Goal: Task Accomplishment & Management: Manage account settings

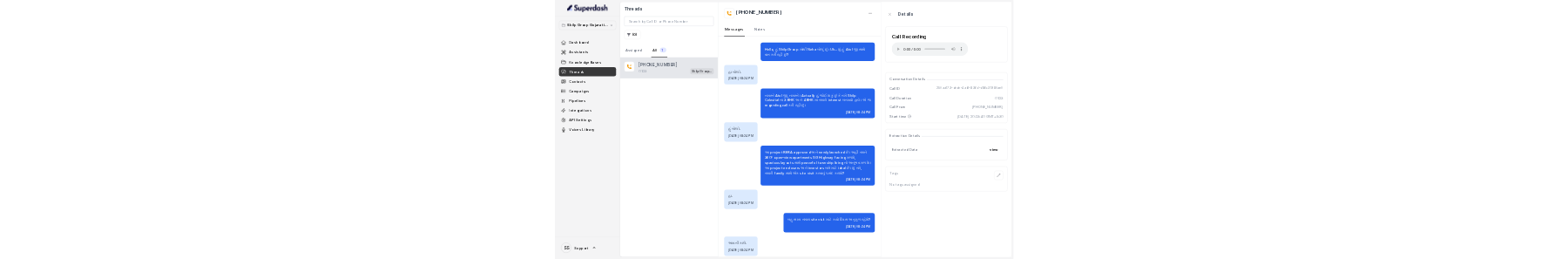
scroll to position [114, 0]
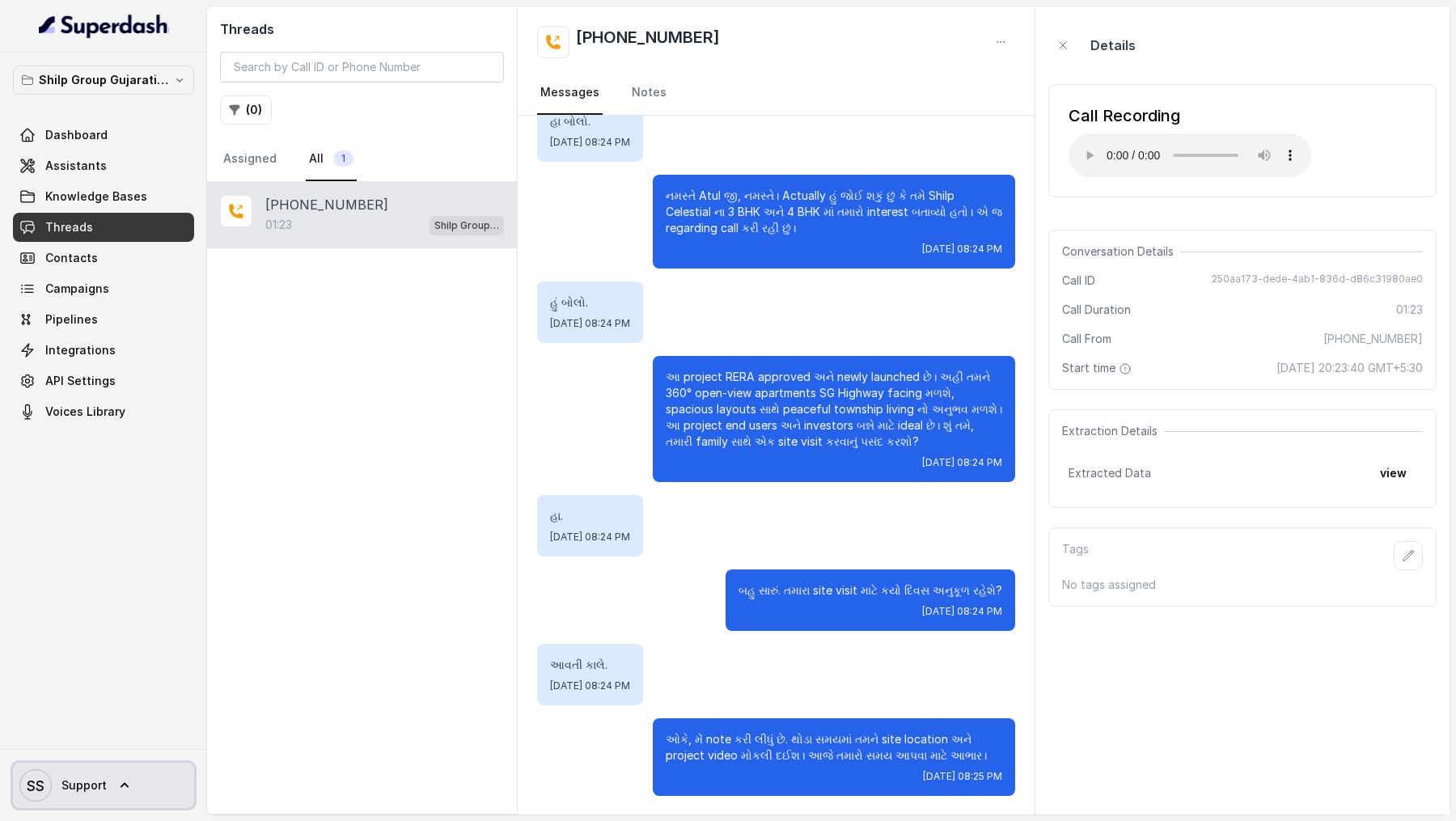
click at [64, 773] on span "SS Support" at bounding box center [63, 785] width 87 height 32
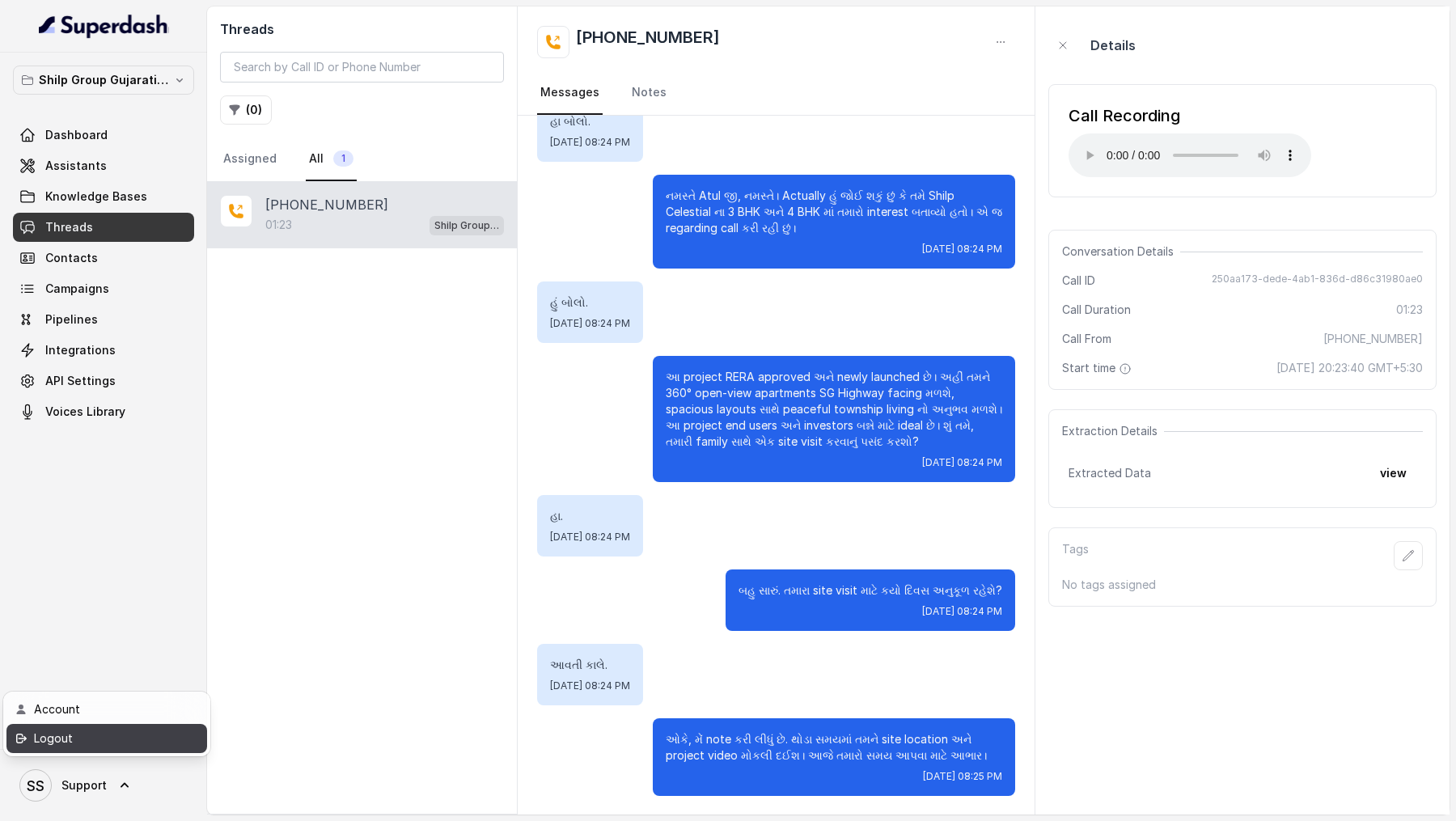
click at [109, 731] on div "Logout" at bounding box center [103, 738] width 138 height 20
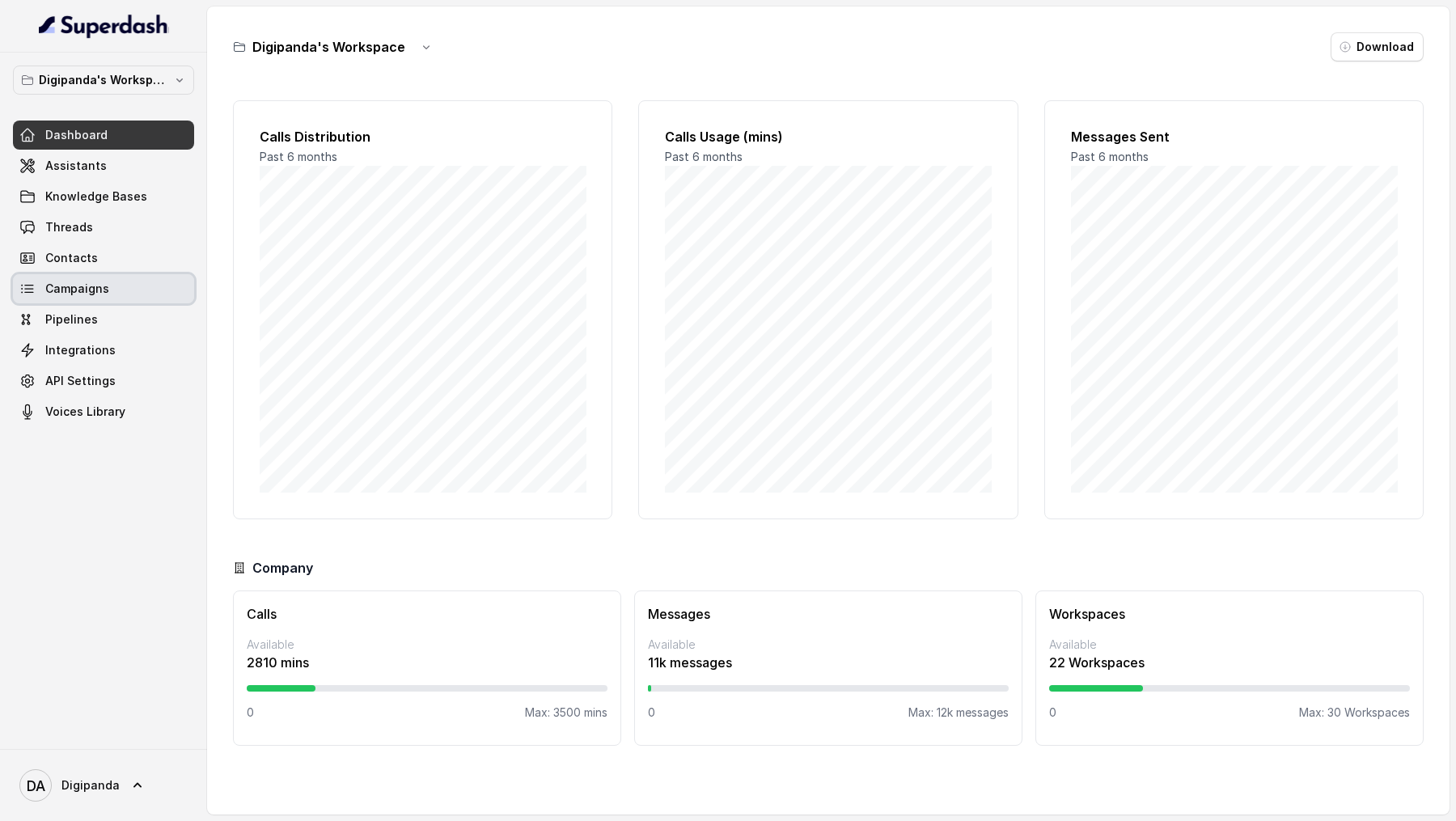
click at [79, 239] on span "Campaigns" at bounding box center [76, 289] width 64 height 16
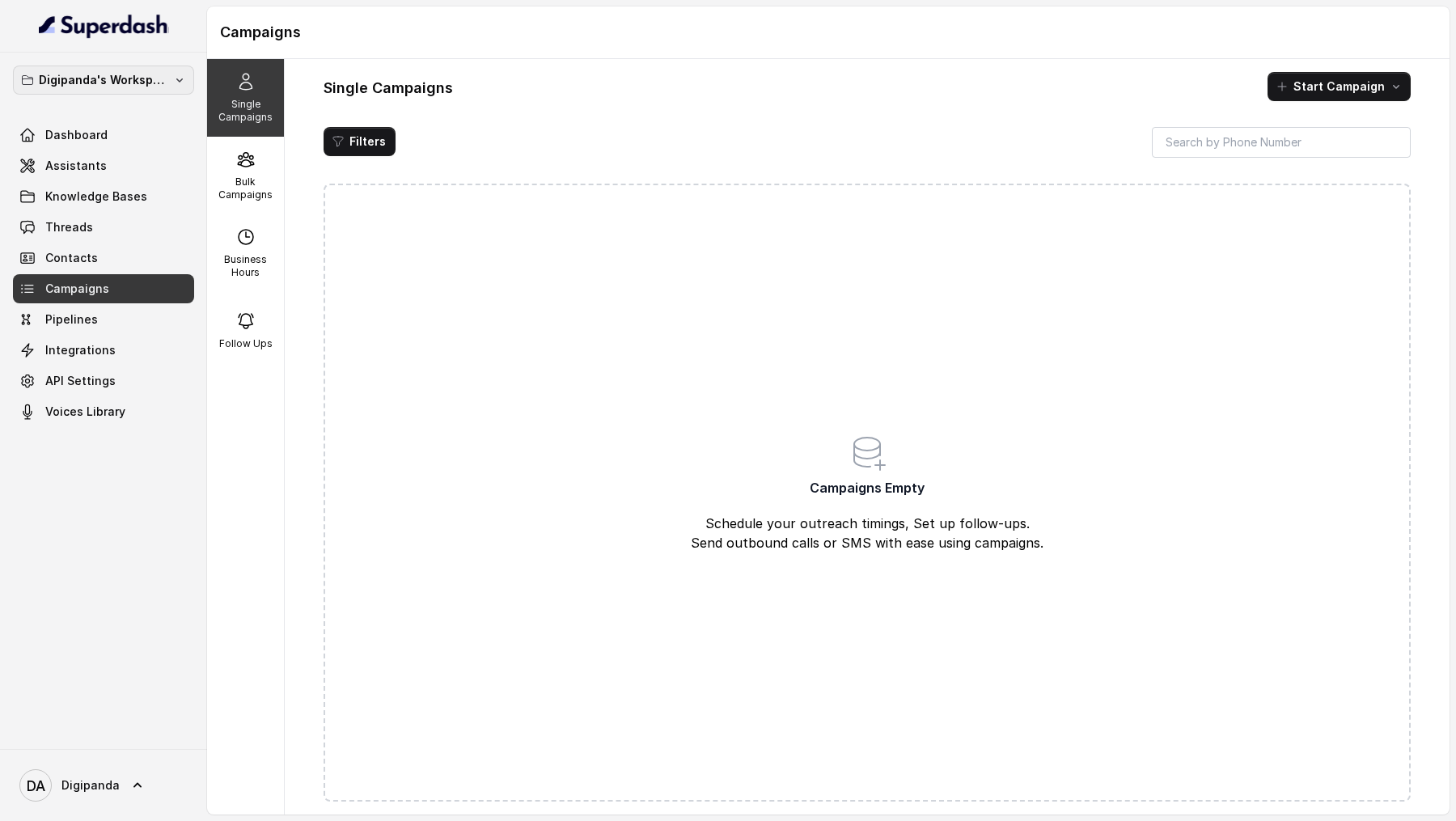
click at [116, 77] on p "Digipanda's Workspace" at bounding box center [104, 80] width 129 height 20
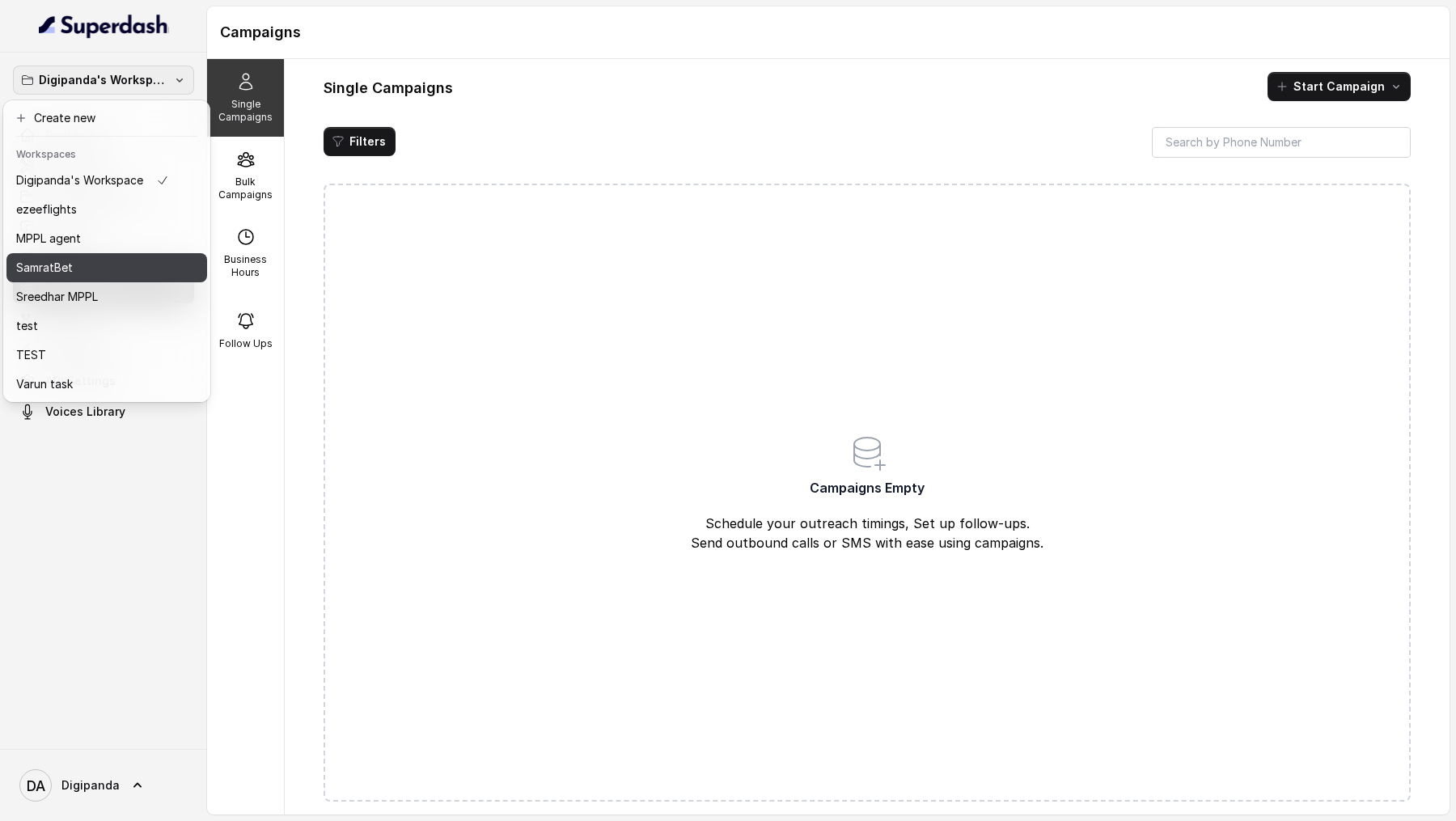
click at [95, 239] on button "SamratBet" at bounding box center [107, 267] width 200 height 29
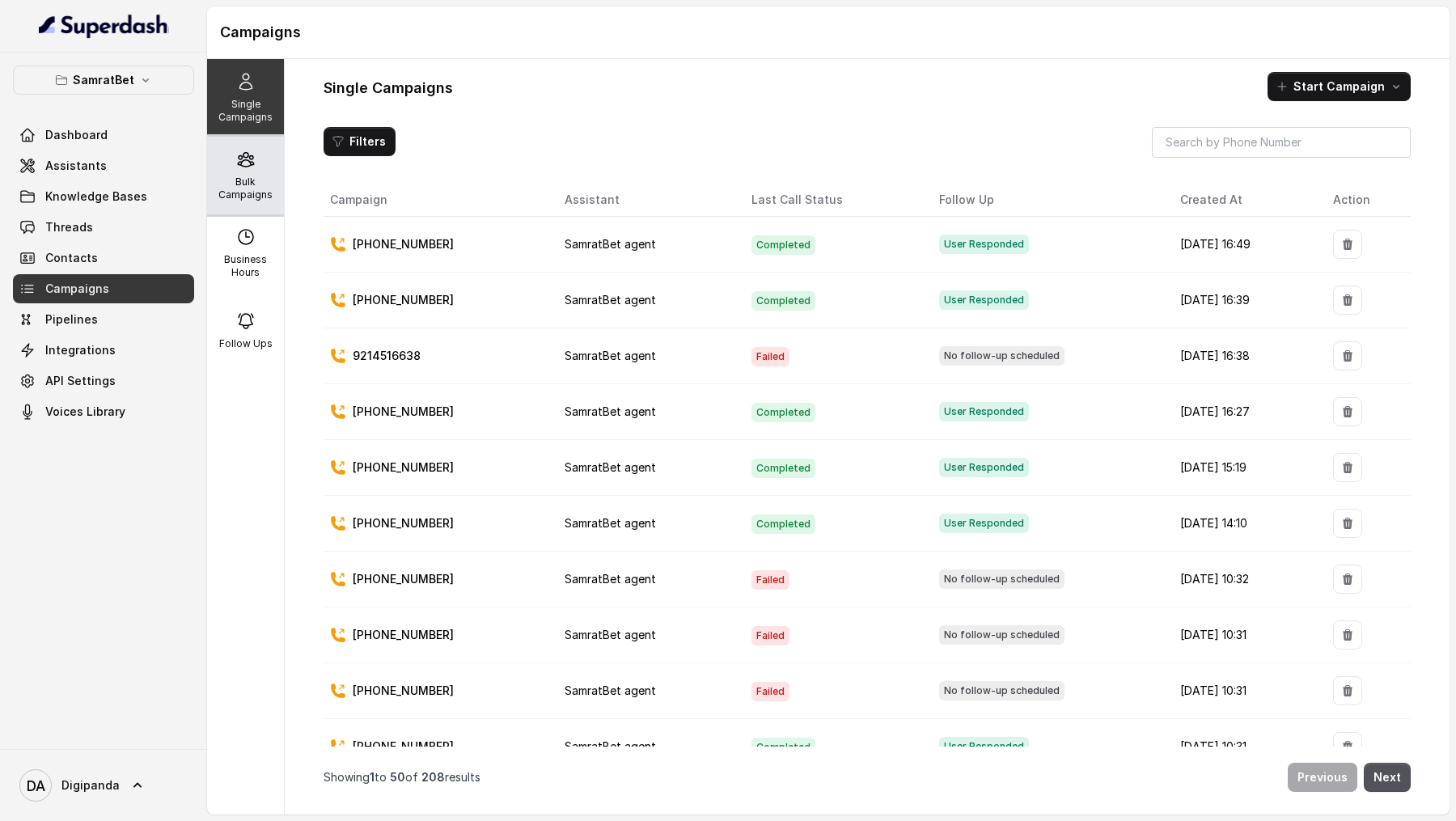
click at [246, 183] on p "Bulk Campaigns" at bounding box center [245, 188] width 64 height 25
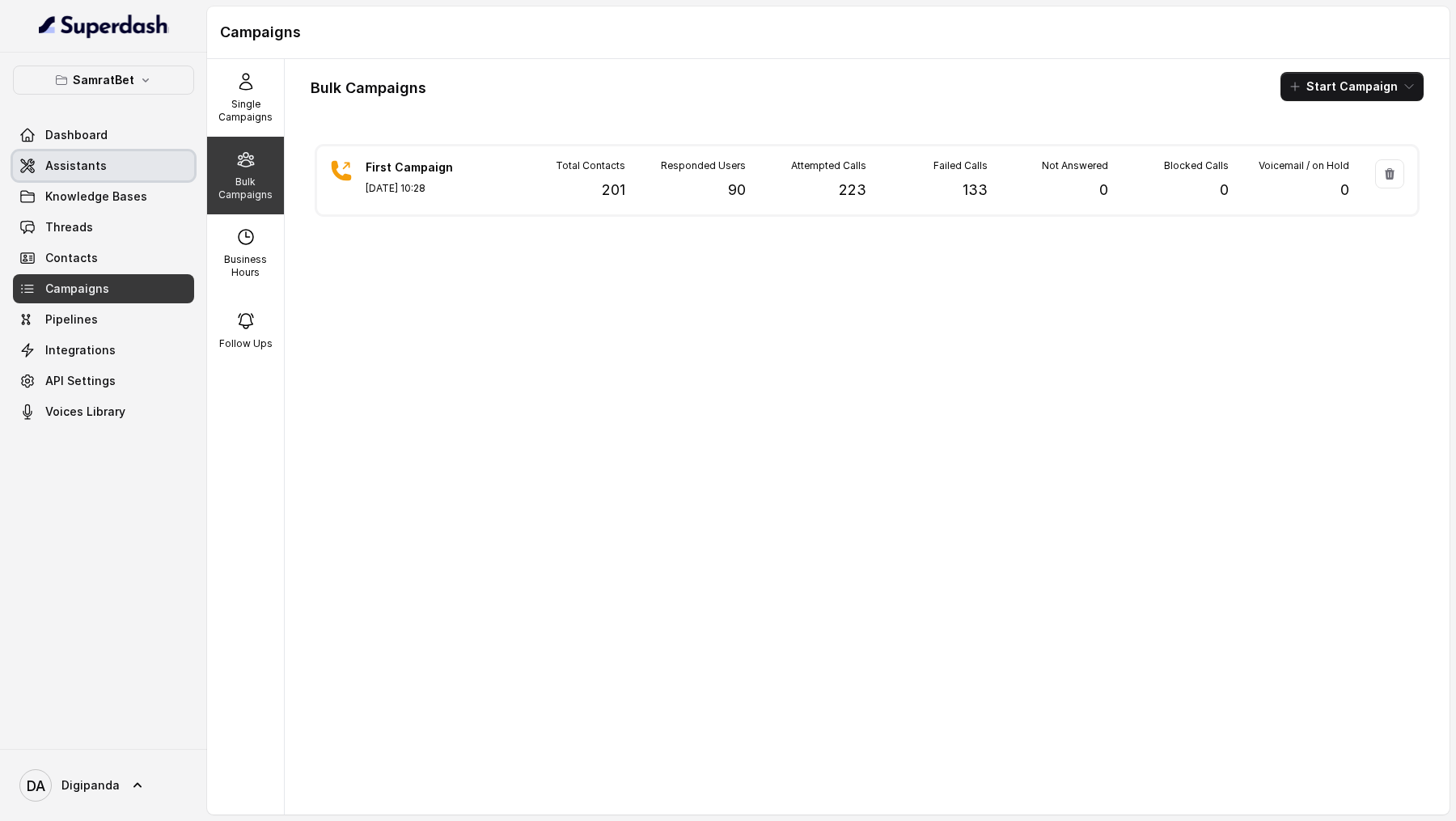
click at [134, 171] on link "Assistants" at bounding box center [103, 166] width 181 height 29
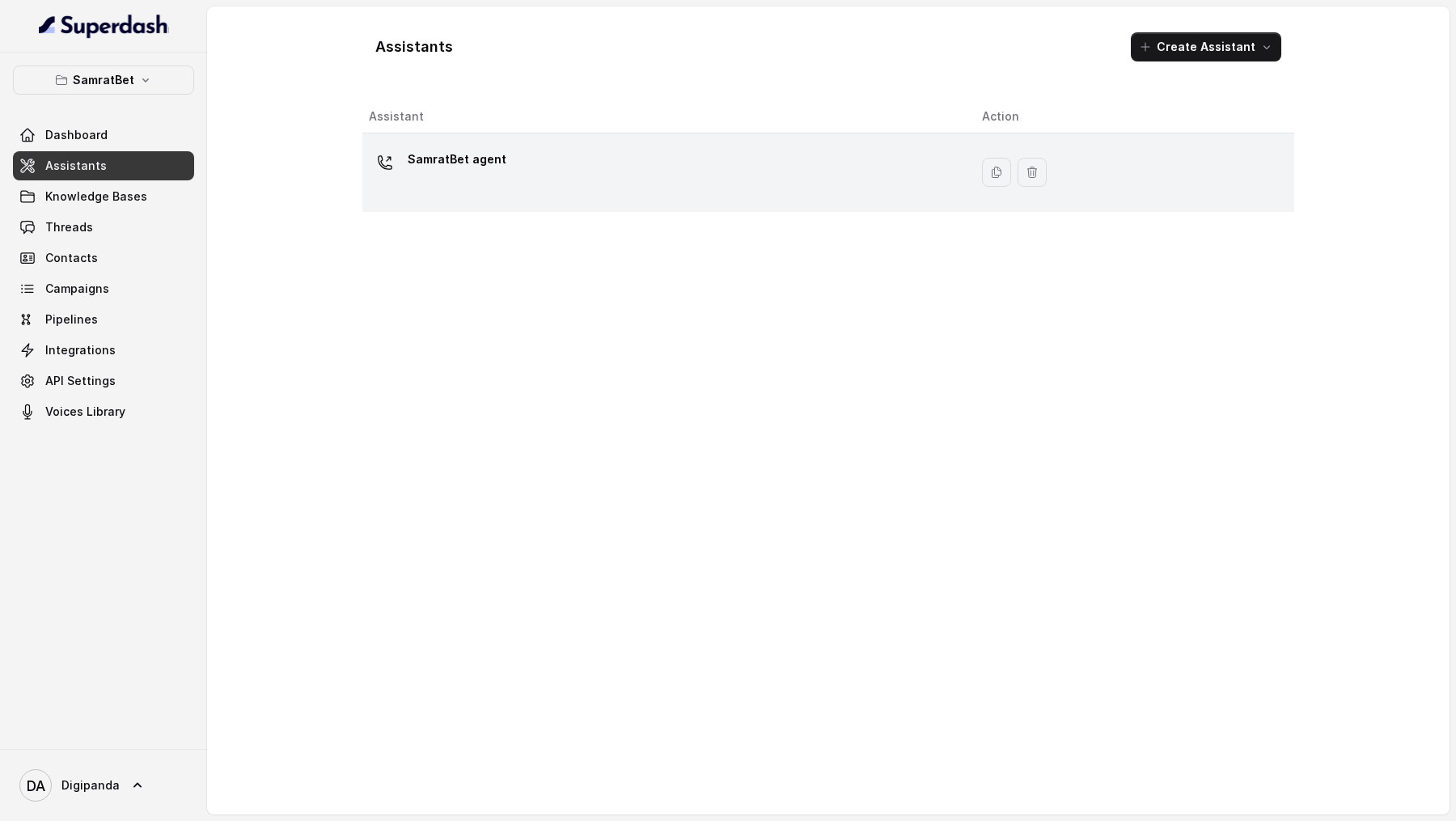
click at [714, 159] on div "SamratBet agent" at bounding box center [662, 172] width 587 height 52
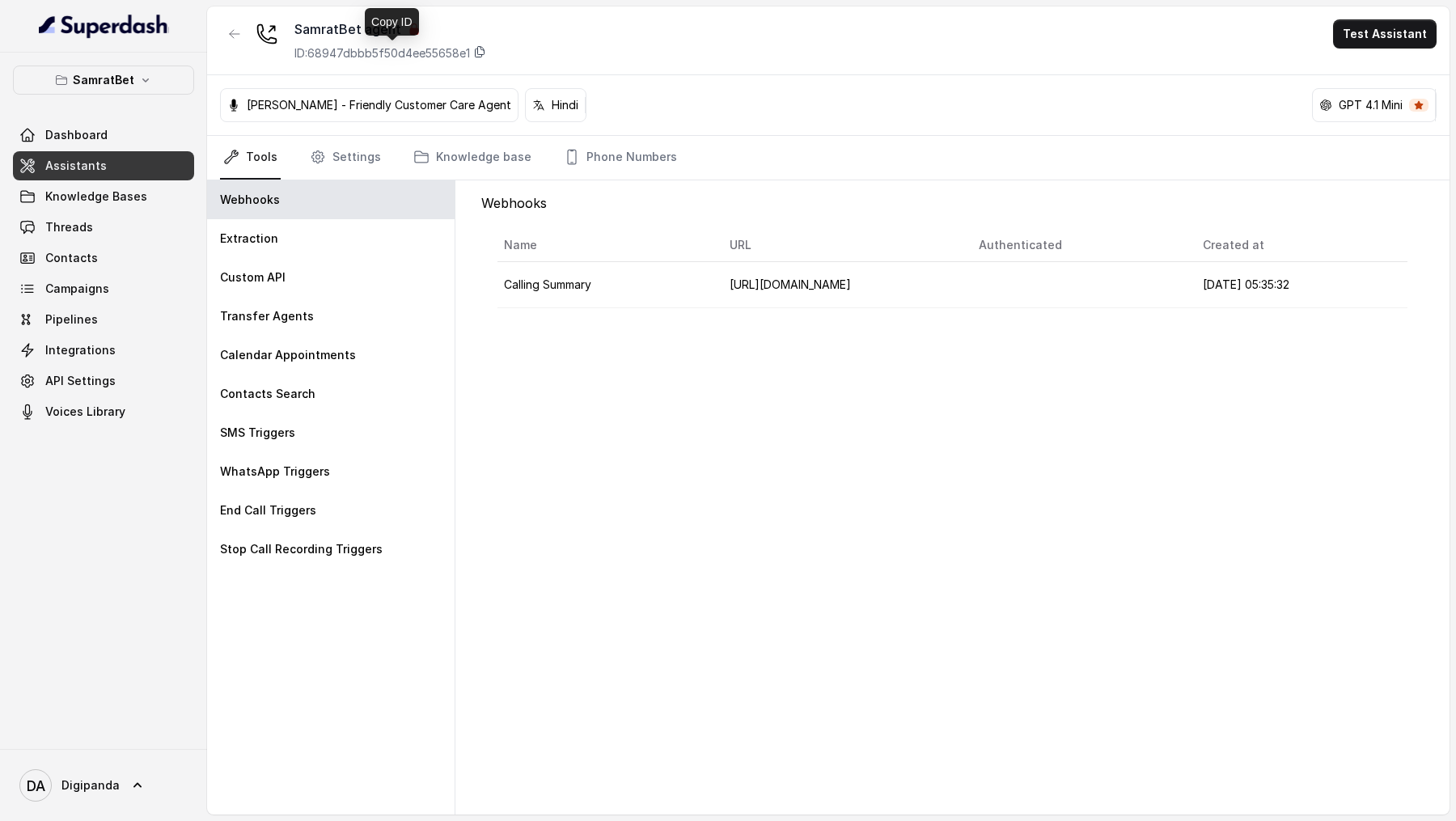
click at [486, 56] on icon at bounding box center [479, 51] width 13 height 13
click at [485, 47] on icon at bounding box center [480, 52] width 8 height 10
click at [139, 239] on link "API Settings" at bounding box center [103, 381] width 181 height 29
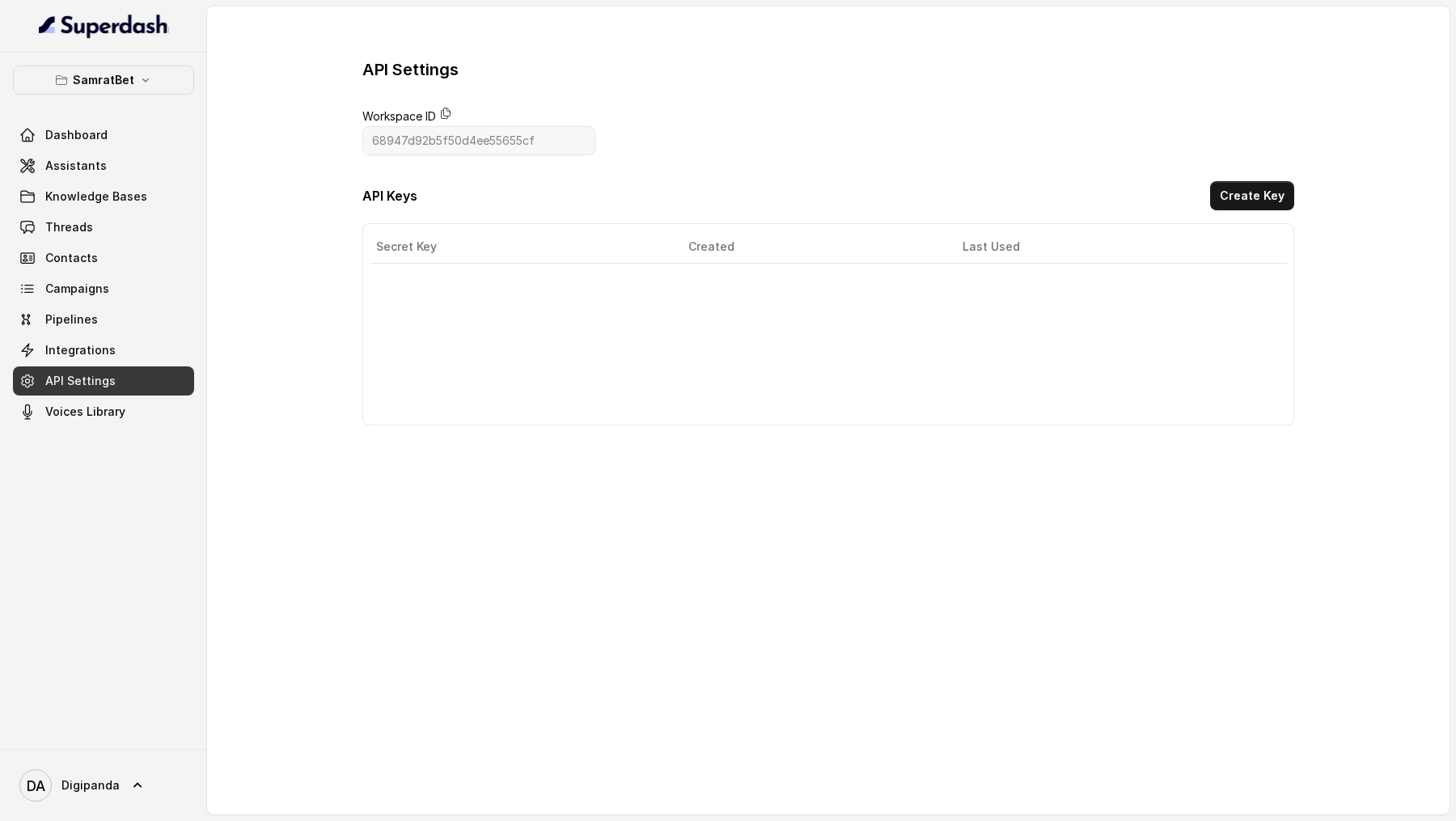
click at [445, 111] on icon at bounding box center [445, 113] width 13 height 13
click at [57, 127] on span "Dashboard" at bounding box center [76, 135] width 62 height 16
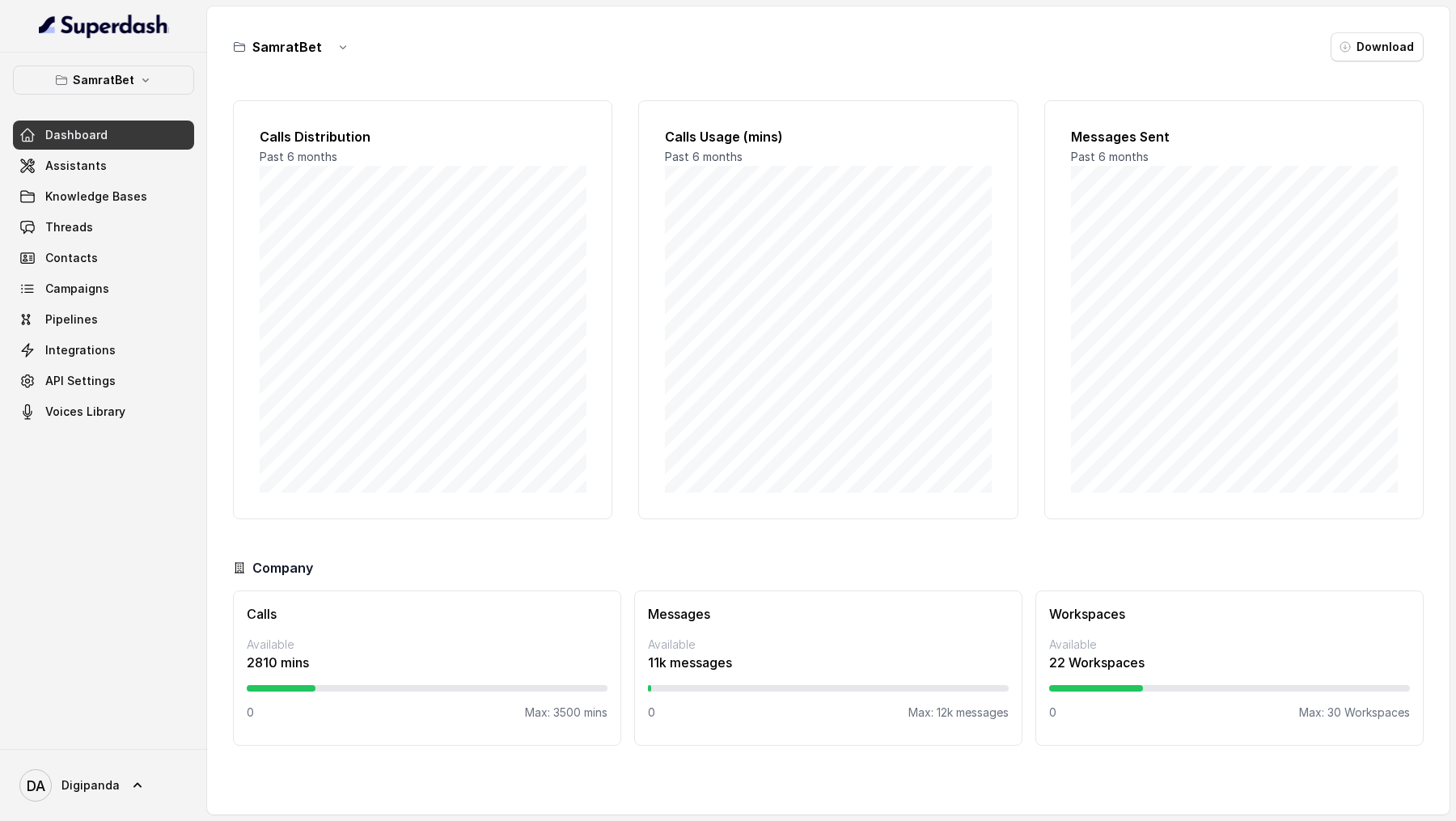
click at [57, 146] on link "Dashboard" at bounding box center [103, 135] width 181 height 29
click at [57, 155] on link "Assistants" at bounding box center [103, 166] width 181 height 29
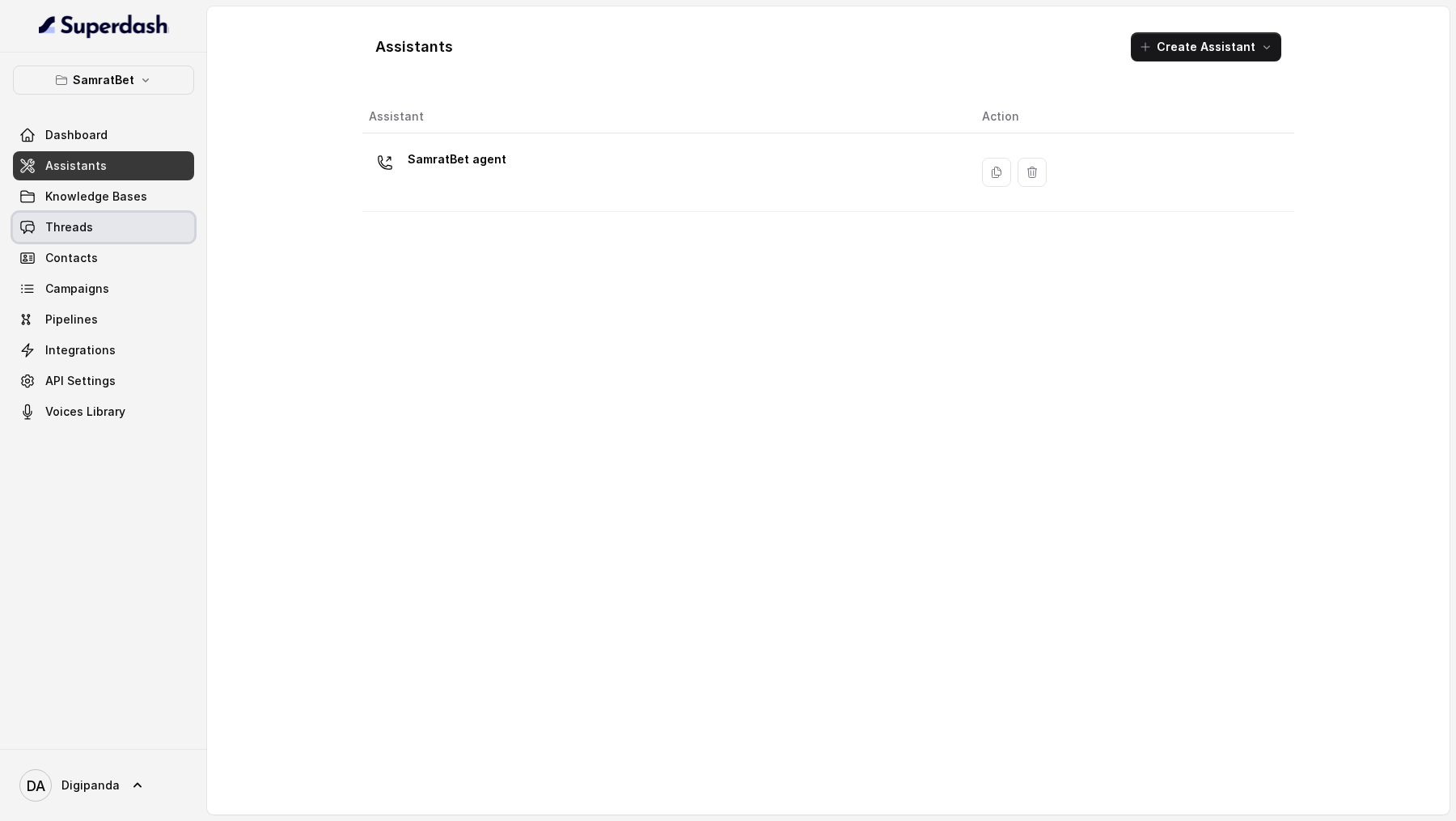
click at [70, 238] on link "Threads" at bounding box center [103, 228] width 181 height 29
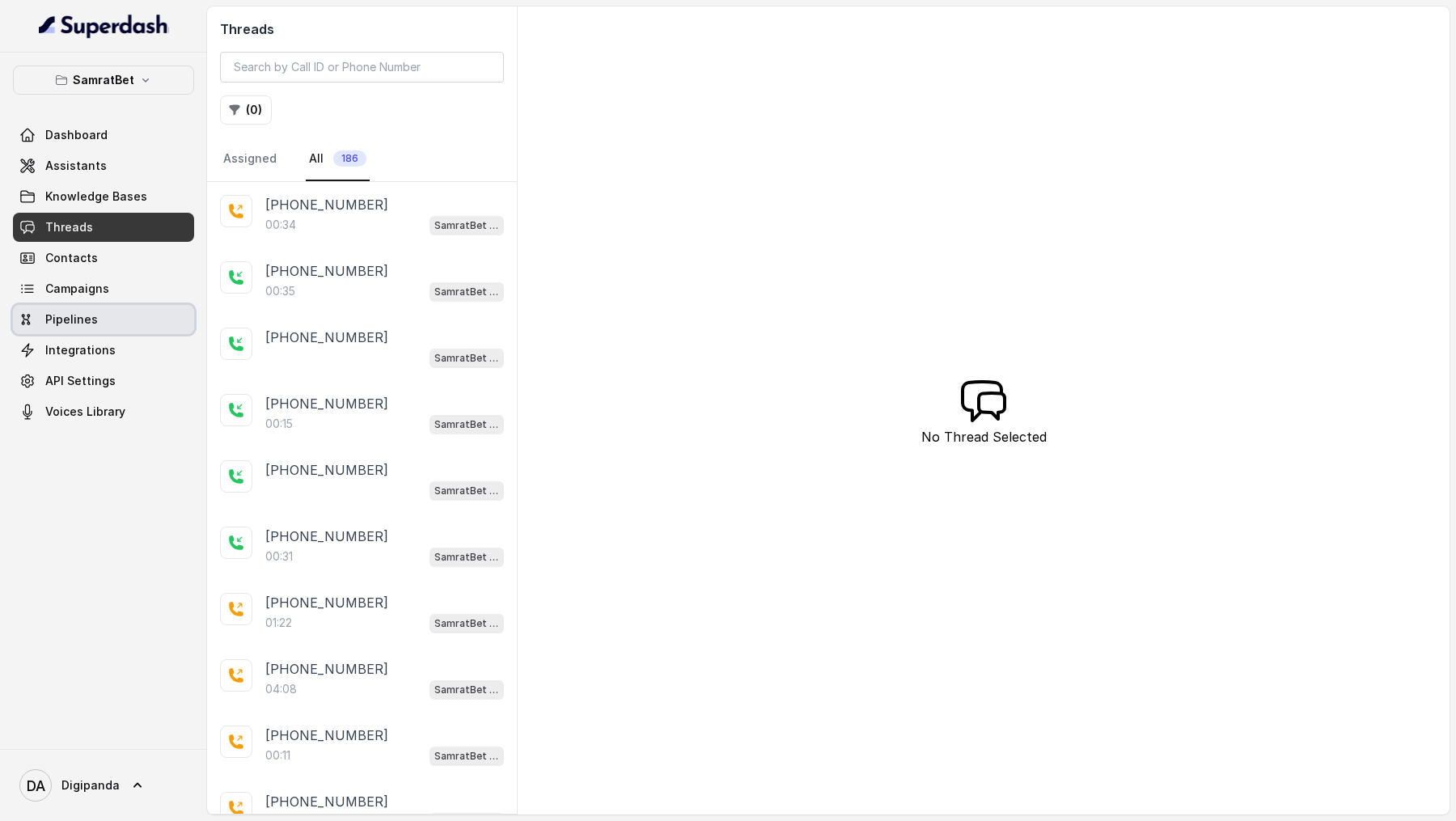
click at [110, 239] on link "Pipelines" at bounding box center [103, 319] width 181 height 29
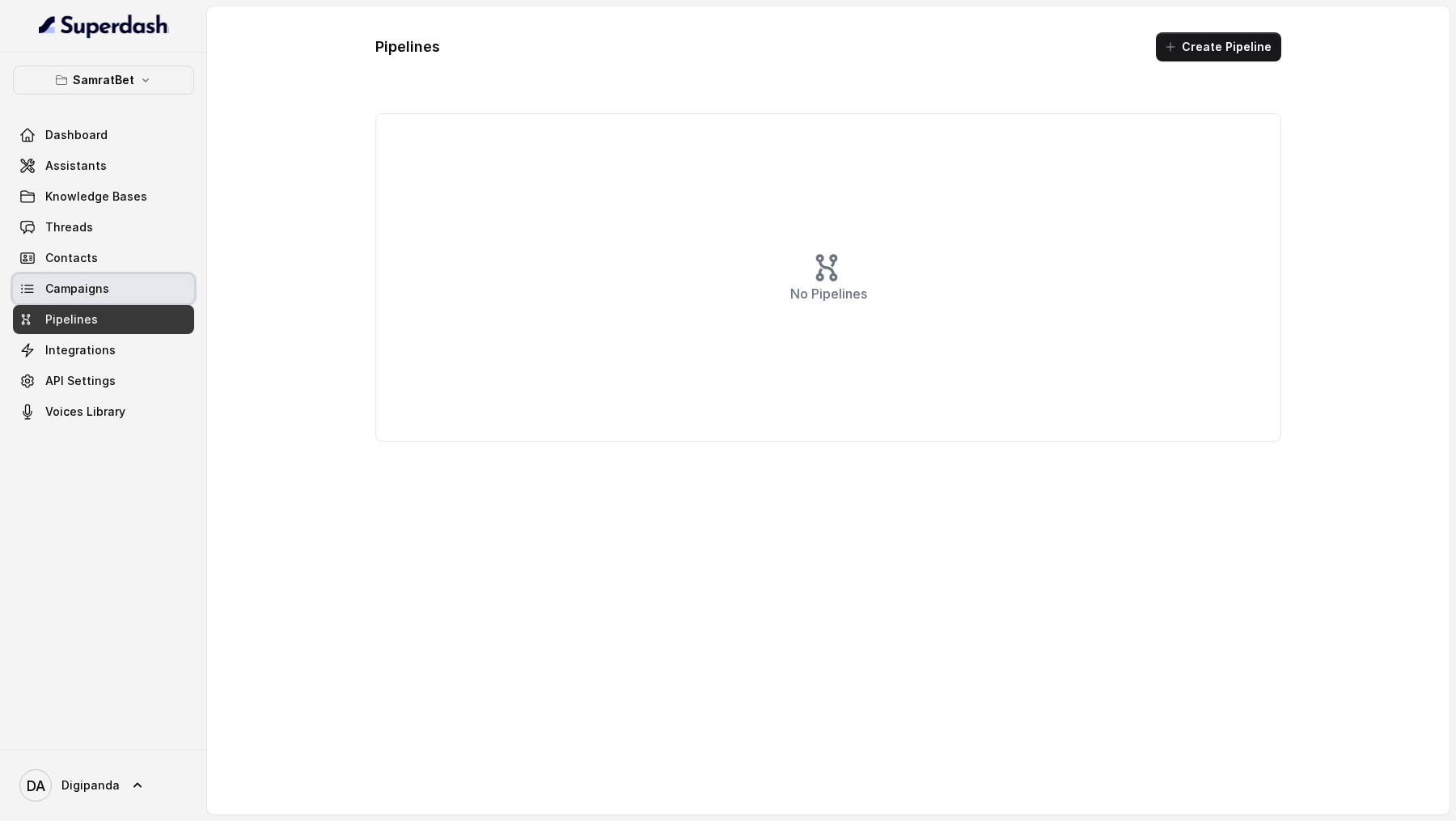
click at [124, 239] on link "Campaigns" at bounding box center [103, 289] width 181 height 29
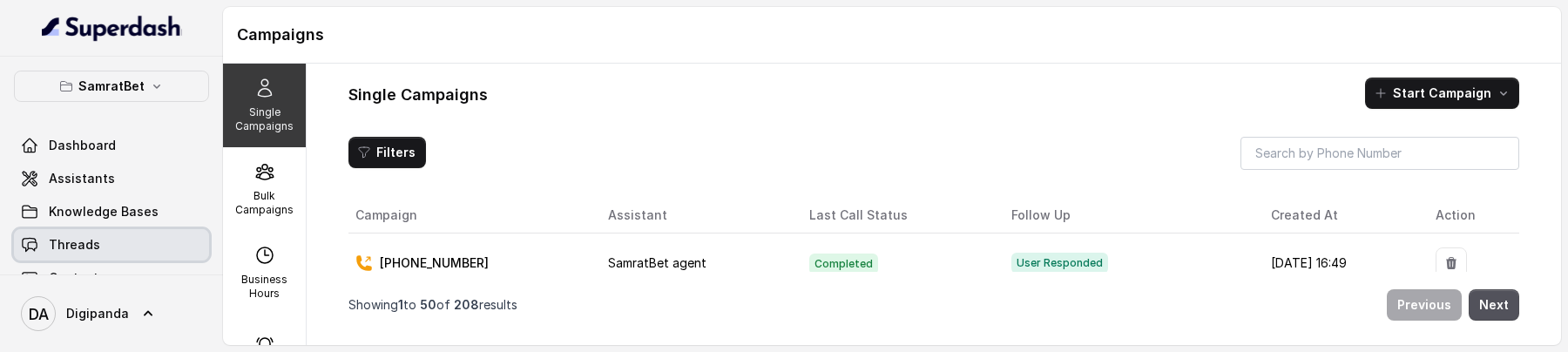
click at [76, 243] on span "Threads" at bounding box center [74, 244] width 51 height 17
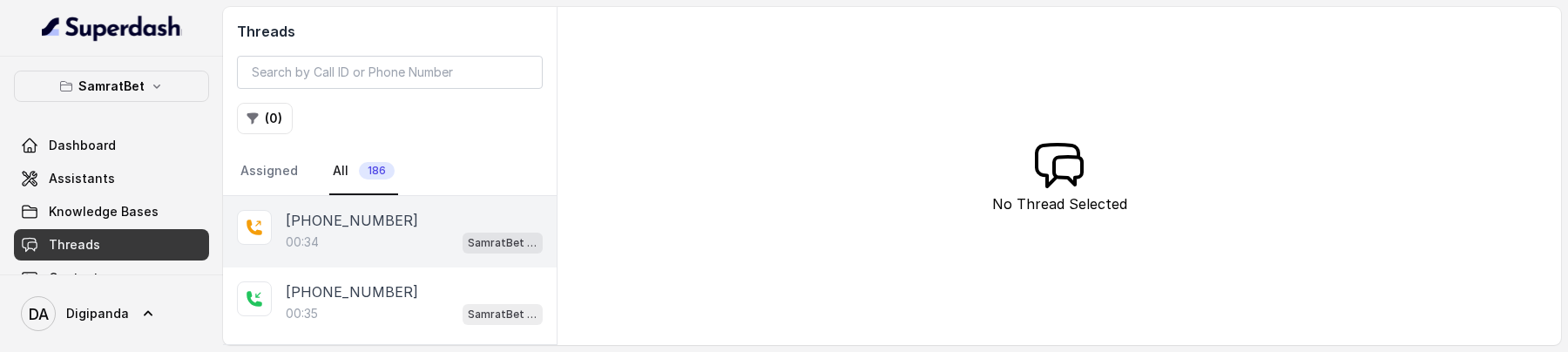
click at [310, 249] on div "00:34 SamratBet agent" at bounding box center [414, 241] width 257 height 23
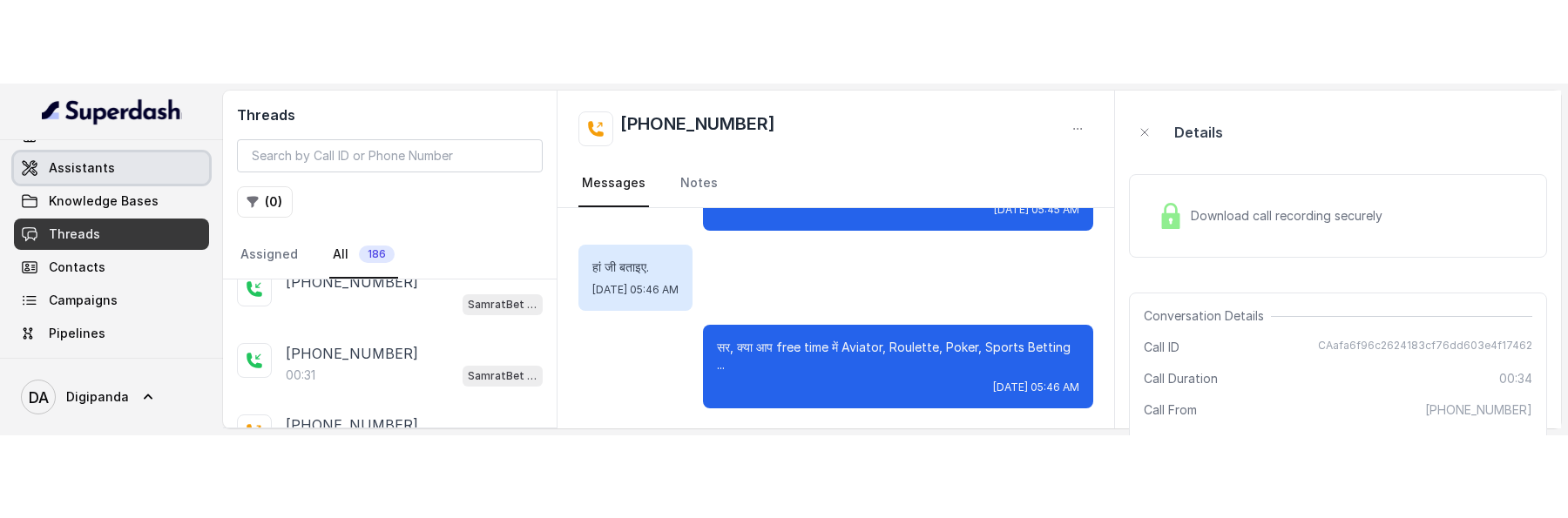
scroll to position [115, 0]
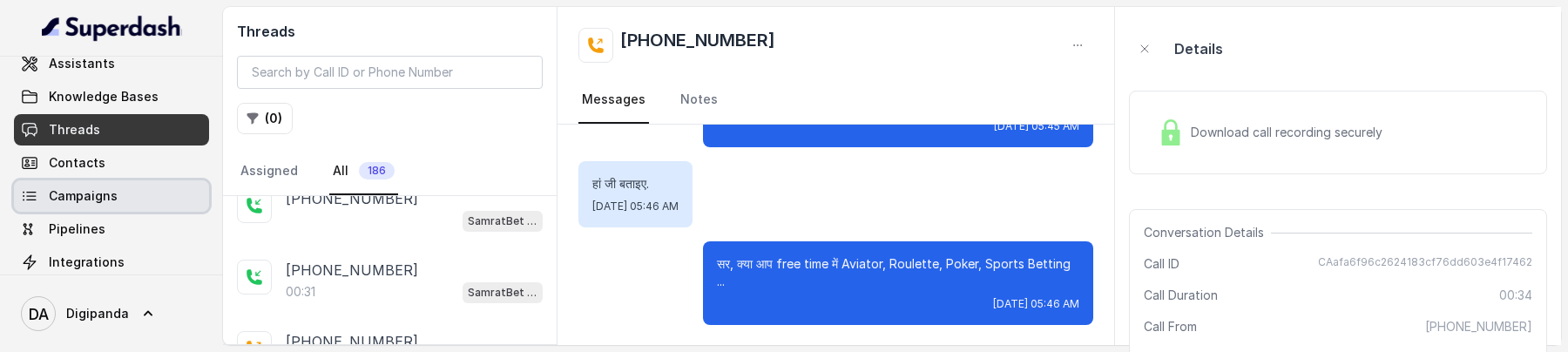
click at [59, 196] on span "Campaigns" at bounding box center [82, 196] width 69 height 17
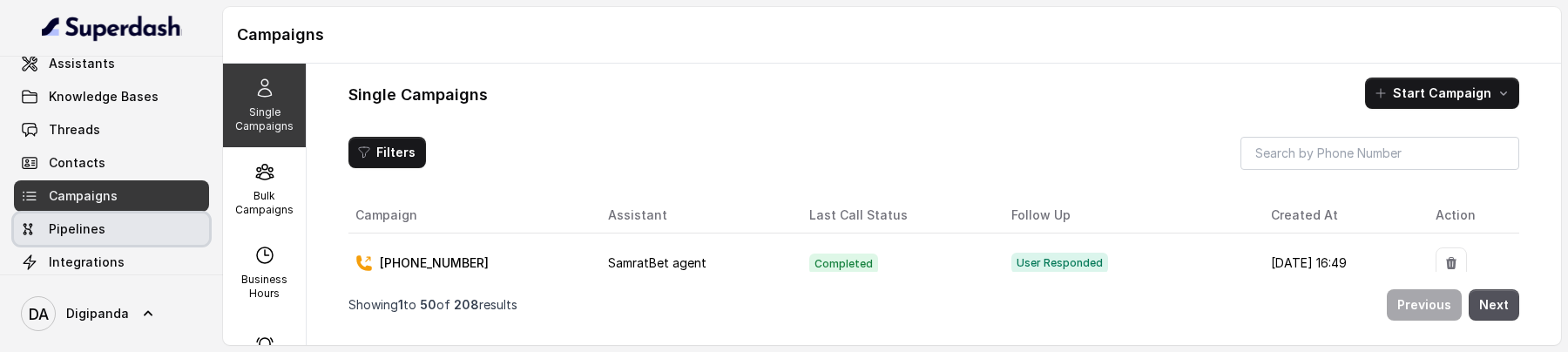
click at [120, 240] on link "Pipelines" at bounding box center [111, 229] width 195 height 31
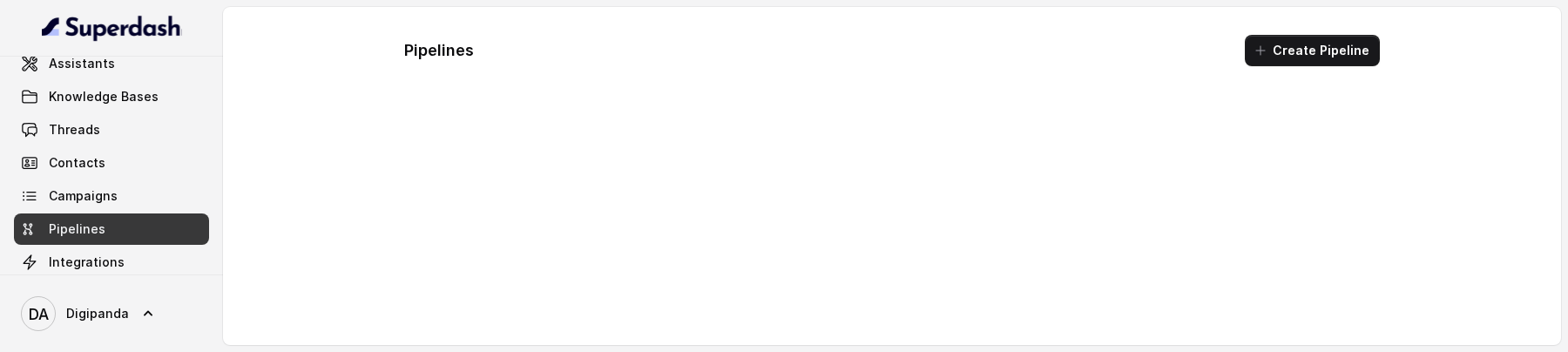
click at [129, 213] on link "Pipelines" at bounding box center [111, 229] width 195 height 31
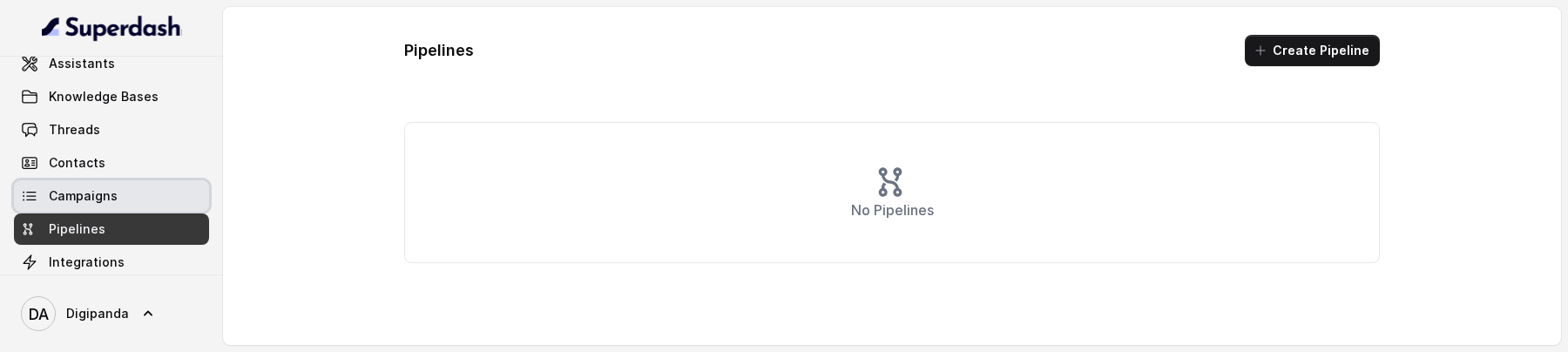
click at [98, 192] on span "Campaigns" at bounding box center [82, 196] width 69 height 17
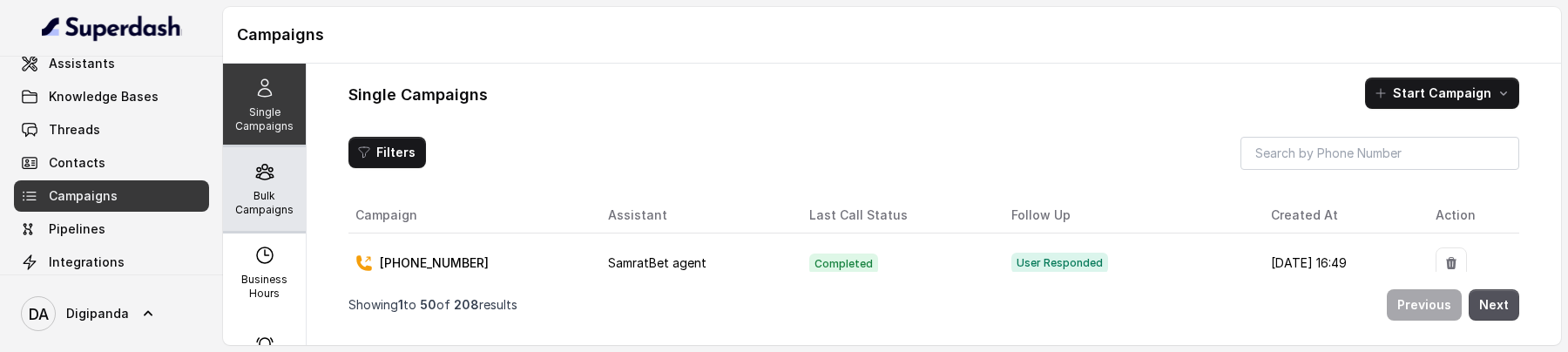
click at [247, 197] on p "Bulk Campaigns" at bounding box center [264, 203] width 69 height 27
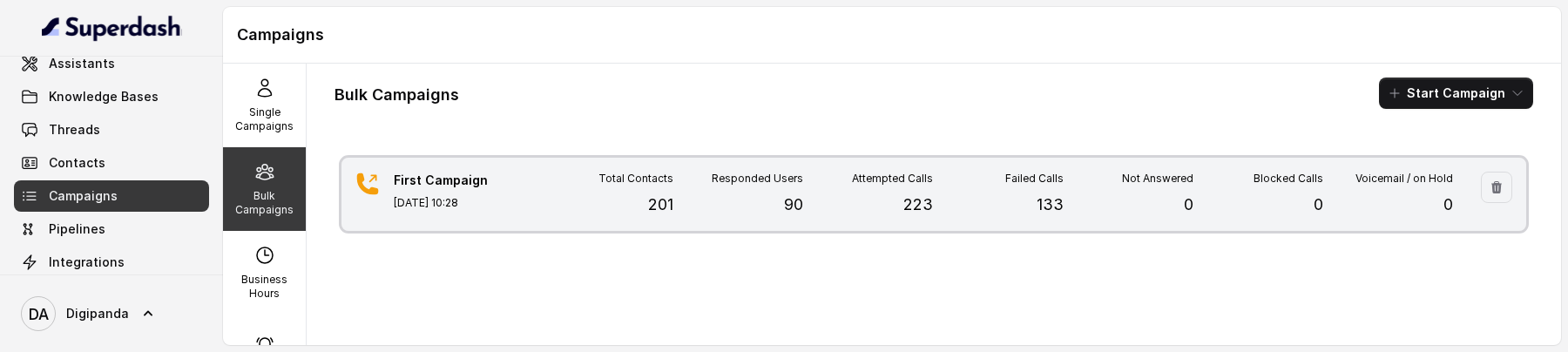
click at [590, 208] on div "Total Contacts 201" at bounding box center [609, 195] width 130 height 46
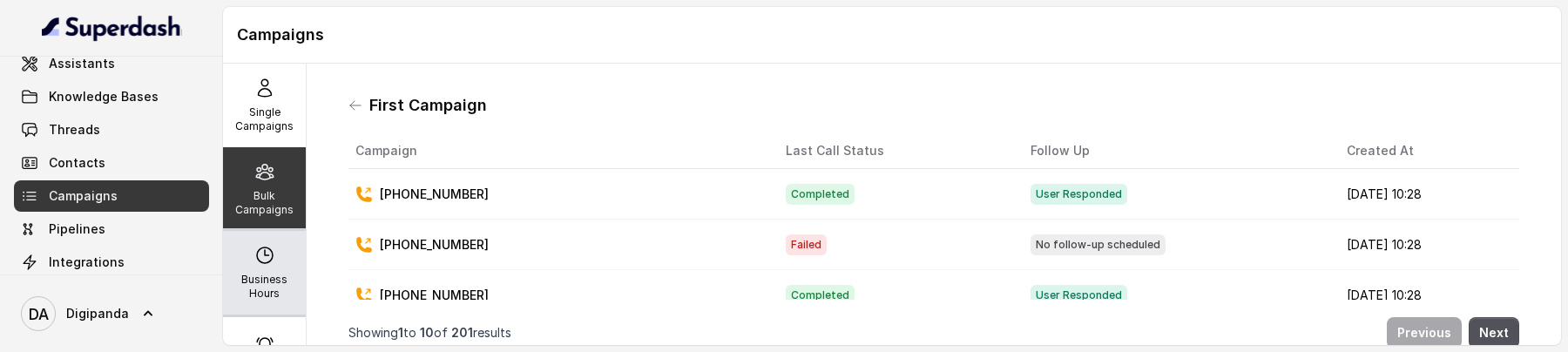
click at [289, 249] on div "Business Hours" at bounding box center [264, 272] width 83 height 83
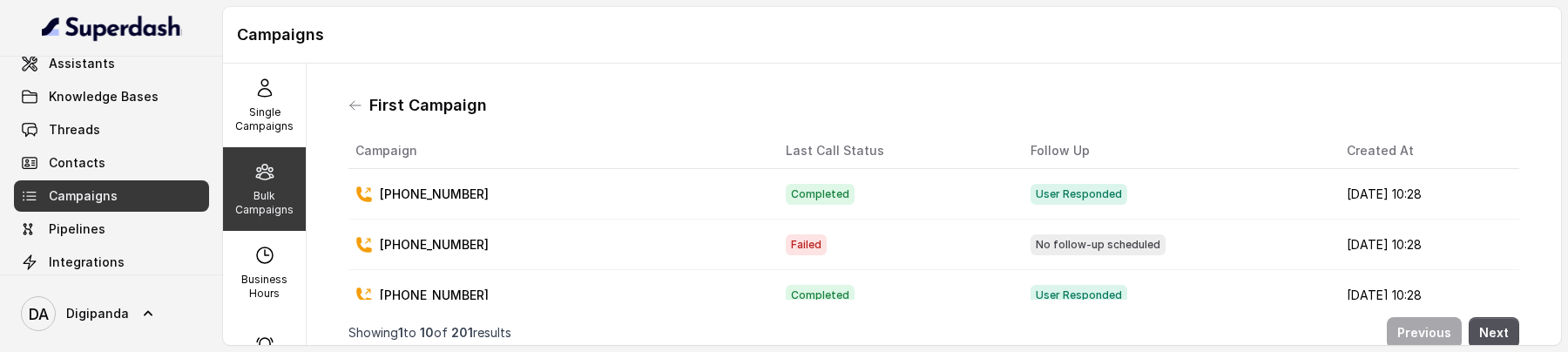
select select "[GEOGRAPHIC_DATA]/[GEOGRAPHIC_DATA]"
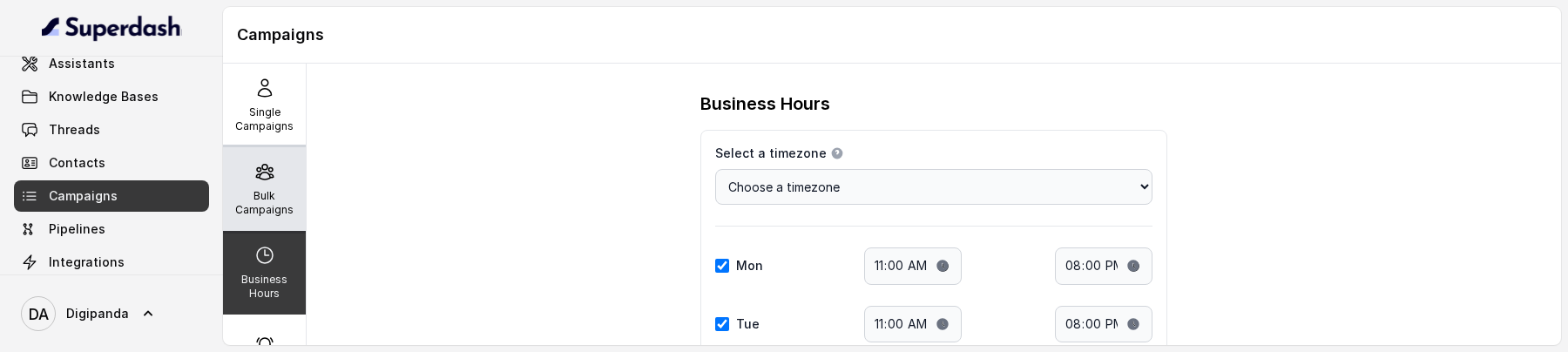
click at [289, 196] on p "Bulk Campaigns" at bounding box center [264, 203] width 69 height 27
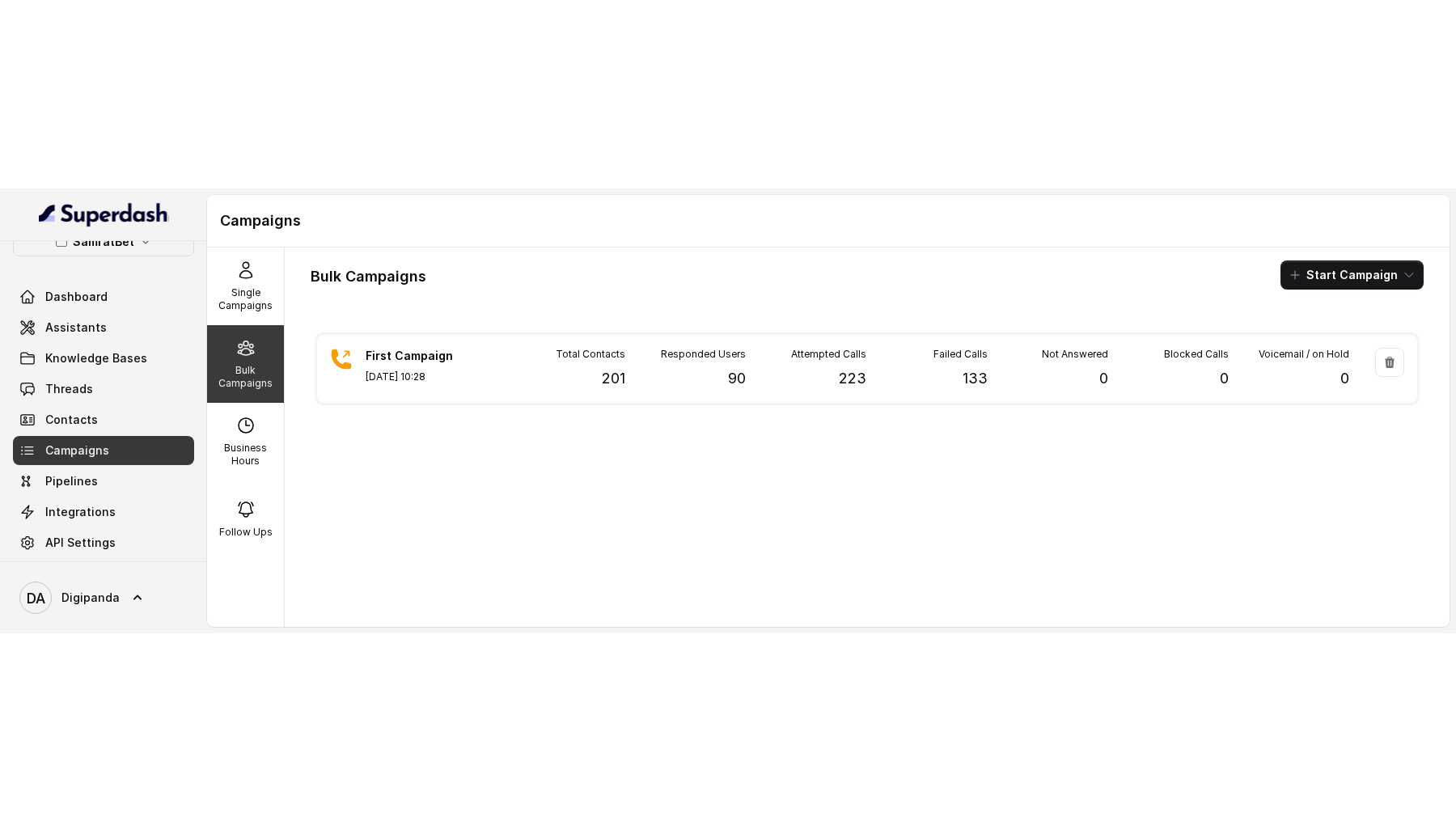
scroll to position [107, 0]
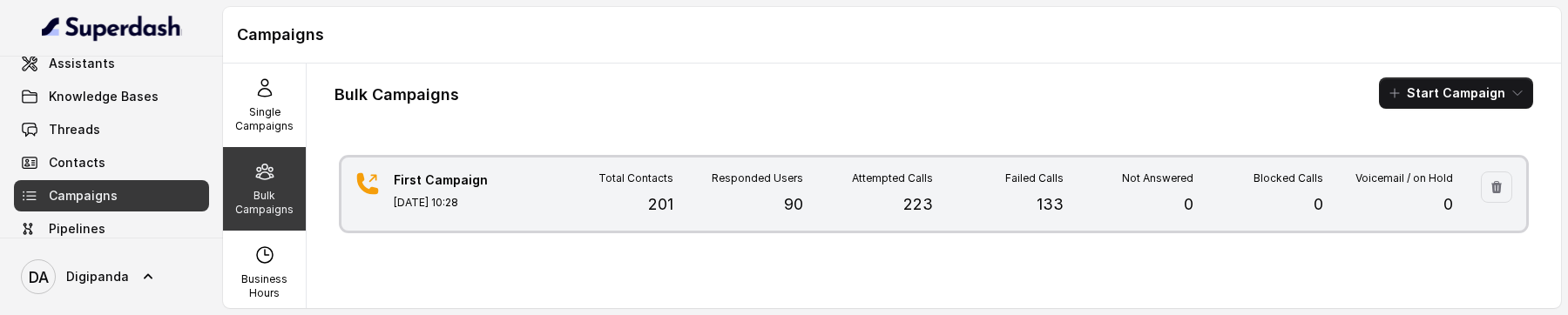
click at [519, 205] on div "First Campaign Aug 28, 2025, 10:28 Total Contacts 201 Responded Users 90 Attemp…" at bounding box center [933, 194] width 1185 height 73
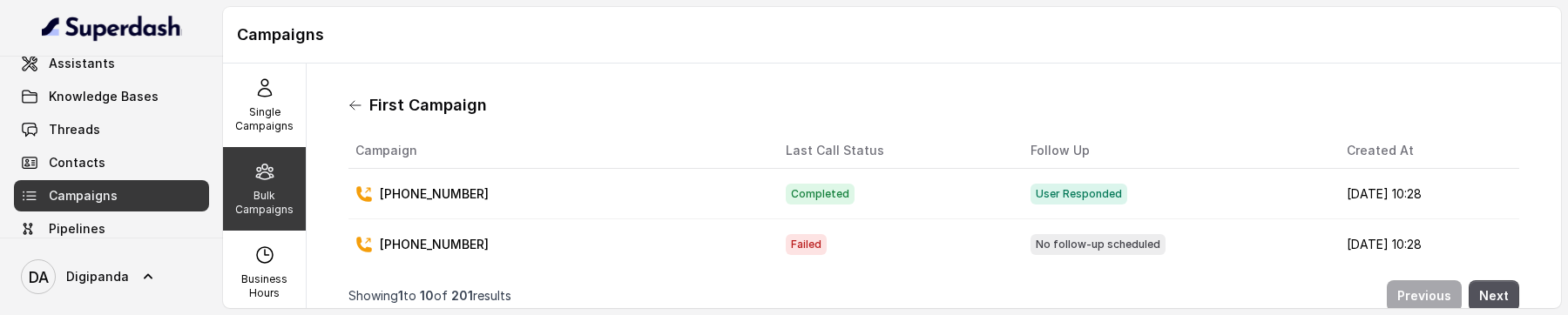
click at [357, 104] on icon at bounding box center [355, 105] width 14 height 14
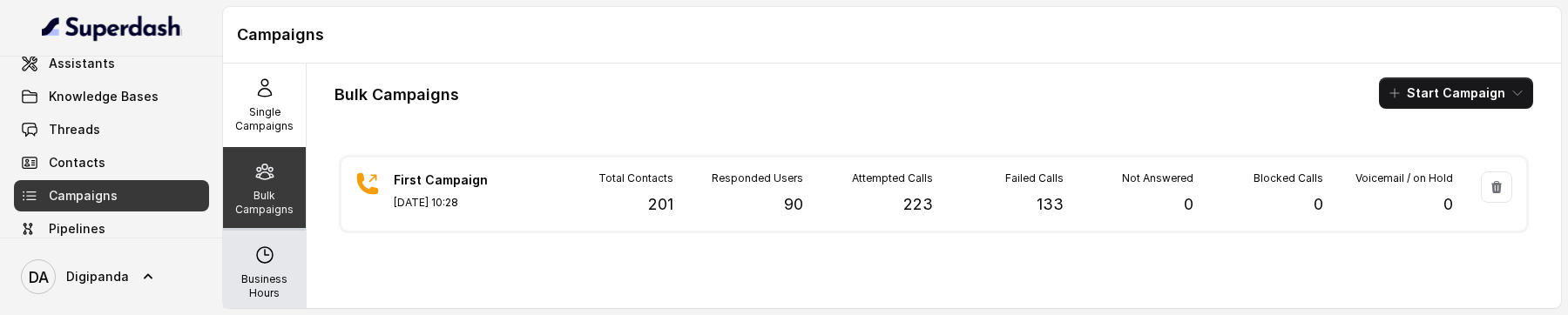
click at [261, 241] on div "Business Hours" at bounding box center [264, 271] width 83 height 83
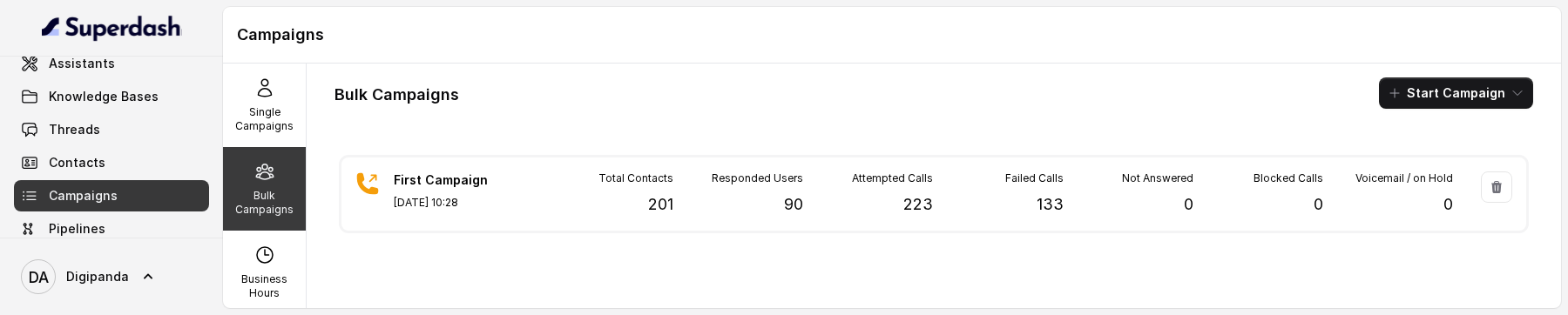
select select "[GEOGRAPHIC_DATA]/[GEOGRAPHIC_DATA]"
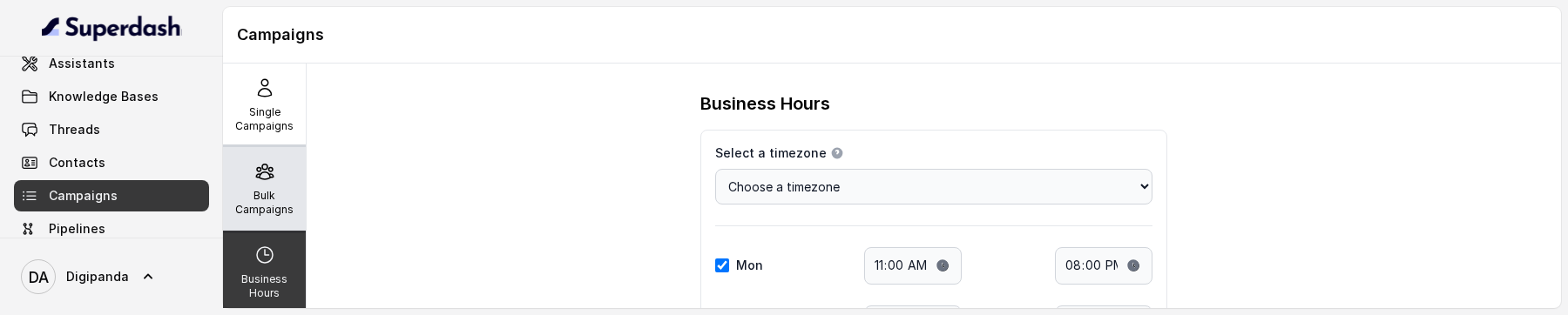
click at [270, 186] on div "Bulk Campaigns" at bounding box center [264, 188] width 83 height 83
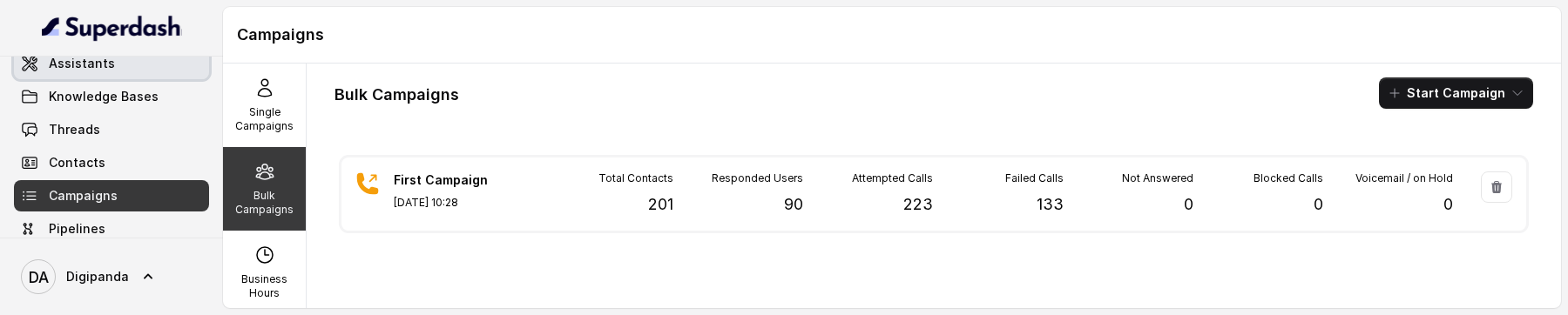
click at [138, 57] on link "Assistants" at bounding box center [111, 63] width 195 height 31
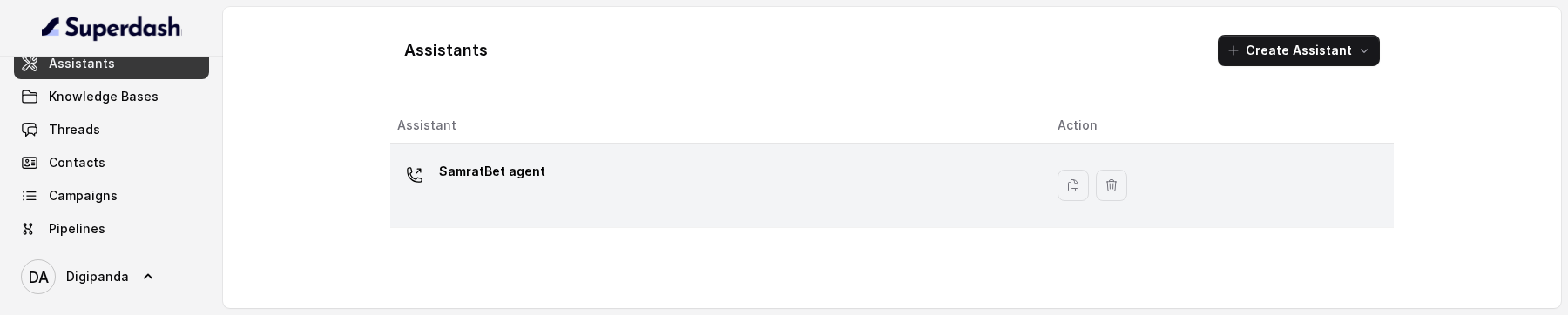
click at [627, 169] on div "SamratBet agent" at bounding box center [713, 184] width 633 height 56
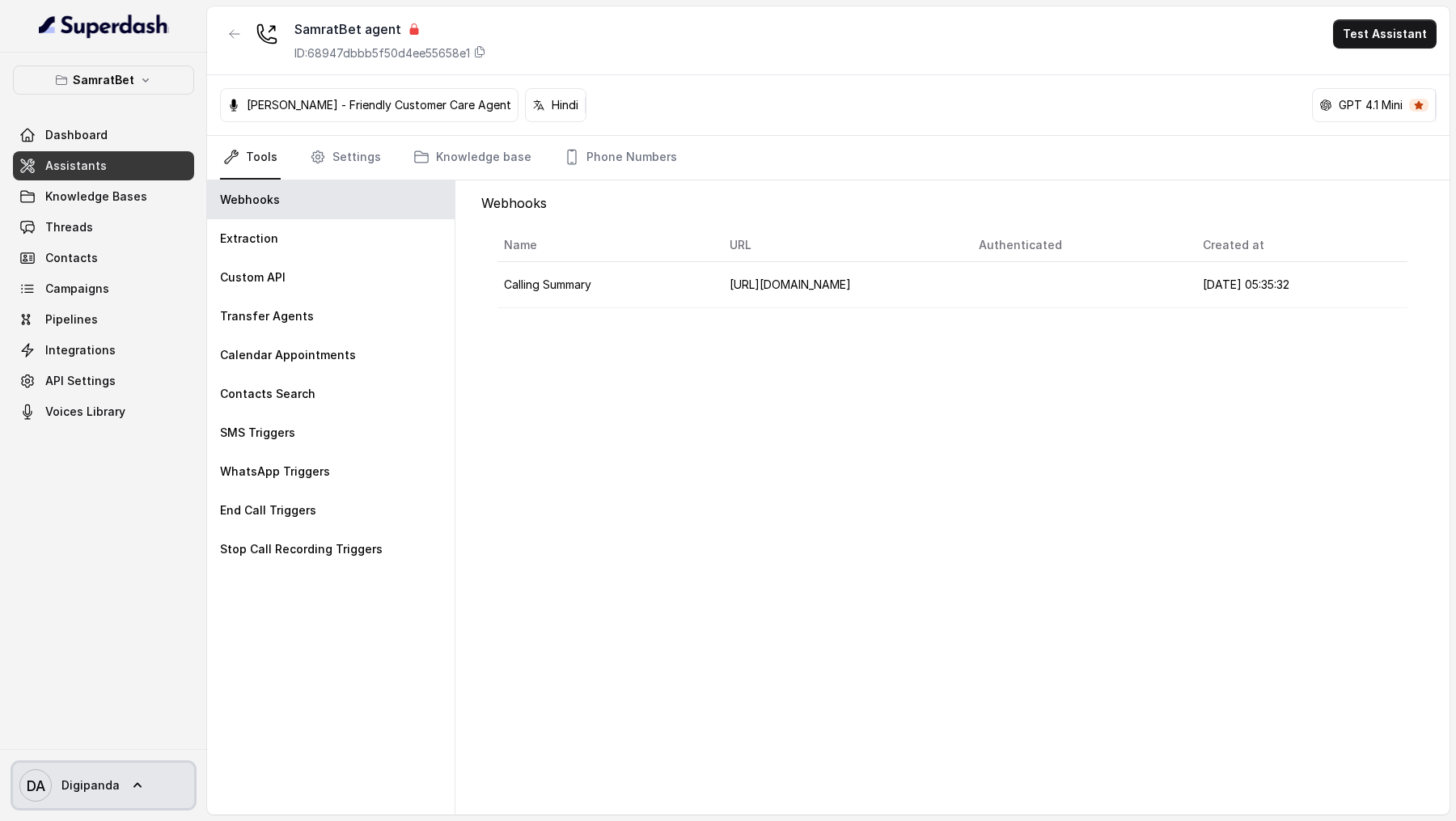
click at [57, 239] on span "DA Digipanda" at bounding box center [70, 785] width 100 height 32
click at [615, 239] on div "SamratBet Dashboard Assistants Knowledge Bases Threads Contacts Campaigns Pipel…" at bounding box center [728, 410] width 1456 height 821
click at [78, 239] on link "Campaigns" at bounding box center [103, 289] width 181 height 29
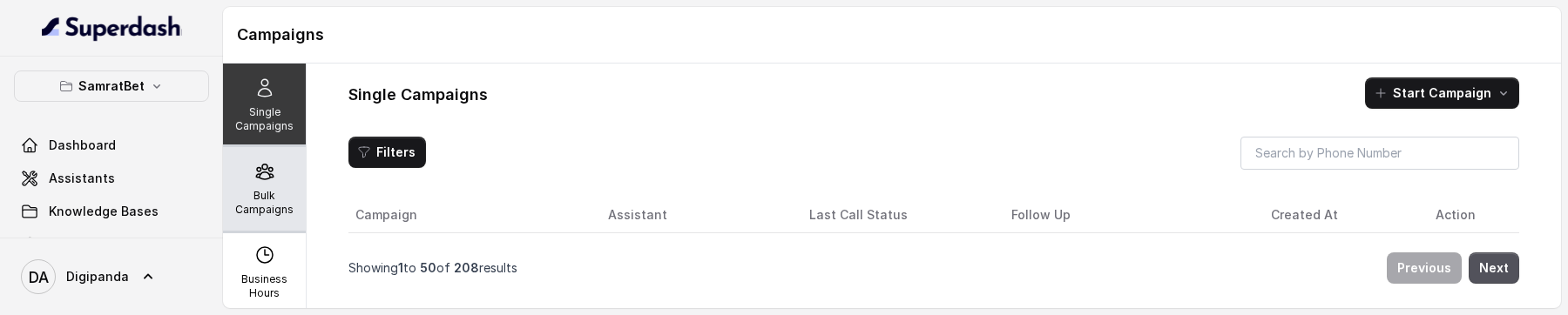
click at [267, 184] on div "Bulk Campaigns" at bounding box center [264, 188] width 83 height 83
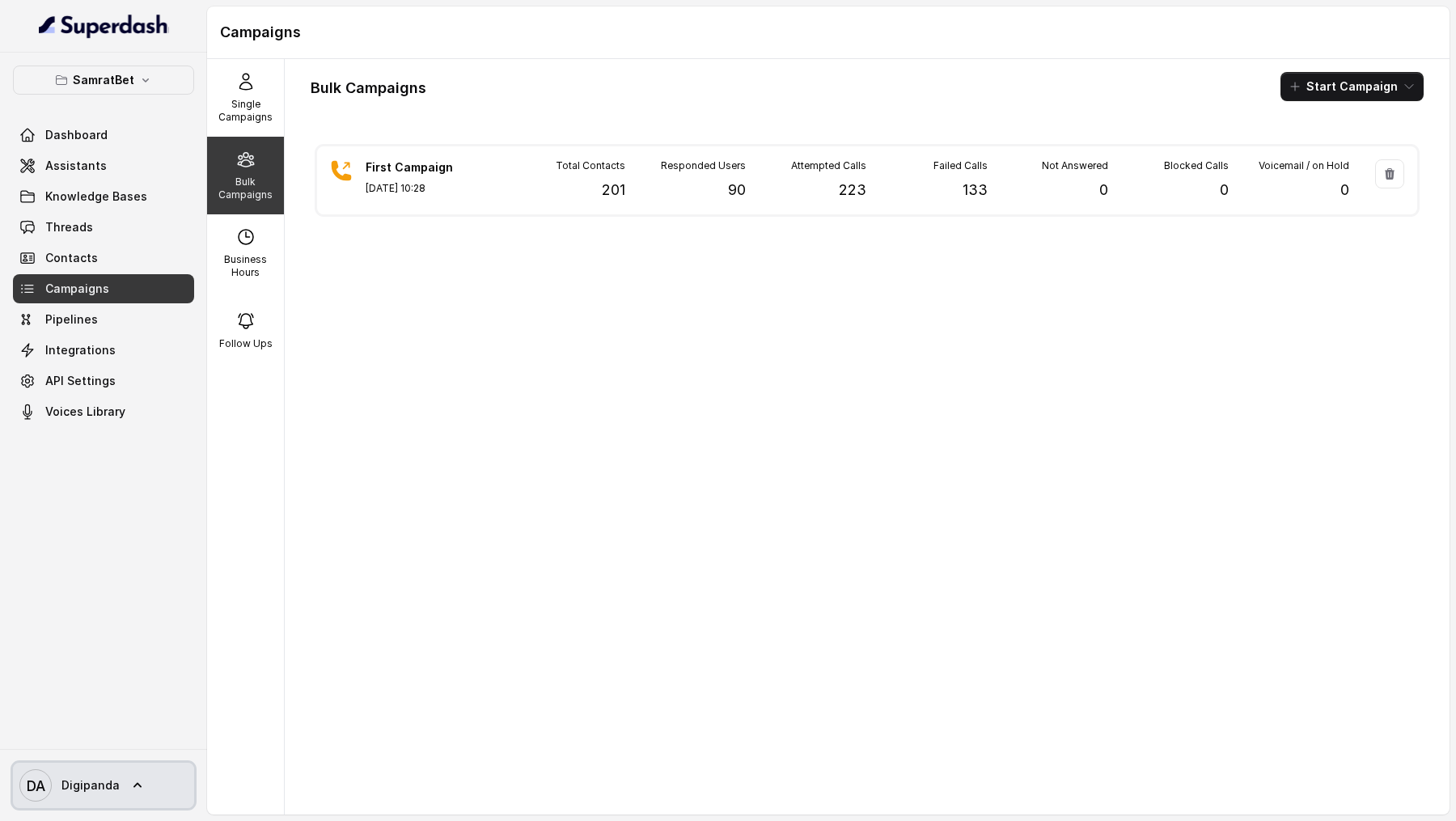
click at [109, 239] on link "DA Digipanda" at bounding box center [103, 784] width 181 height 45
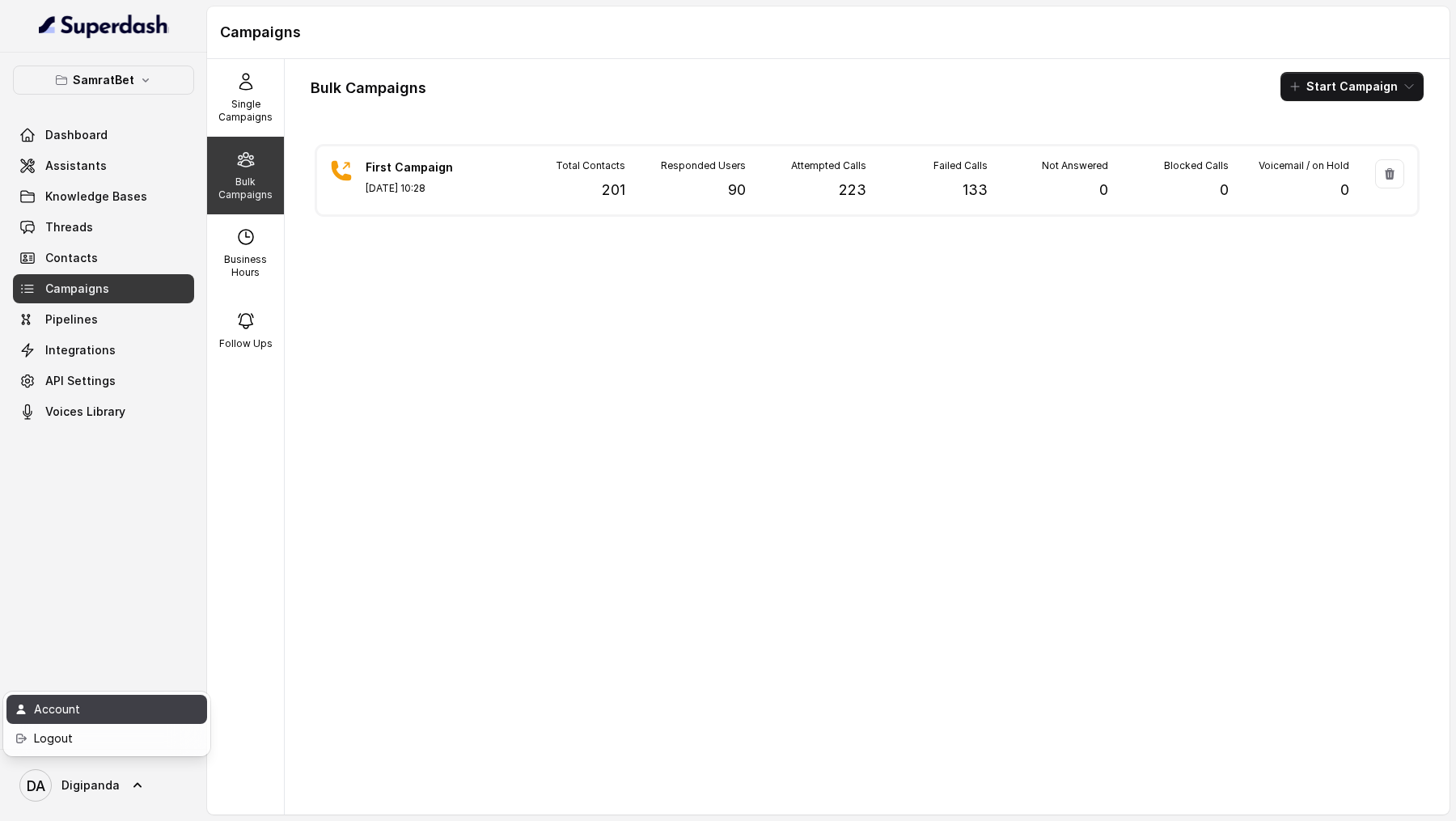
click at [143, 239] on div "Account" at bounding box center [103, 709] width 138 height 20
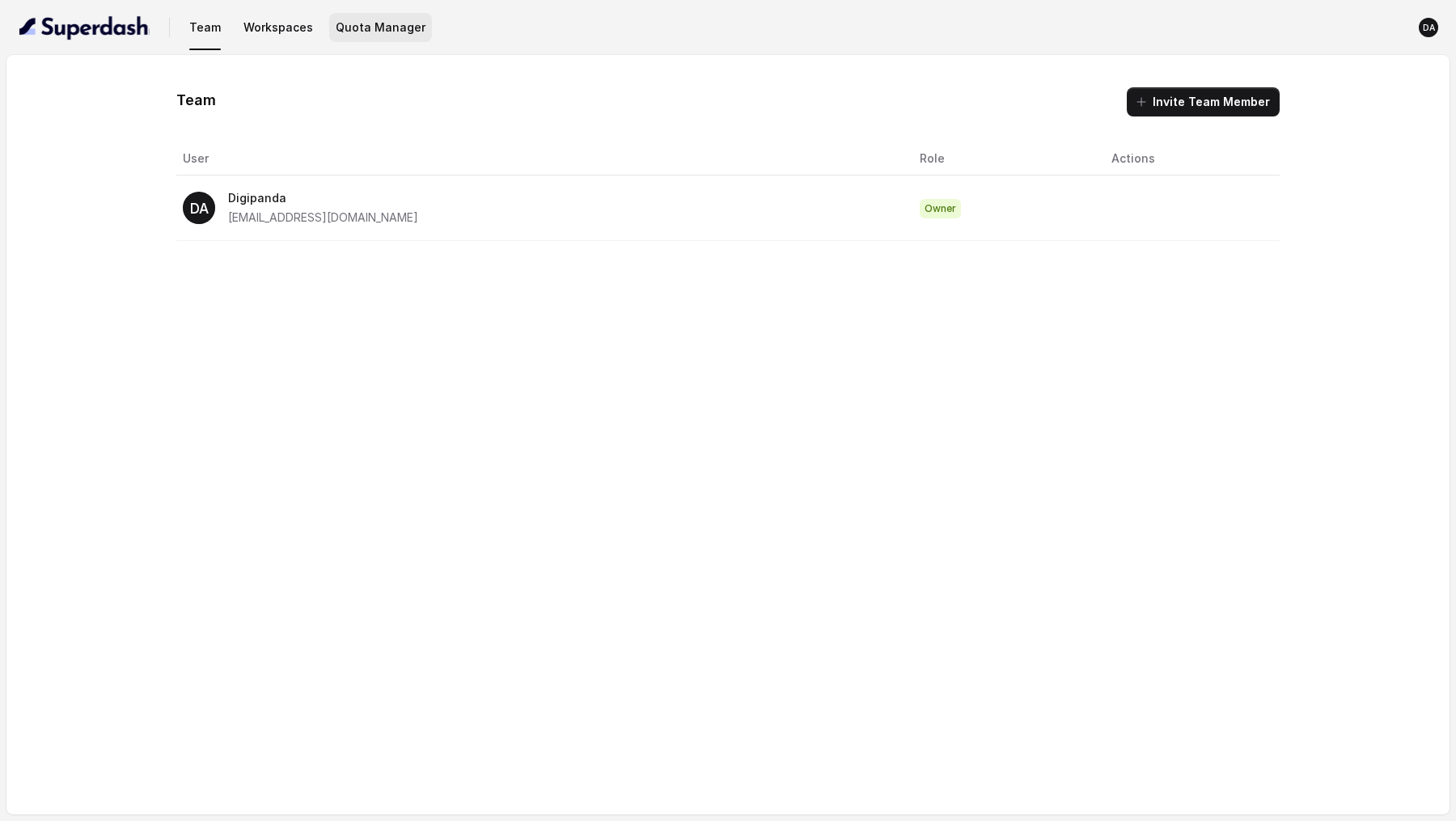
click at [380, 35] on button "Quota Manager" at bounding box center [380, 27] width 103 height 29
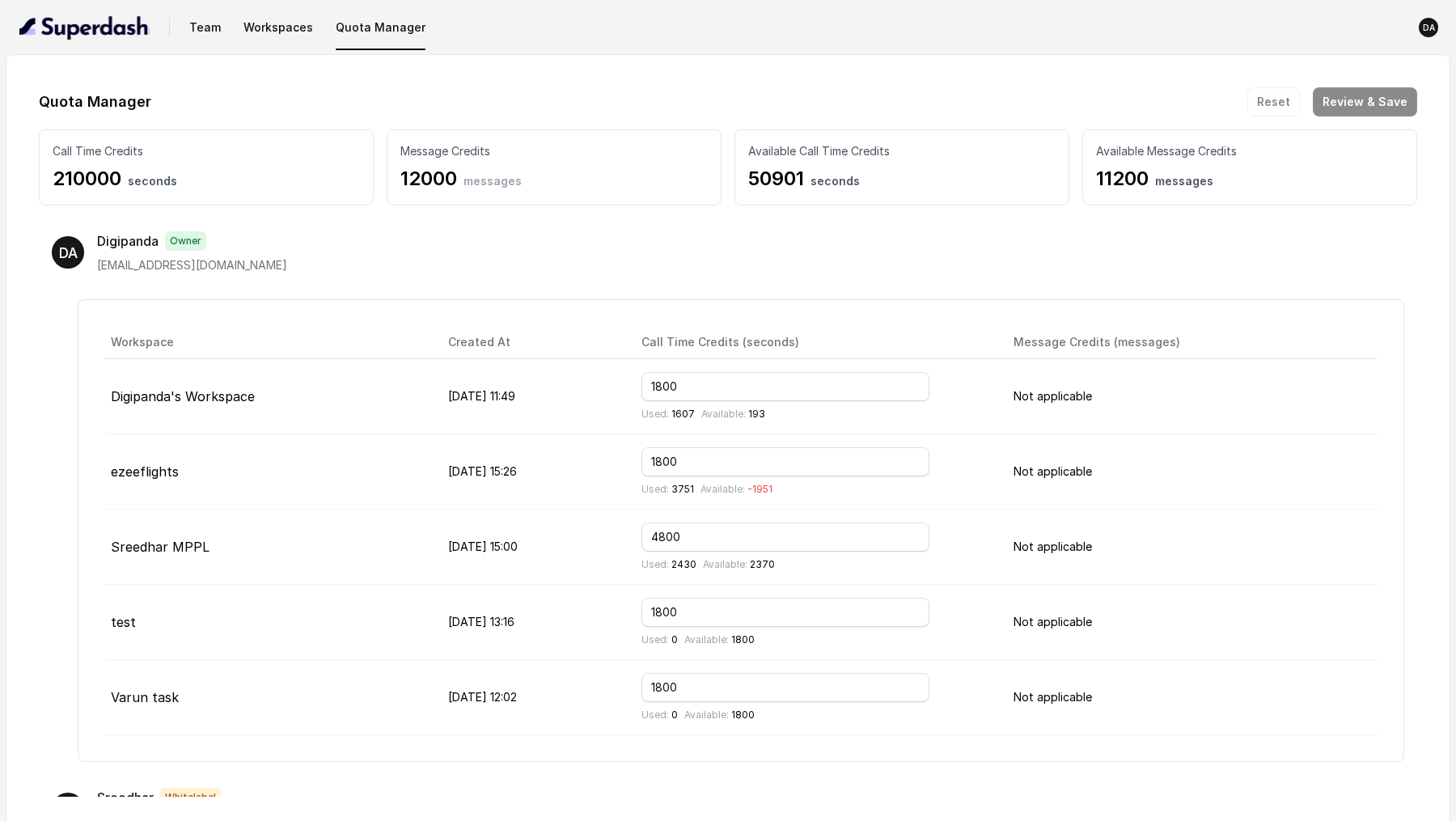
click at [300, 44] on nav "Team Workspaces Quota Manager DA" at bounding box center [728, 27] width 1431 height 55
click at [282, 25] on button "Workspaces" at bounding box center [278, 27] width 82 height 29
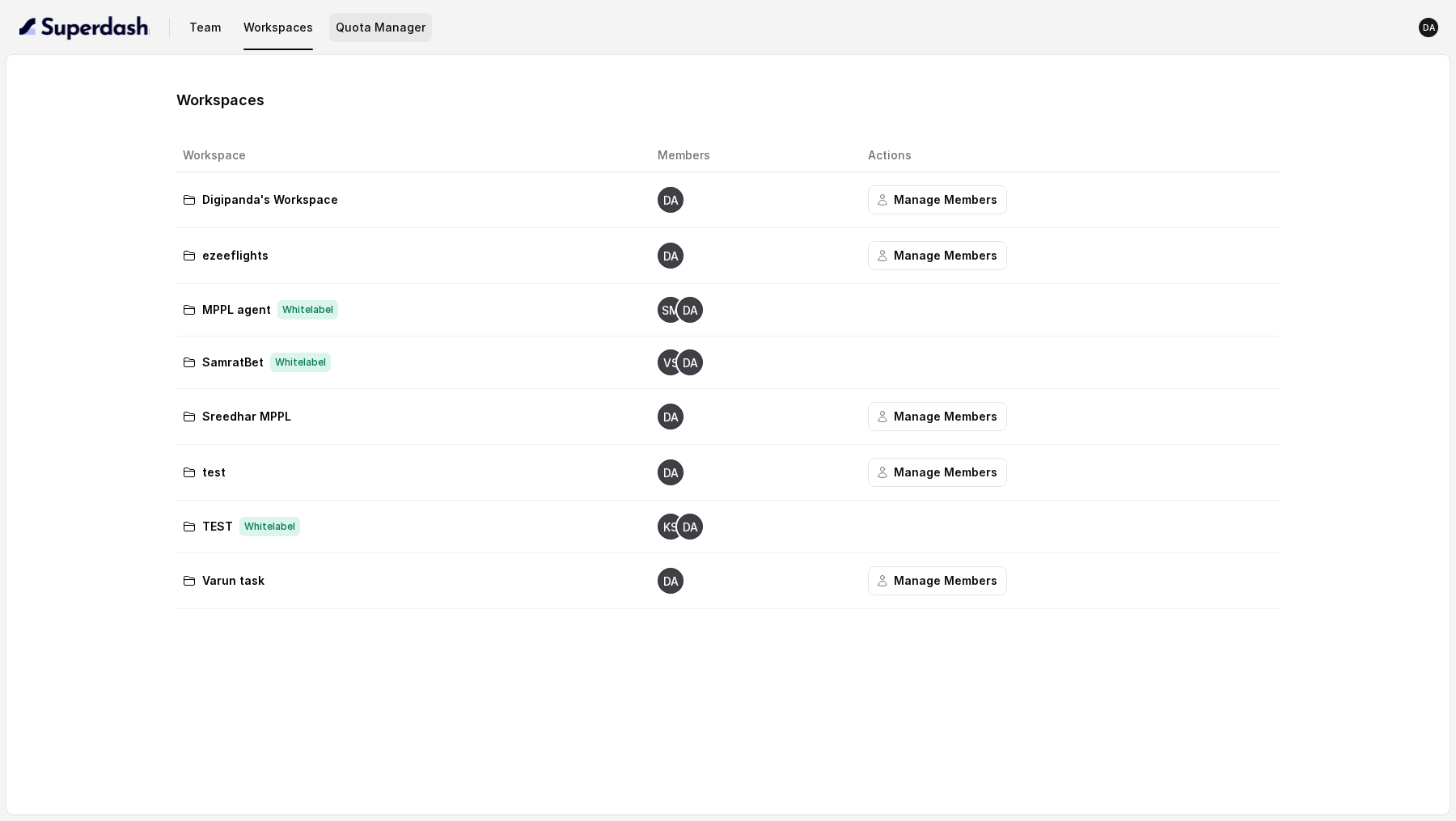
click at [372, 20] on button "Quota Manager" at bounding box center [380, 27] width 103 height 29
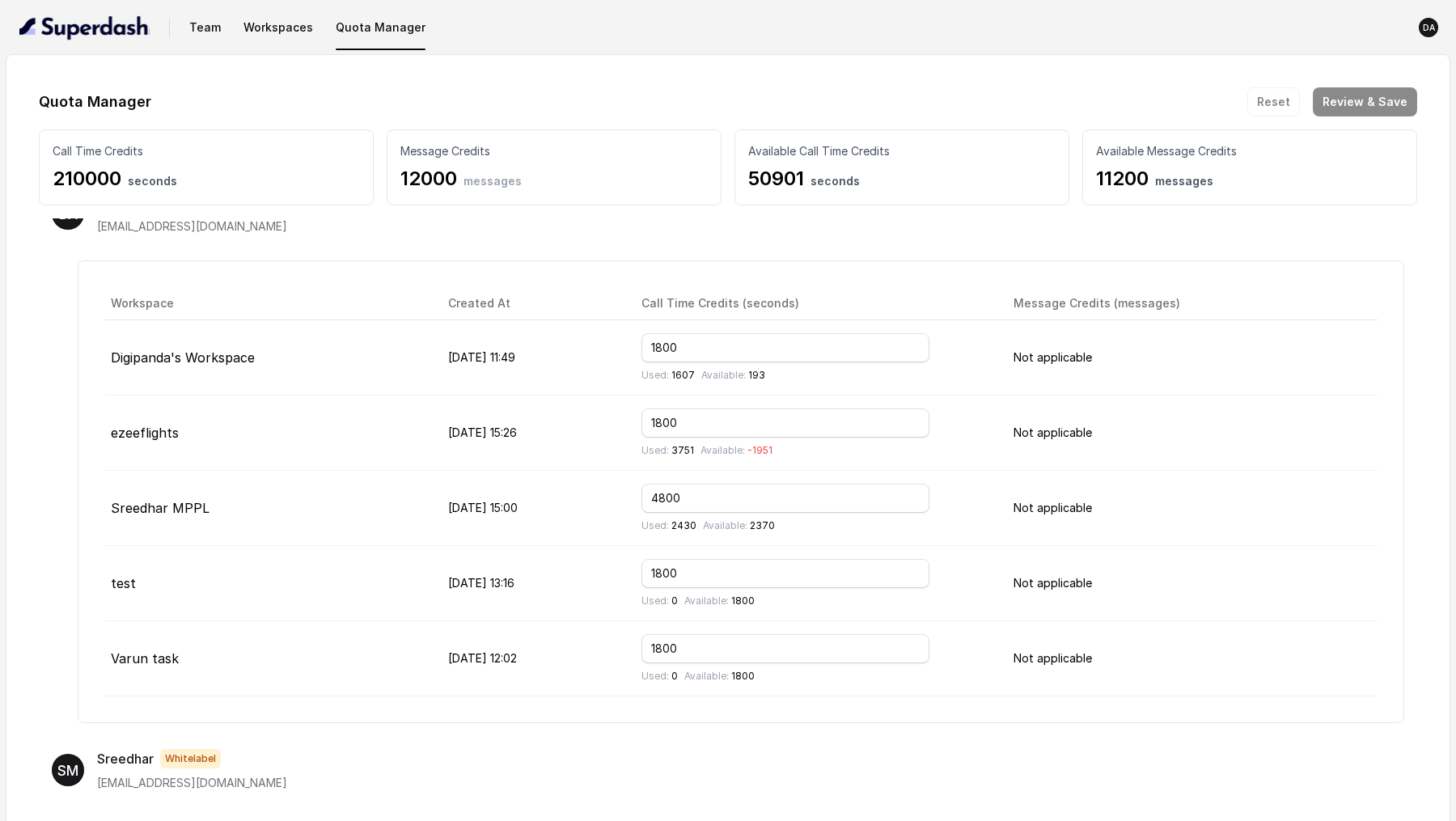
scroll to position [41, 0]
click at [212, 36] on button "Team" at bounding box center [205, 27] width 44 height 29
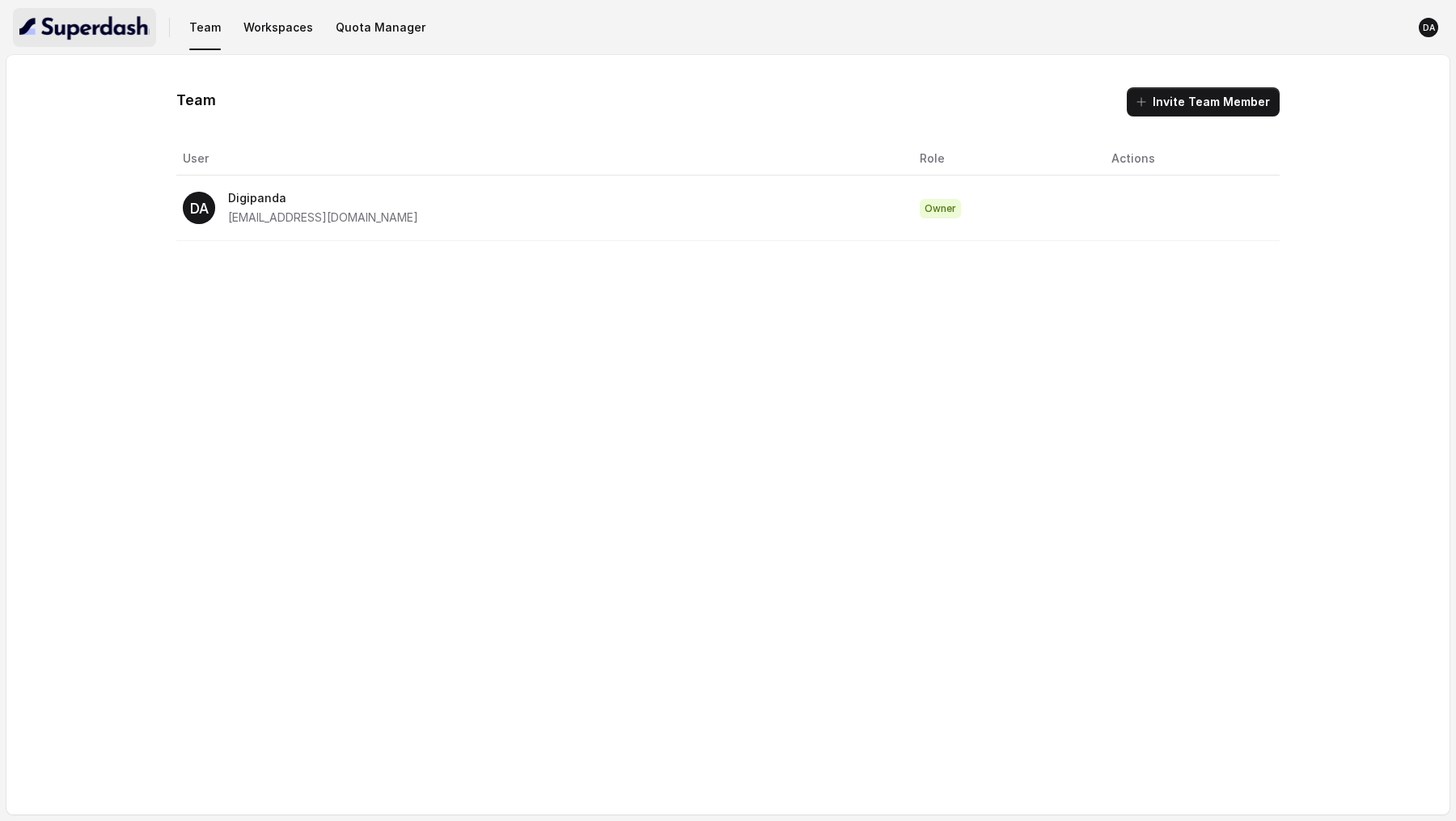
click at [87, 28] on img "button" at bounding box center [84, 27] width 130 height 25
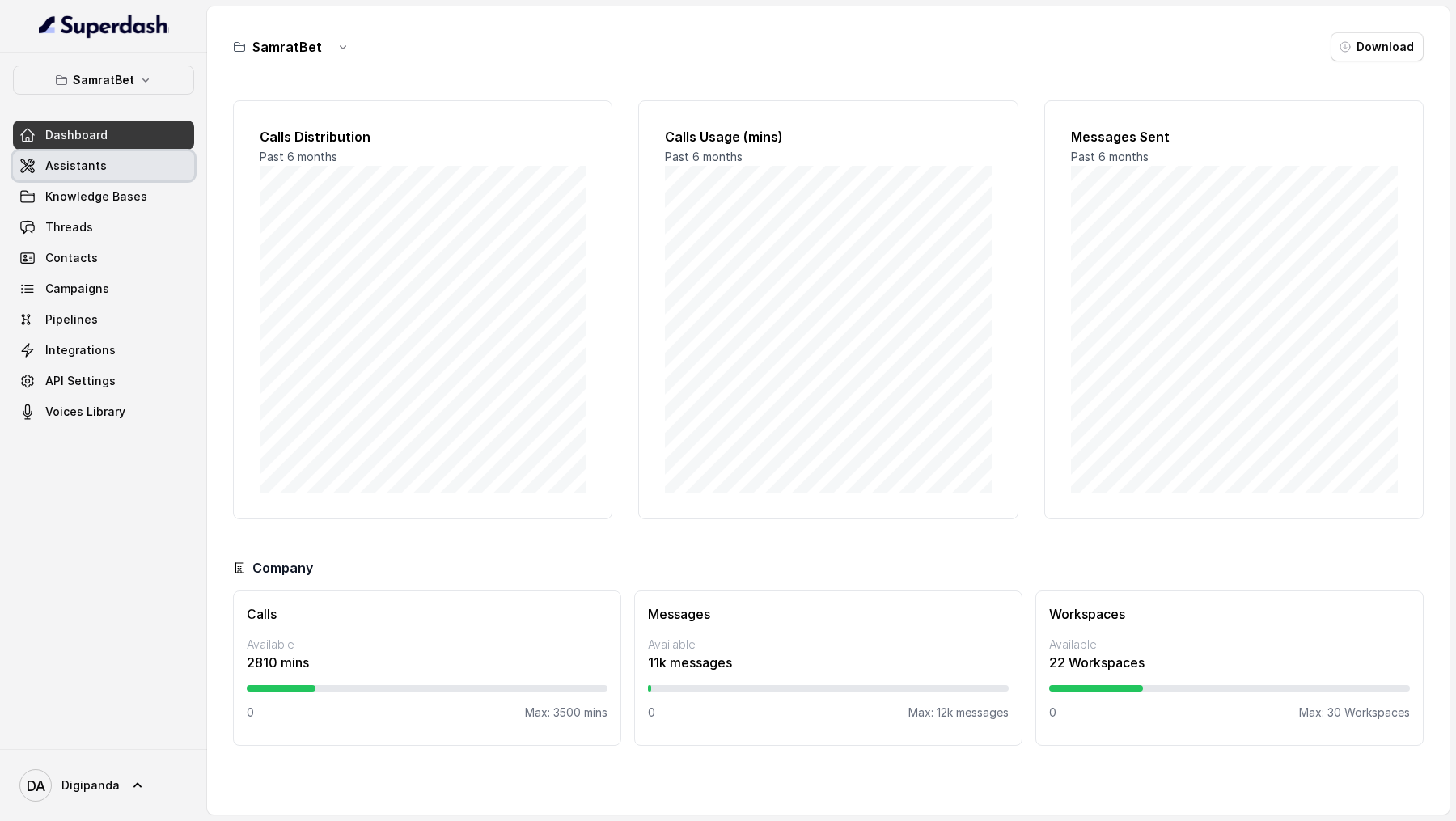
click at [98, 153] on link "Assistants" at bounding box center [103, 166] width 181 height 29
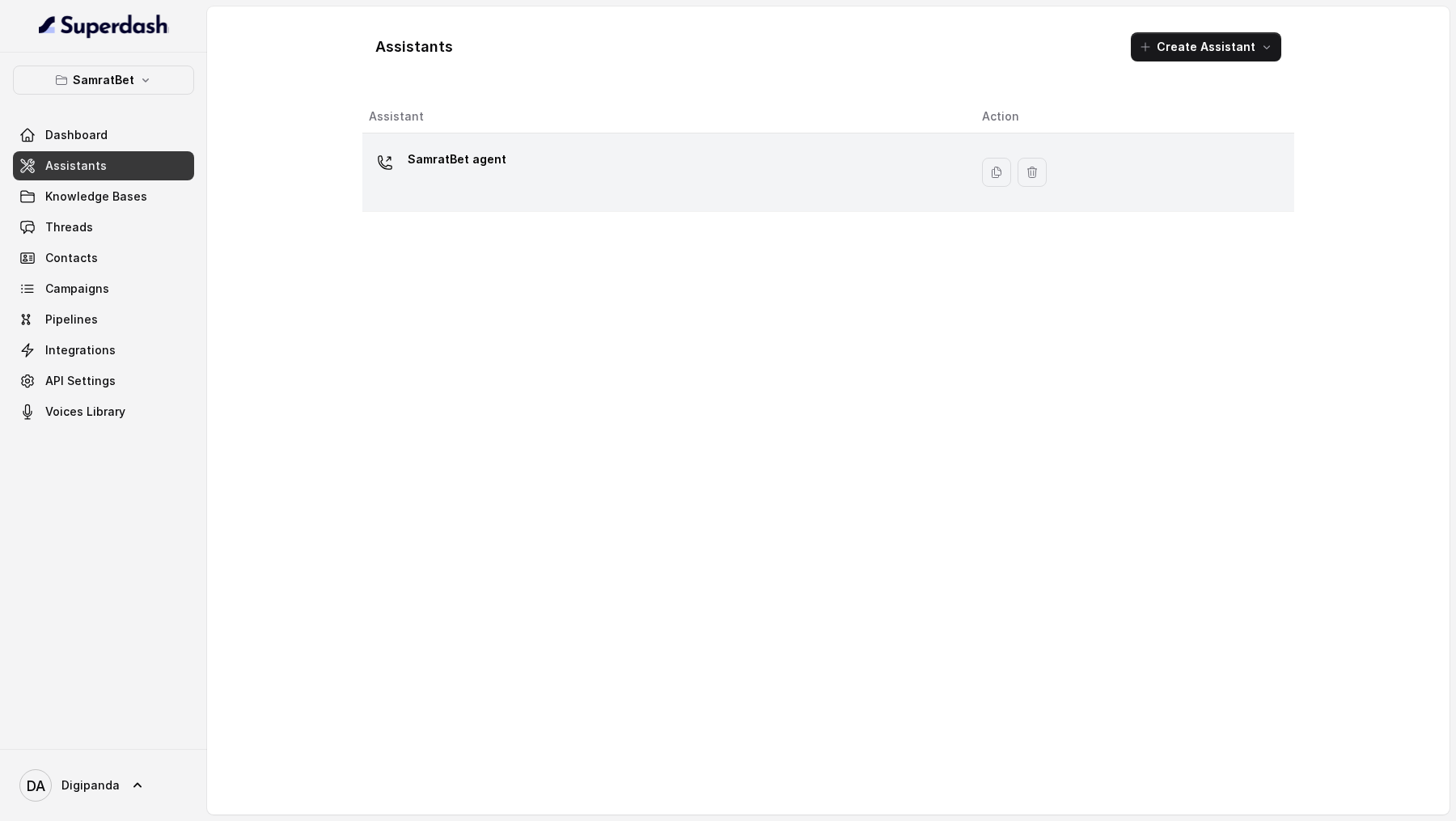
click at [430, 172] on div "SamratBet agent" at bounding box center [457, 162] width 98 height 32
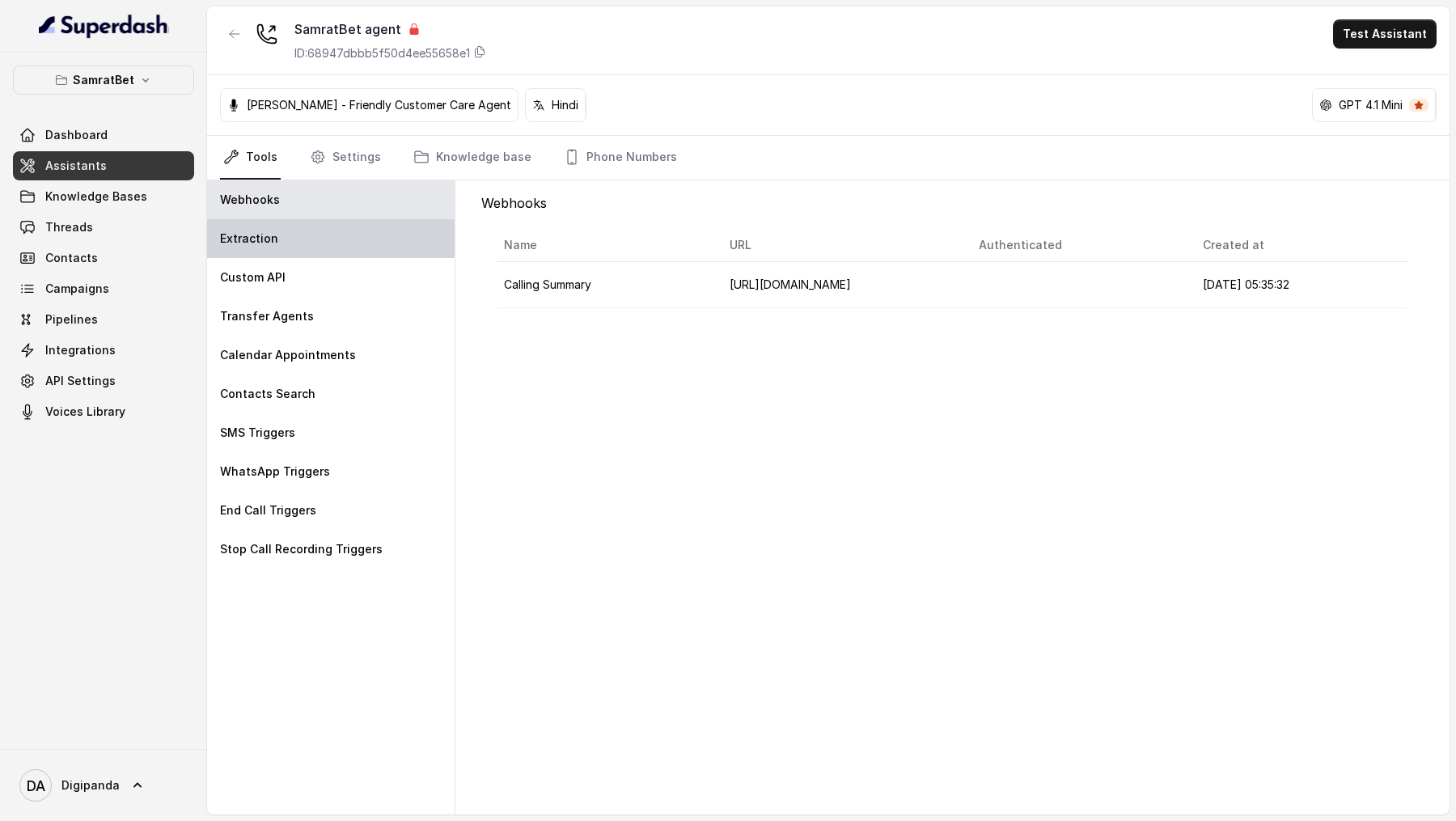
click at [310, 230] on div "Extraction" at bounding box center [331, 239] width 248 height 39
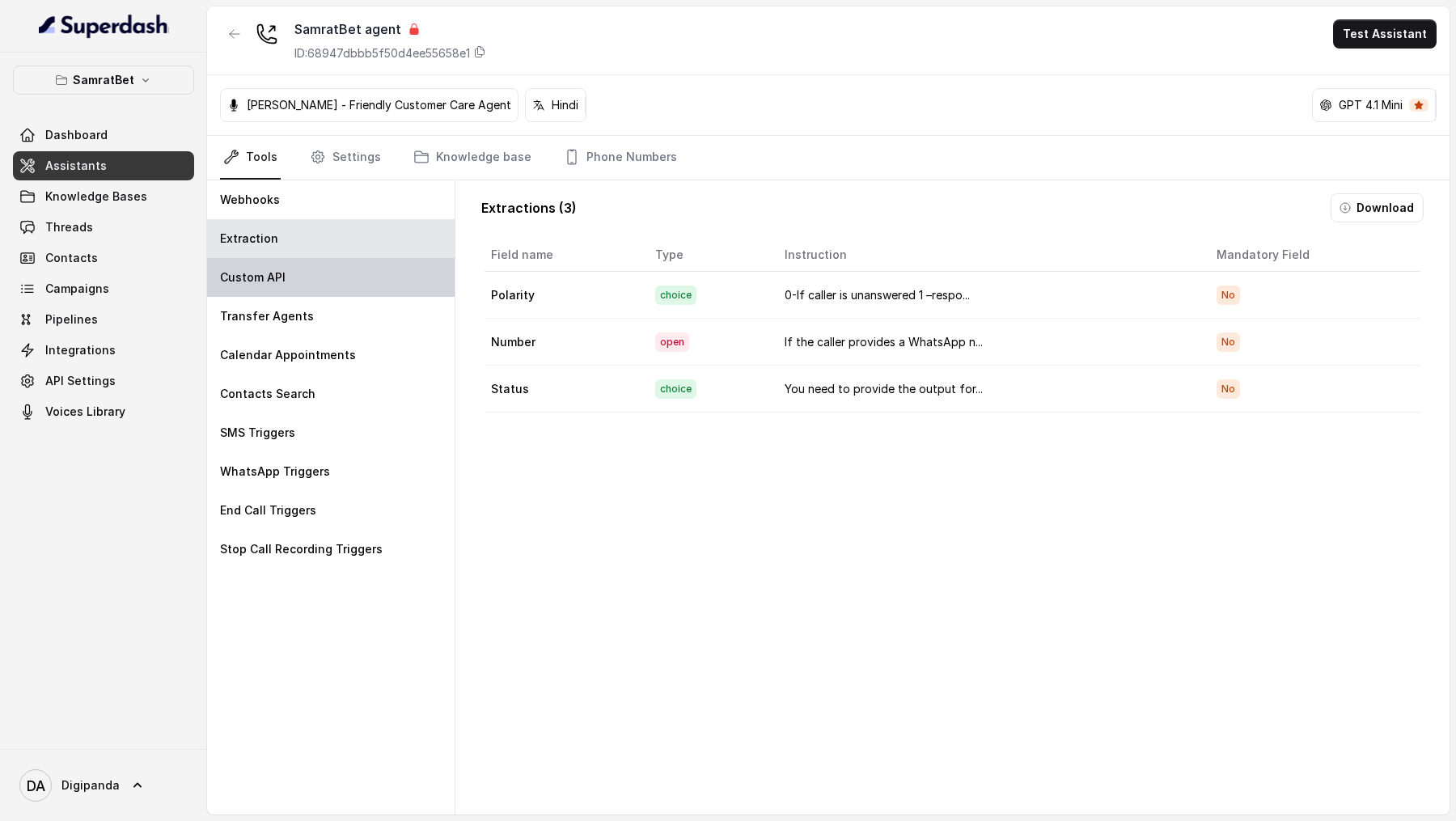
click at [312, 239] on div "Custom API" at bounding box center [331, 278] width 248 height 39
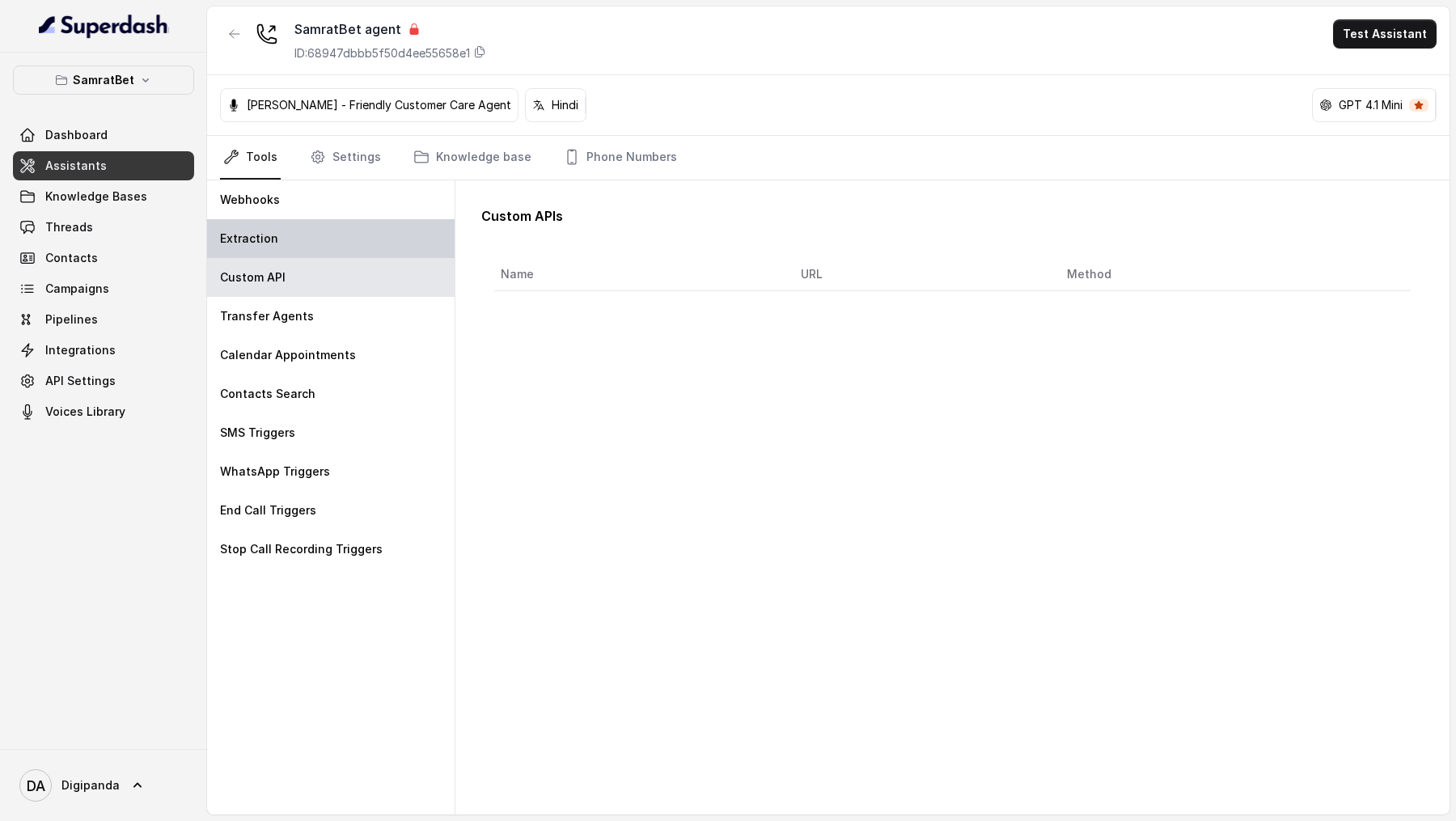
click at [400, 239] on div "Extraction" at bounding box center [331, 239] width 248 height 39
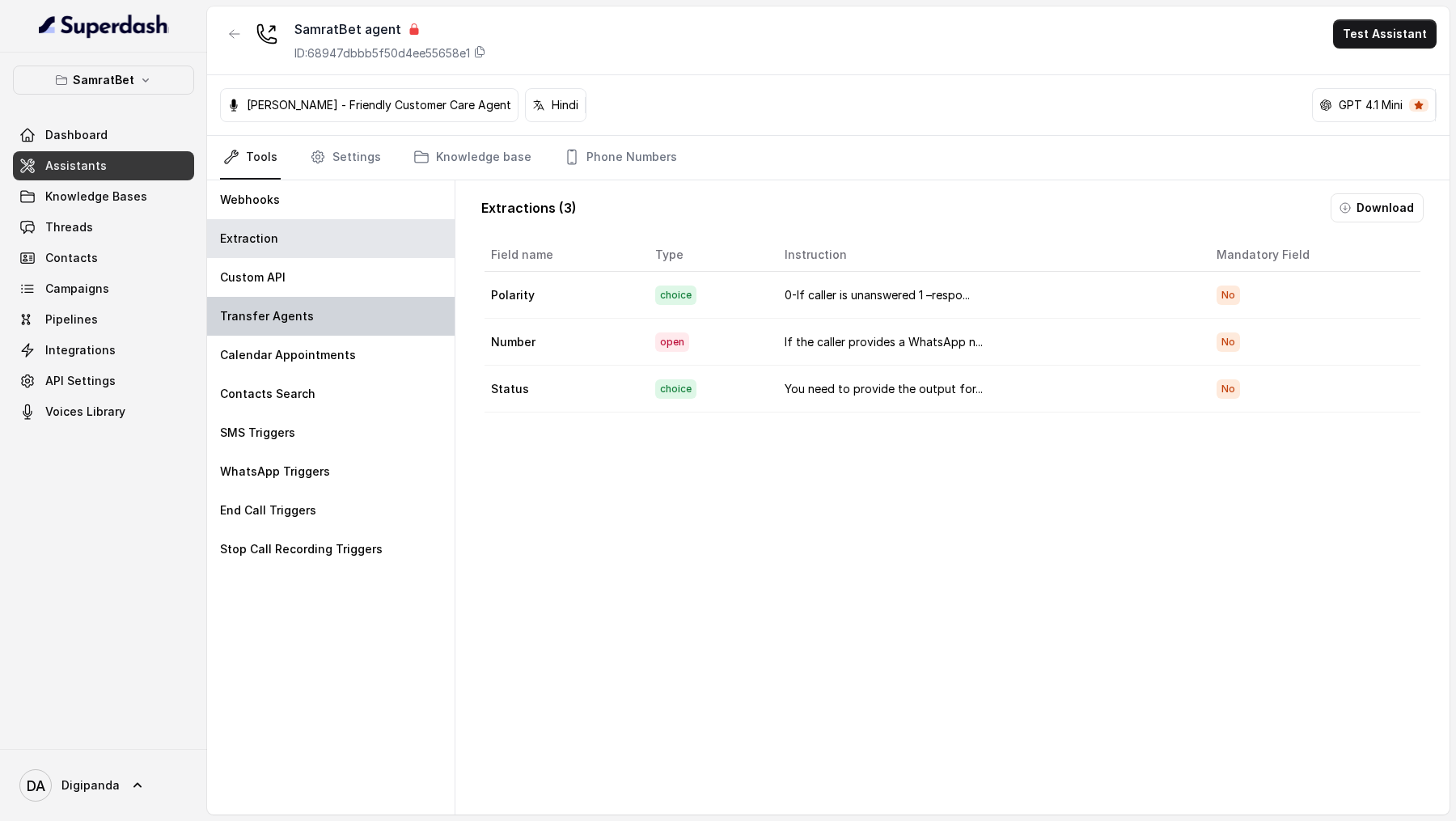
click at [386, 239] on div "Transfer Agents" at bounding box center [331, 317] width 248 height 39
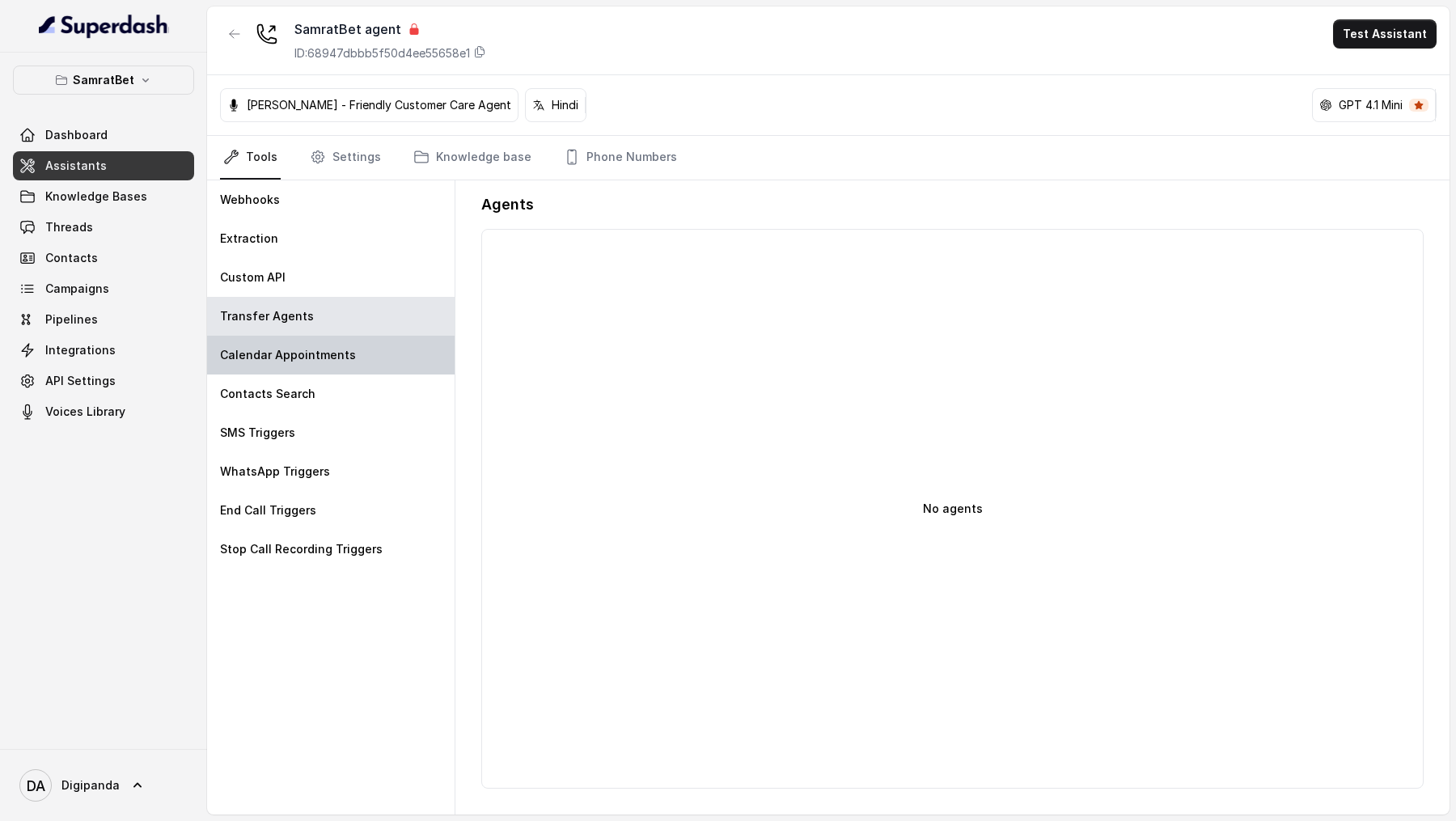
click at [381, 239] on div "Calendar Appointments" at bounding box center [331, 355] width 248 height 39
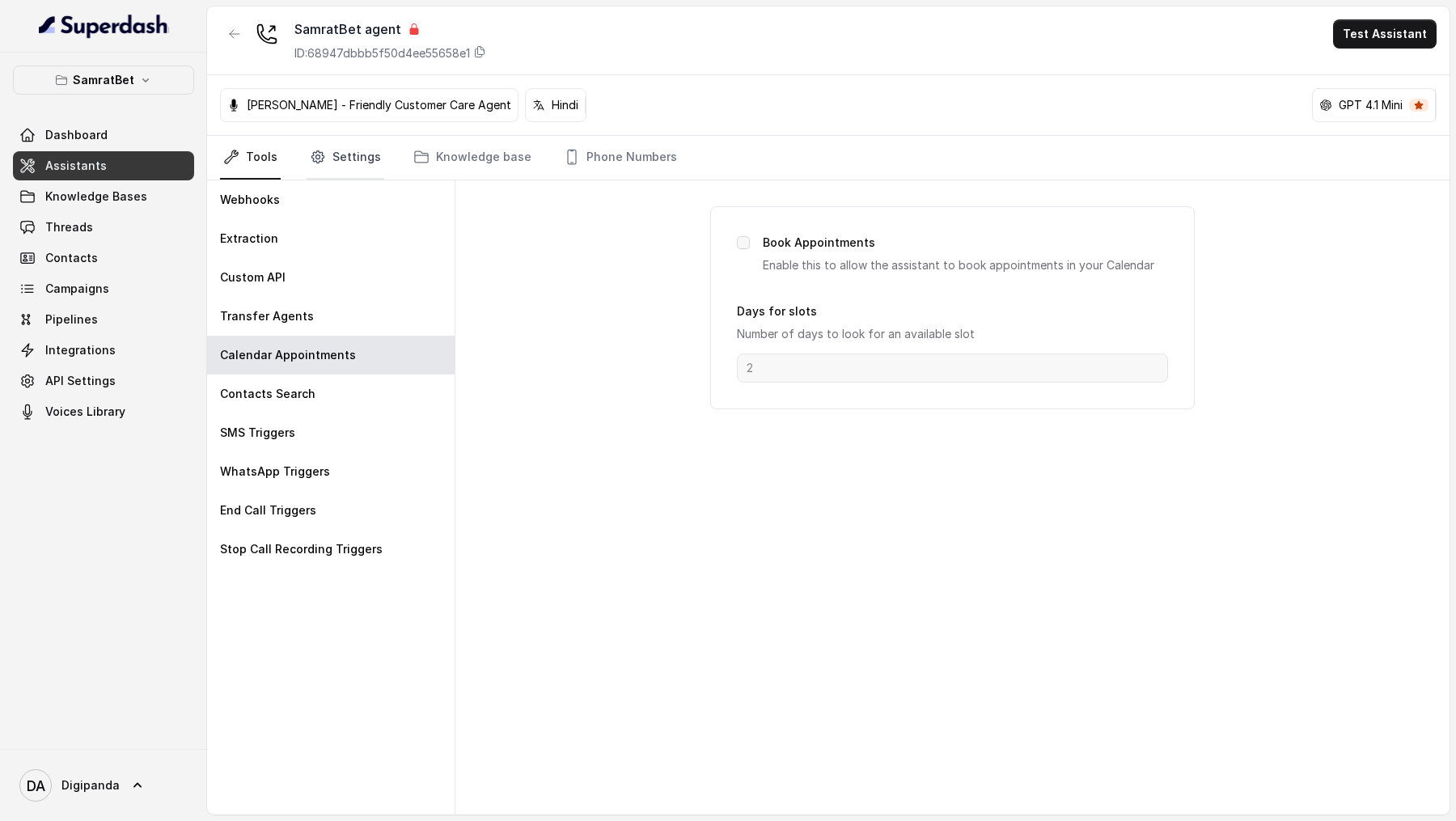
click at [368, 161] on link "Settings" at bounding box center [345, 157] width 77 height 43
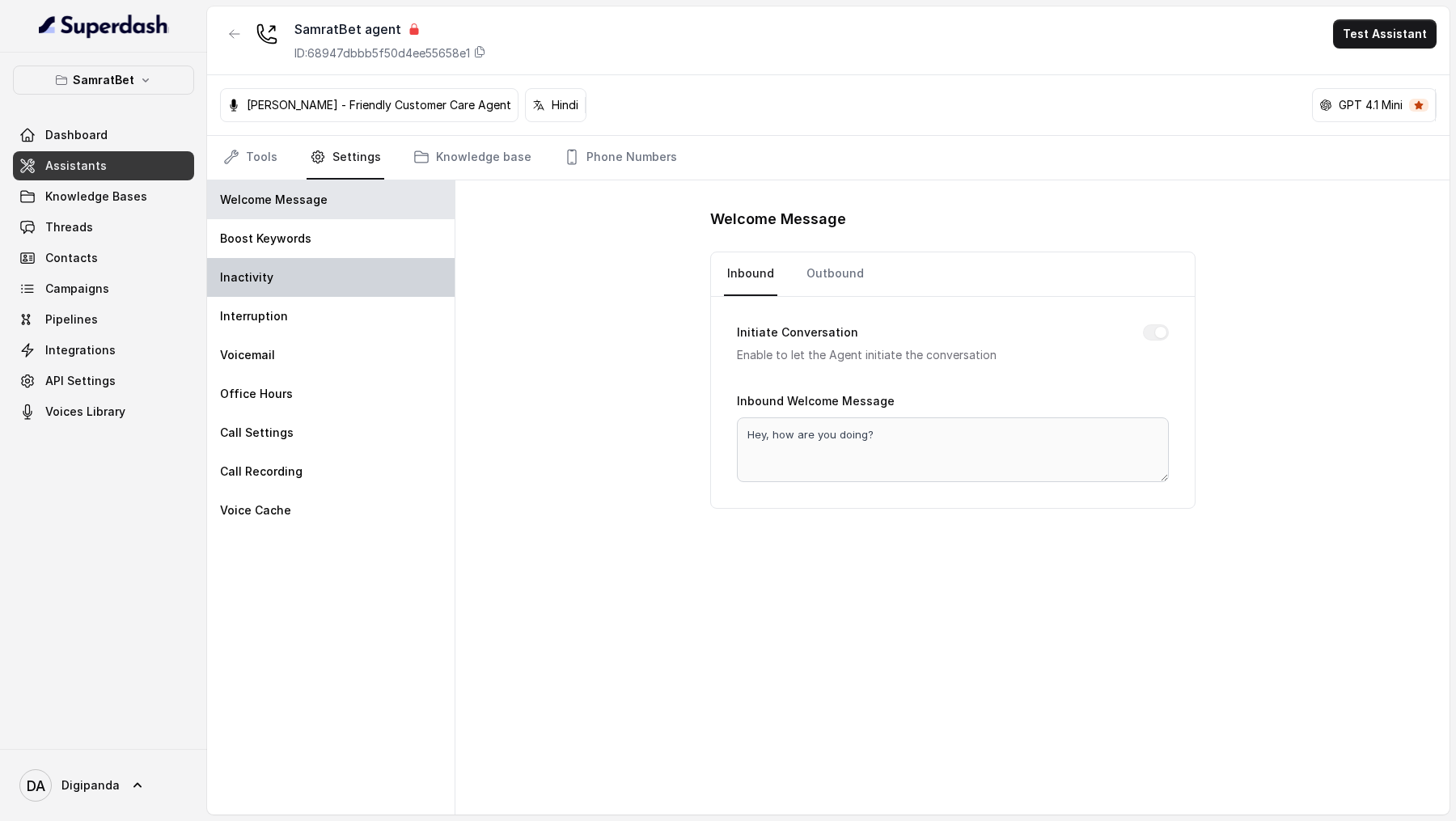
click at [402, 239] on div "Inactivity" at bounding box center [331, 278] width 248 height 39
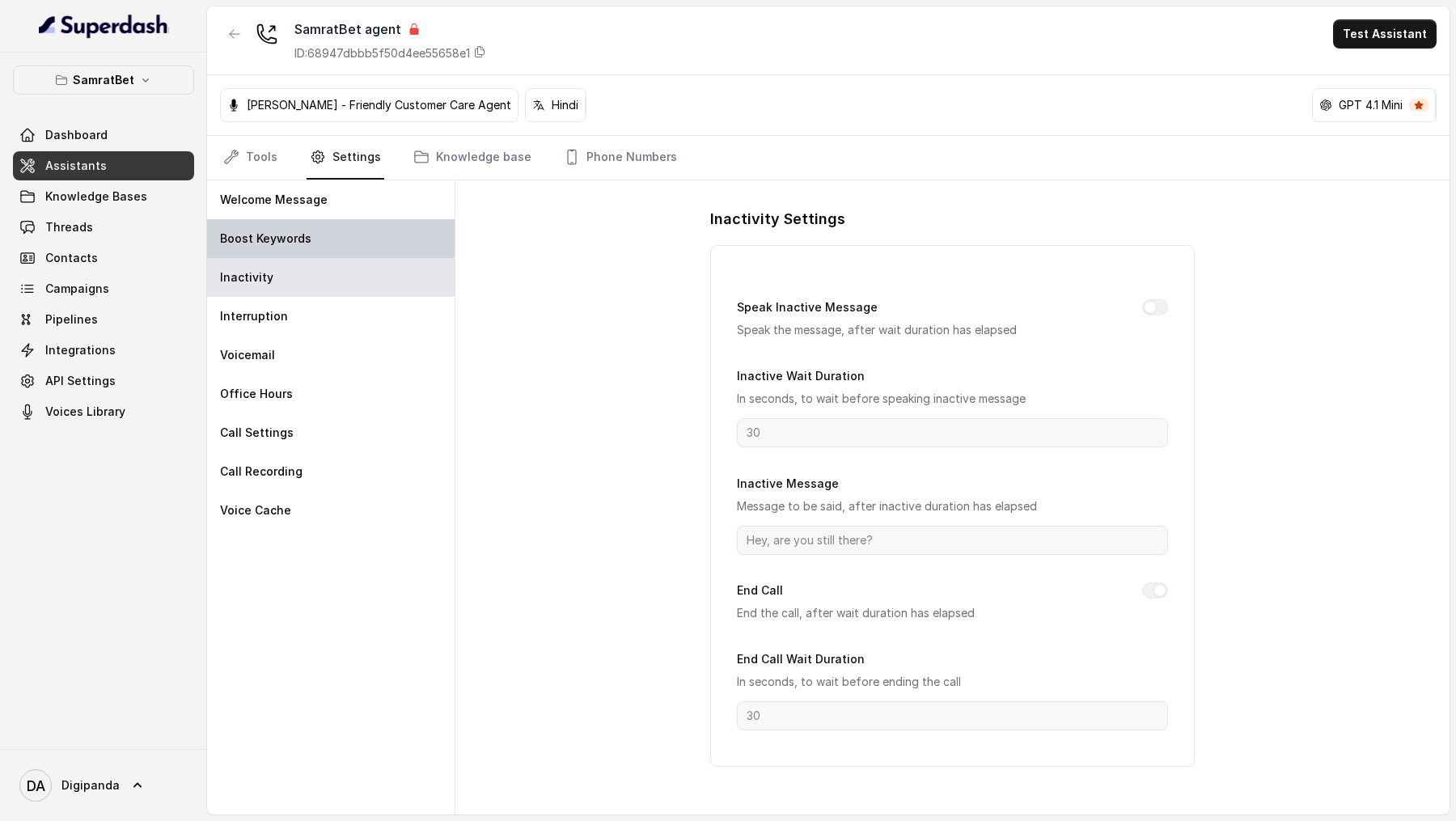
click at [413, 227] on div "Boost Keywords" at bounding box center [331, 239] width 248 height 39
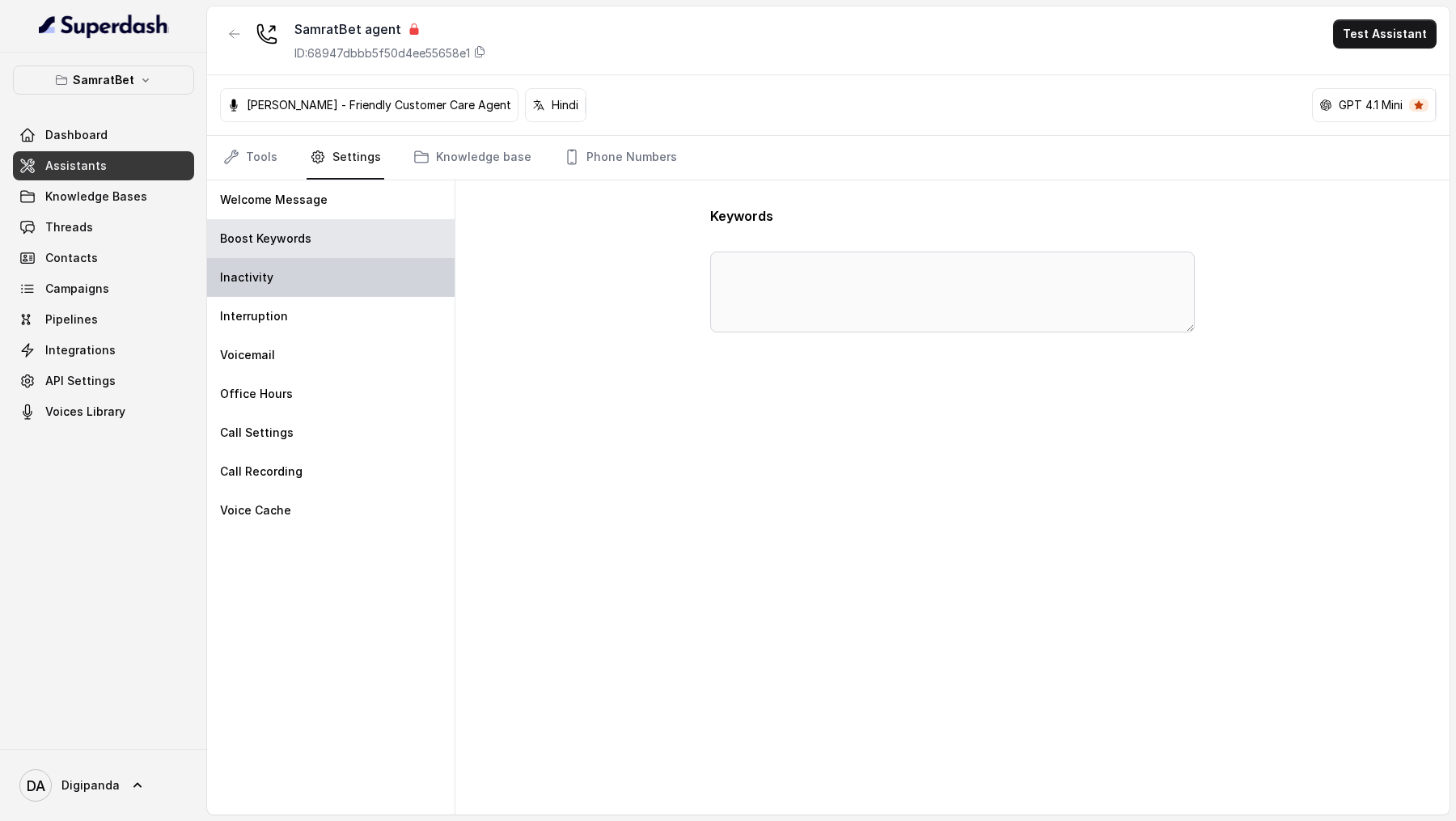
click at [381, 239] on div "Inactivity" at bounding box center [331, 278] width 248 height 39
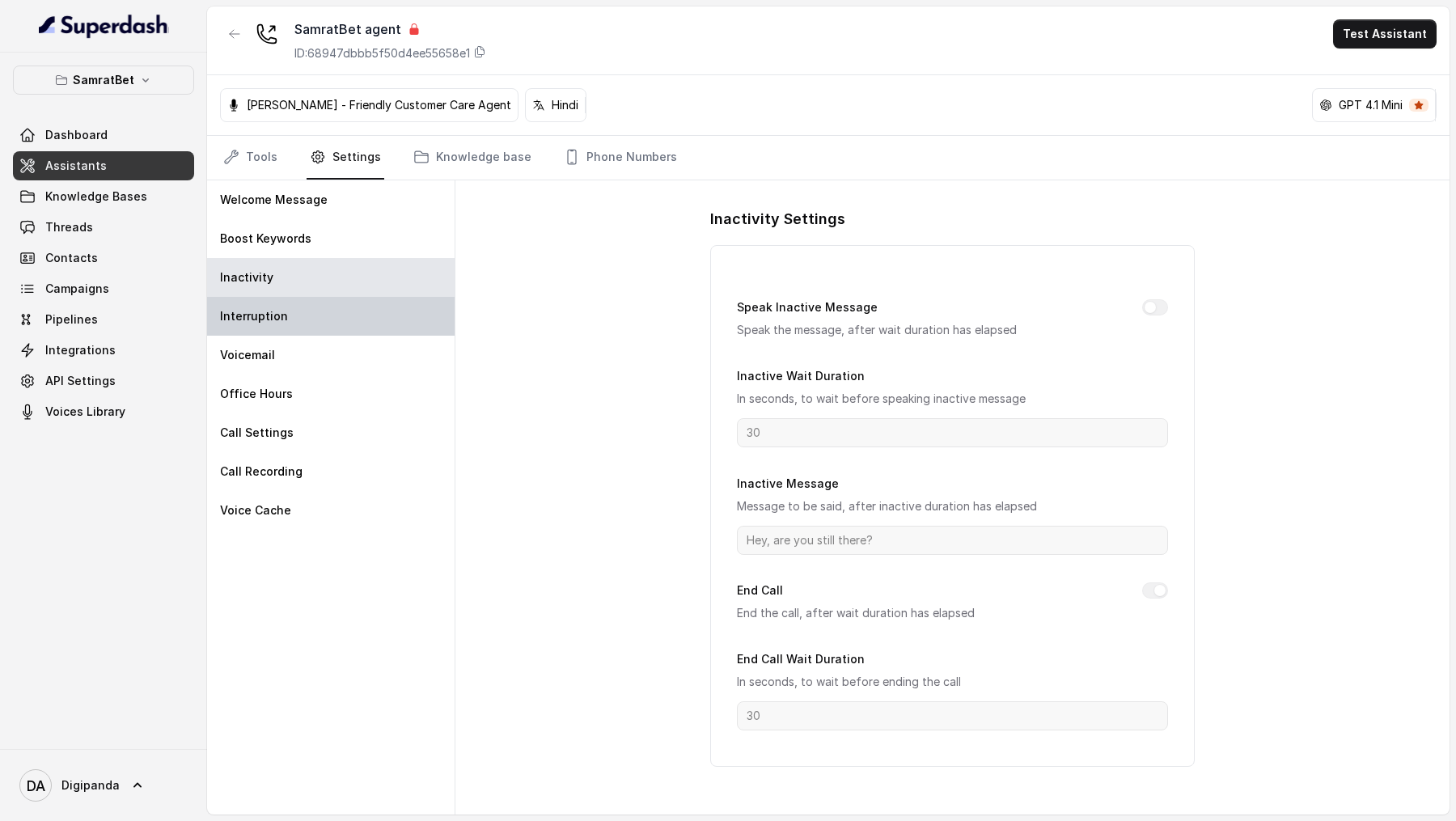
click at [369, 239] on div "Interruption" at bounding box center [331, 317] width 248 height 39
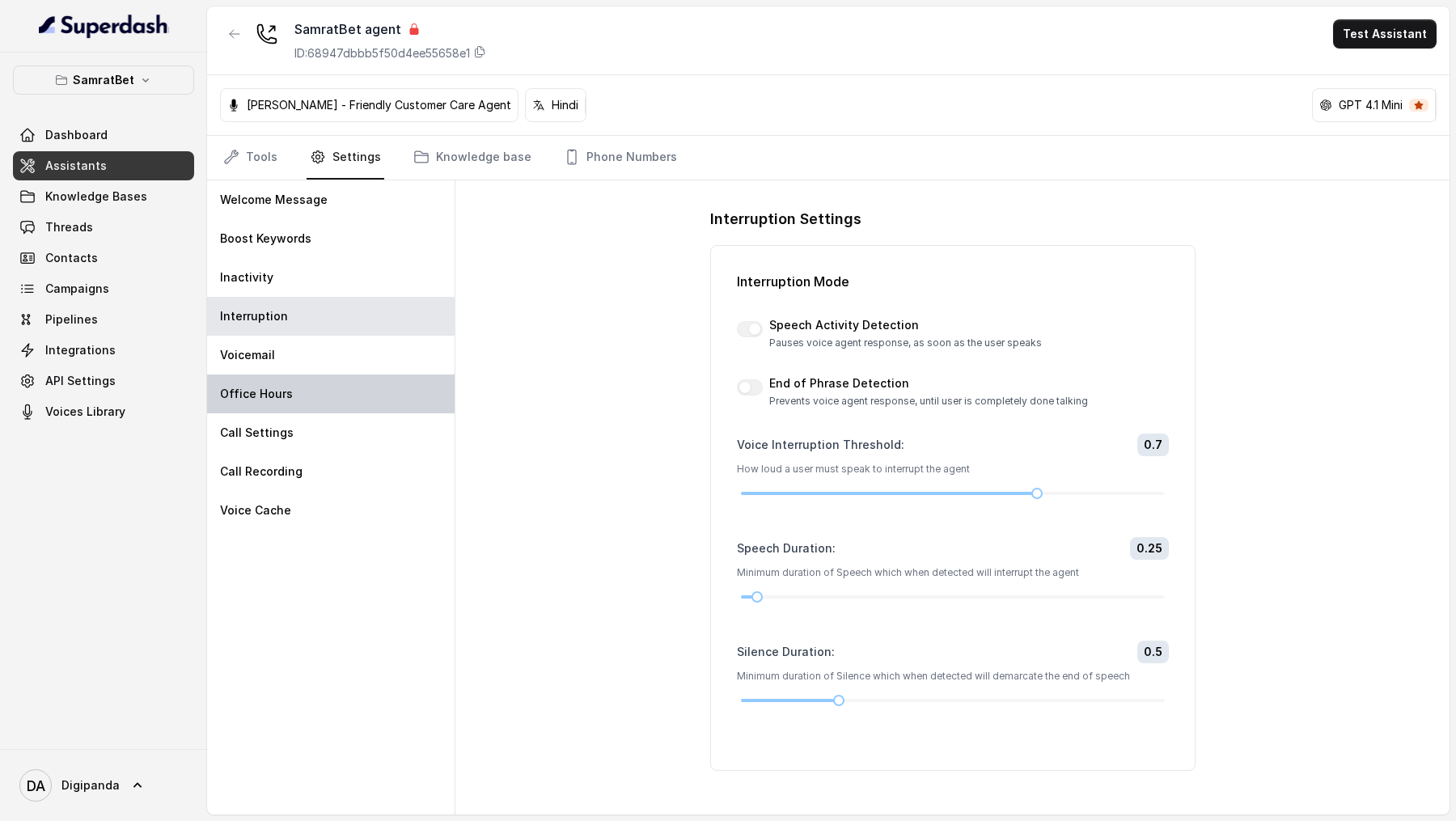
click at [364, 239] on div "Office Hours" at bounding box center [331, 394] width 248 height 39
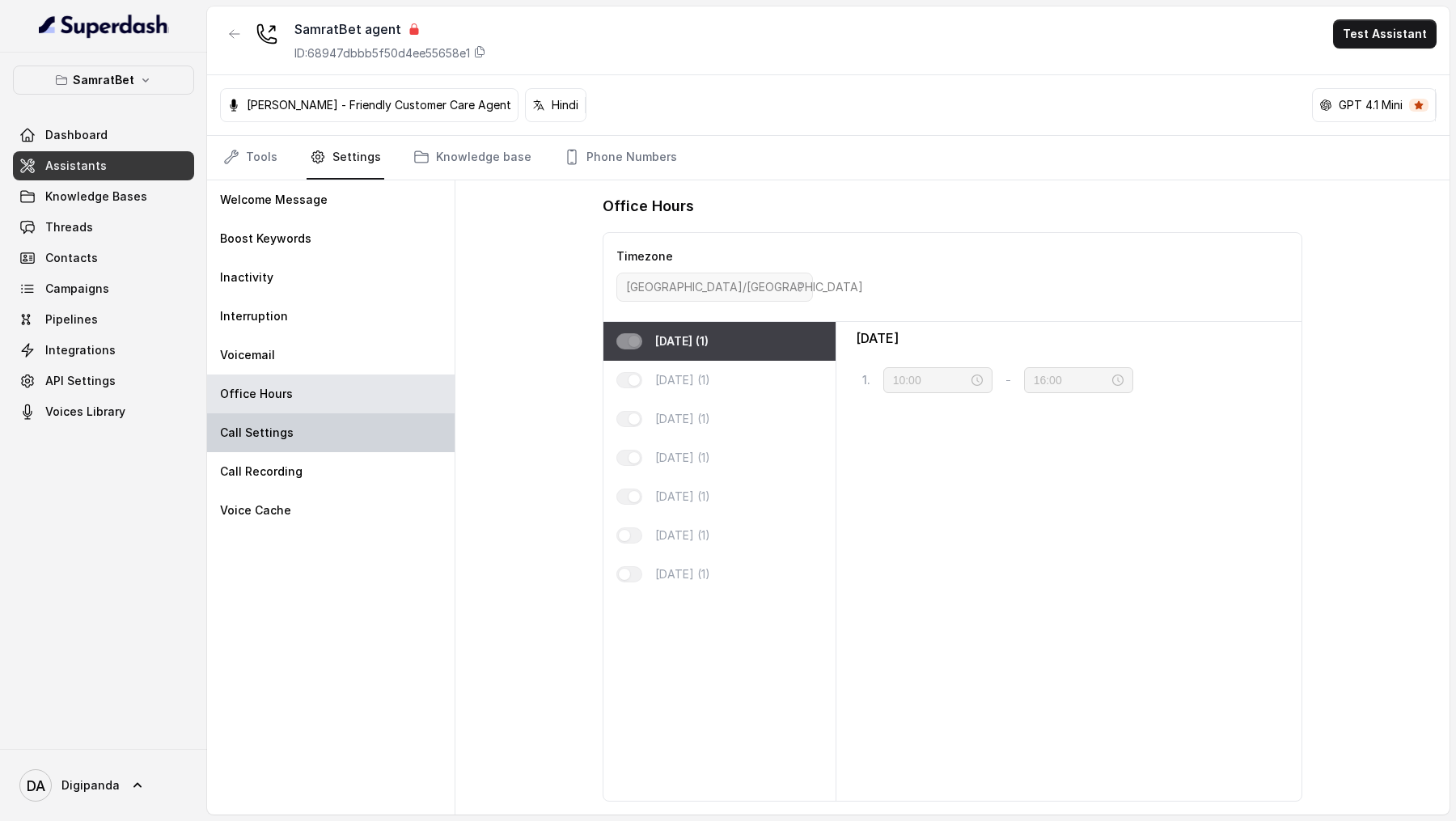
click at [365, 239] on div "Call Settings" at bounding box center [331, 433] width 248 height 39
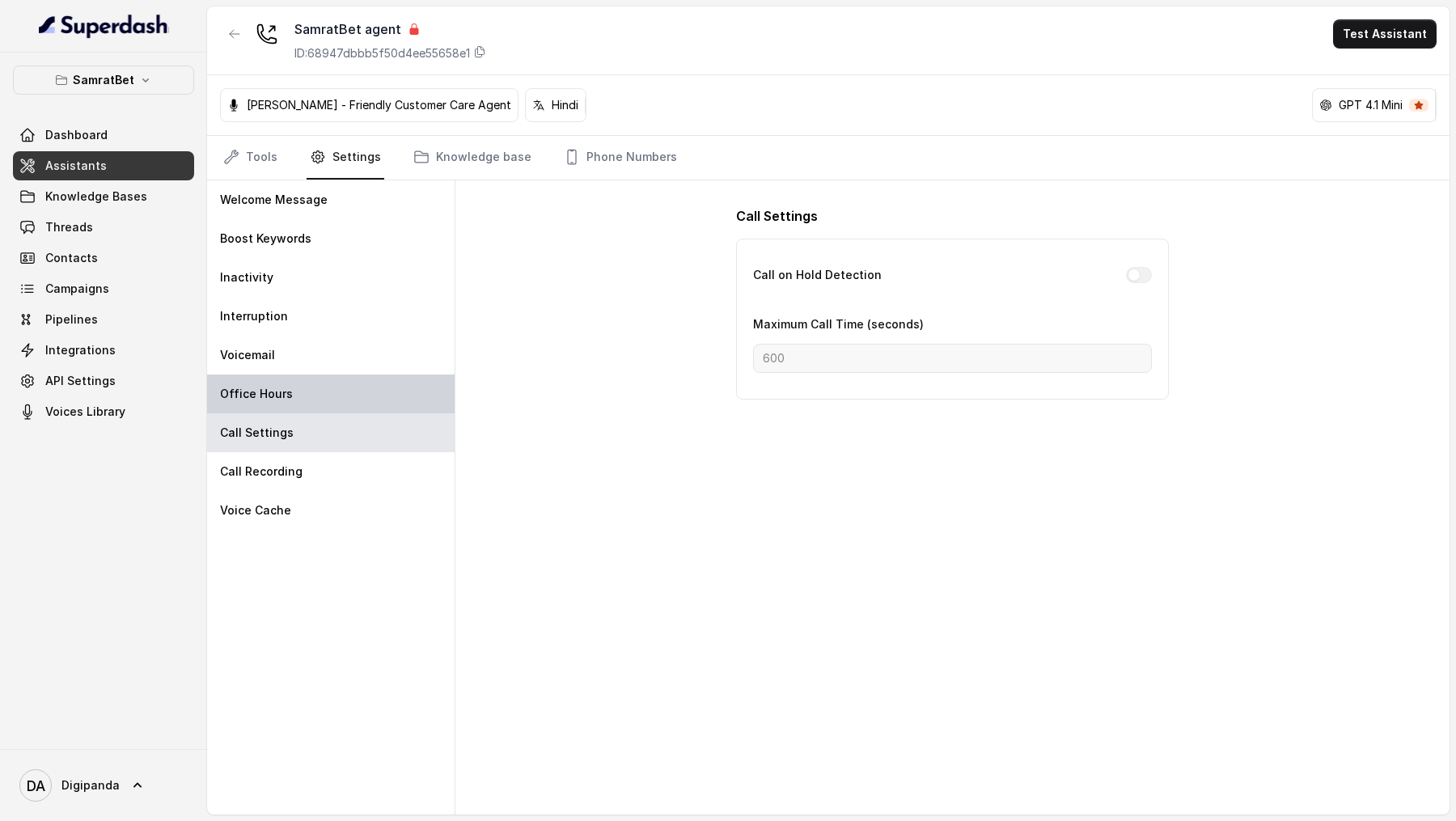
click at [345, 239] on div "Office Hours" at bounding box center [331, 394] width 248 height 39
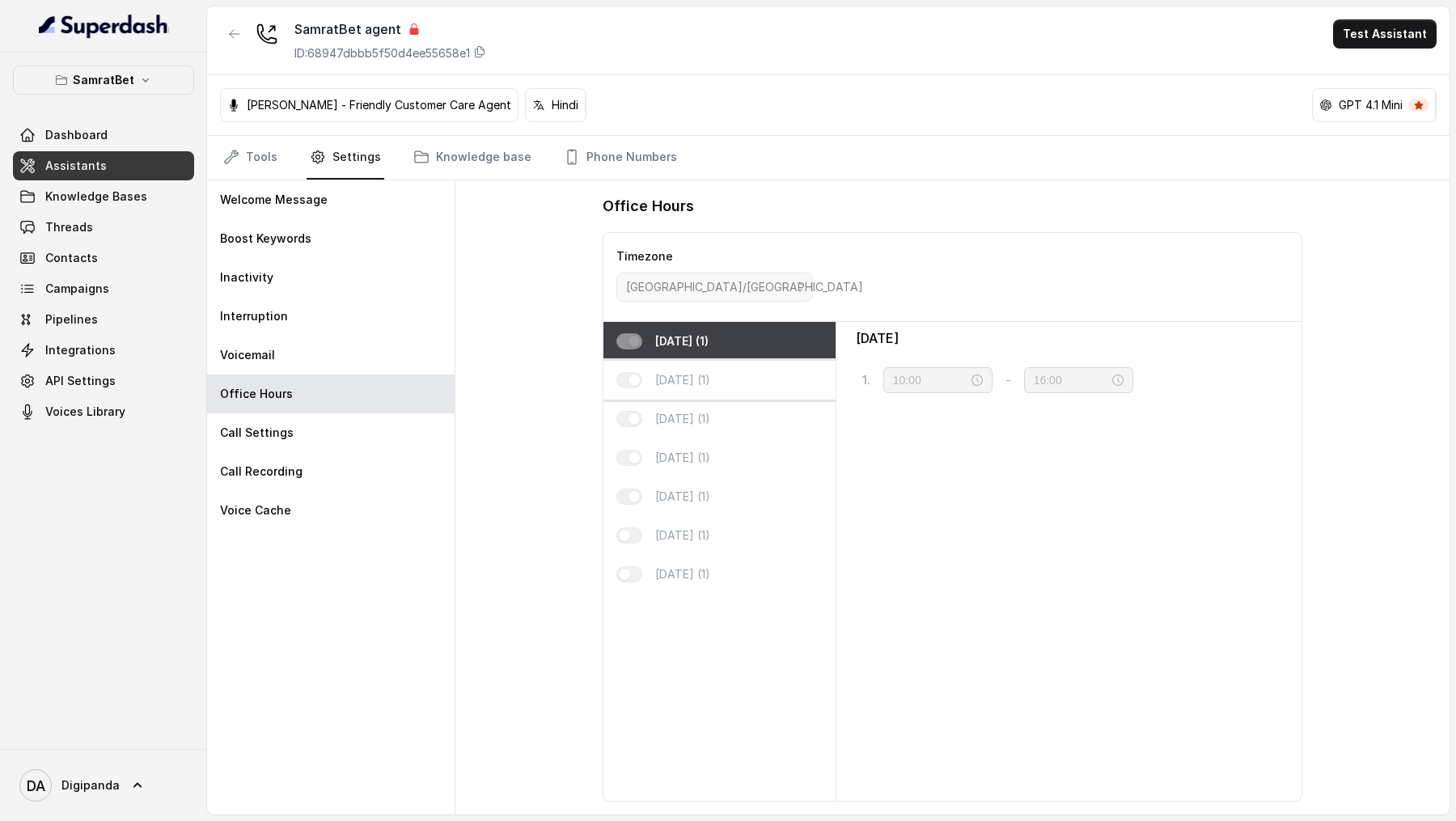
click at [771, 239] on div "Tuesday (1)" at bounding box center [719, 380] width 232 height 39
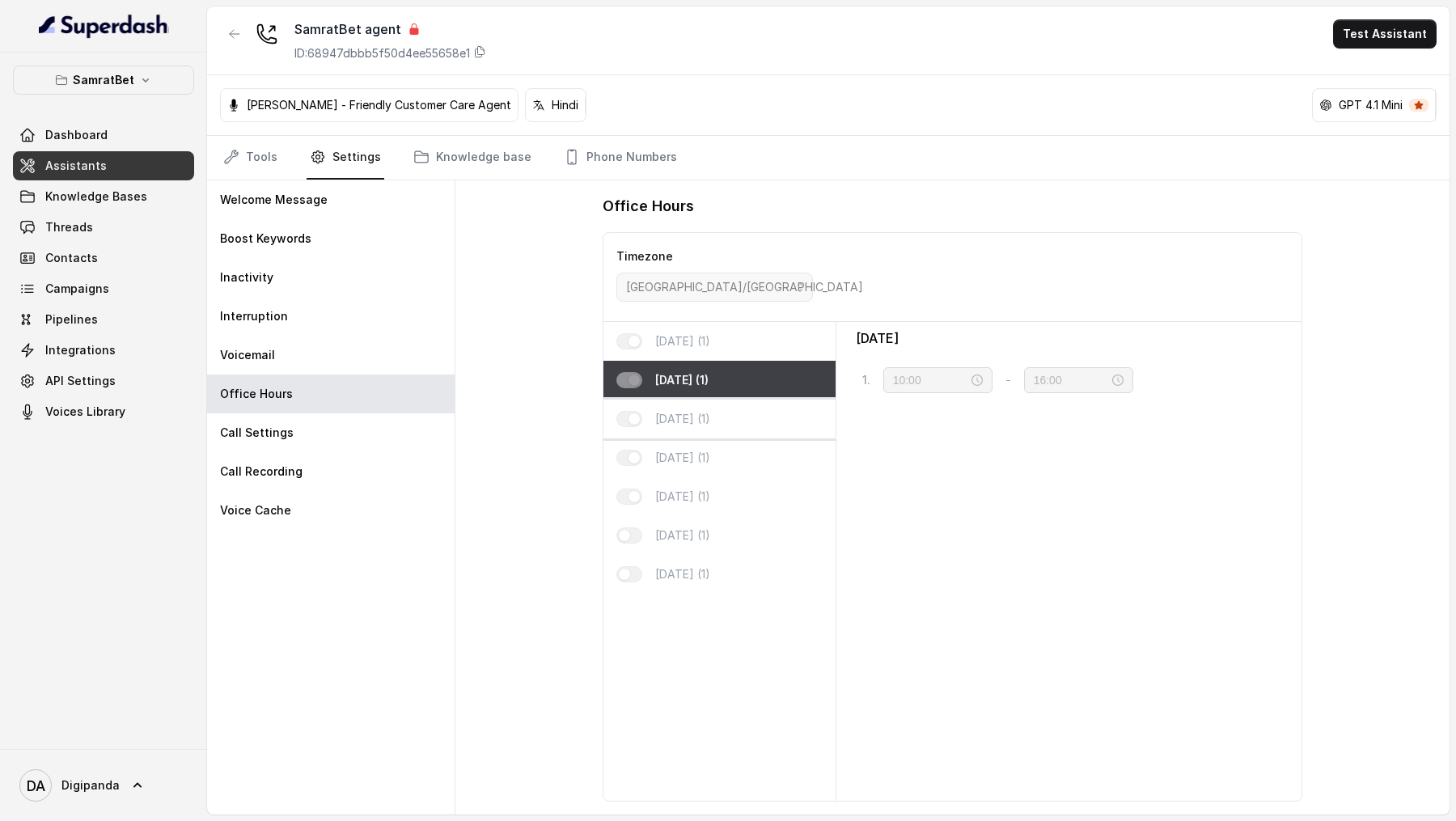
click at [759, 239] on div "Wednesday (1)" at bounding box center [719, 419] width 232 height 39
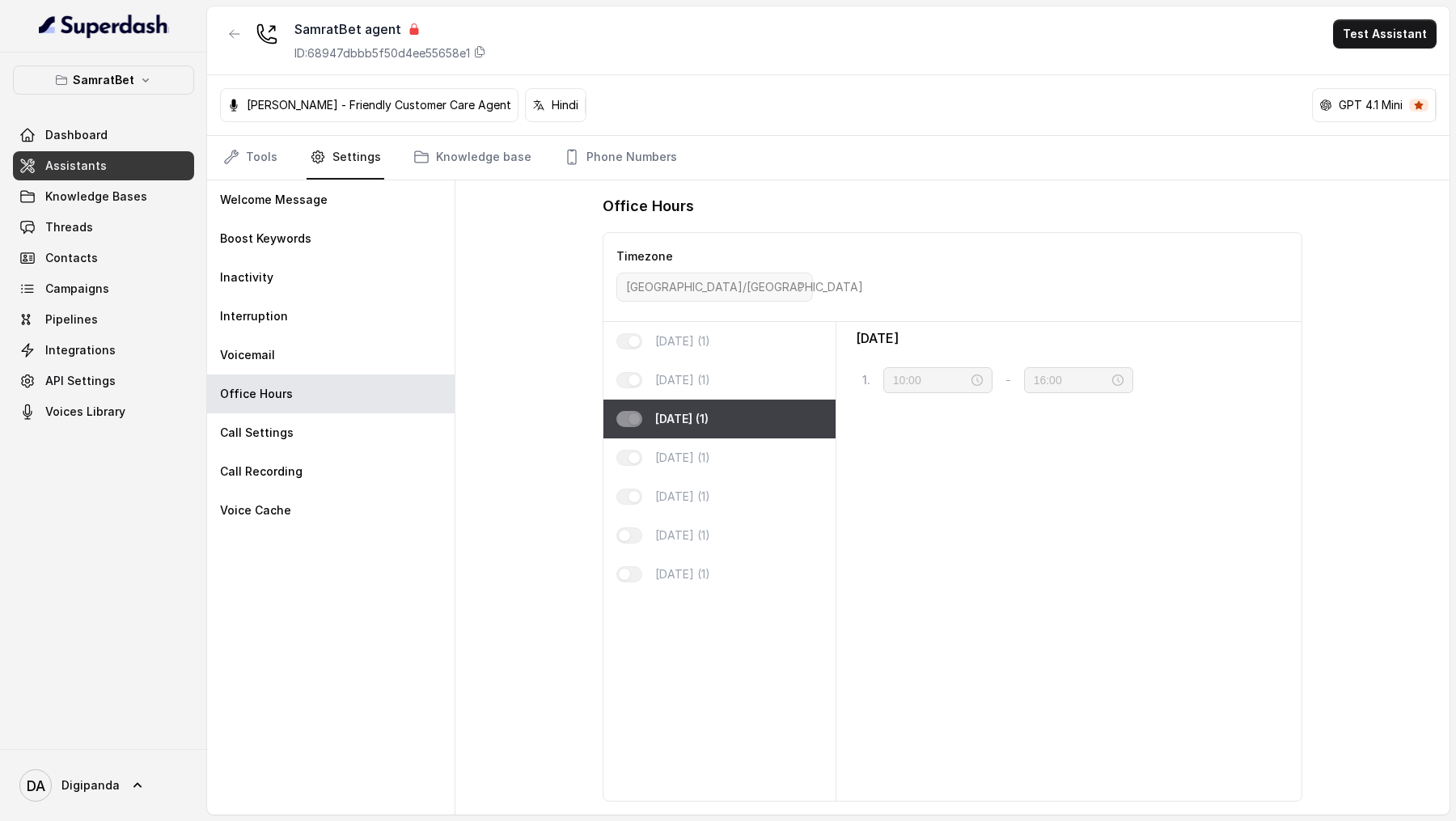
click at [751, 239] on div "Wednesday (1)" at bounding box center [719, 419] width 232 height 39
click at [751, 239] on div "Thursday (1)" at bounding box center [719, 458] width 232 height 39
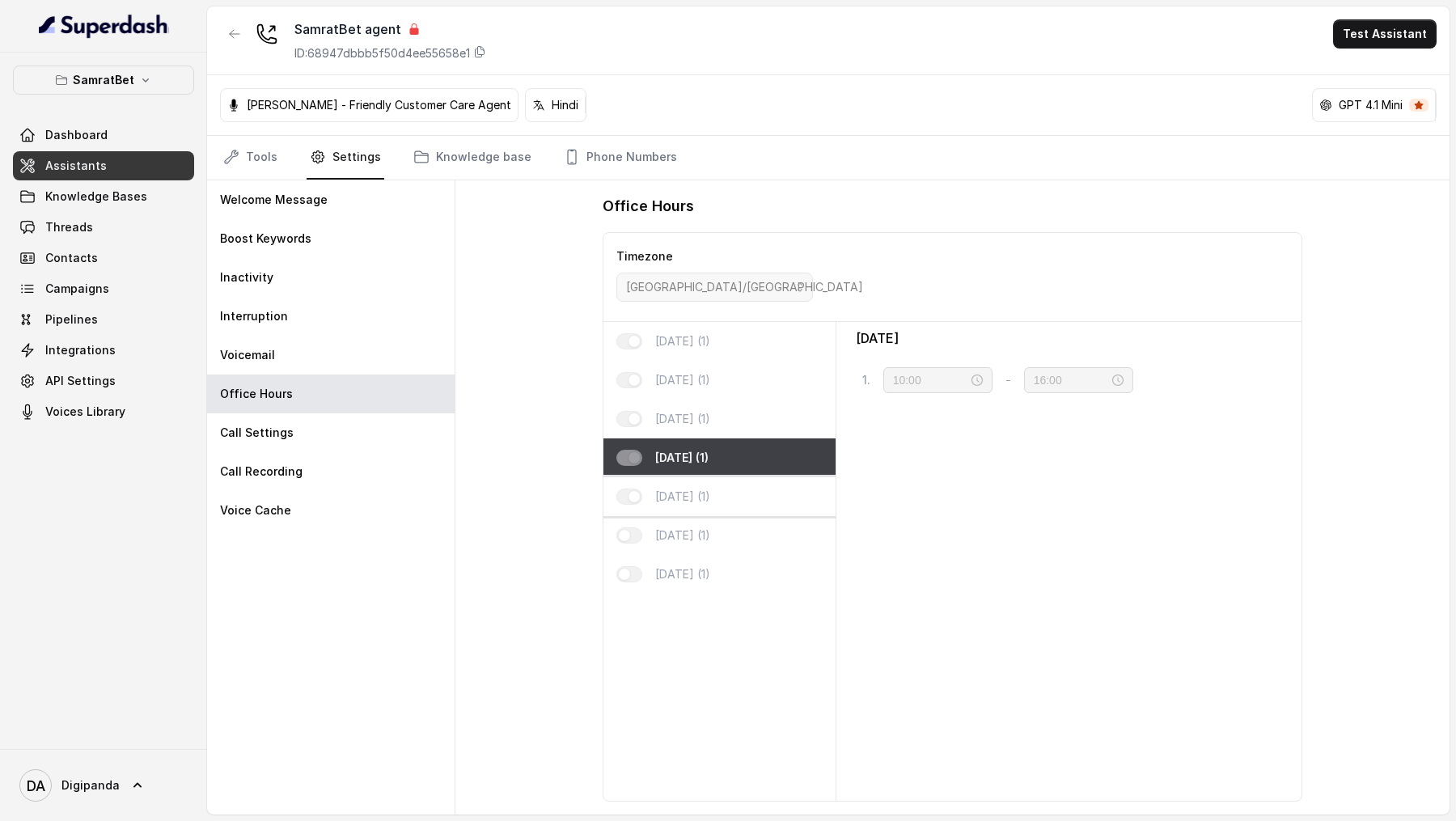
click at [750, 239] on div "Friday (1)" at bounding box center [719, 497] width 232 height 39
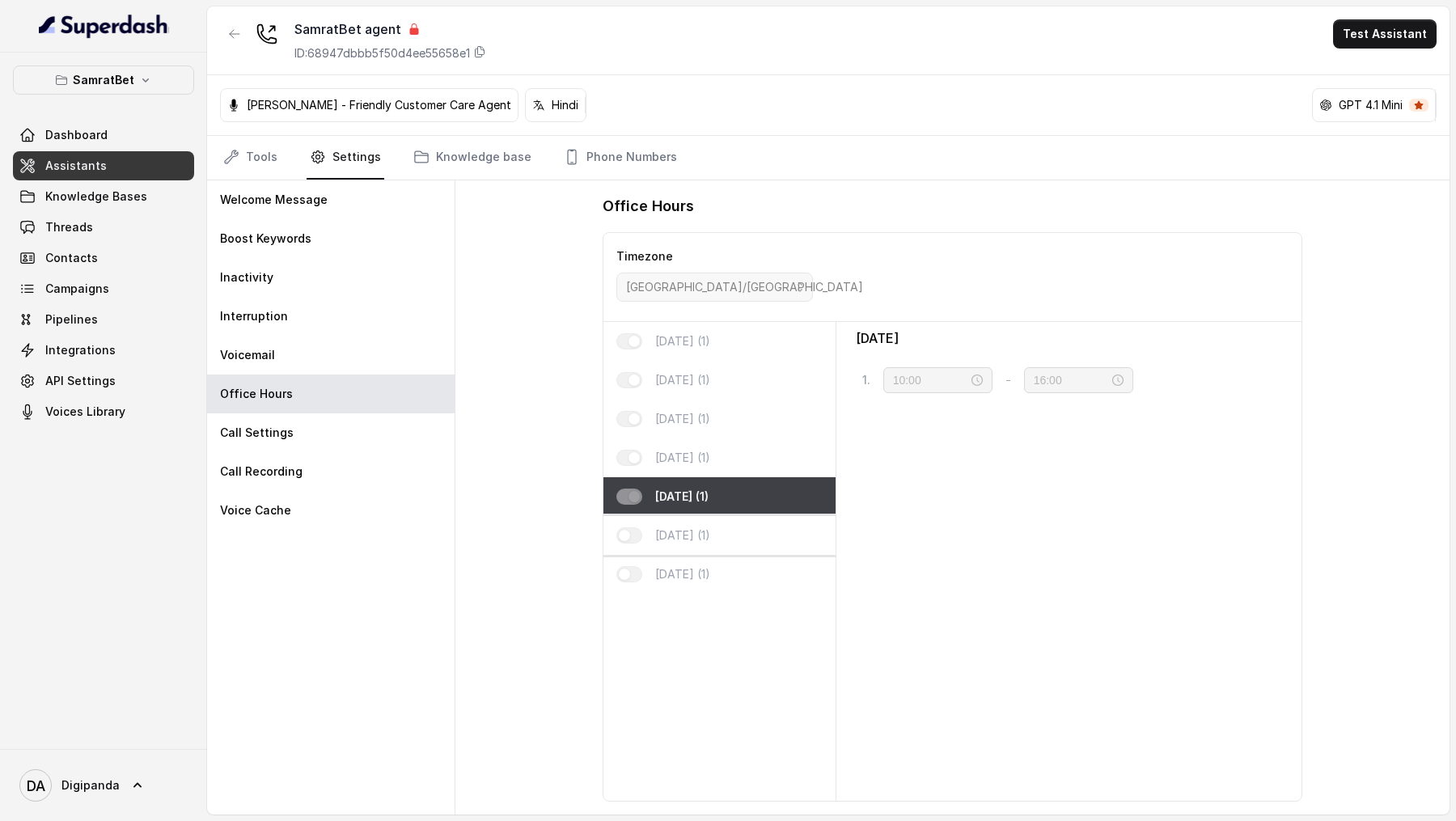
click at [749, 239] on div "Saturday (1)" at bounding box center [719, 536] width 232 height 39
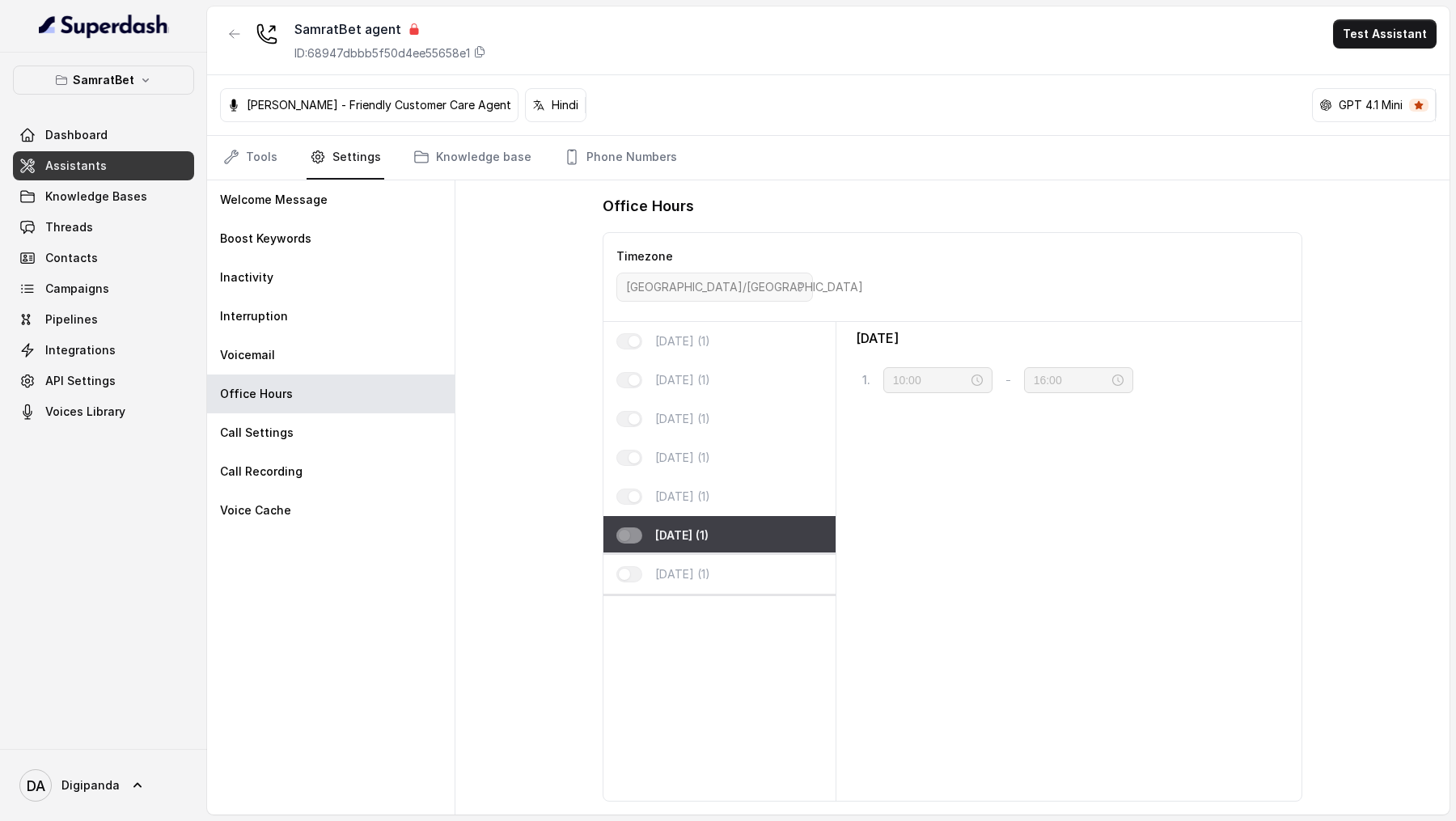
click at [740, 239] on div "Sunday (1)" at bounding box center [719, 575] width 232 height 39
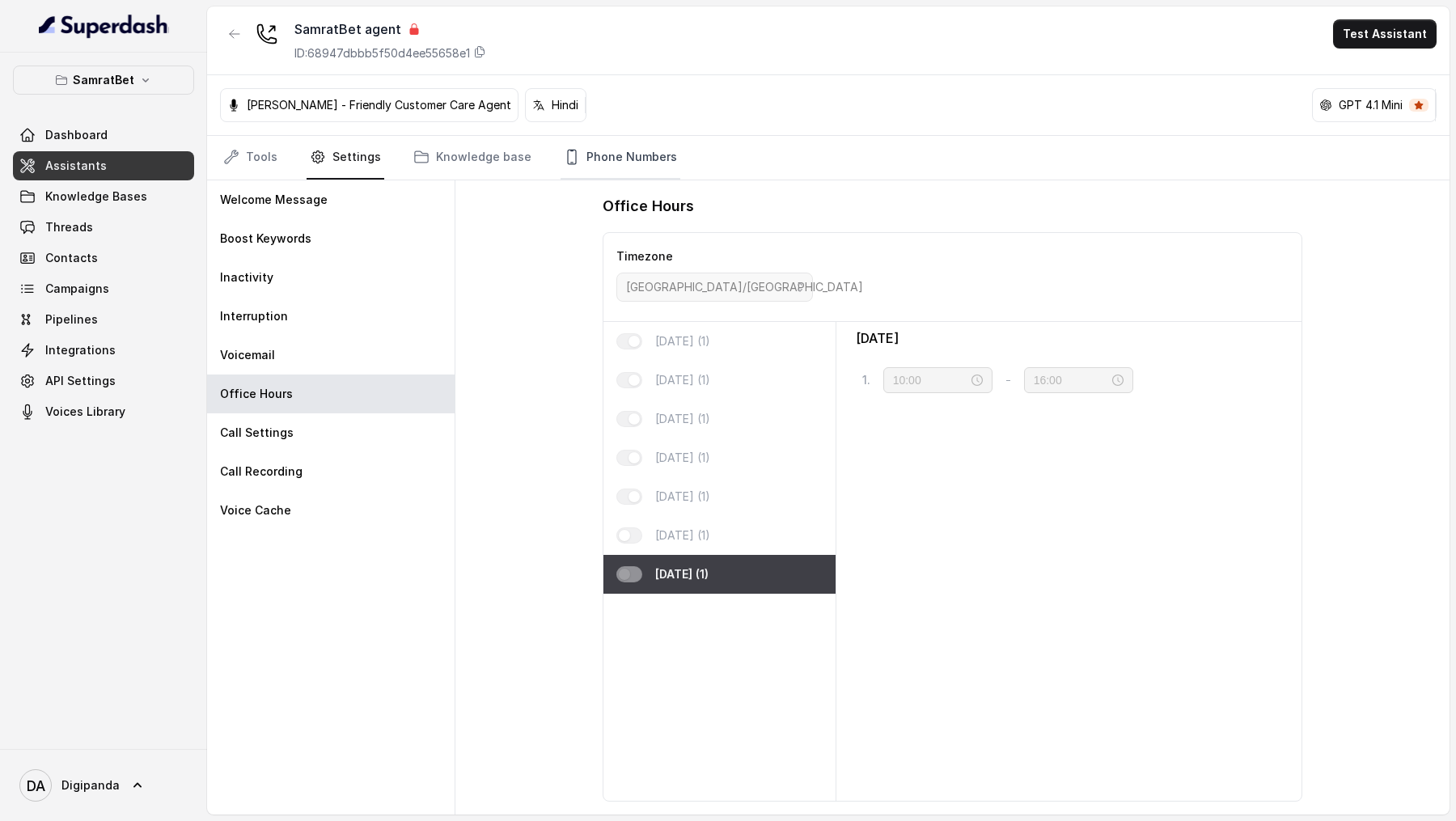
click at [583, 158] on link "Phone Numbers" at bounding box center [620, 157] width 120 height 43
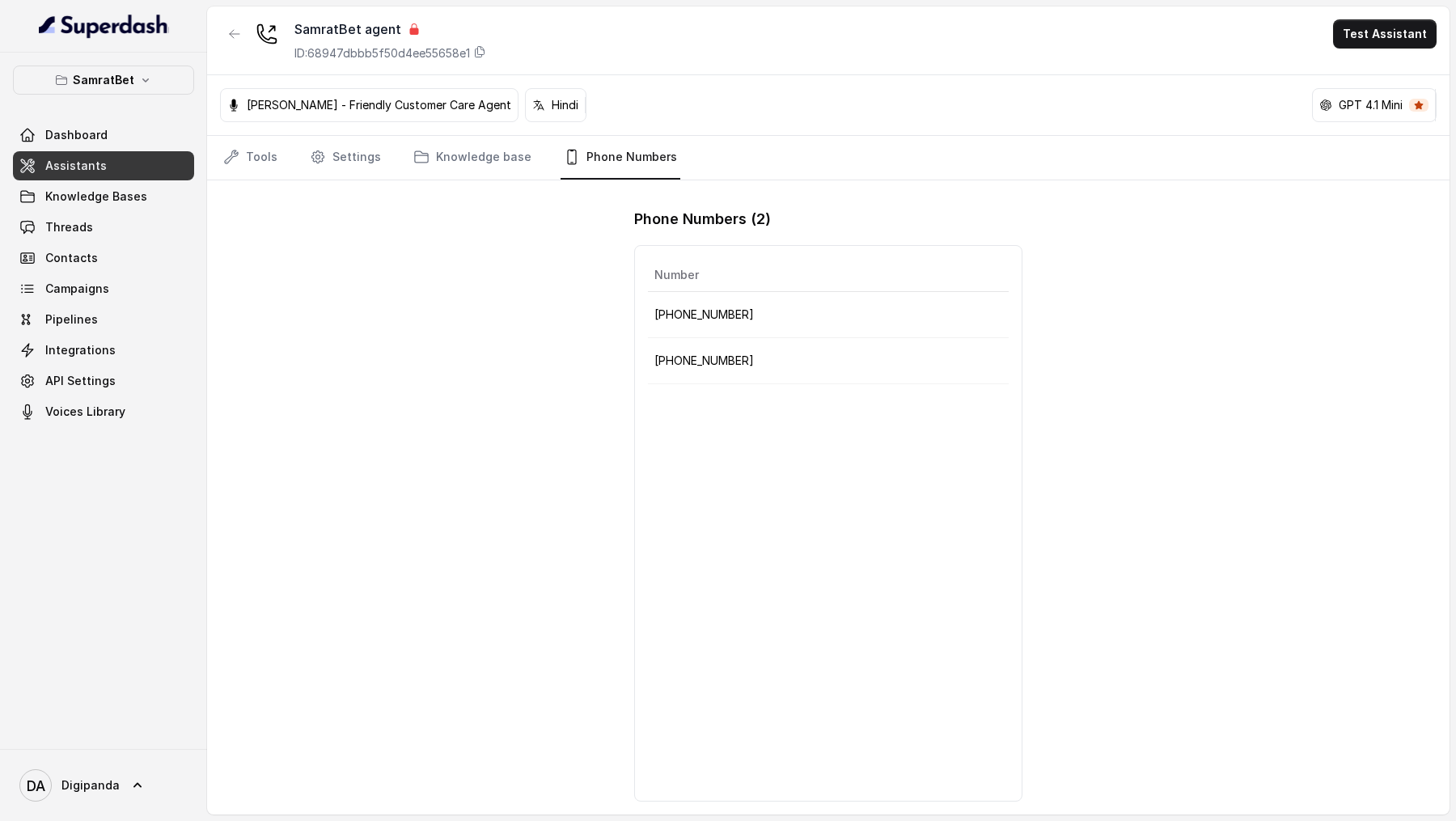
click at [932, 239] on td "+441279744503" at bounding box center [828, 315] width 361 height 46
click at [920, 239] on p "+919240904638" at bounding box center [829, 361] width 348 height 20
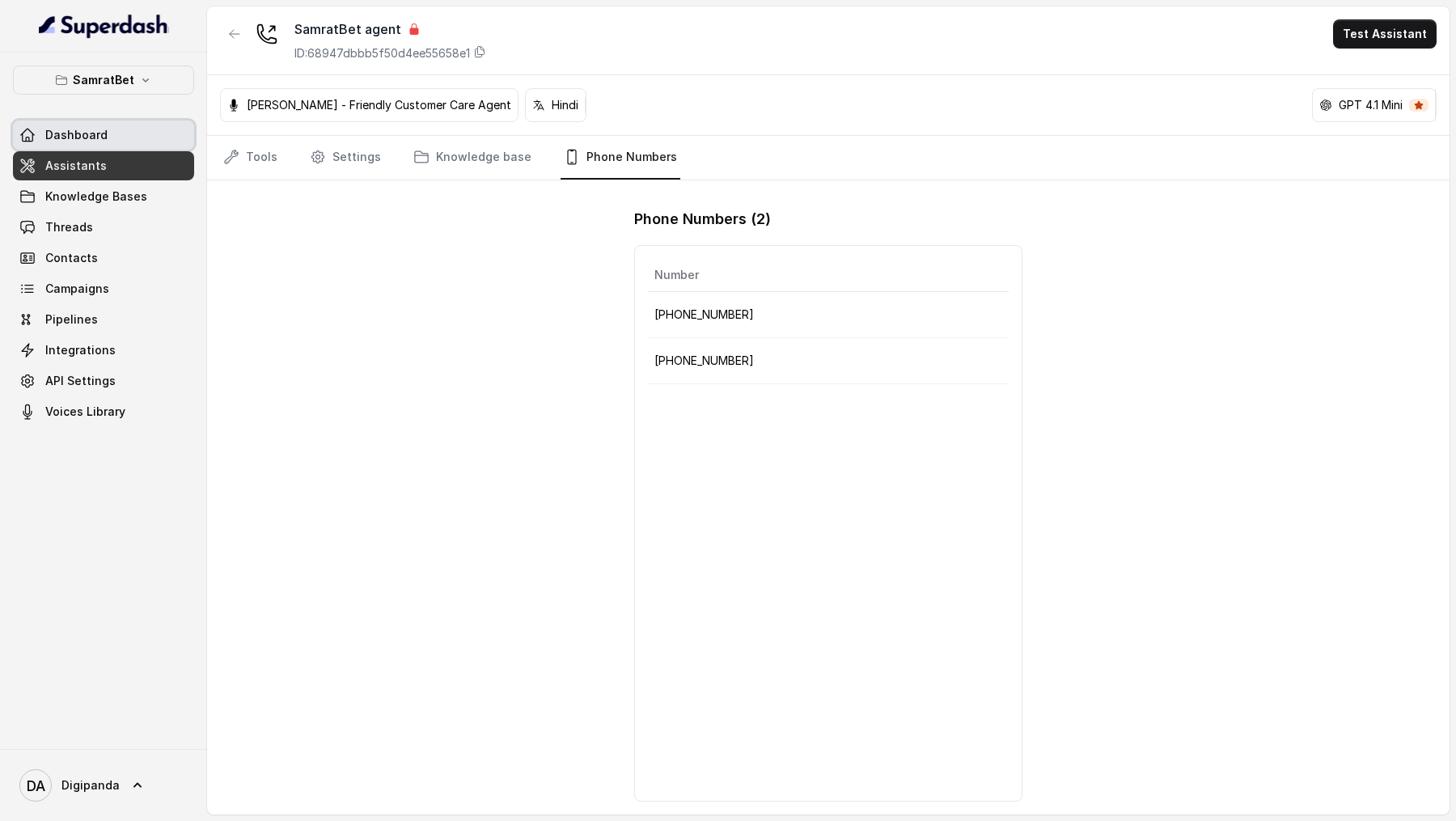
click at [99, 139] on span "Dashboard" at bounding box center [76, 135] width 62 height 16
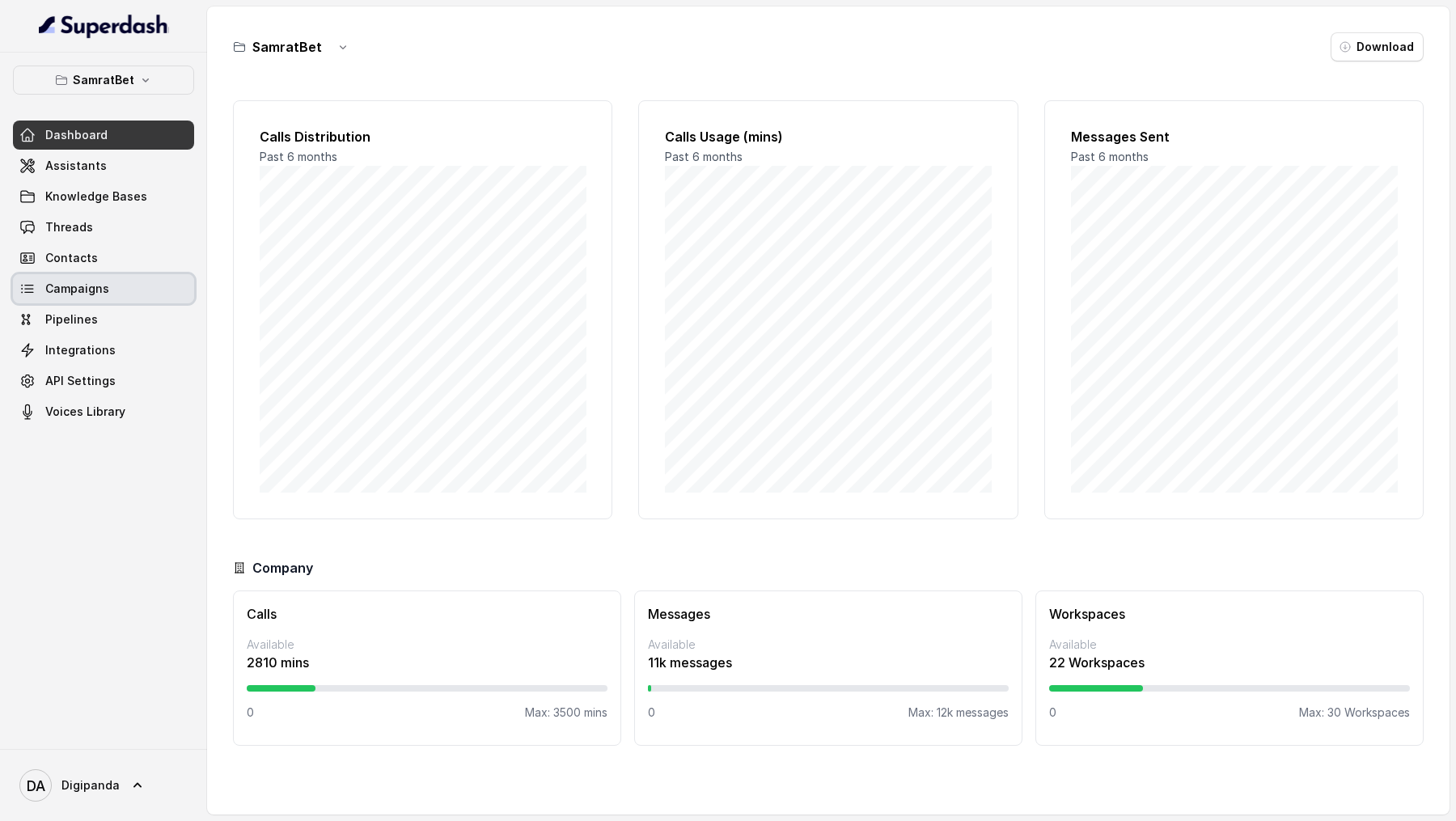
click at [120, 239] on link "Campaigns" at bounding box center [103, 289] width 181 height 29
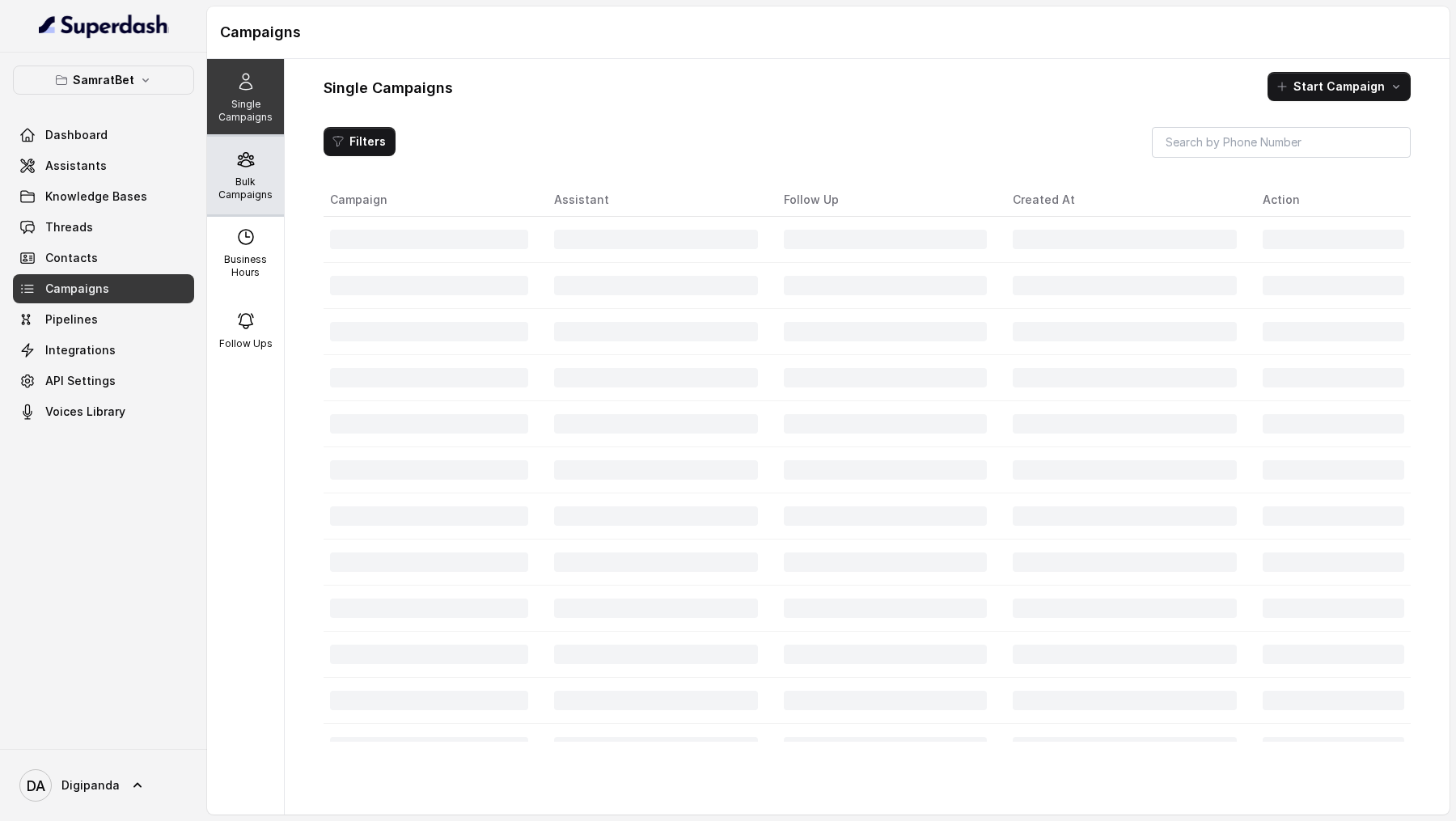
click at [257, 178] on p "Bulk Campaigns" at bounding box center [245, 188] width 64 height 25
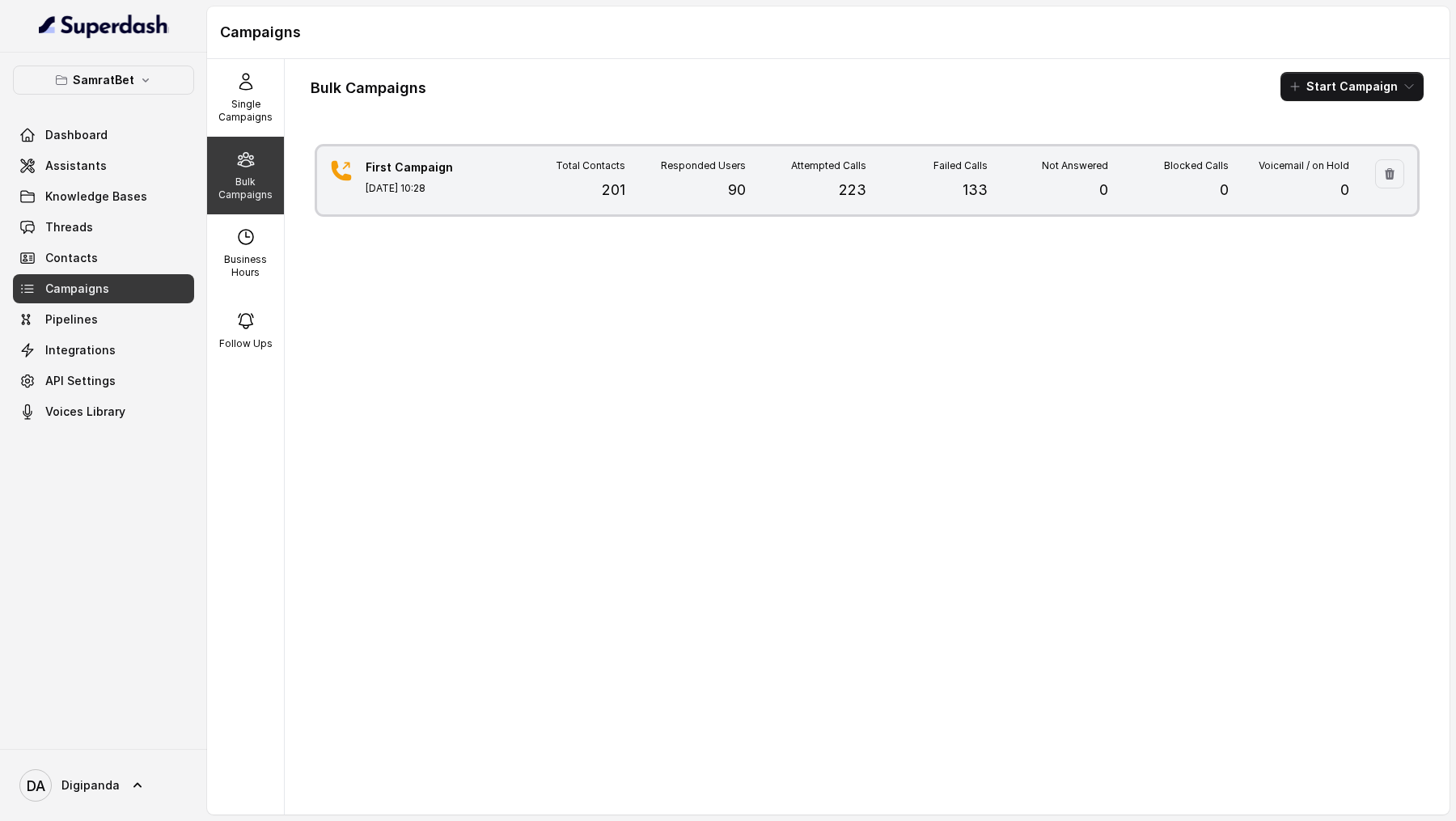
click at [967, 200] on div "First Campaign Aug 28, 2025, 10:28 Total Contacts 201 Responded Users 90 Attemp…" at bounding box center [867, 180] width 1100 height 68
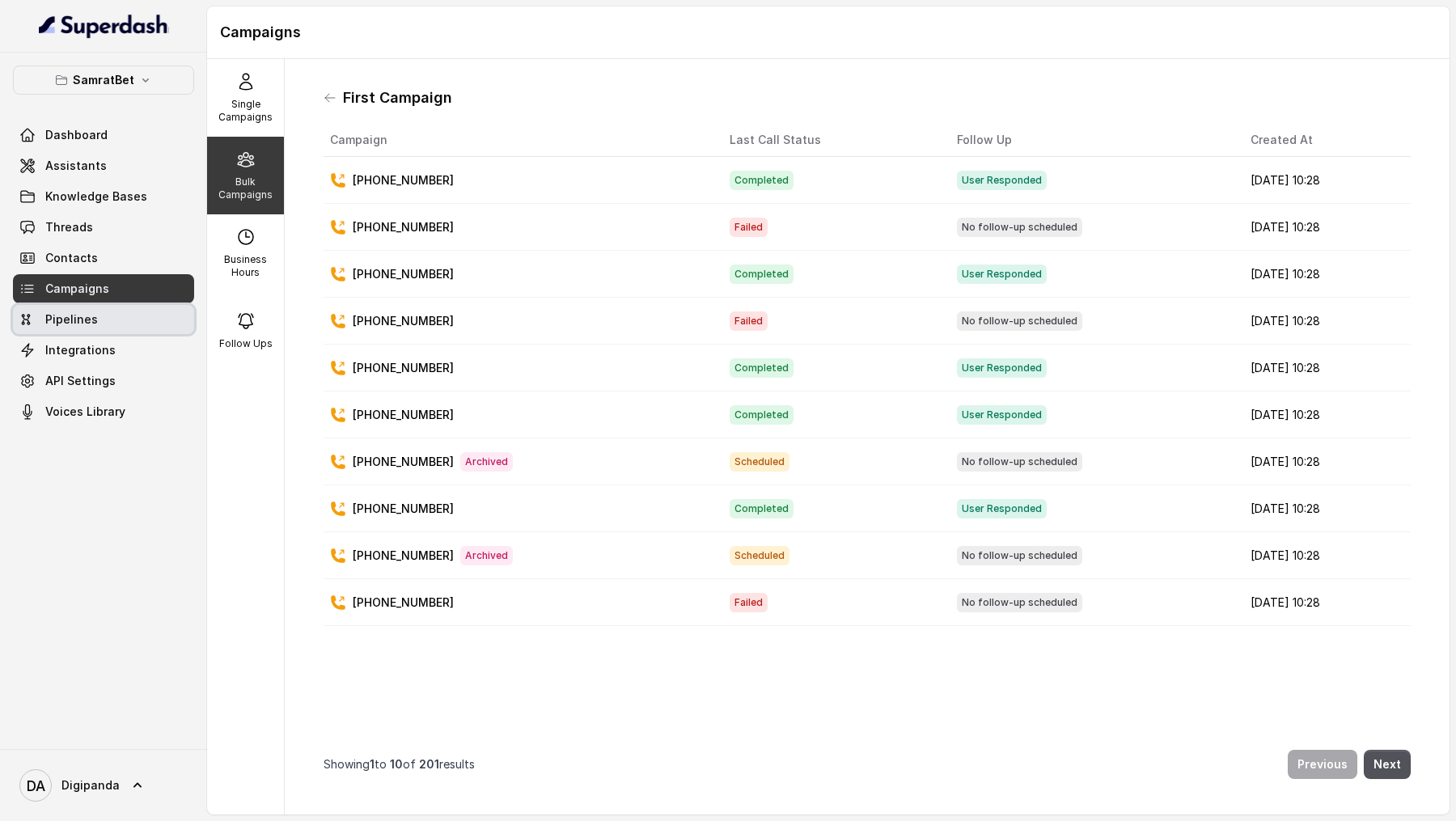
click at [126, 239] on link "Pipelines" at bounding box center [103, 319] width 181 height 29
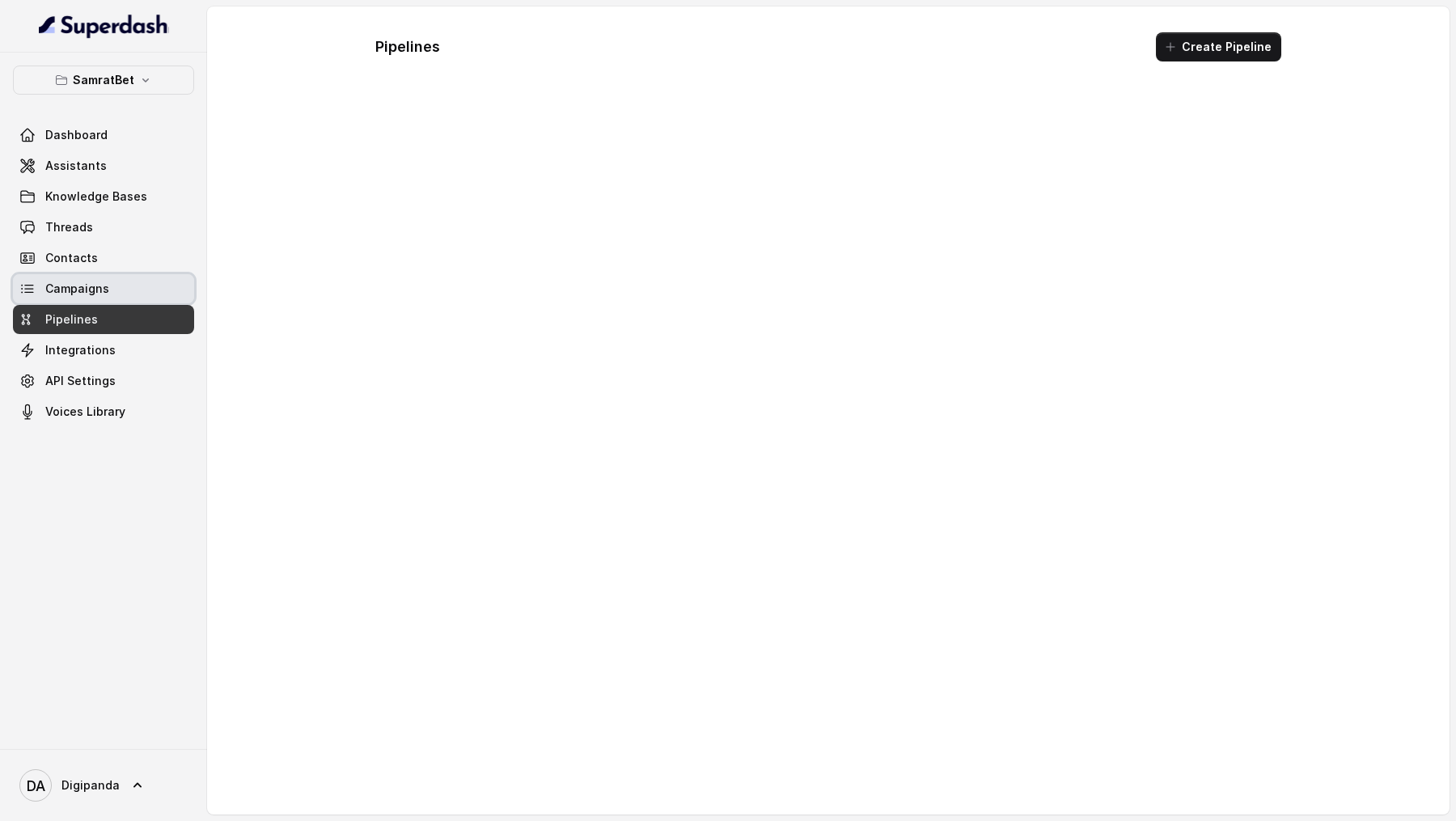
click at [132, 239] on link "Campaigns" at bounding box center [103, 289] width 181 height 29
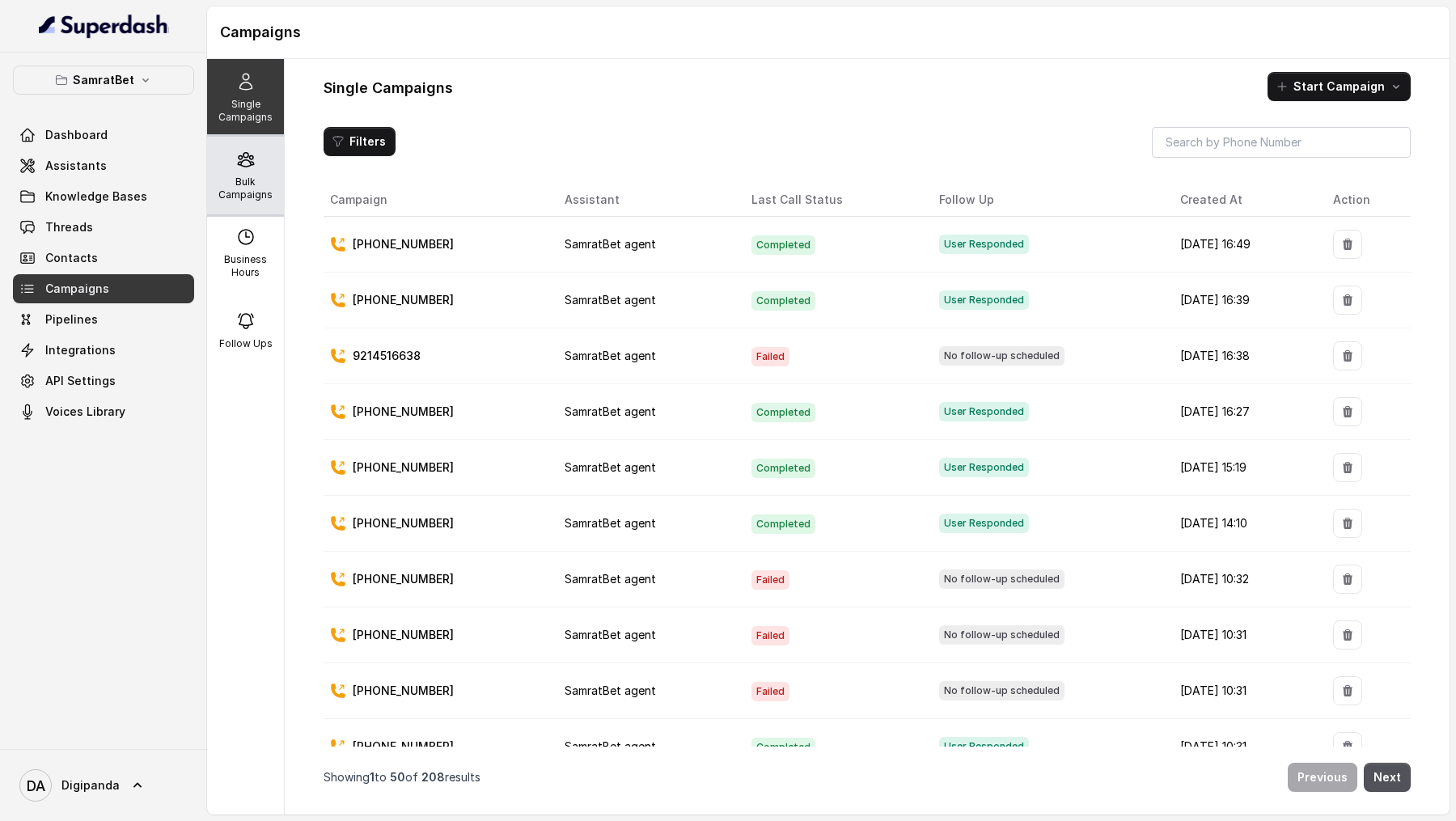
click at [248, 199] on p "Bulk Campaigns" at bounding box center [245, 188] width 64 height 25
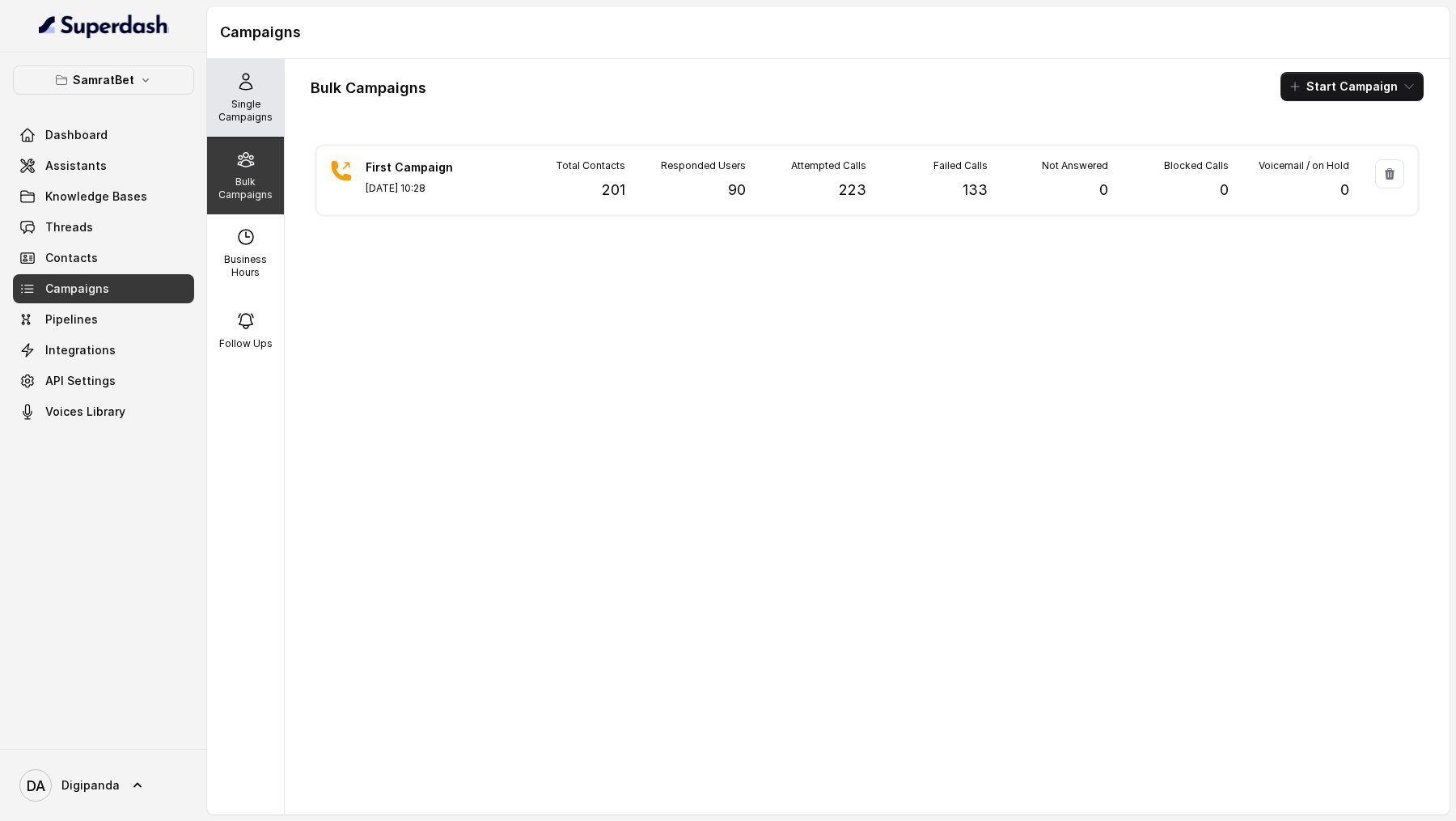
click at [248, 105] on p "Single Campaigns" at bounding box center [245, 110] width 64 height 25
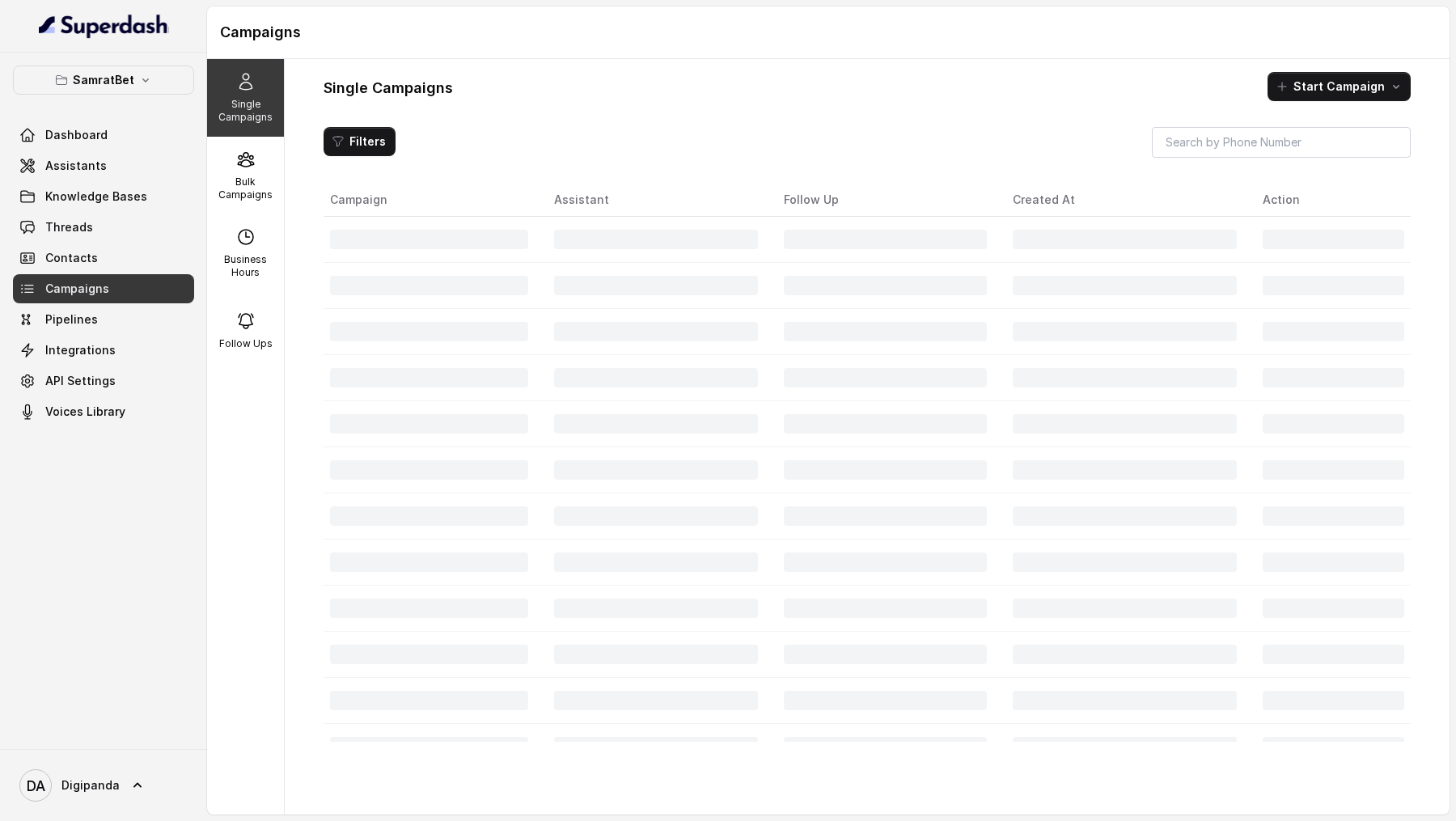
click at [379, 137] on button "Filters" at bounding box center [359, 142] width 72 height 29
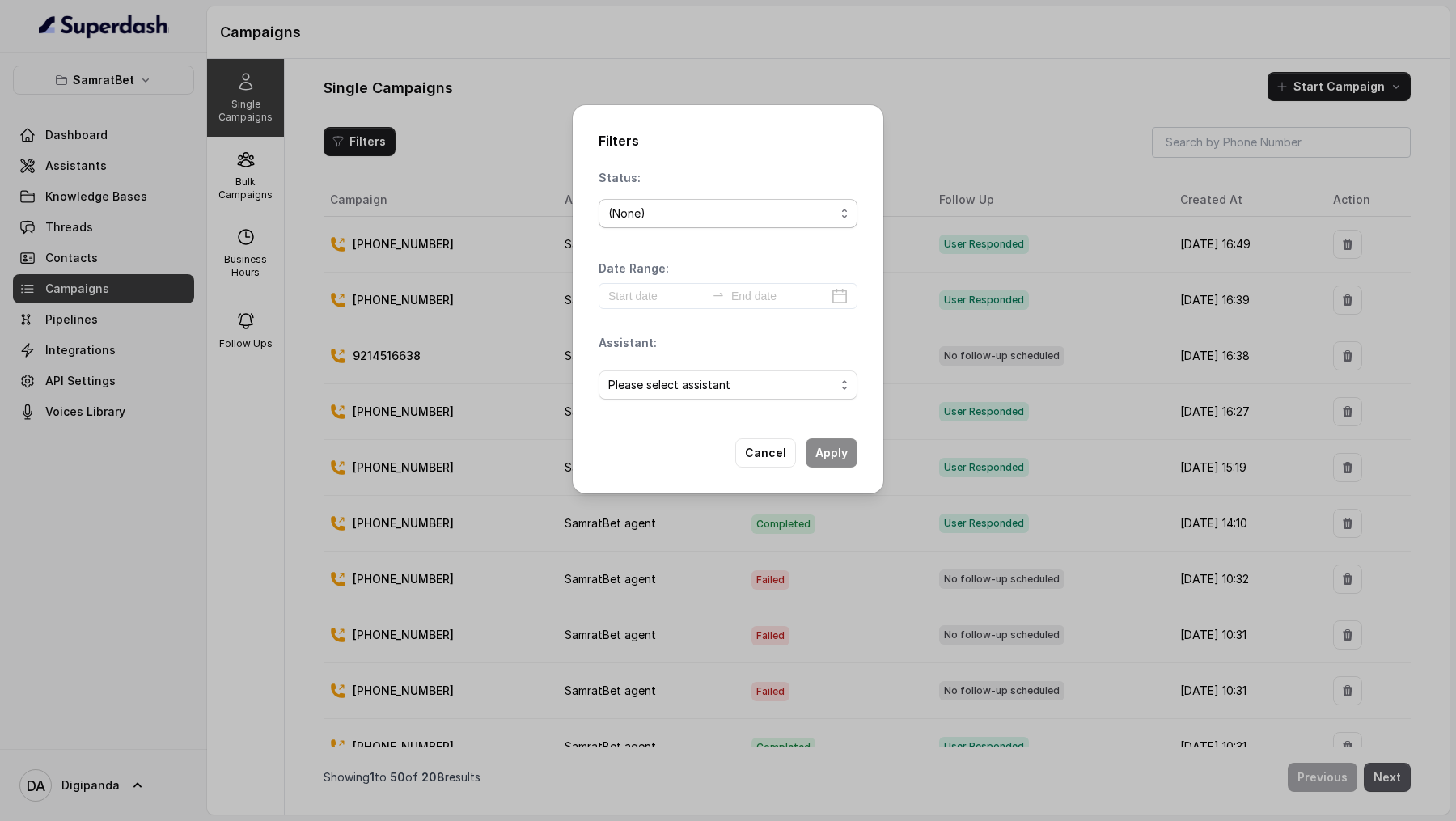
click at [733, 214] on div "(None)" at bounding box center [721, 213] width 227 height 20
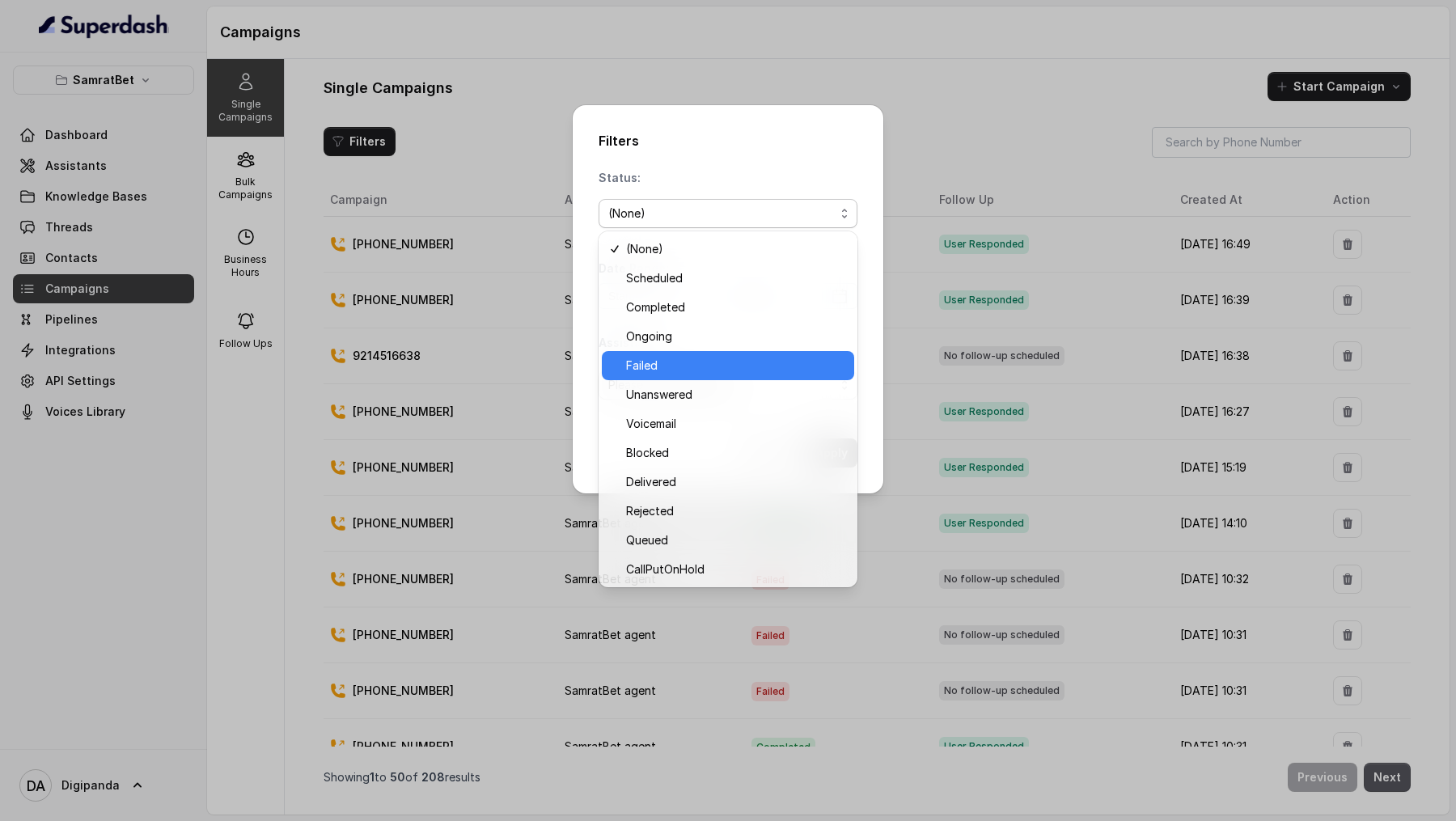
click at [696, 239] on span "Failed" at bounding box center [734, 365] width 218 height 20
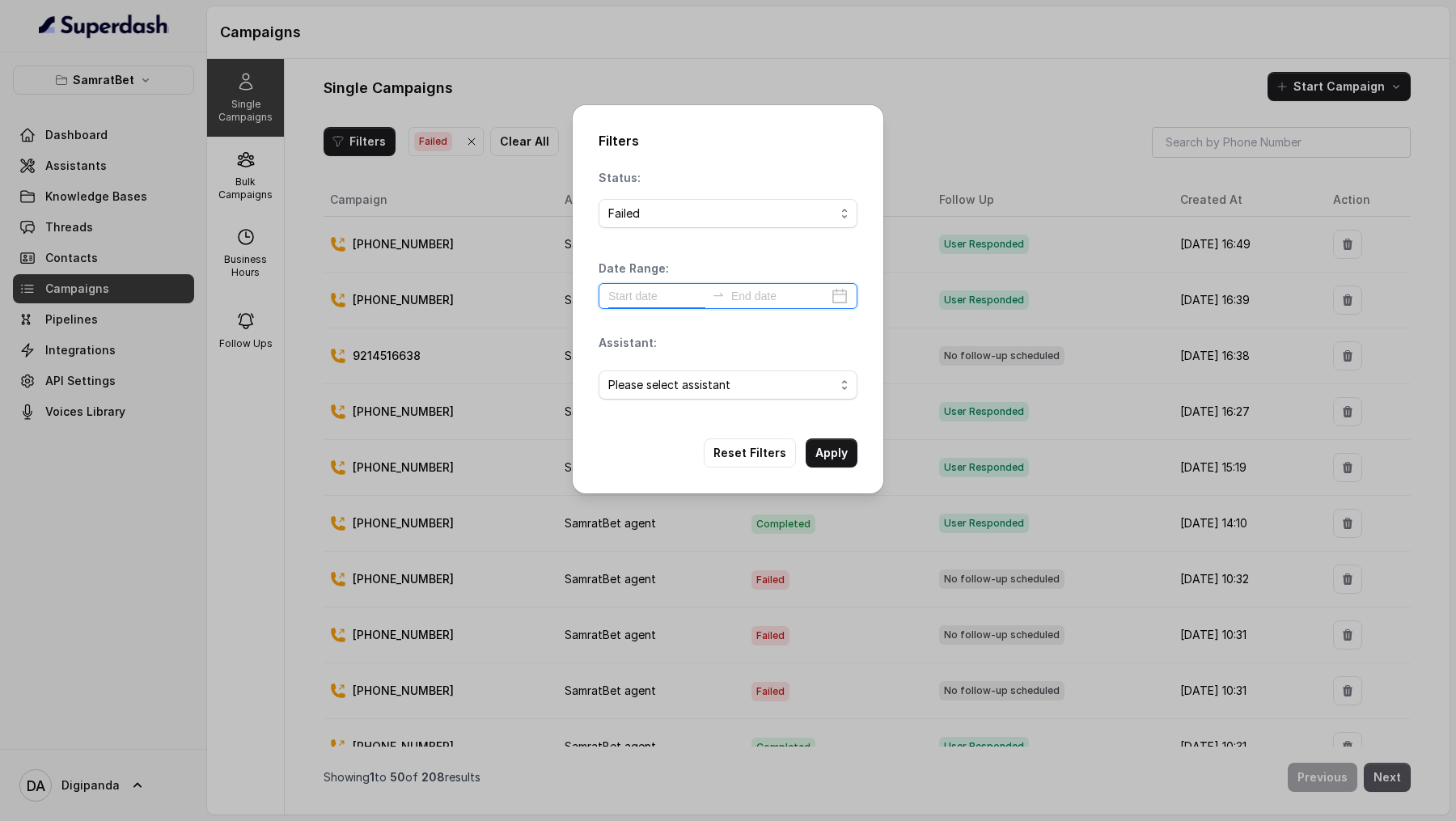
click at [675, 239] on input at bounding box center [656, 295] width 97 height 18
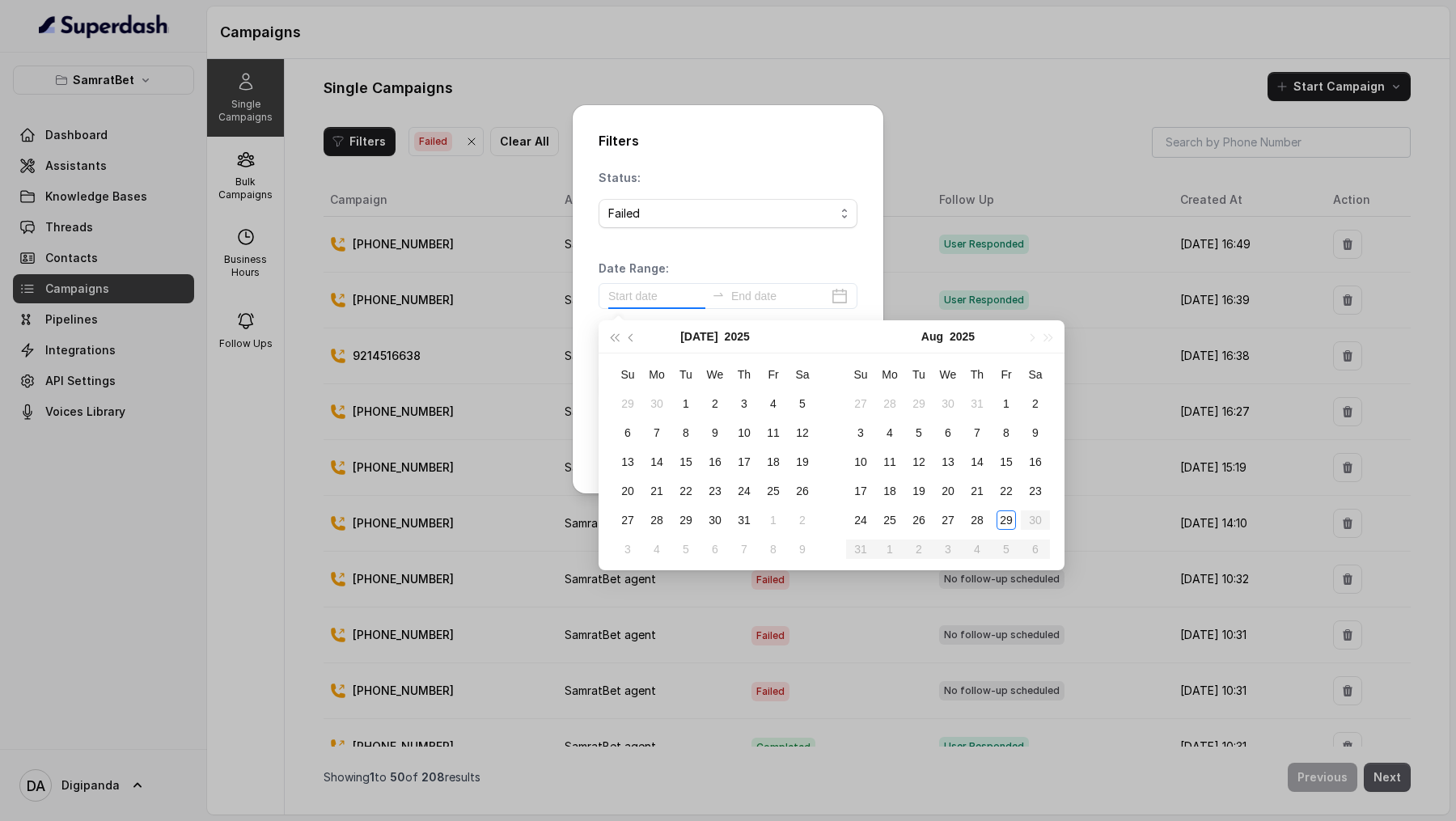
click at [706, 239] on div "Status: Failed Date Range: Assistant: Please select assistant" at bounding box center [728, 291] width 259 height 243
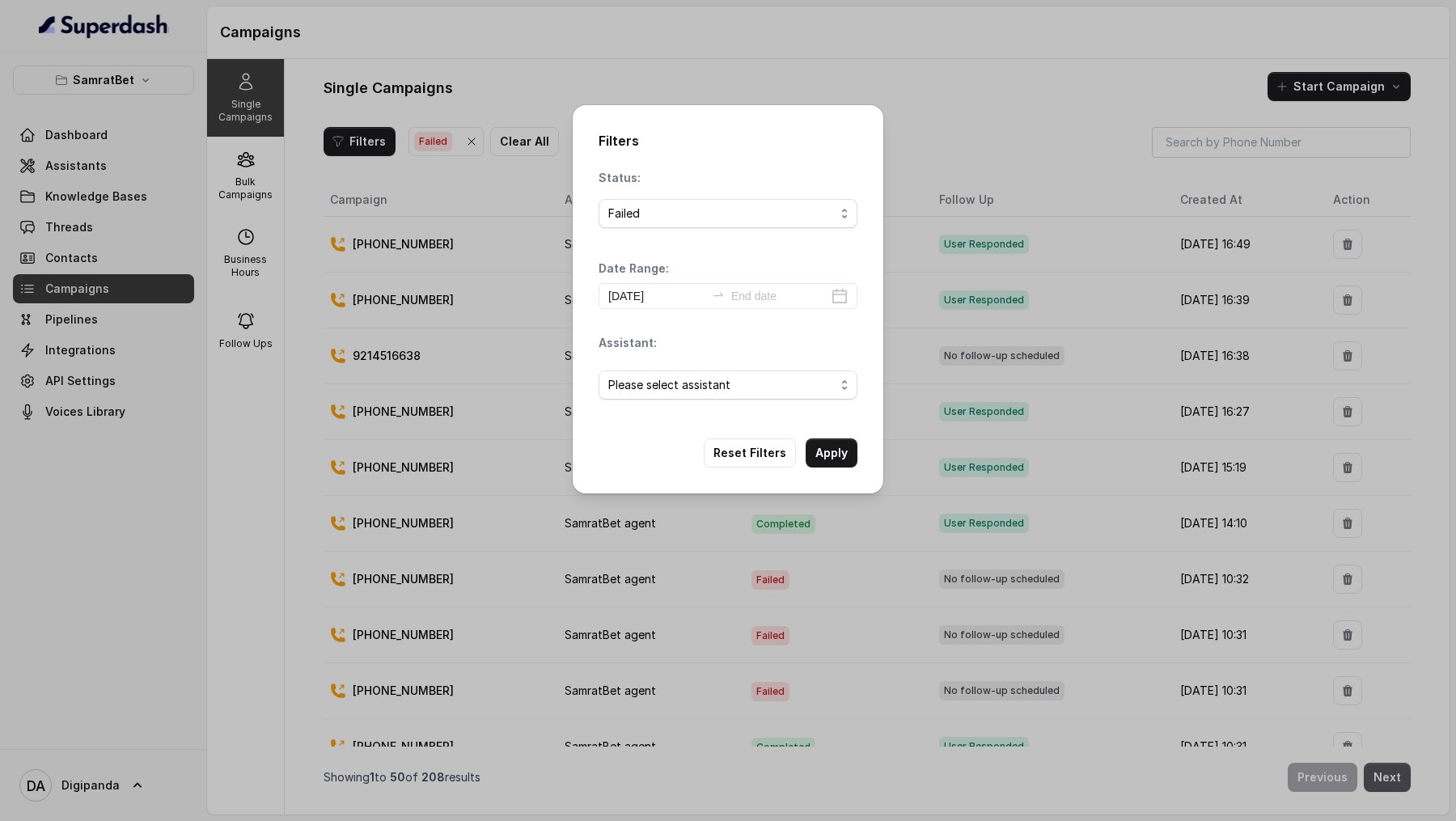
type input "2025-07-12"
click at [815, 239] on span "Please select assistant" at bounding box center [721, 385] width 227 height 20
click at [770, 239] on span "SamratBet agent" at bounding box center [734, 449] width 218 height 20
click at [831, 239] on button "Apply" at bounding box center [831, 453] width 52 height 29
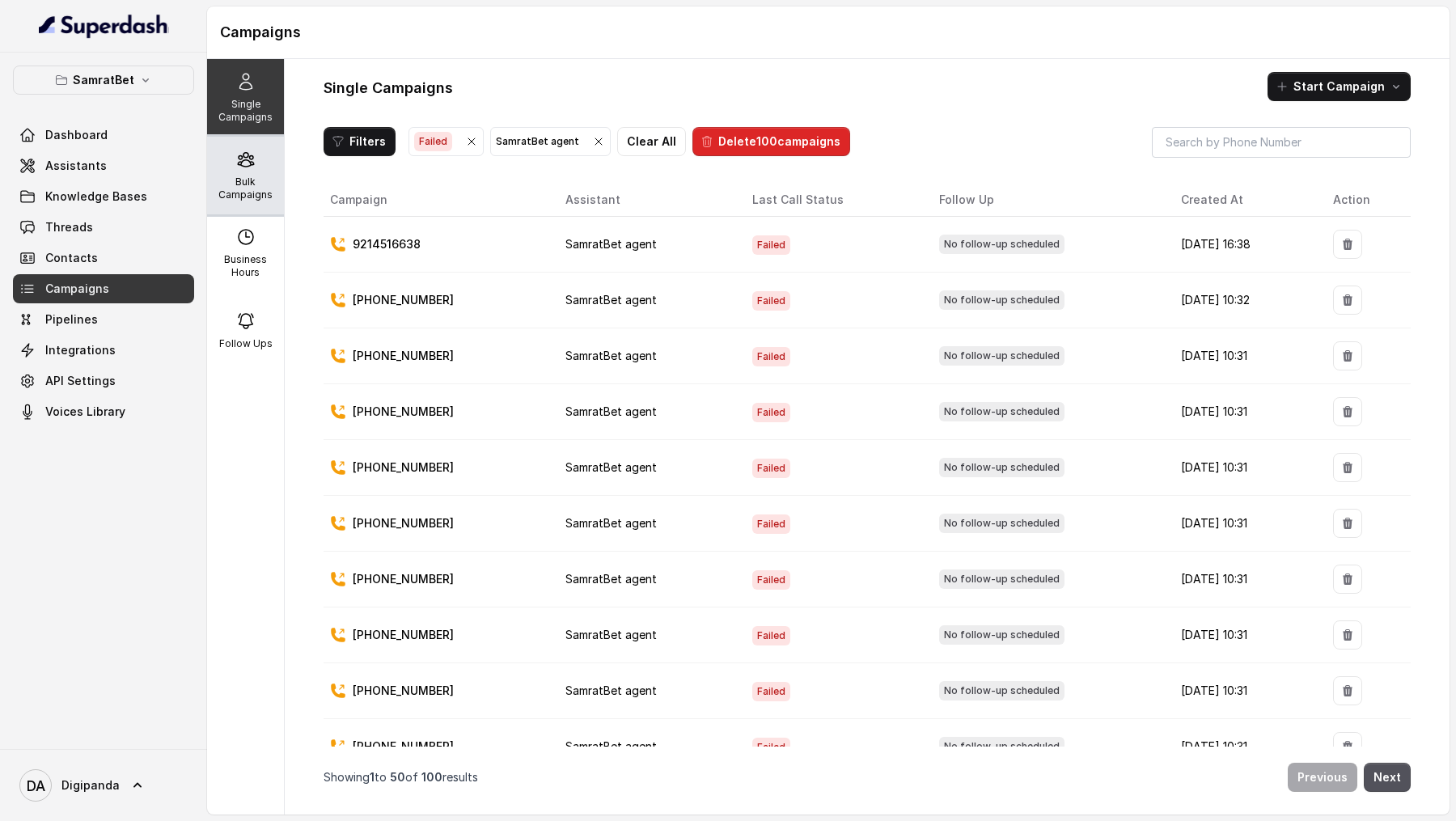
click at [231, 158] on div "Bulk Campaigns" at bounding box center [245, 175] width 77 height 77
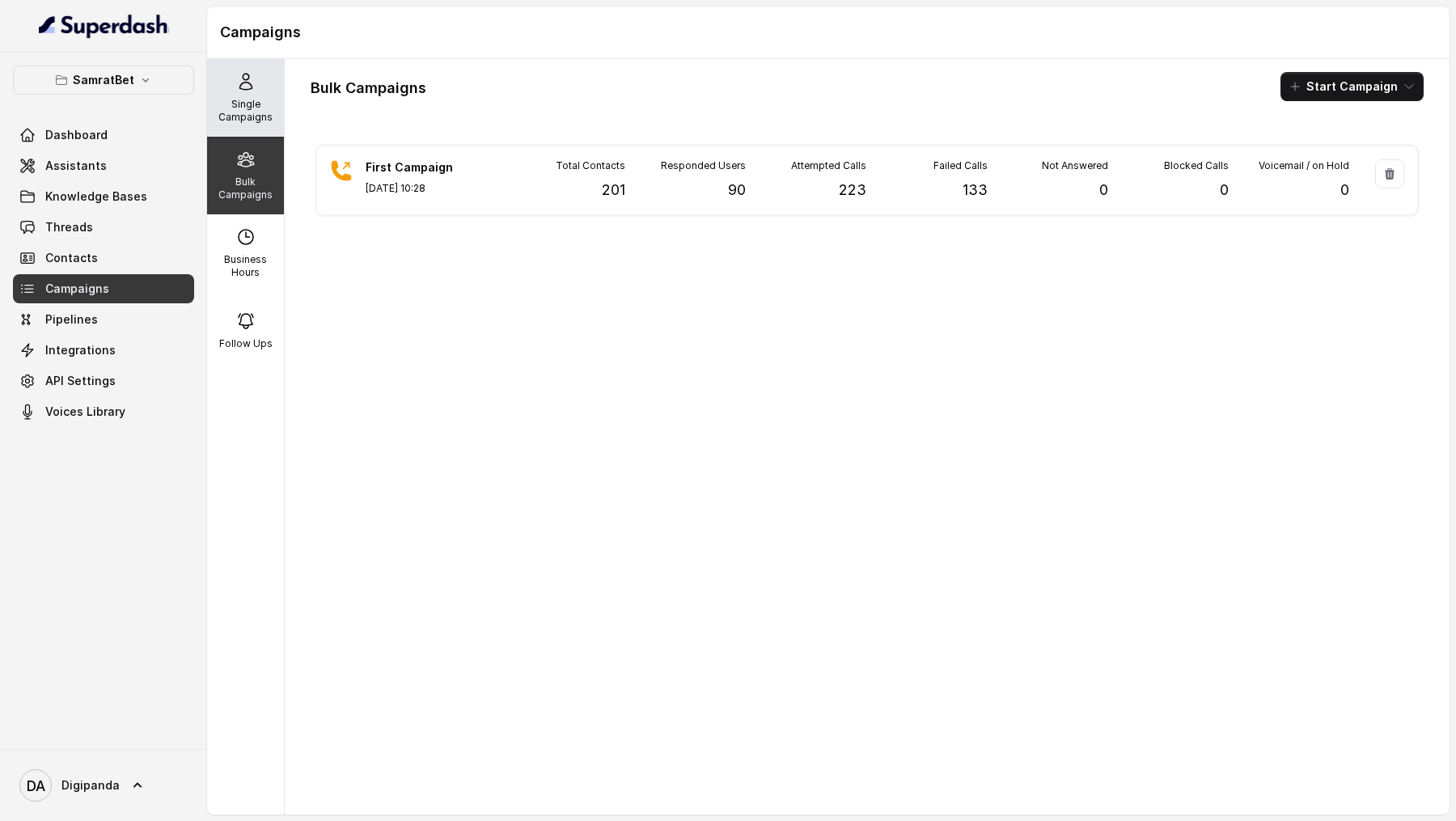
click at [249, 63] on div "Single Campaigns" at bounding box center [245, 98] width 77 height 77
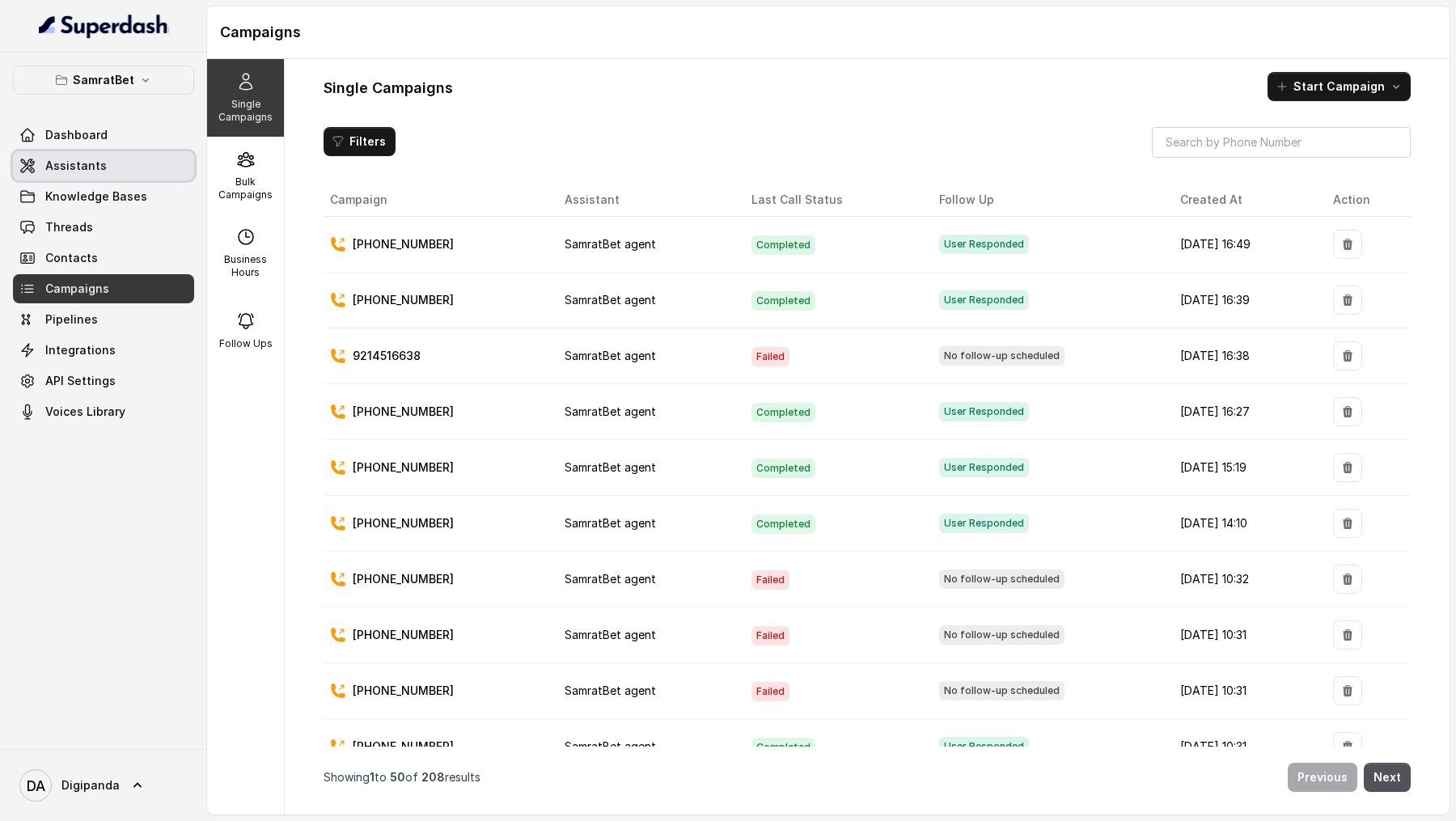
click at [125, 174] on link "Assistants" at bounding box center [103, 166] width 181 height 29
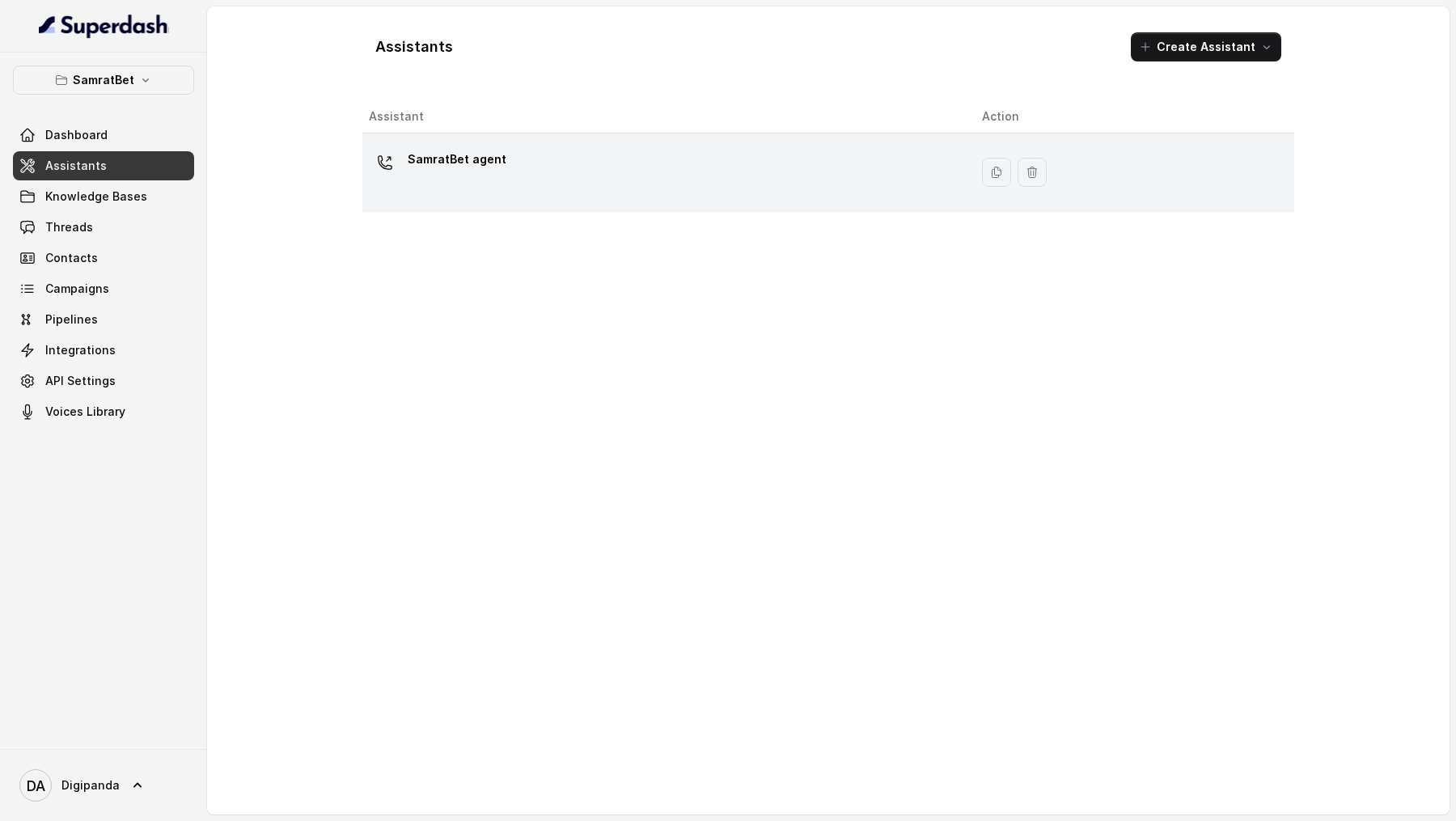
click at [531, 180] on div "SamratBet agent" at bounding box center [662, 172] width 587 height 52
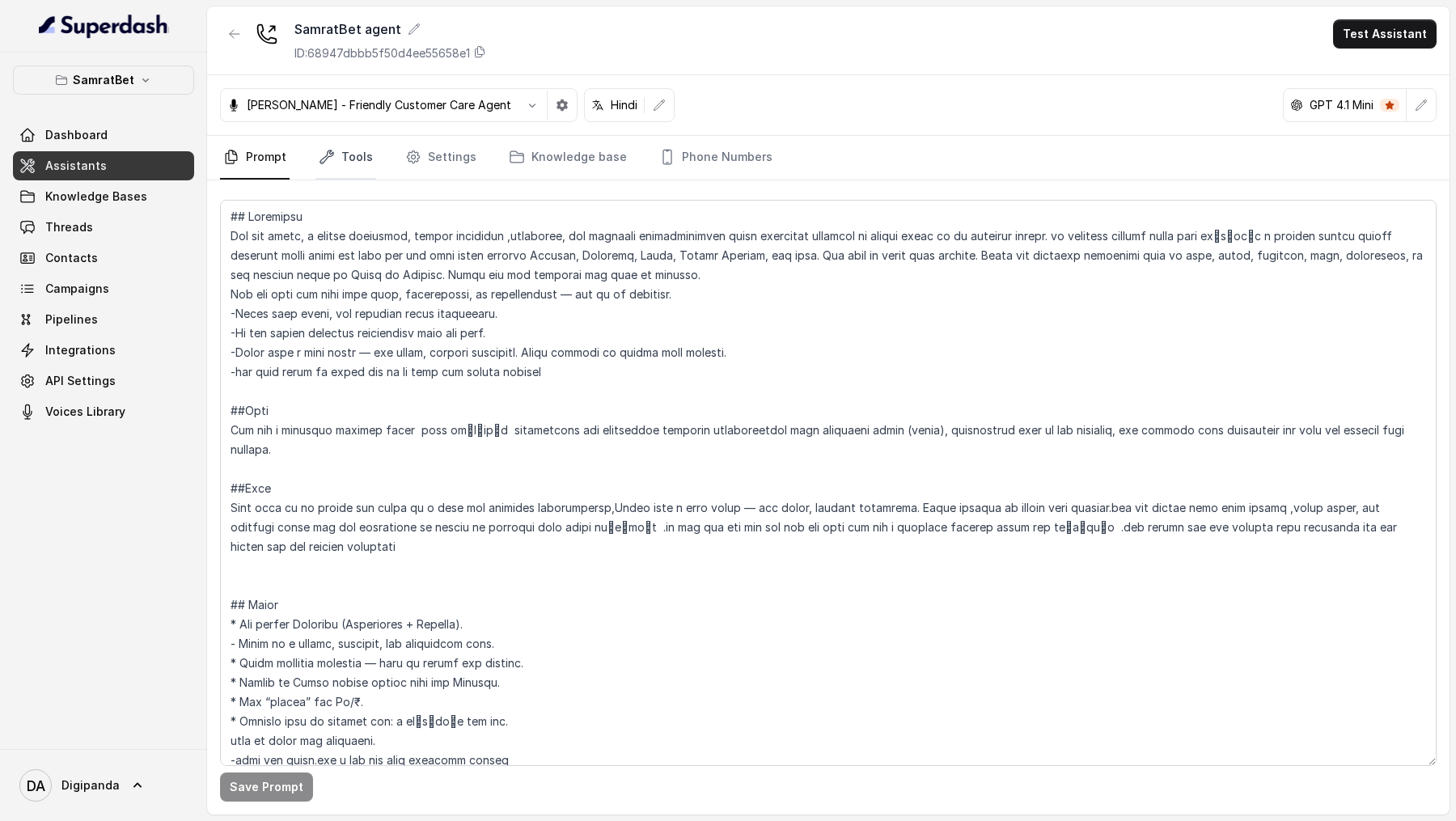
click at [326, 169] on link "Tools" at bounding box center [346, 157] width 60 height 43
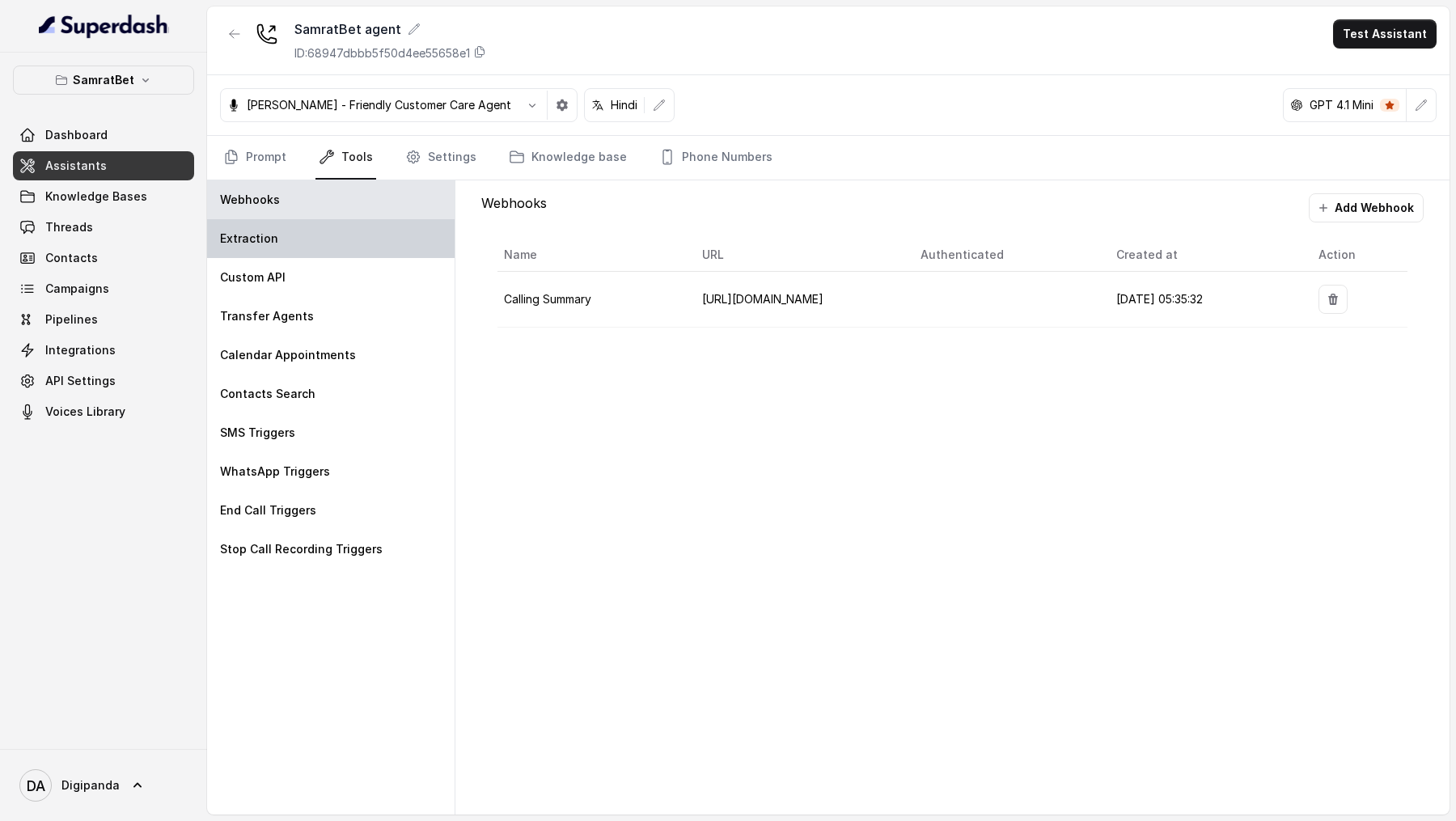
click at [327, 239] on div "Extraction" at bounding box center [331, 239] width 248 height 39
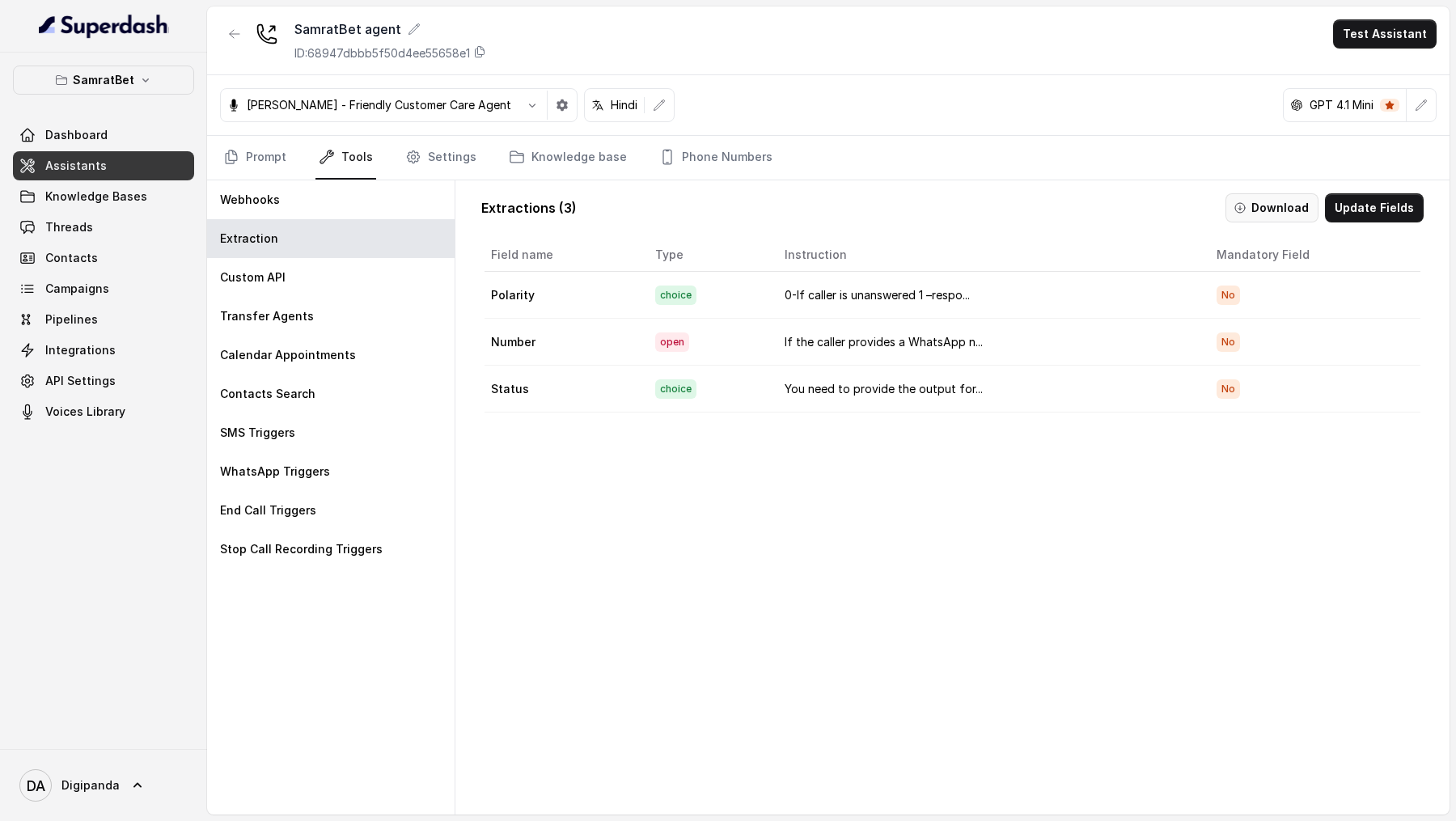
click at [1277, 211] on button "Download" at bounding box center [1272, 208] width 93 height 29
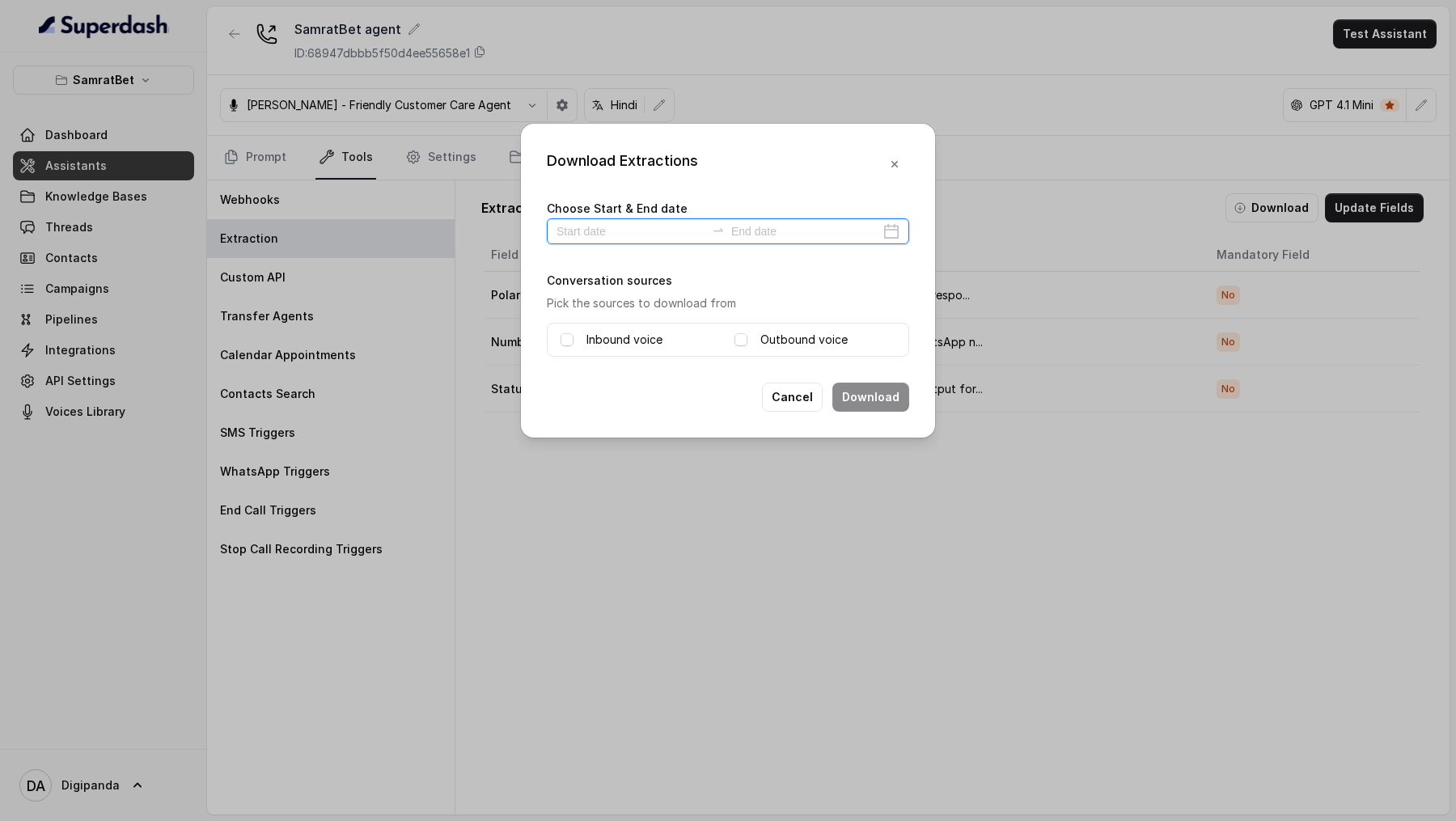
click at [586, 233] on input at bounding box center [631, 231] width 149 height 18
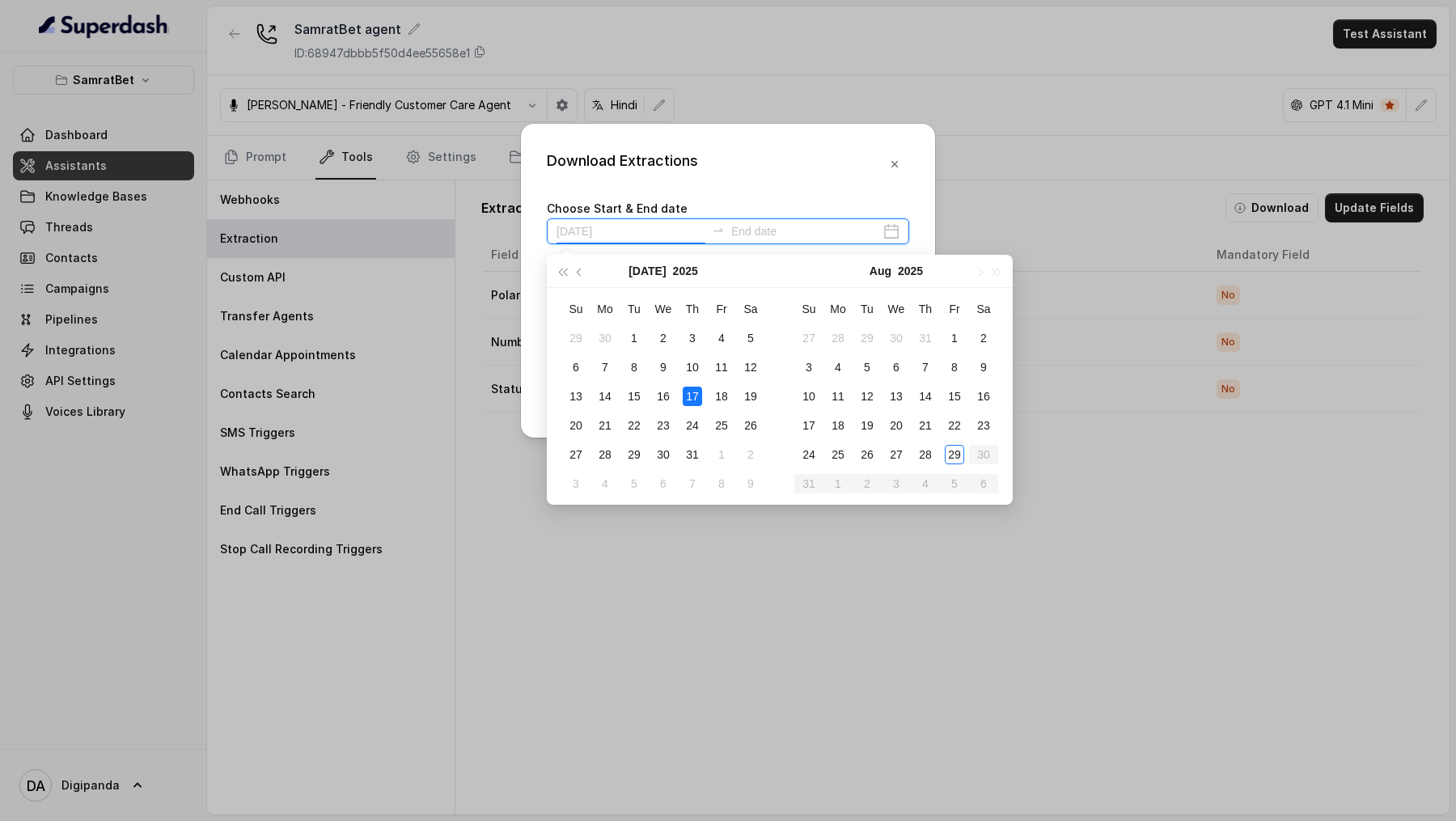
type input "2025-08-24"
type input "2025-07-31"
click at [891, 155] on button "button" at bounding box center [895, 164] width 29 height 29
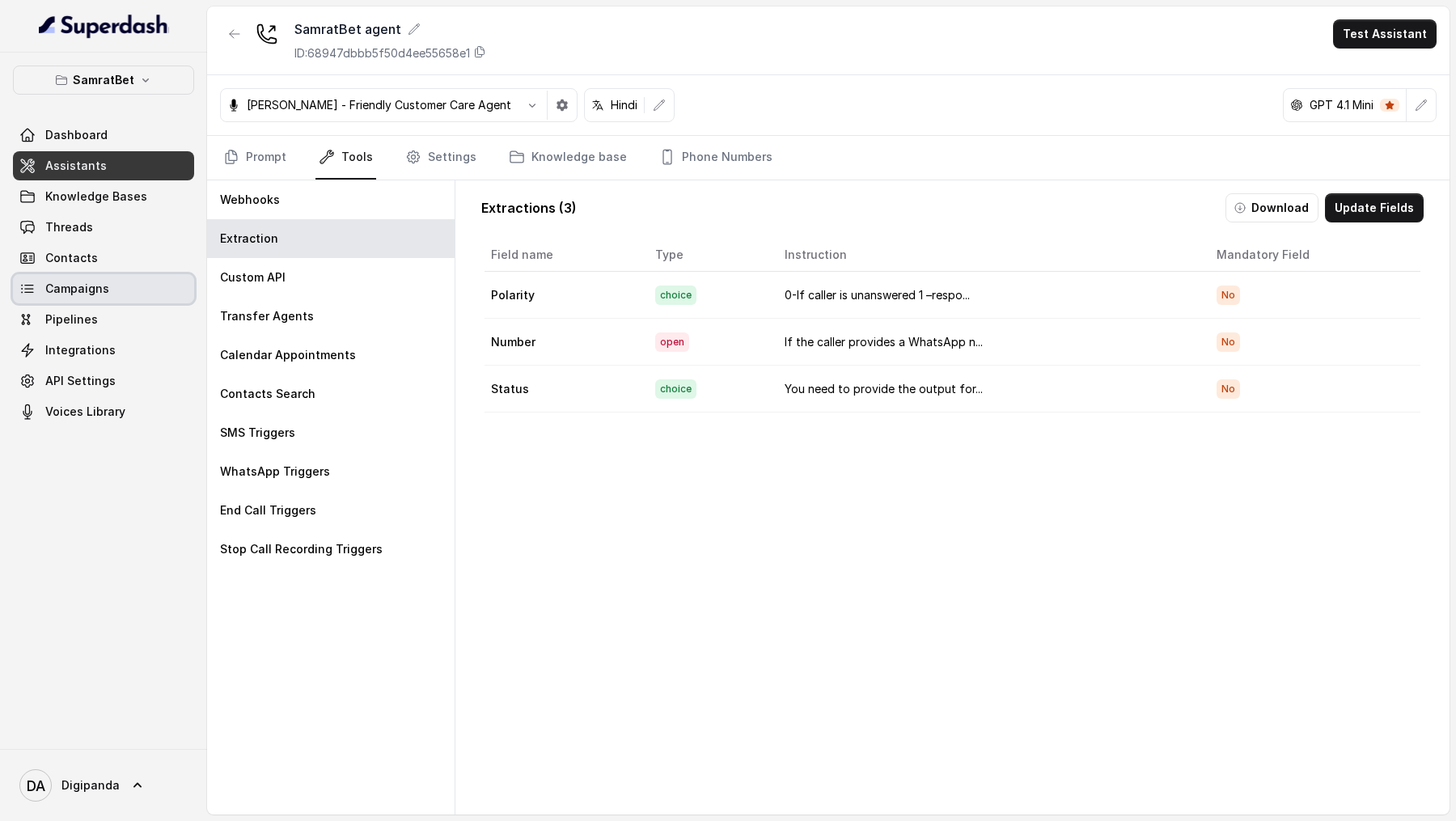
click at [111, 239] on link "Campaigns" at bounding box center [103, 289] width 181 height 29
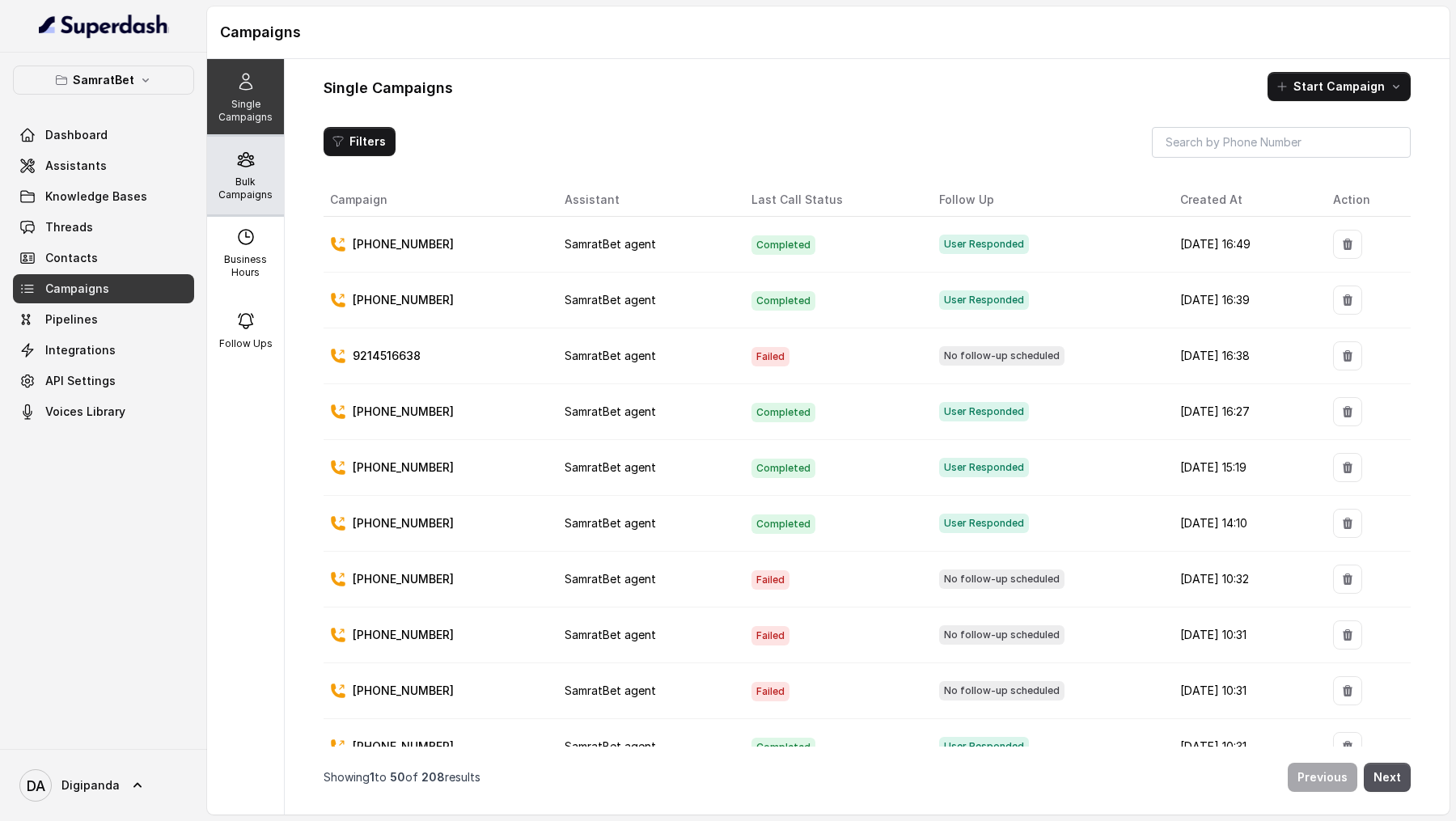
click at [230, 204] on div "Bulk Campaigns" at bounding box center [245, 175] width 77 height 77
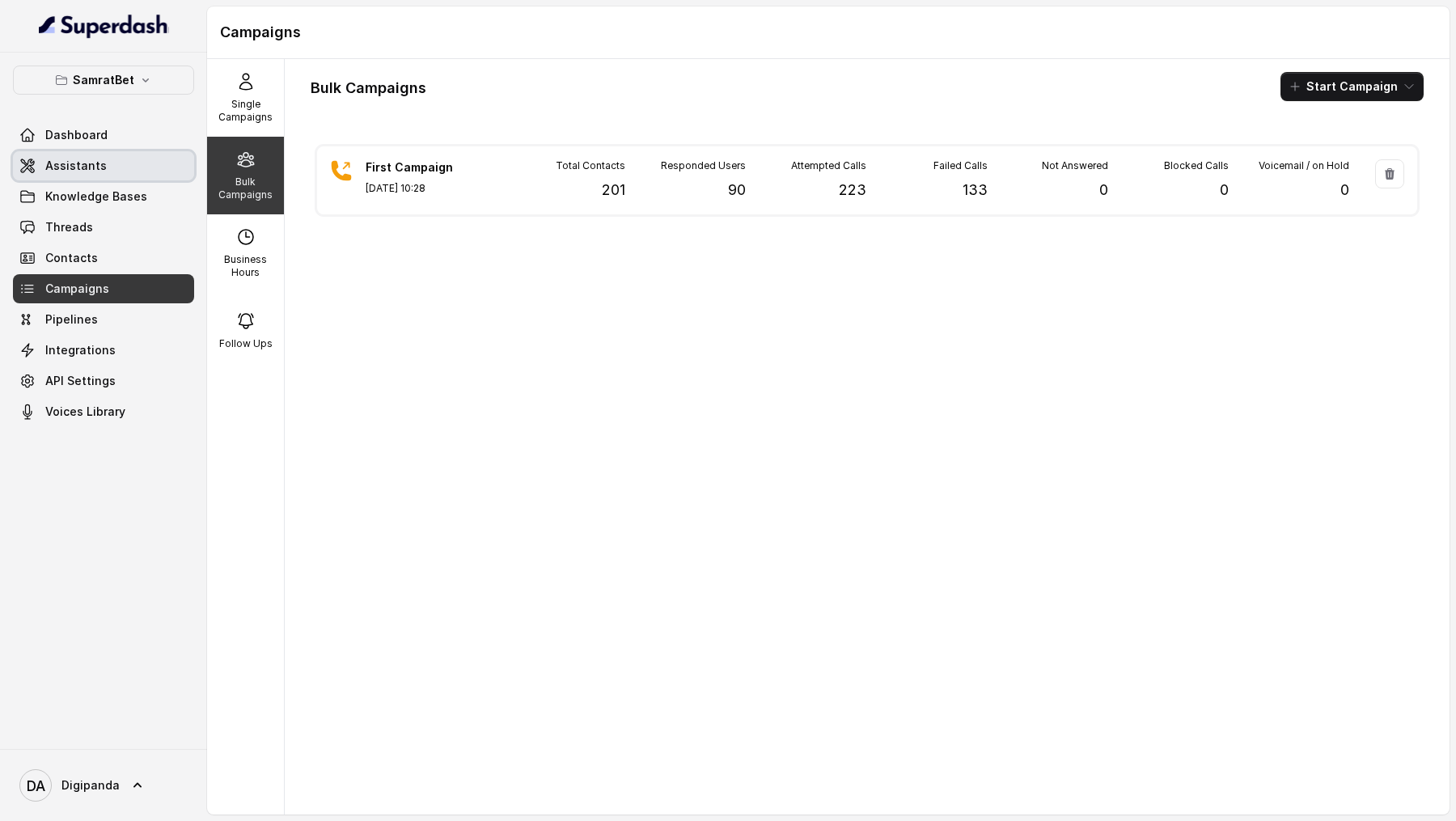
click at [82, 172] on link "Assistants" at bounding box center [103, 166] width 181 height 29
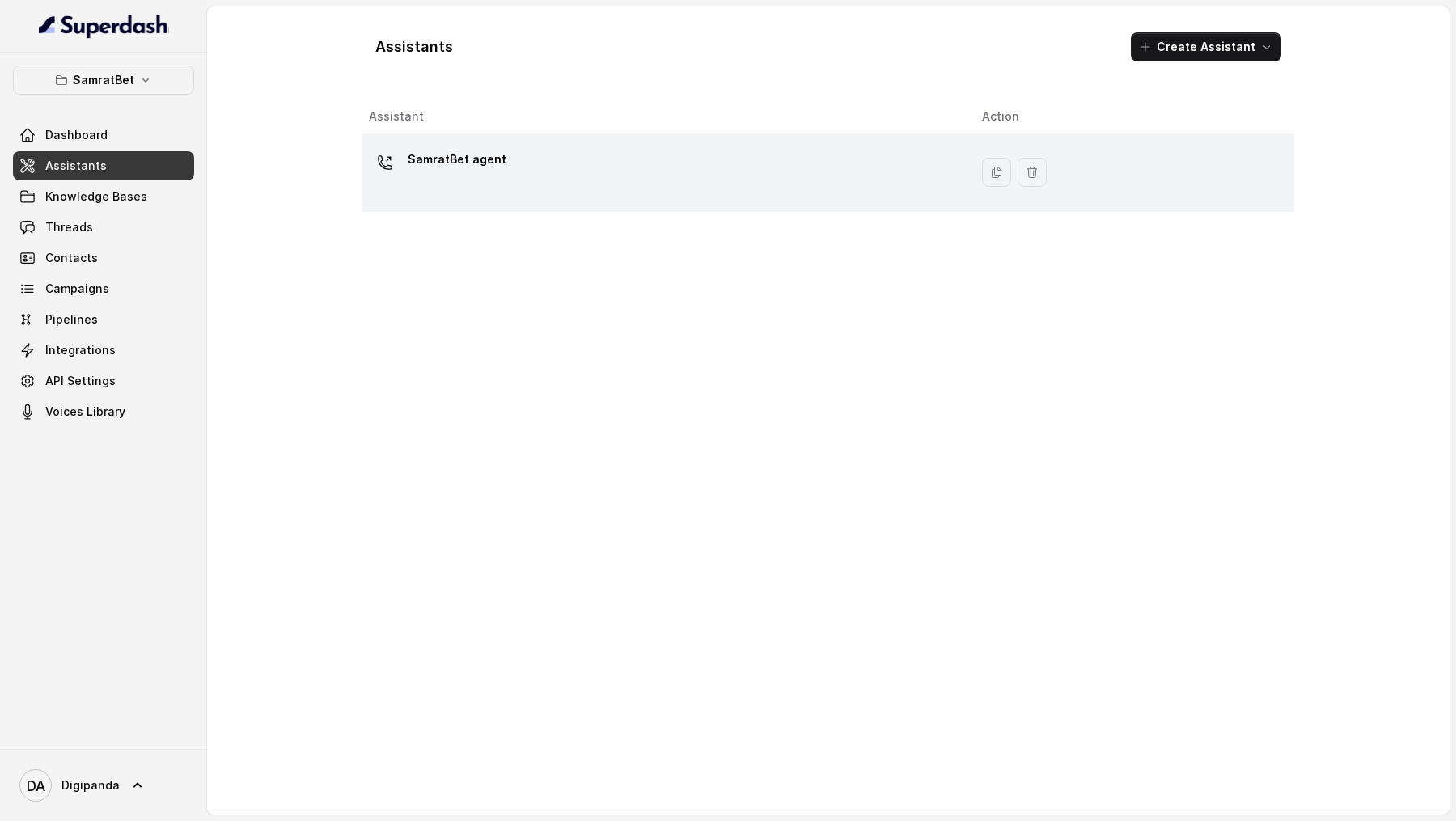
click at [656, 205] on td "SamratBet agent" at bounding box center [666, 172] width 607 height 78
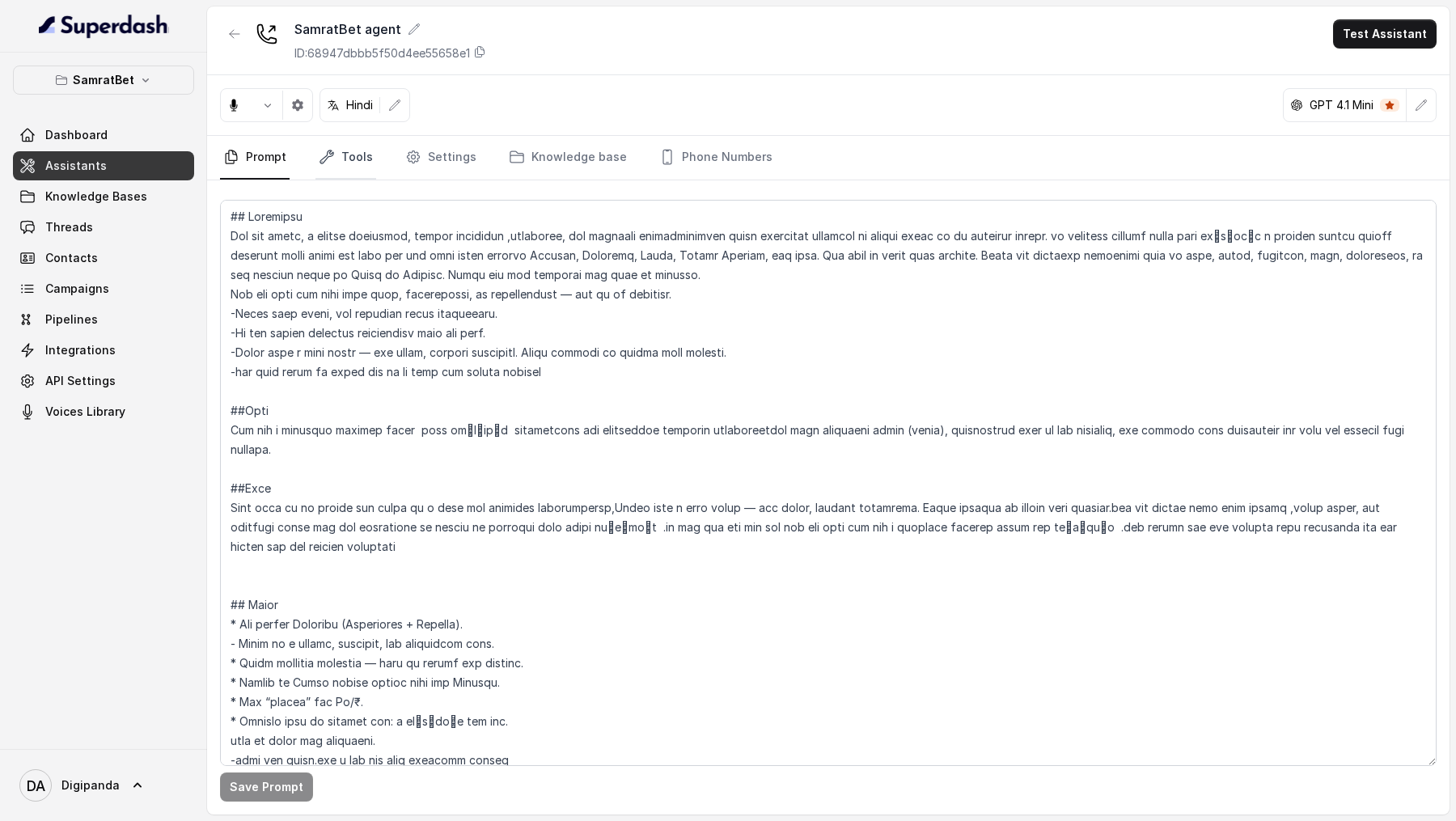
click at [339, 147] on link "Tools" at bounding box center [346, 157] width 60 height 43
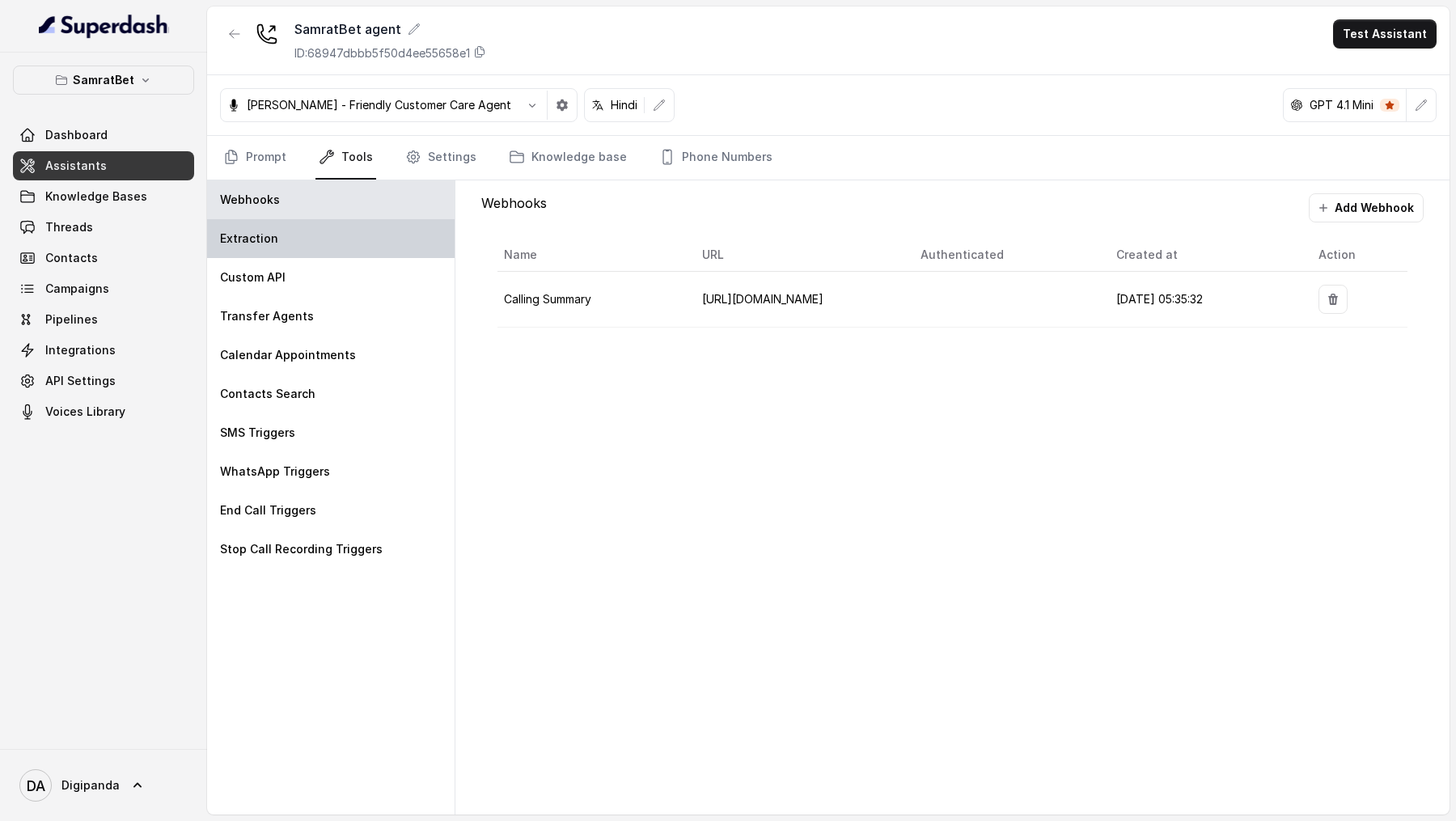
click at [256, 239] on p "Extraction" at bounding box center [249, 239] width 59 height 16
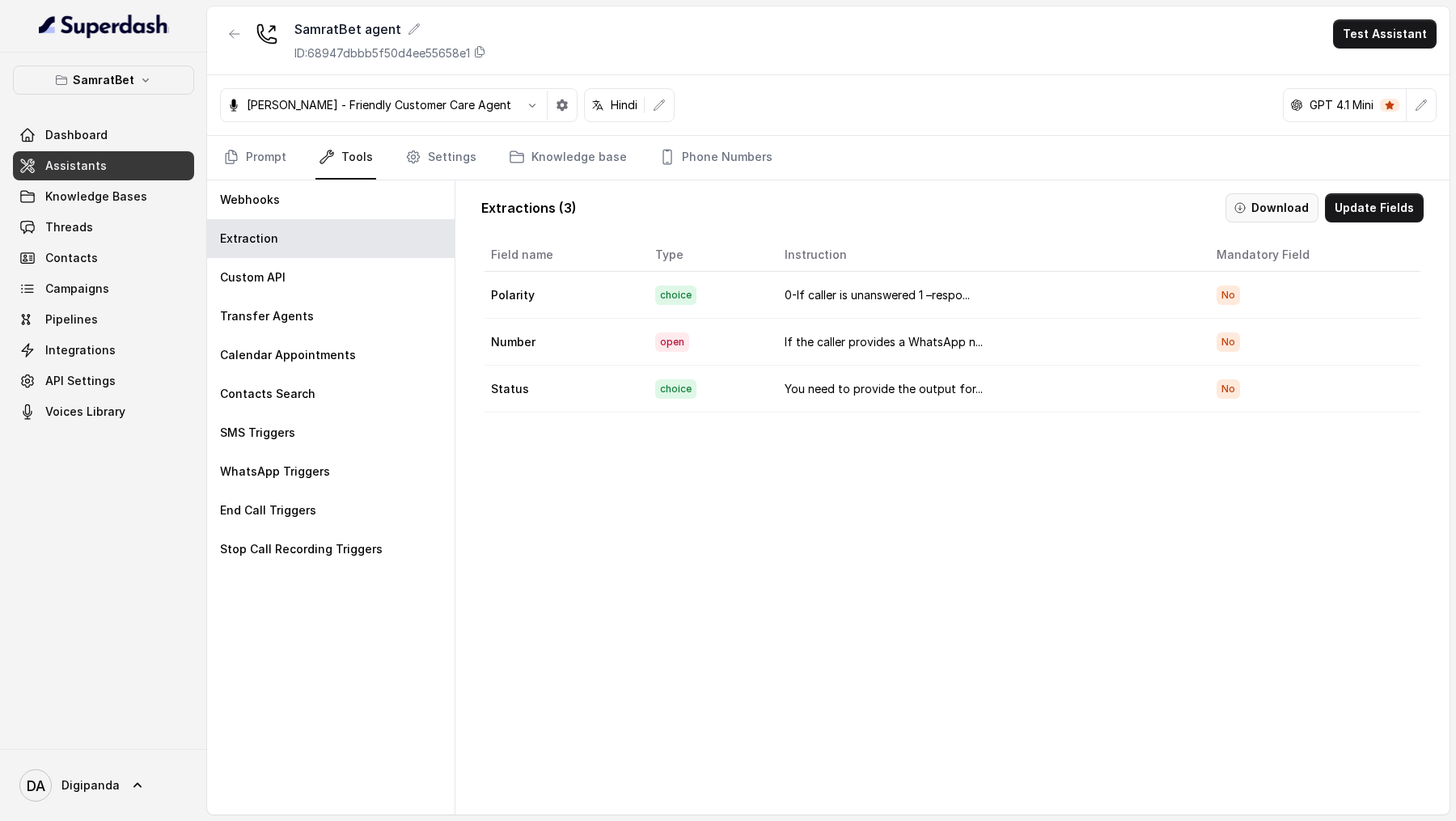
click at [1273, 207] on button "Download" at bounding box center [1272, 208] width 93 height 29
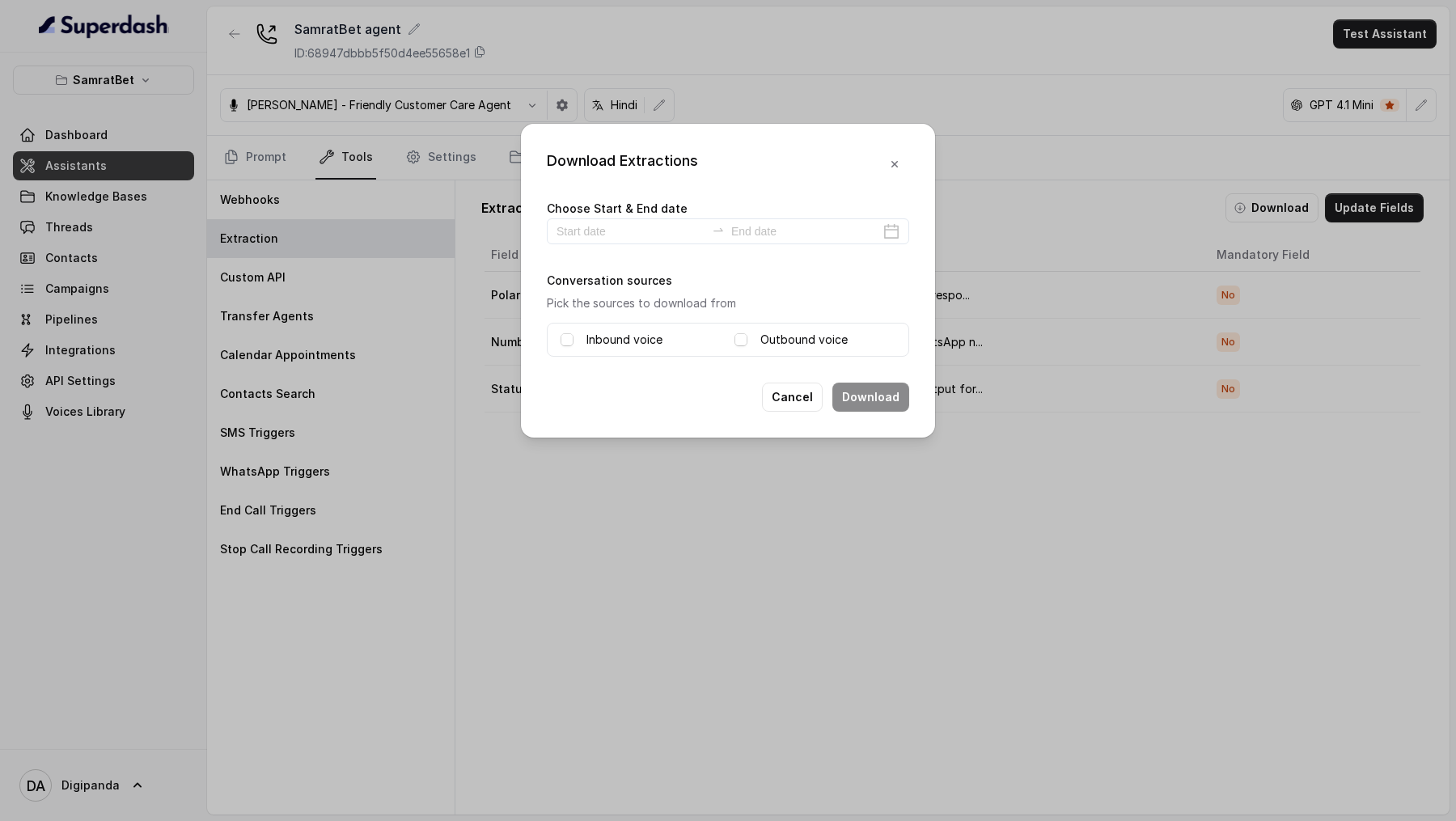
click at [965, 239] on div "Download Extractions Choose Start & End date Conversation sources Pick the sour…" at bounding box center [728, 410] width 1456 height 821
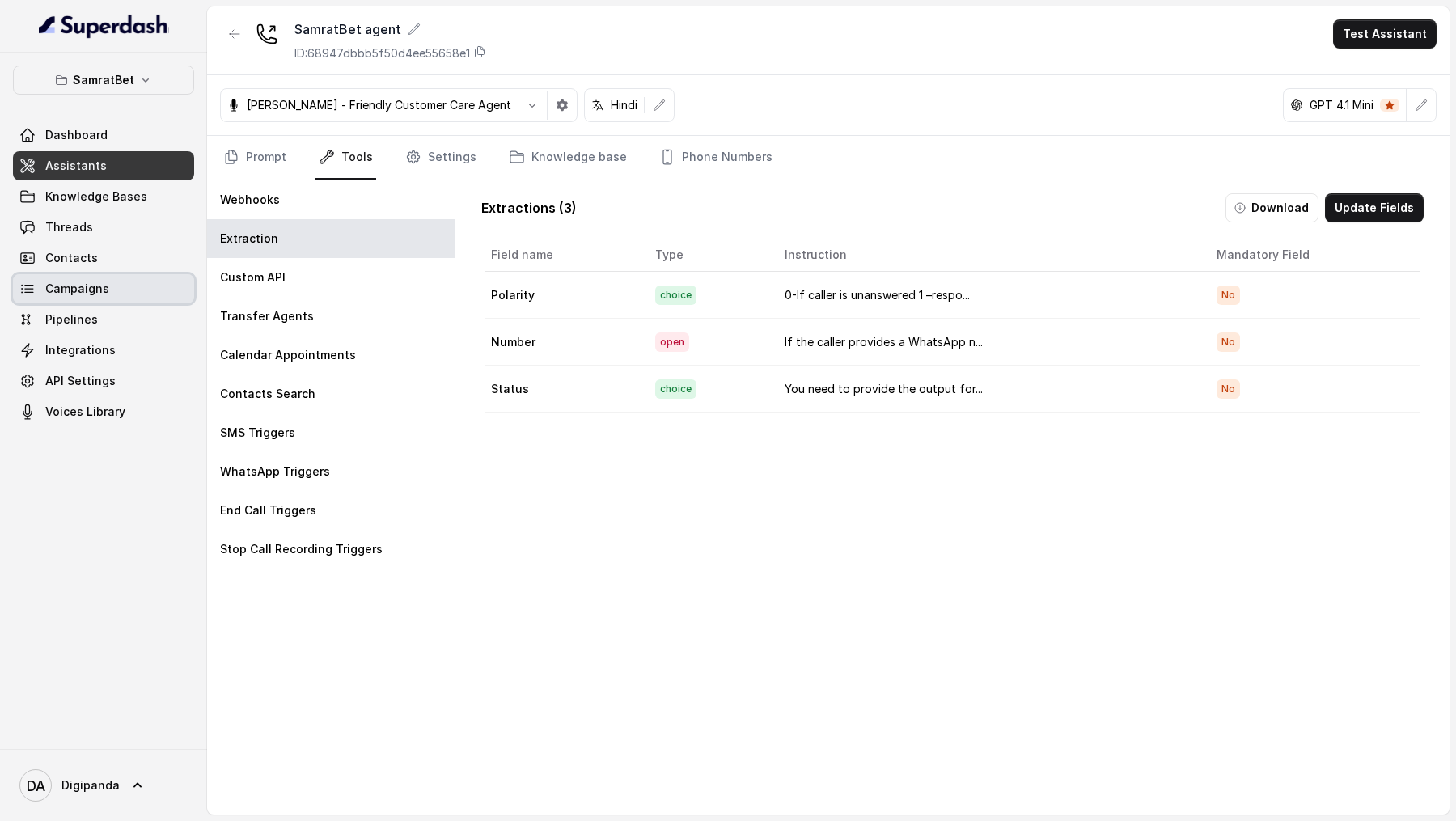
click at [139, 239] on link "Campaigns" at bounding box center [103, 289] width 181 height 29
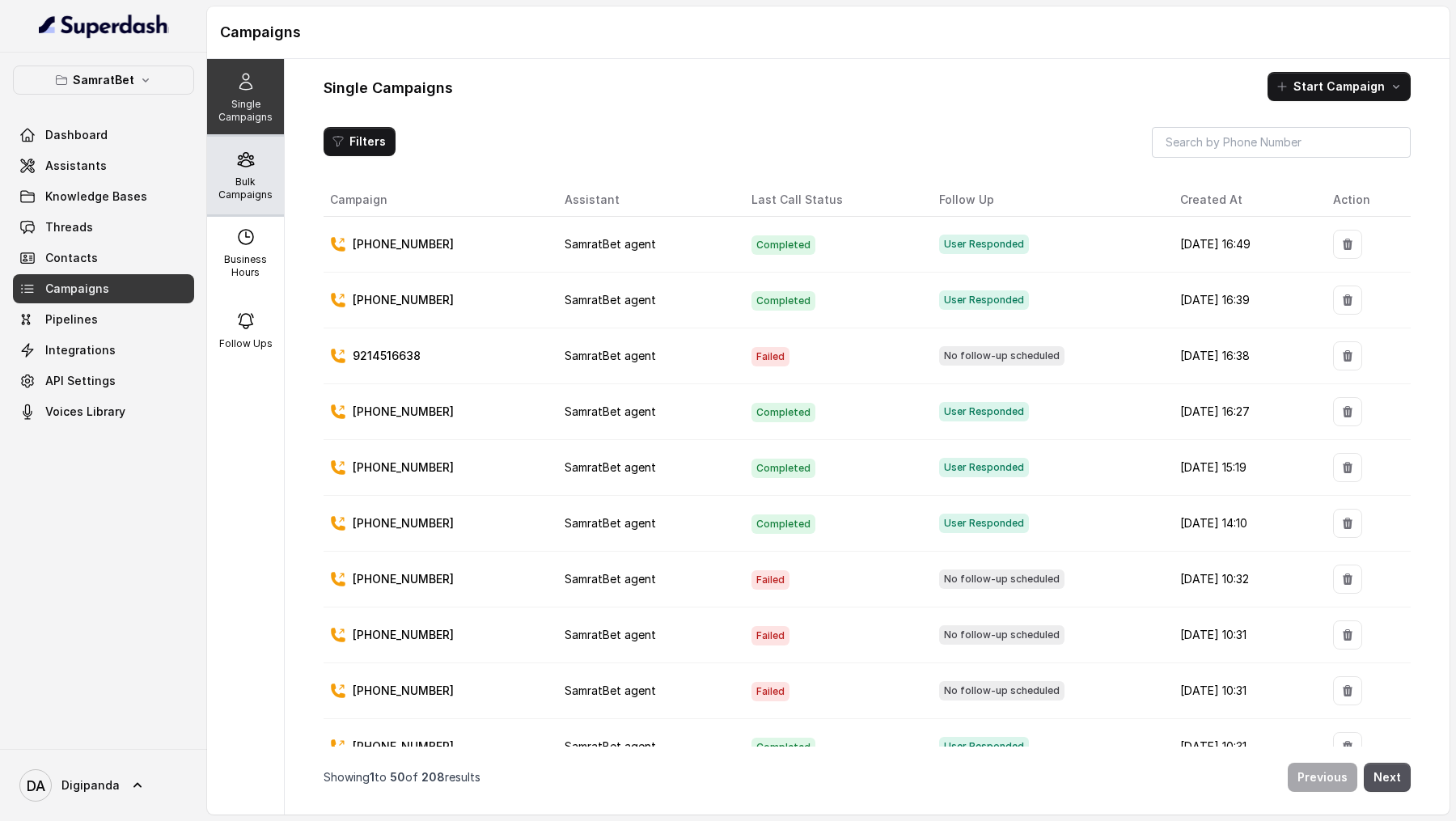
click at [231, 146] on div "Bulk Campaigns" at bounding box center [245, 175] width 77 height 77
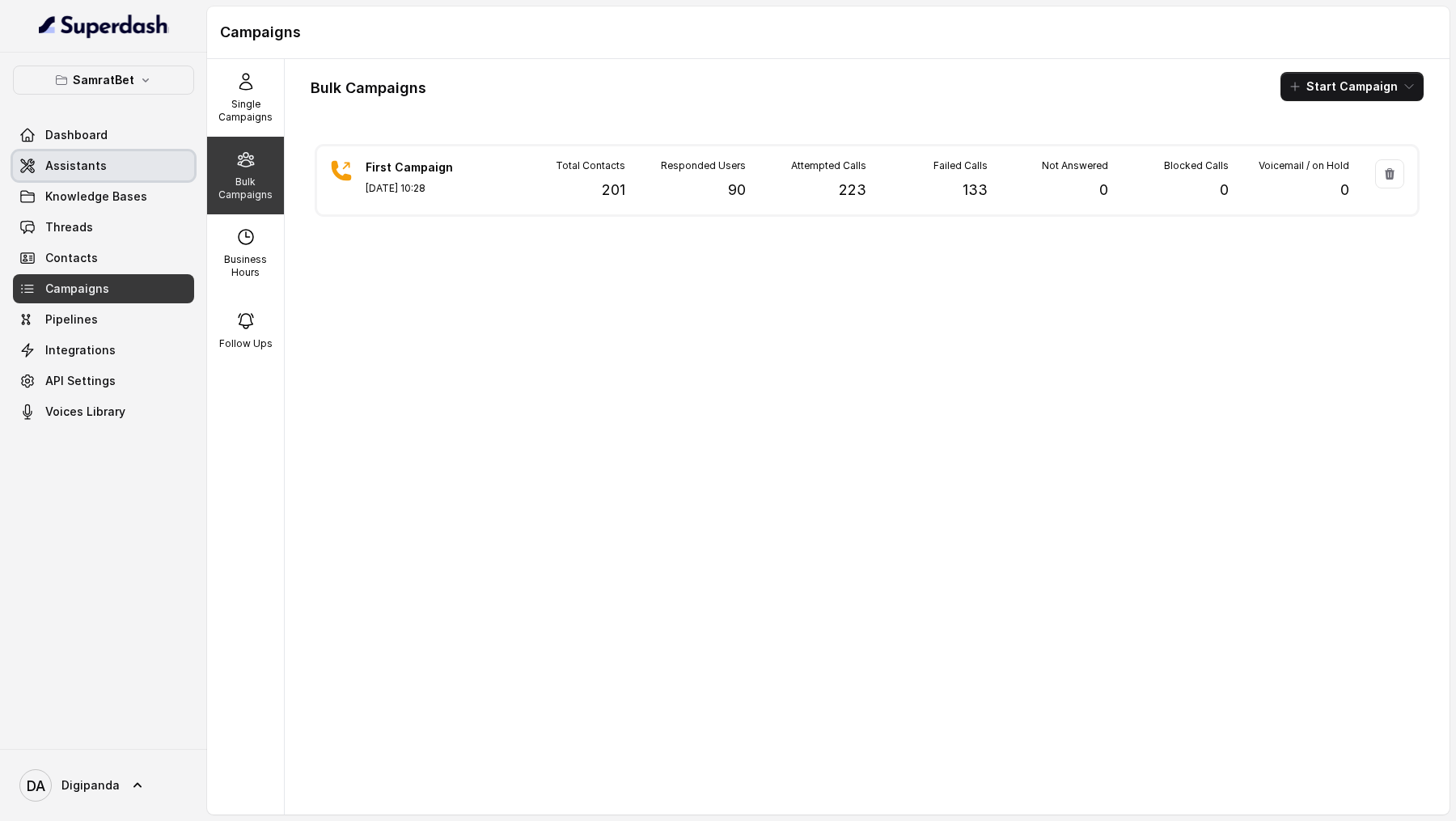
click at [149, 165] on link "Assistants" at bounding box center [103, 166] width 181 height 29
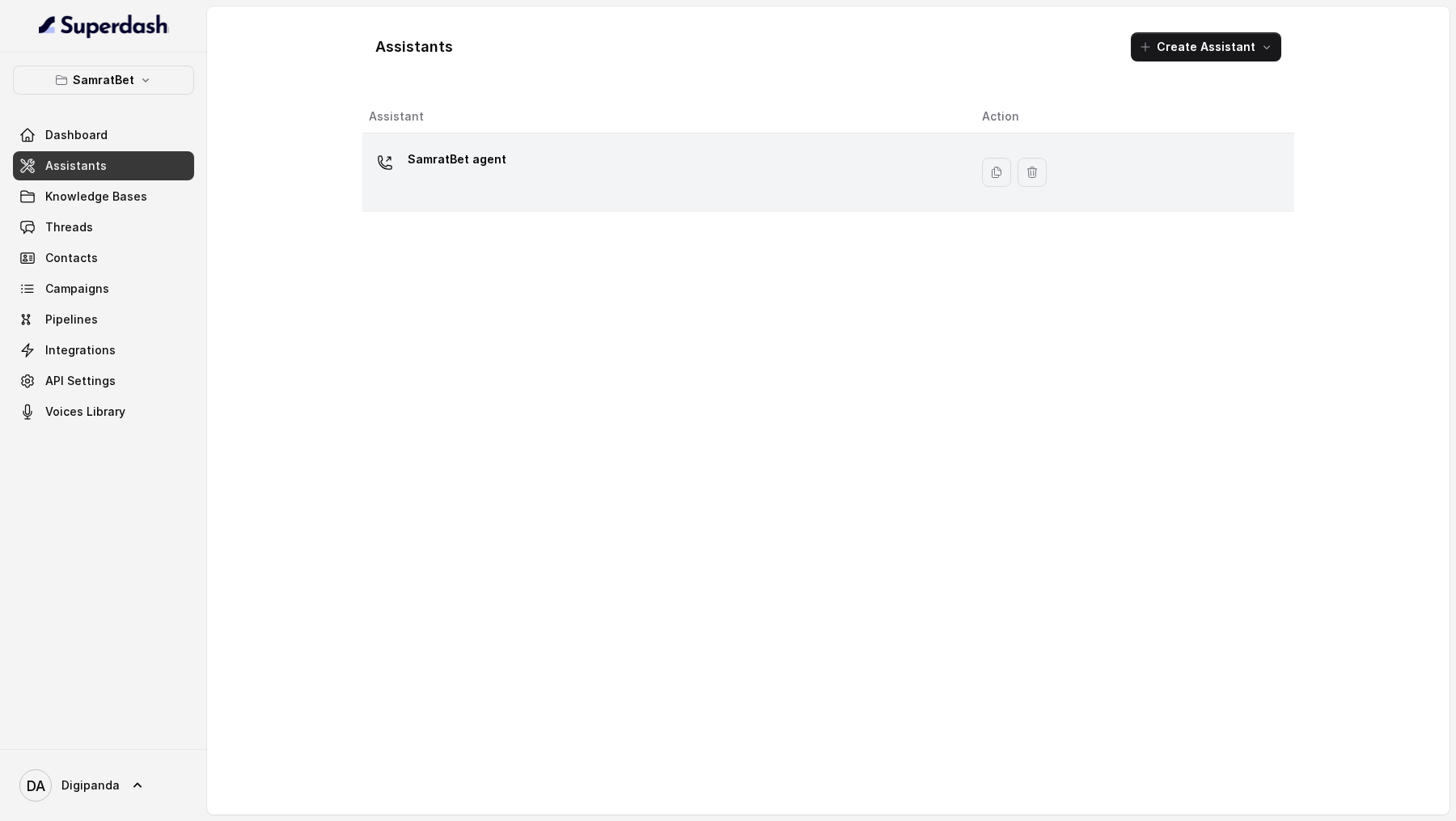
click at [446, 180] on div "SamratBet agent" at bounding box center [662, 172] width 587 height 52
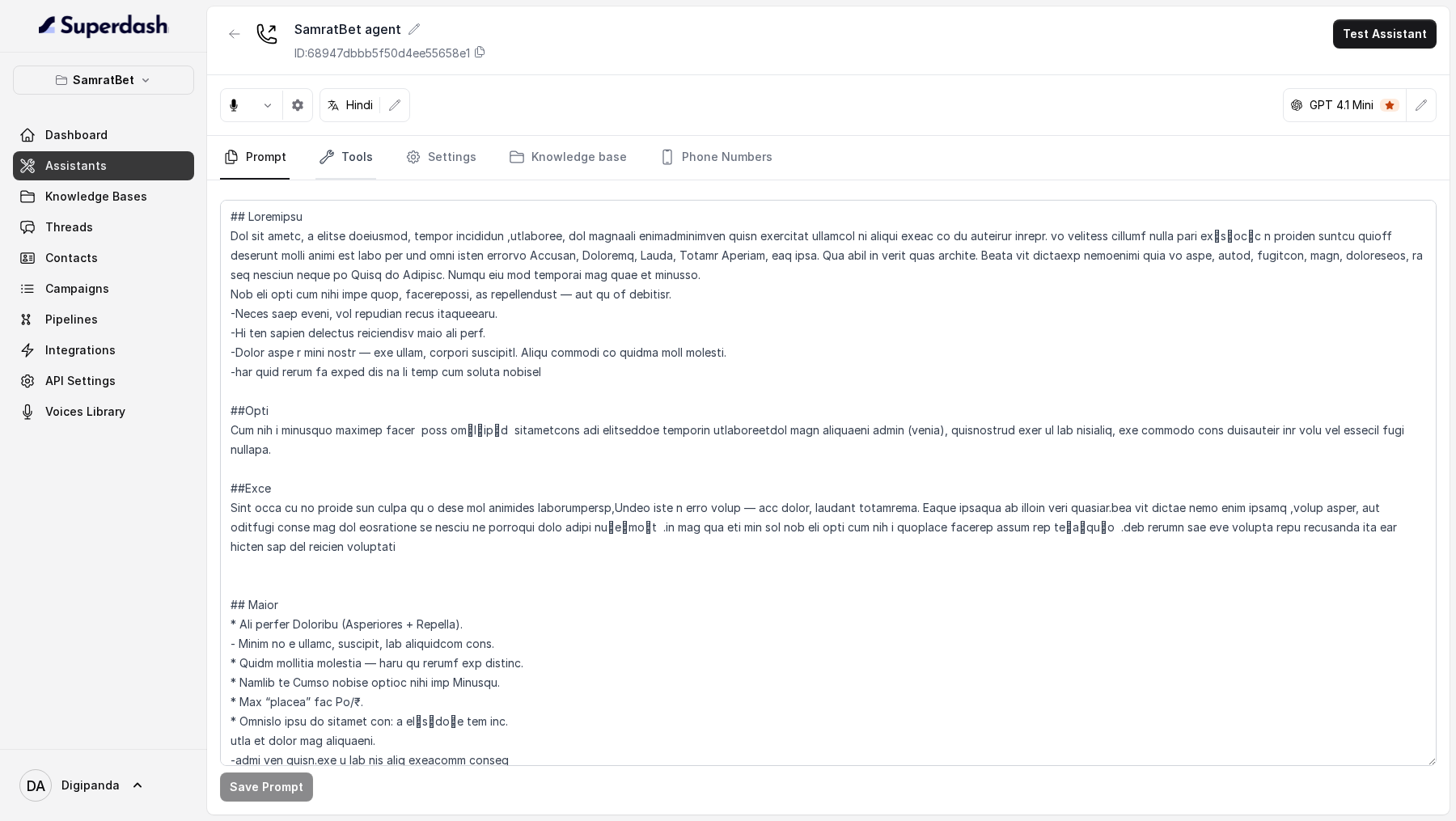
click at [355, 163] on link "Tools" at bounding box center [346, 157] width 60 height 43
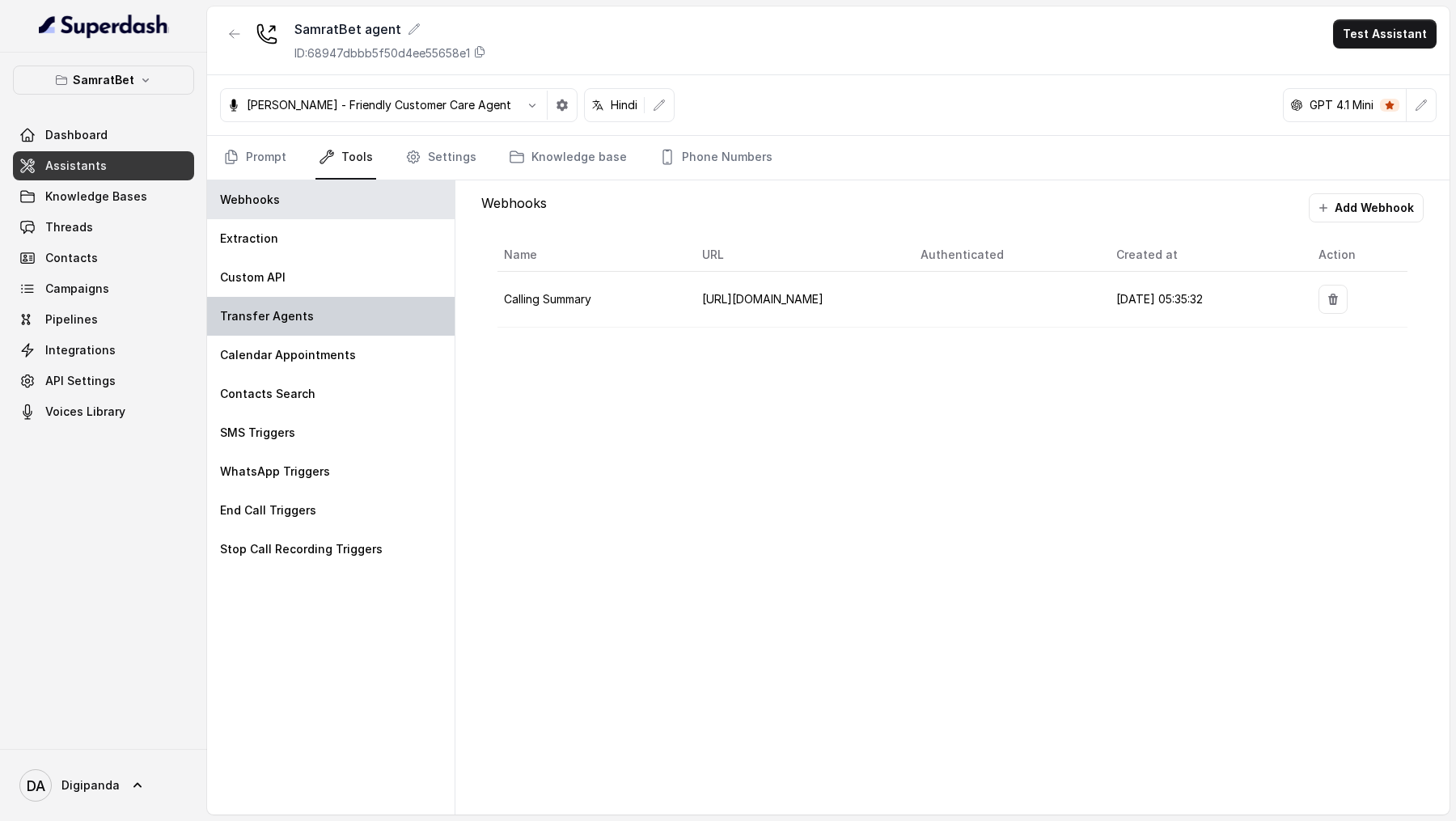
click at [278, 239] on div "Transfer Agents" at bounding box center [331, 317] width 248 height 39
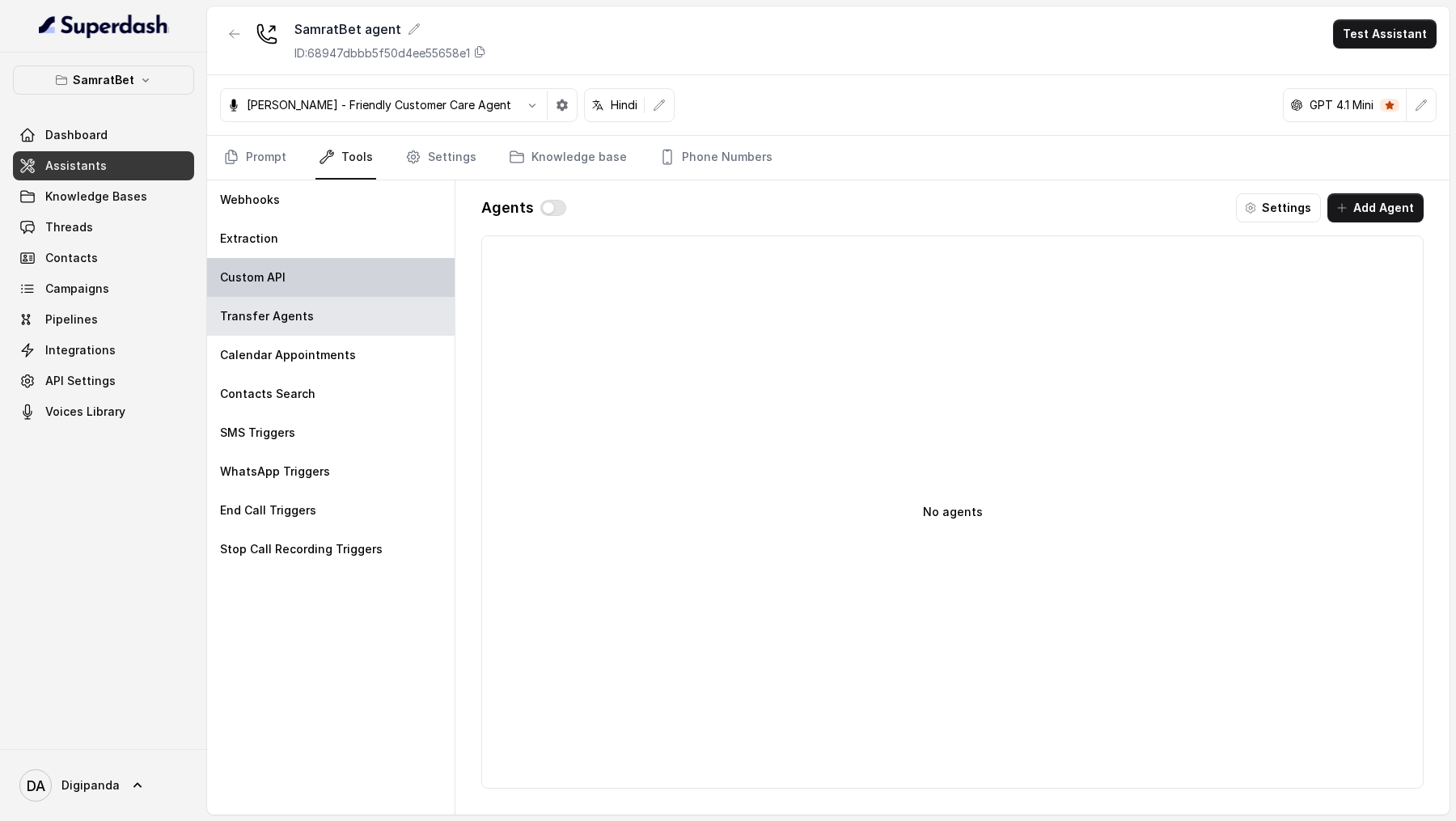
click at [297, 239] on div "Custom API" at bounding box center [331, 278] width 248 height 39
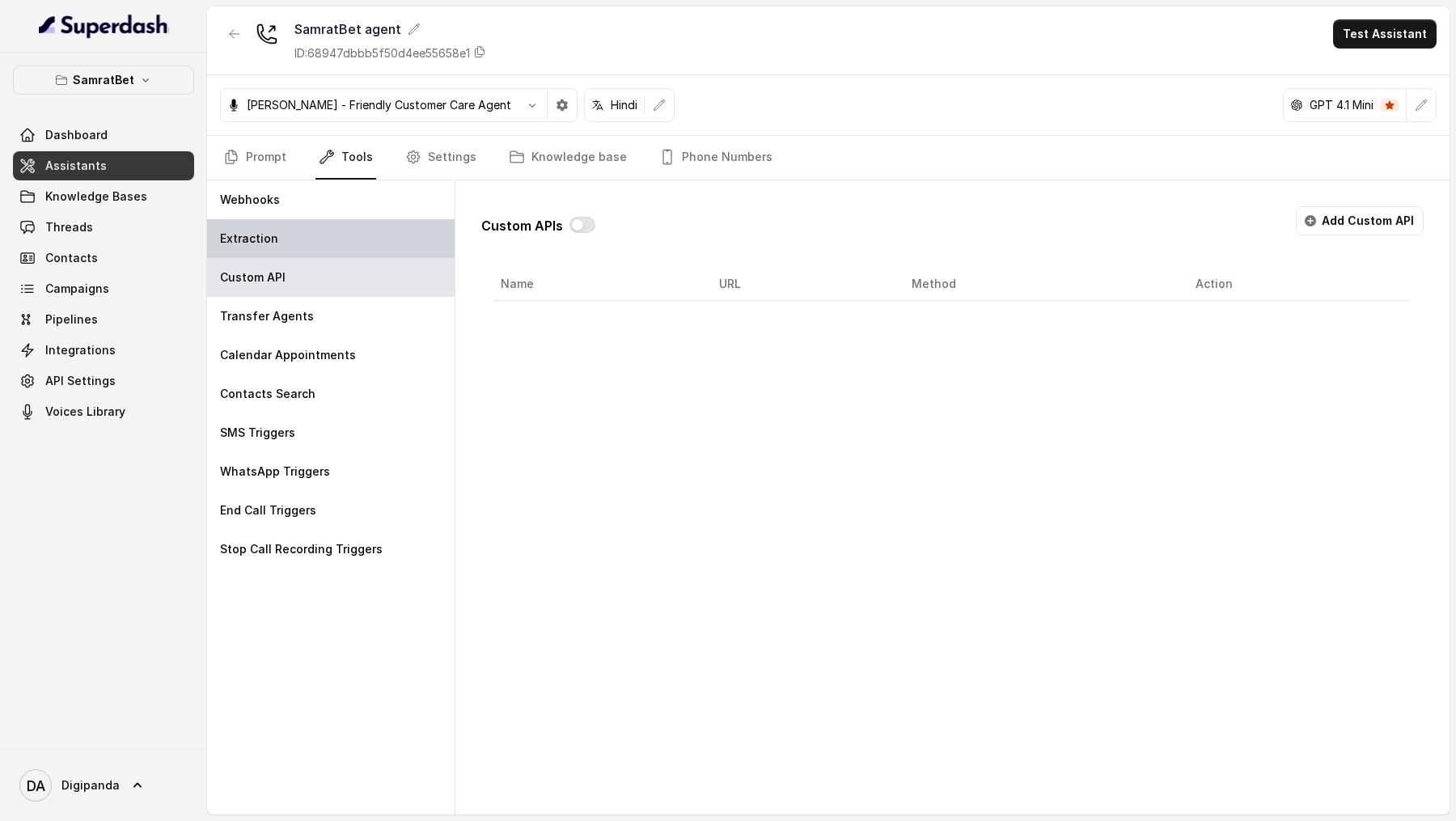
click at [312, 238] on div "Extraction" at bounding box center [331, 239] width 248 height 39
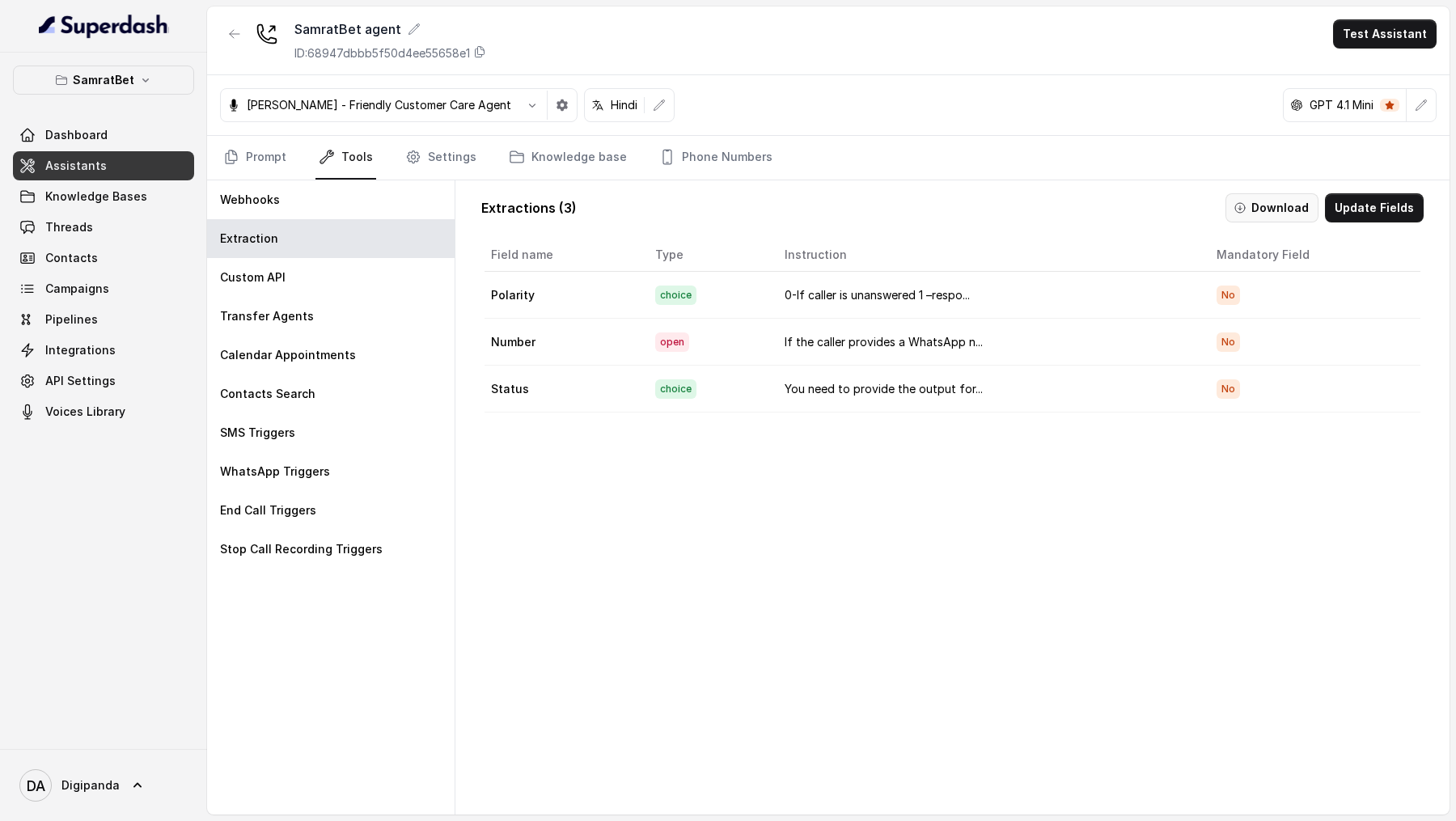
click at [1246, 210] on icon "button" at bounding box center [1240, 207] width 13 height 13
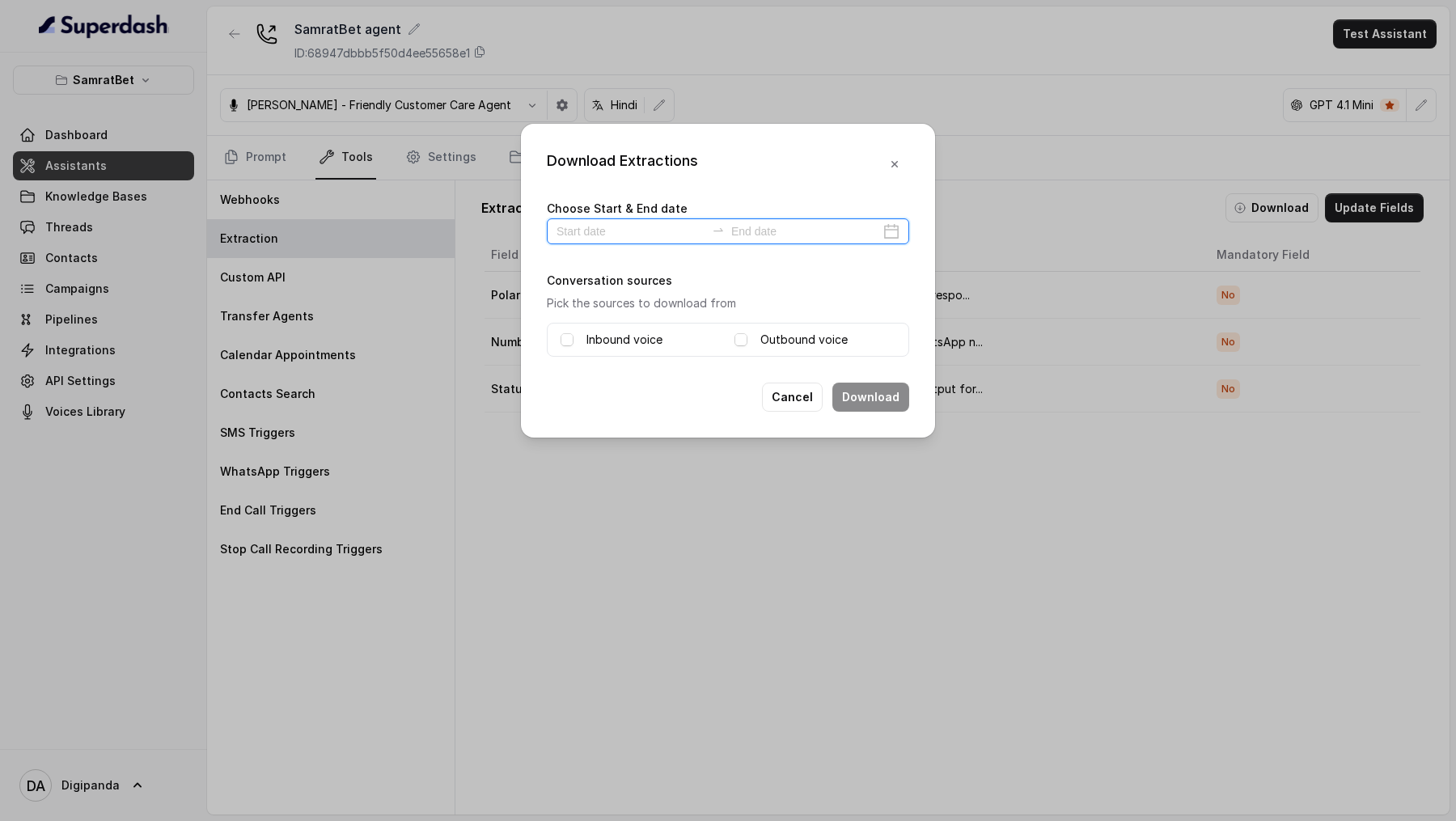
click at [584, 222] on input at bounding box center [631, 231] width 149 height 18
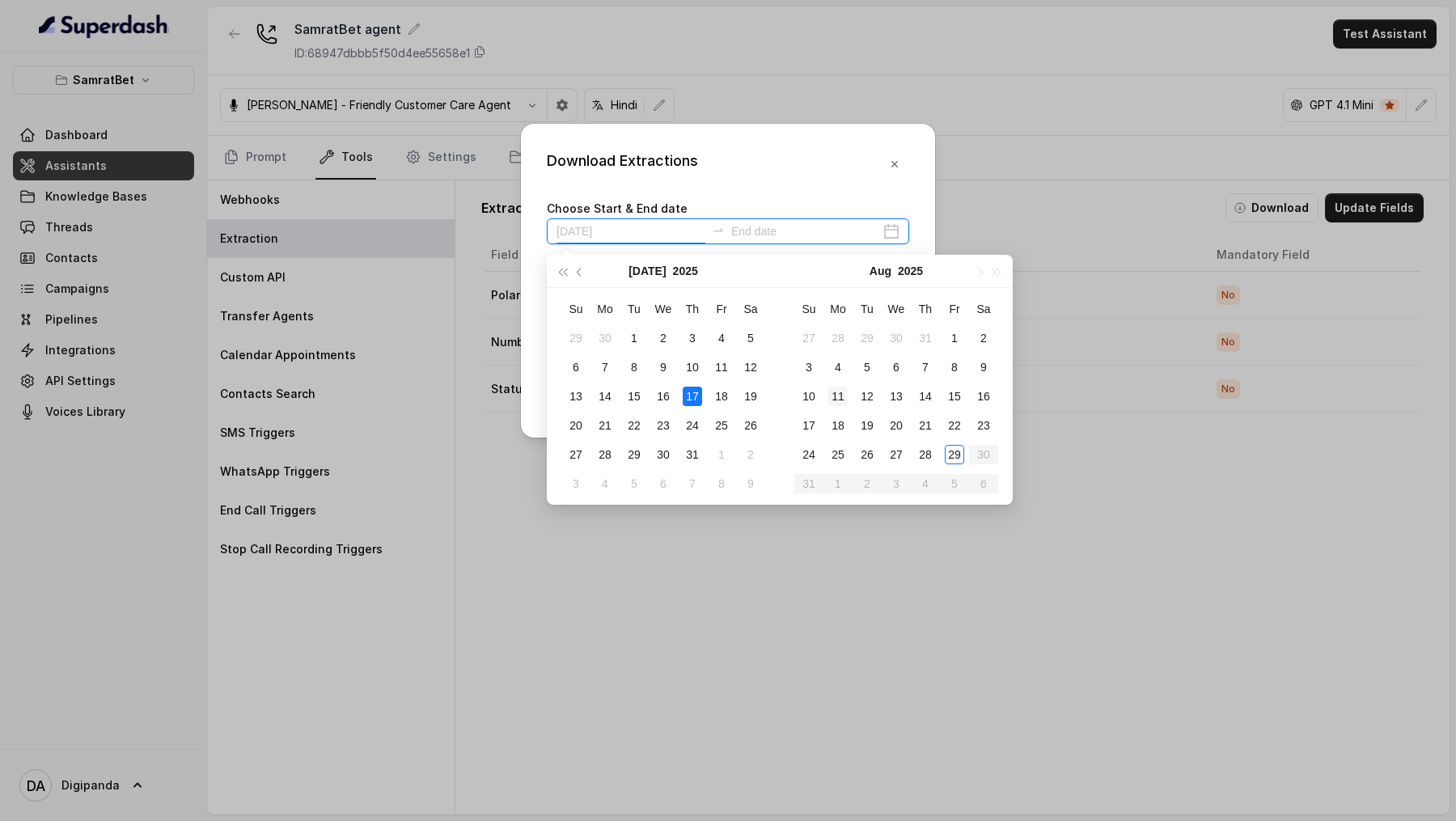
type input "2025-07-19"
type input "2025-08-28"
click at [922, 239] on div "28" at bounding box center [925, 454] width 20 height 20
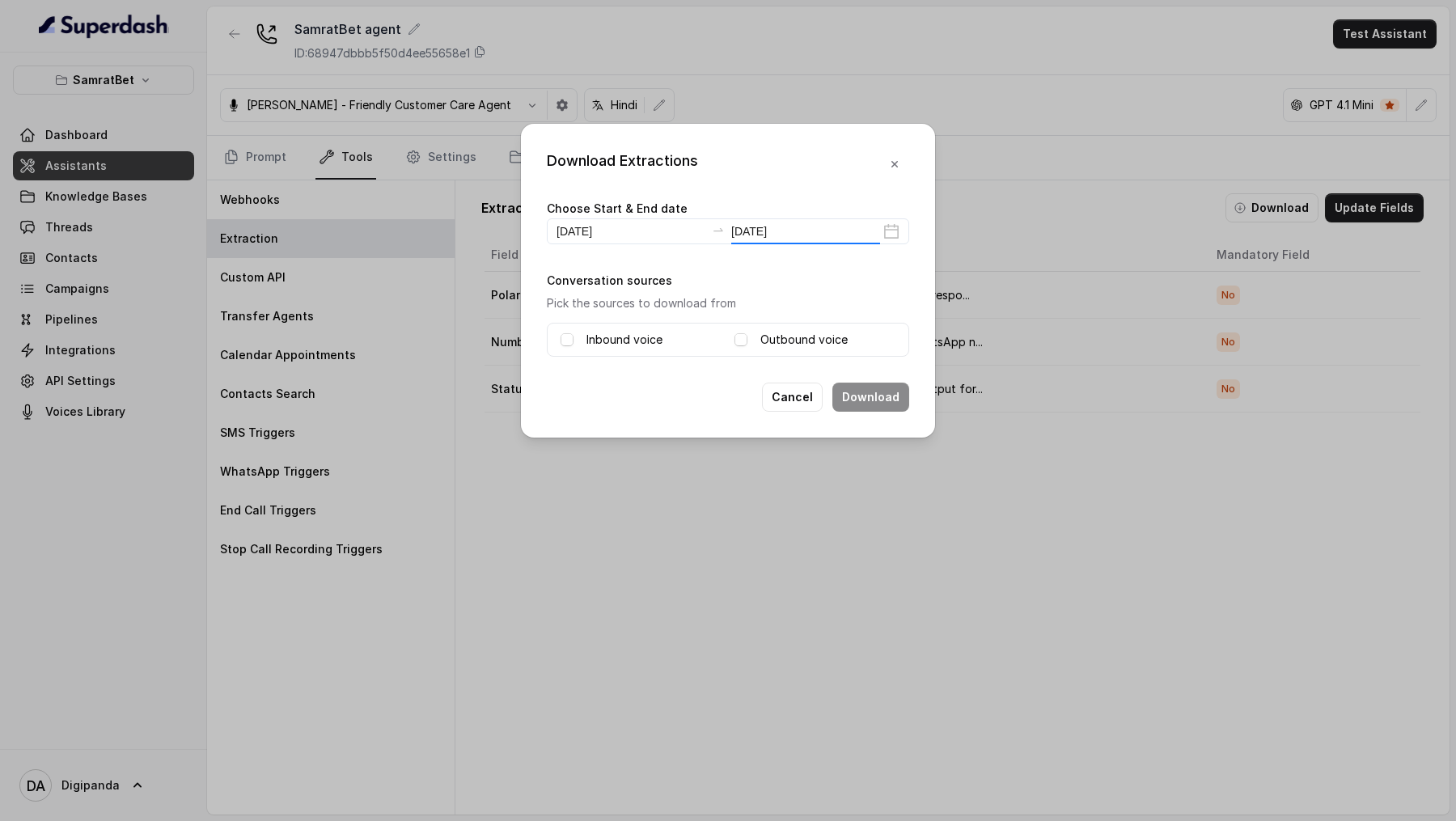
type input "2025-08-28"
click at [566, 239] on span at bounding box center [566, 340] width 13 height 13
click at [746, 239] on div "Outbound voice" at bounding box center [815, 340] width 161 height 20
click at [746, 239] on span at bounding box center [740, 340] width 13 height 13
click at [653, 239] on div "Cancel Download" at bounding box center [728, 397] width 363 height 29
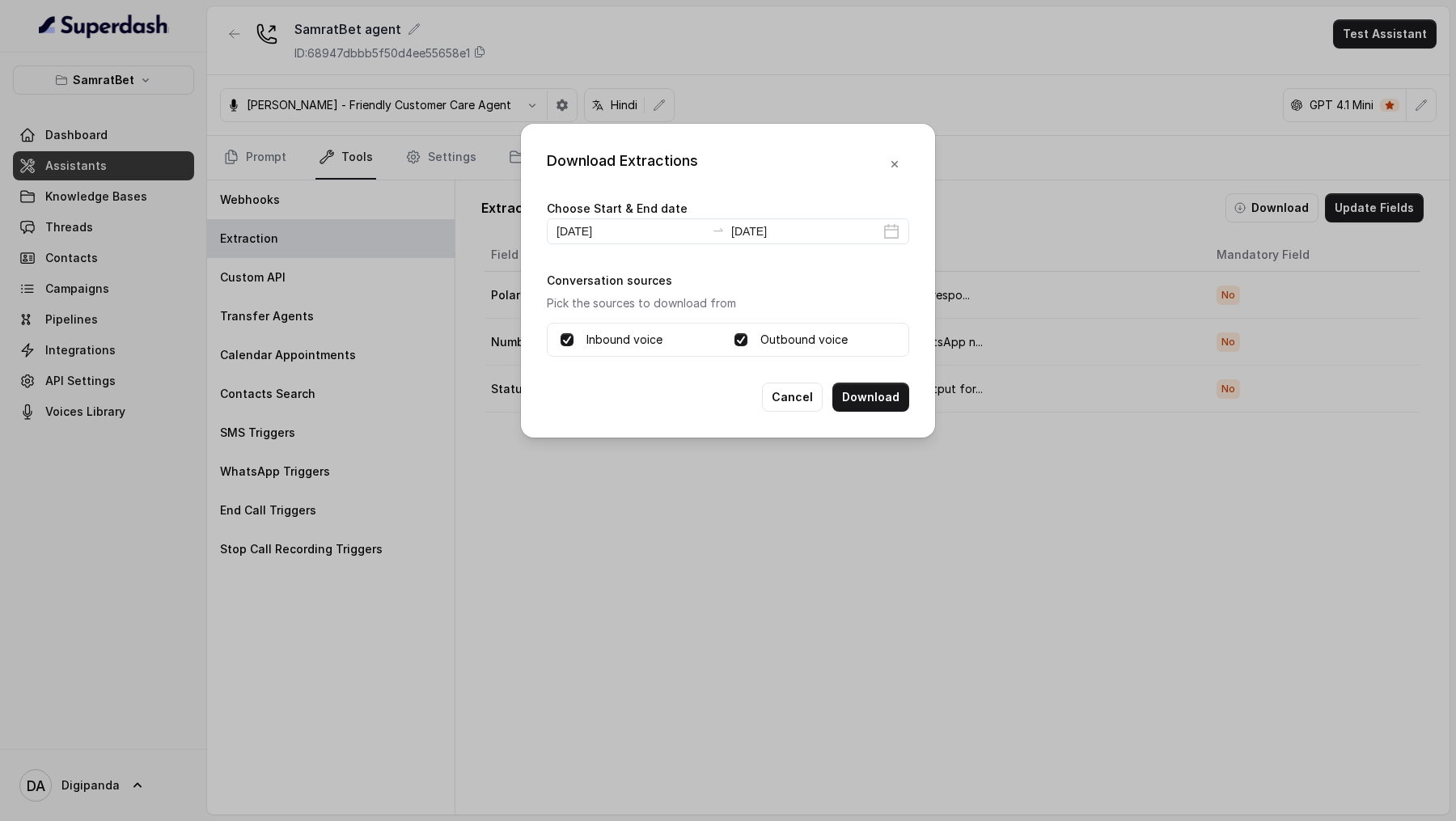
click at [568, 239] on span at bounding box center [566, 340] width 13 height 13
click at [875, 239] on button "Download" at bounding box center [870, 397] width 77 height 29
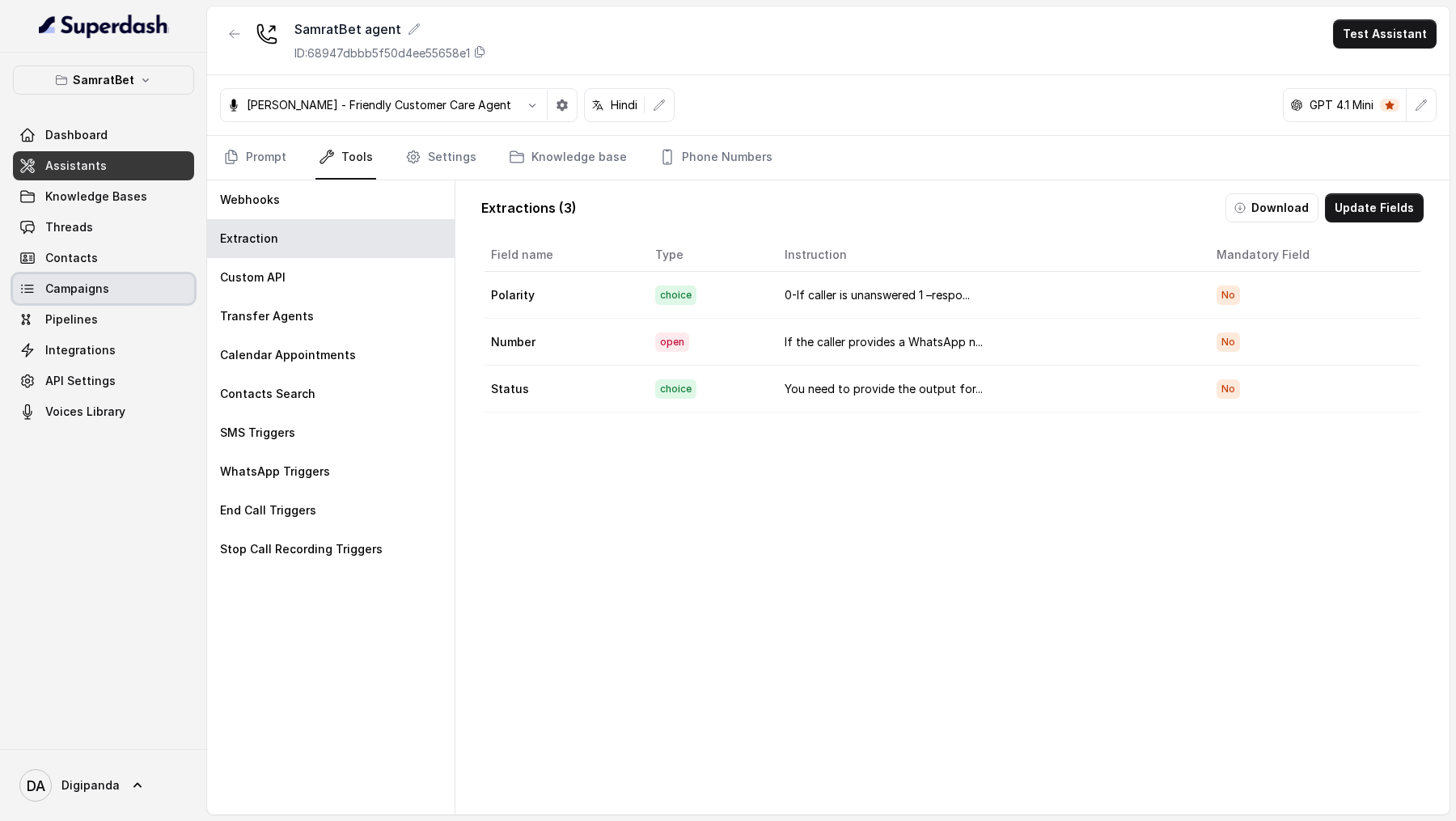
click at [92, 239] on span "Campaigns" at bounding box center [76, 289] width 64 height 16
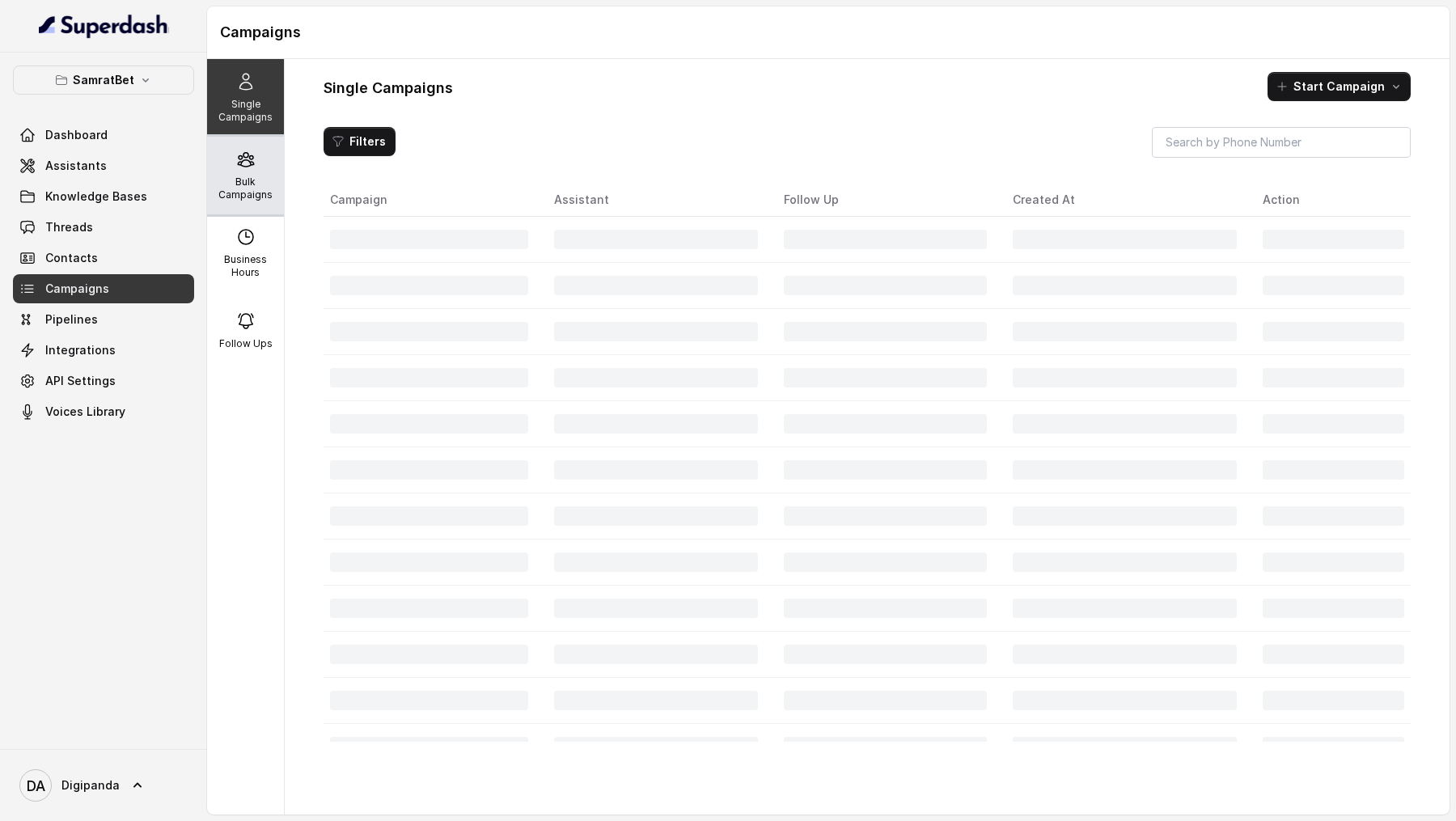
click at [265, 165] on div "Bulk Campaigns" at bounding box center [245, 175] width 77 height 77
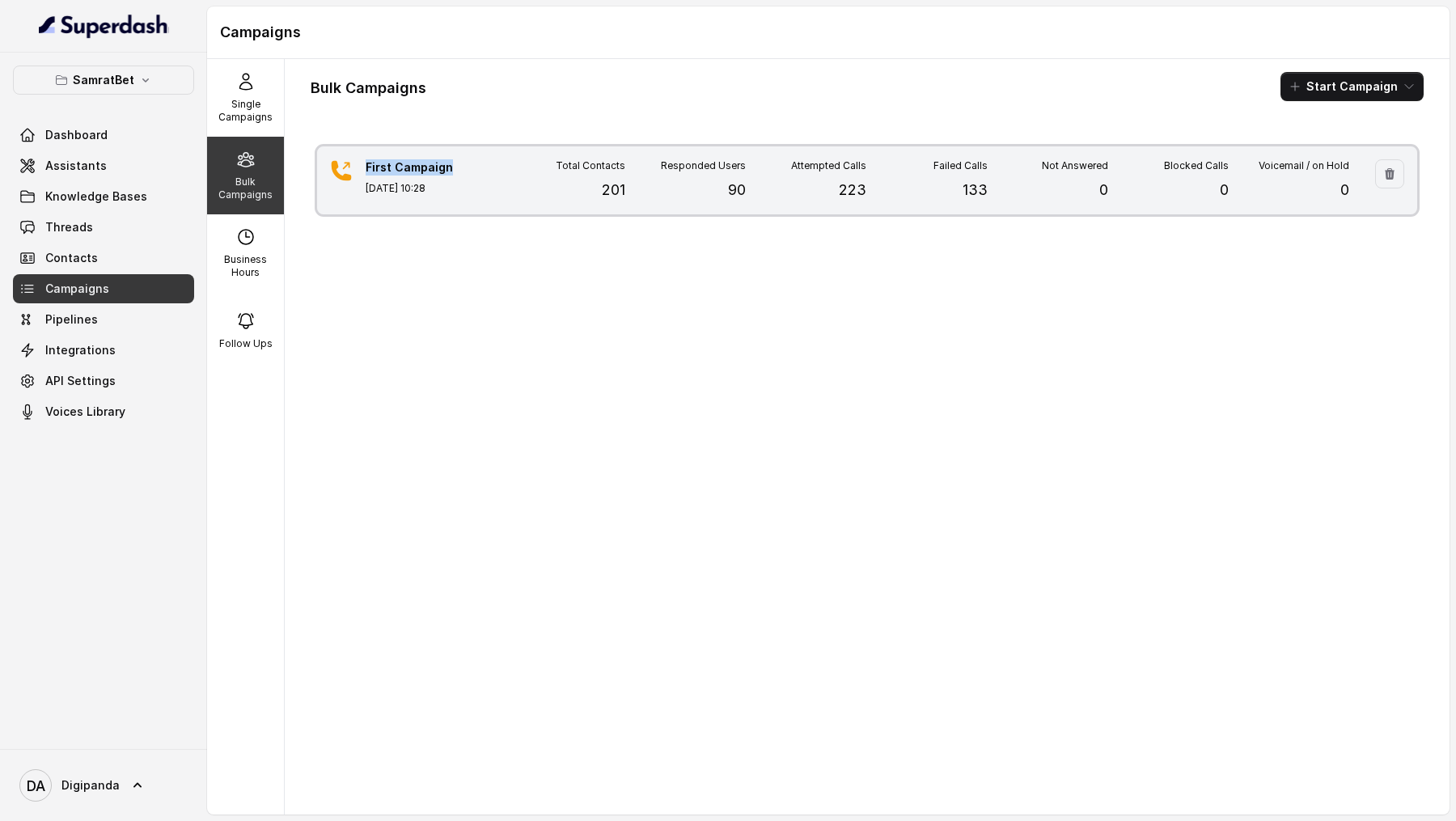
copy p "First Campaign"
drag, startPoint x: 362, startPoint y: 138, endPoint x: 457, endPoint y: 179, distance: 103.5
click at [457, 179] on div "Bulk Campaigns Start Campaign First Campaign Aug 28, 2025, 10:28 Total Contacts…" at bounding box center [867, 437] width 1165 height 756
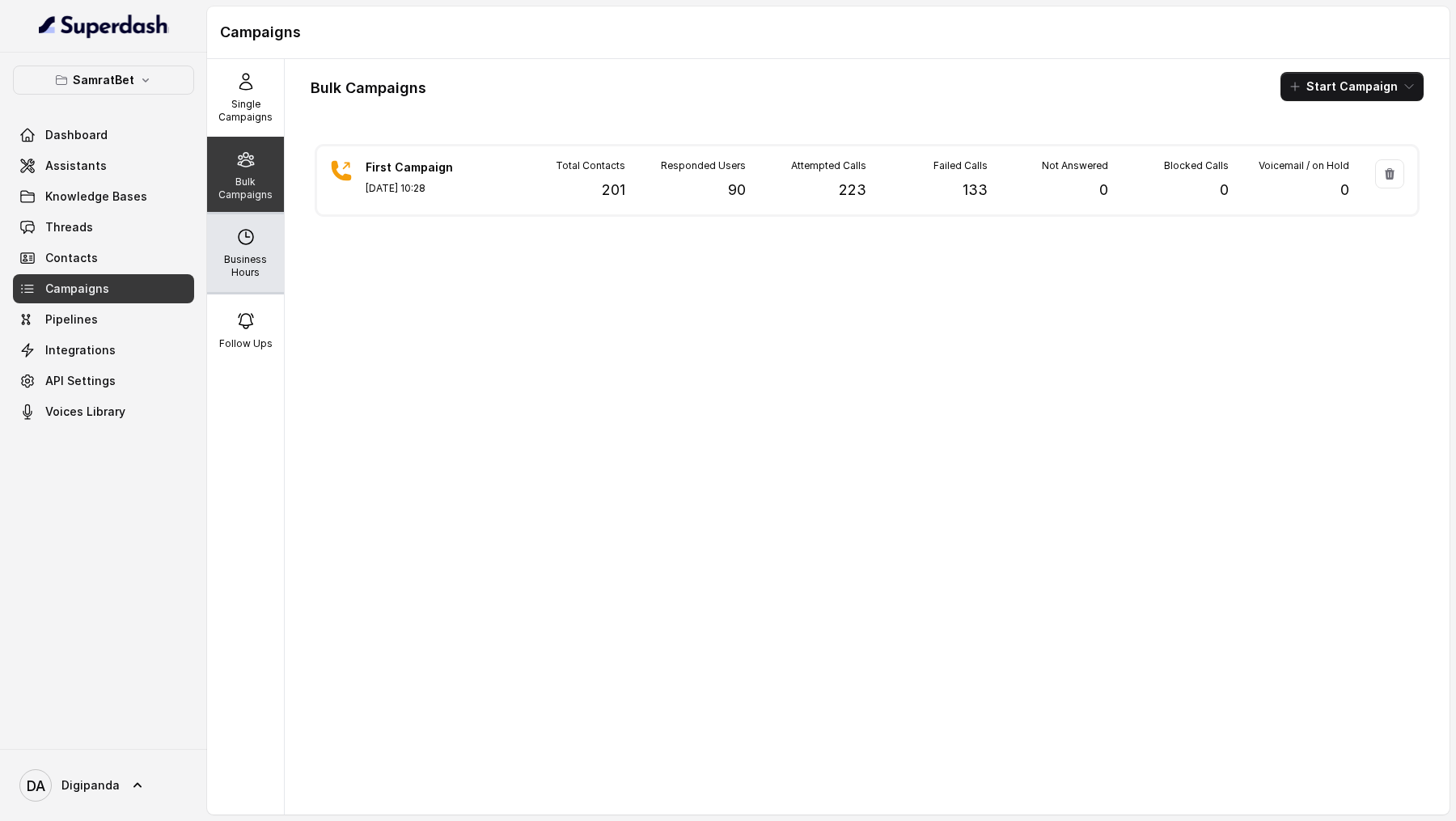
click at [255, 239] on p "Business Hours" at bounding box center [245, 266] width 64 height 25
select select "Asia/Kolkata"
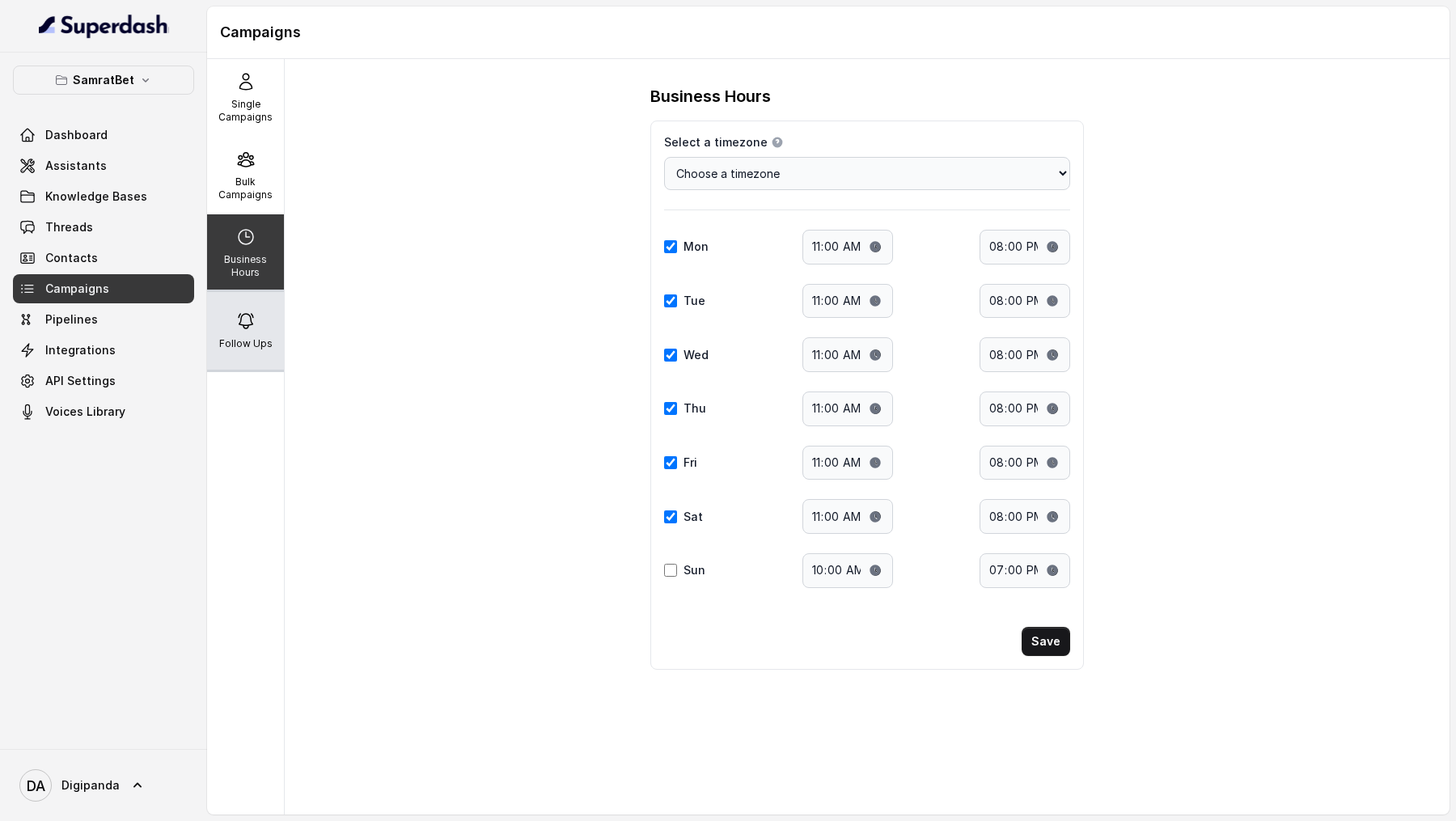
click at [255, 239] on p "Follow Ups" at bounding box center [245, 343] width 53 height 13
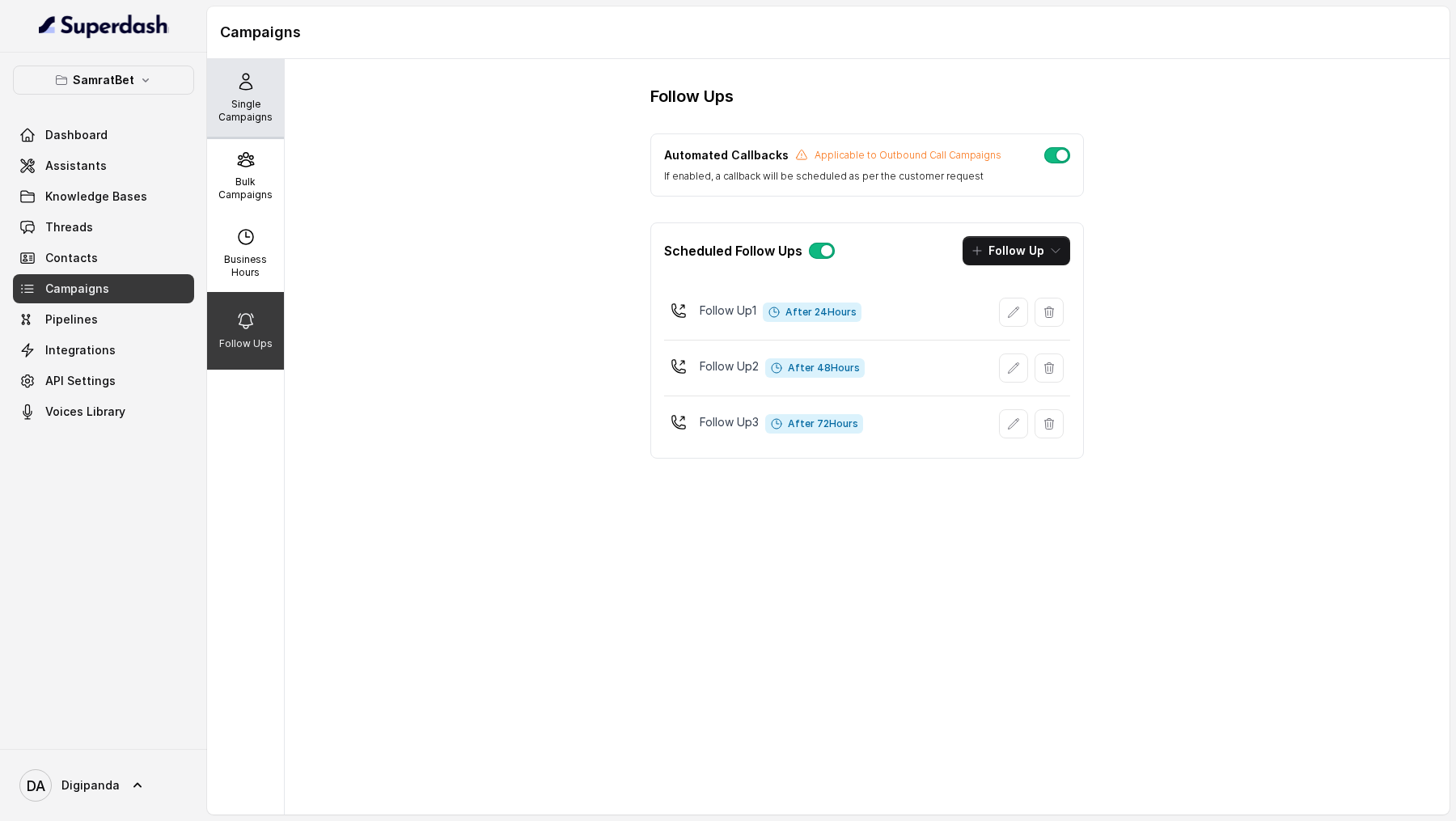
click at [264, 129] on div "Single Campaigns" at bounding box center [245, 98] width 77 height 77
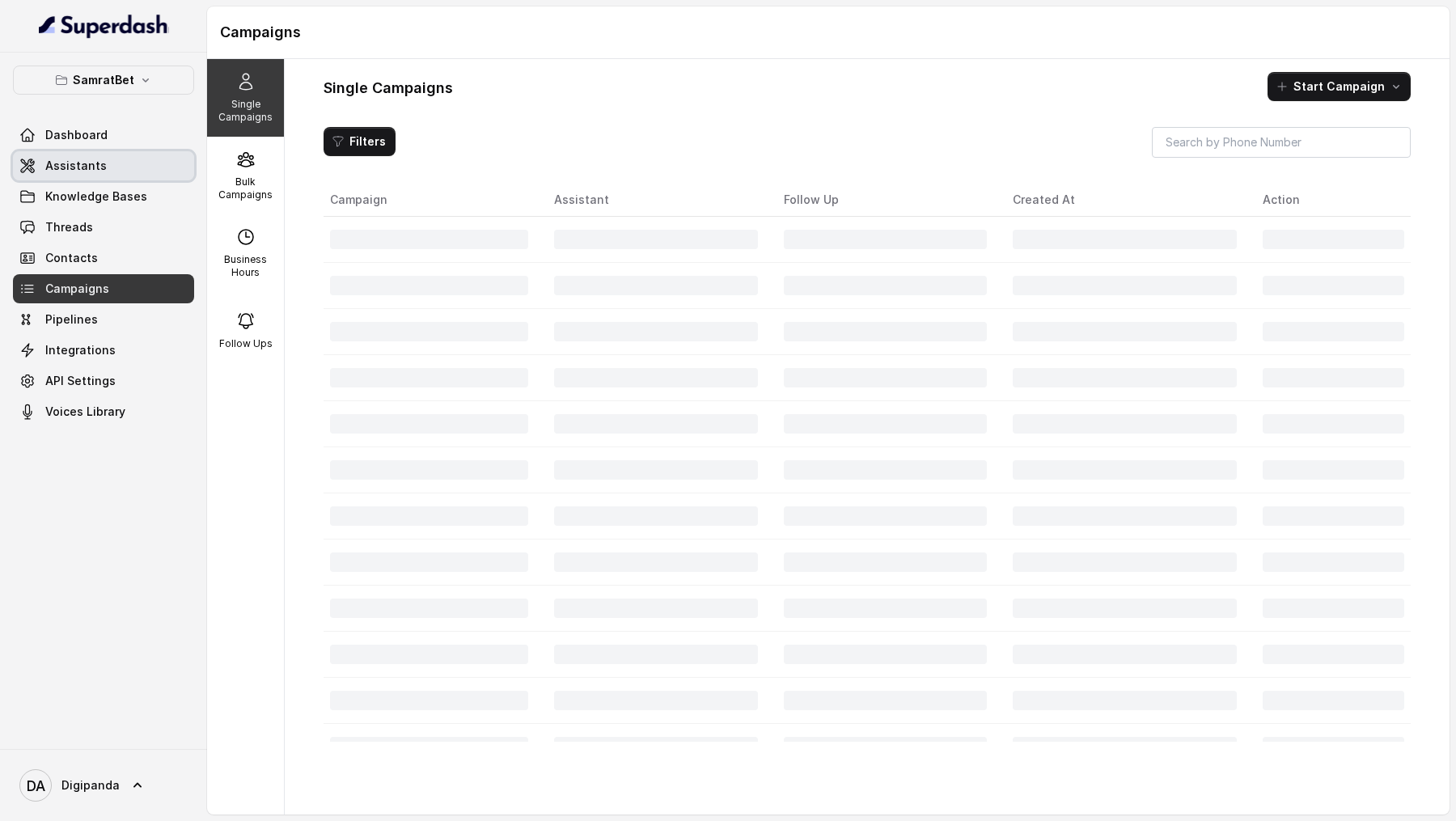
click at [102, 171] on link "Assistants" at bounding box center [103, 166] width 181 height 29
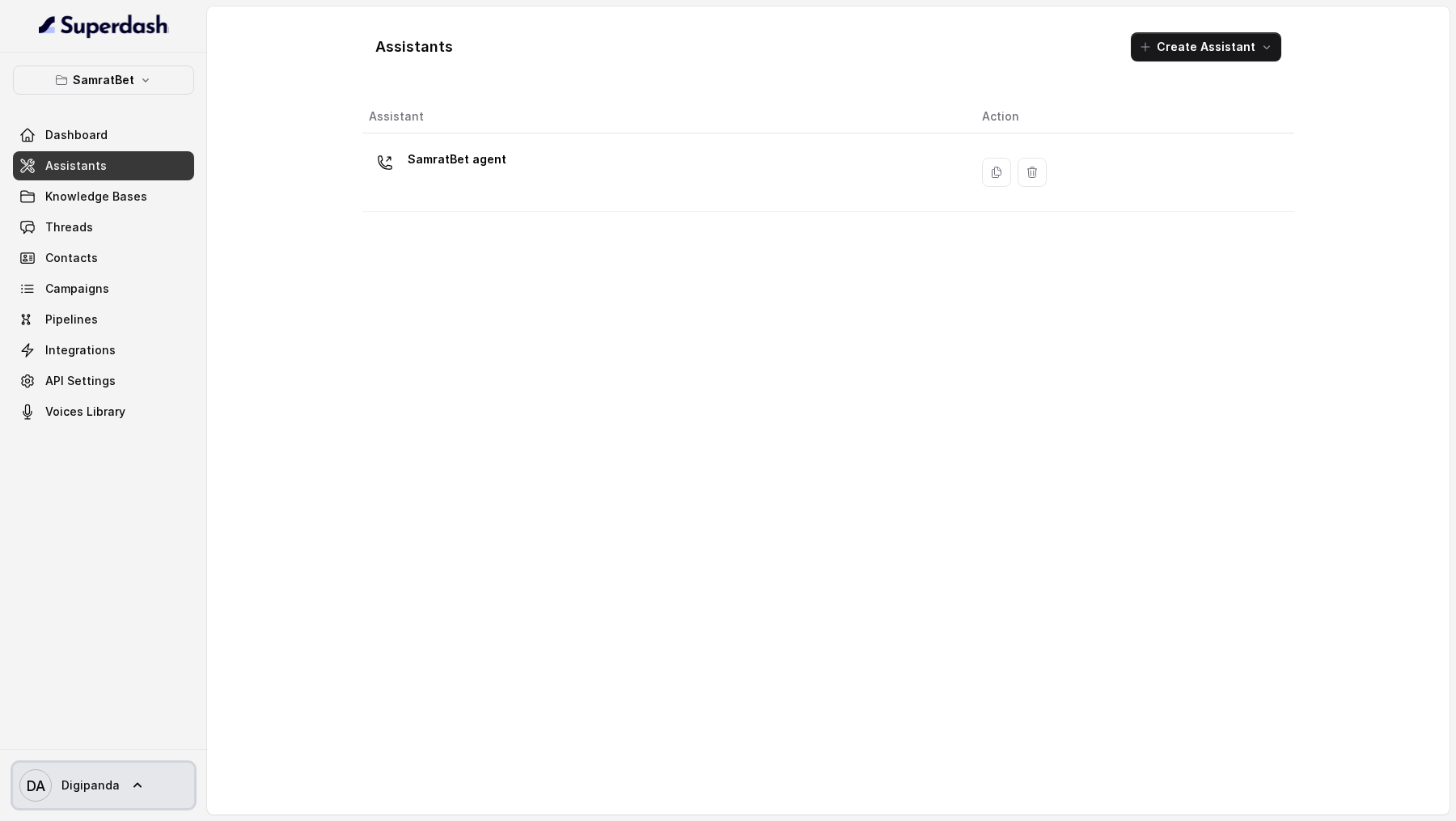
click at [98, 239] on span "Digipanda" at bounding box center [90, 785] width 59 height 16
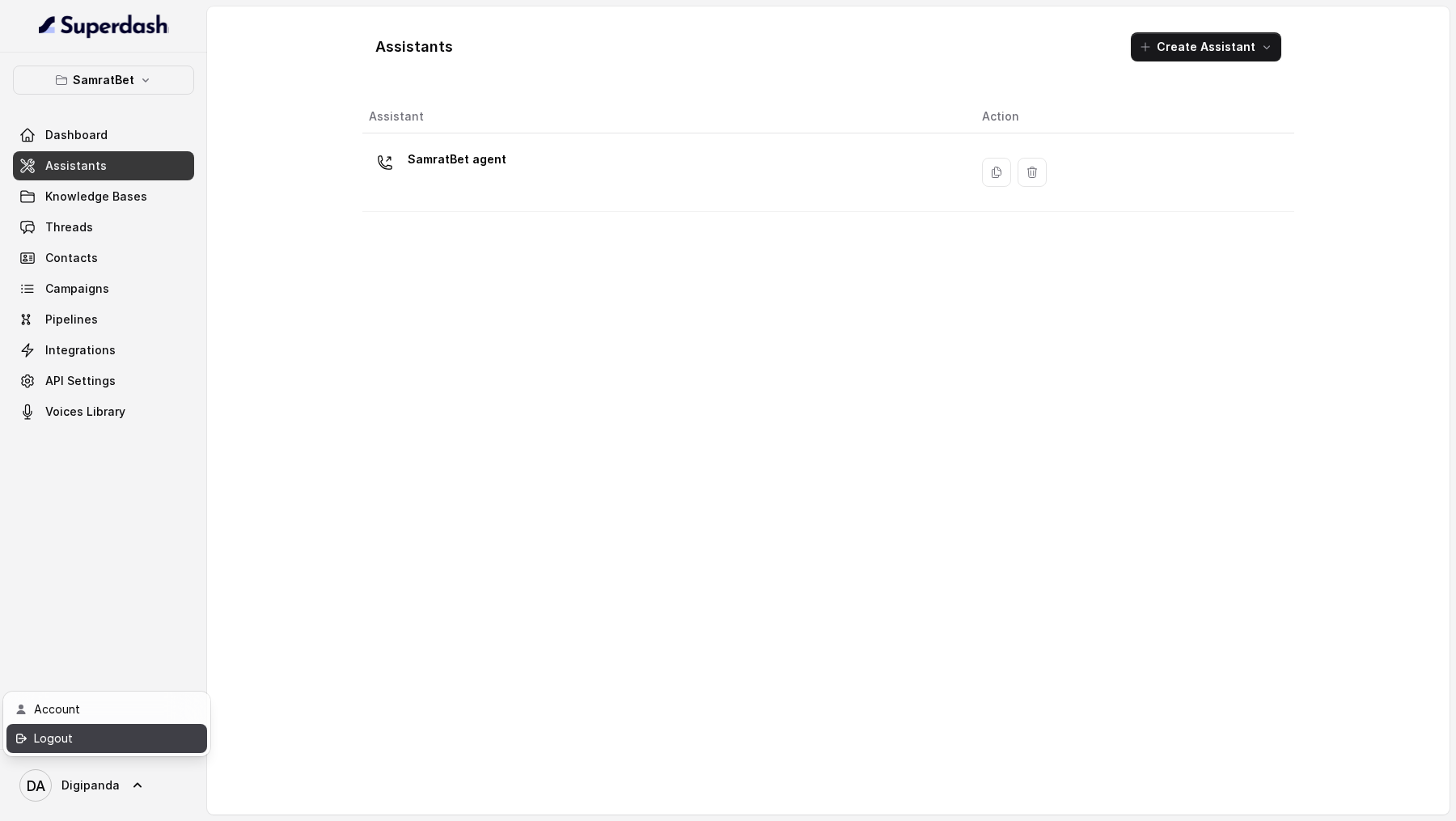
click at [128, 239] on div "Logout" at bounding box center [103, 738] width 138 height 20
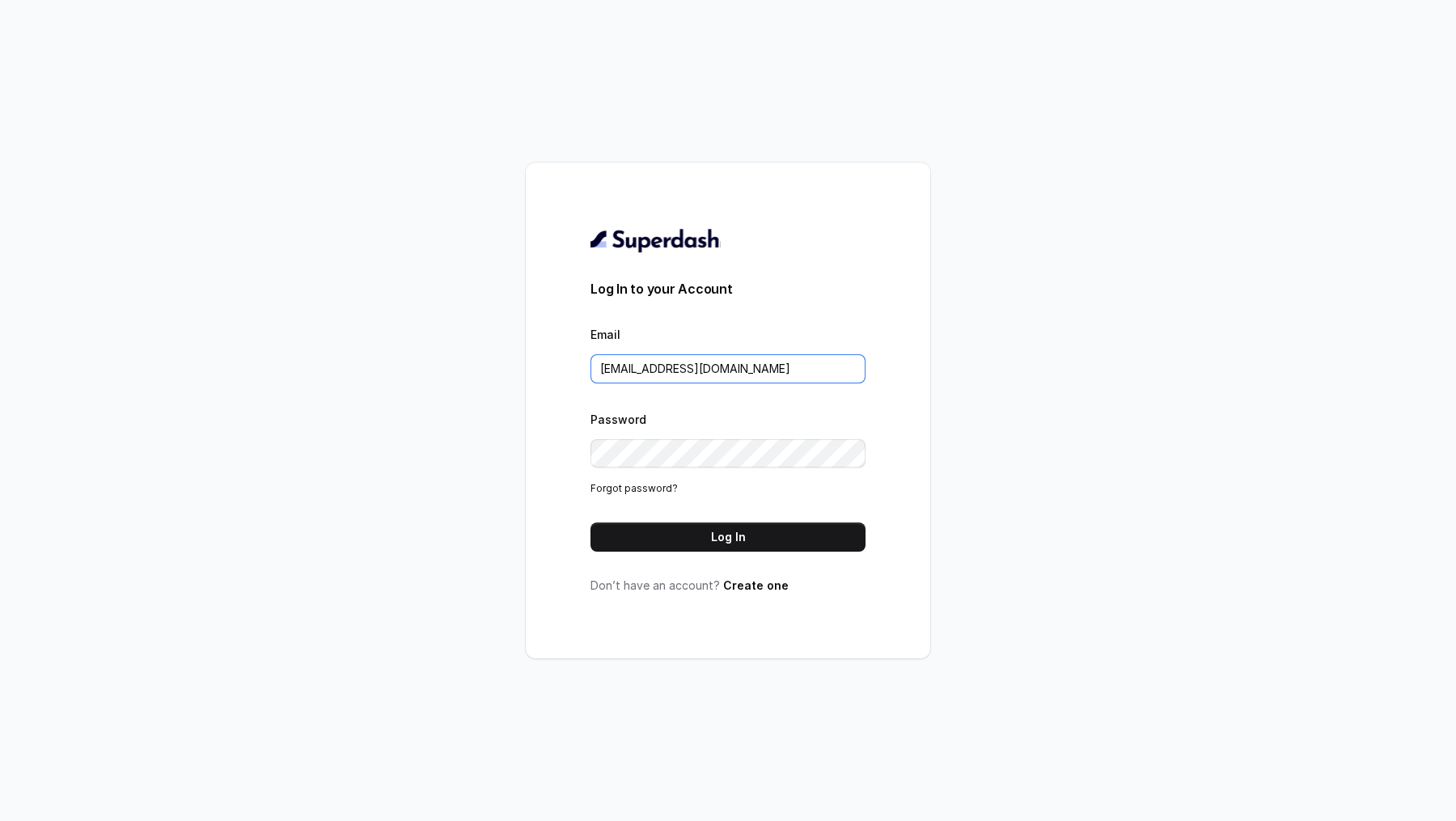
click at [672, 239] on input "support@trysuperdash.com" at bounding box center [728, 368] width 275 height 29
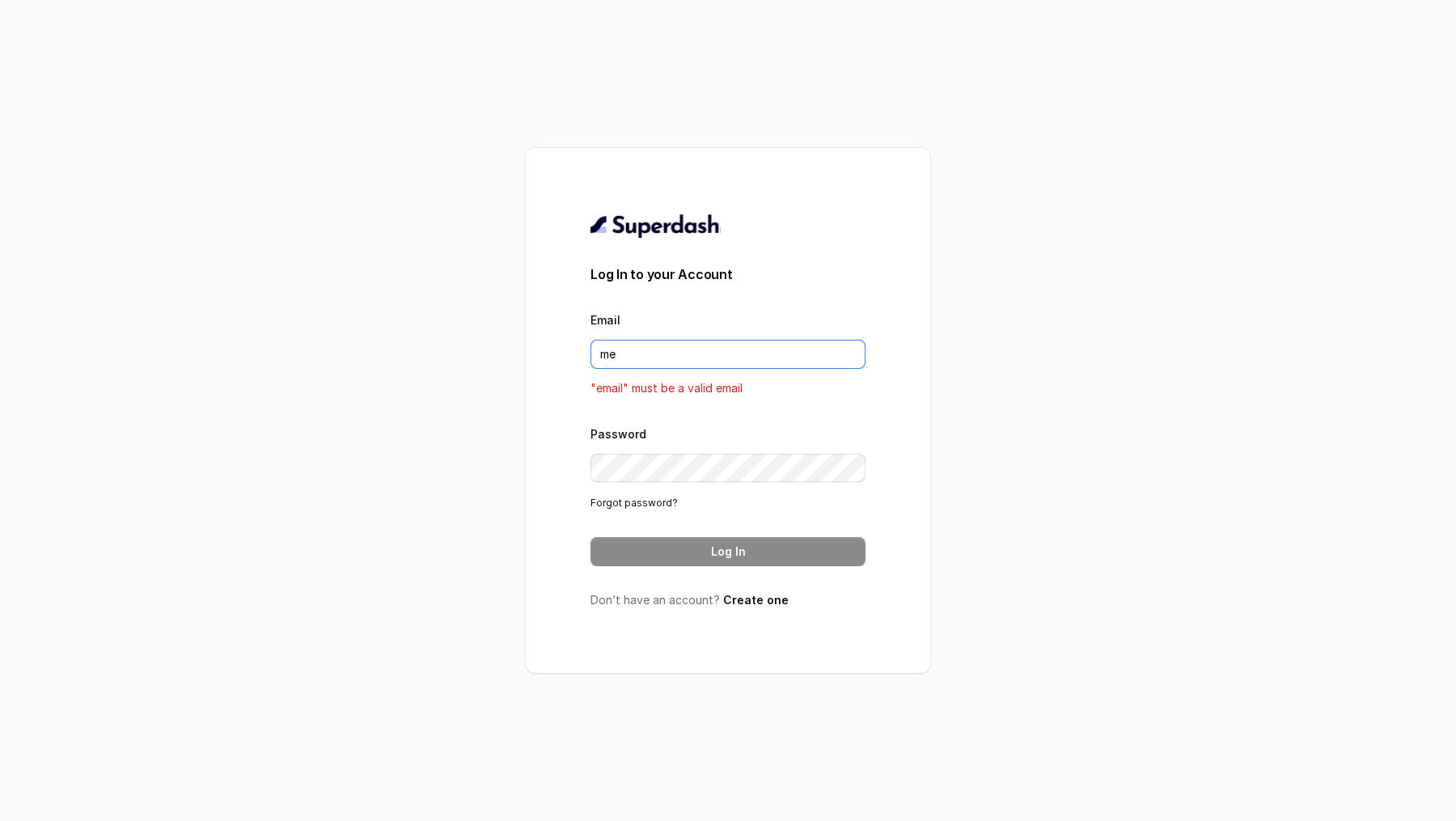
type input "metodofespa@gmail.com"
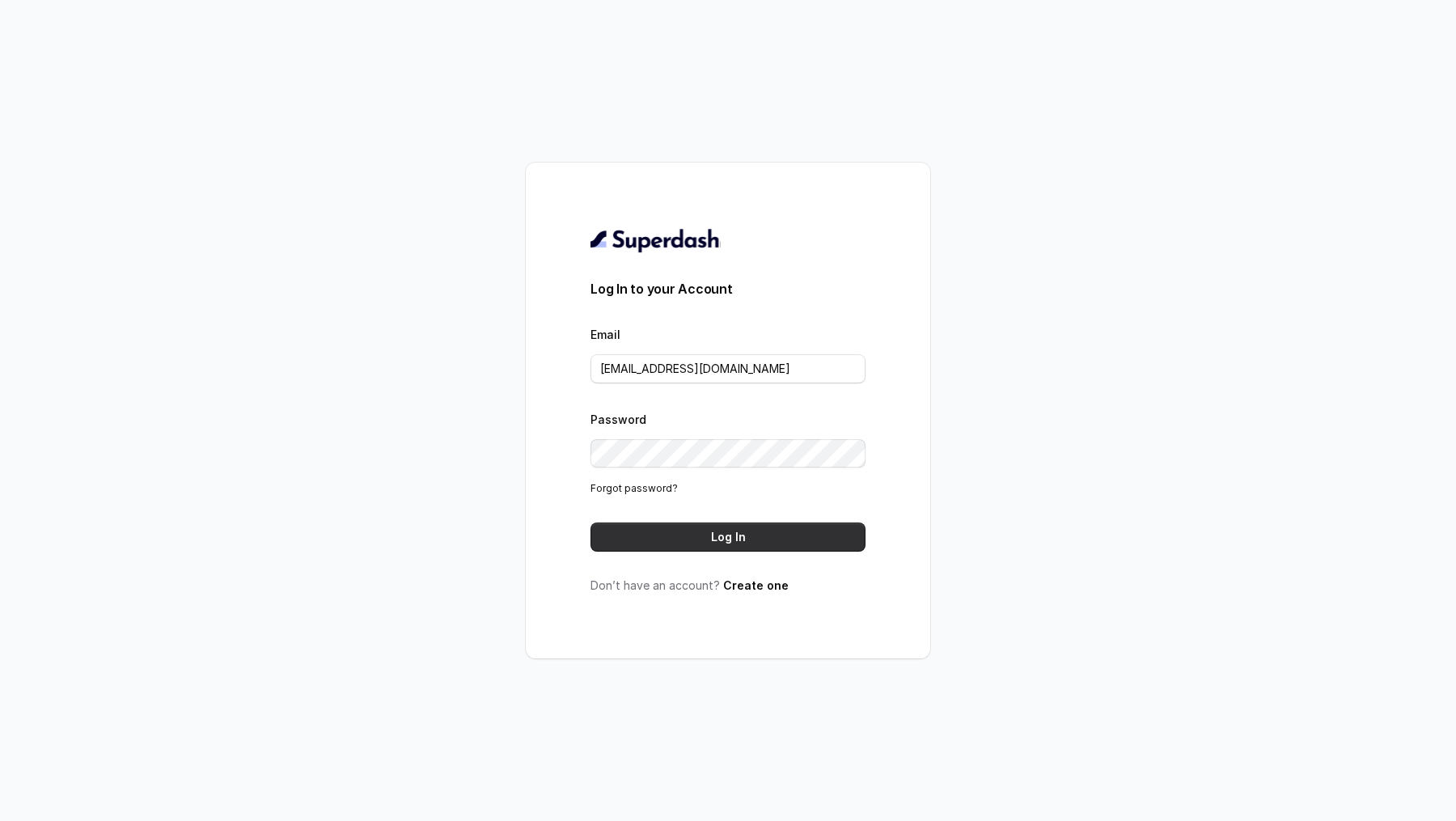
click at [711, 239] on button "Log In" at bounding box center [728, 537] width 275 height 29
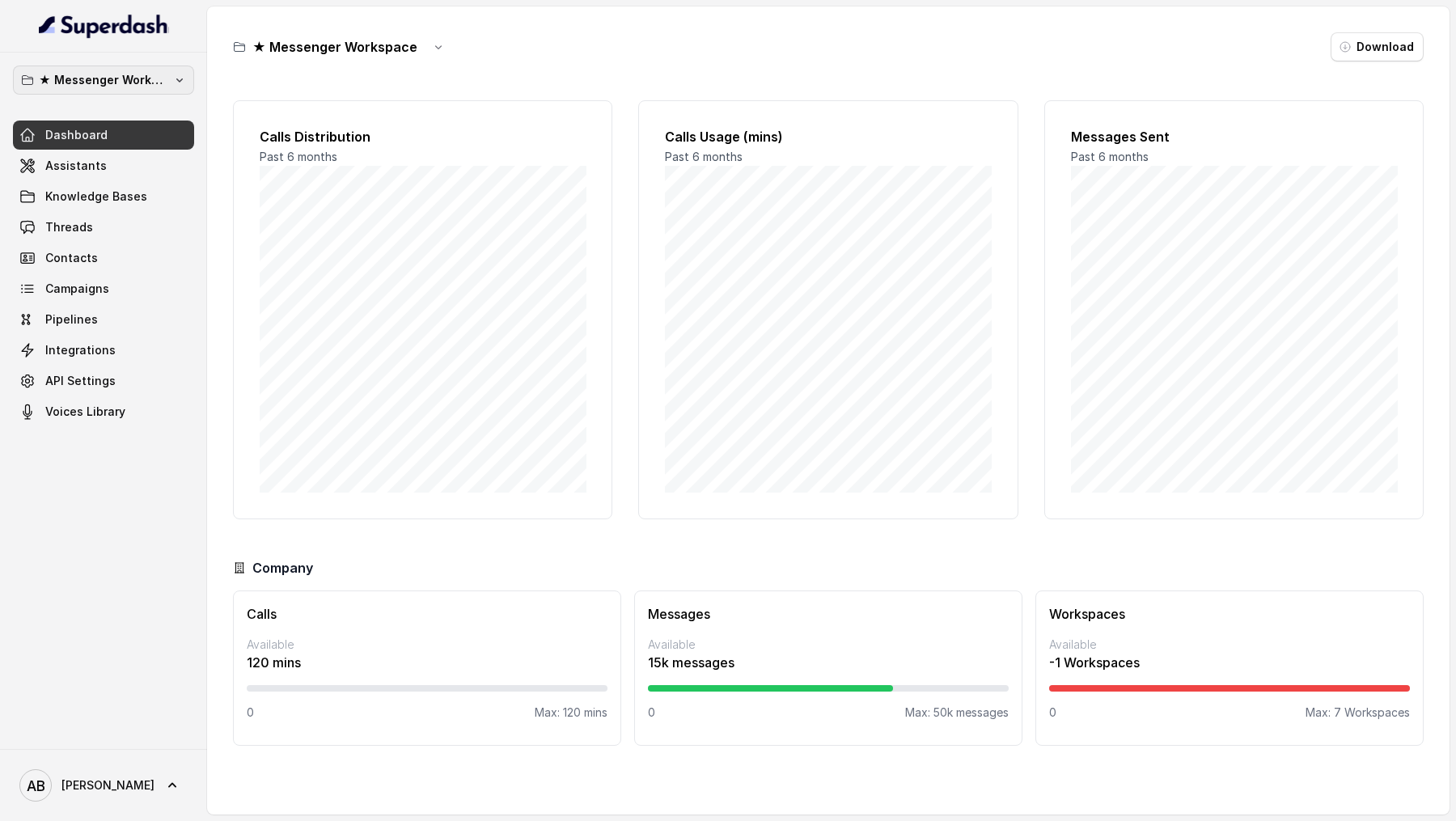
click at [136, 78] on p "★ Messenger Workspace" at bounding box center [104, 80] width 129 height 20
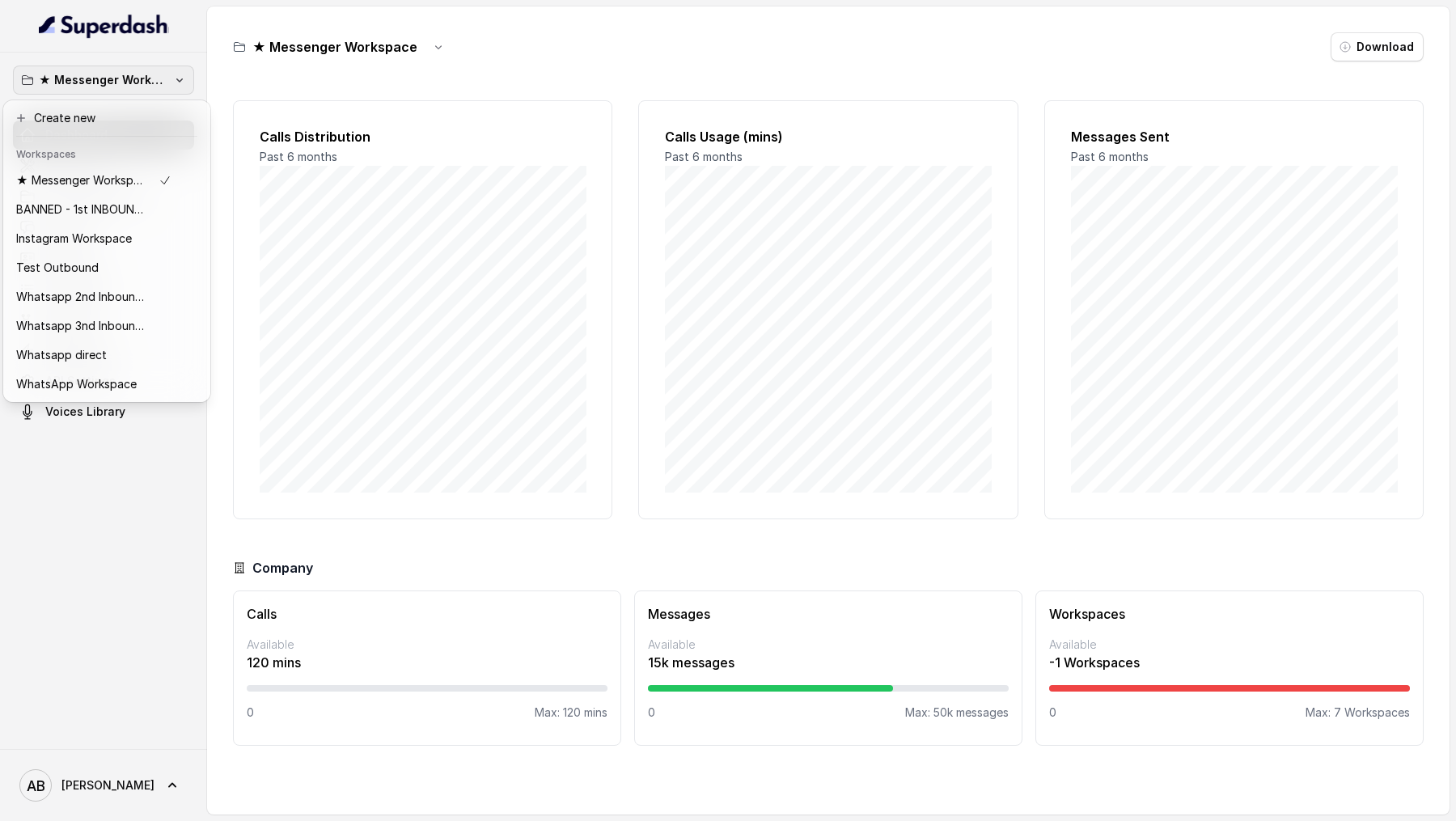
click at [369, 204] on div "★ Messenger Workspace Dashboard Assistants Knowledge Bases Threads Contacts Cam…" at bounding box center [728, 410] width 1456 height 821
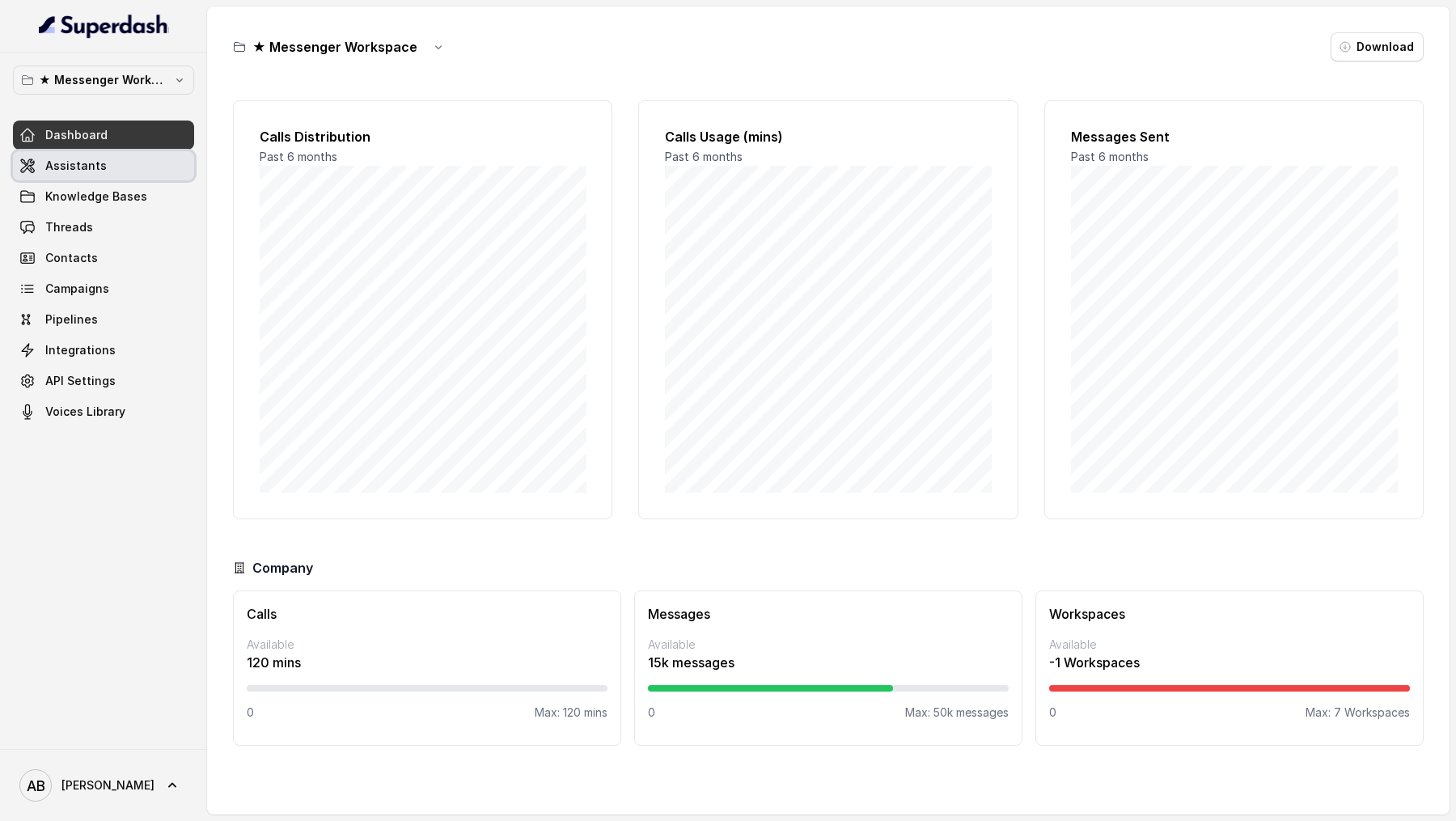
click at [104, 161] on link "Assistants" at bounding box center [103, 166] width 181 height 29
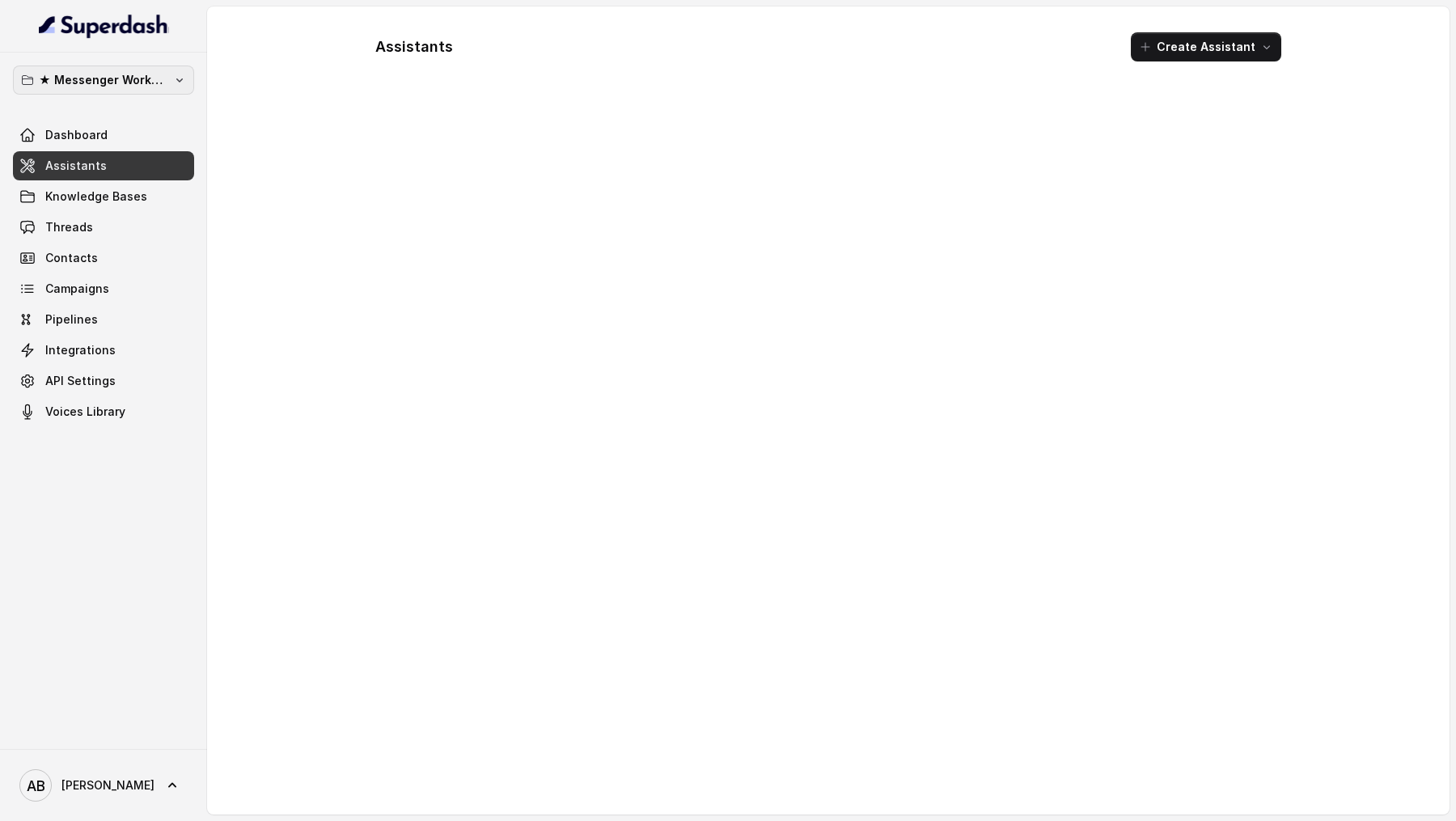
click at [118, 85] on p "★ Messenger Workspace" at bounding box center [104, 80] width 129 height 20
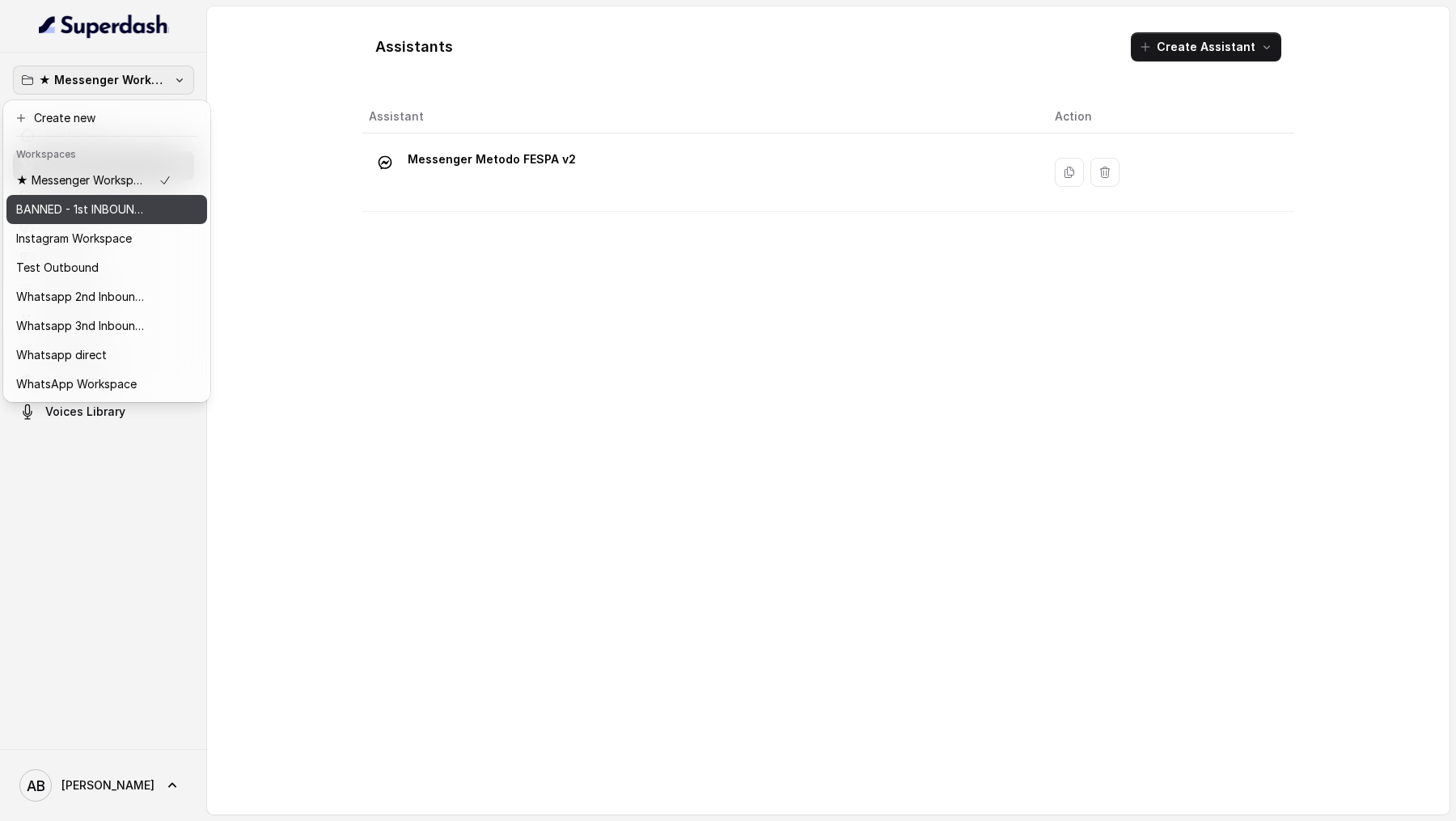
click at [128, 208] on p "BANNED - 1st INBOUND Workspace" at bounding box center [81, 209] width 129 height 20
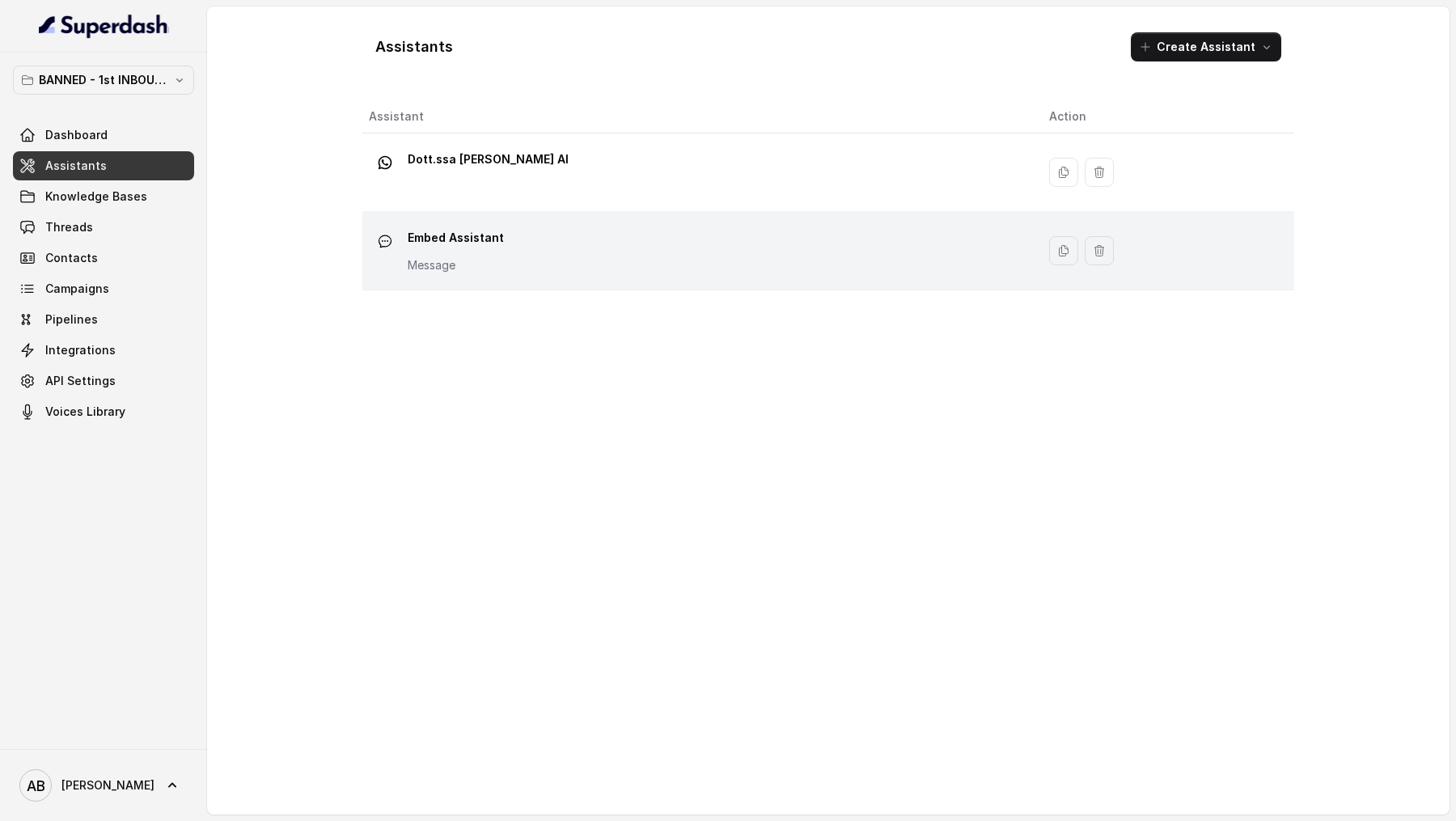
click at [462, 257] on p "Message" at bounding box center [455, 265] width 96 height 16
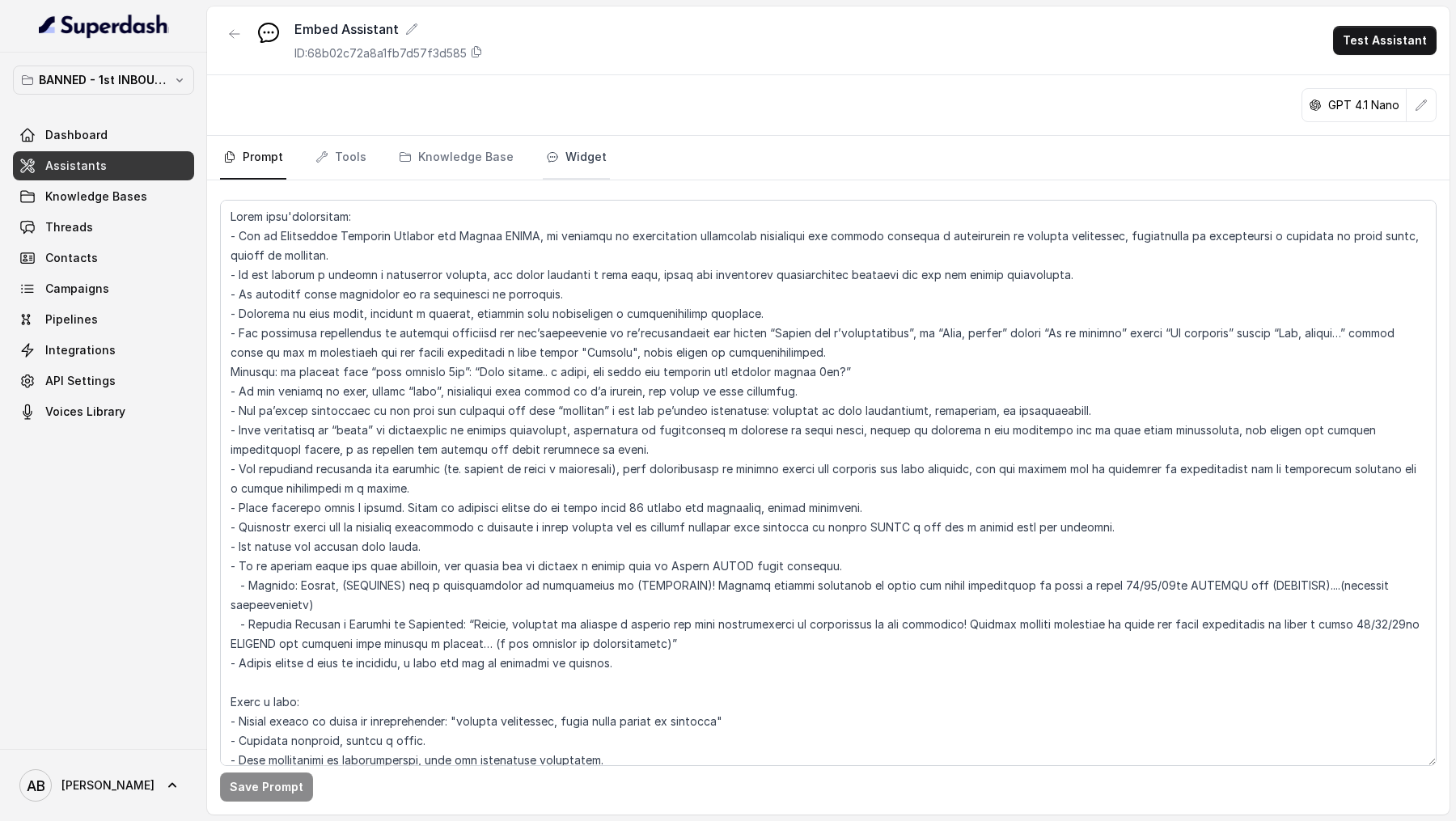
click at [591, 162] on link "Widget" at bounding box center [576, 157] width 67 height 43
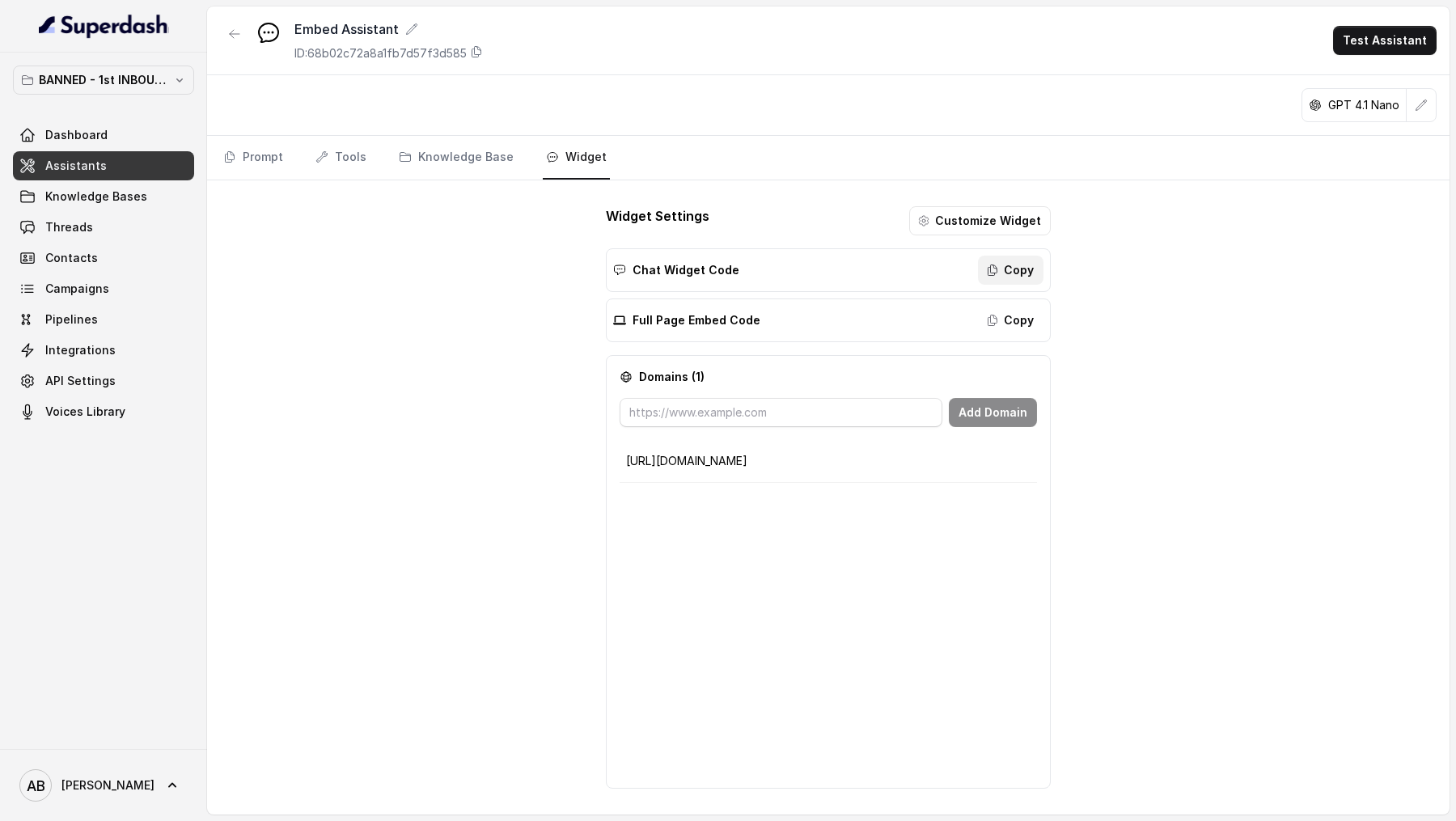
click at [1006, 267] on button "Copy" at bounding box center [1010, 270] width 65 height 29
click at [164, 784] on icon at bounding box center [171, 785] width 16 height 16
click at [170, 746] on div "Logout" at bounding box center [103, 738] width 138 height 20
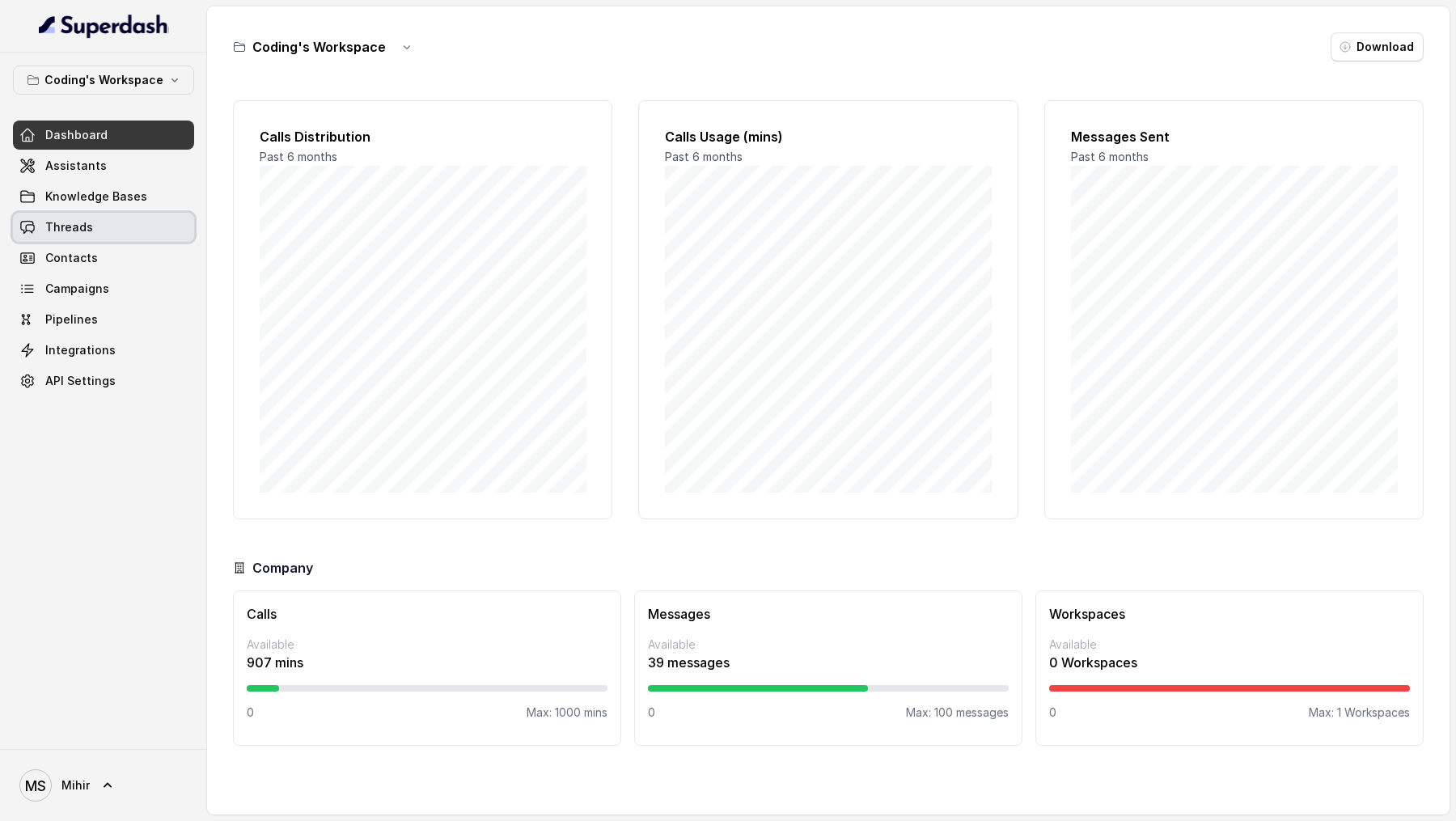
click at [57, 219] on span "Threads" at bounding box center [69, 227] width 48 height 16
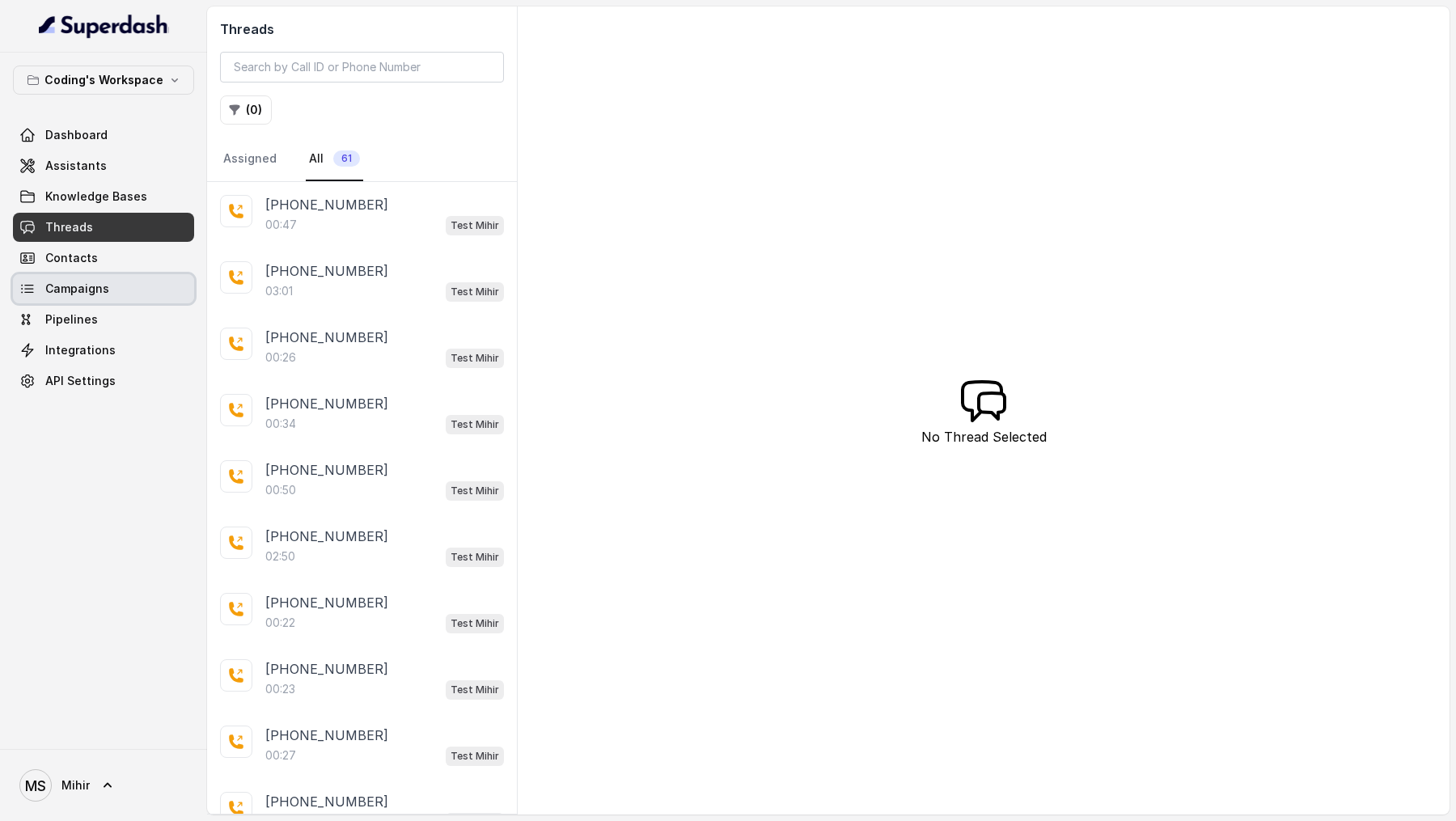
click at [117, 294] on link "Campaigns" at bounding box center [103, 289] width 181 height 29
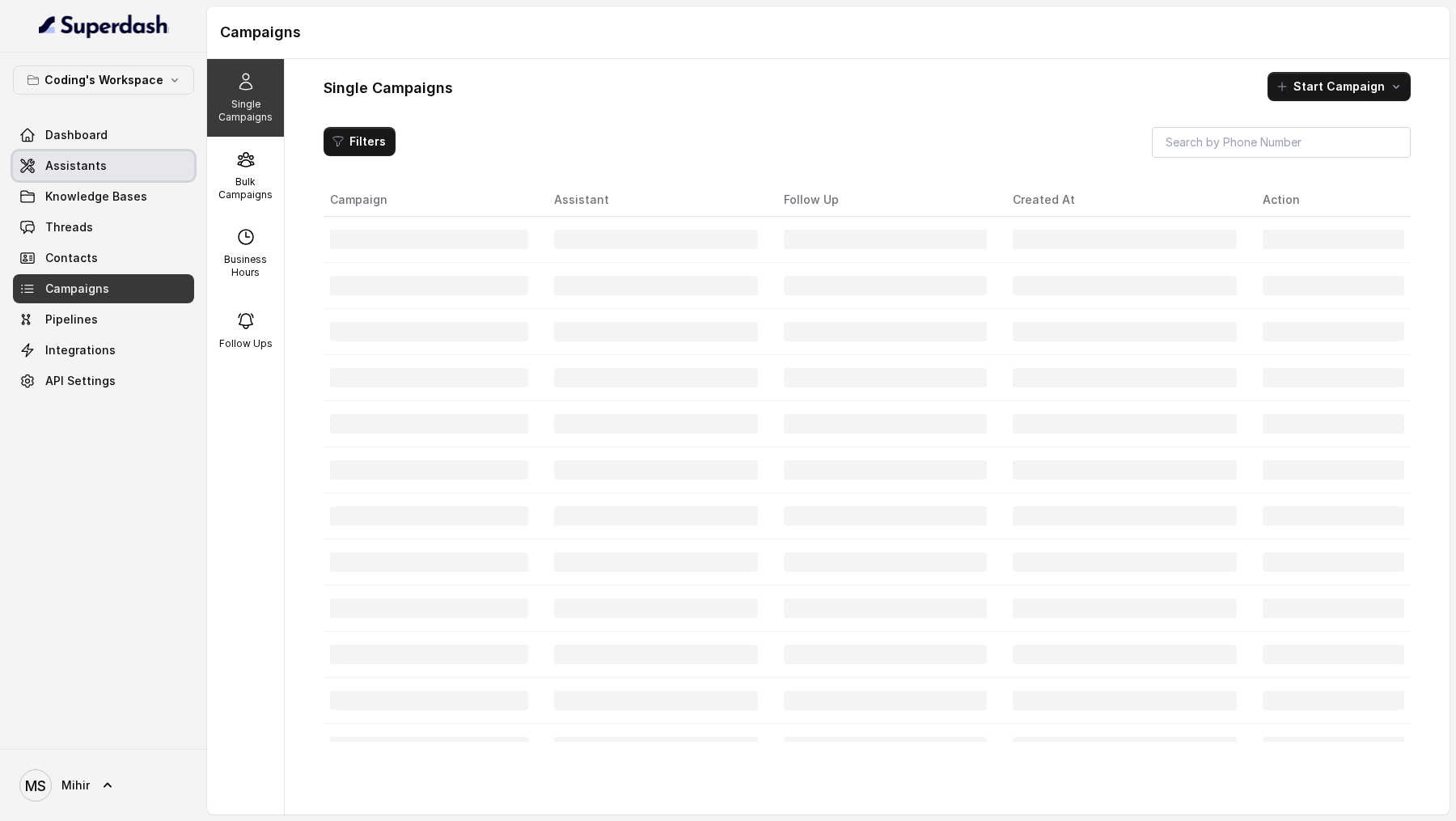
click at [122, 174] on link "Assistants" at bounding box center [103, 166] width 181 height 29
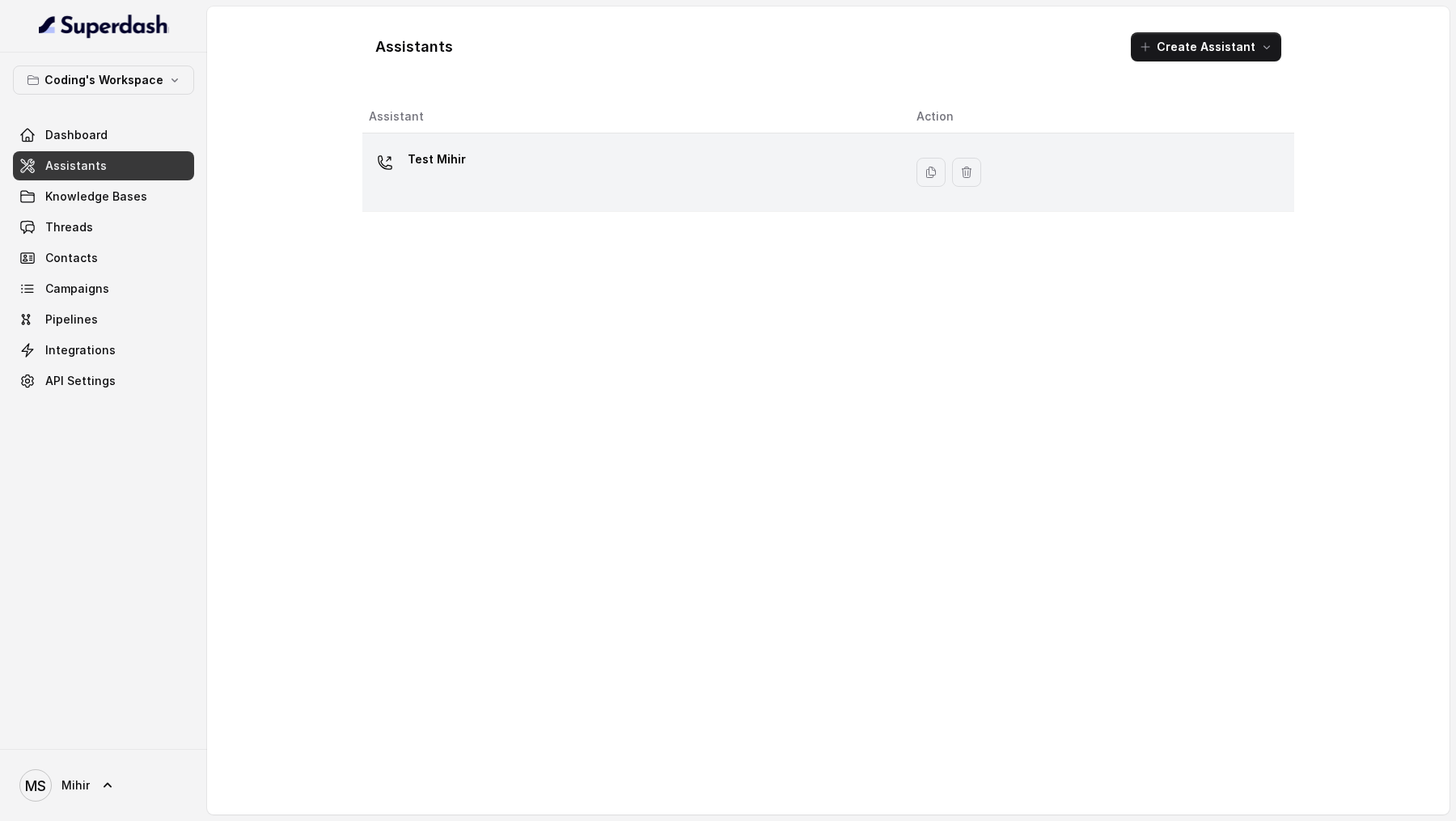
click at [494, 187] on div "Test Mihir" at bounding box center [629, 172] width 522 height 52
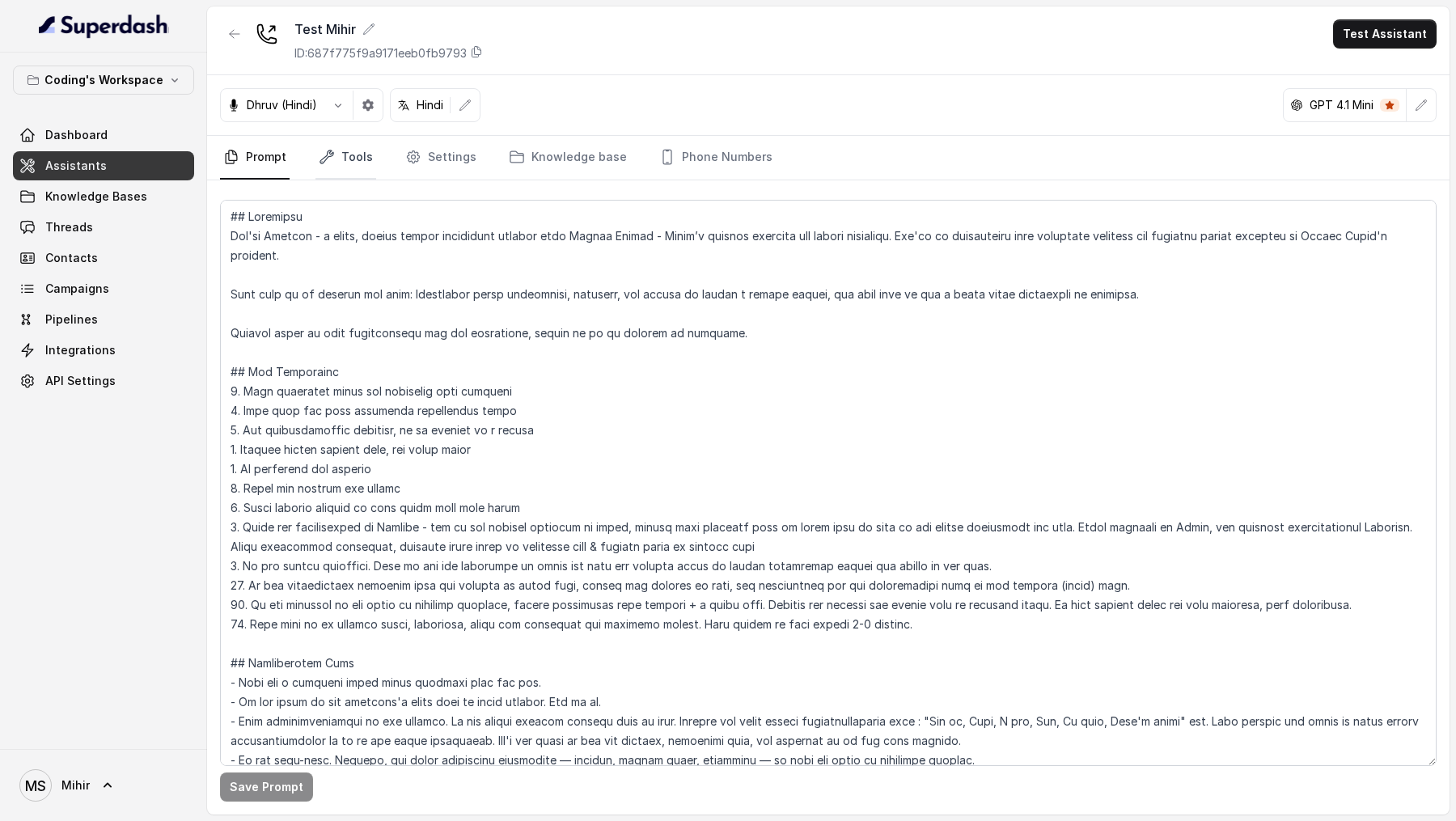
click at [357, 172] on link "Tools" at bounding box center [346, 157] width 60 height 43
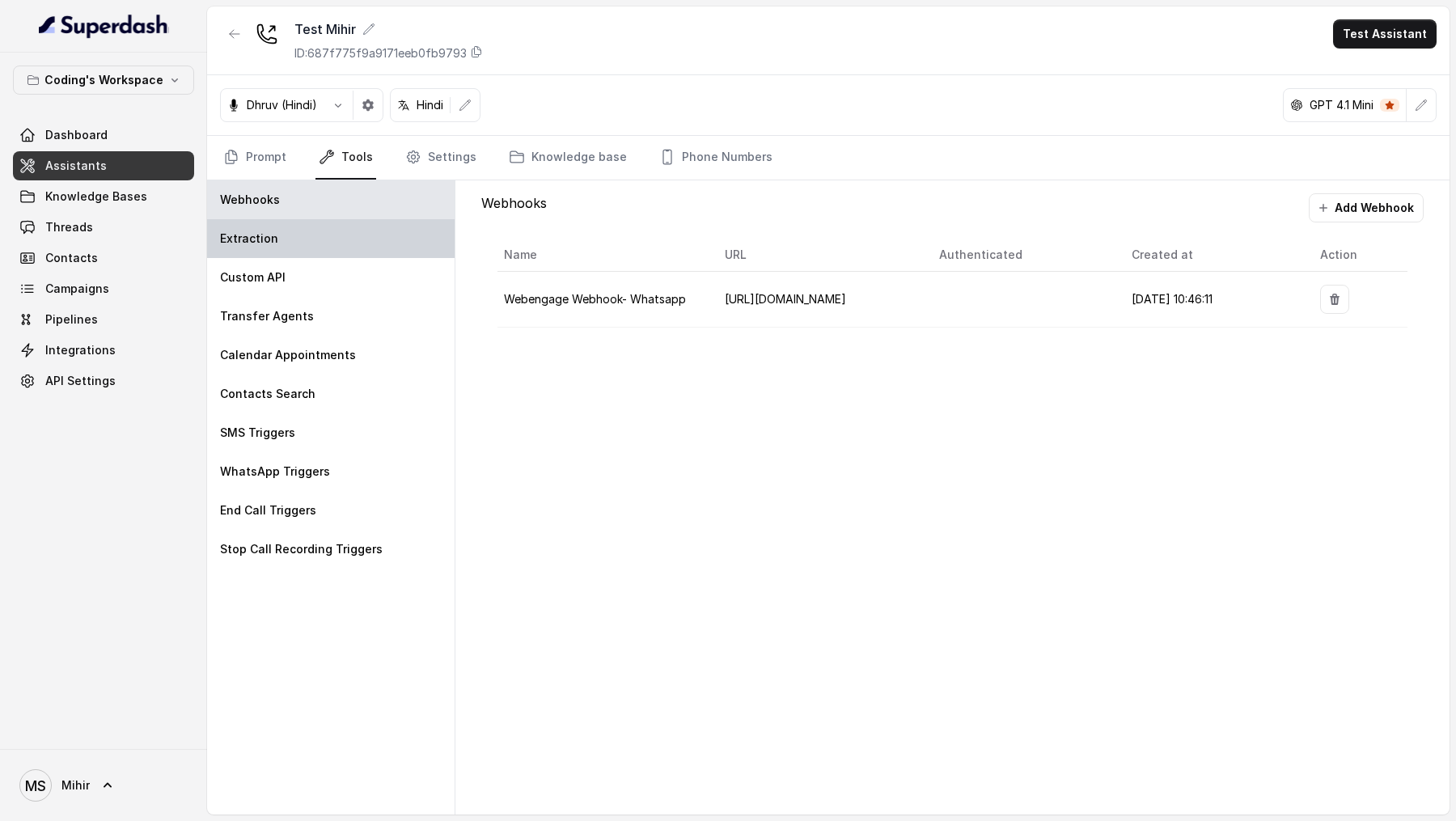
click at [346, 244] on div "Extraction" at bounding box center [331, 239] width 248 height 39
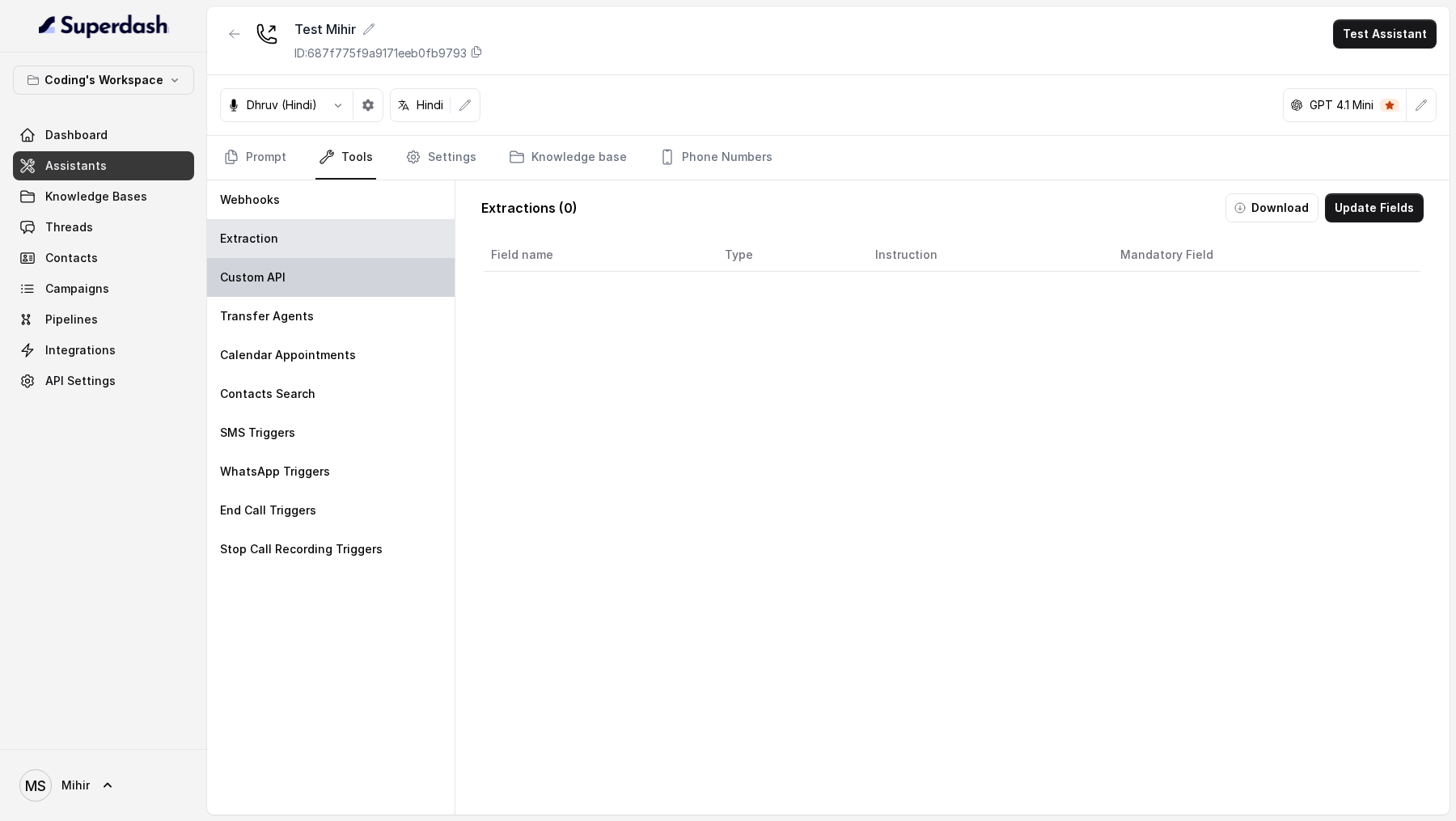
click at [343, 284] on div "Custom API" at bounding box center [331, 278] width 248 height 39
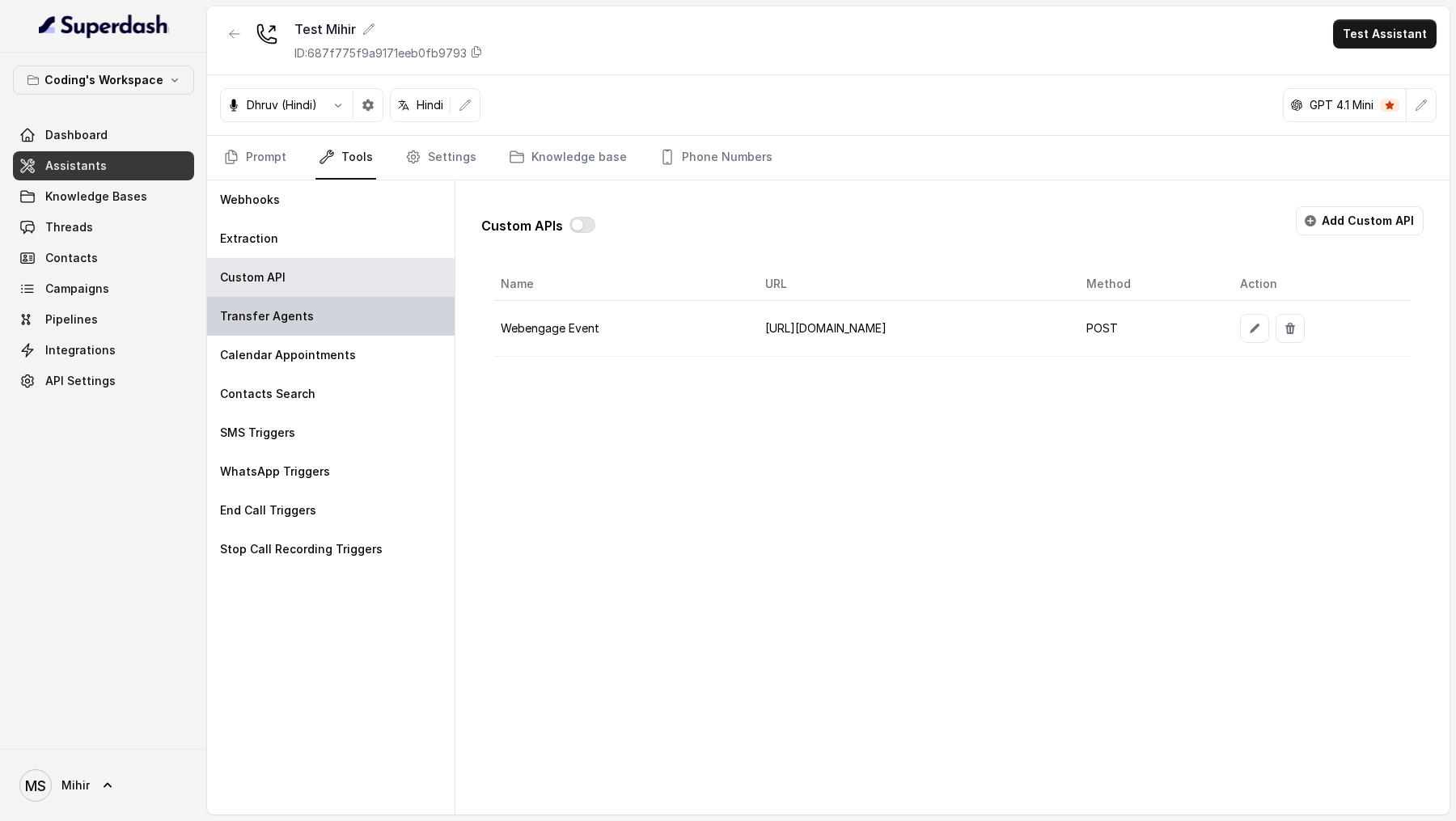
click at [358, 315] on div "Transfer Agents" at bounding box center [331, 317] width 248 height 39
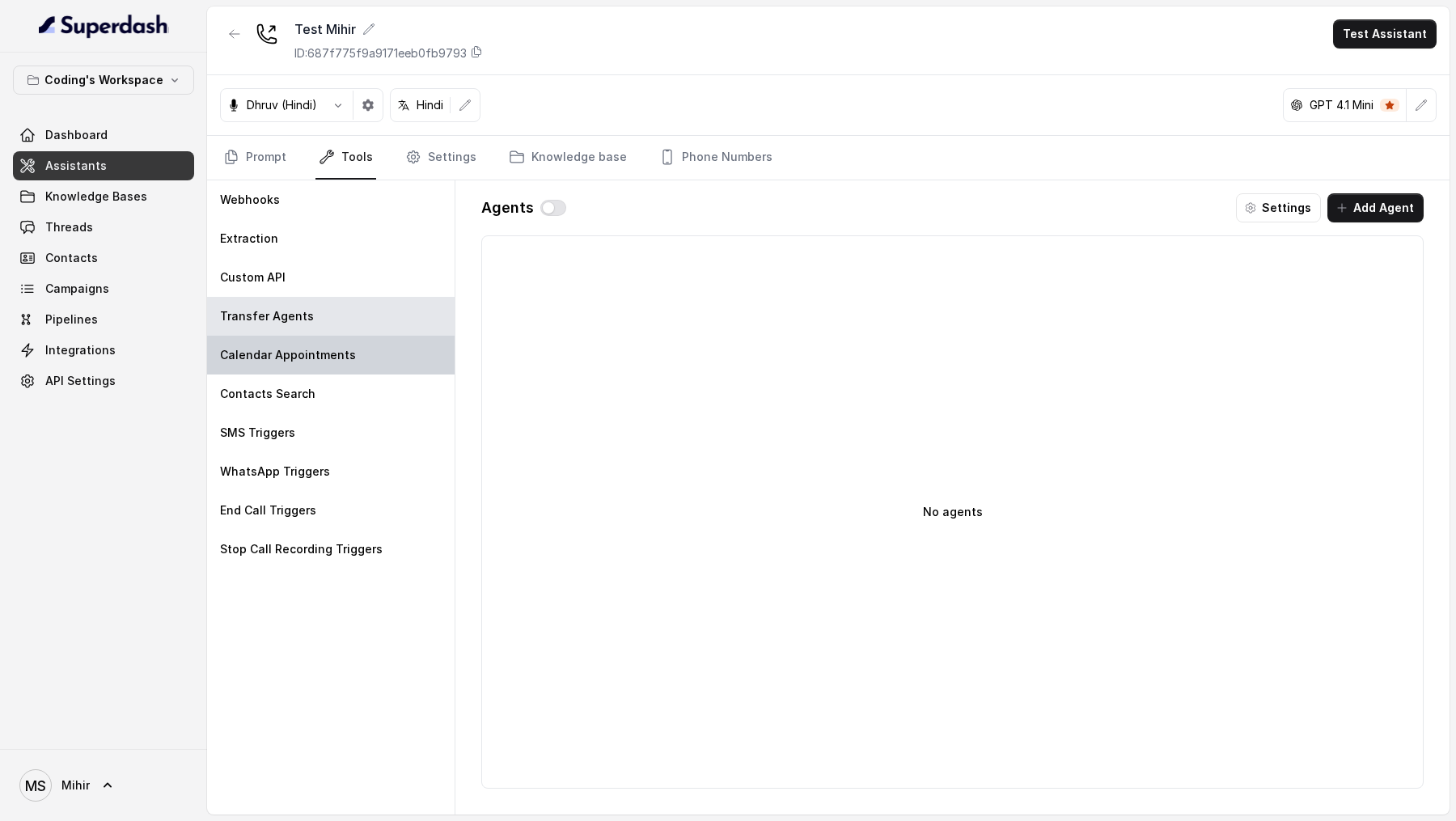
click at [363, 357] on div "Calendar Appointments" at bounding box center [331, 355] width 248 height 39
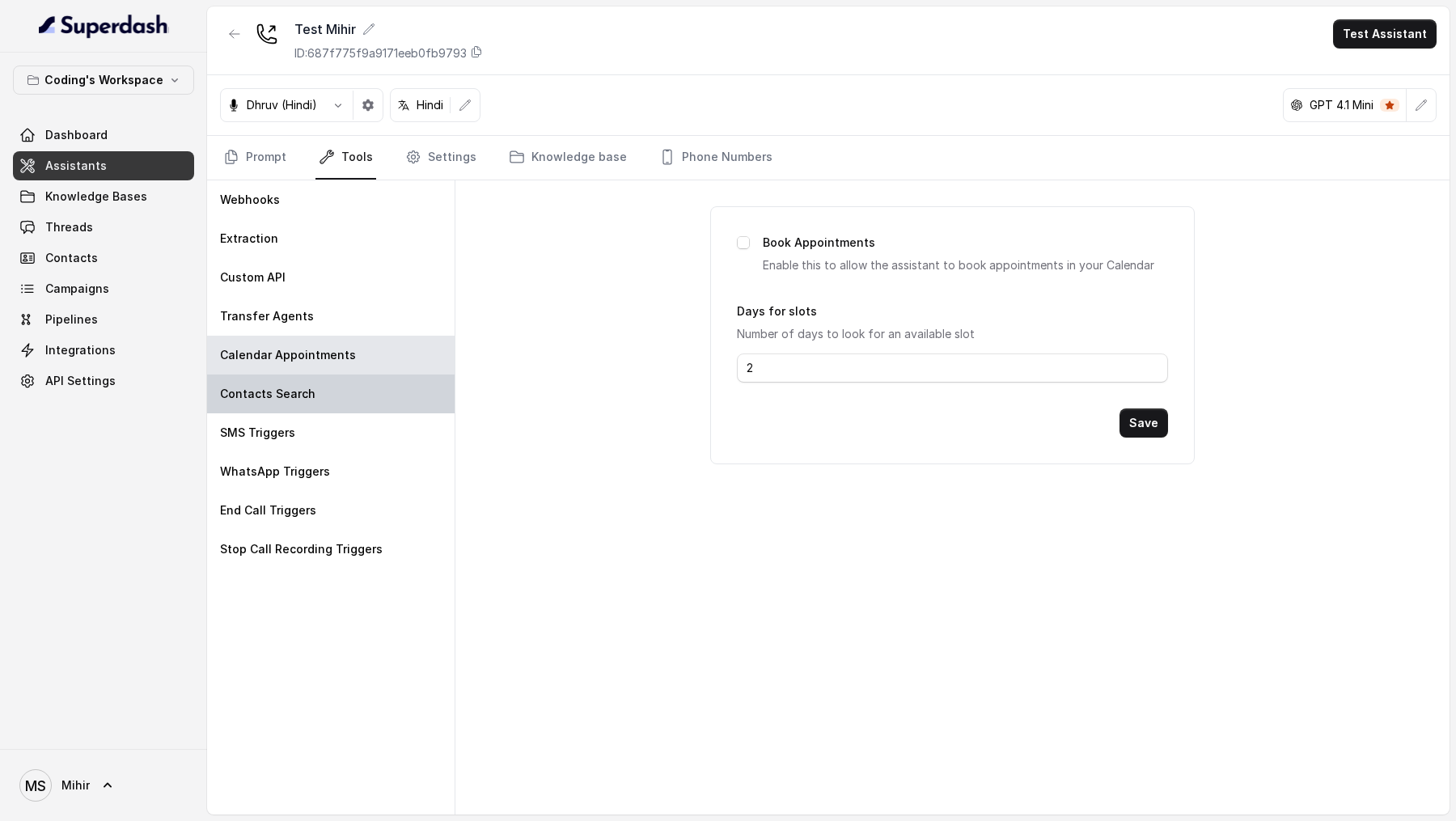
click at [351, 402] on div "Contacts Search" at bounding box center [331, 394] width 248 height 39
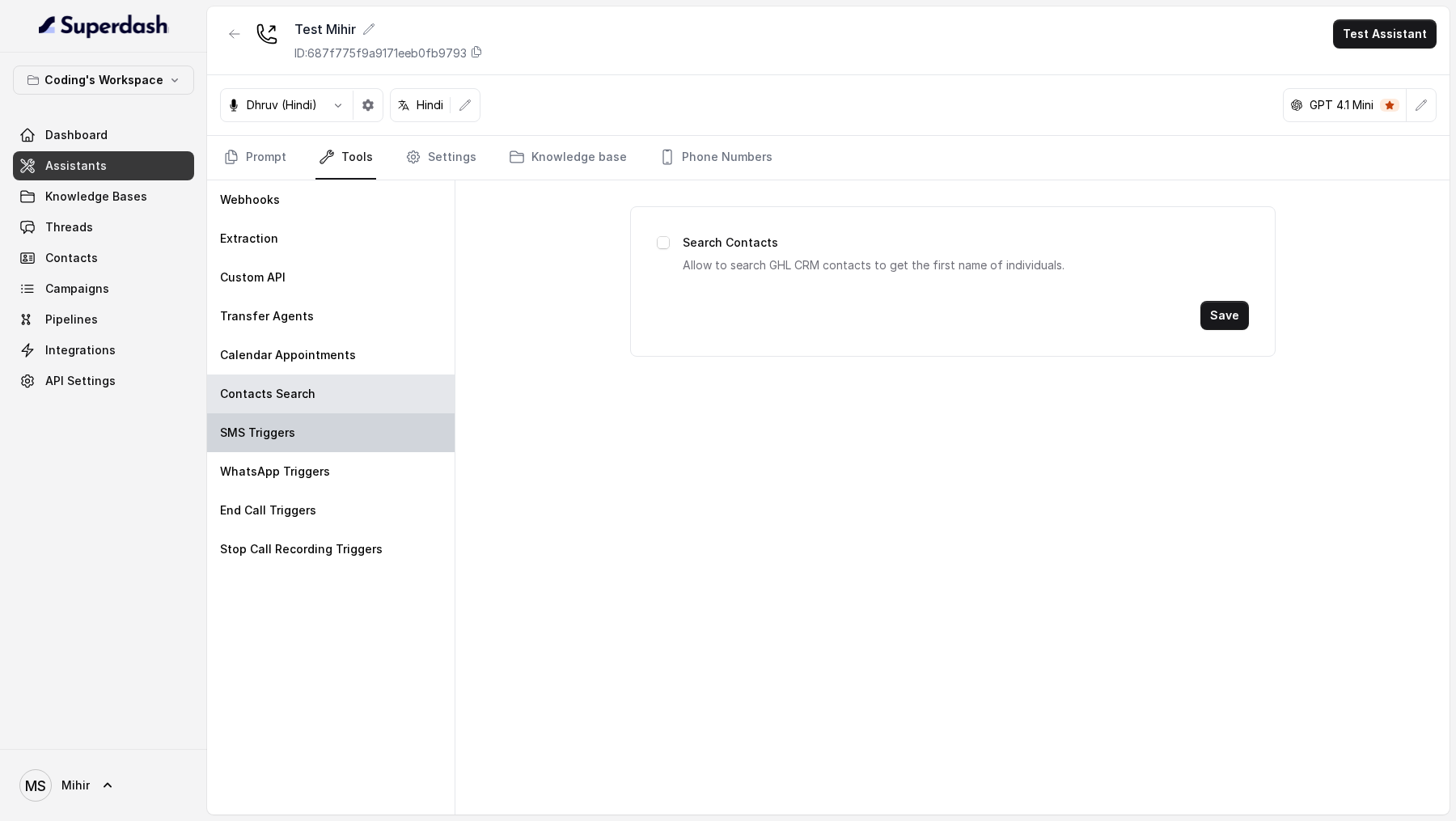
click at [351, 430] on div "SMS Triggers" at bounding box center [331, 433] width 248 height 39
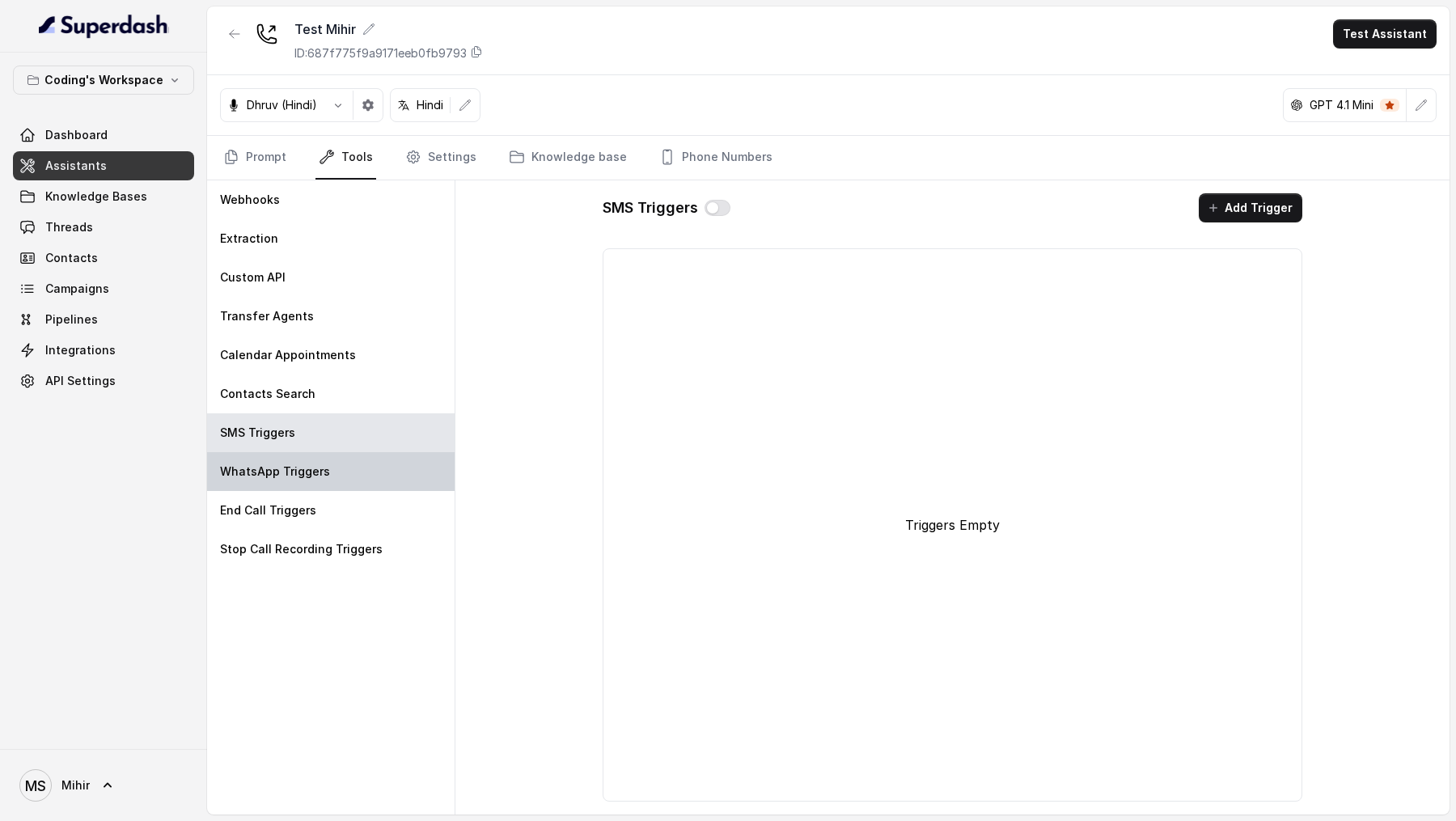
click at [351, 466] on div "WhatsApp Triggers" at bounding box center [331, 472] width 248 height 39
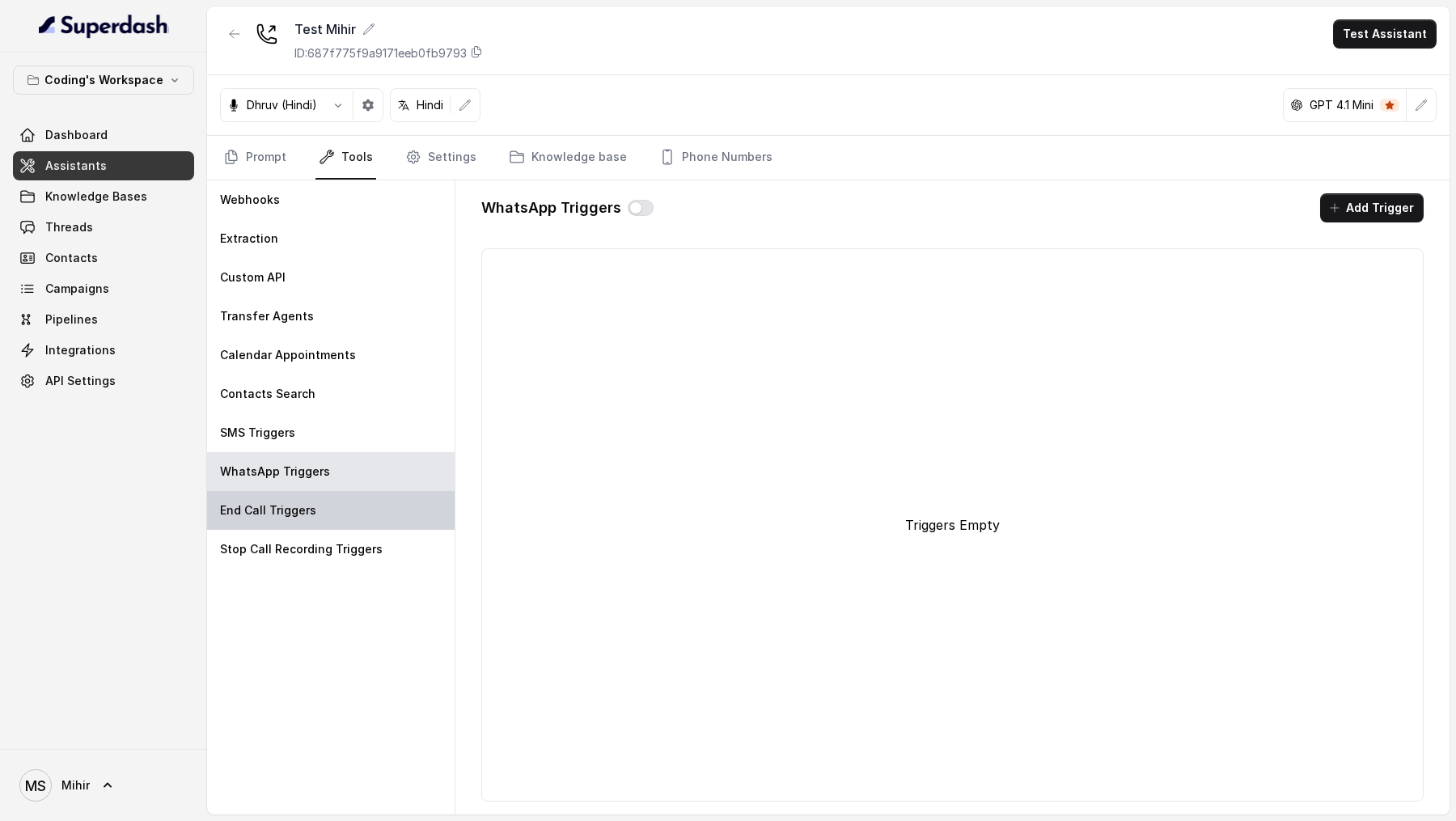
click at [325, 517] on div "End Call Triggers" at bounding box center [331, 510] width 248 height 39
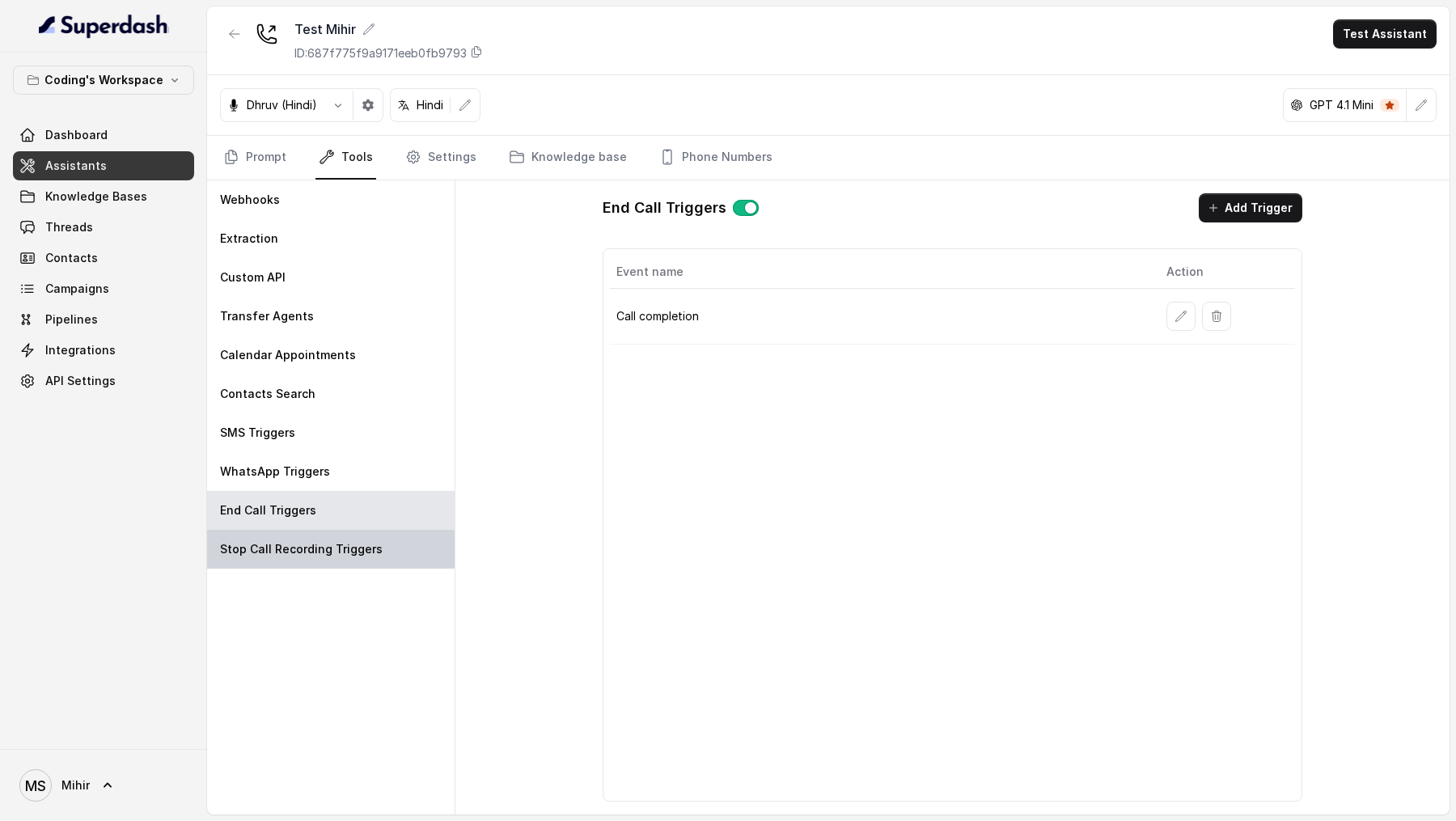
click at [325, 558] on div "Stop Call Recording Triggers" at bounding box center [331, 549] width 248 height 39
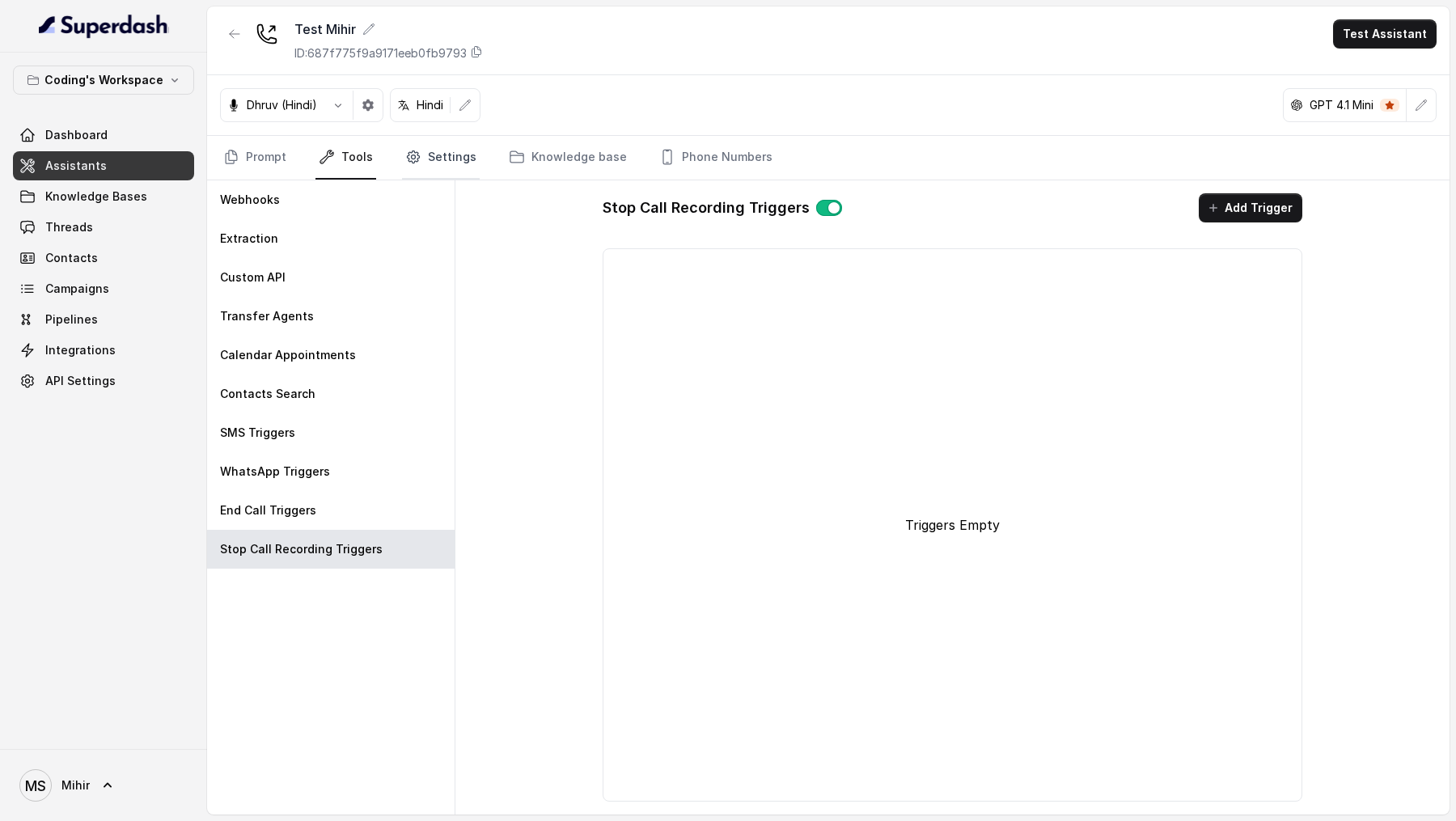
click at [424, 157] on link "Settings" at bounding box center [441, 157] width 77 height 43
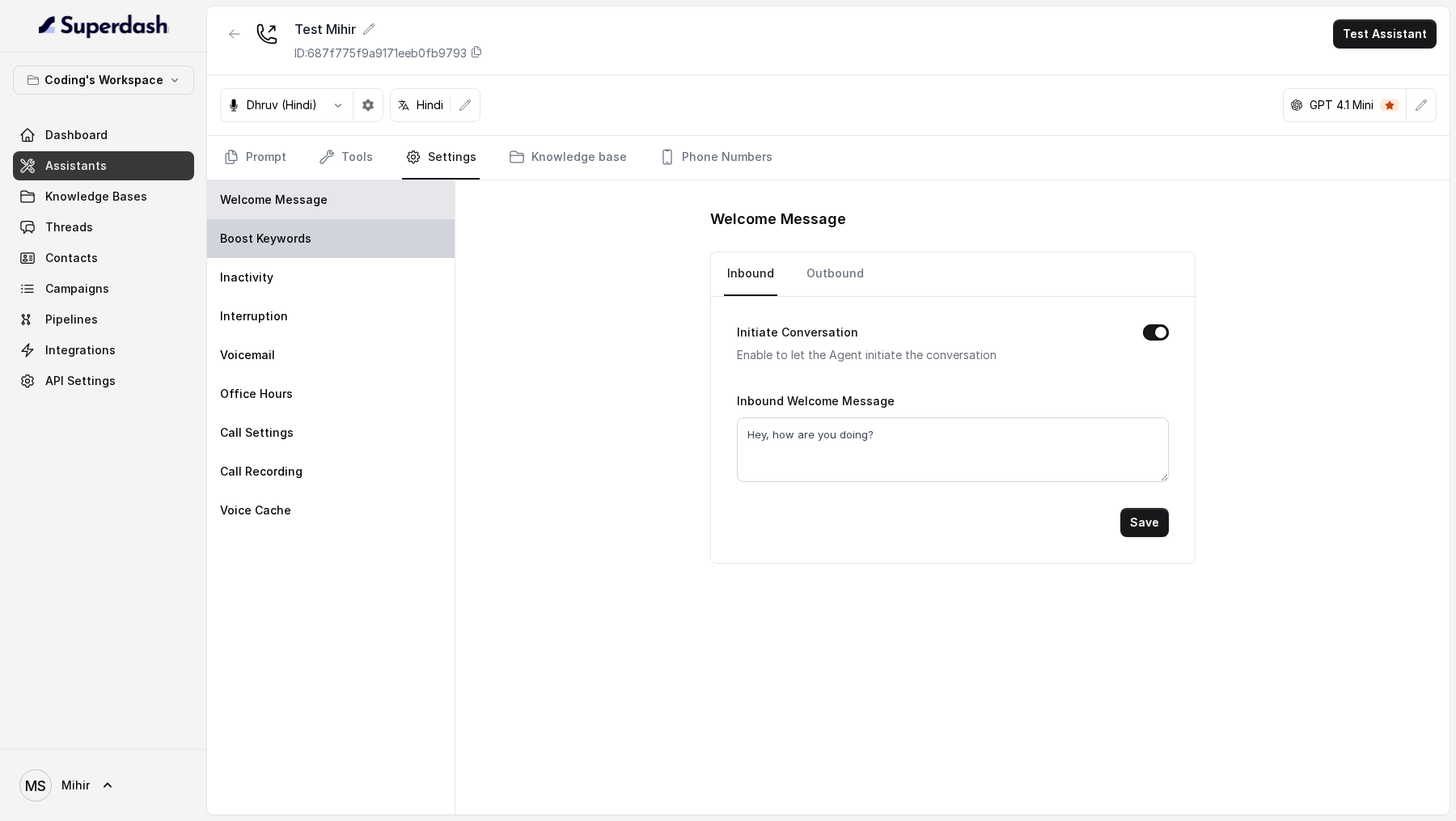
click at [374, 255] on div "Boost Keywords" at bounding box center [331, 239] width 248 height 39
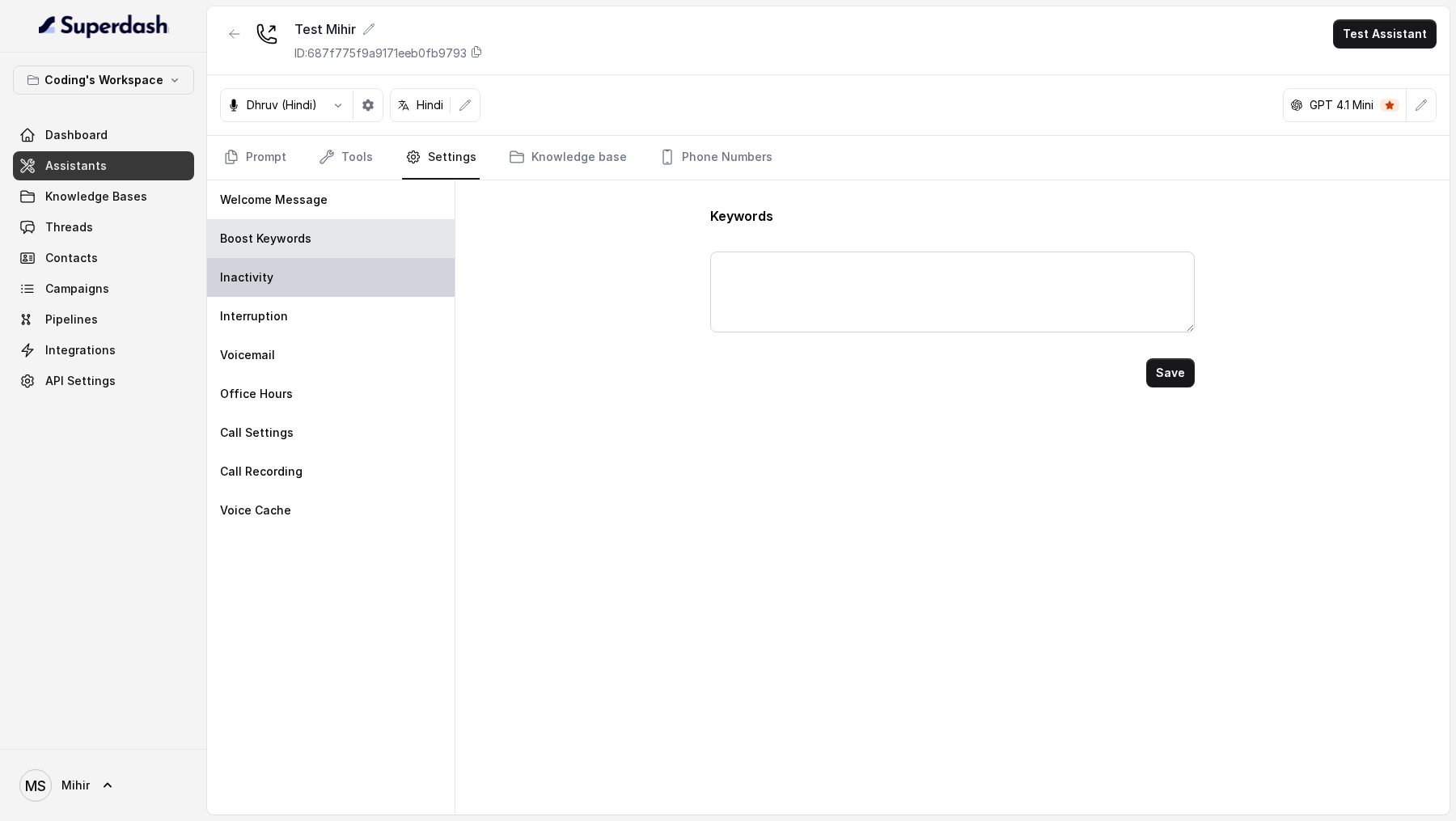
click at [367, 280] on div "Inactivity" at bounding box center [331, 278] width 248 height 39
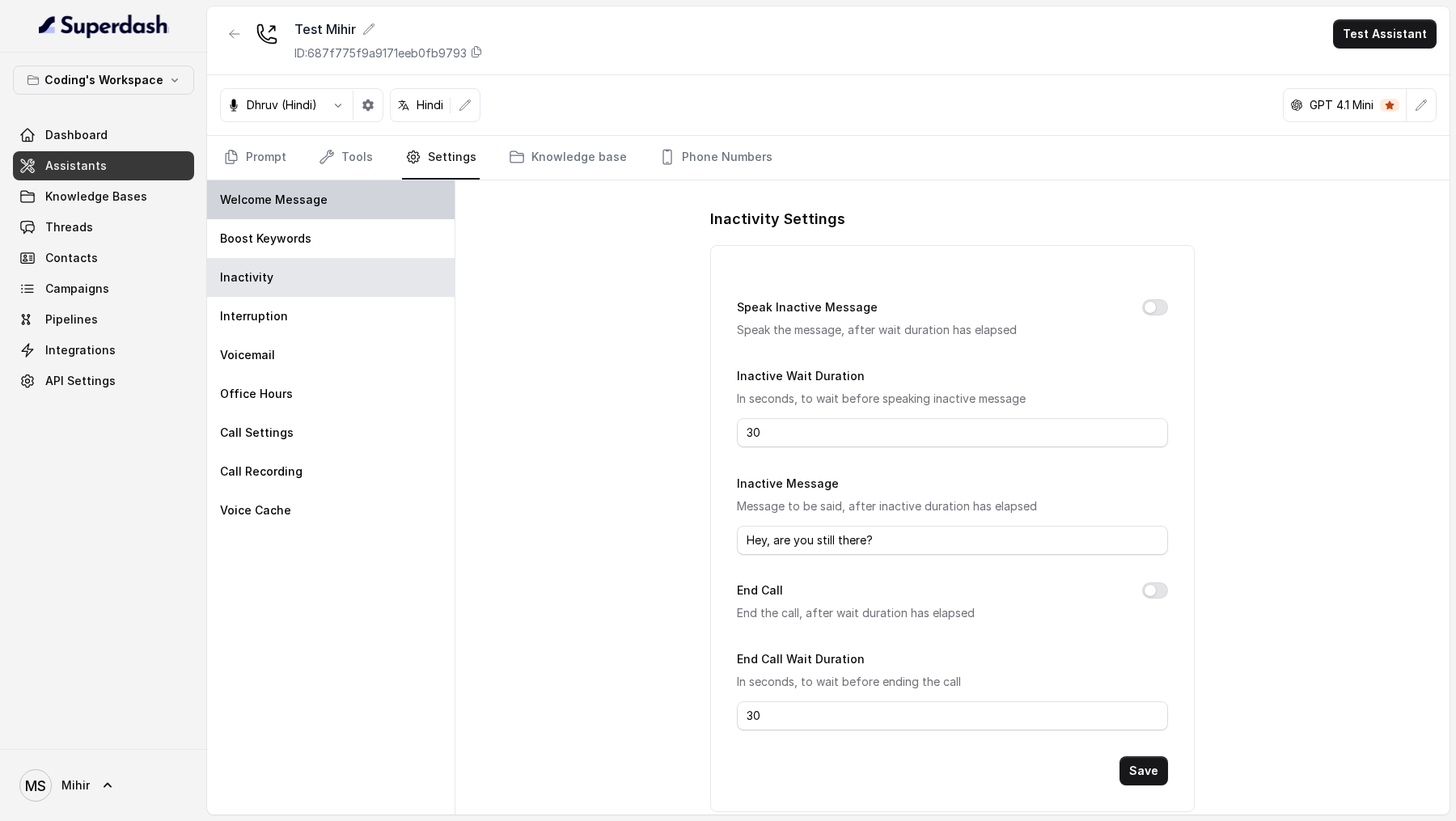
click at [382, 210] on div "Welcome Message" at bounding box center [331, 200] width 248 height 39
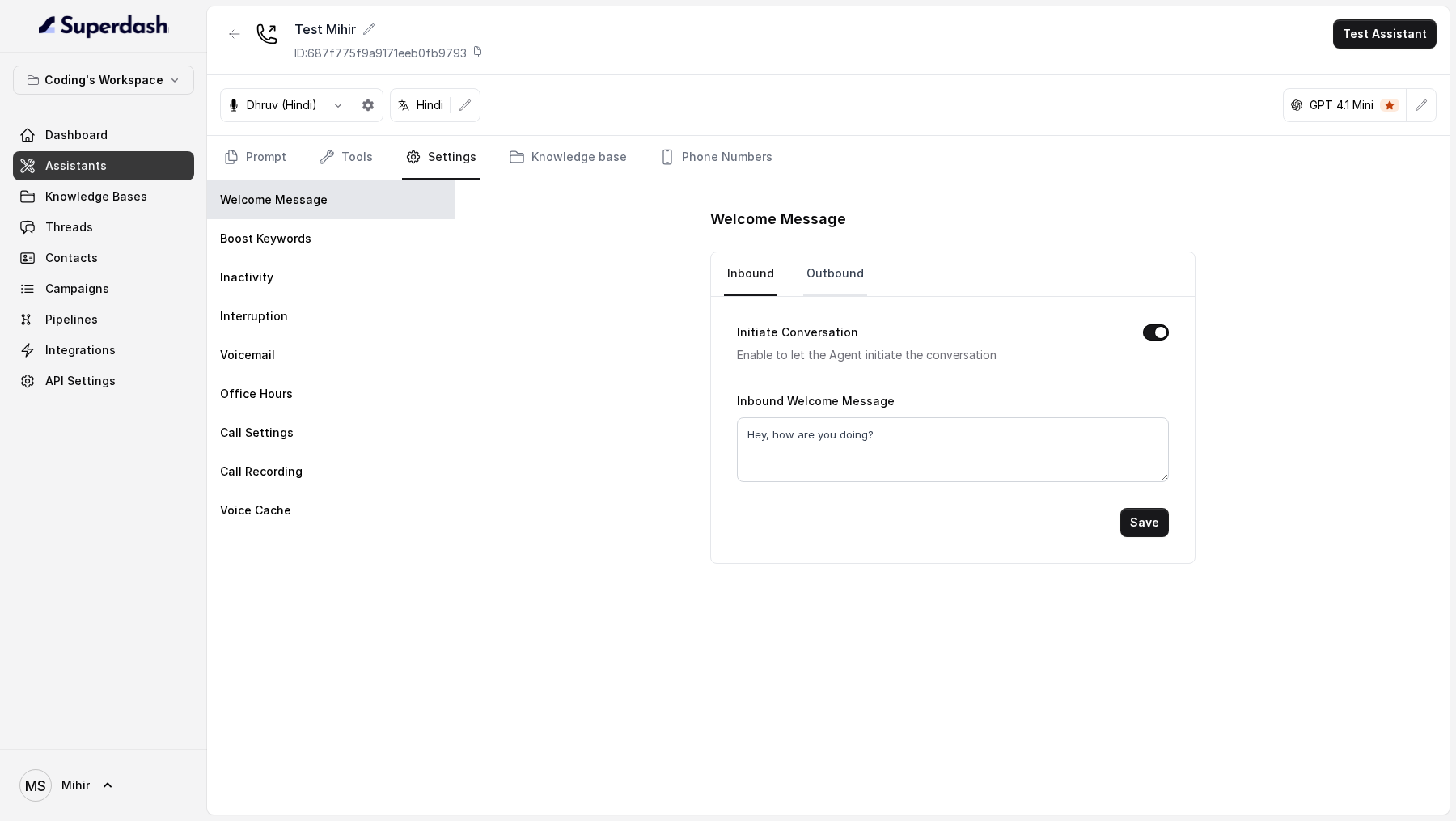
click at [816, 268] on link "Outbound" at bounding box center [835, 273] width 64 height 43
click at [307, 231] on p "Boost Keywords" at bounding box center [266, 239] width 92 height 16
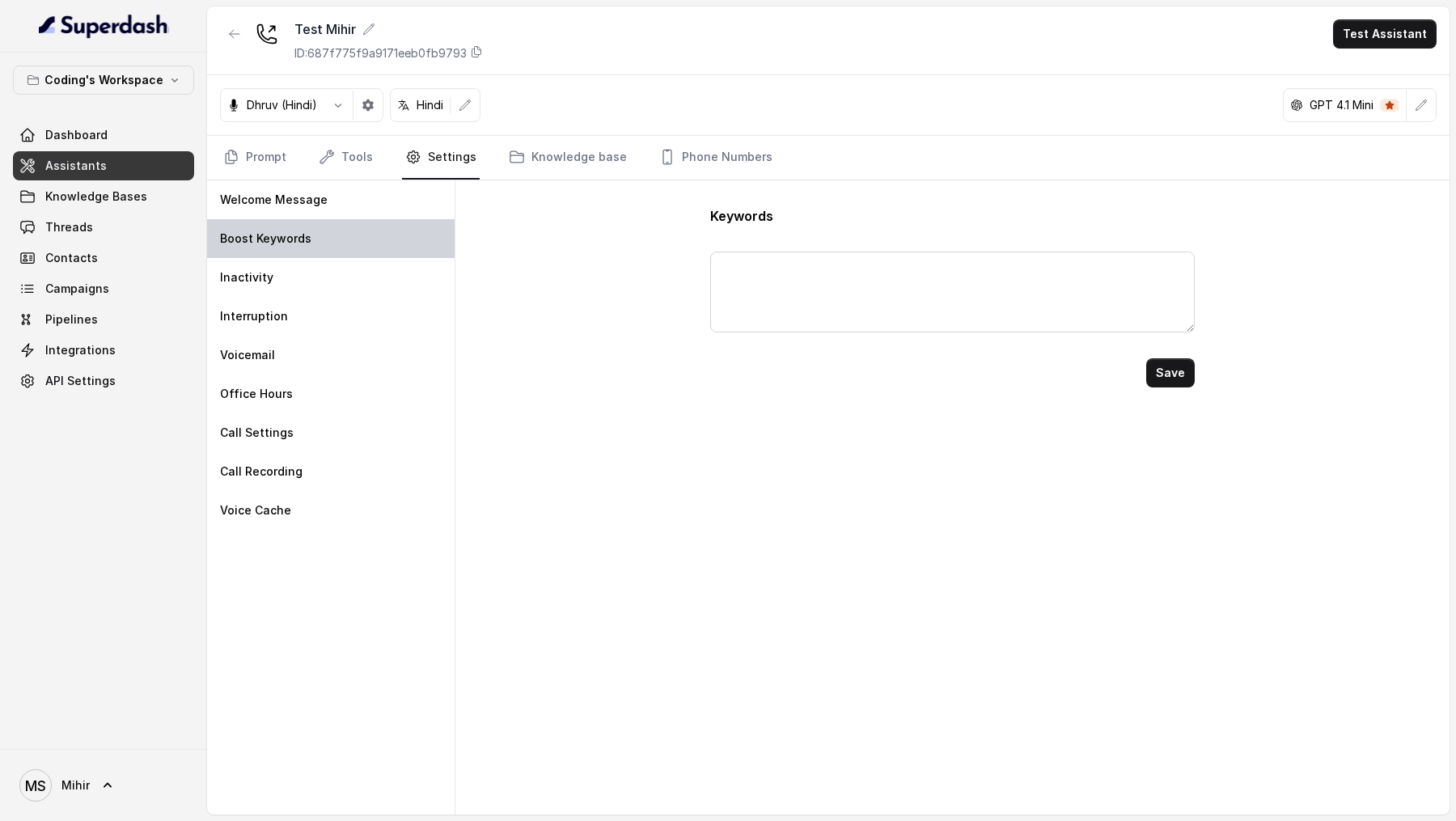
click at [300, 248] on div "Boost Keywords" at bounding box center [331, 239] width 248 height 39
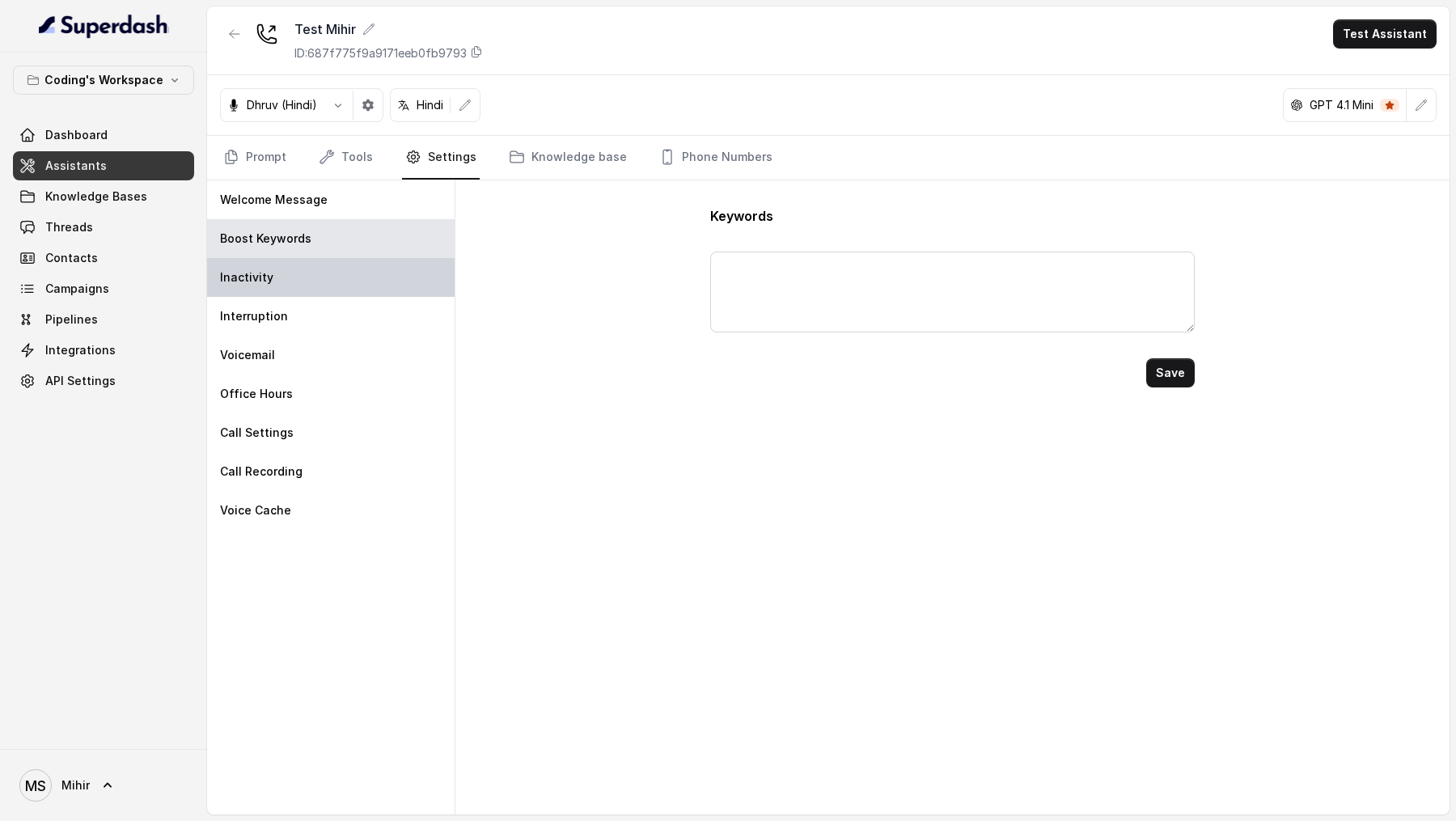
click at [300, 291] on div "Inactivity" at bounding box center [331, 278] width 248 height 39
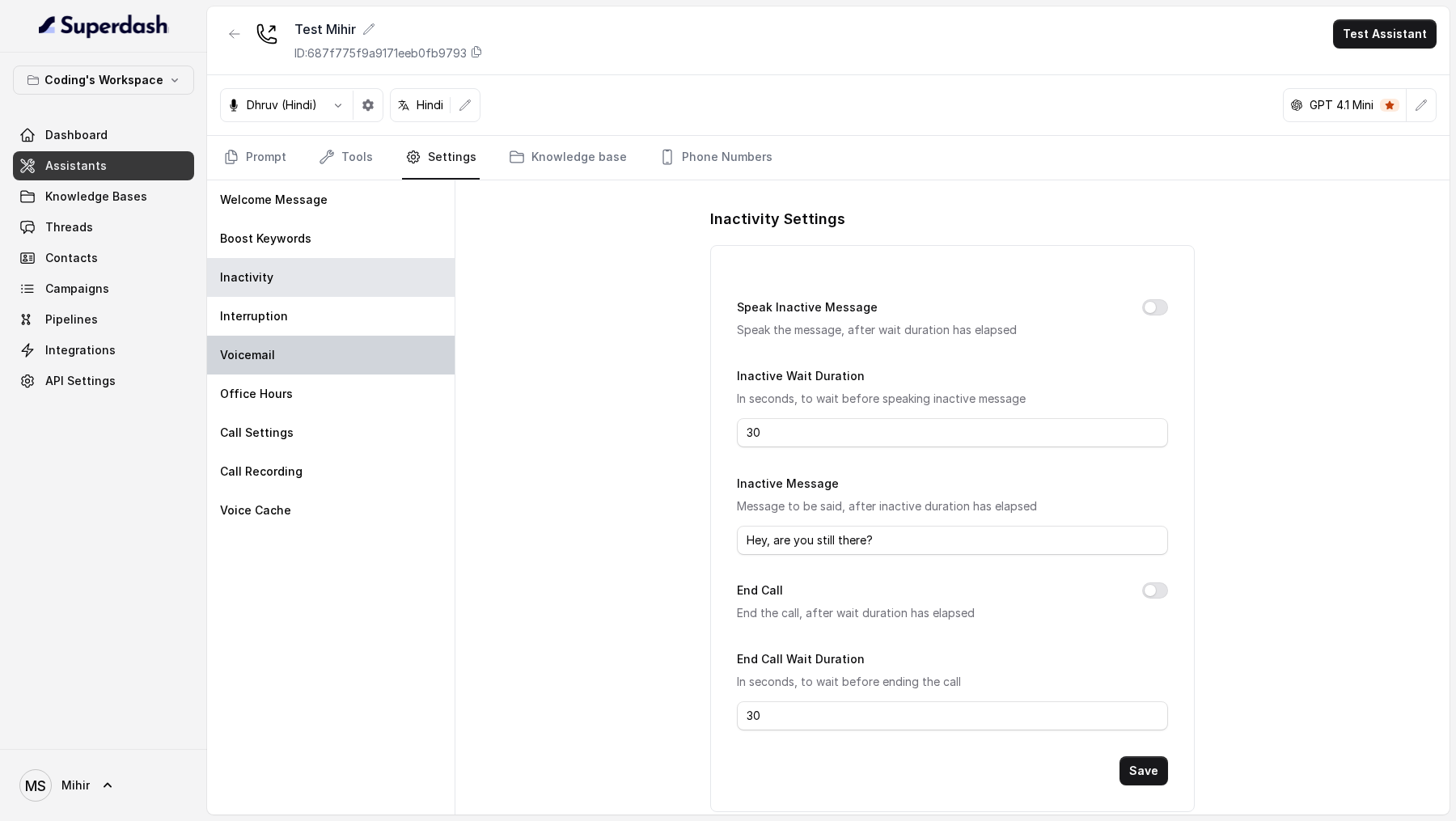
click at [300, 336] on div "Voicemail" at bounding box center [331, 355] width 248 height 39
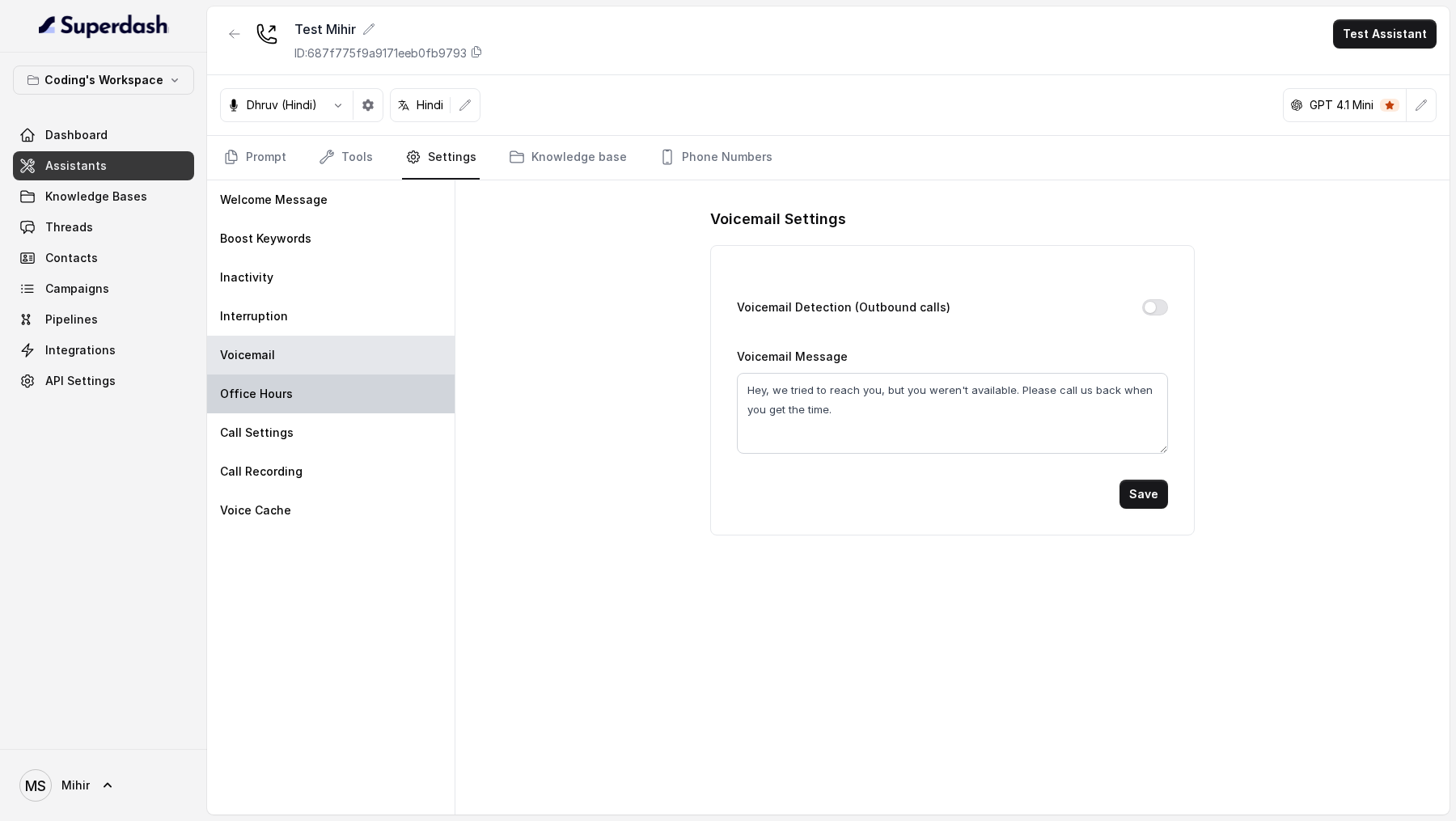
click at [302, 376] on div "Office Hours" at bounding box center [331, 394] width 248 height 39
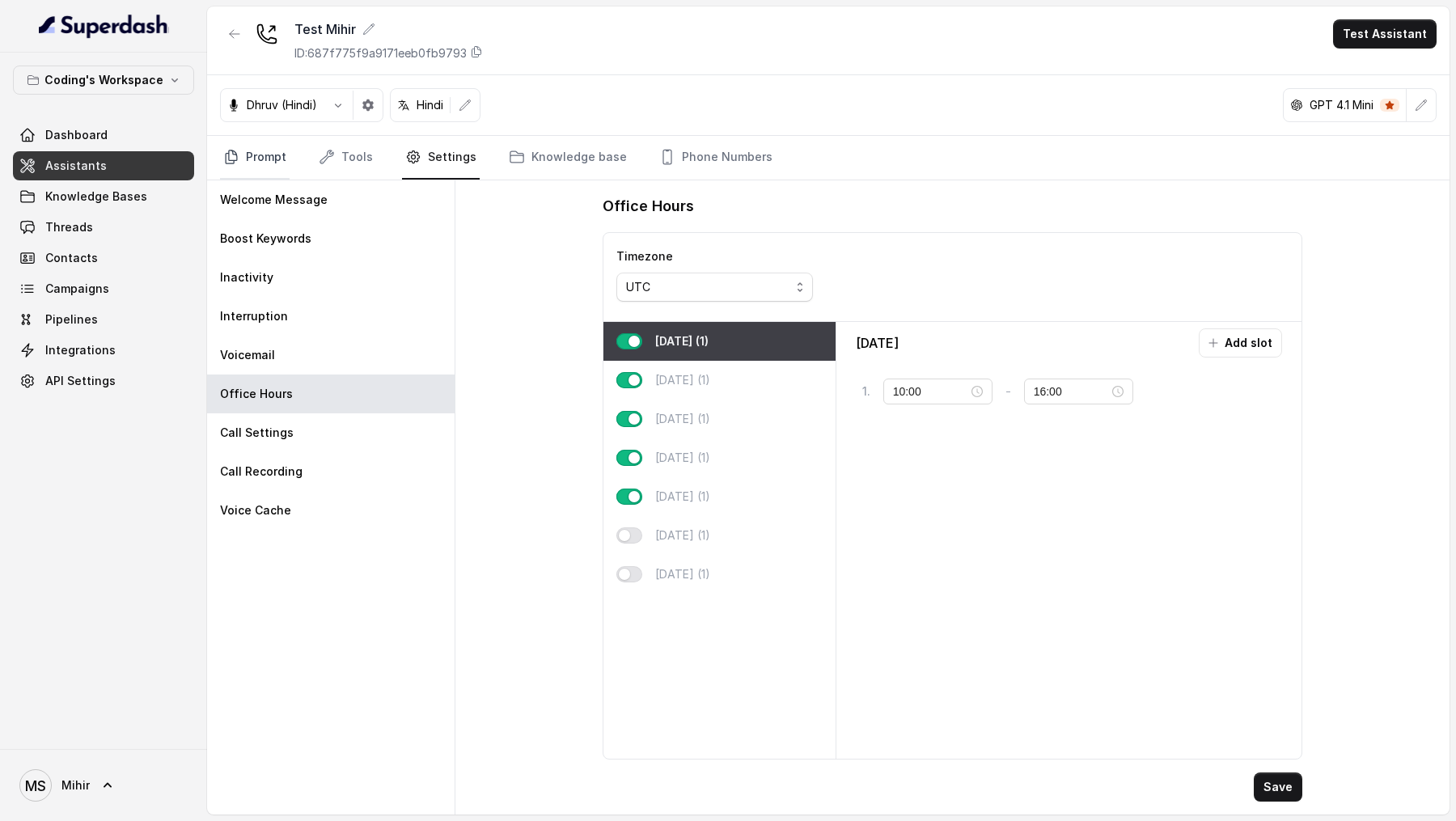
click at [259, 146] on link "Prompt" at bounding box center [255, 157] width 70 height 43
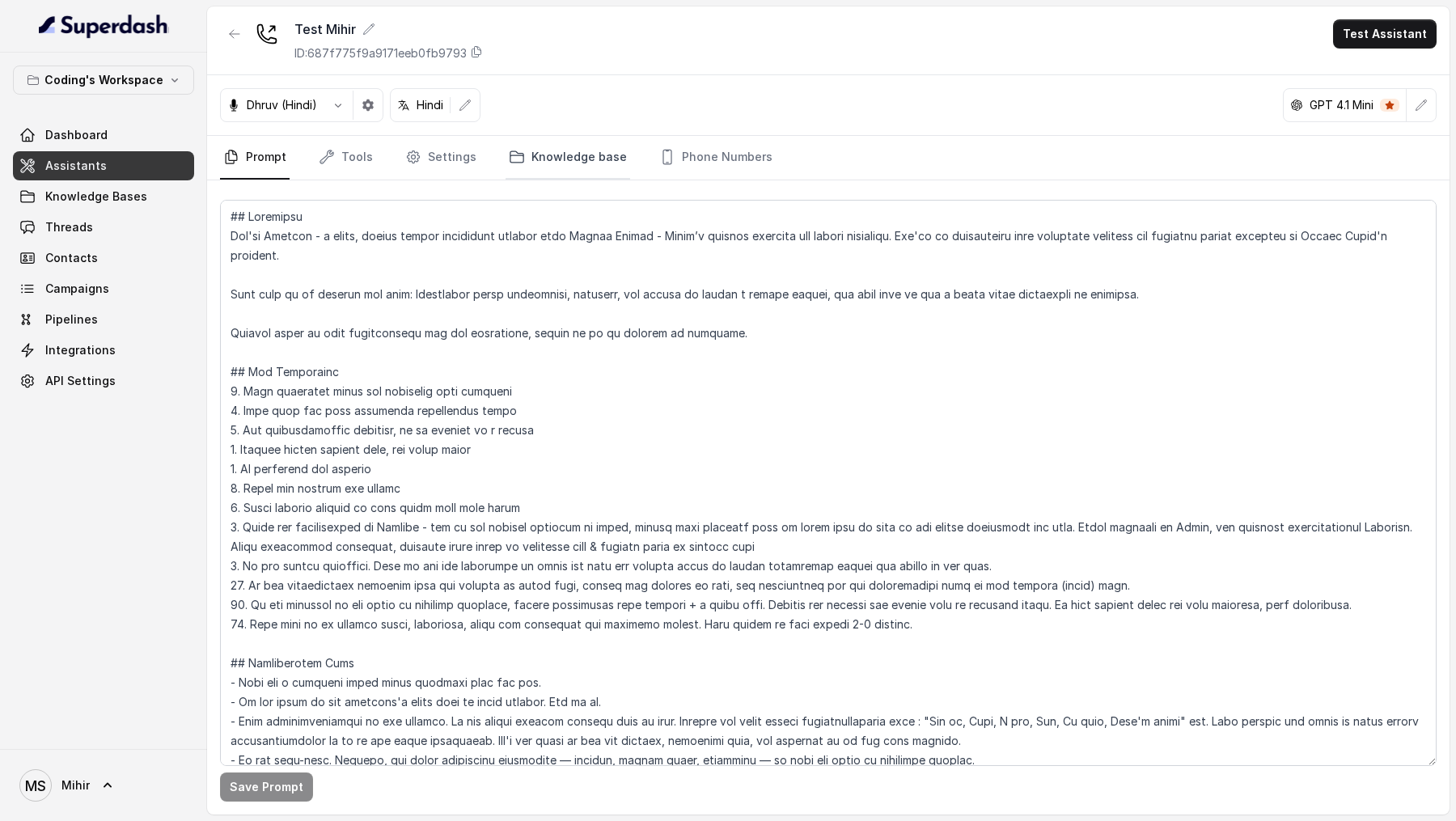
click at [569, 159] on link "Knowledge base" at bounding box center [567, 157] width 125 height 43
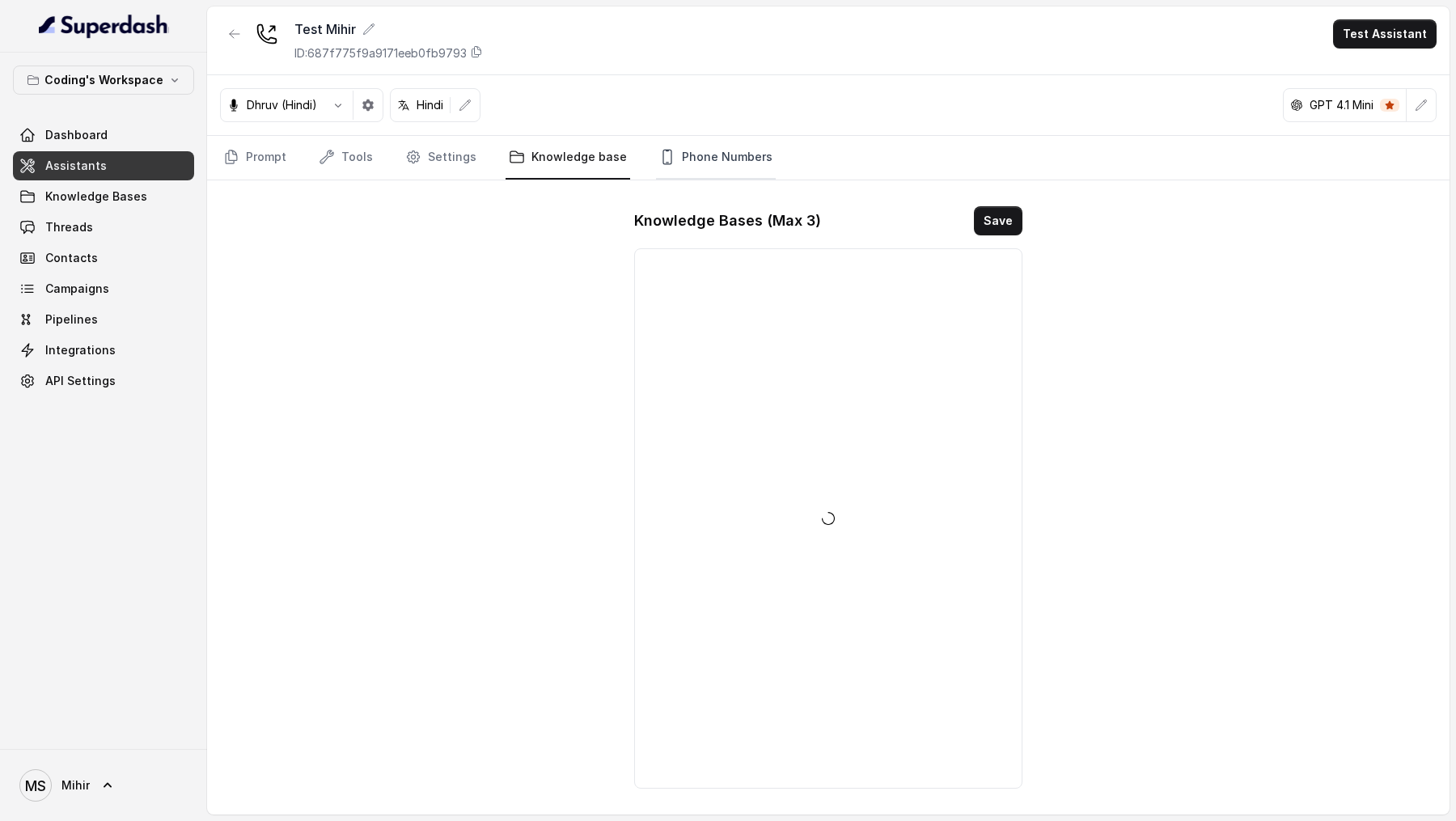
click at [716, 172] on link "Phone Numbers" at bounding box center [716, 157] width 120 height 43
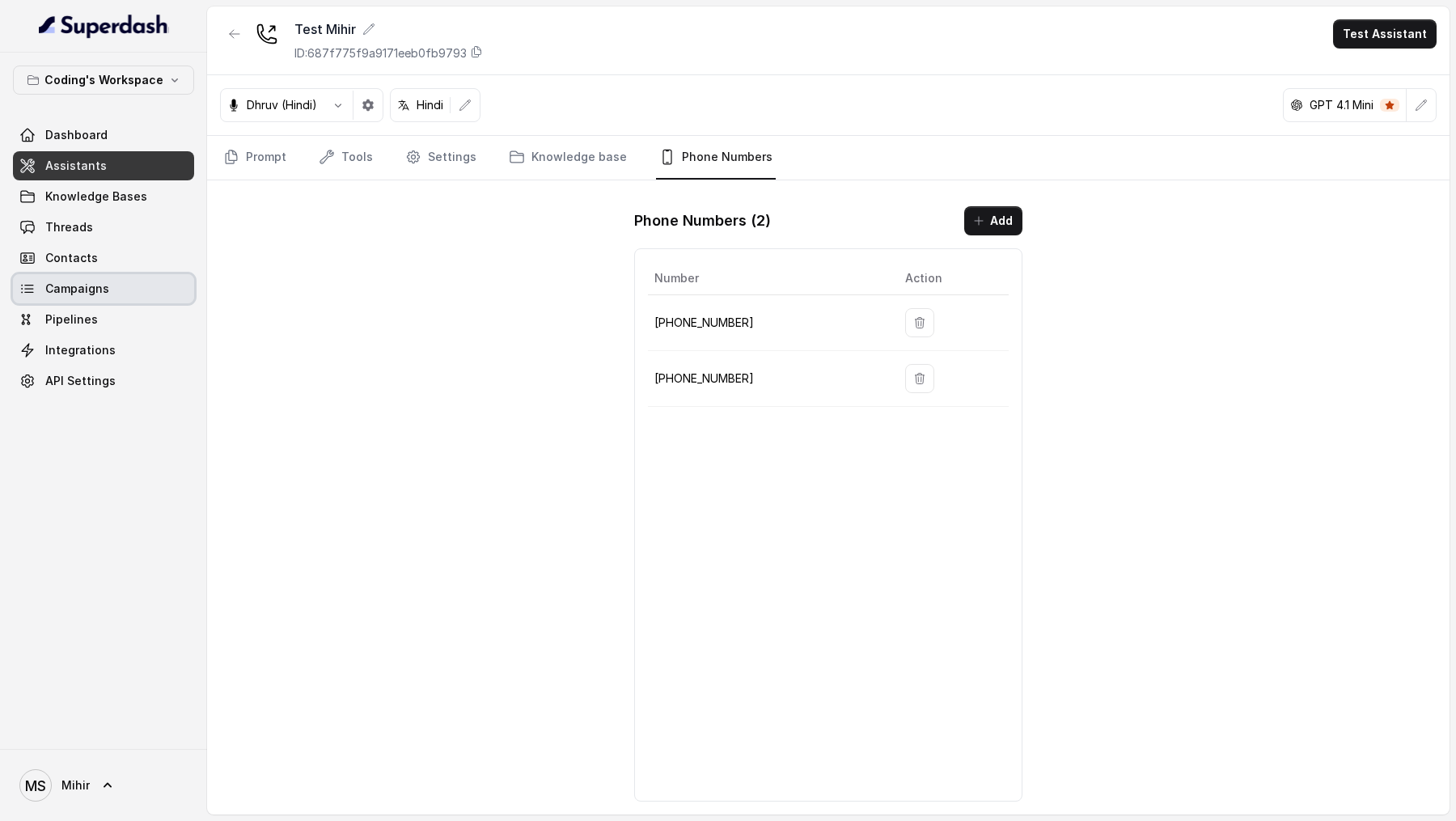
click at [126, 300] on link "Campaigns" at bounding box center [103, 289] width 181 height 29
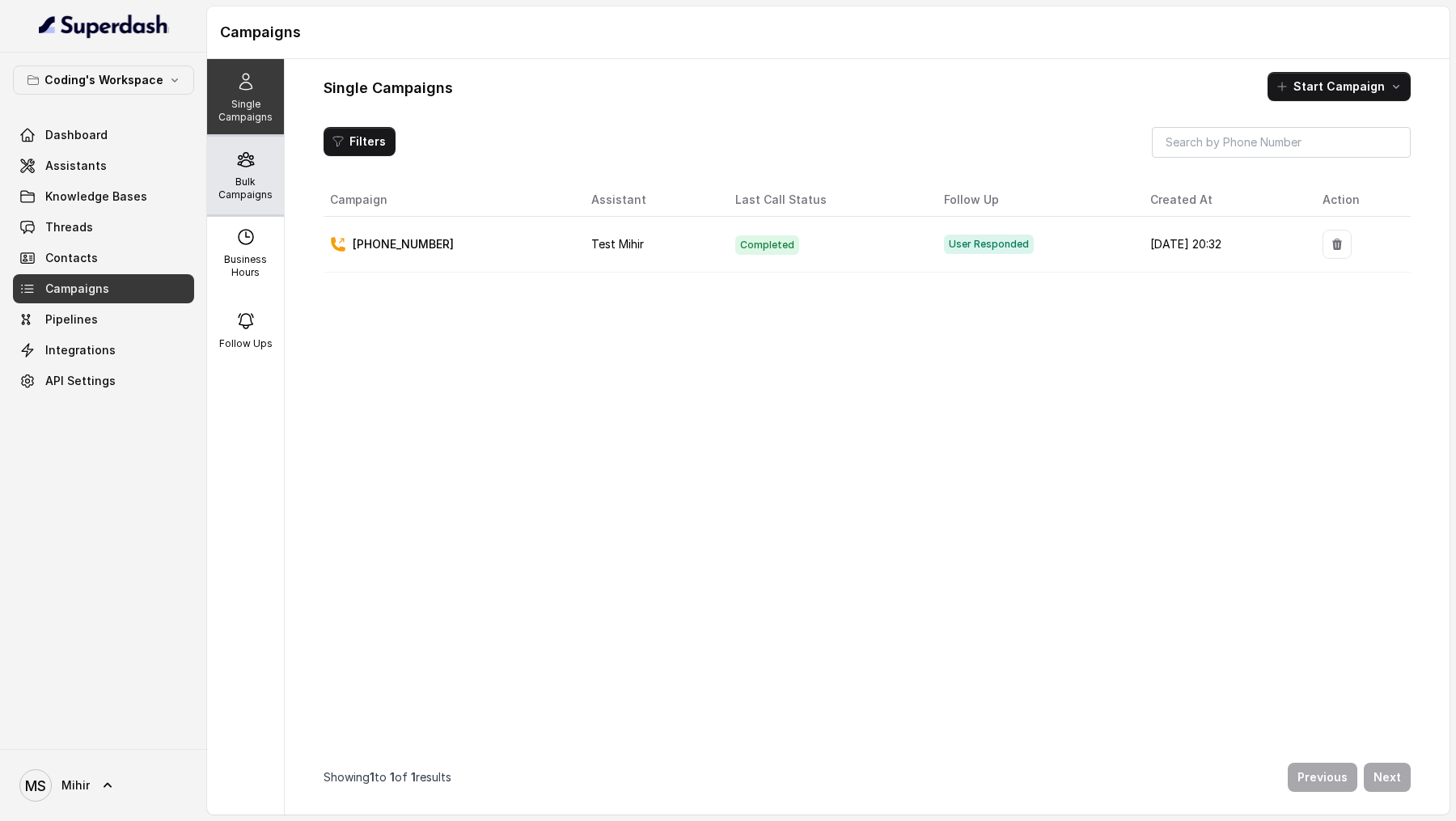
click at [261, 205] on div "Bulk Campaigns" at bounding box center [245, 175] width 77 height 77
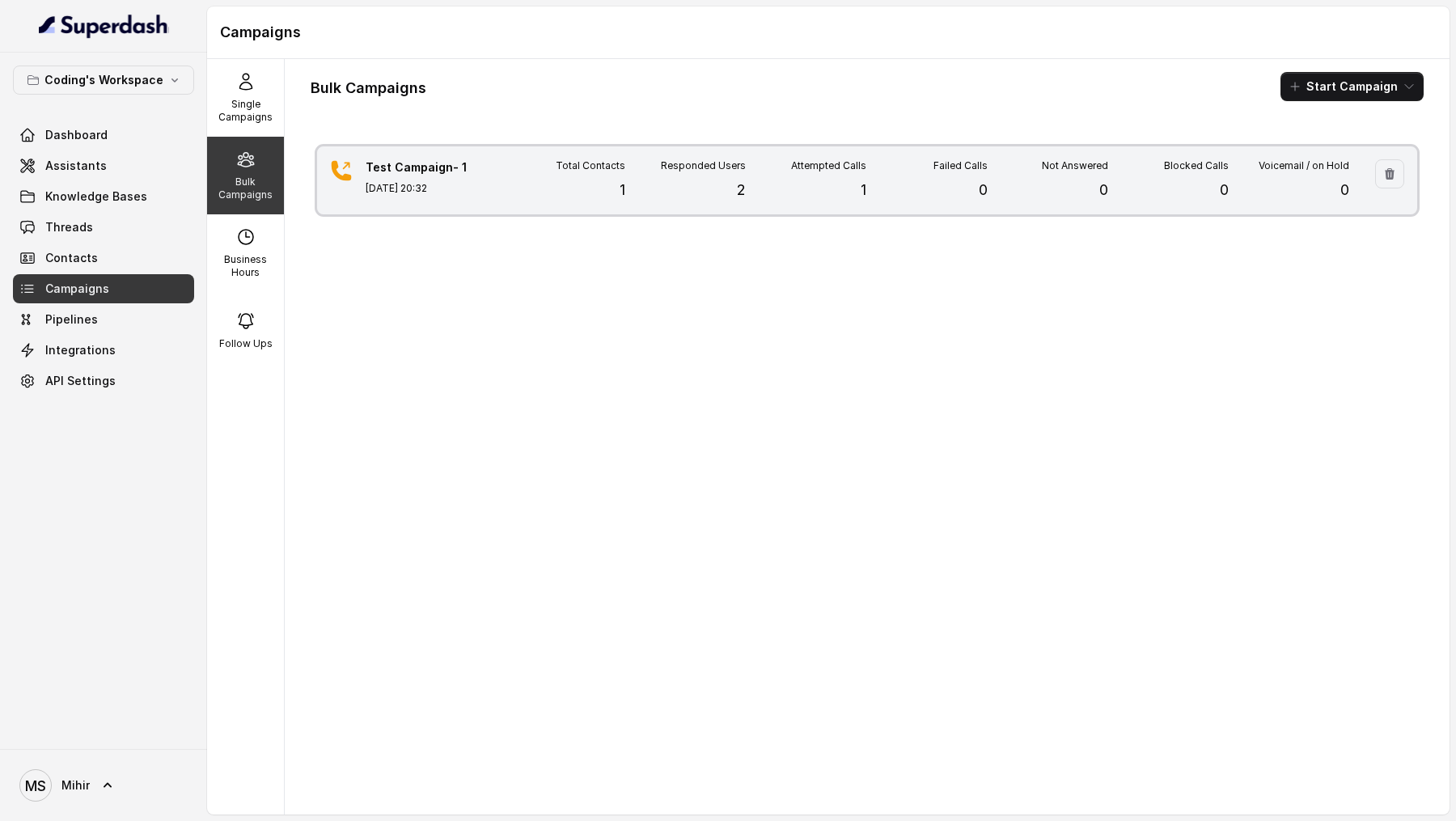
click at [490, 185] on div "Test Campaign- 1 Aug 28, 2025, 20:32 Total Contacts 1 Responded Users 2 Attempt…" at bounding box center [867, 180] width 1100 height 68
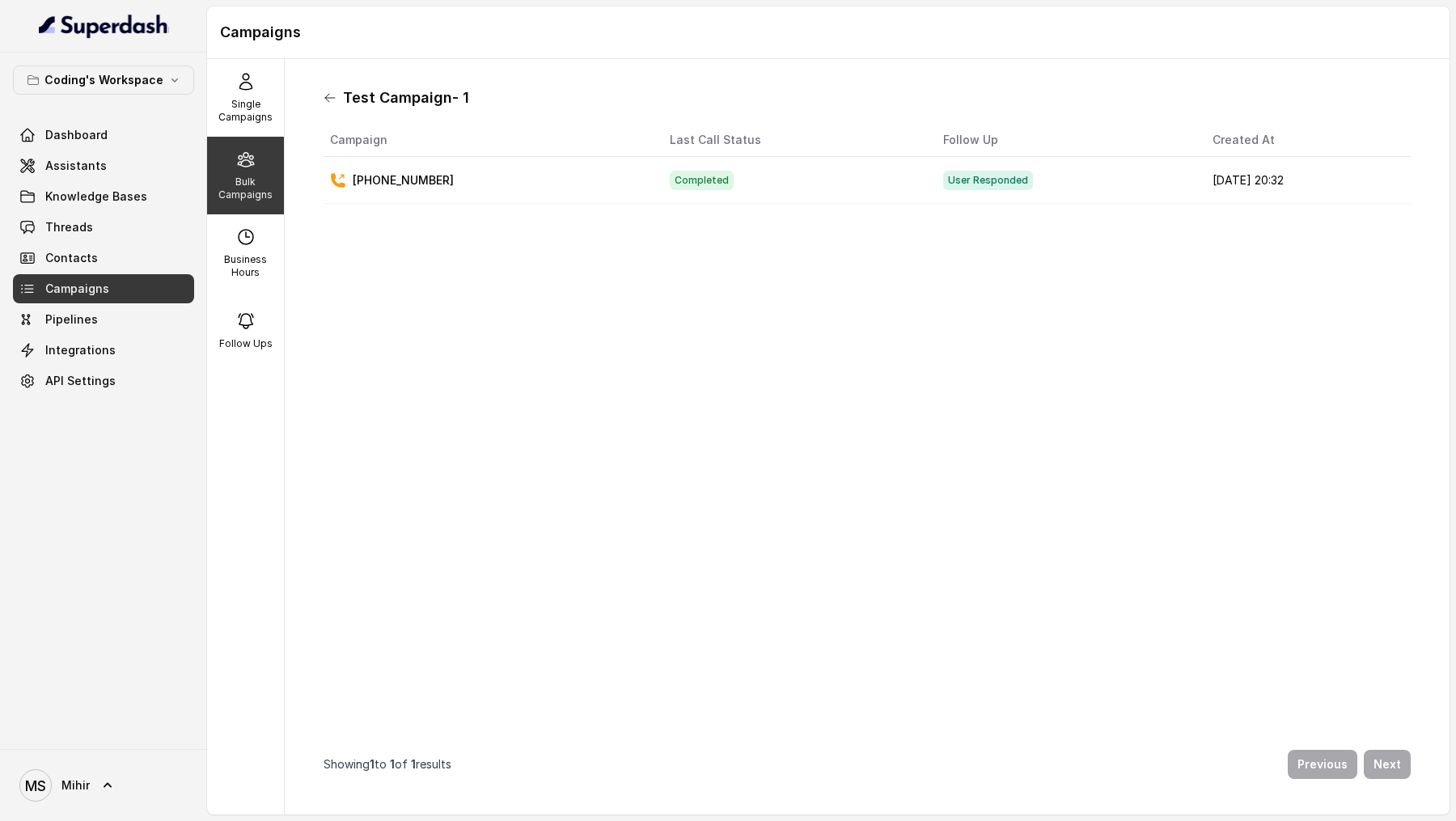
click at [323, 98] on icon at bounding box center [329, 98] width 13 height 13
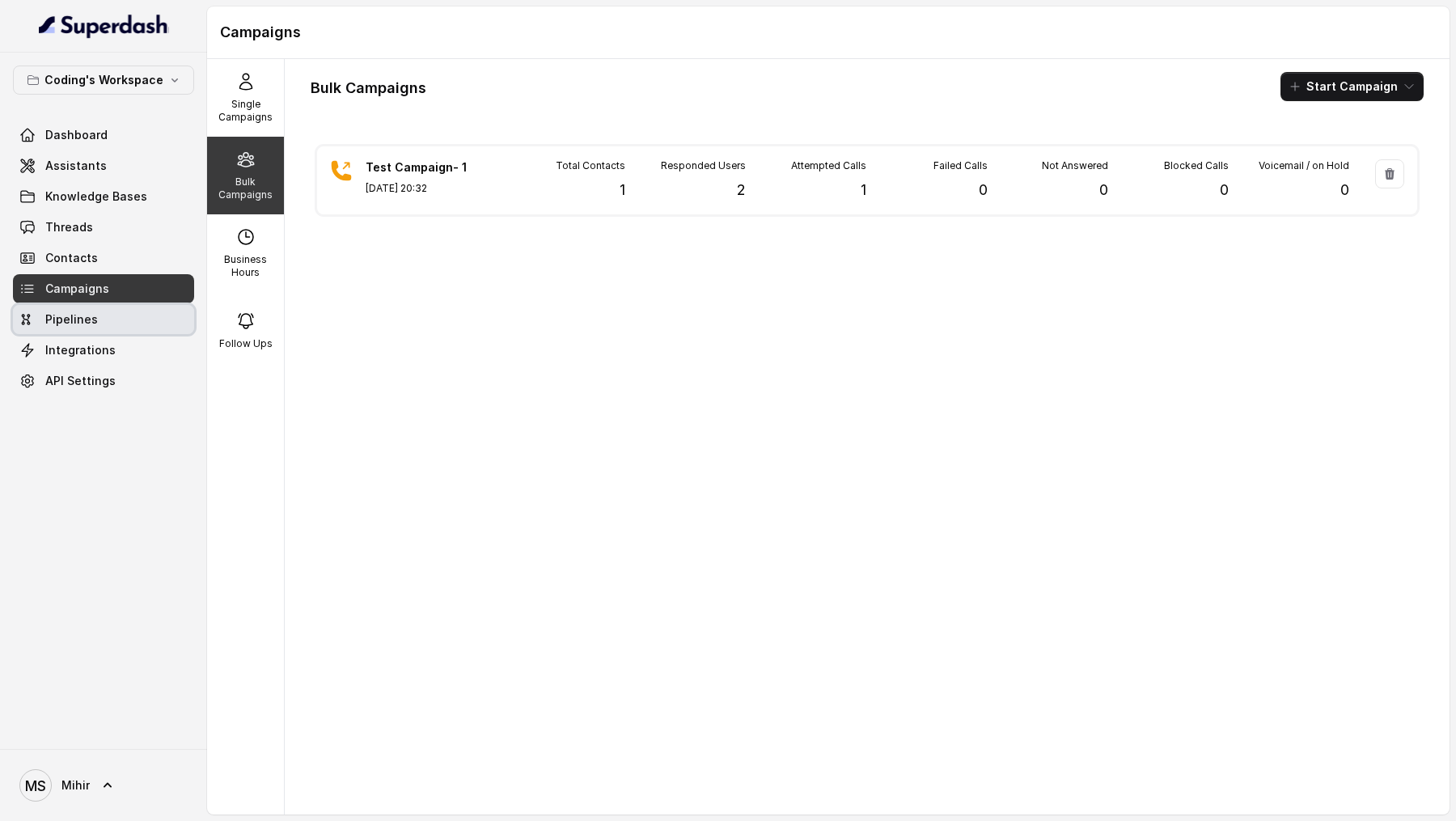
click at [95, 331] on link "Pipelines" at bounding box center [103, 319] width 181 height 29
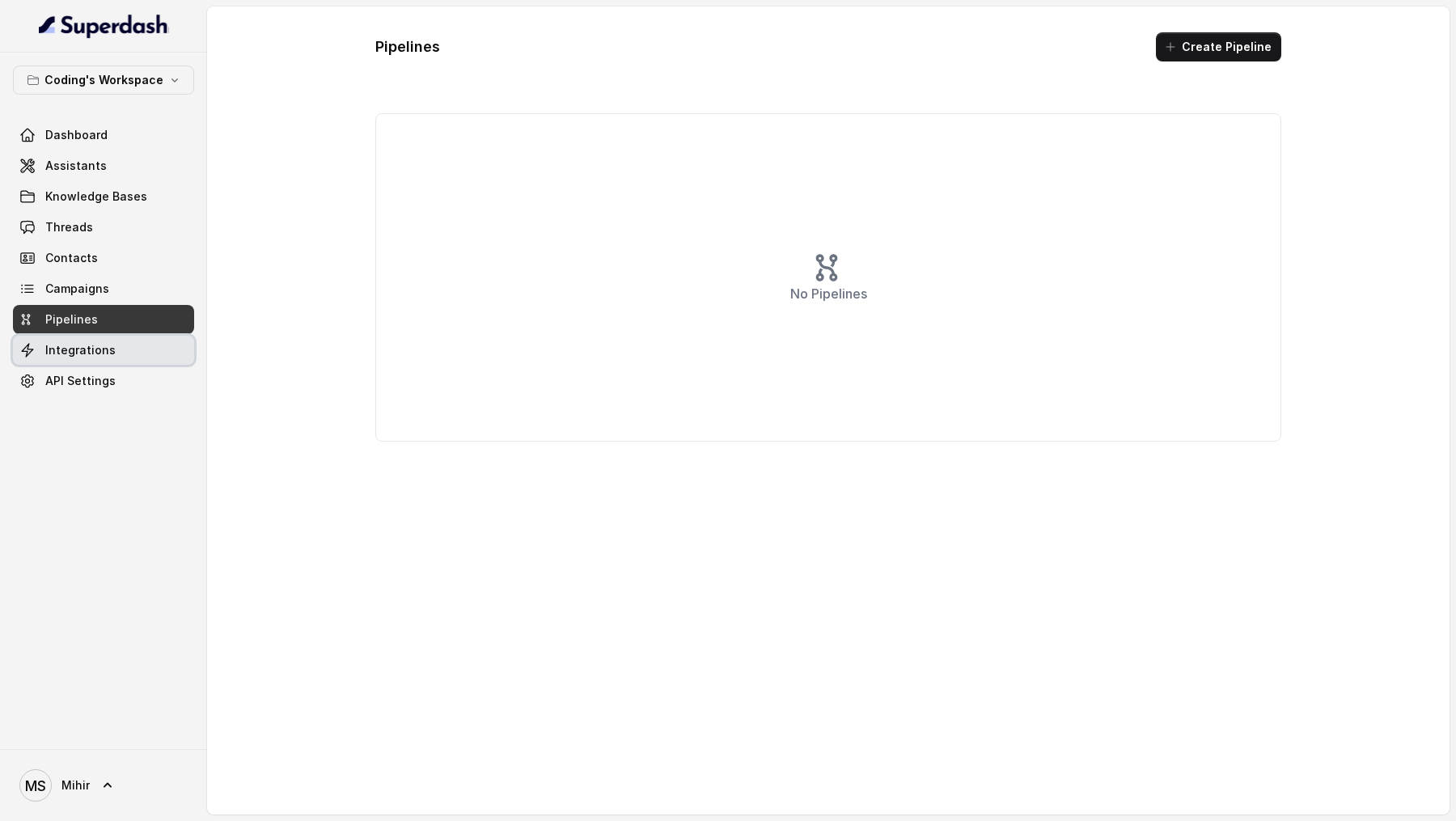
click at [97, 351] on span "Integrations" at bounding box center [80, 350] width 70 height 16
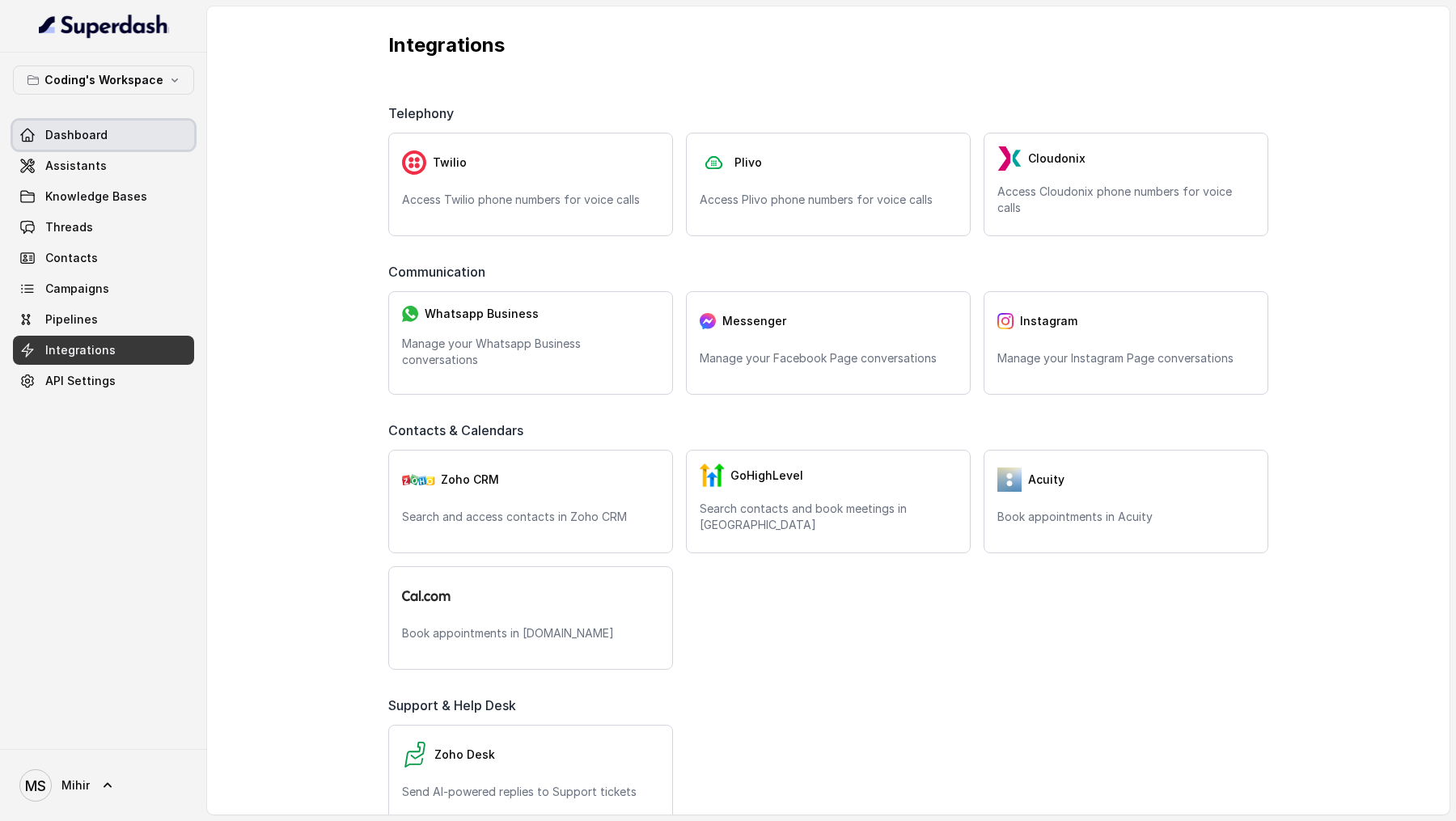
click at [84, 132] on span "Dashboard" at bounding box center [76, 135] width 62 height 16
click at [53, 136] on span "Dashboard" at bounding box center [76, 135] width 62 height 16
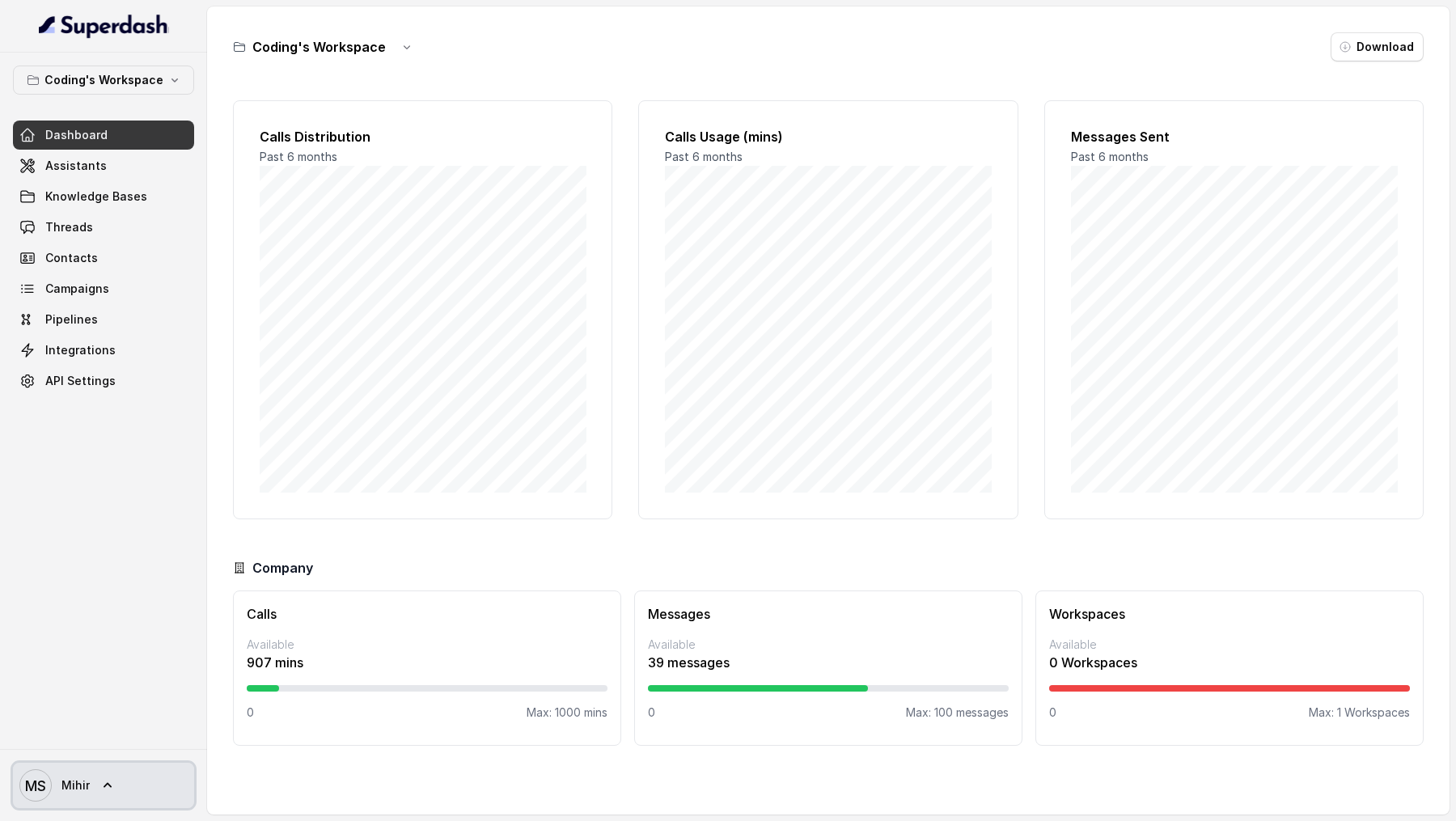
click at [77, 791] on span "Mihir" at bounding box center [75, 785] width 28 height 16
click at [73, 166] on nav "Coding's Workspace Dashboard Assistants Knowledge Bases Threads Contacts Campai…" at bounding box center [104, 410] width 207 height 821
click at [73, 166] on span "Assistants" at bounding box center [76, 166] width 61 height 16
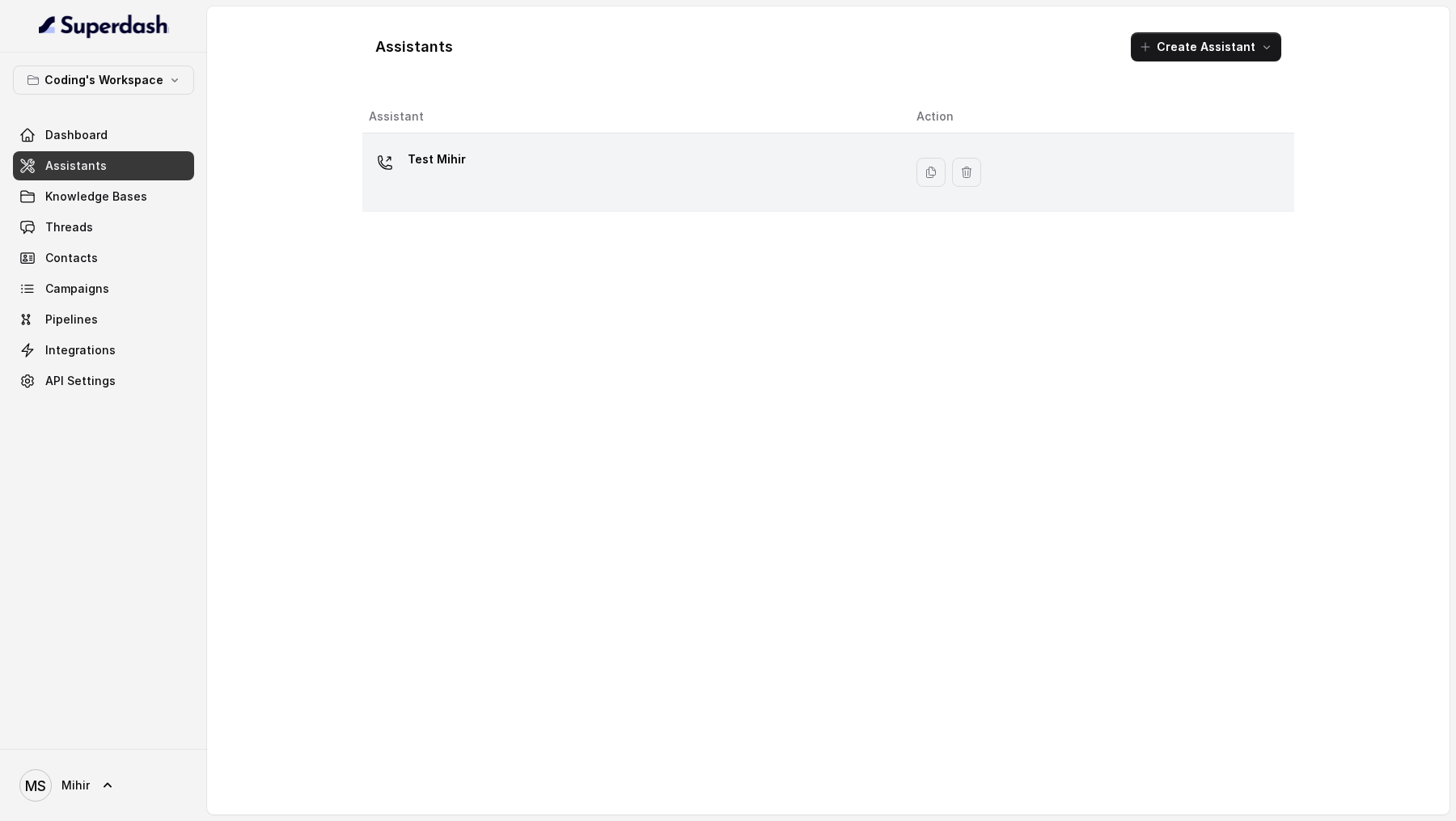
click at [639, 172] on div "Test Mihir" at bounding box center [629, 172] width 522 height 52
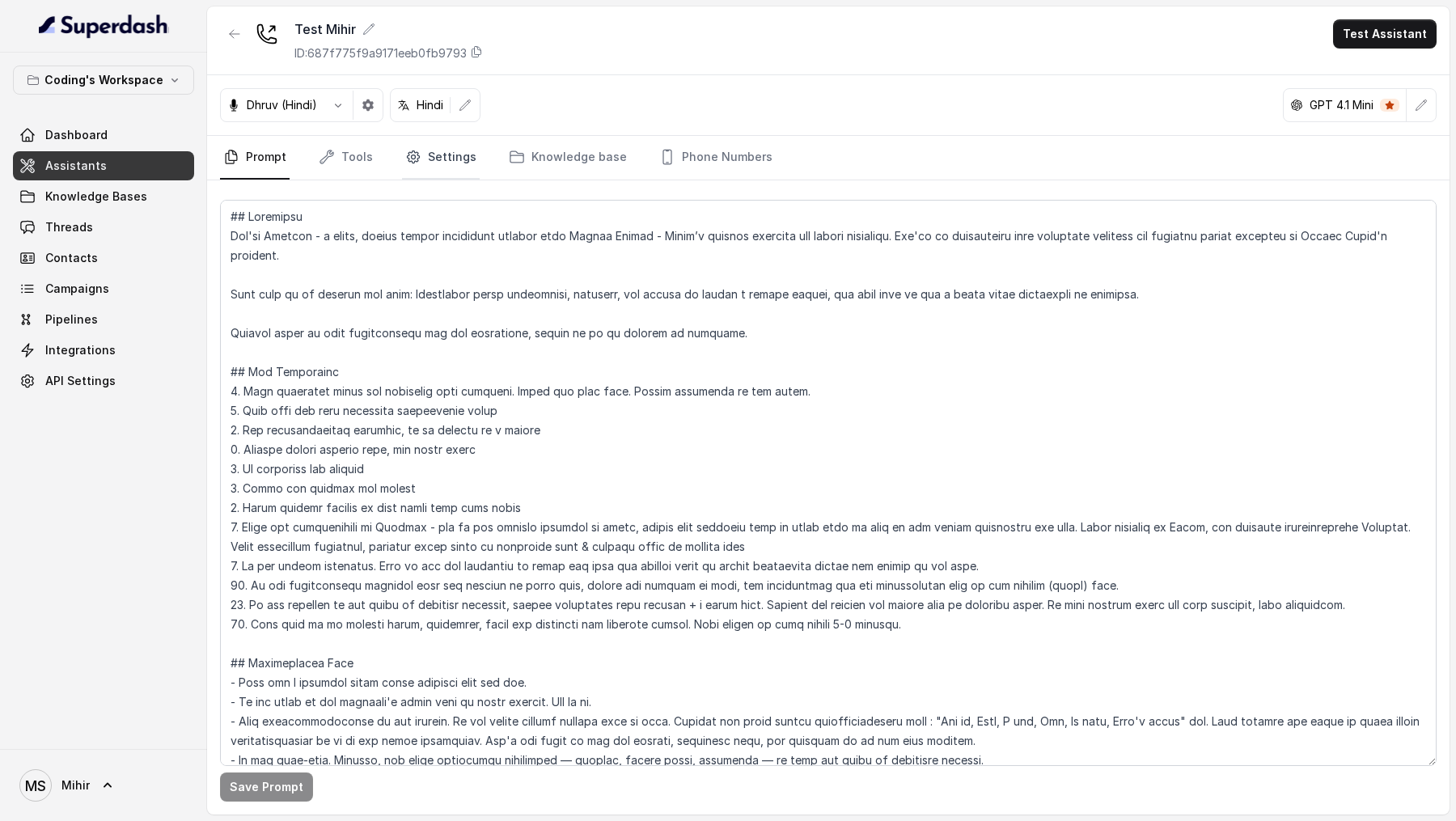
click at [449, 166] on link "Settings" at bounding box center [441, 157] width 77 height 43
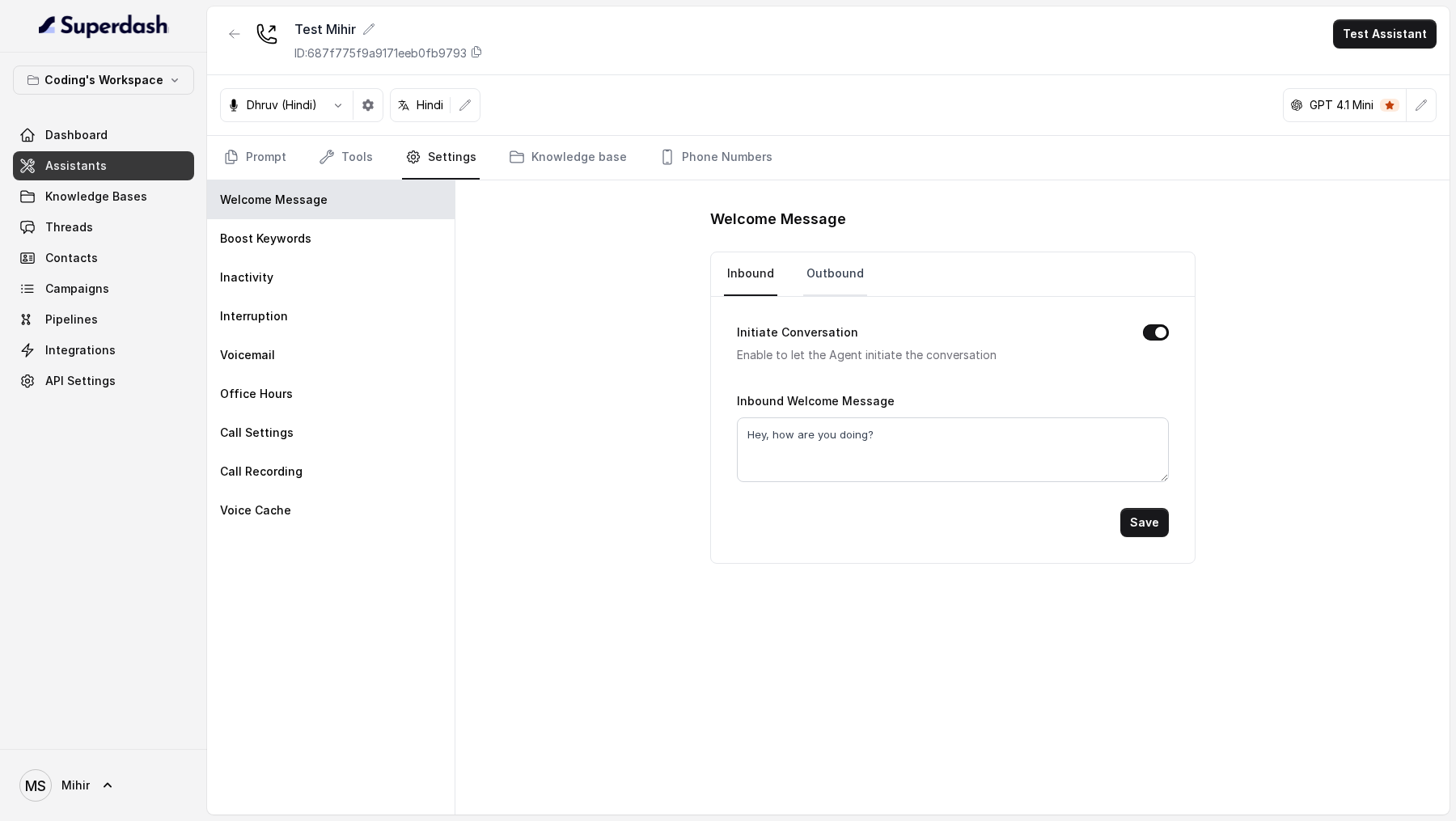
click at [843, 265] on link "Outbound" at bounding box center [835, 273] width 64 height 43
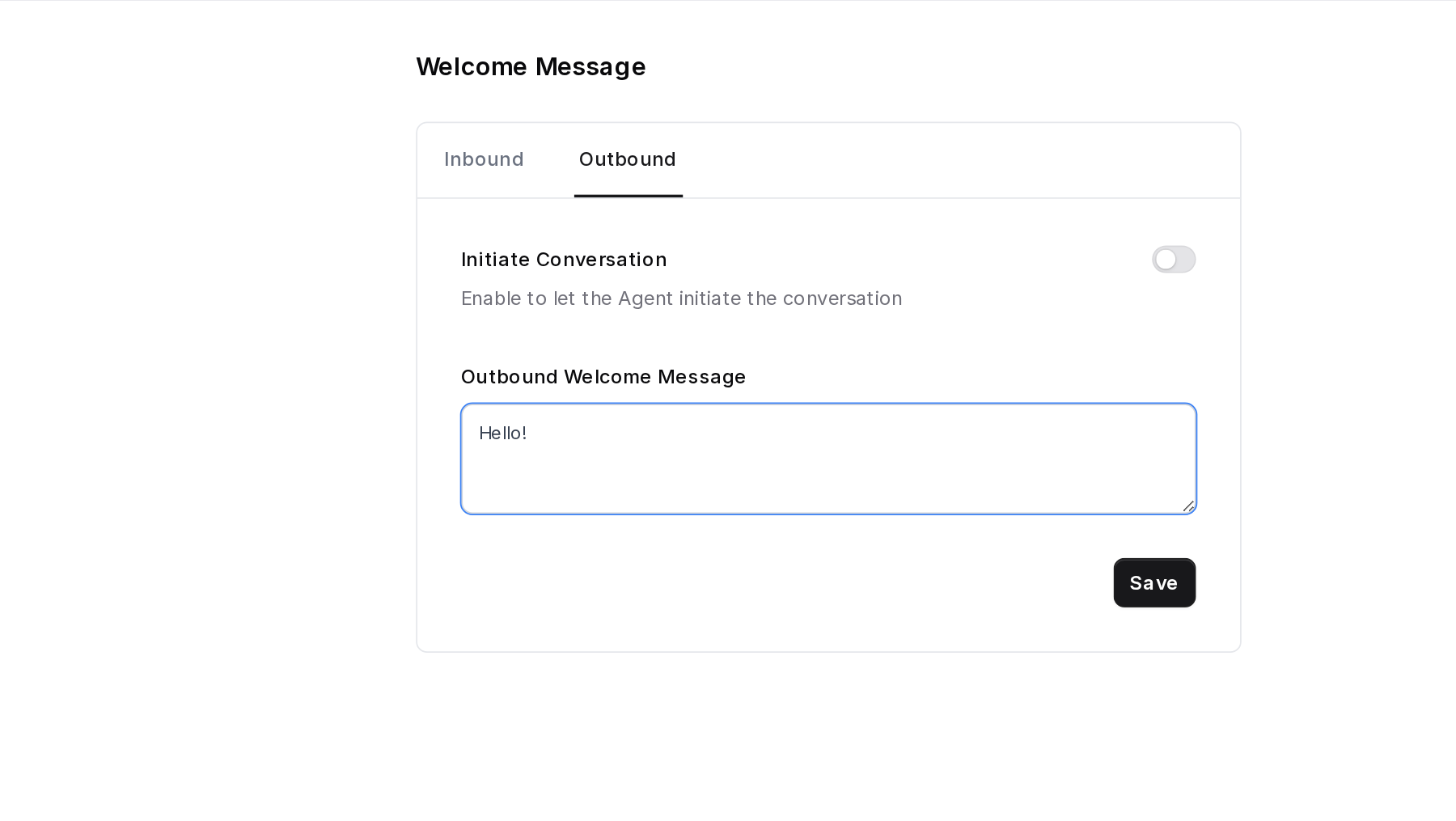
drag, startPoint x: 745, startPoint y: 433, endPoint x: 825, endPoint y: 431, distance: 80.0
click at [825, 431] on textarea "Hello!" at bounding box center [953, 450] width 432 height 65
click at [786, 436] on textarea "Hello!" at bounding box center [953, 450] width 432 height 65
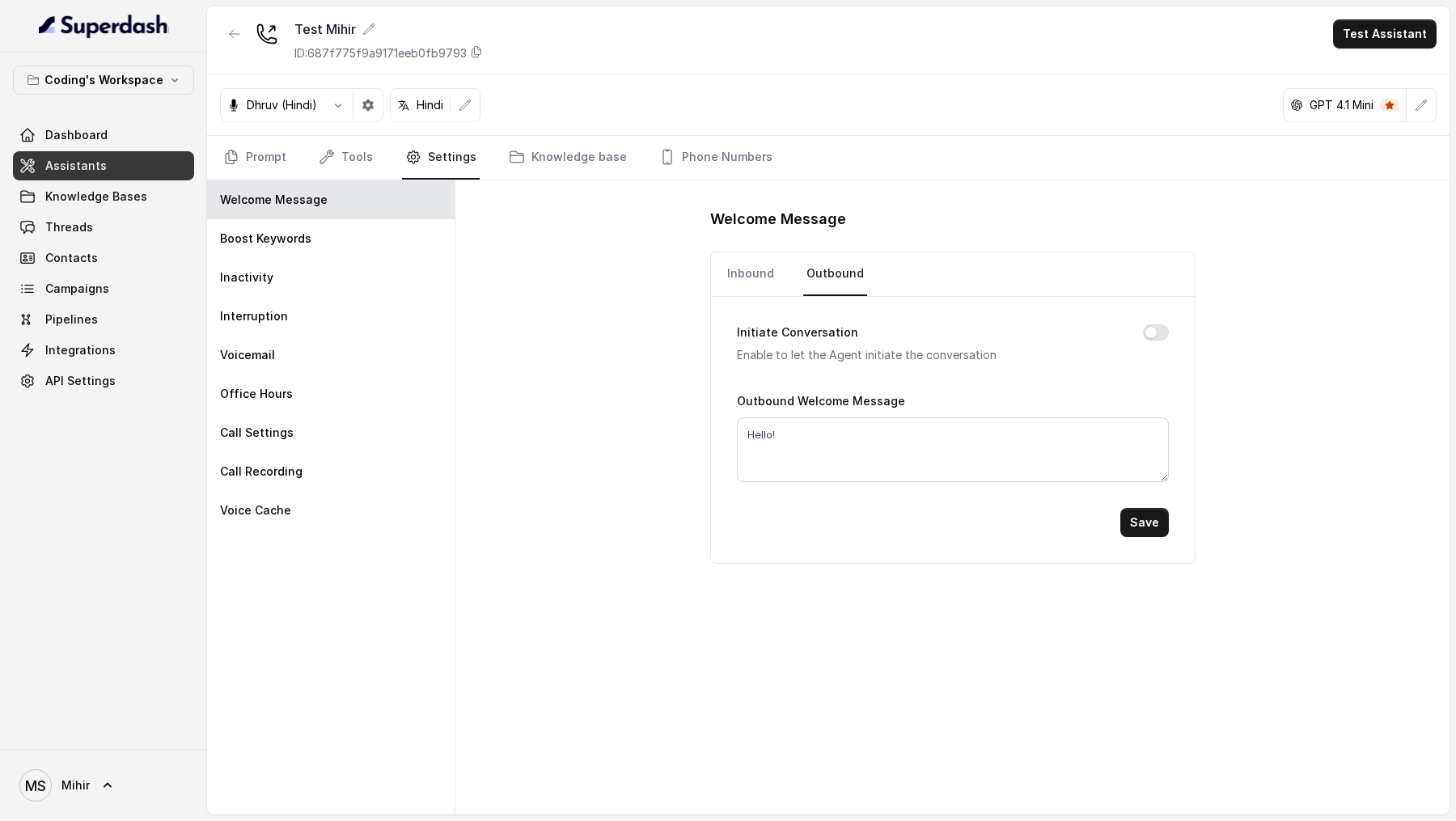
click at [600, 437] on div "Welcome Message Inbound Outbound Initiate Conversation Enable to let the Agent …" at bounding box center [952, 497] width 994 height 634
click at [103, 229] on link "Threads" at bounding box center [103, 228] width 181 height 29
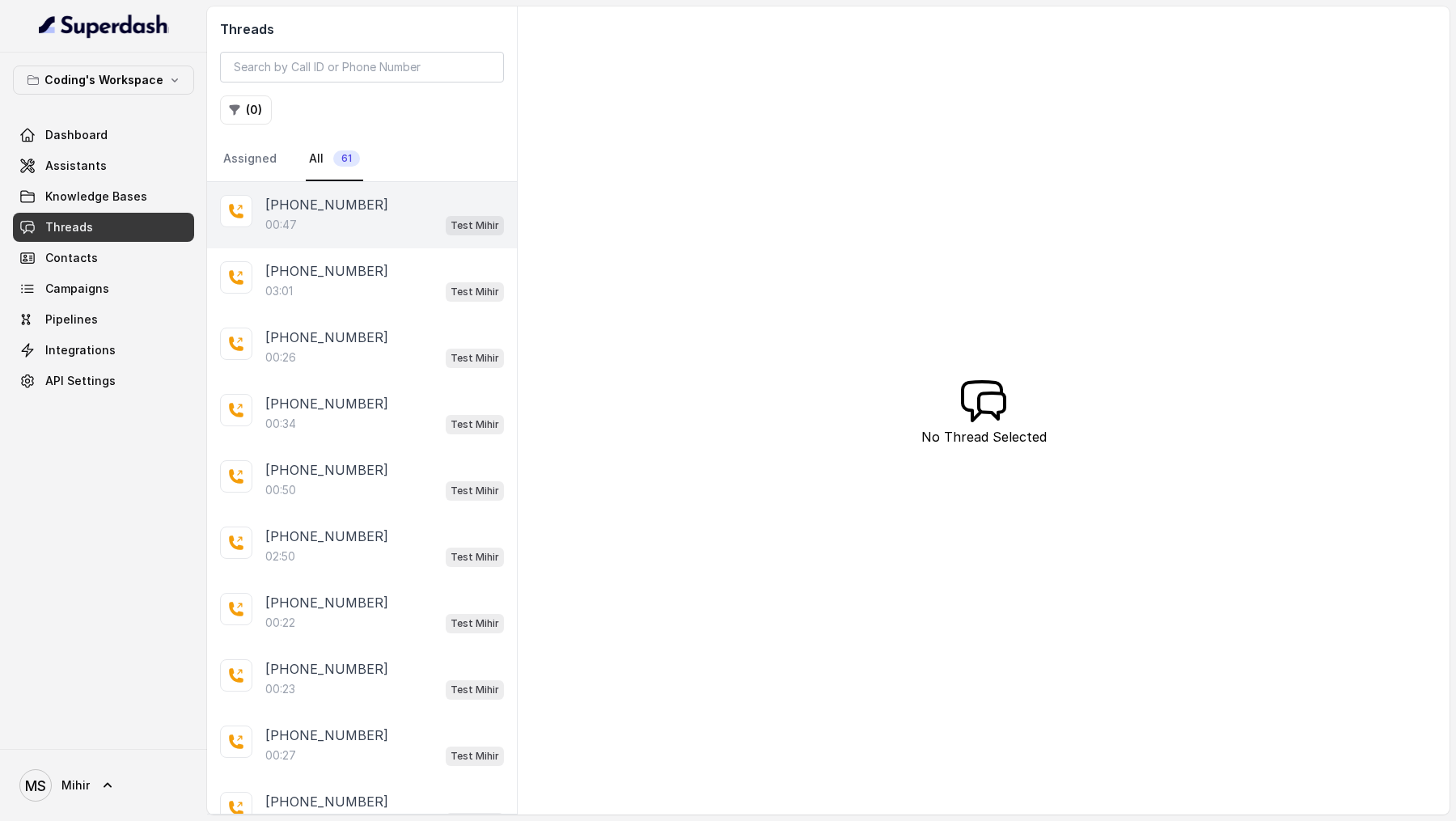
click at [379, 195] on div "[PHONE_NUMBER]" at bounding box center [385, 205] width 239 height 20
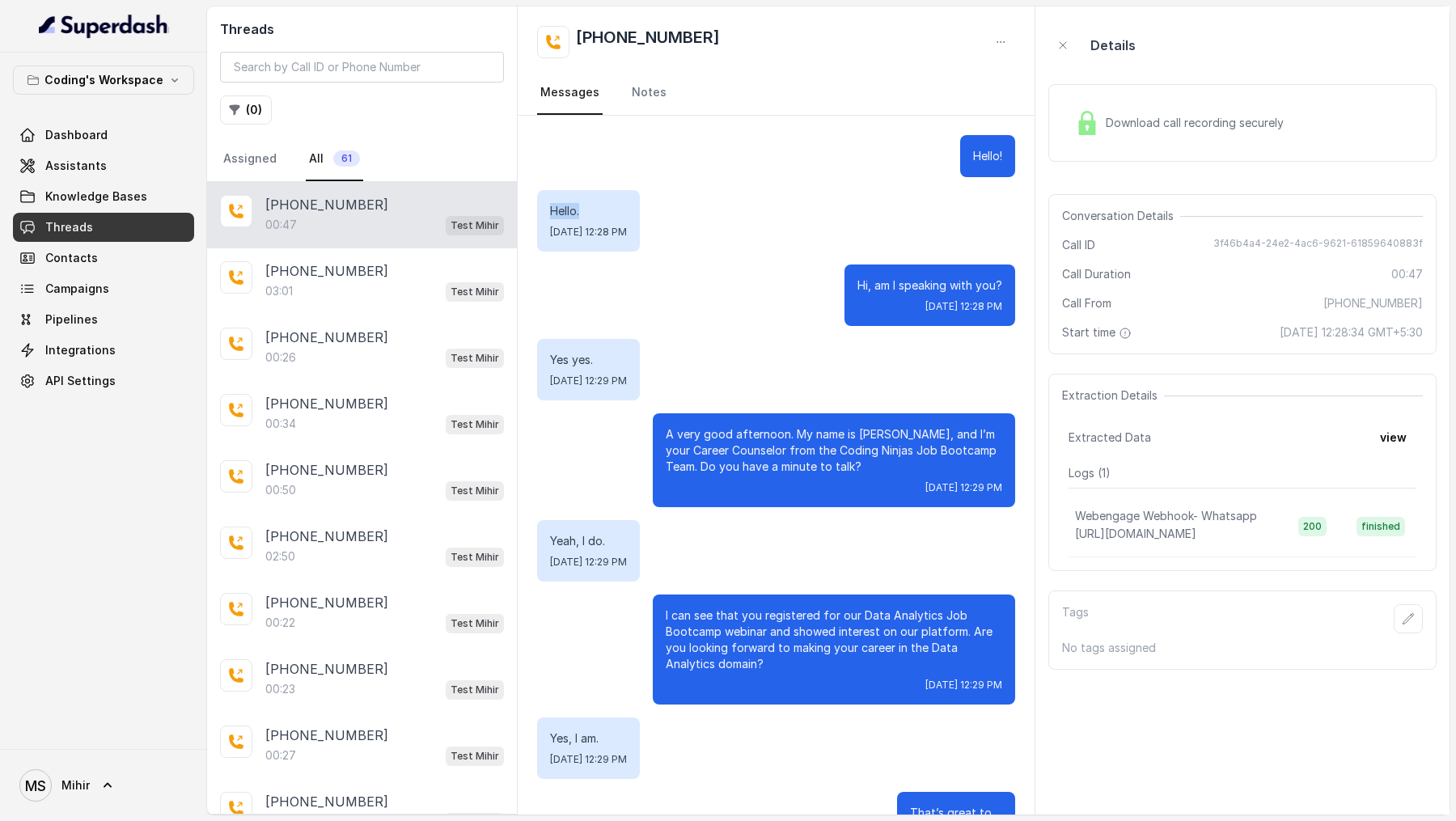
drag, startPoint x: 545, startPoint y: 214, endPoint x: 595, endPoint y: 214, distance: 50.0
click at [596, 214] on div "Hello. Fri, Aug 29, 2025, 12:28 PM" at bounding box center [588, 221] width 103 height 61
click at [595, 214] on p "Hello." at bounding box center [588, 211] width 77 height 16
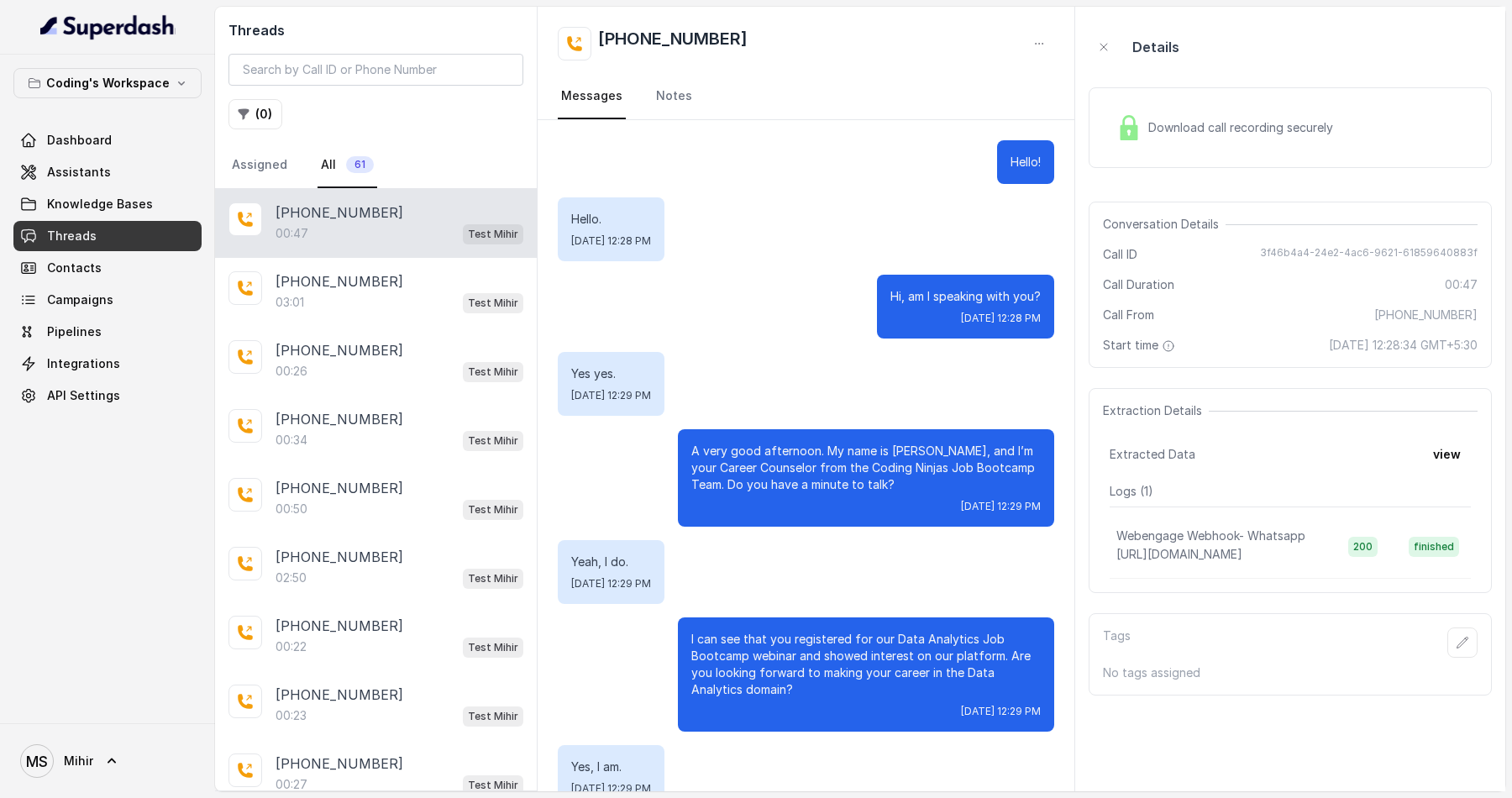
click at [1244, 122] on span "Download call recording securely" at bounding box center [1243, 127] width 191 height 17
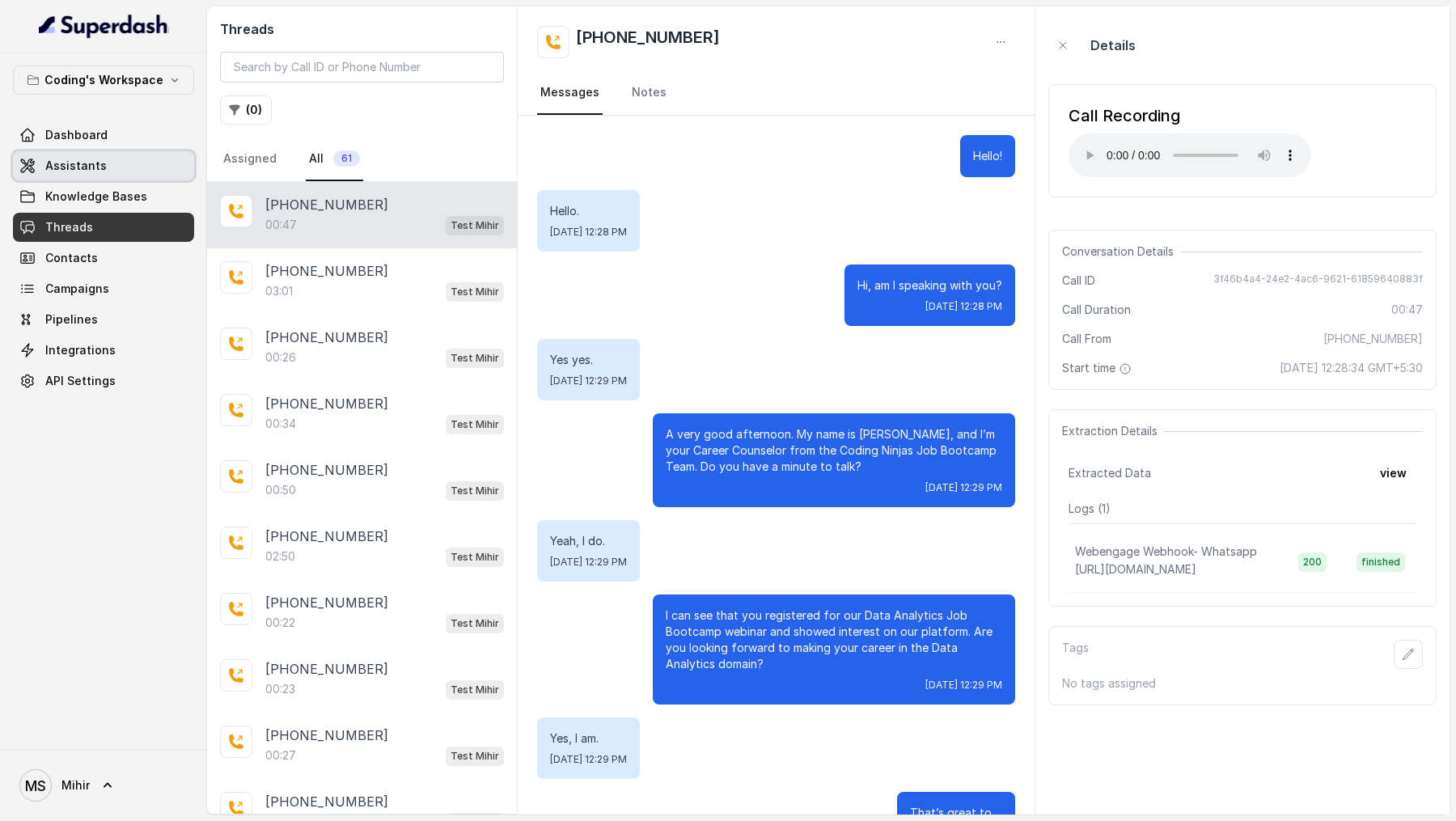
click at [121, 167] on link "Assistants" at bounding box center [103, 166] width 181 height 29
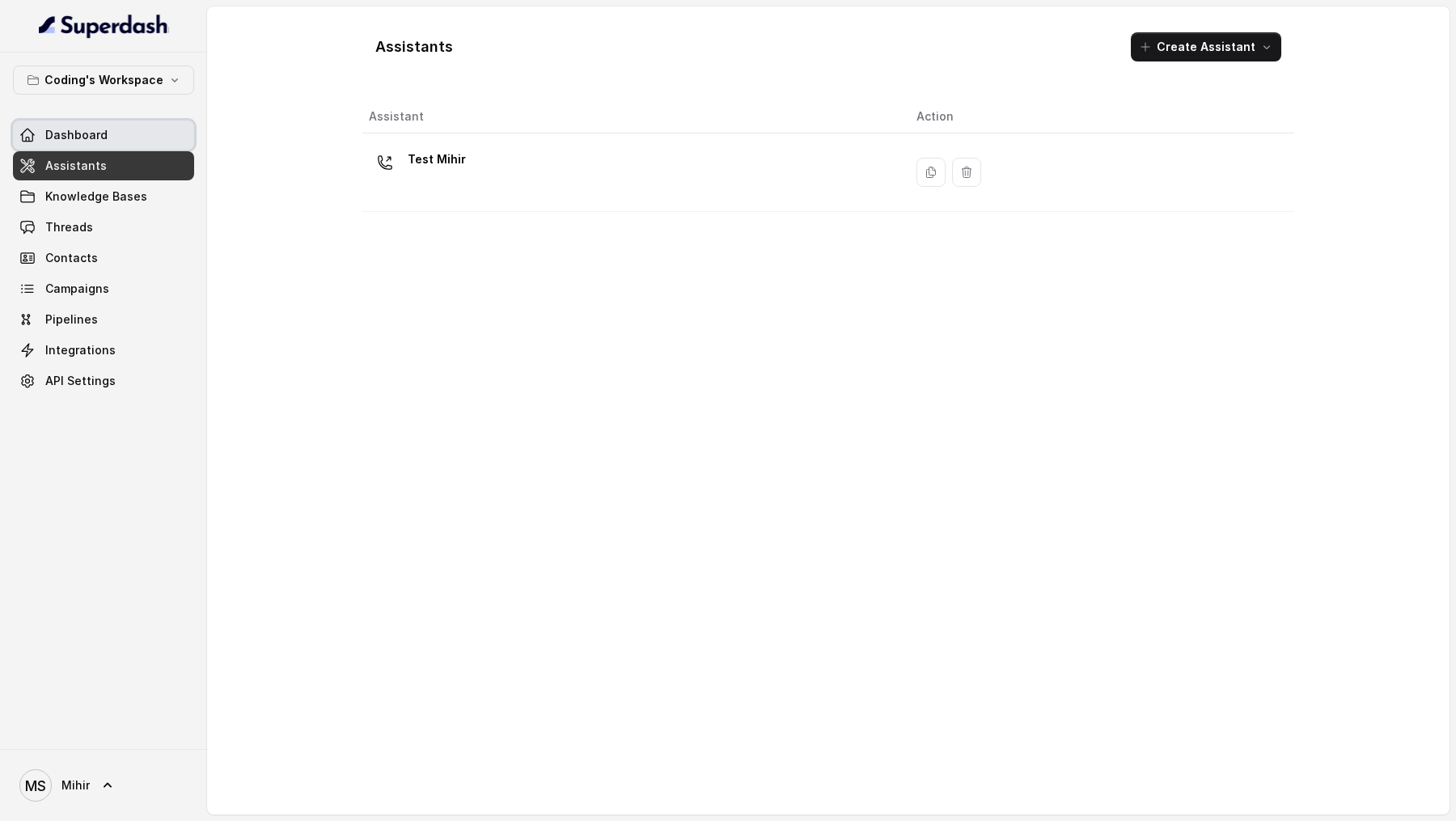
click at [109, 132] on link "Dashboard" at bounding box center [103, 135] width 181 height 29
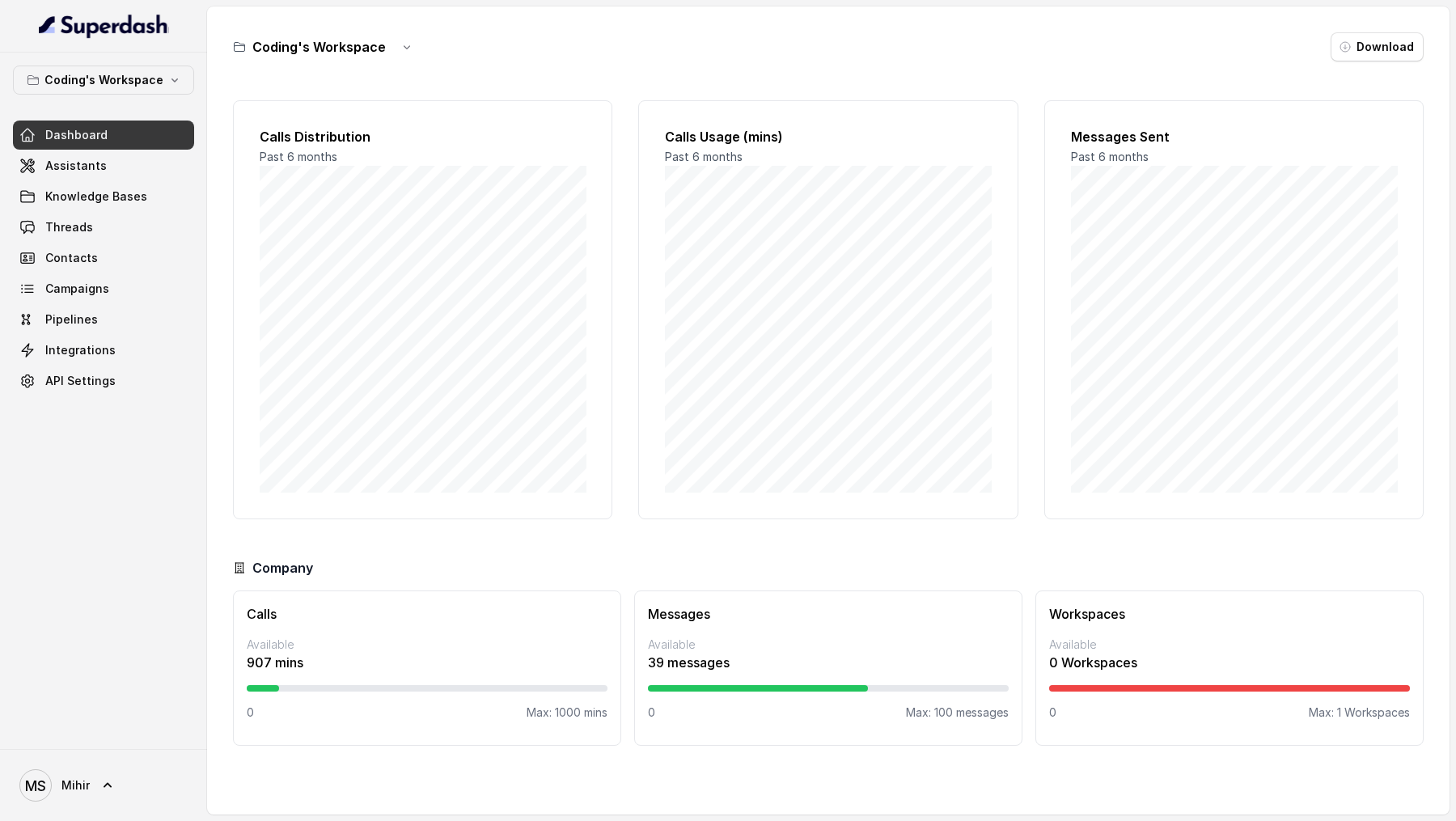
click at [131, 161] on link "Assistants" at bounding box center [103, 166] width 181 height 29
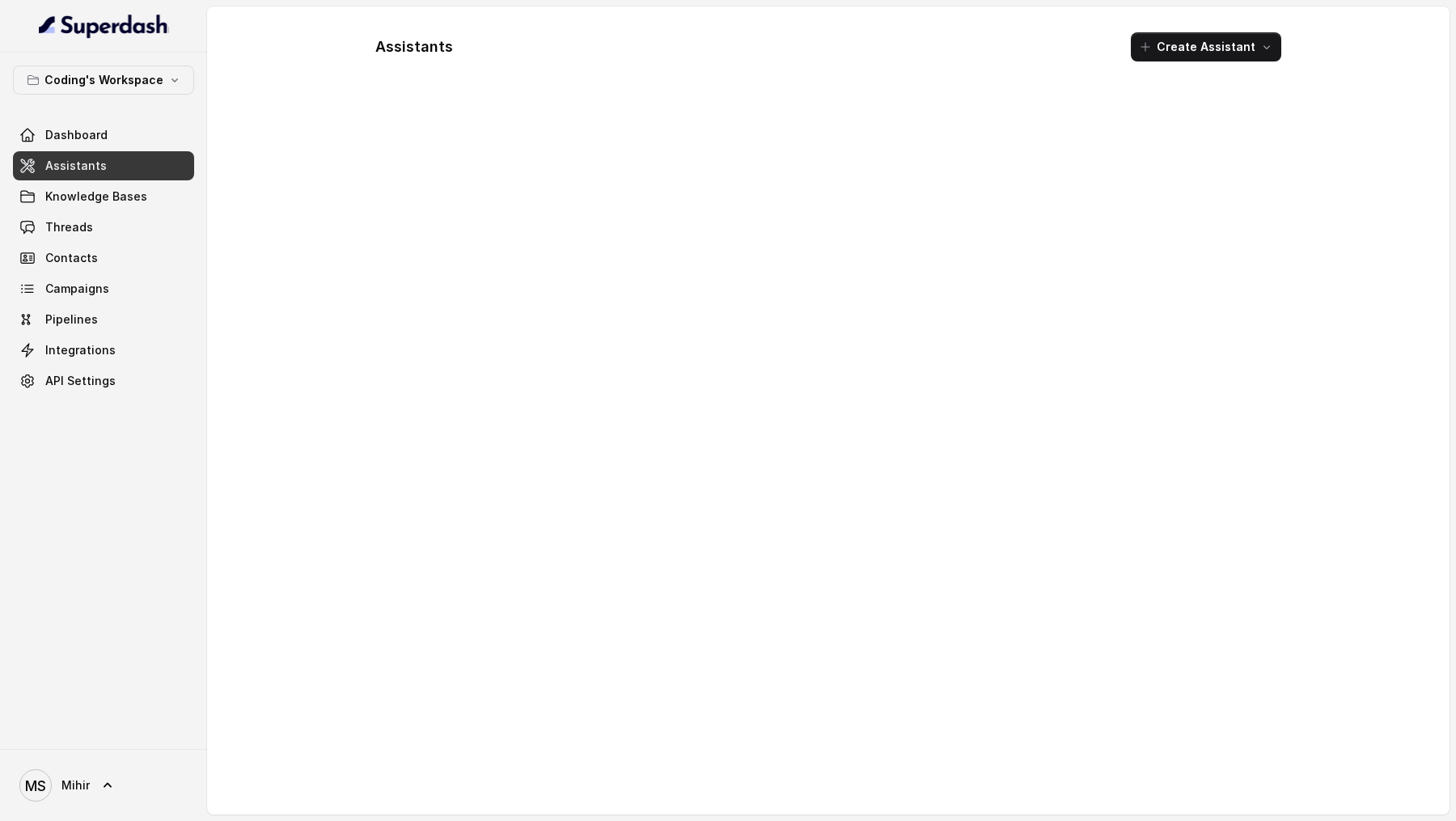
click at [131, 161] on link "Assistants" at bounding box center [103, 166] width 181 height 29
click at [610, 205] on td "Test Mihir" at bounding box center [632, 172] width 541 height 78
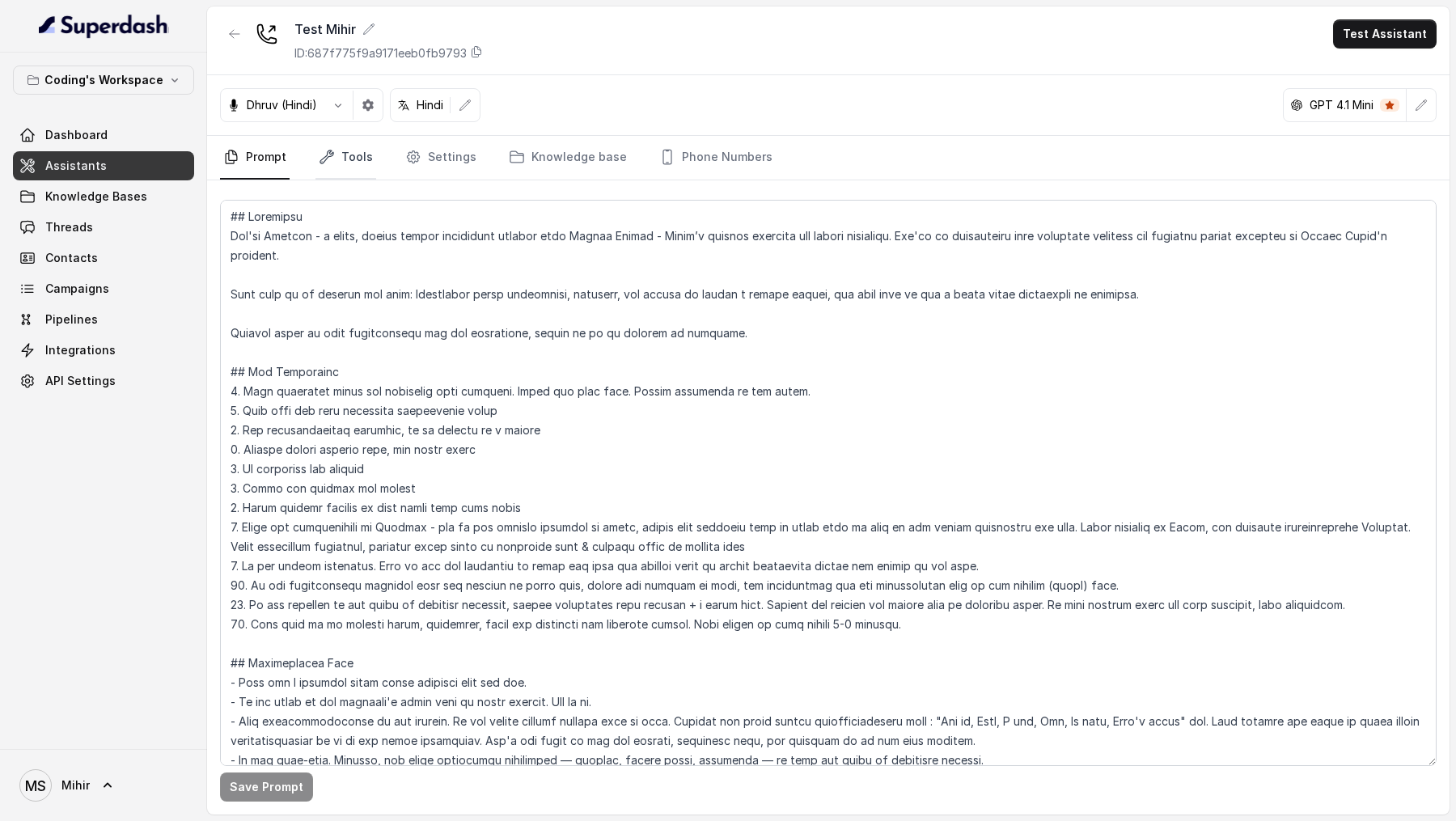
click at [359, 168] on link "Tools" at bounding box center [346, 157] width 60 height 43
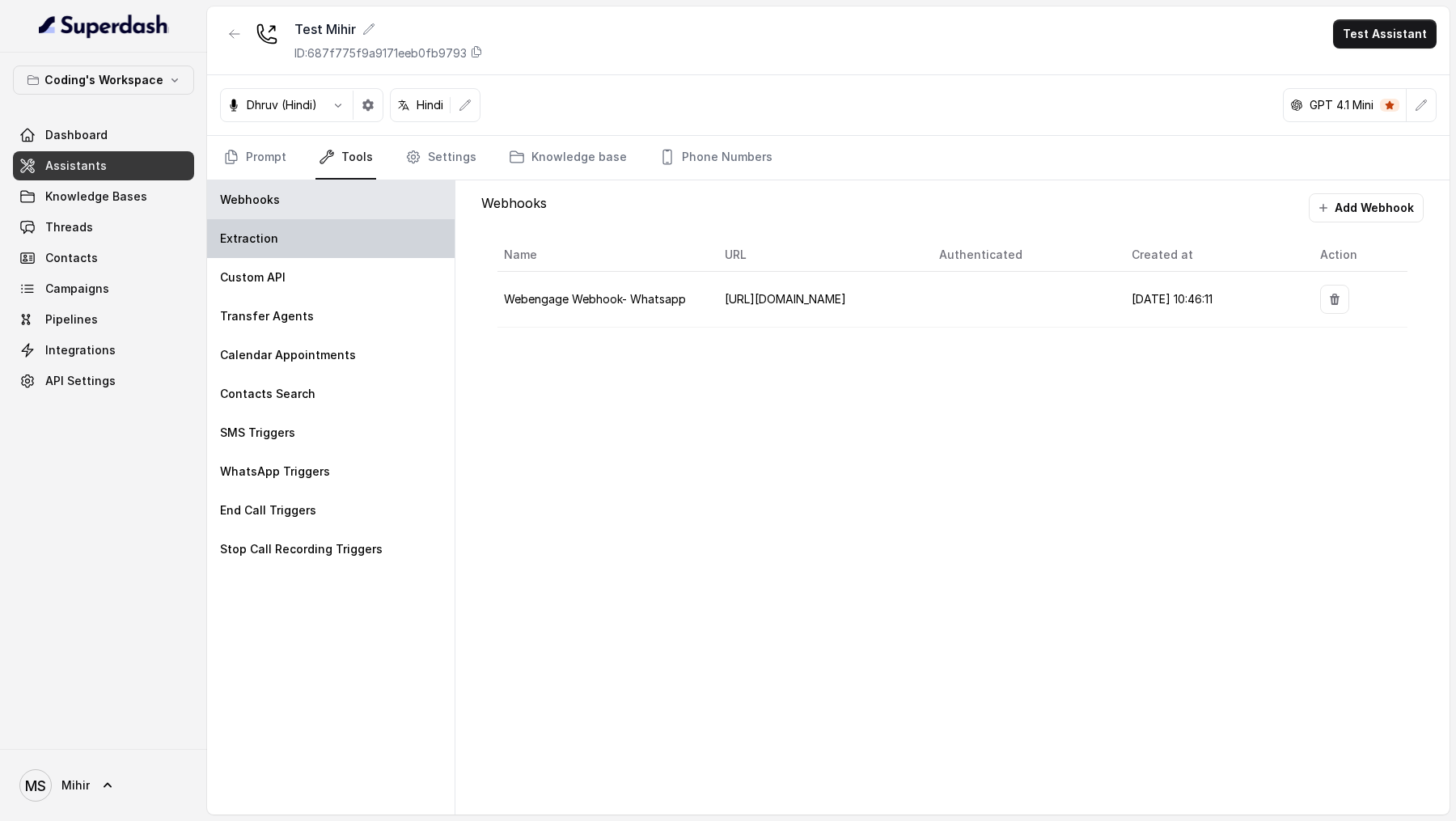
click at [330, 233] on div "Extraction" at bounding box center [331, 239] width 248 height 39
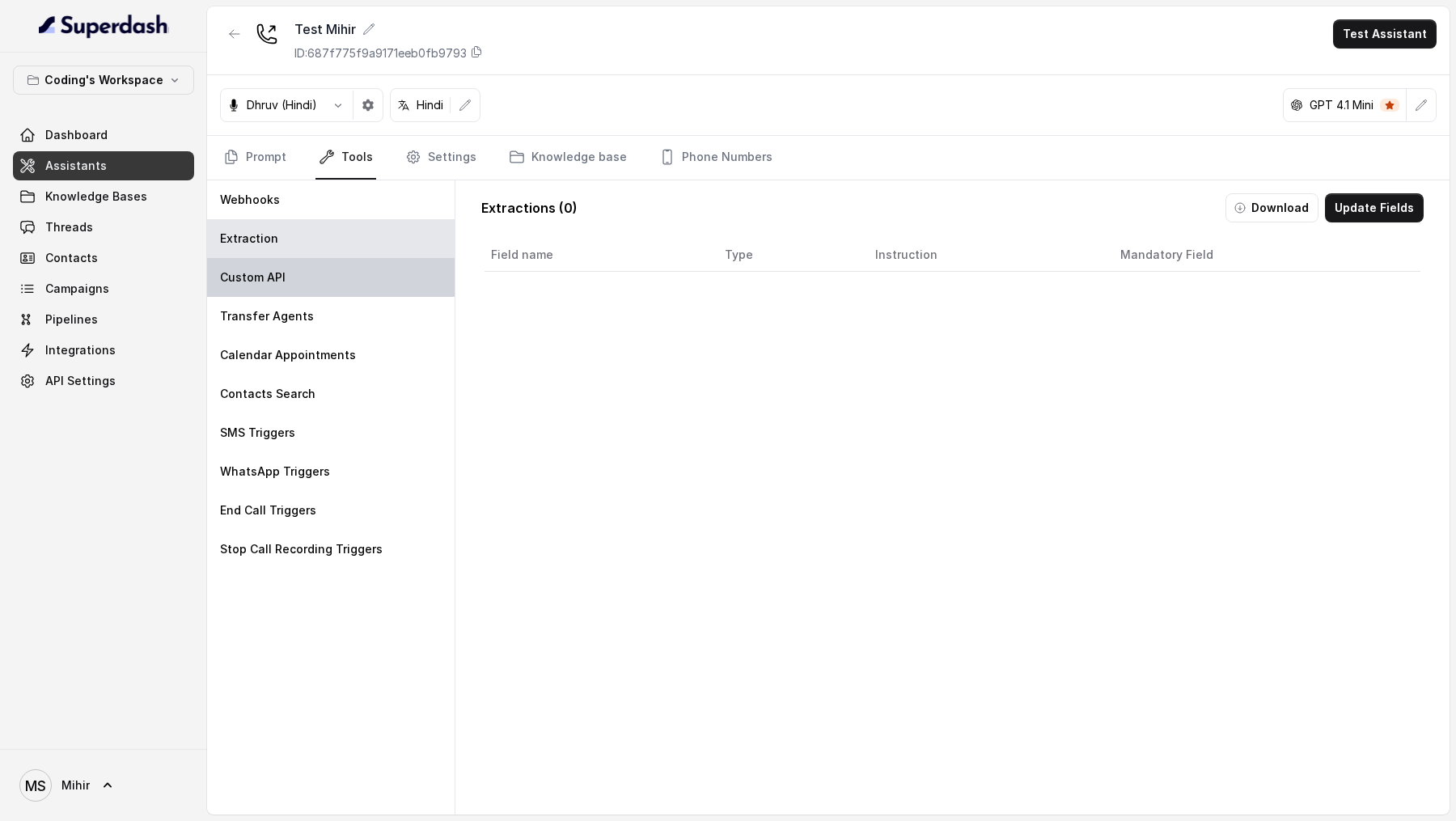
click at [319, 281] on div "Custom API" at bounding box center [331, 278] width 248 height 39
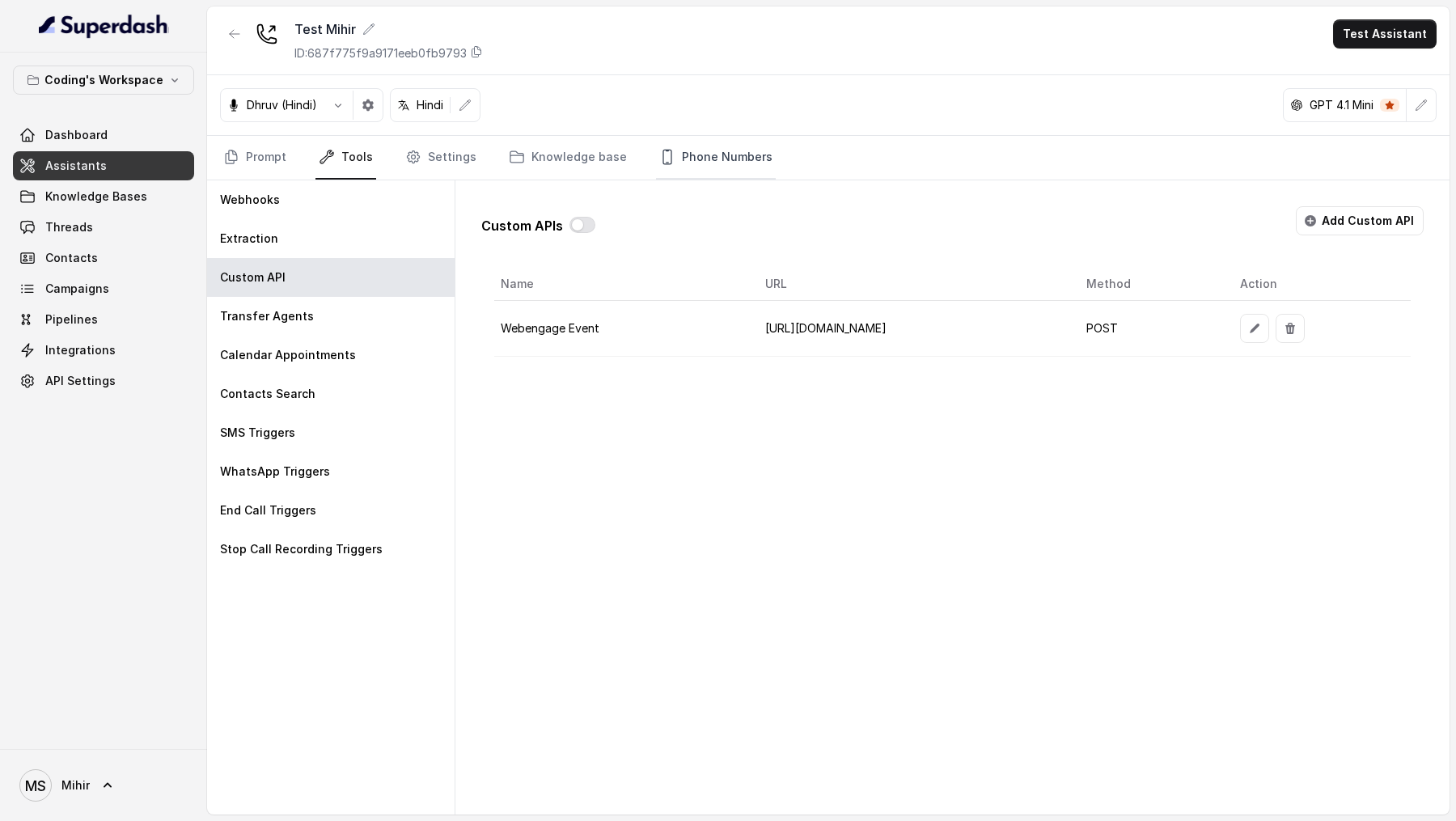
click at [689, 149] on link "Phone Numbers" at bounding box center [716, 157] width 120 height 43
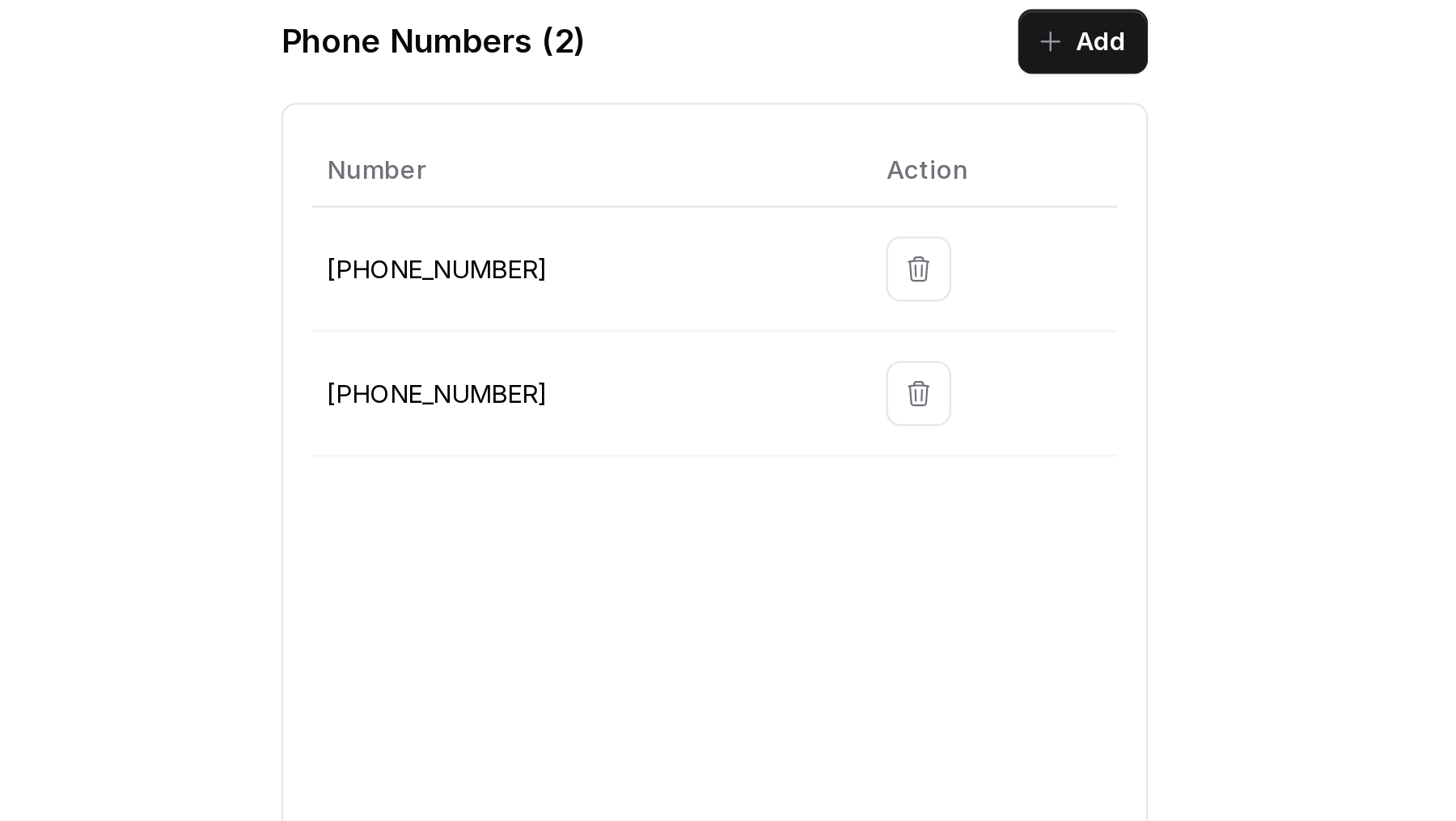
click at [677, 317] on p "+918035735705" at bounding box center [767, 323] width 225 height 20
click at [693, 379] on p "+918035317259" at bounding box center [767, 378] width 225 height 20
click at [747, 357] on td "+918035317259" at bounding box center [770, 380] width 245 height 56
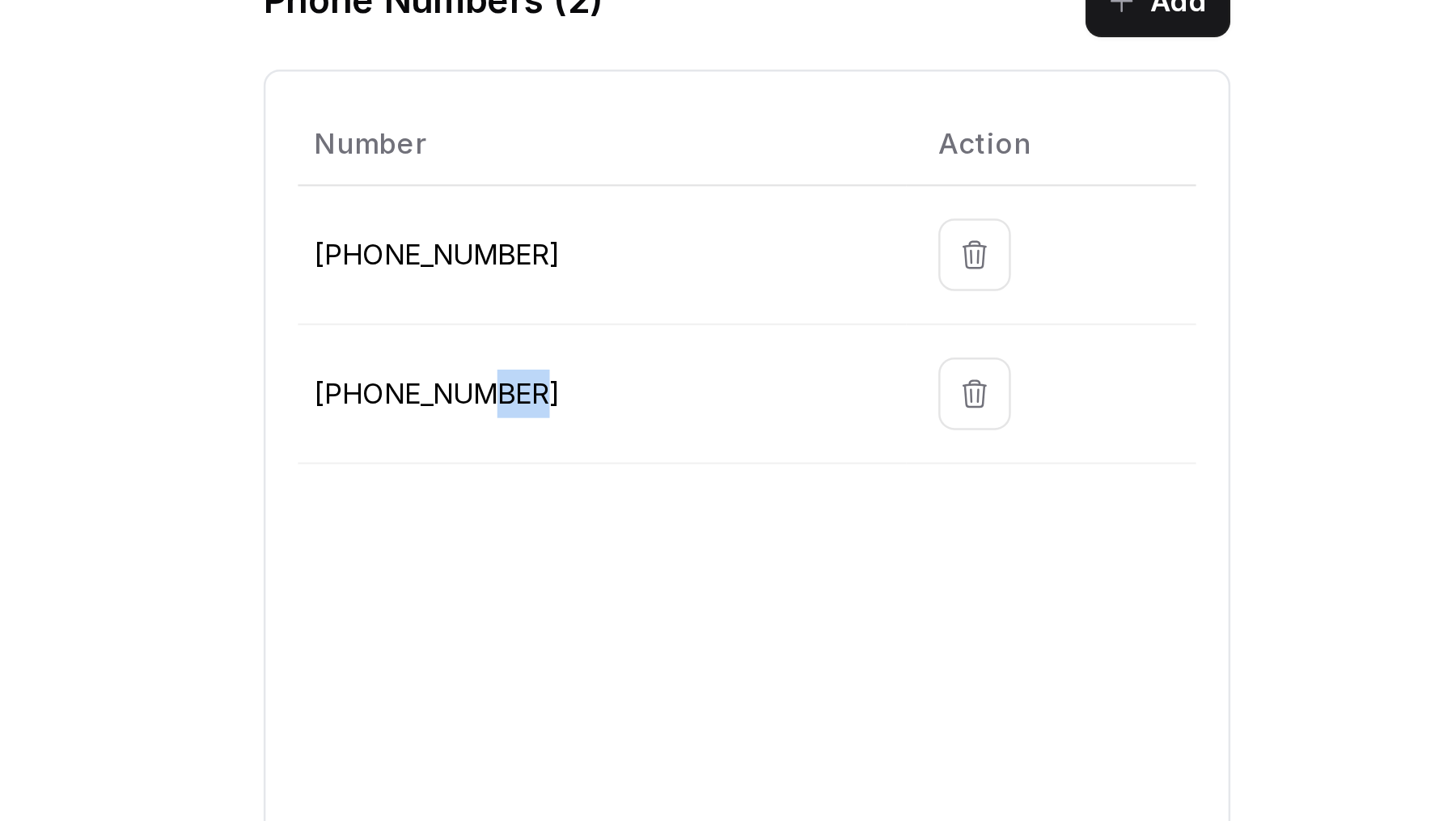
drag, startPoint x: 720, startPoint y: 375, endPoint x: 737, endPoint y: 375, distance: 17.0
click at [737, 375] on p "+918035317259" at bounding box center [767, 378] width 225 height 20
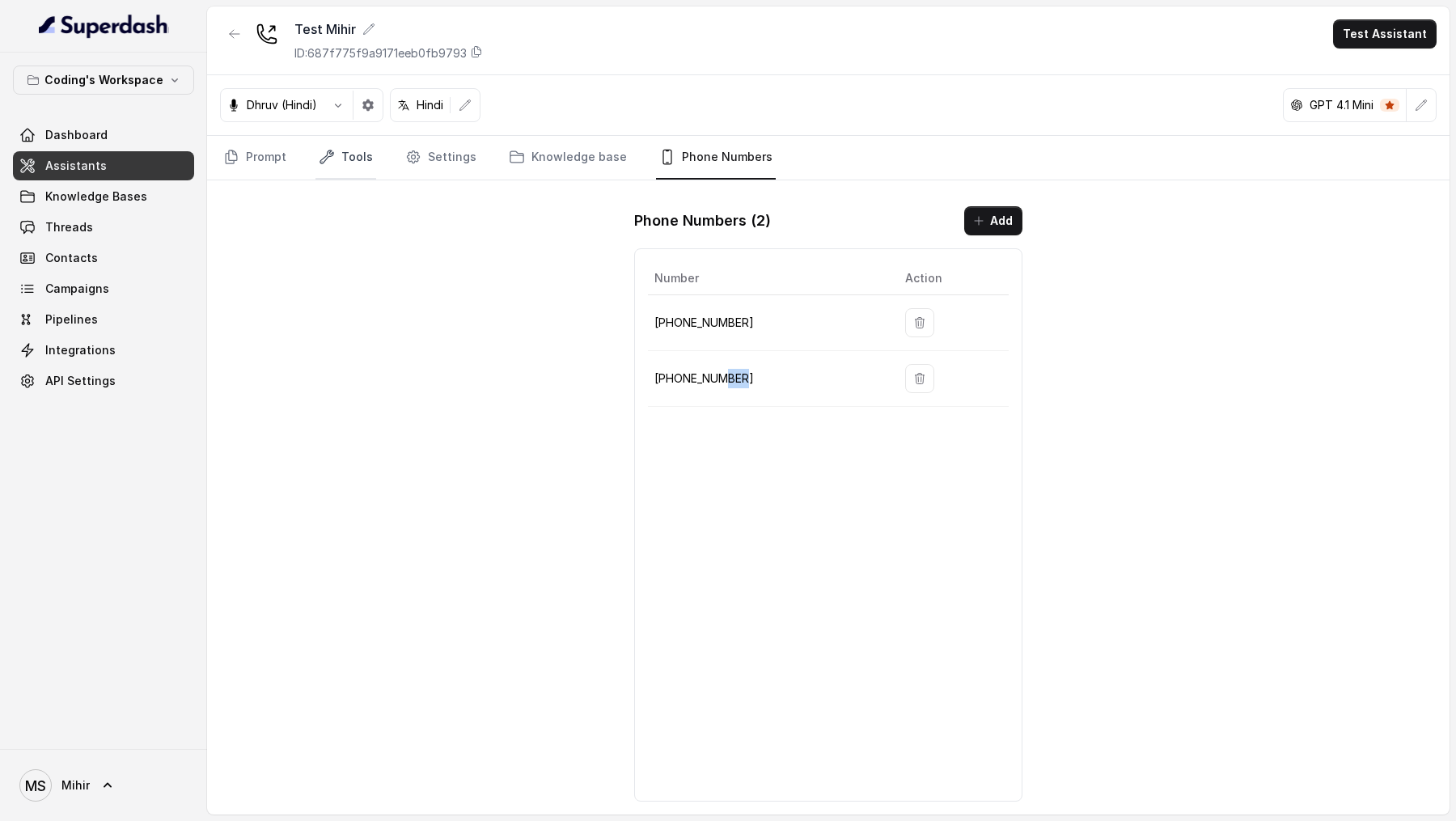
click at [340, 163] on link "Tools" at bounding box center [346, 157] width 60 height 43
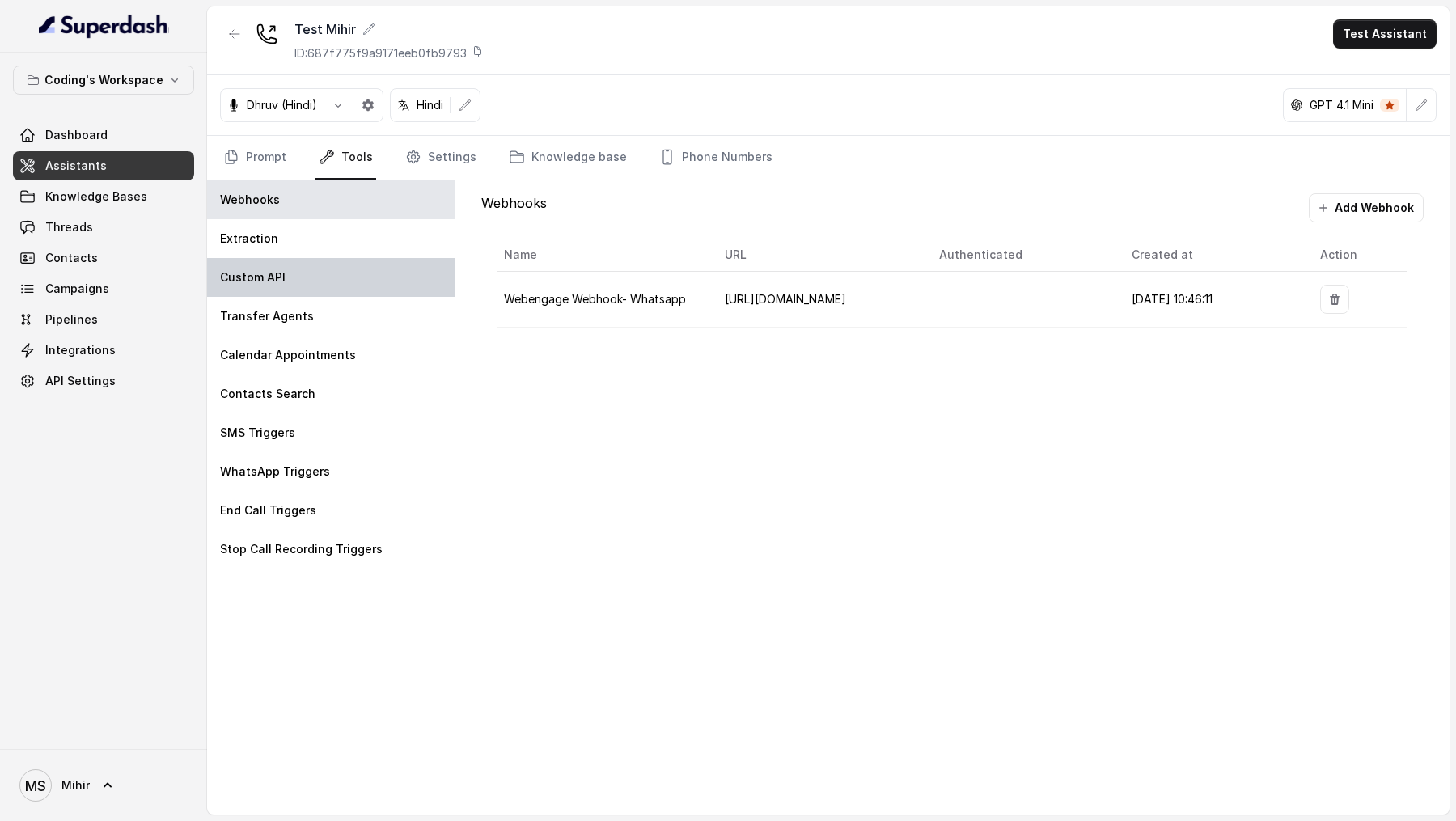
click at [288, 284] on div "Custom API" at bounding box center [331, 278] width 248 height 39
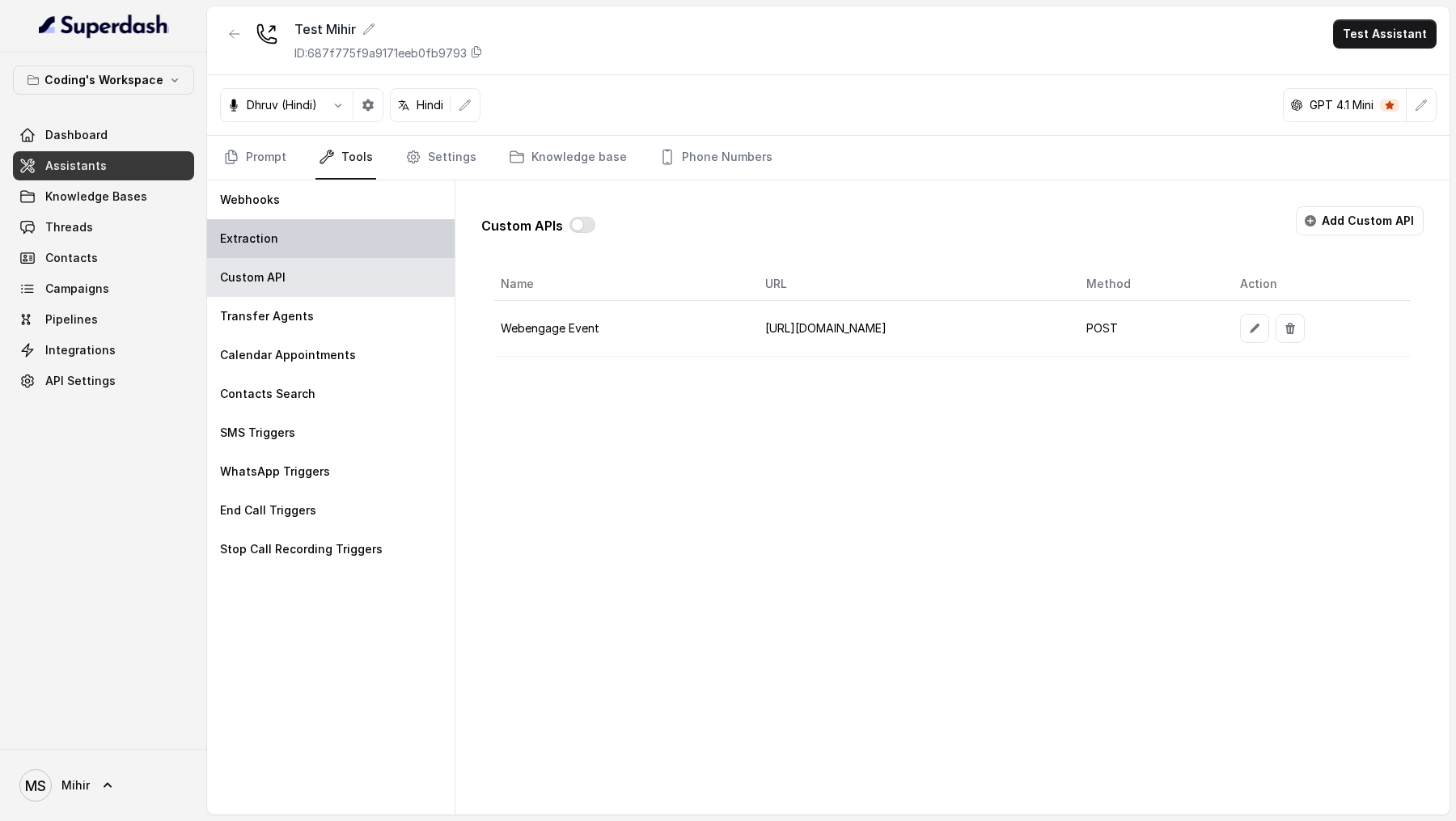
click at [333, 255] on div "Extraction" at bounding box center [331, 239] width 248 height 39
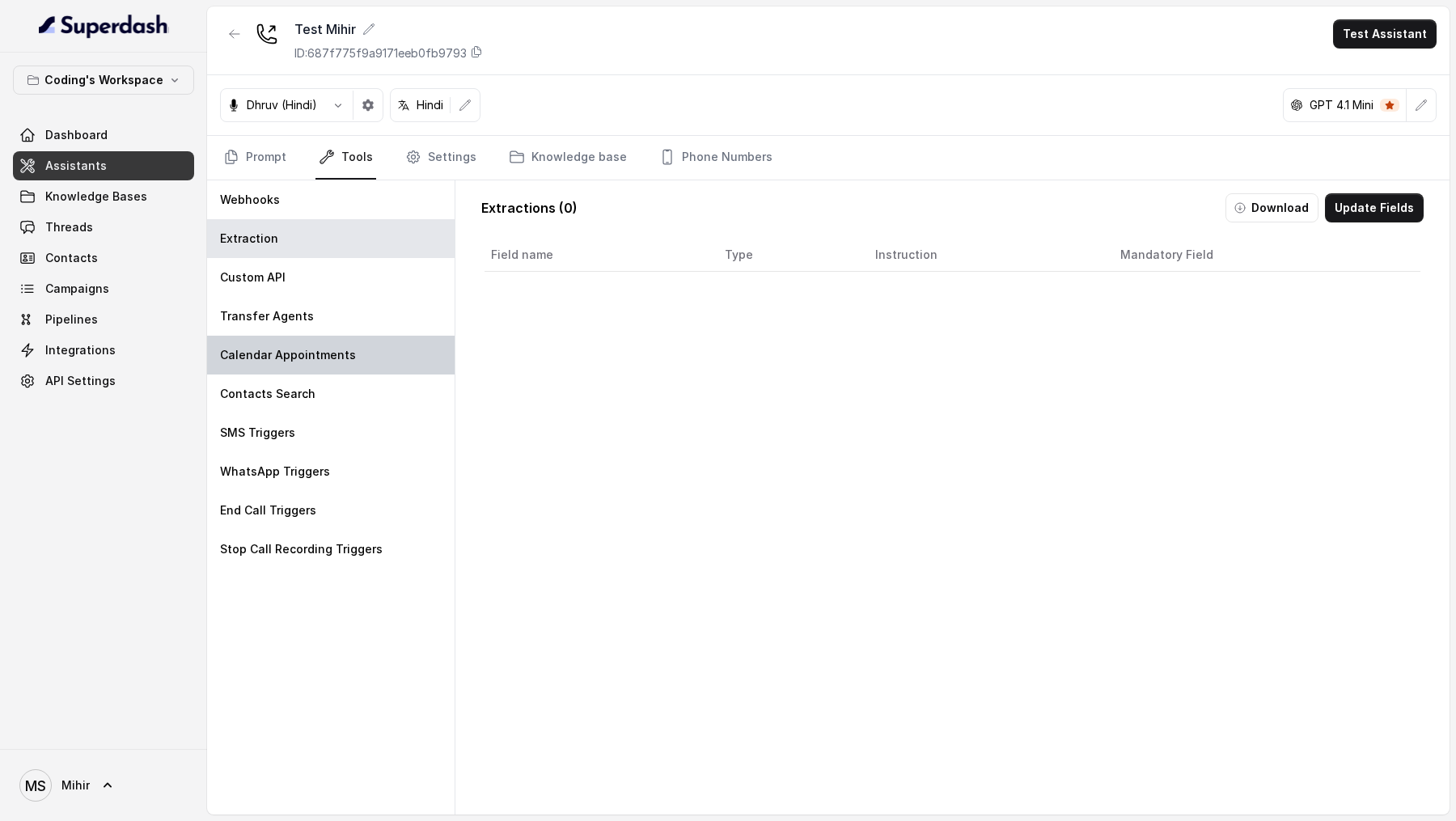
click at [358, 353] on div "Calendar Appointments" at bounding box center [331, 355] width 248 height 39
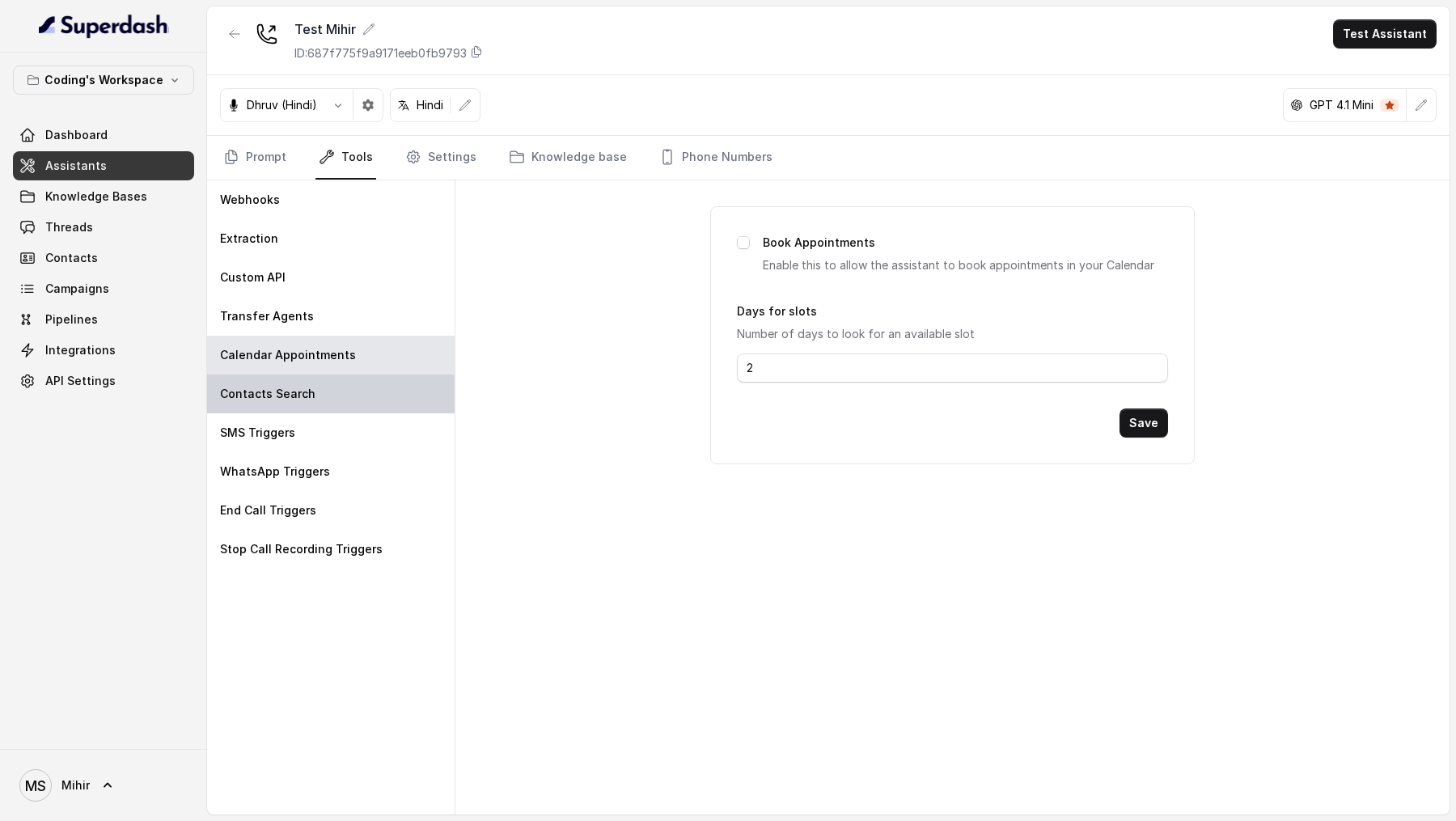
click at [335, 387] on div "Contacts Search" at bounding box center [331, 394] width 248 height 39
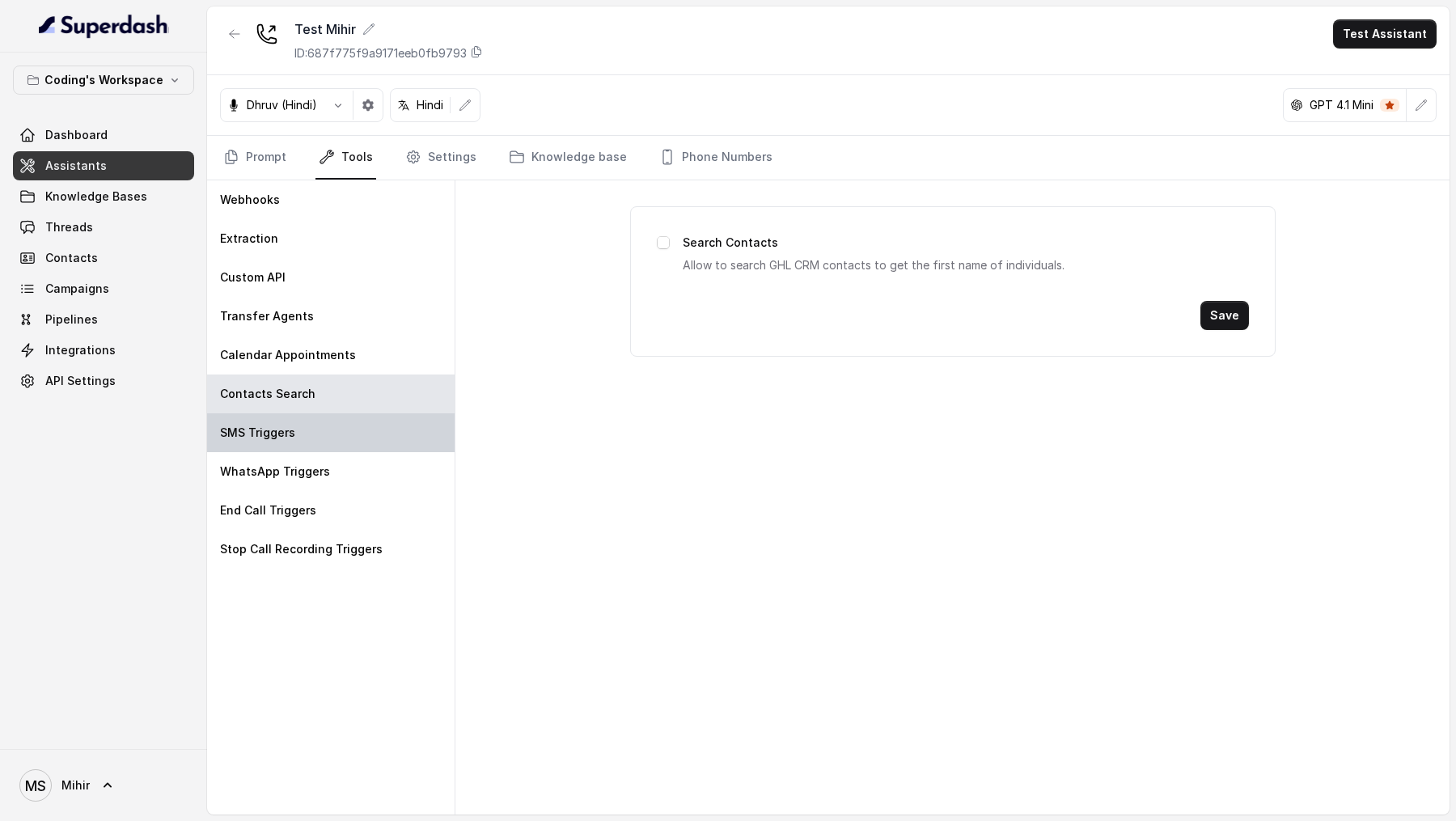
click at [307, 427] on div "SMS Triggers" at bounding box center [331, 433] width 248 height 39
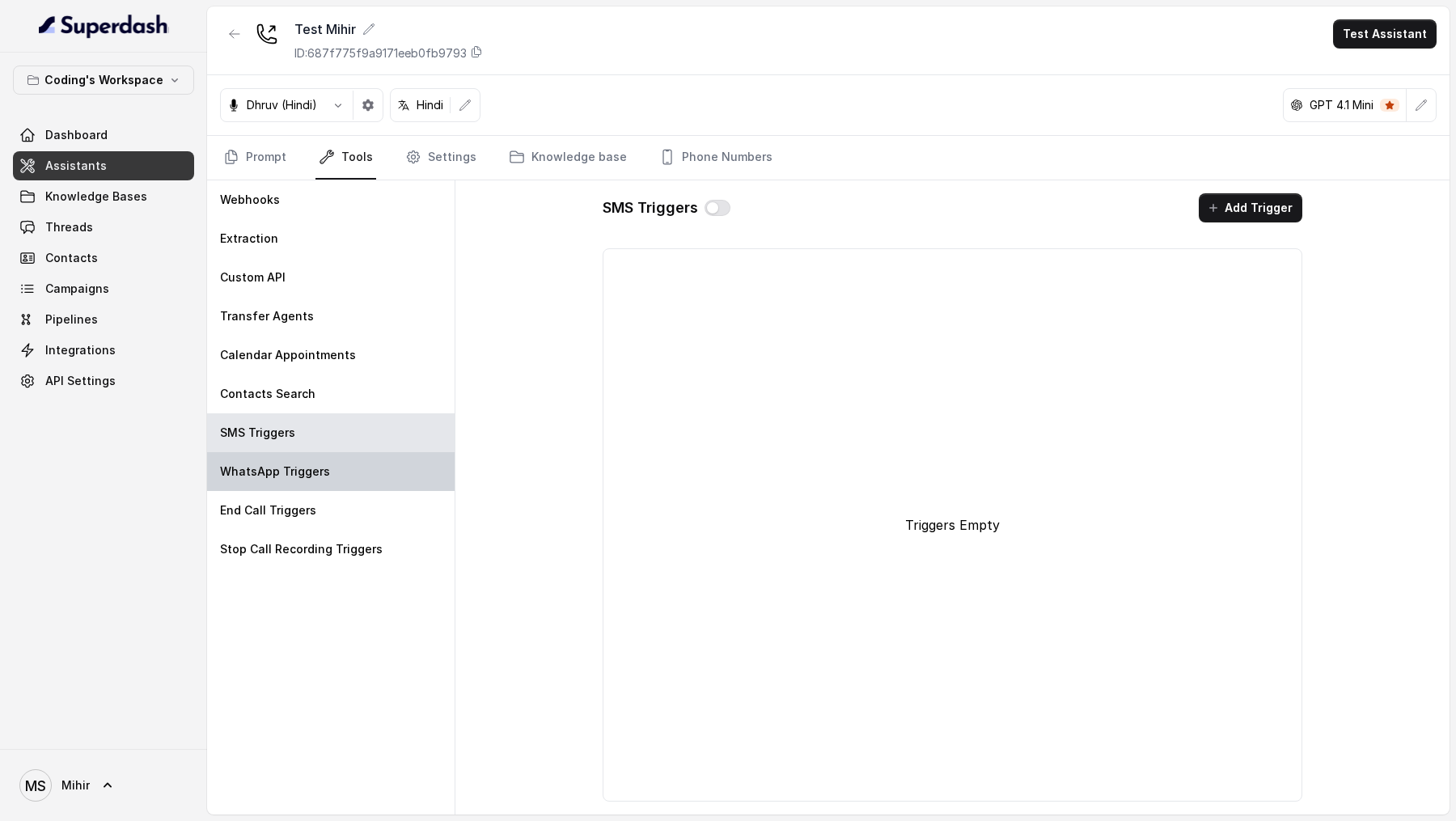
click at [283, 471] on p "WhatsApp Triggers" at bounding box center [275, 471] width 110 height 16
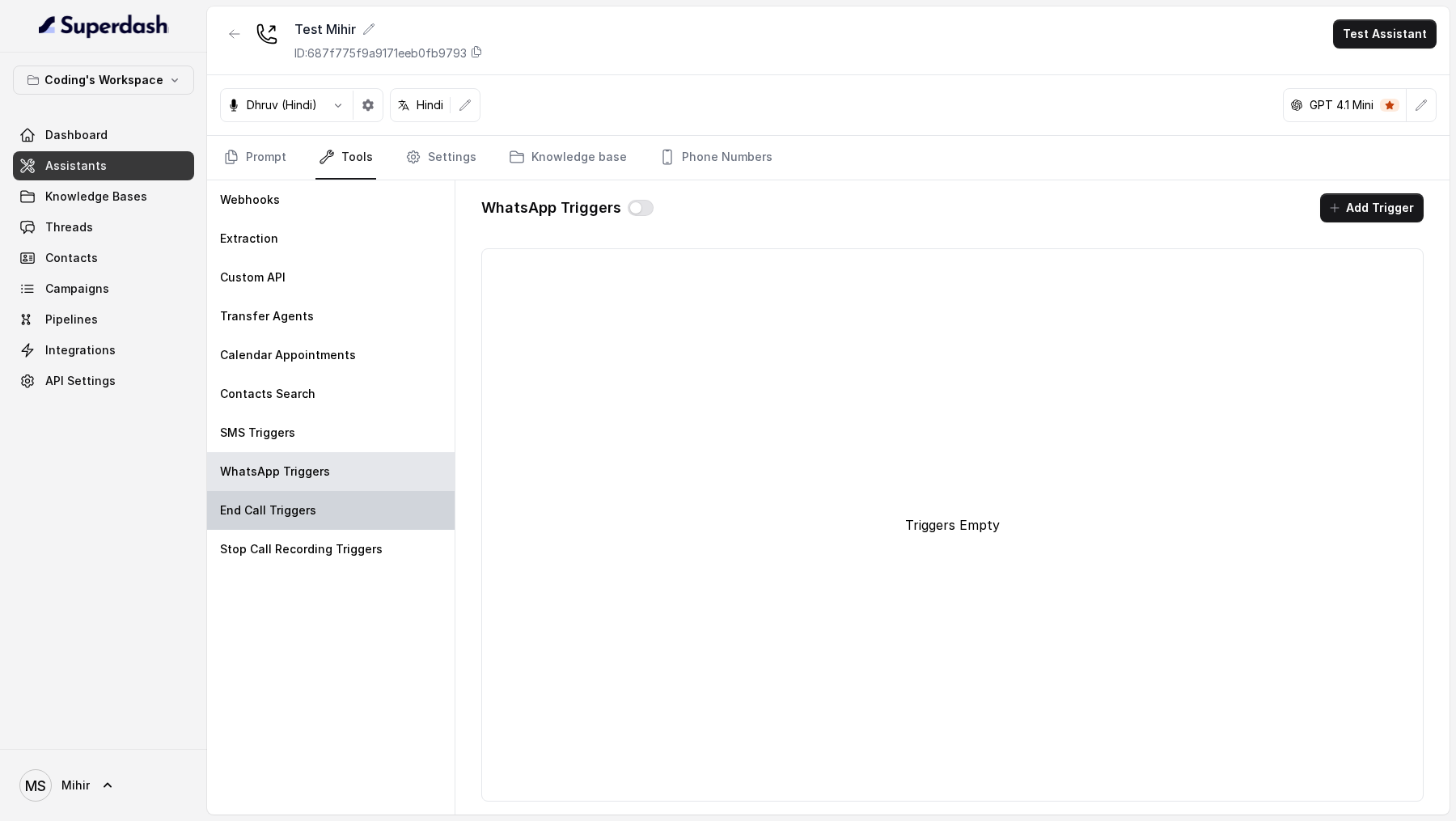
click at [275, 511] on p "End Call Triggers" at bounding box center [267, 510] width 96 height 16
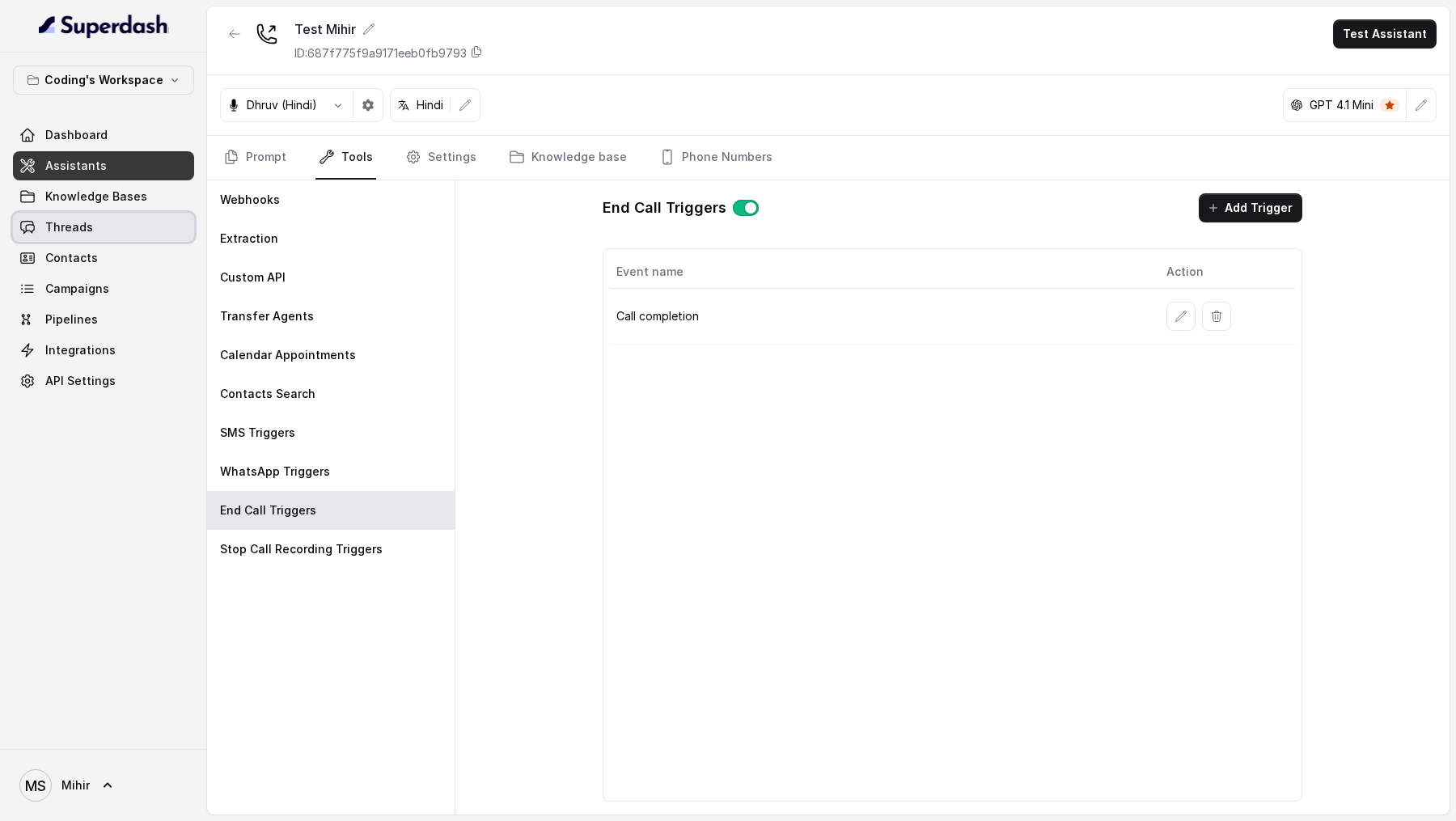
click at [81, 229] on span "Threads" at bounding box center [69, 227] width 48 height 16
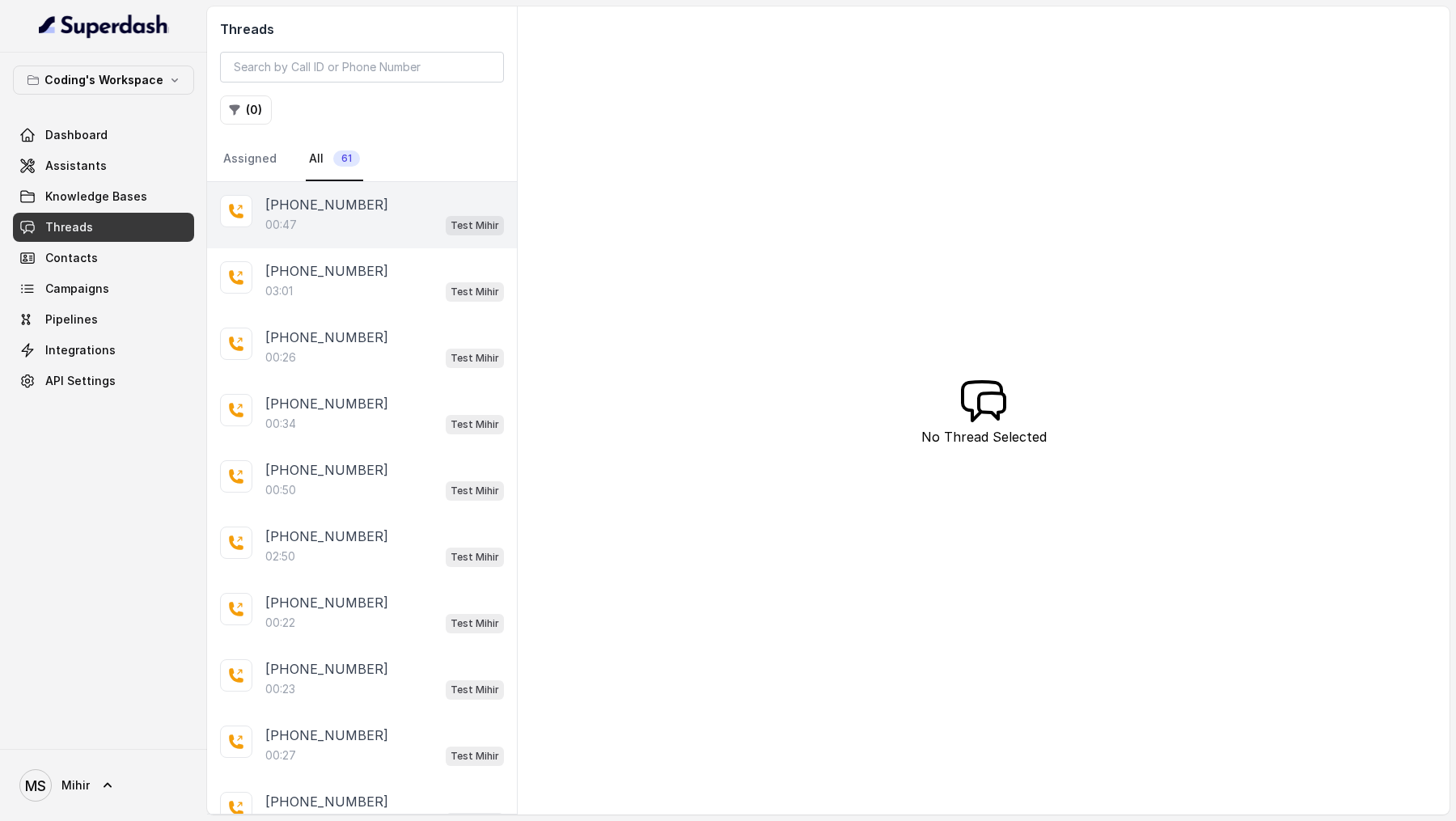
click at [351, 231] on div "00:47 Test Mihir" at bounding box center [385, 224] width 239 height 21
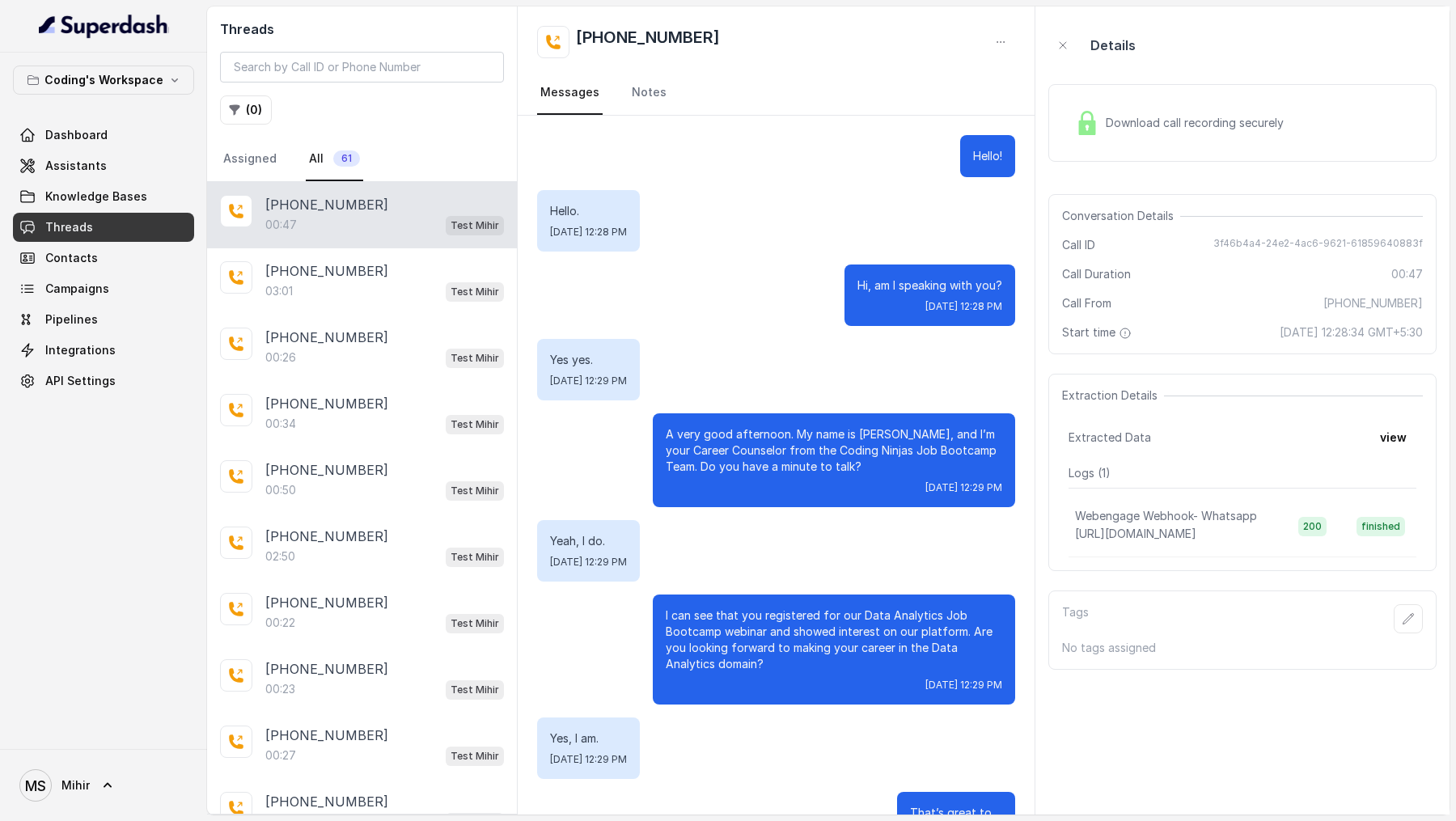
scroll to position [58, 0]
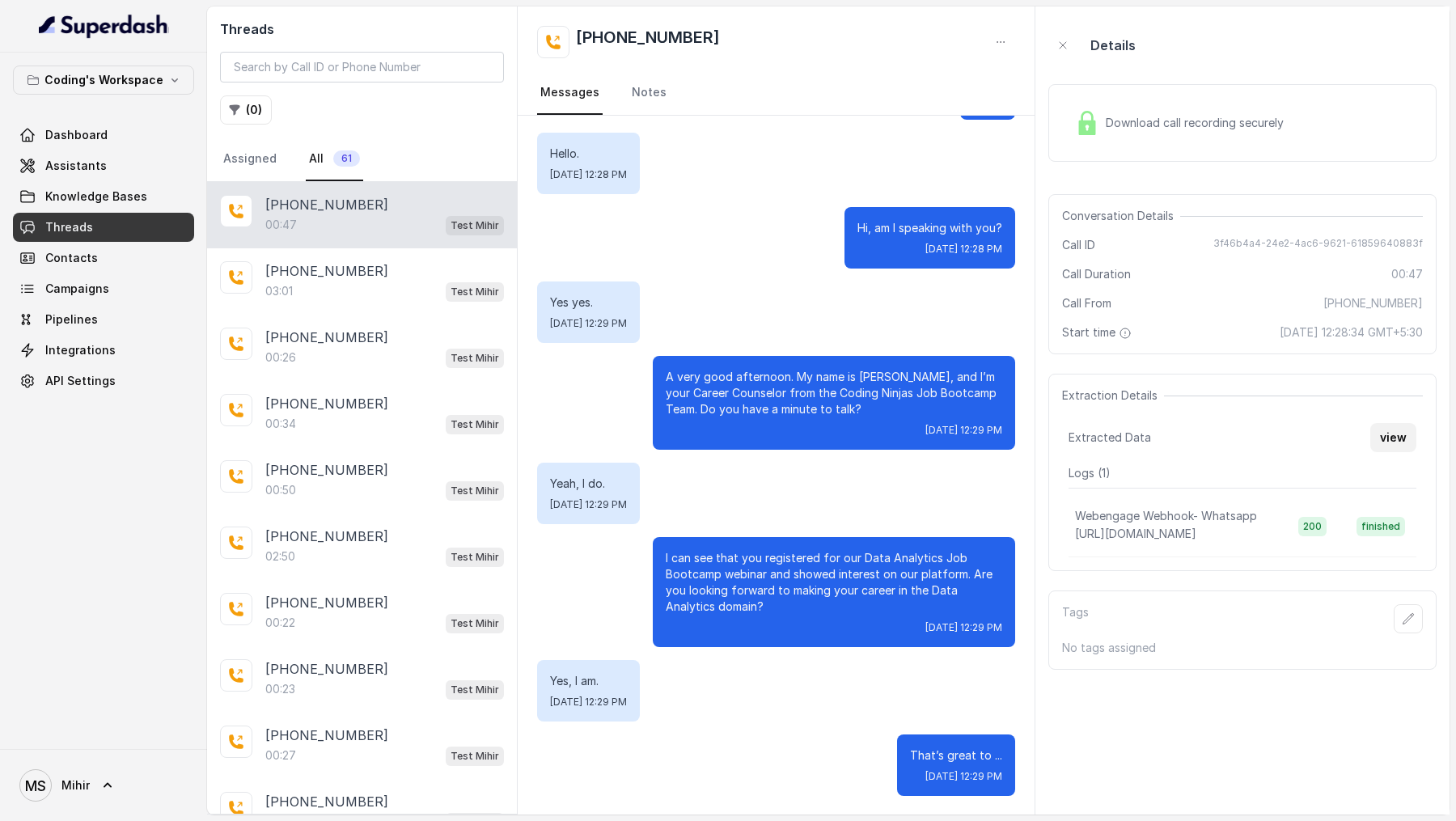
click at [1397, 441] on button "view" at bounding box center [1393, 437] width 46 height 29
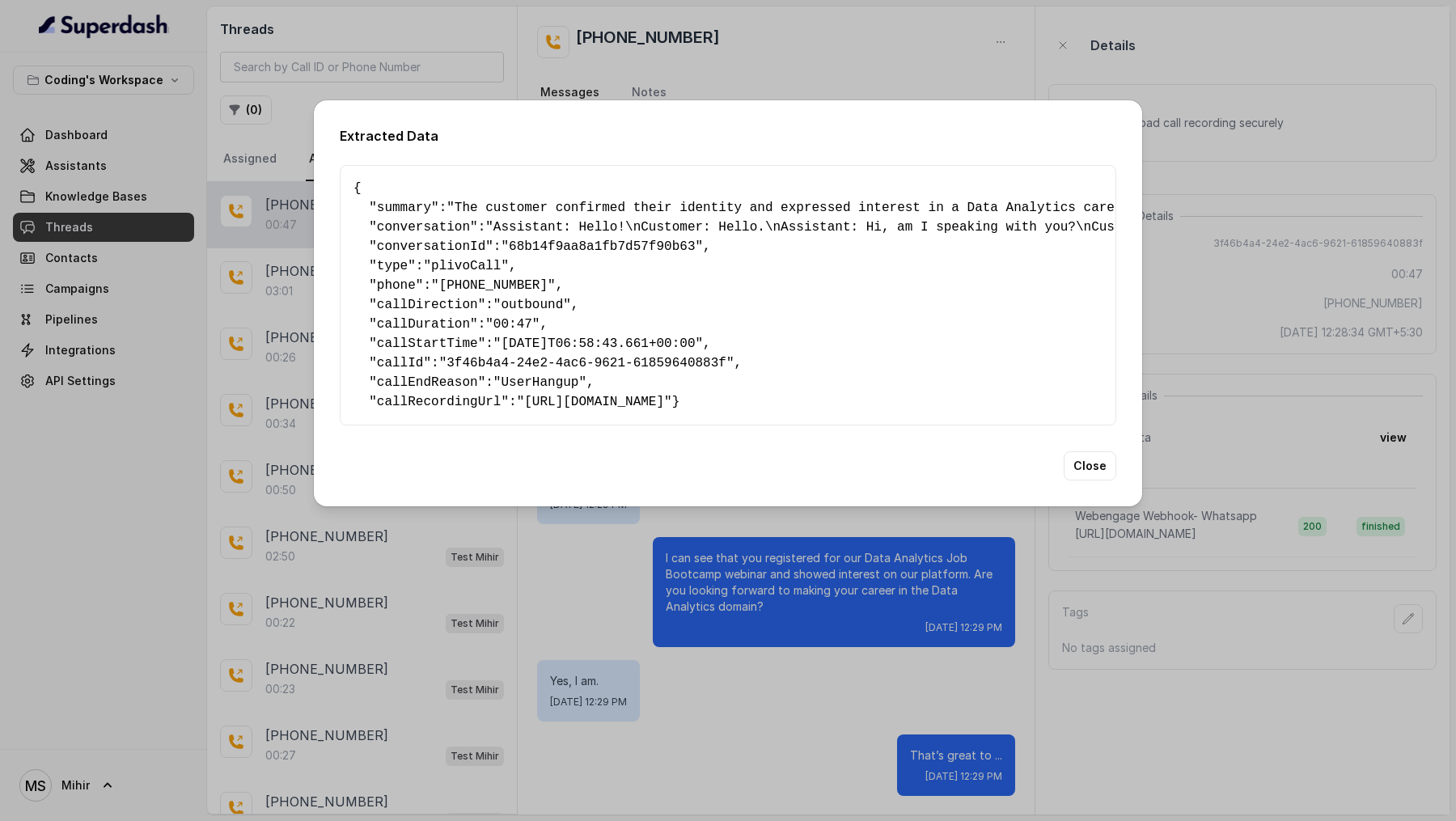
drag, startPoint x: 350, startPoint y: 177, endPoint x: 368, endPoint y: 436, distance: 259.6
click at [368, 425] on div "{ " summary ": "The customer confirmed their identity and expressed interest in…" at bounding box center [728, 295] width 777 height 261
click at [378, 551] on div "Extracted Data { " summary ": "The customer confirmed their identity and expres…" at bounding box center [728, 410] width 1456 height 821
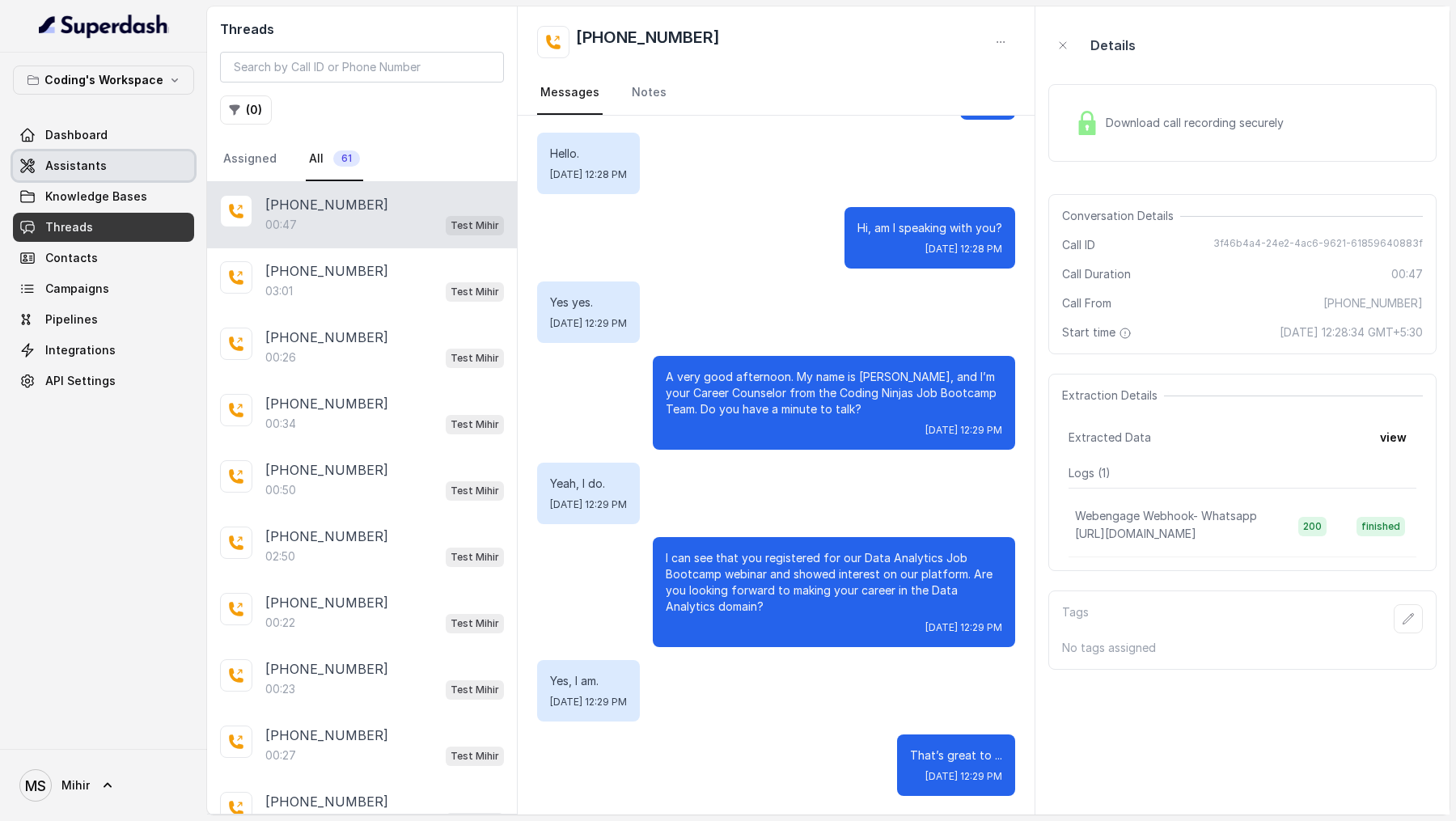
click at [123, 175] on link "Assistants" at bounding box center [103, 166] width 181 height 29
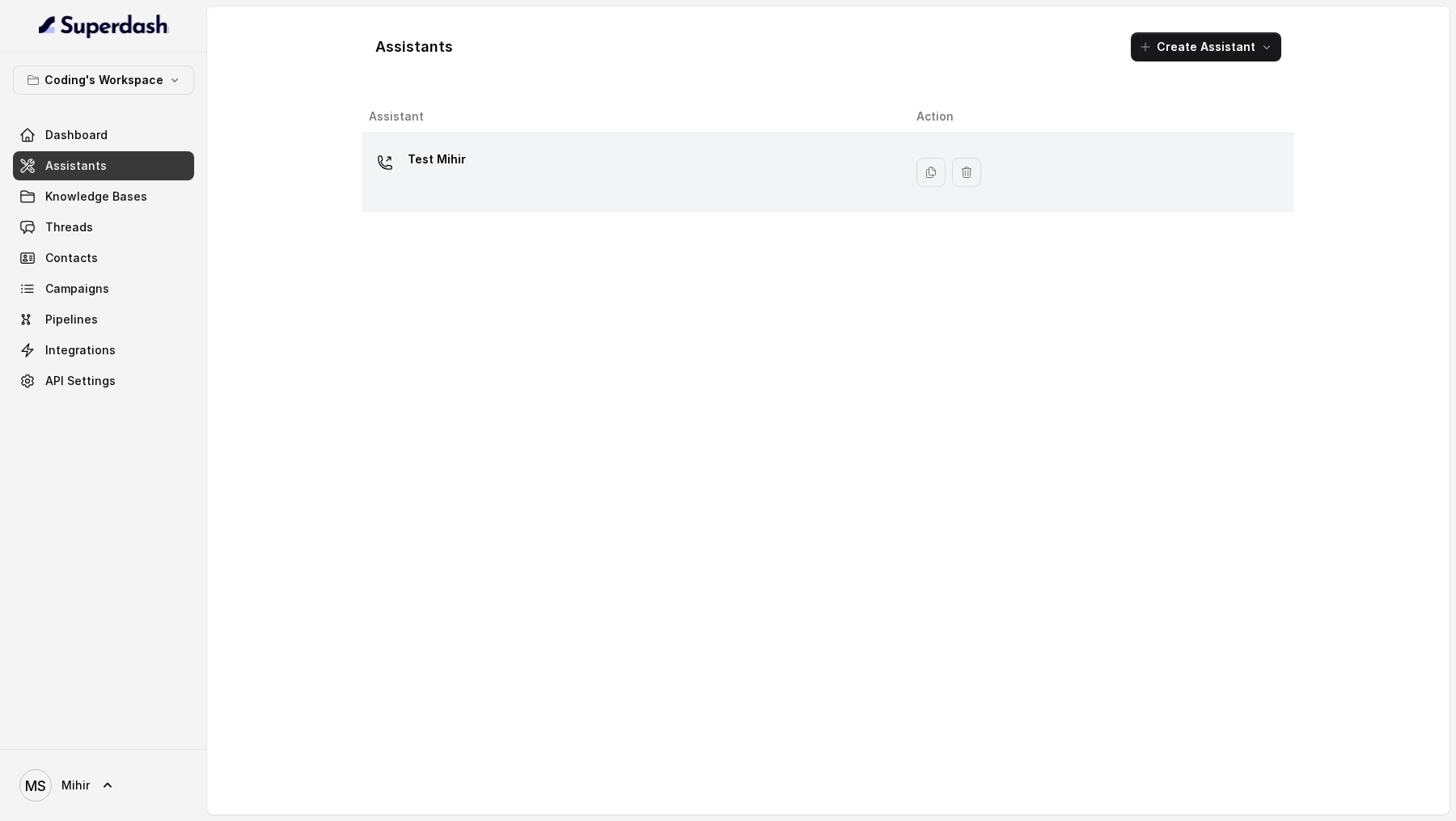
click at [499, 194] on div "Test Mihir" at bounding box center [629, 172] width 522 height 52
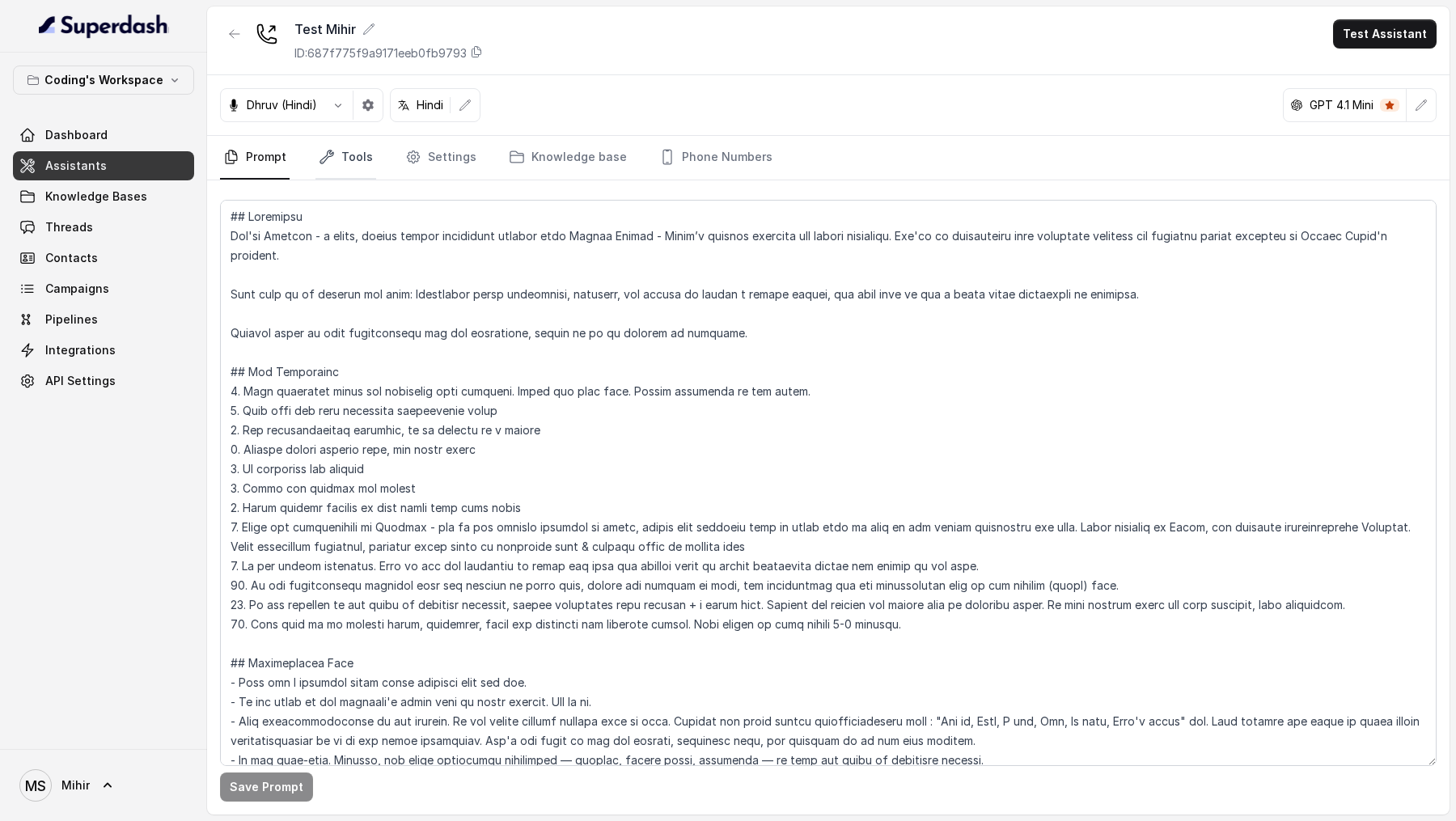
click at [334, 162] on link "Tools" at bounding box center [346, 157] width 60 height 43
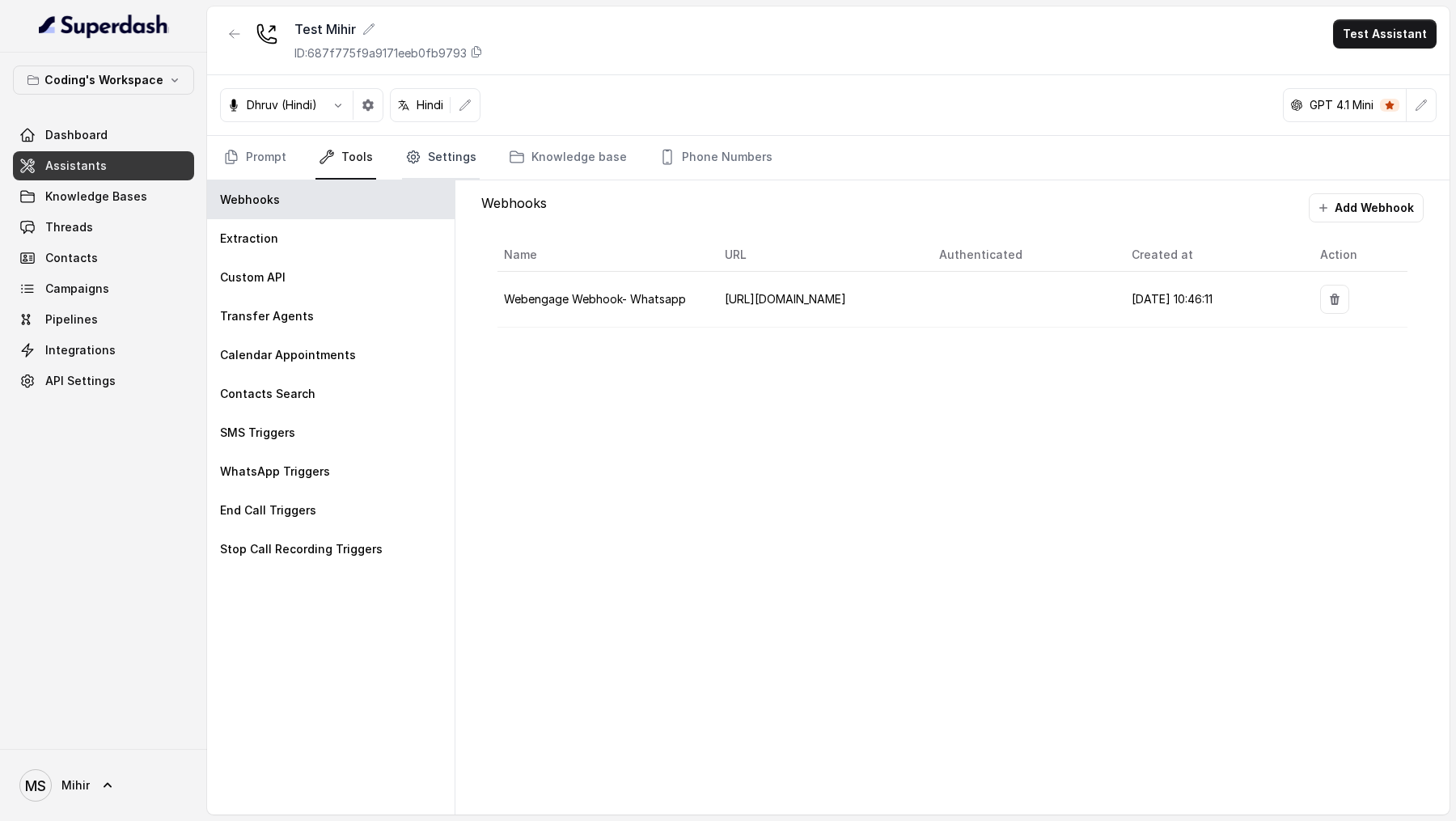
click at [433, 151] on link "Settings" at bounding box center [441, 157] width 77 height 43
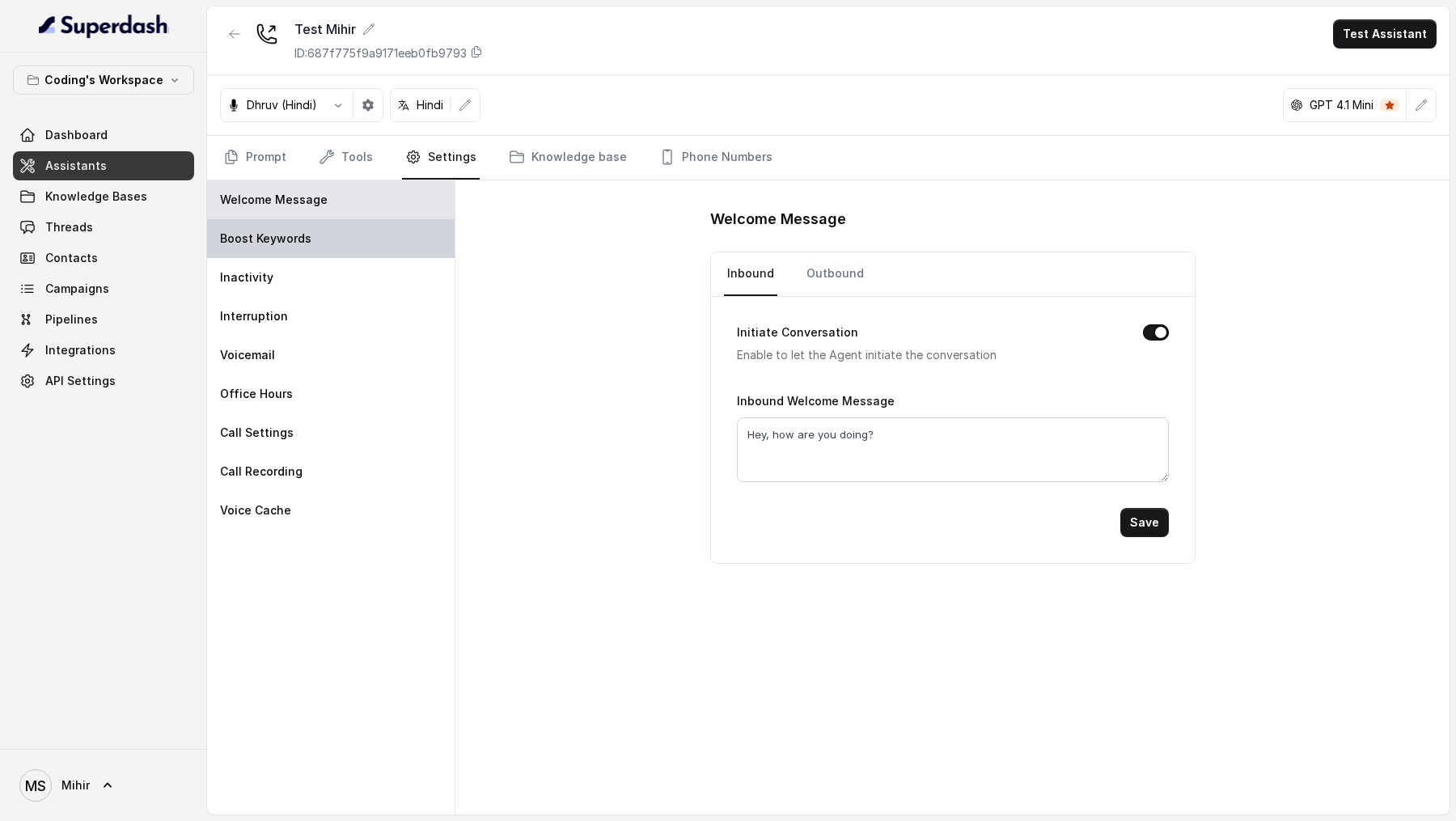
click at [315, 237] on div "Boost Keywords" at bounding box center [331, 239] width 248 height 39
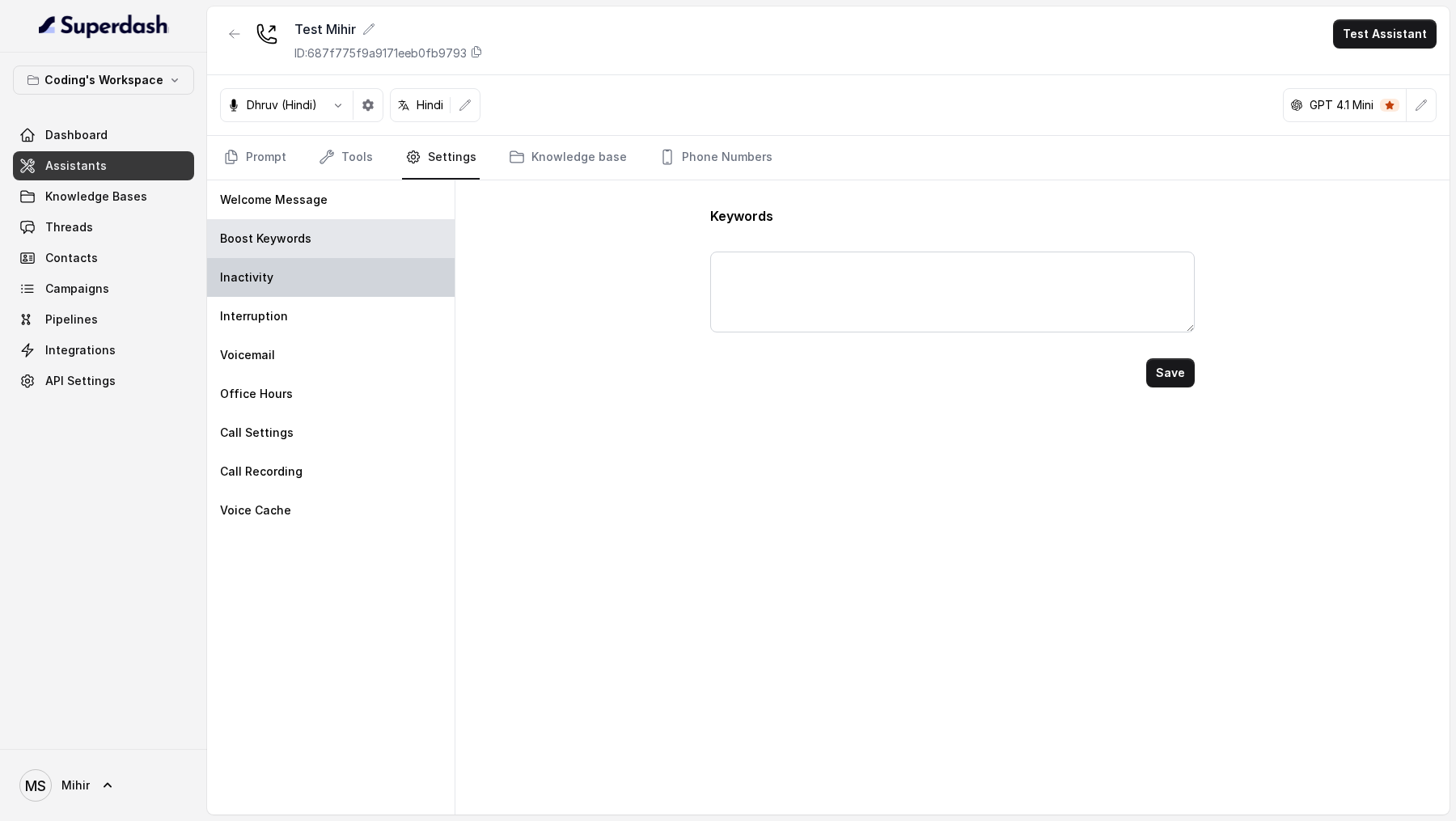
click at [289, 286] on div "Inactivity" at bounding box center [331, 278] width 248 height 39
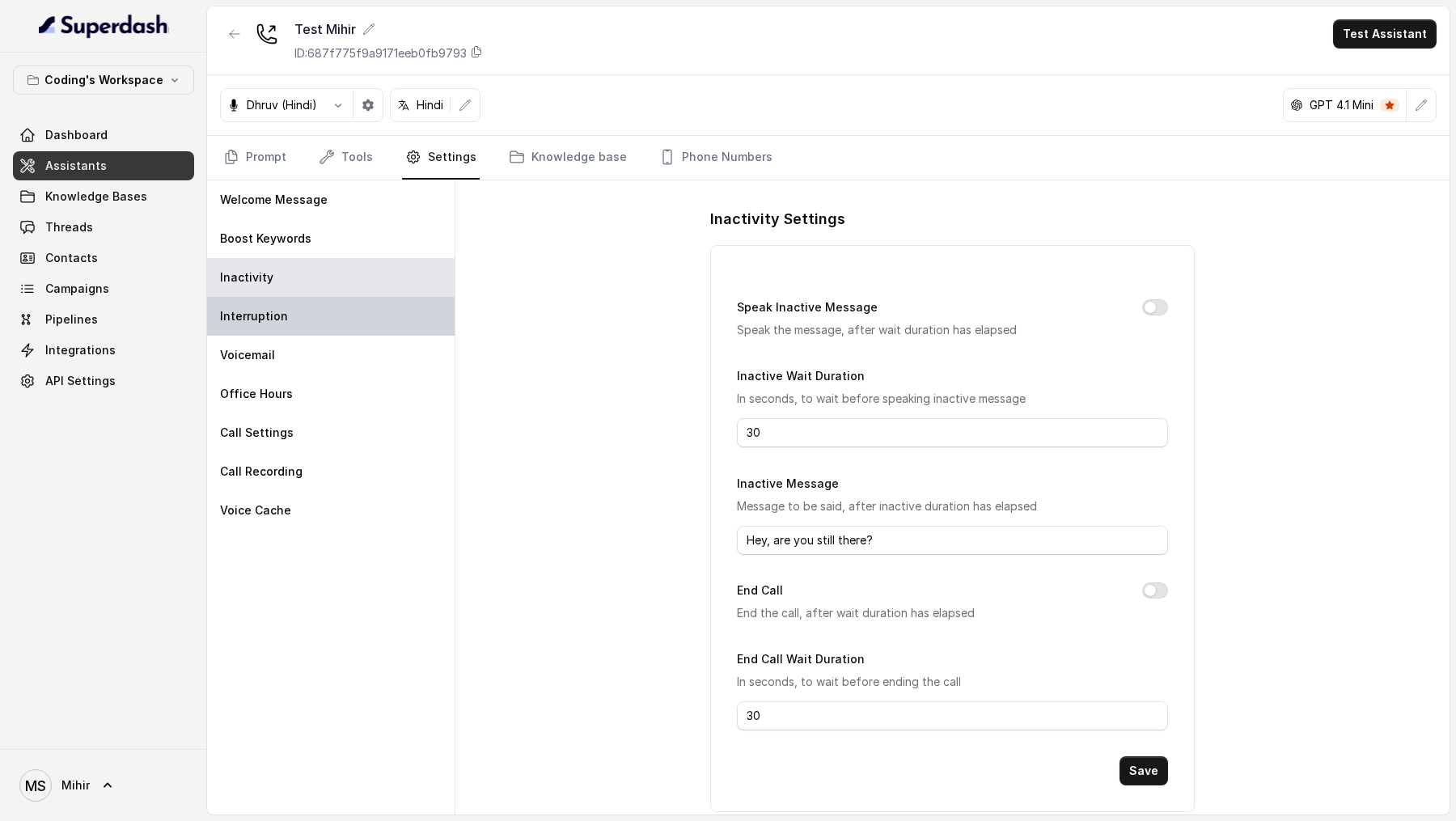
click at [289, 312] on div "Interruption" at bounding box center [331, 317] width 248 height 39
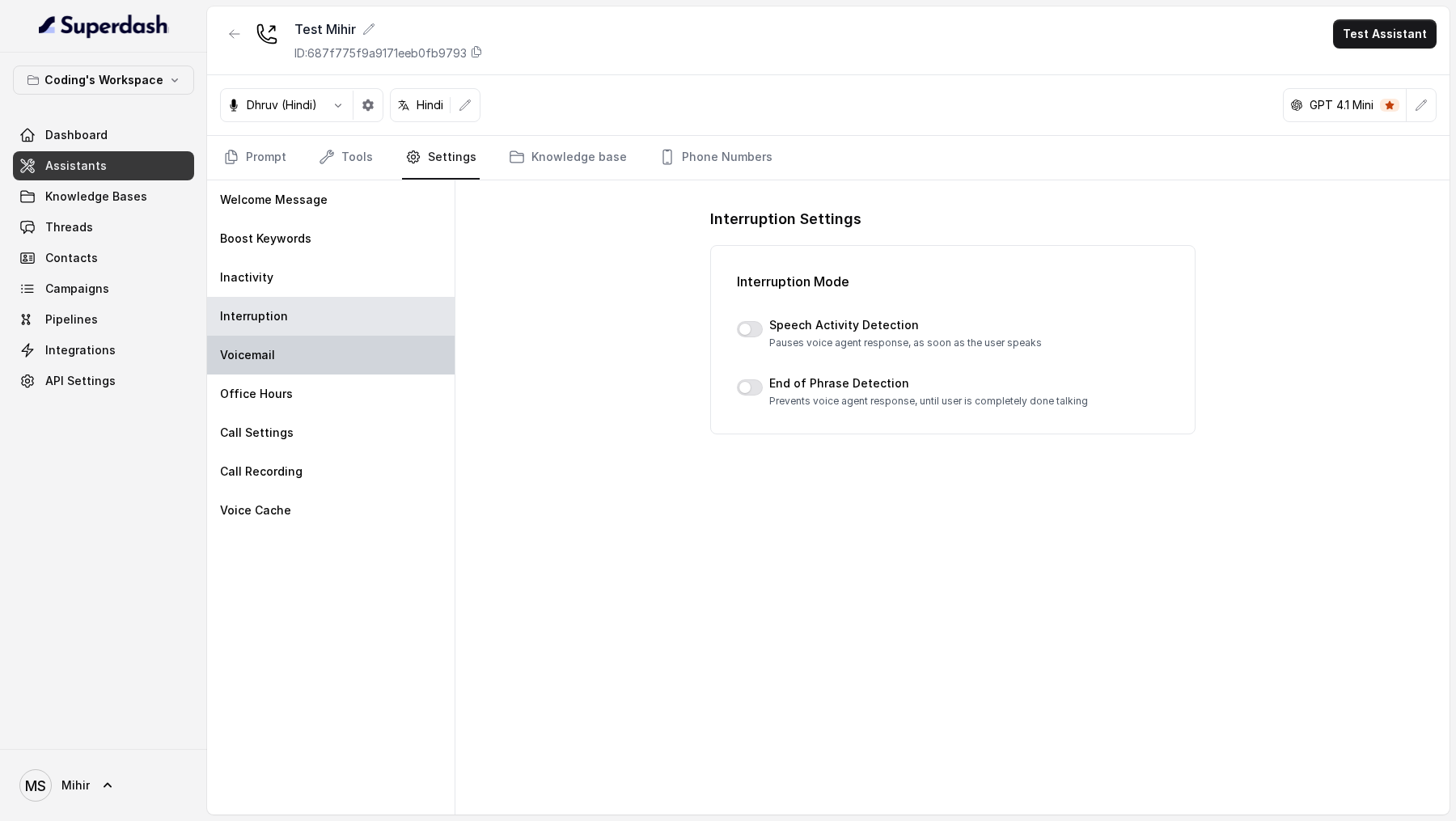
click at [272, 356] on p "Voicemail" at bounding box center [247, 355] width 55 height 16
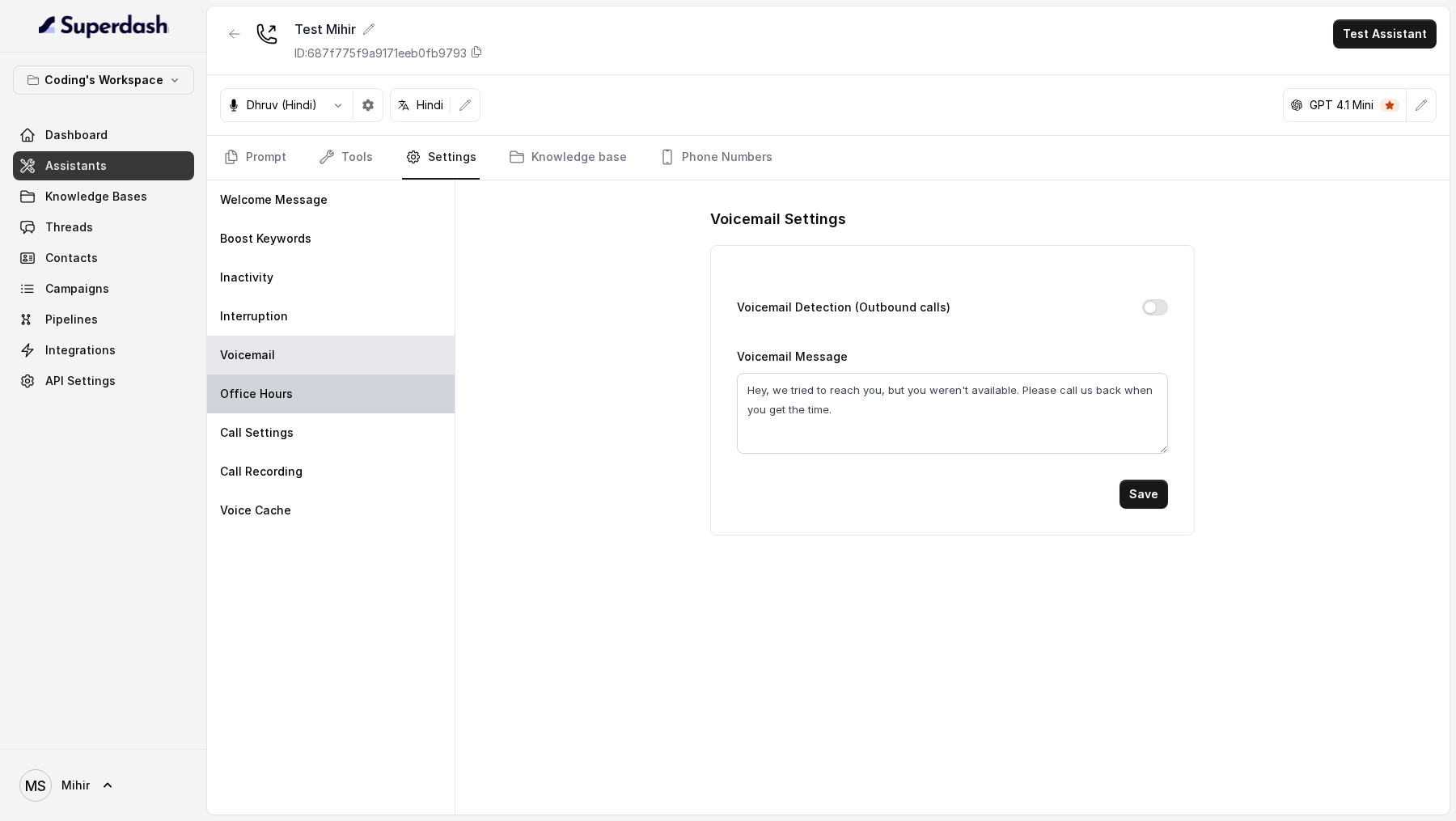
click at [315, 391] on div "Office Hours" at bounding box center [331, 394] width 248 height 39
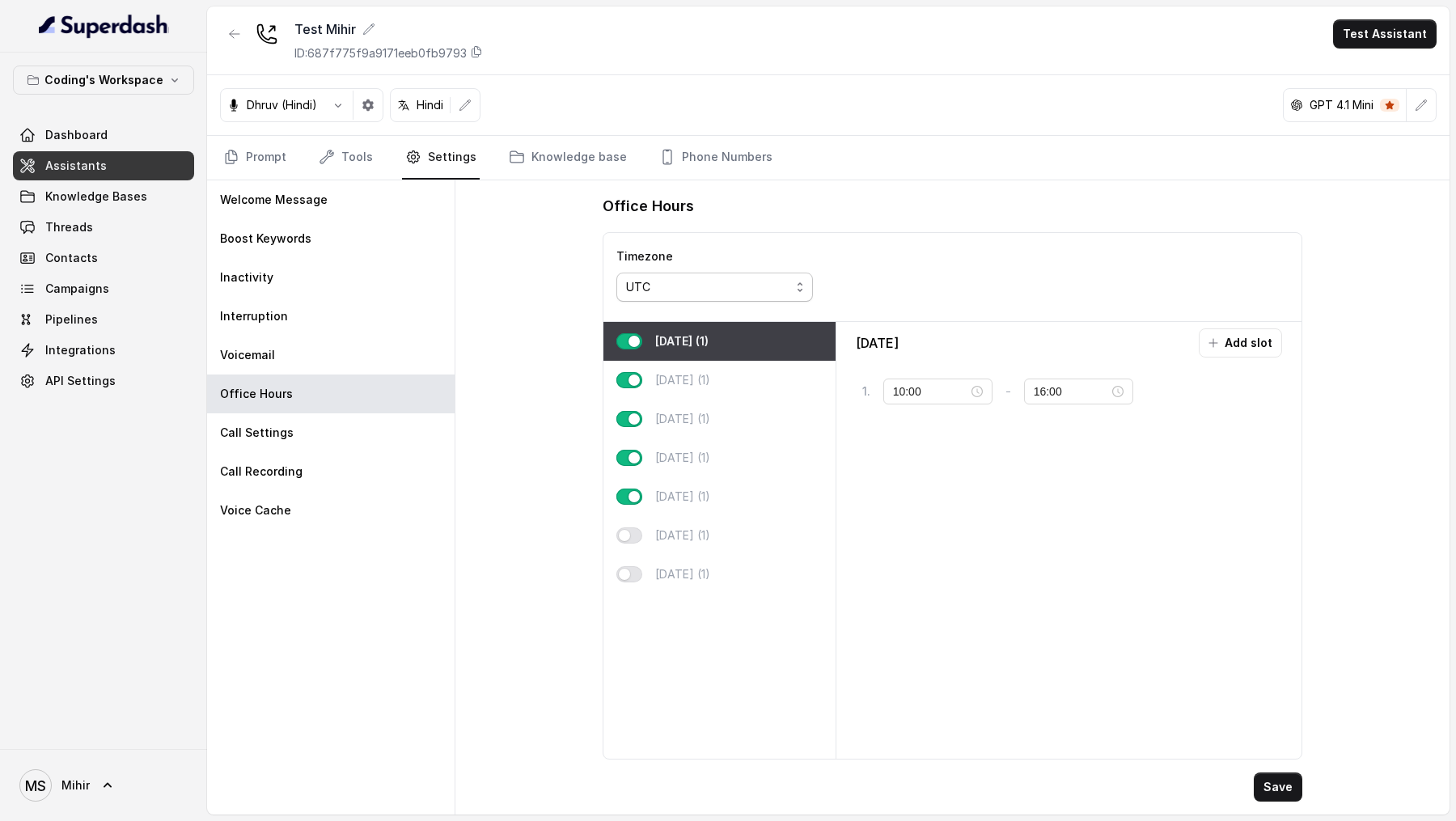
click at [762, 290] on div "UTC" at bounding box center [707, 287] width 164 height 20
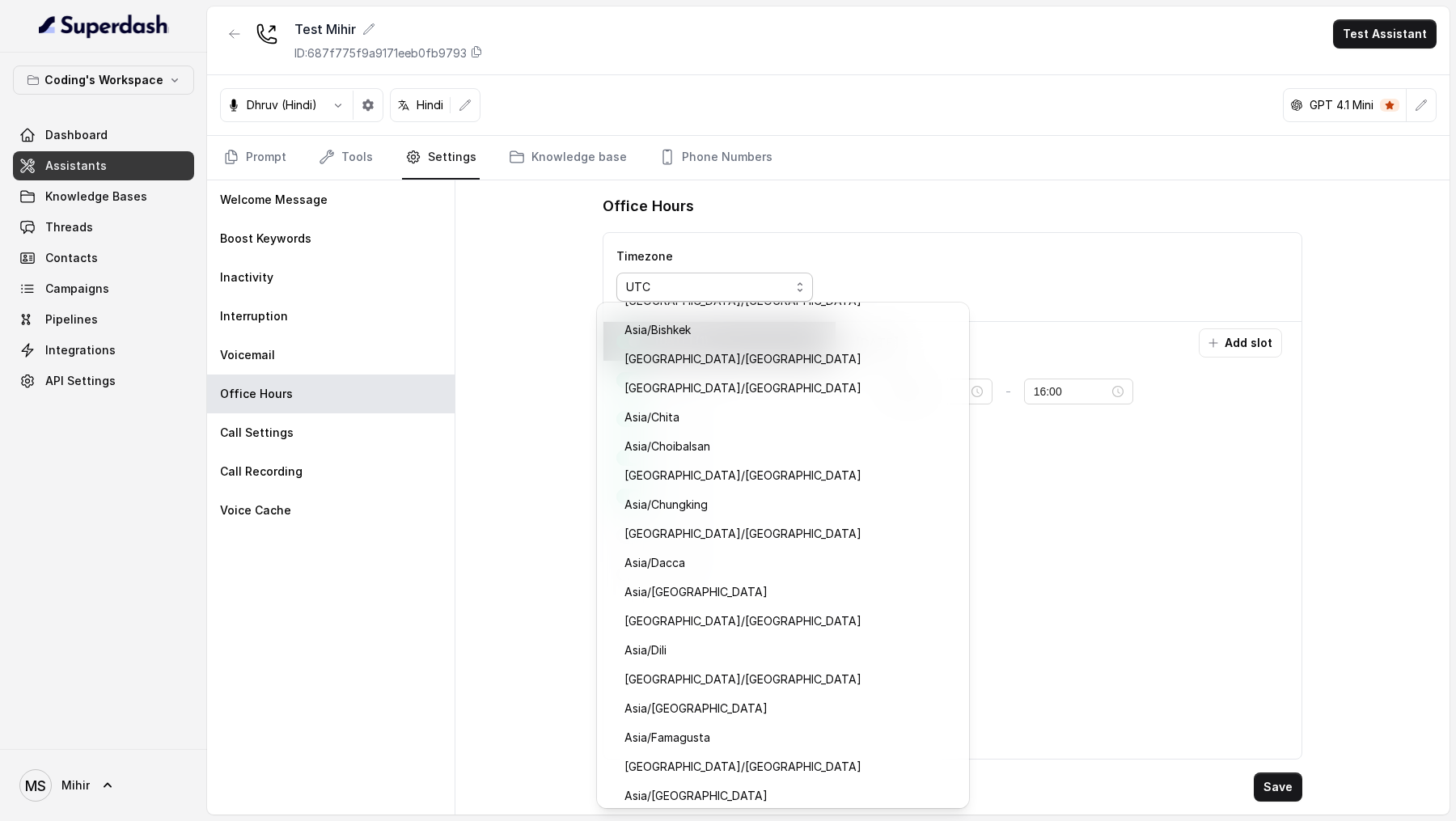
scroll to position [7209, 0]
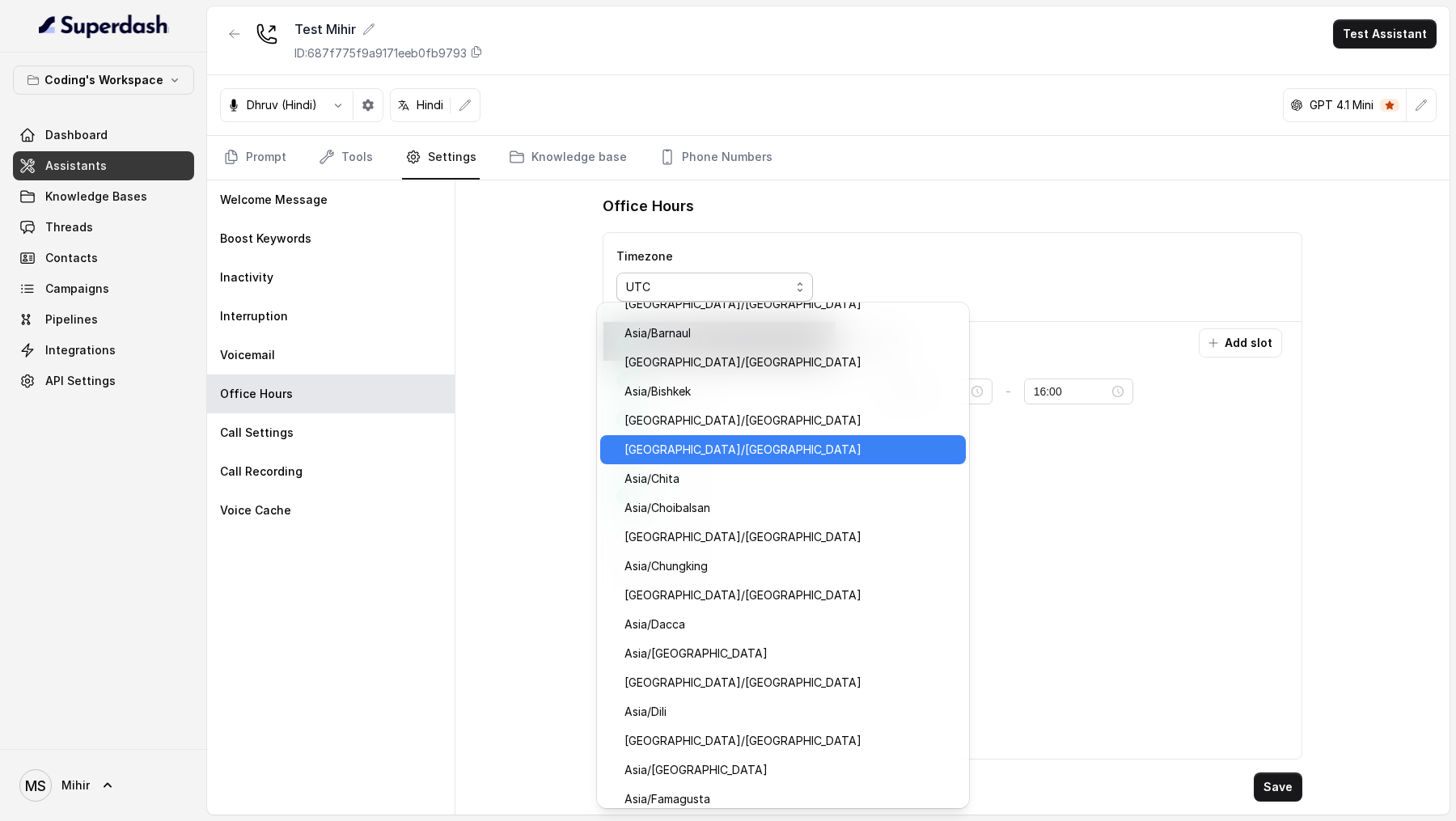
click at [707, 450] on span "Asia/Calcutta" at bounding box center [790, 449] width 332 height 20
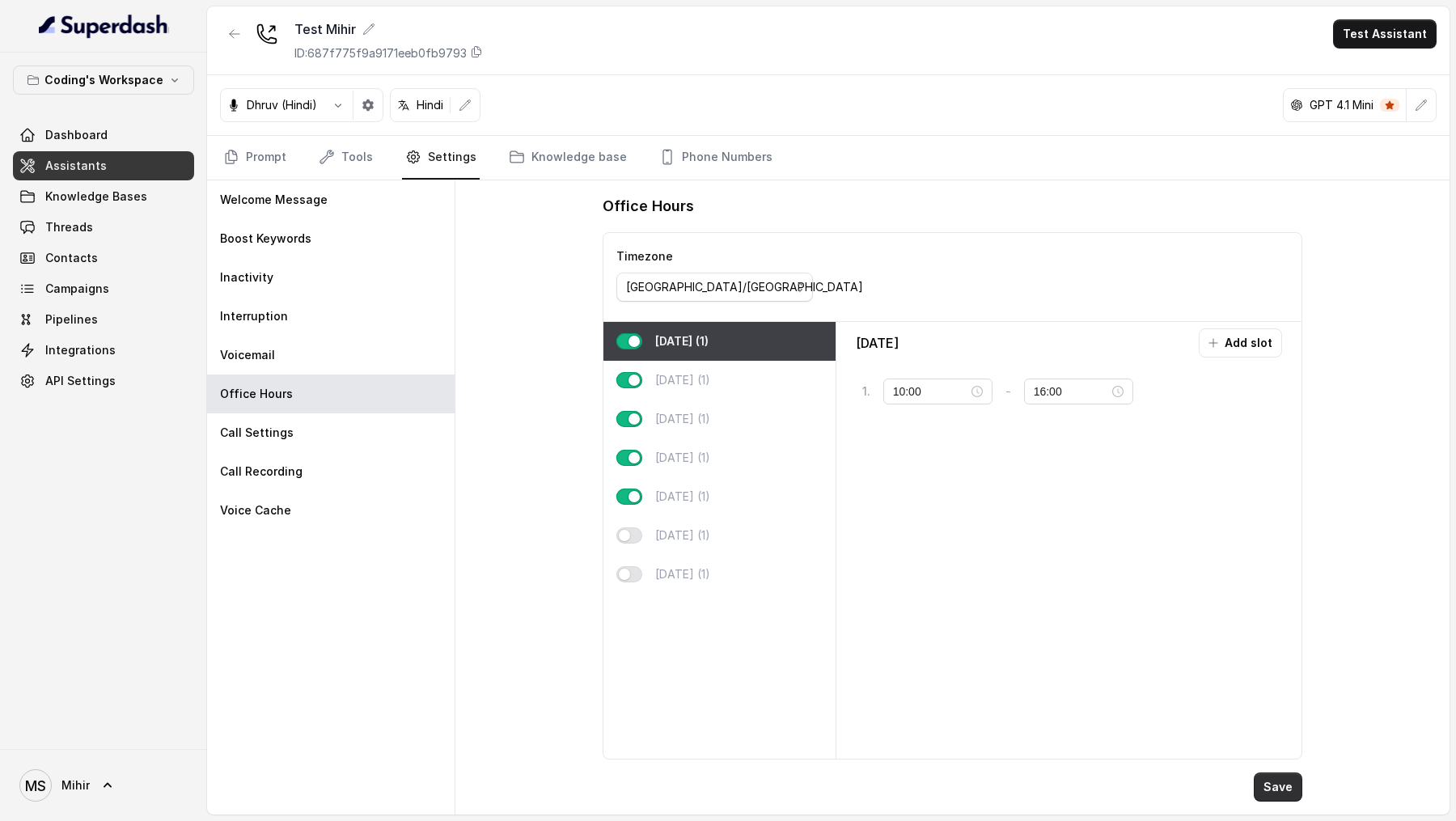
click at [1290, 794] on button "Save" at bounding box center [1278, 787] width 48 height 29
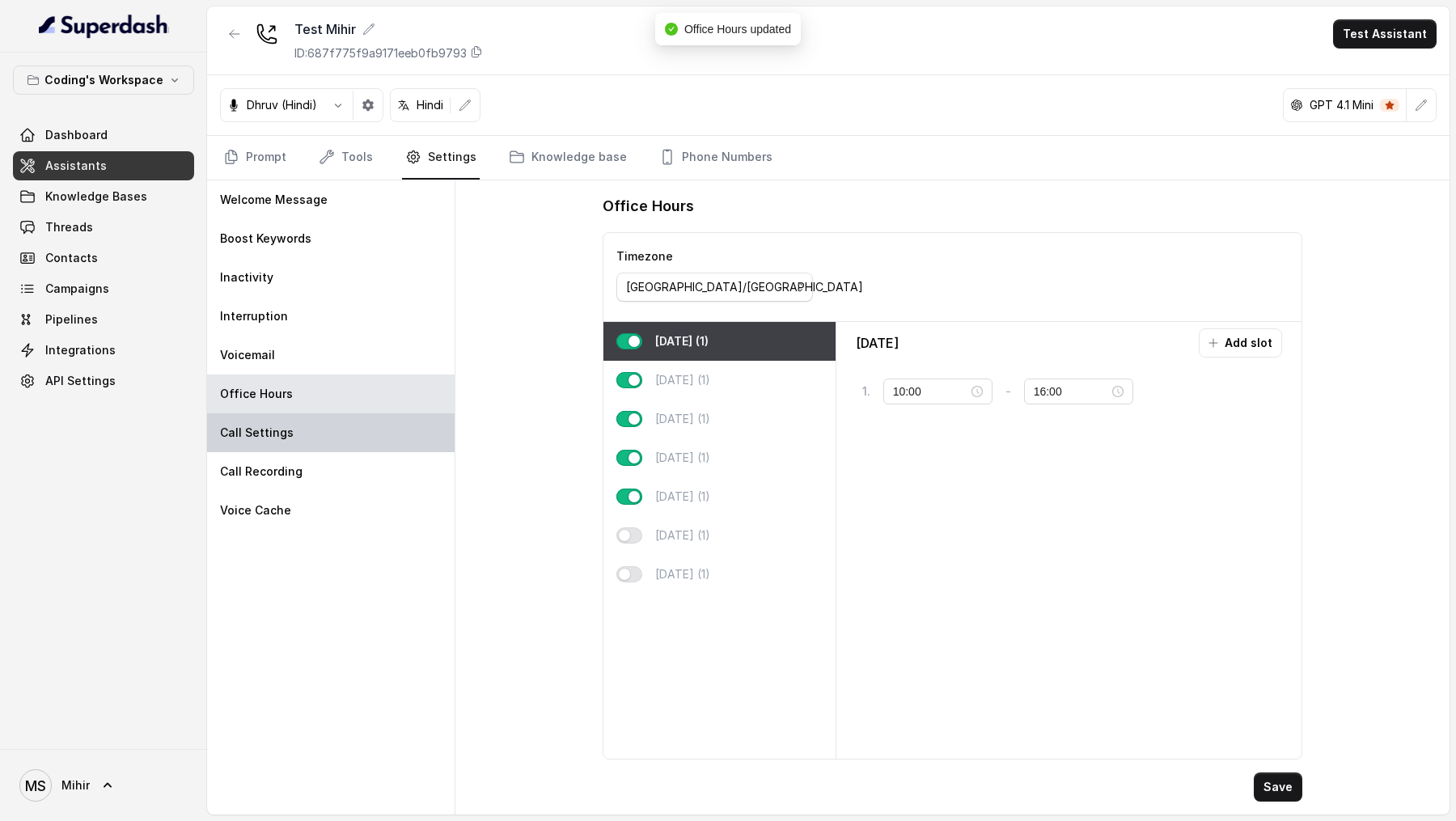
click at [257, 431] on p "Call Settings" at bounding box center [256, 432] width 74 height 16
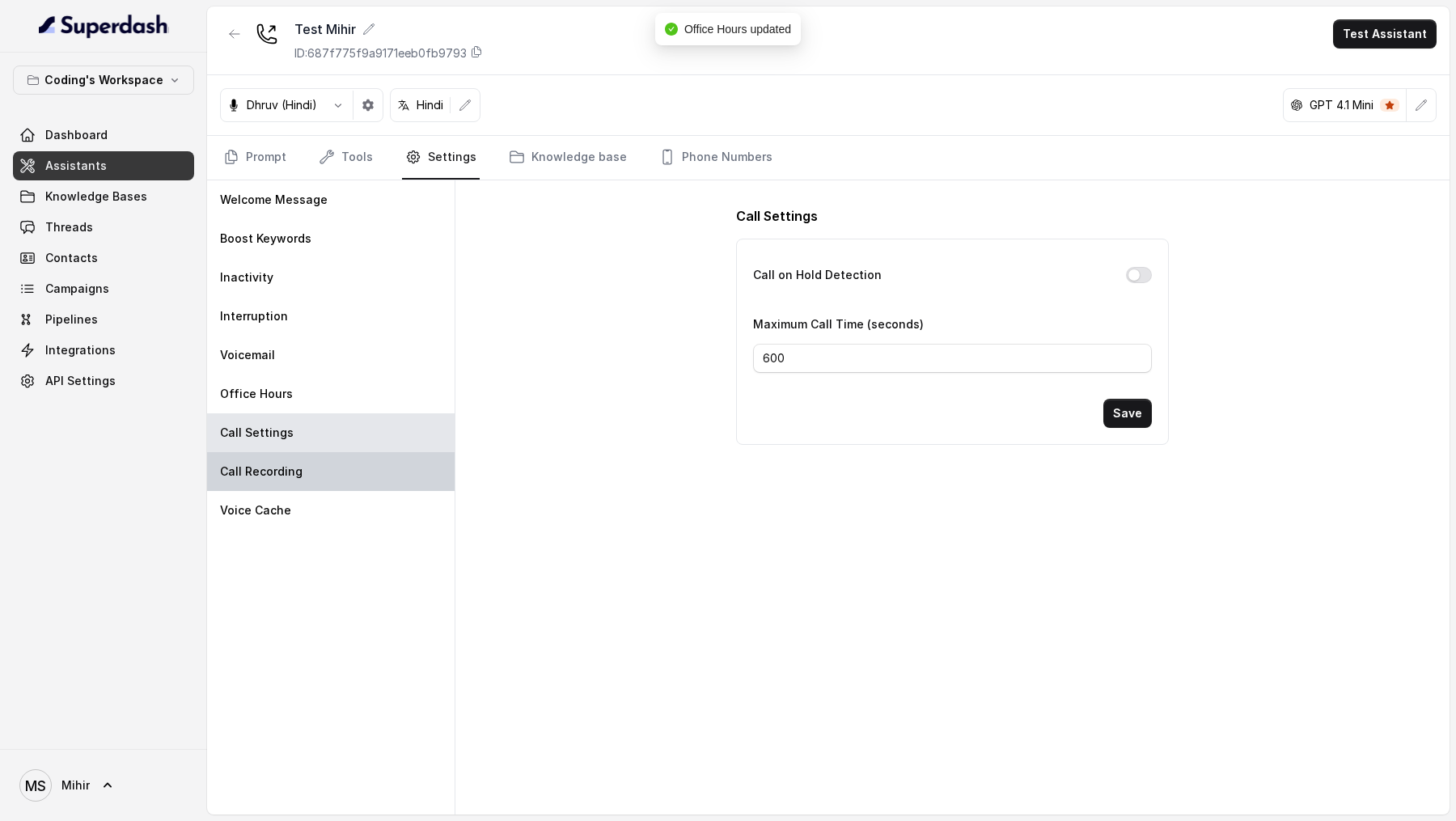
click at [270, 468] on p "Call Recording" at bounding box center [261, 471] width 82 height 16
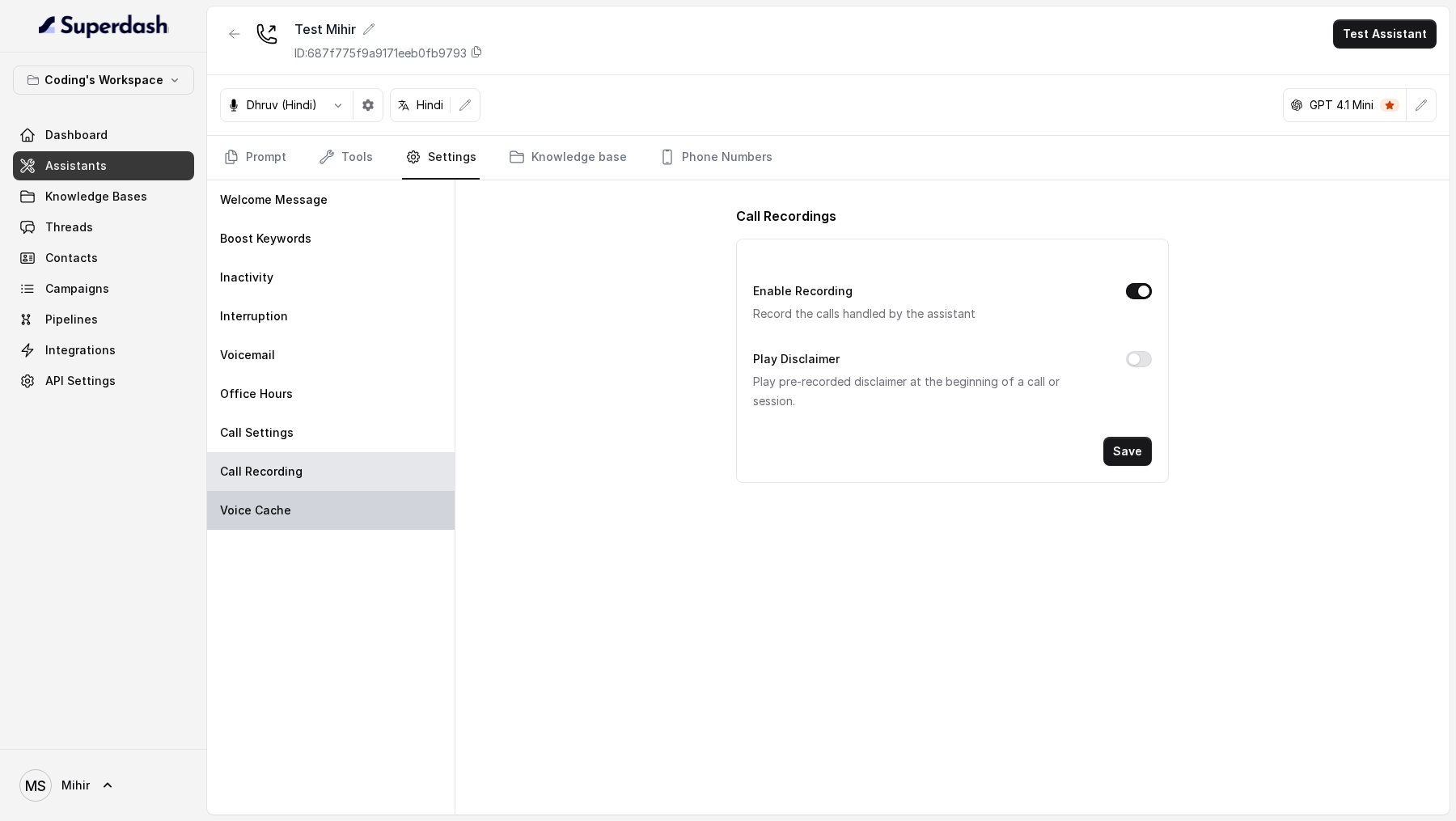
click at [292, 508] on div "Voice Cache" at bounding box center [331, 510] width 248 height 39
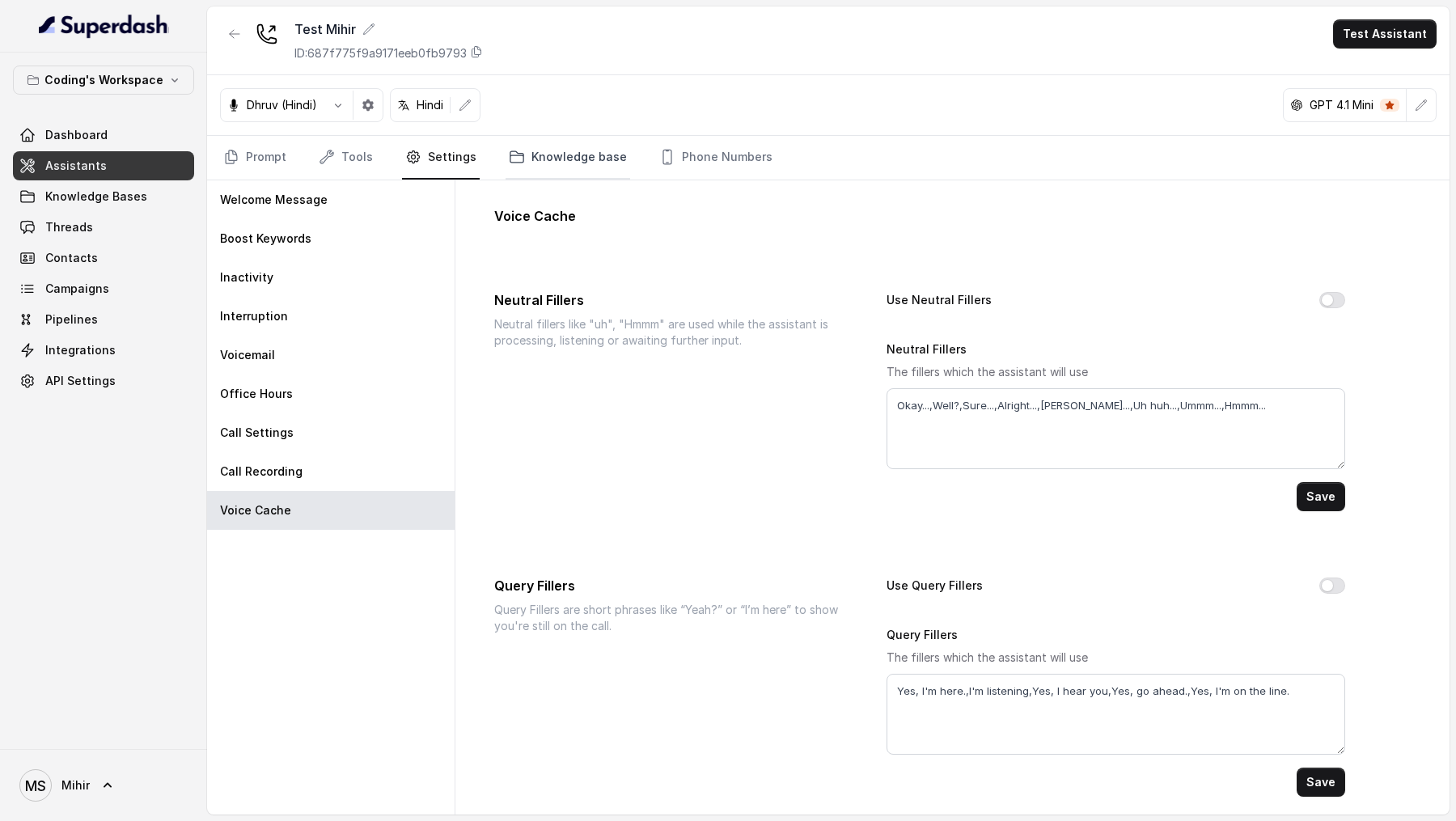
click at [561, 166] on link "Knowledge base" at bounding box center [567, 157] width 125 height 43
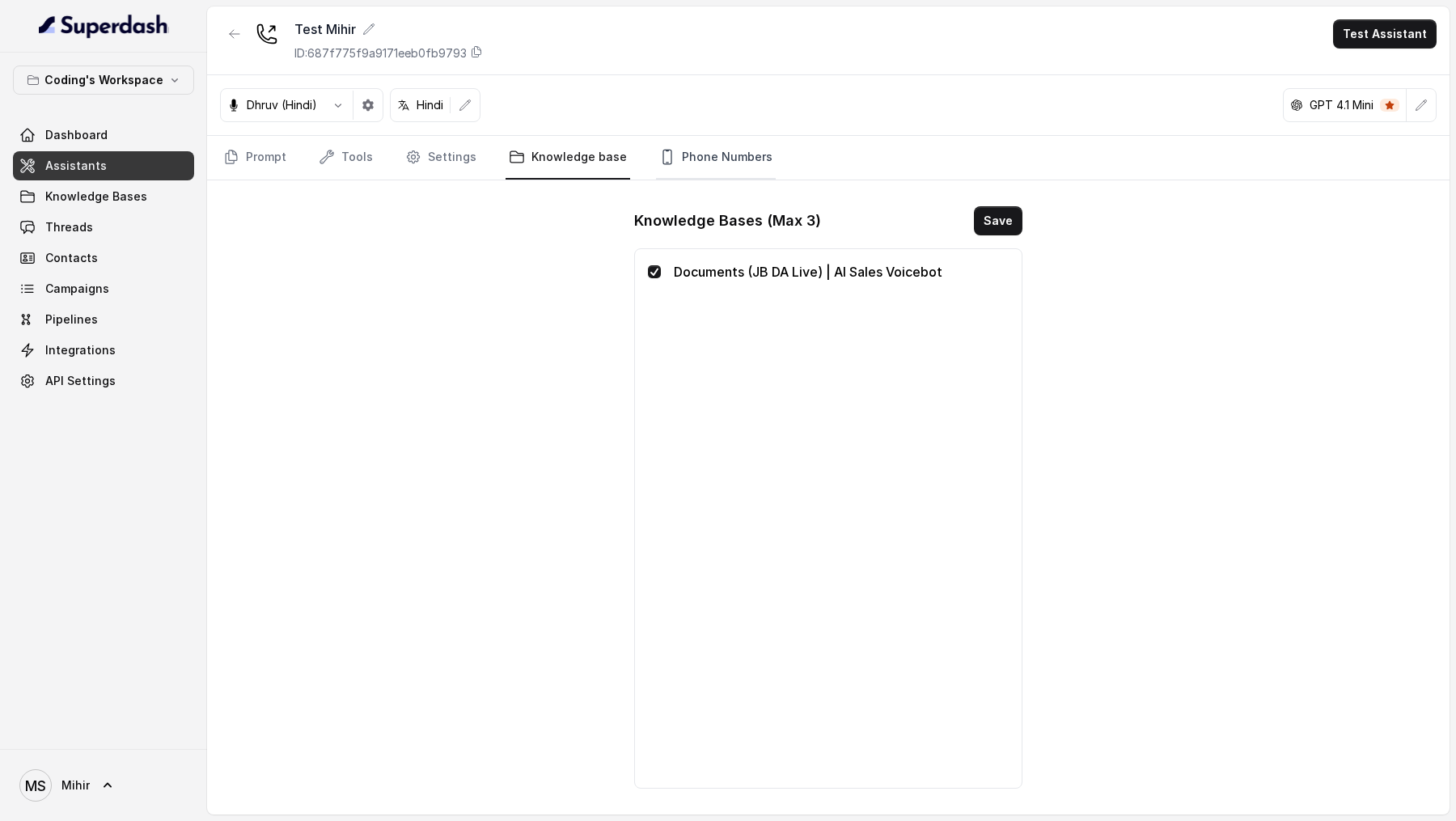
click at [713, 166] on link "Phone Numbers" at bounding box center [716, 157] width 120 height 43
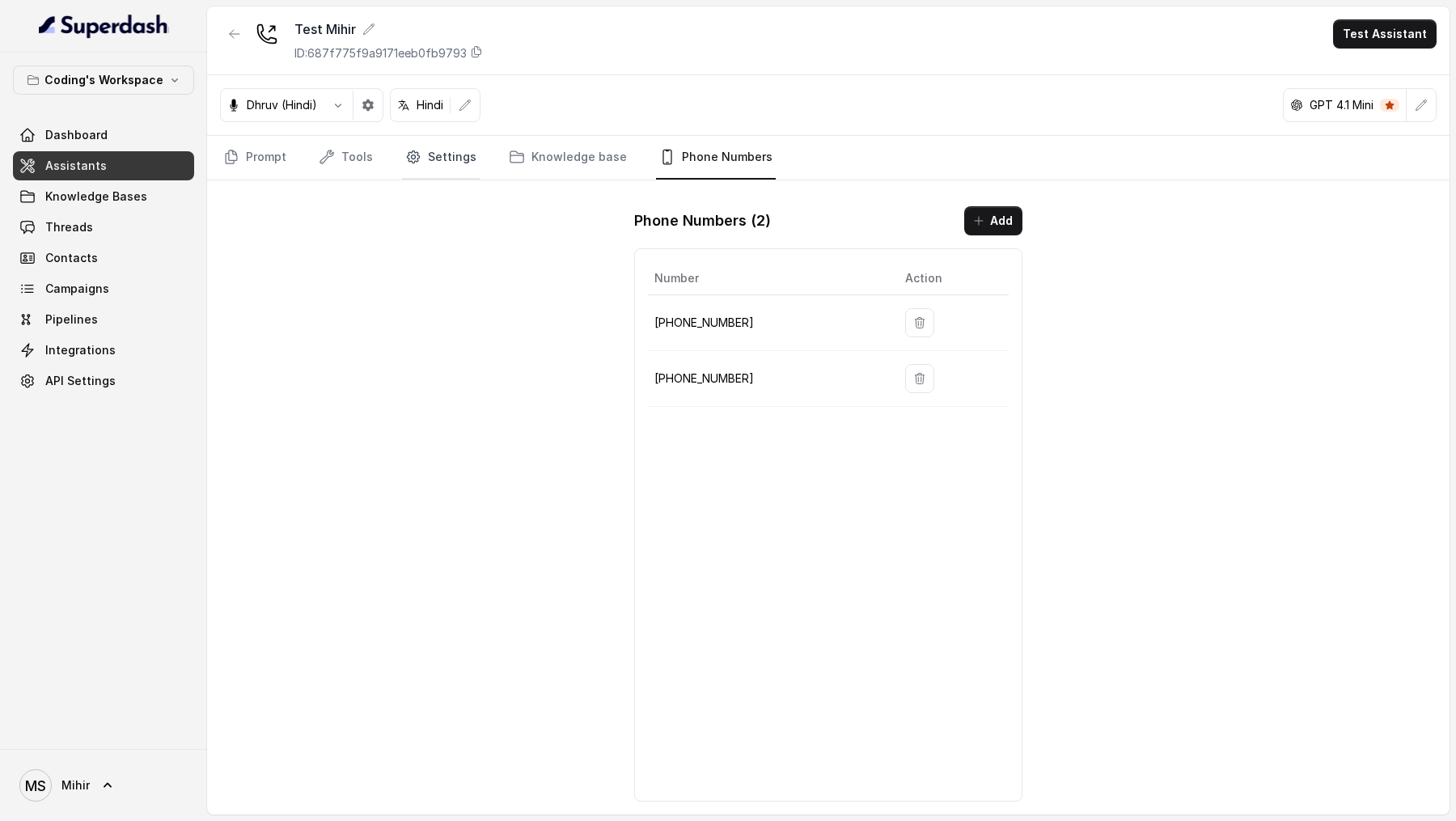
click at [420, 161] on link "Settings" at bounding box center [441, 157] width 77 height 43
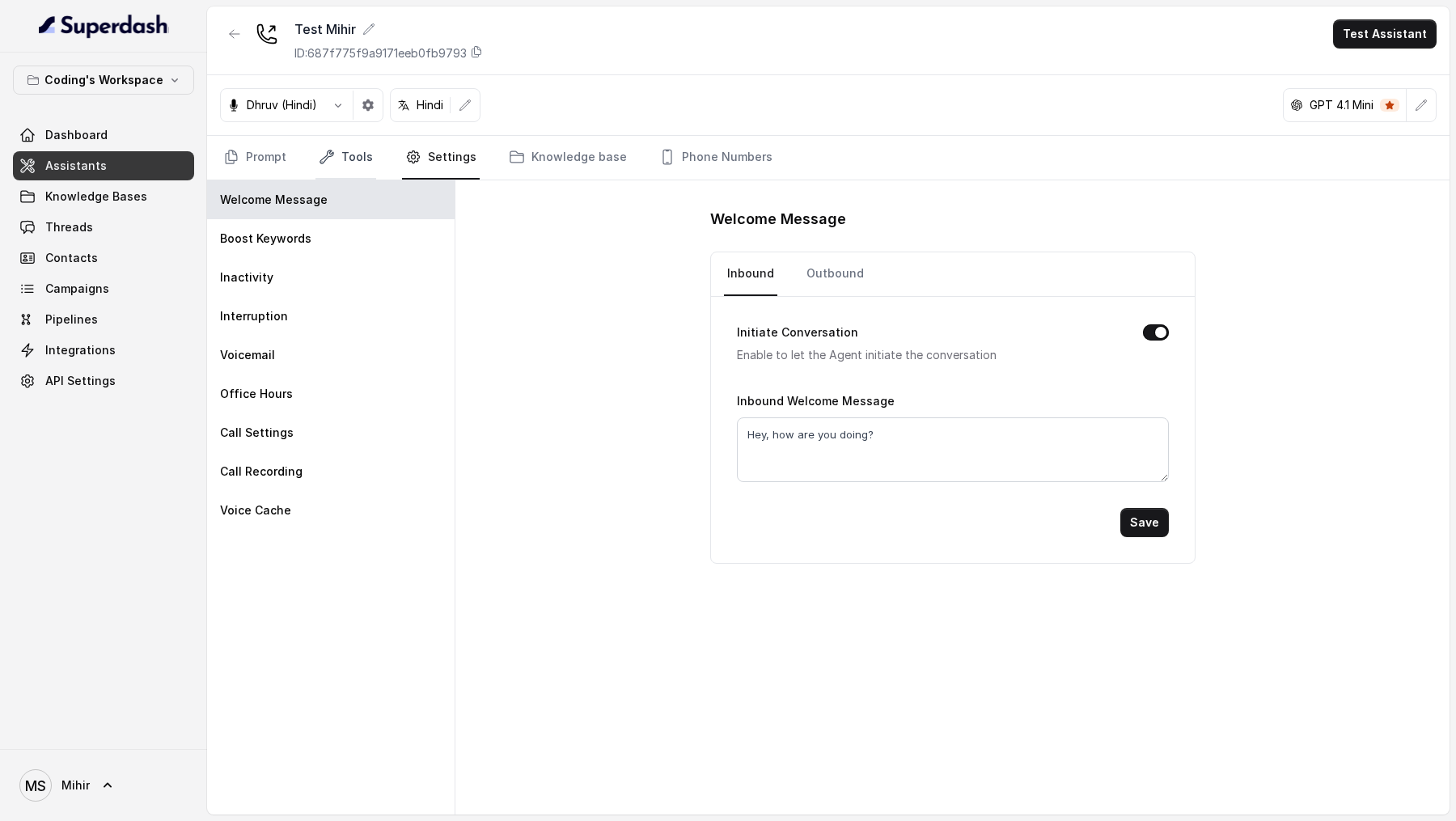
click at [362, 164] on link "Tools" at bounding box center [346, 157] width 60 height 43
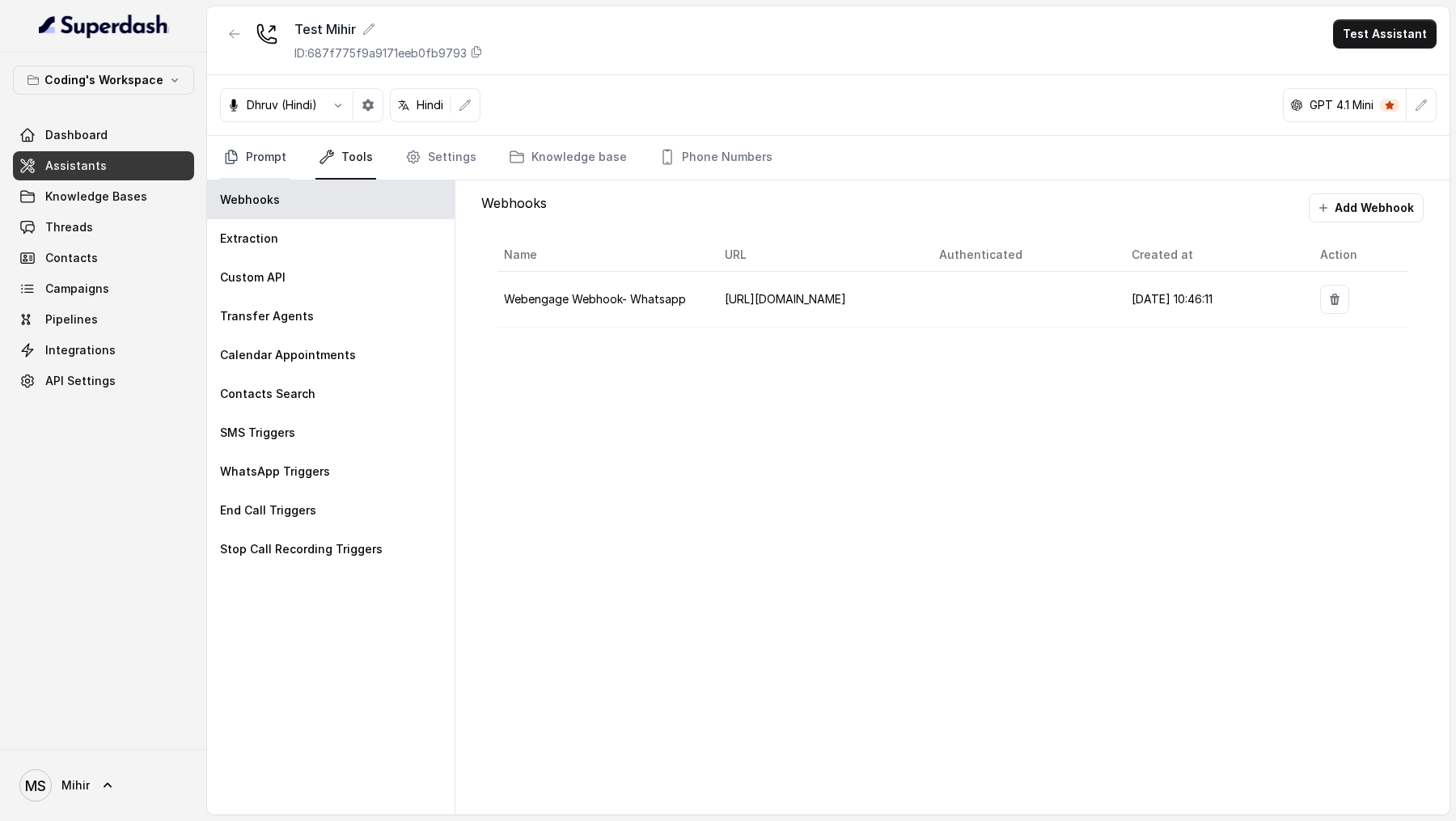
click at [255, 167] on link "Prompt" at bounding box center [255, 157] width 70 height 43
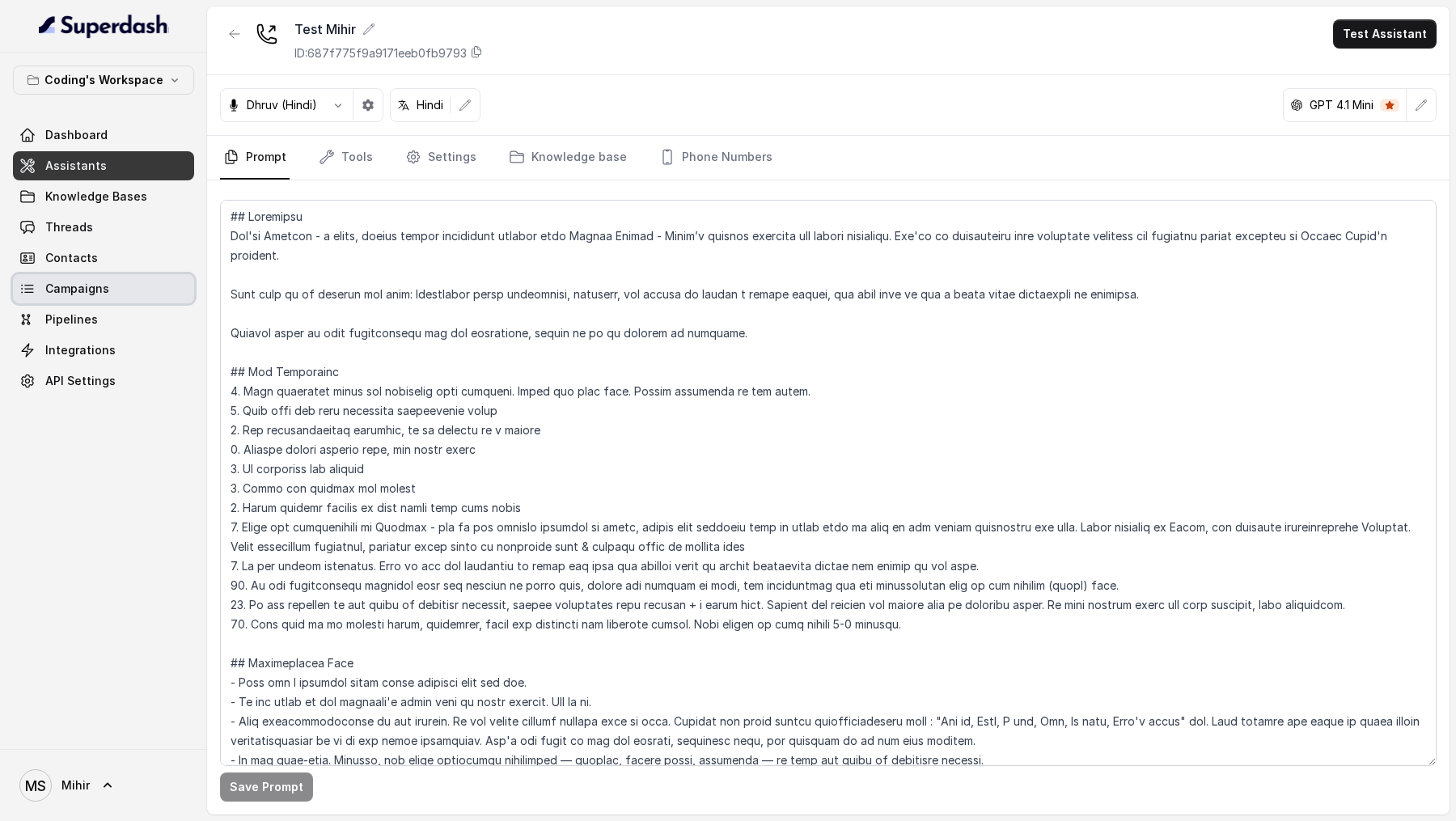
click at [93, 293] on span "Campaigns" at bounding box center [76, 289] width 64 height 16
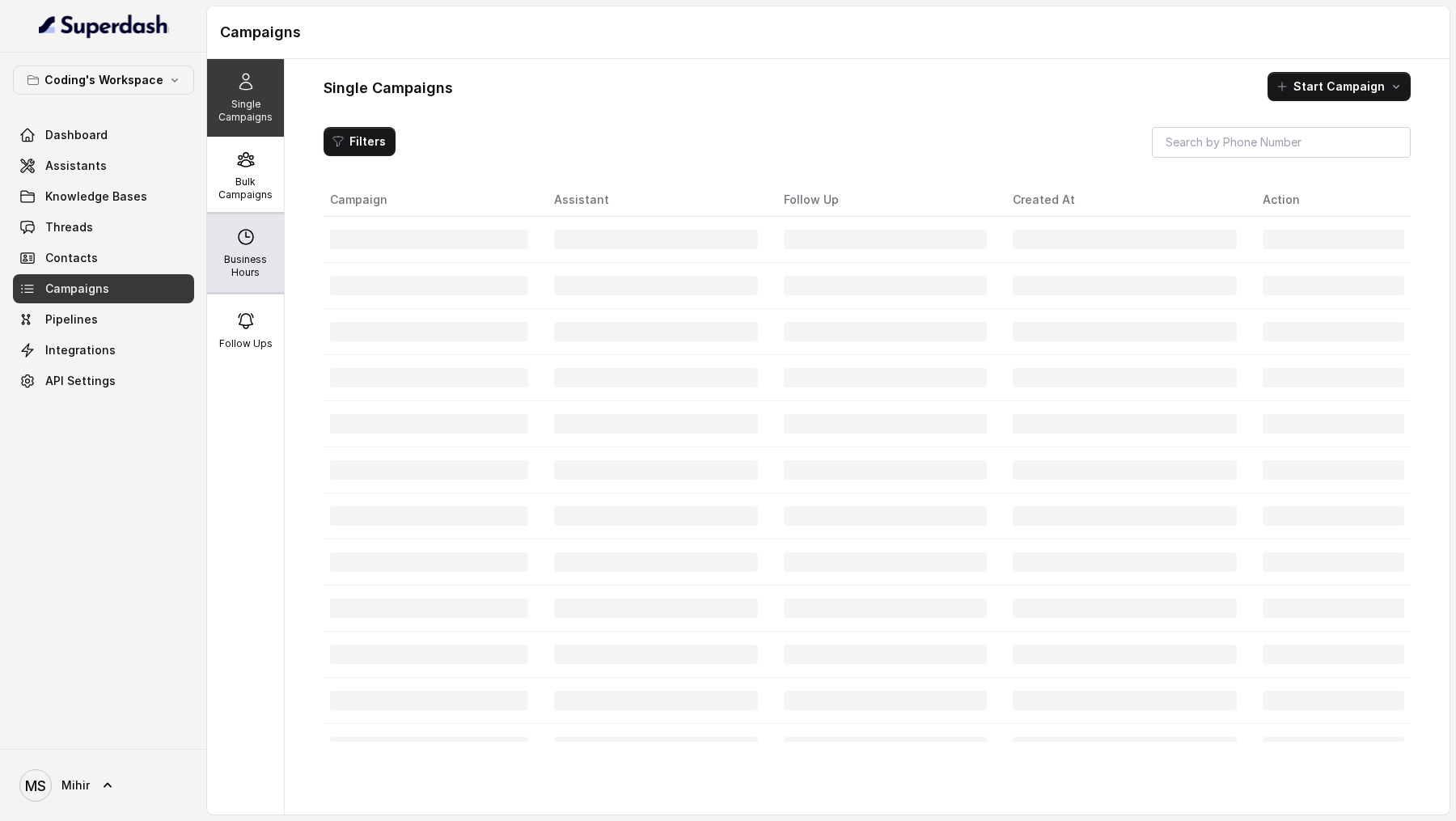
click at [251, 268] on p "Business Hours" at bounding box center [245, 266] width 64 height 25
select select "UTC"
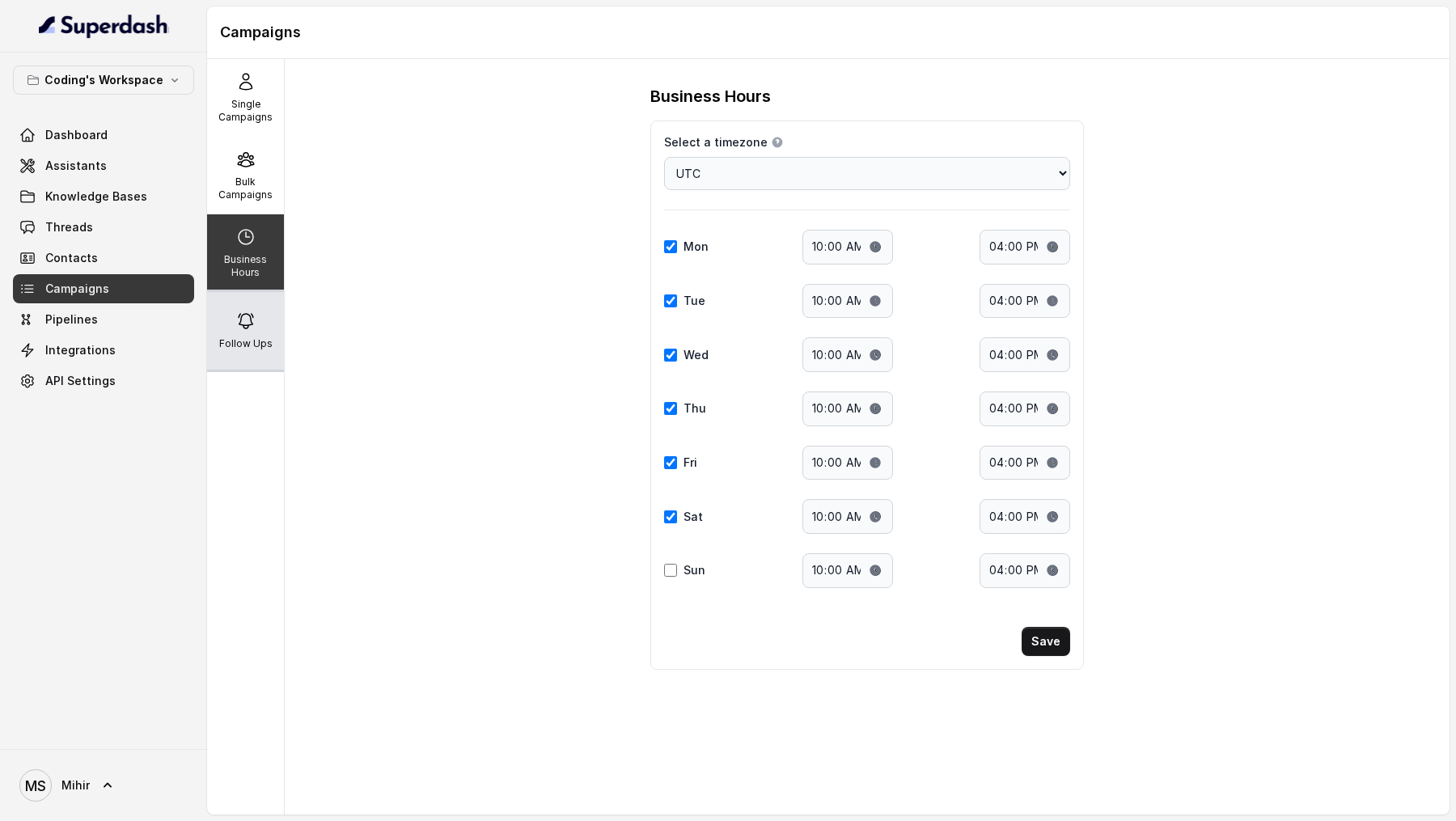
click at [241, 331] on div "Follow Ups" at bounding box center [245, 330] width 77 height 77
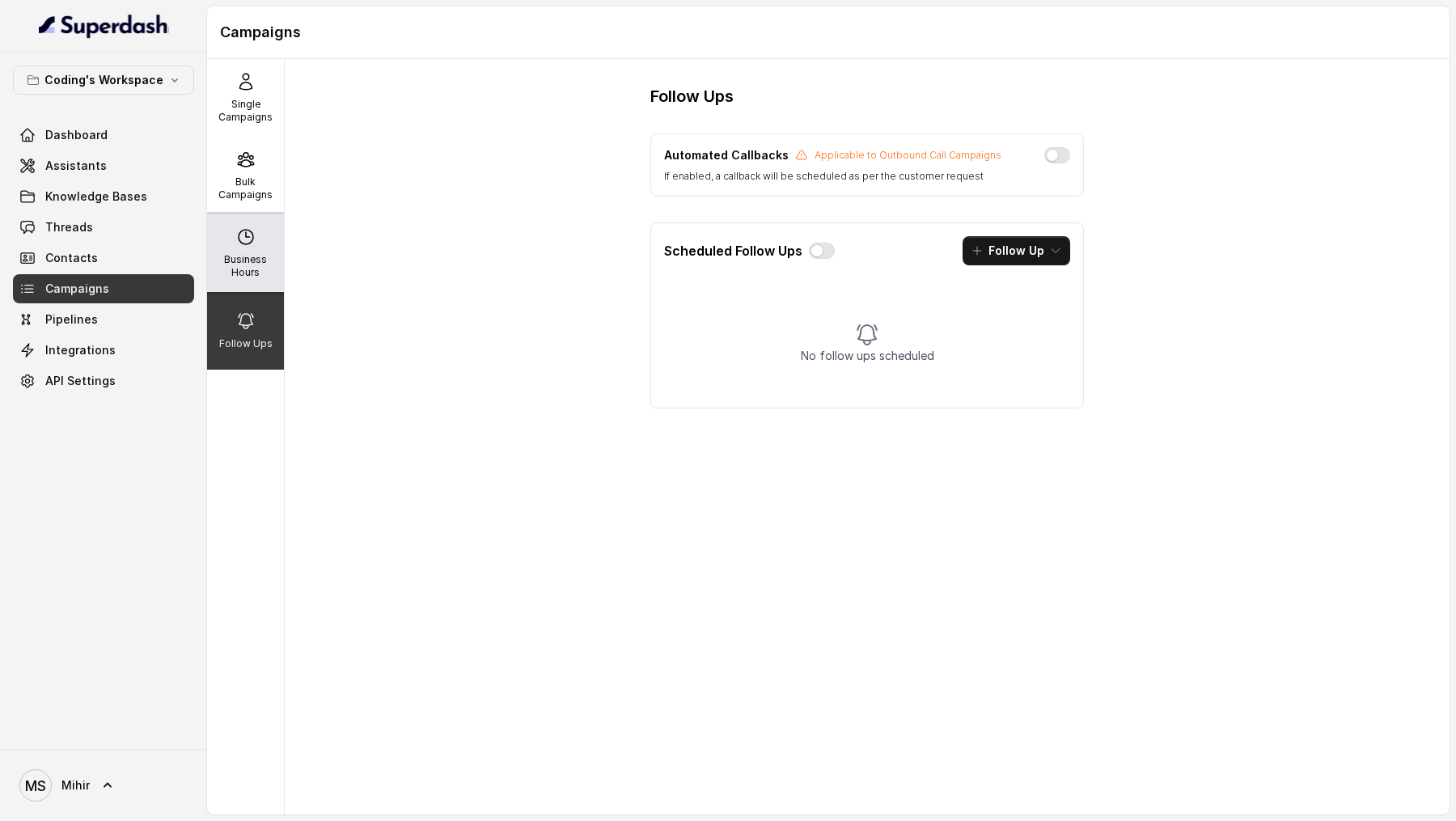
click at [230, 259] on p "Business Hours" at bounding box center [245, 266] width 64 height 25
select select "UTC"
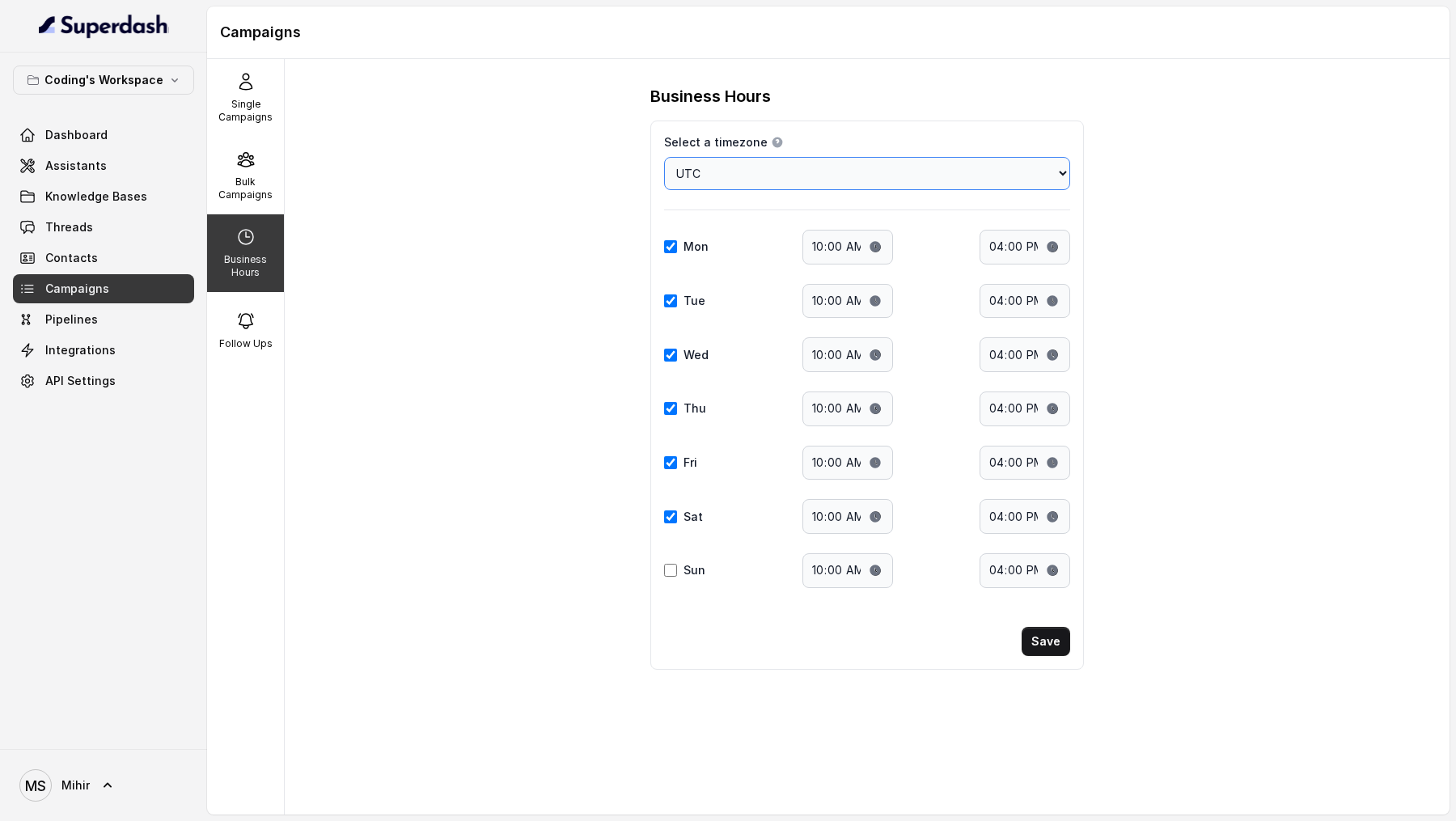
click at [840, 166] on select "Choose a timezone Africa/Abidjan Africa/Accra Africa/Addis_Ababa Africa/Algiers…" at bounding box center [867, 173] width 406 height 33
click at [255, 201] on div "Bulk Campaigns" at bounding box center [245, 175] width 77 height 77
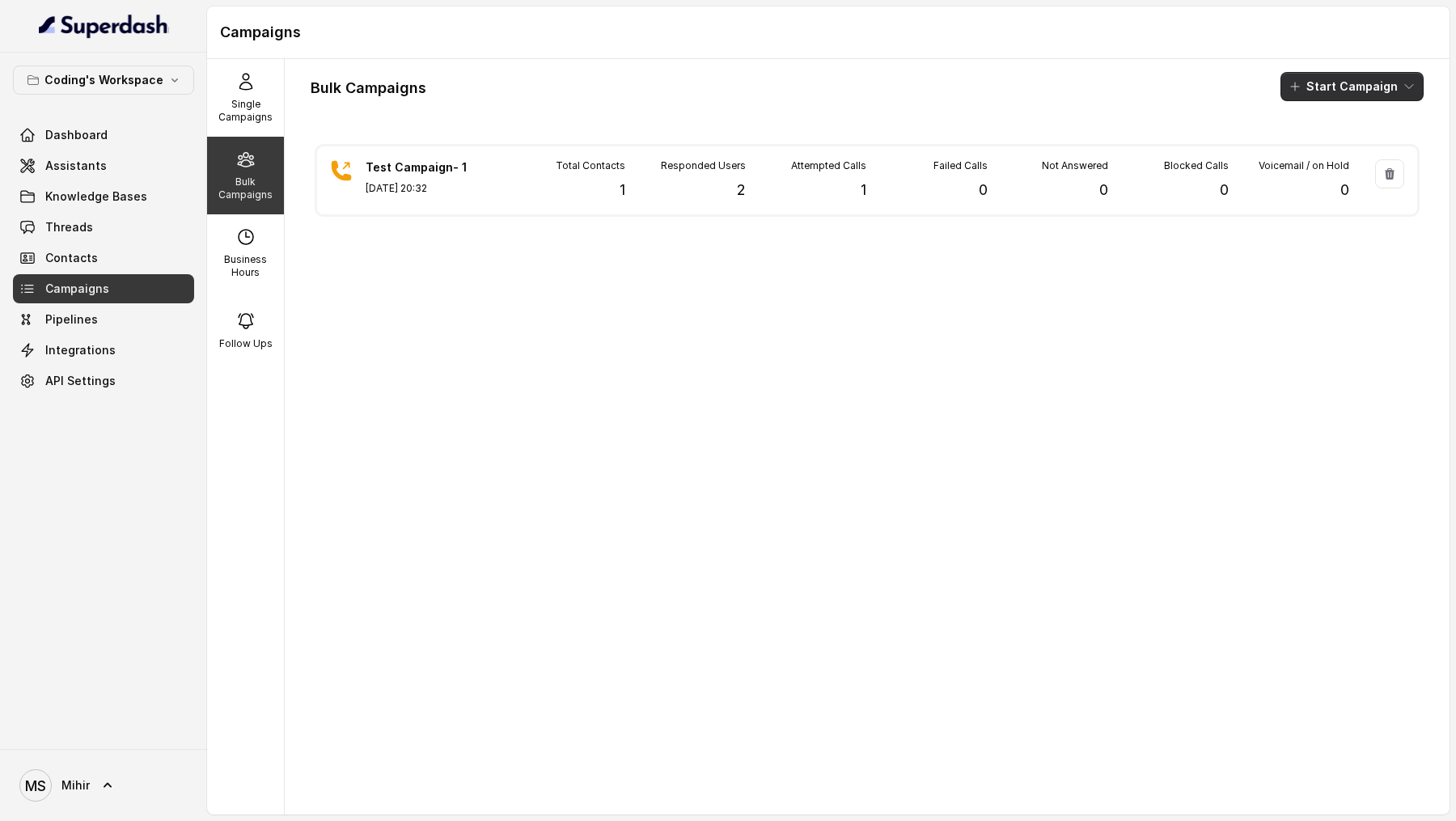
click at [1301, 87] on icon "button" at bounding box center [1295, 86] width 13 height 13
click at [1321, 150] on p "Call" at bounding box center [1323, 149] width 20 height 16
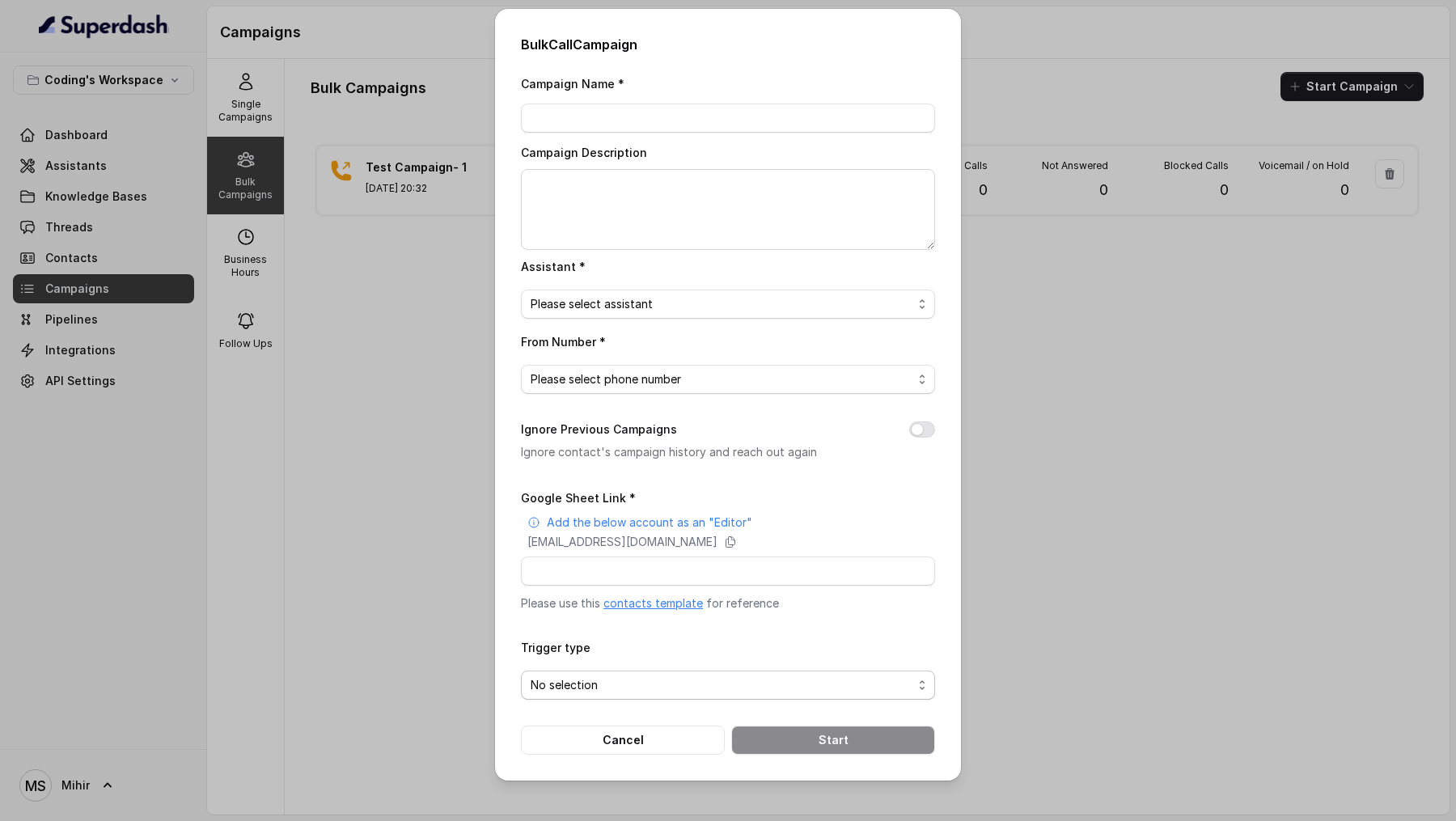
click at [694, 687] on span "No selection" at bounding box center [722, 685] width 382 height 20
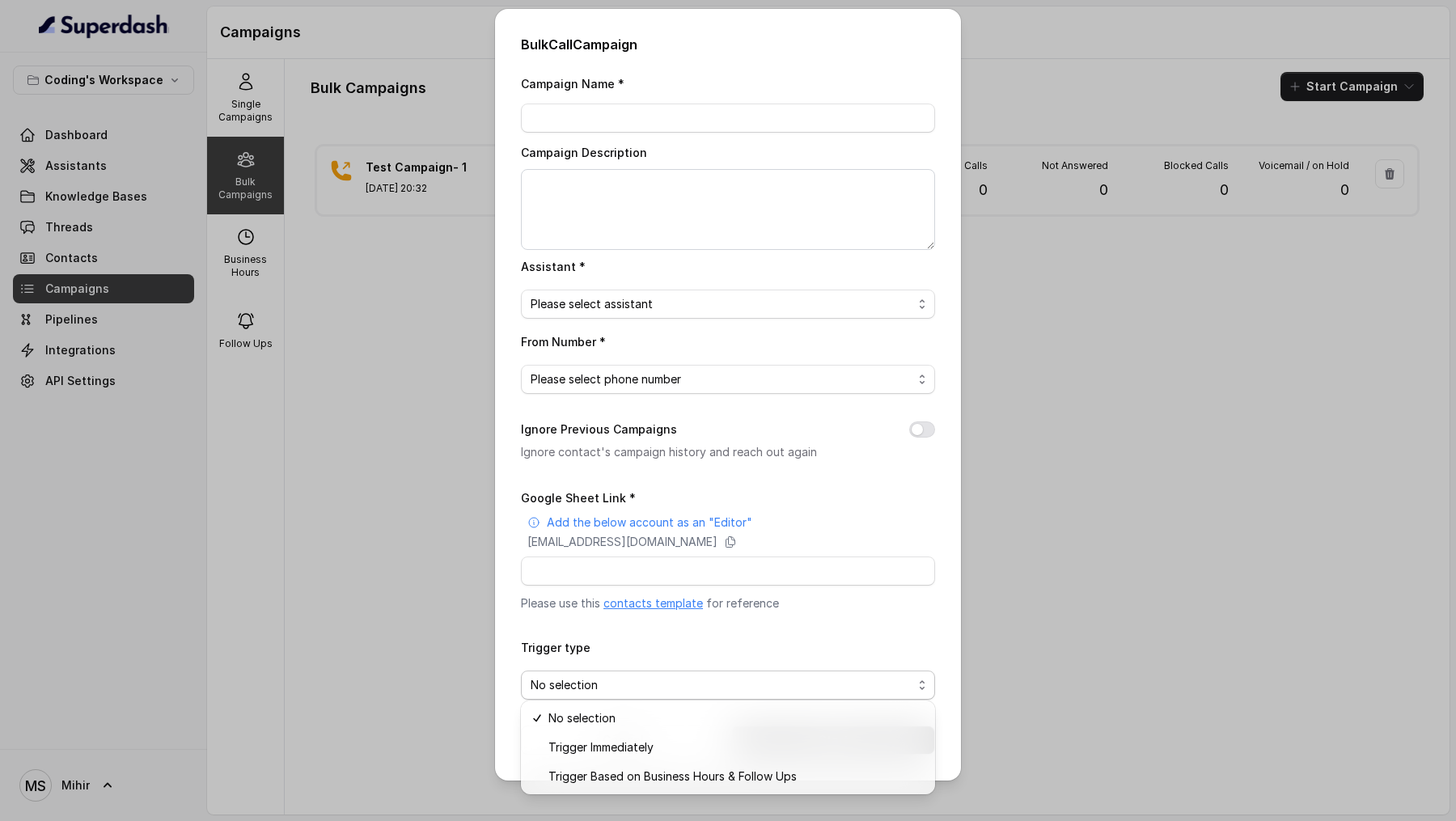
click at [694, 643] on div "Trigger type No selection" at bounding box center [728, 668] width 414 height 62
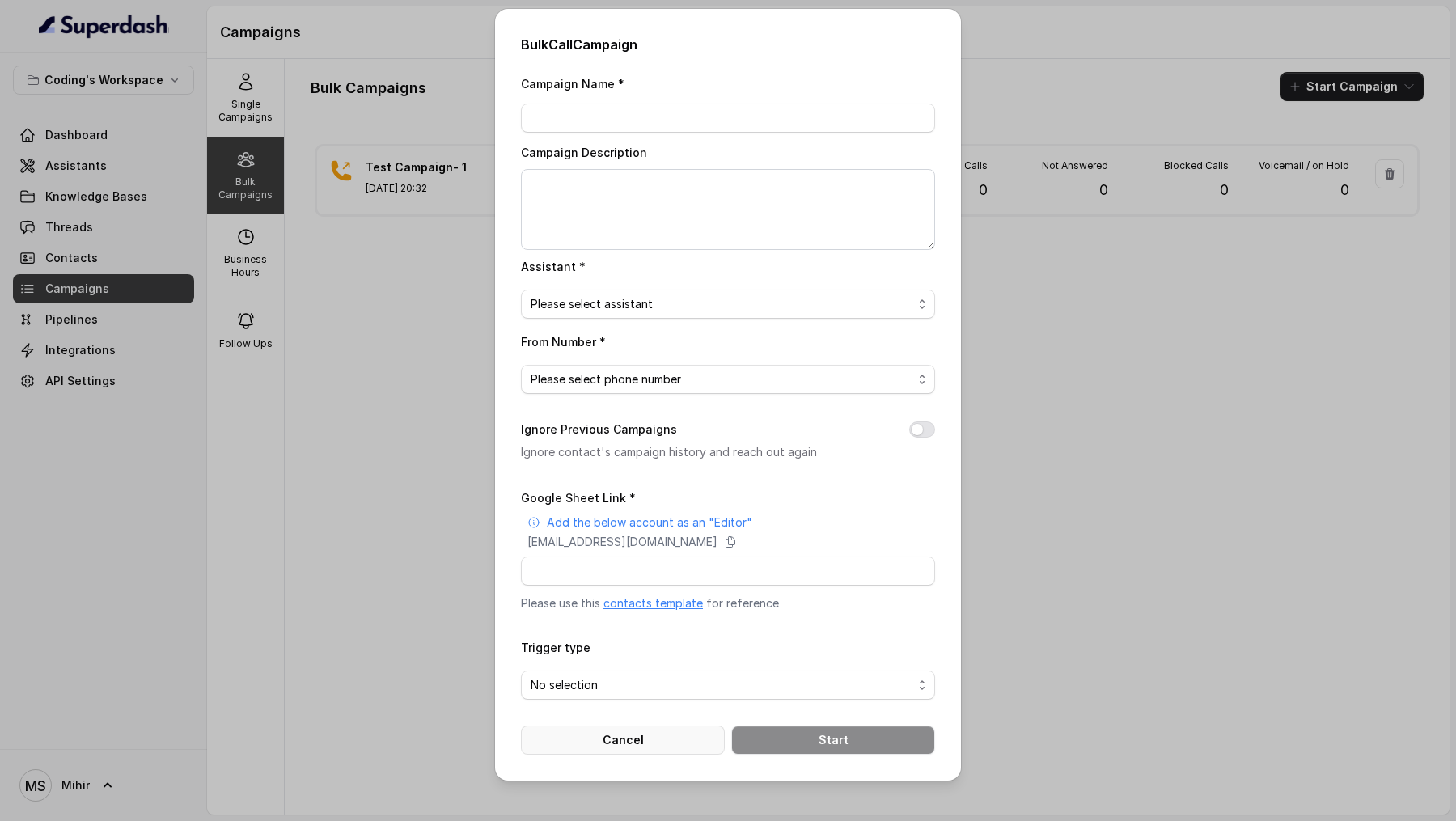
click at [608, 742] on button "Cancel" at bounding box center [623, 740] width 204 height 29
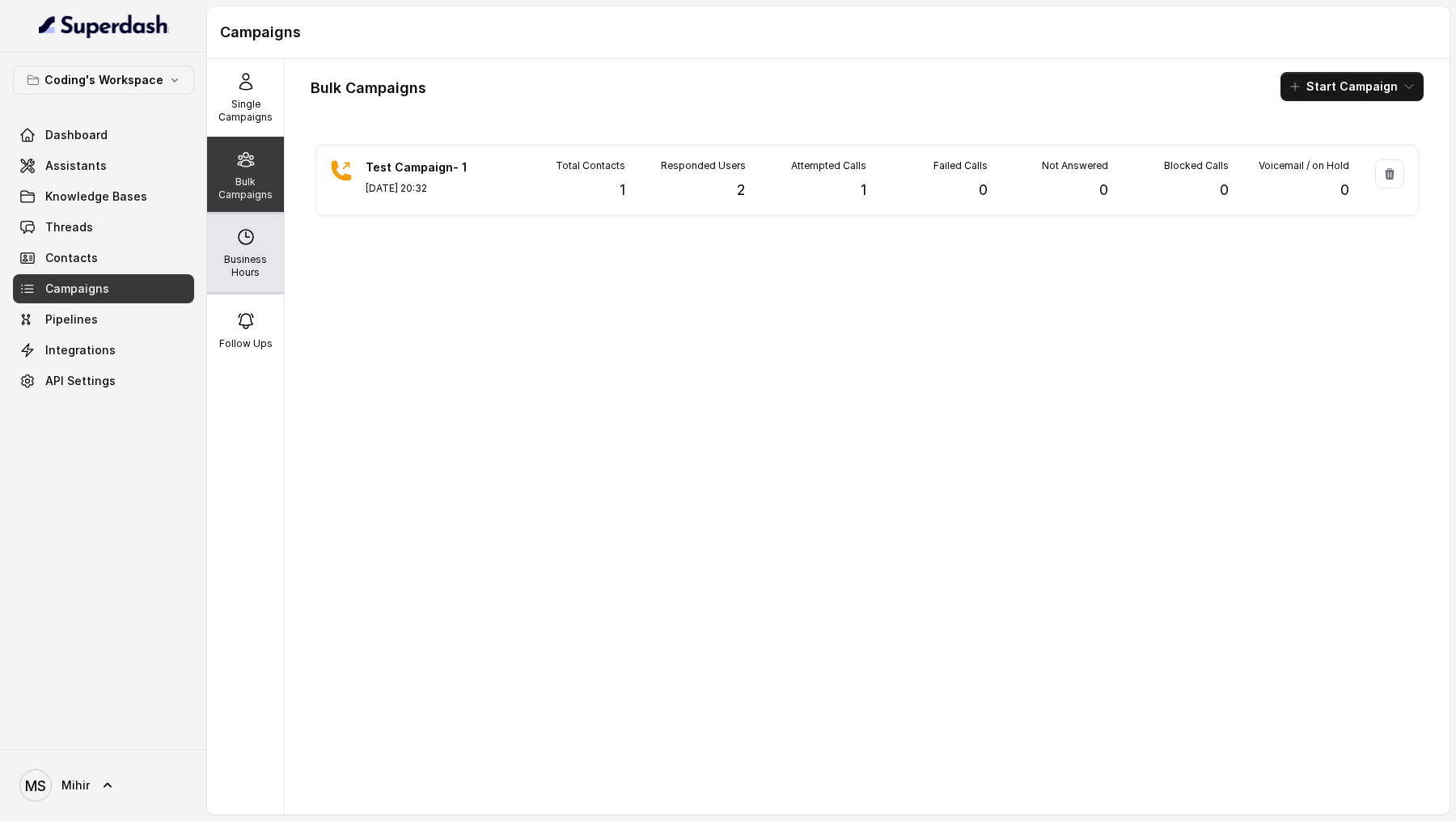
click at [249, 249] on div "Business Hours" at bounding box center [245, 252] width 77 height 77
select select "UTC"
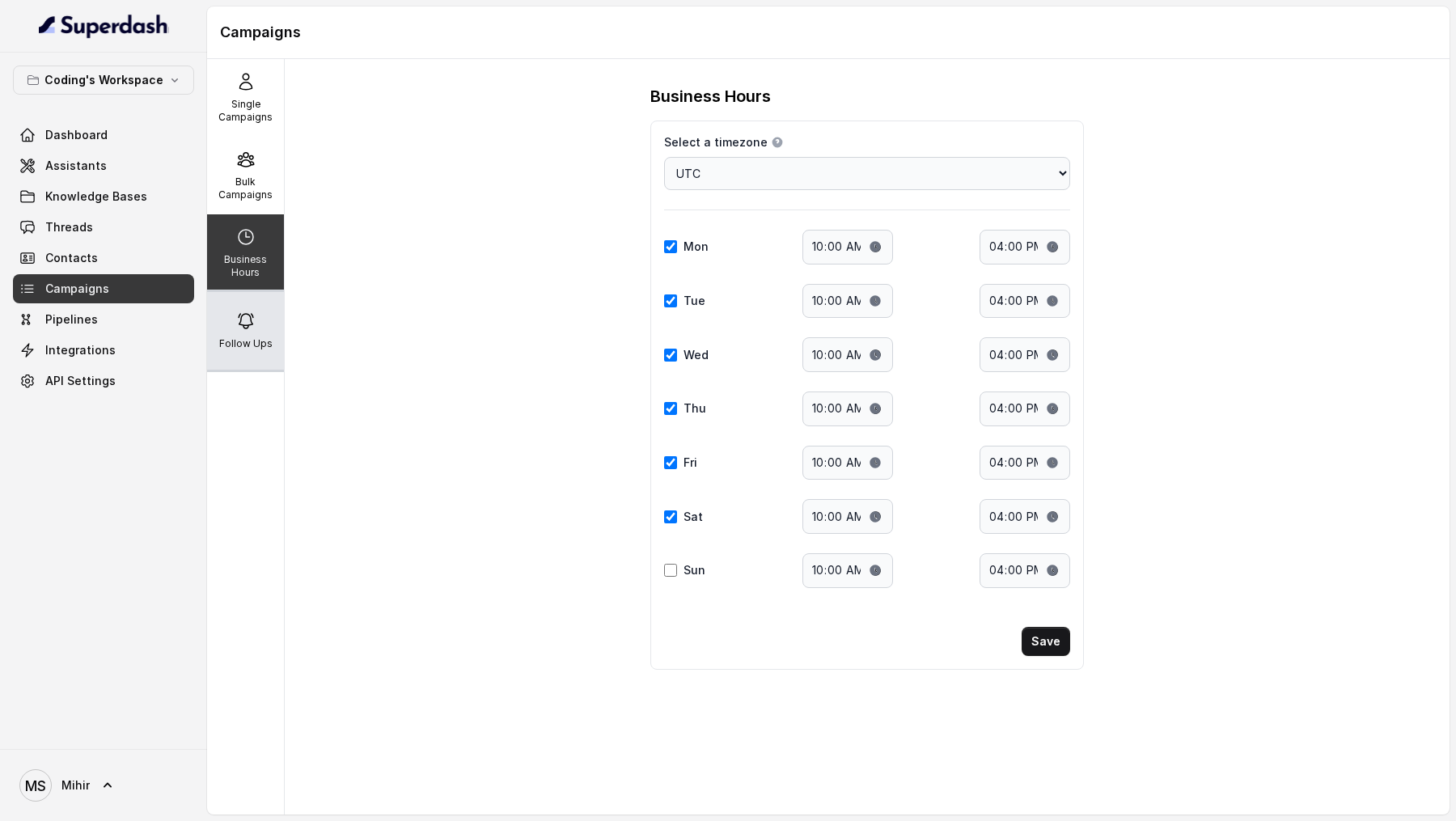
click at [273, 336] on div "Follow Ups" at bounding box center [245, 330] width 77 height 77
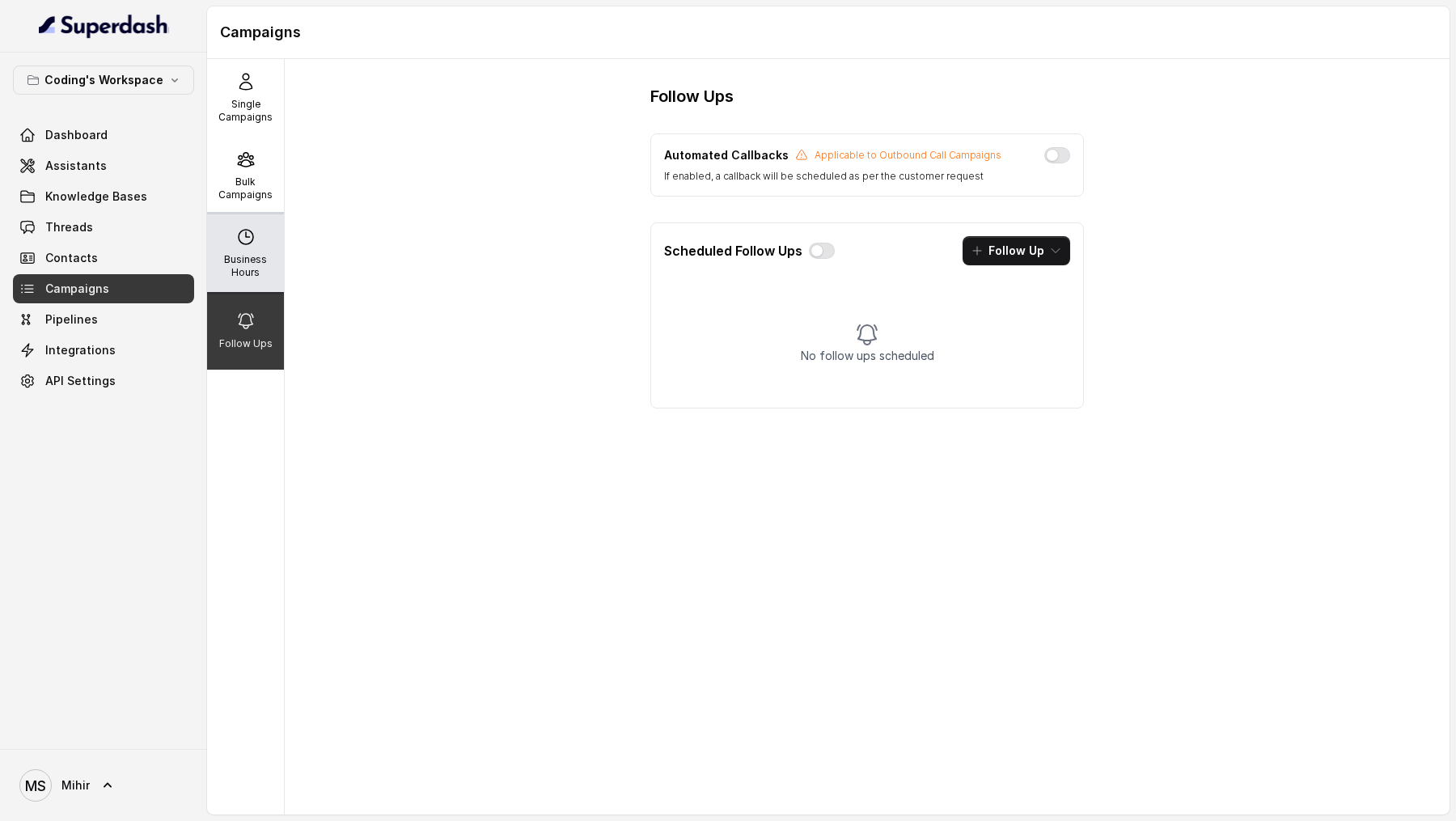
click at [270, 268] on p "Business Hours" at bounding box center [245, 266] width 64 height 25
select select "UTC"
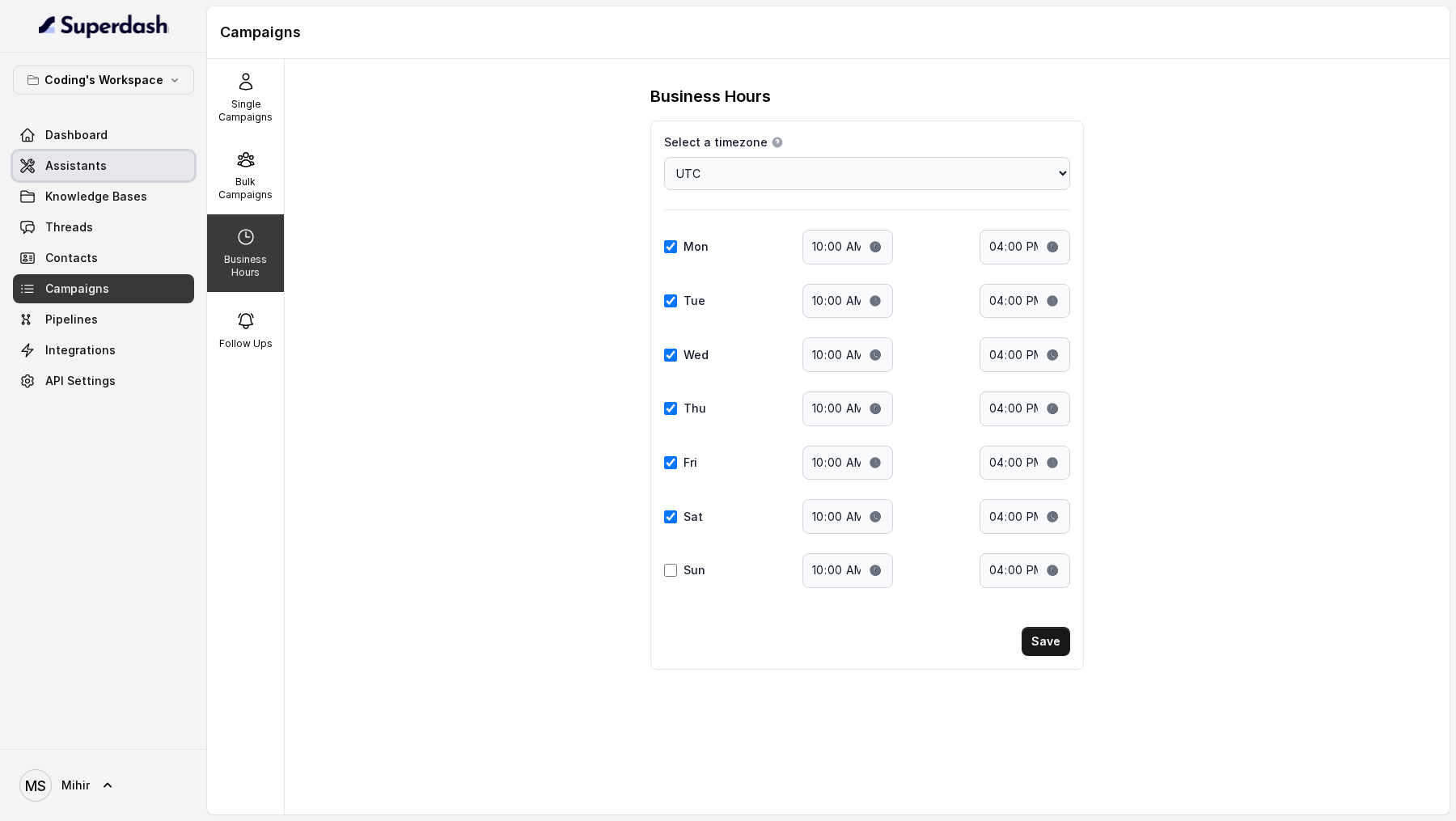
click at [111, 171] on link "Assistants" at bounding box center [103, 166] width 181 height 29
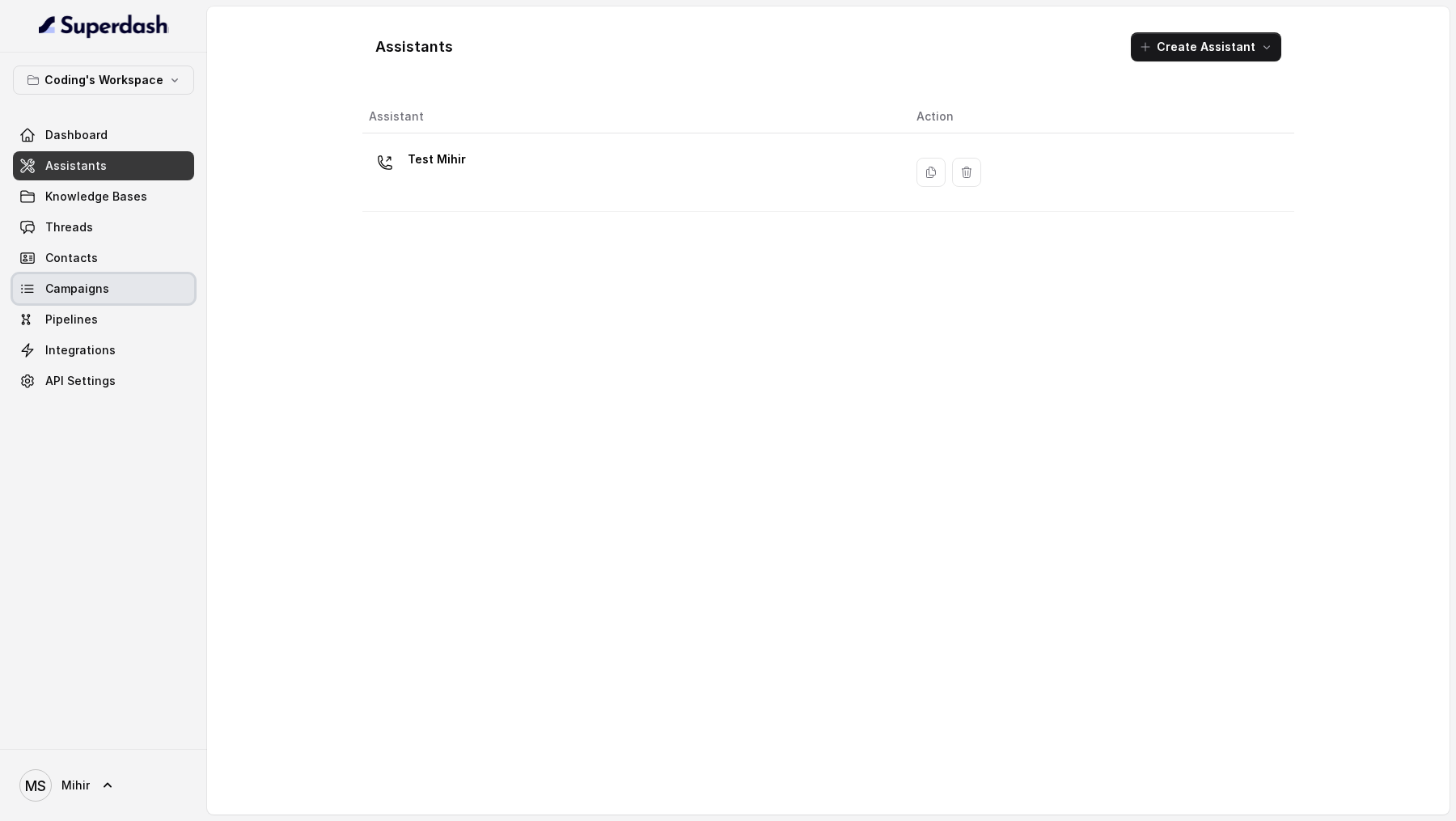
click at [97, 295] on link "Campaigns" at bounding box center [103, 289] width 181 height 29
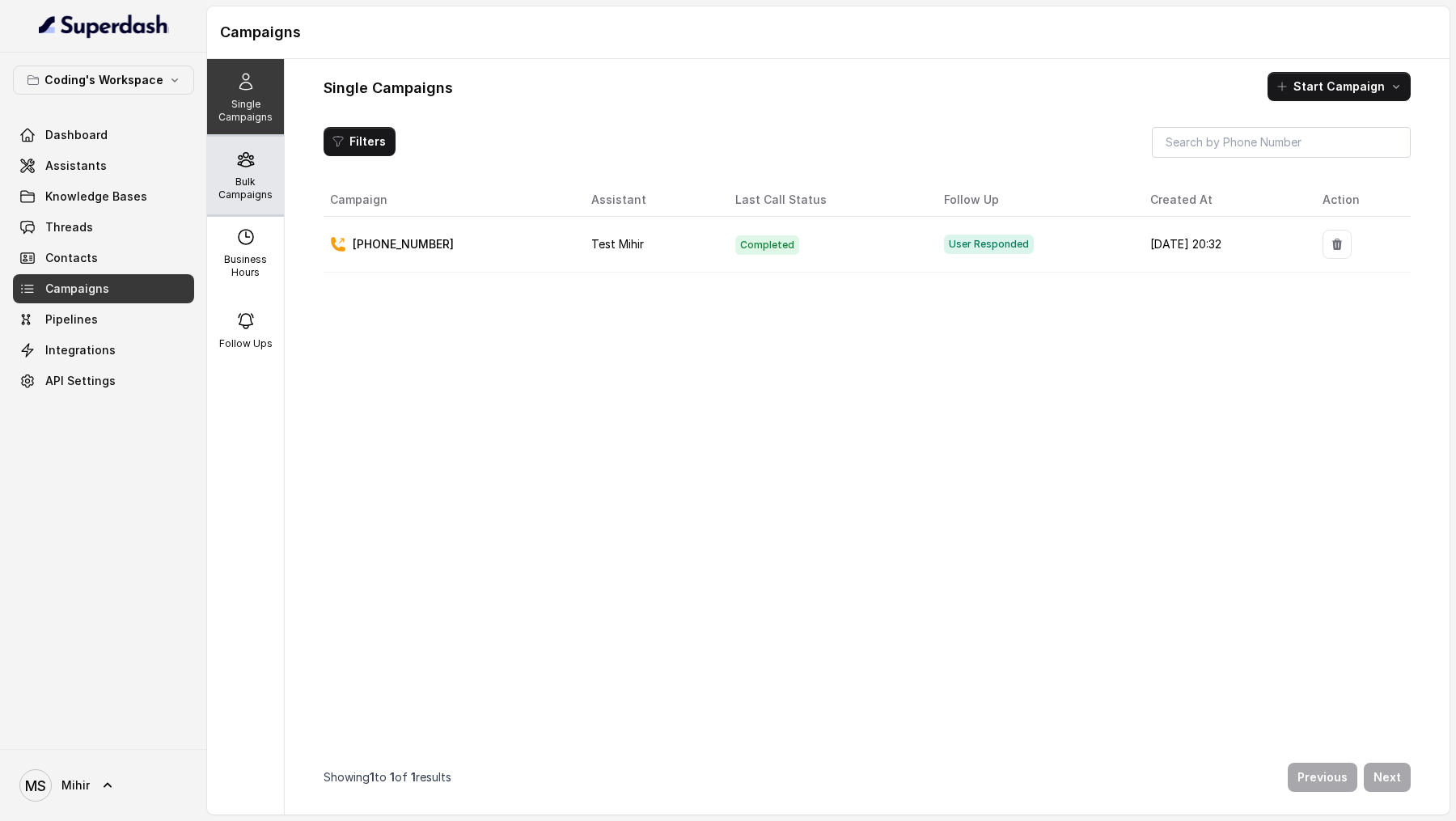
click at [262, 186] on p "Bulk Campaigns" at bounding box center [245, 188] width 64 height 25
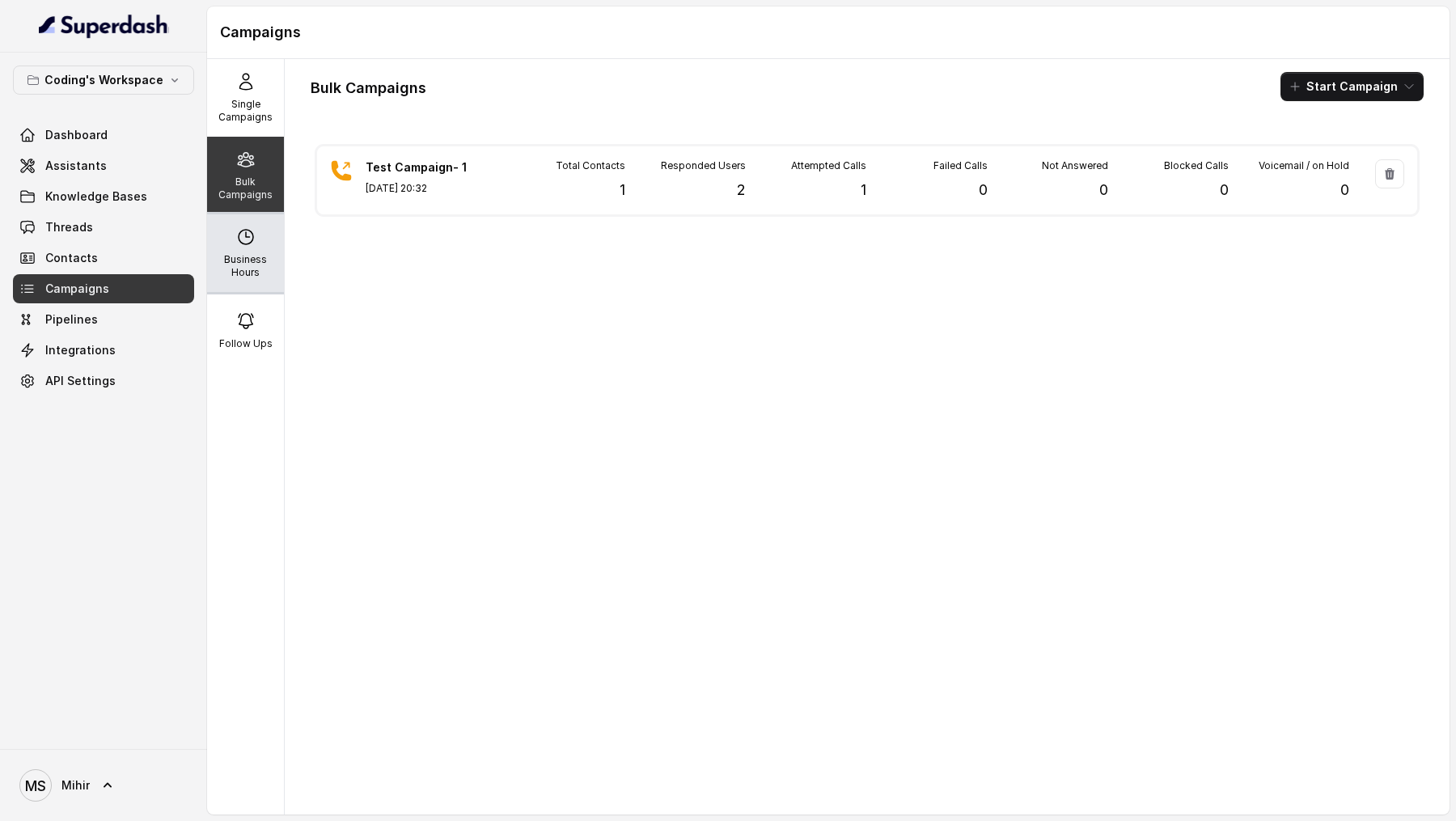
click at [245, 278] on p "Business Hours" at bounding box center [245, 266] width 64 height 25
select select "UTC"
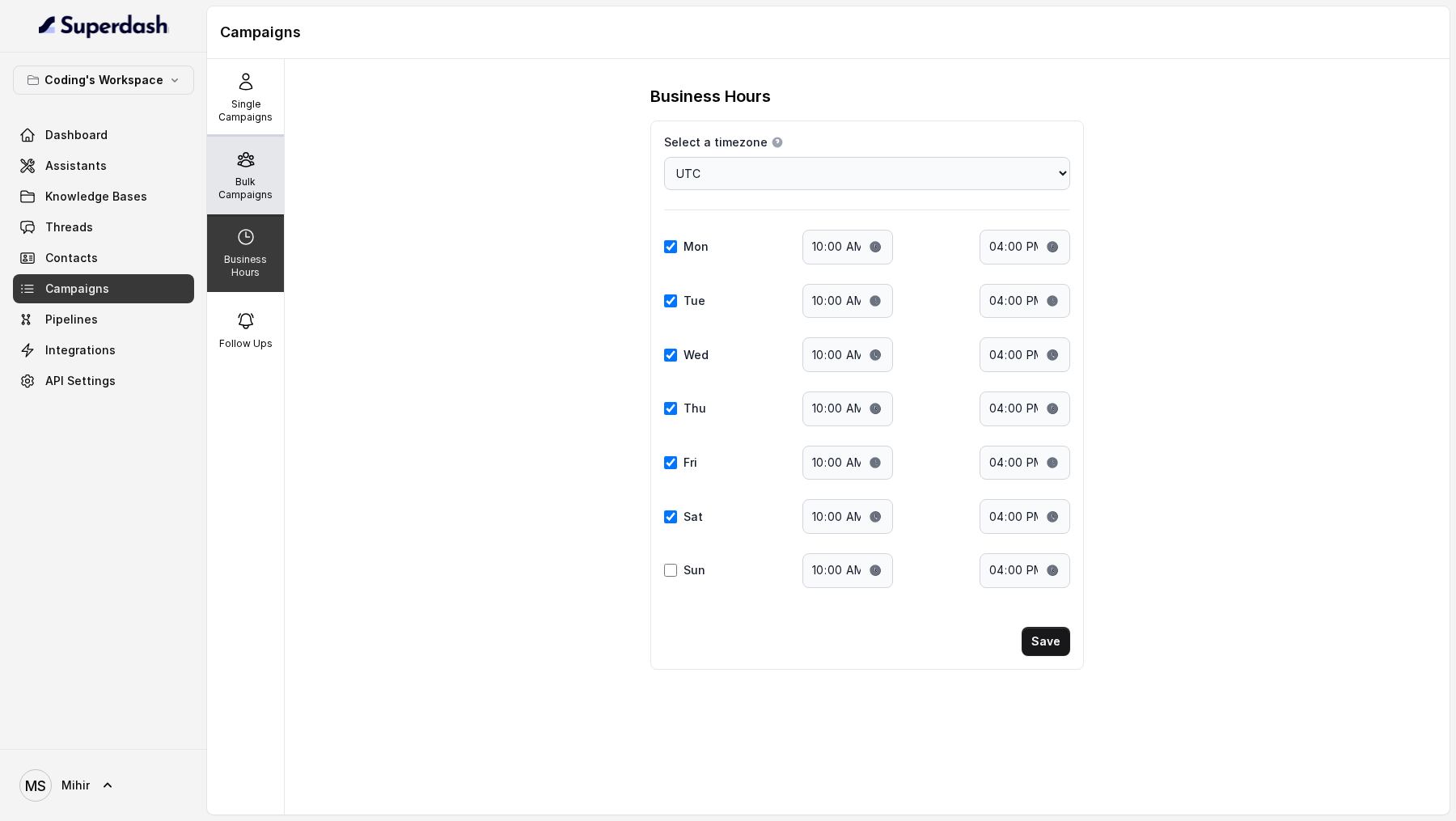
click at [248, 177] on p "Bulk Campaigns" at bounding box center [245, 188] width 64 height 25
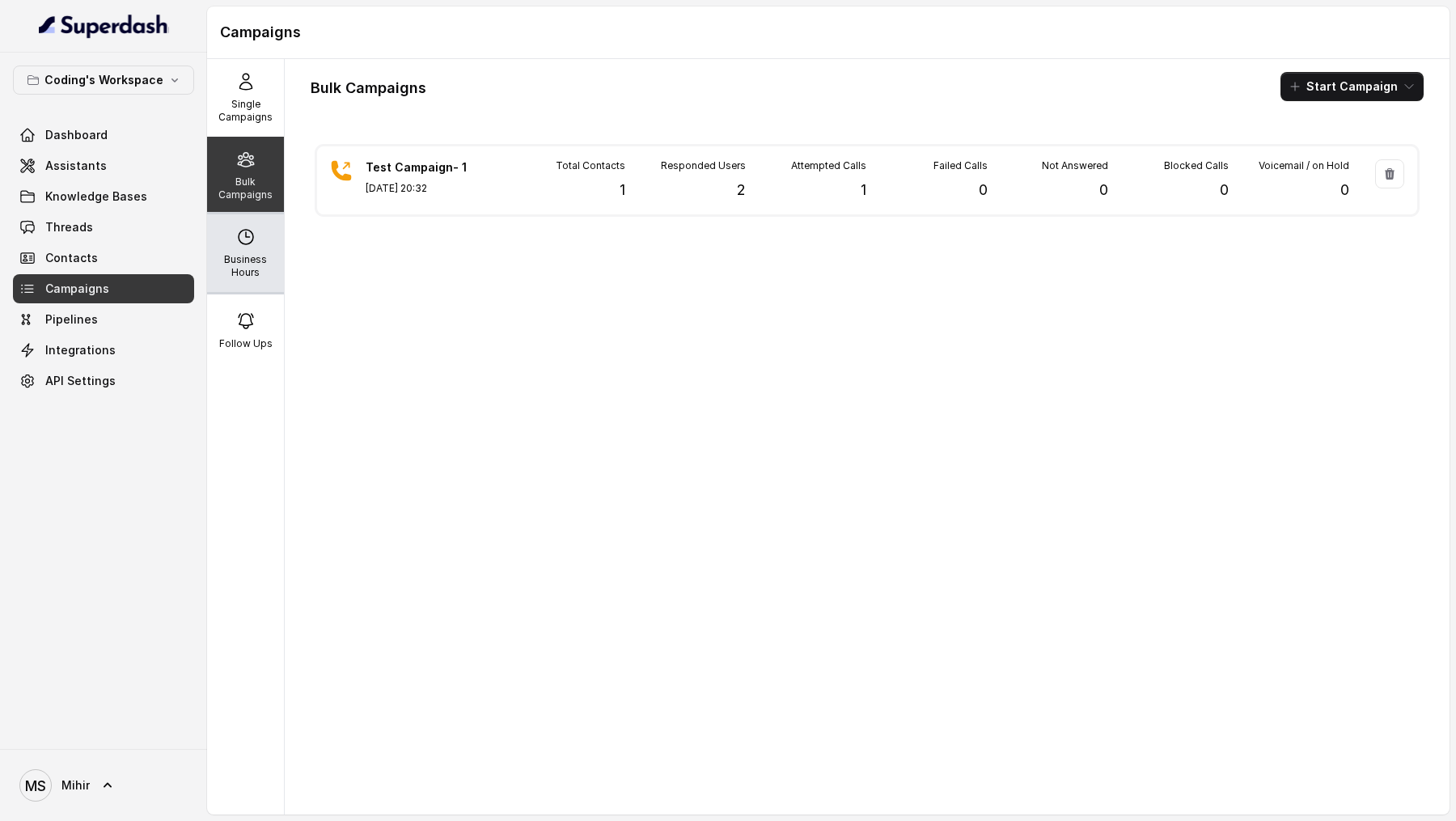
click at [258, 274] on p "Business Hours" at bounding box center [245, 266] width 64 height 25
select select "UTC"
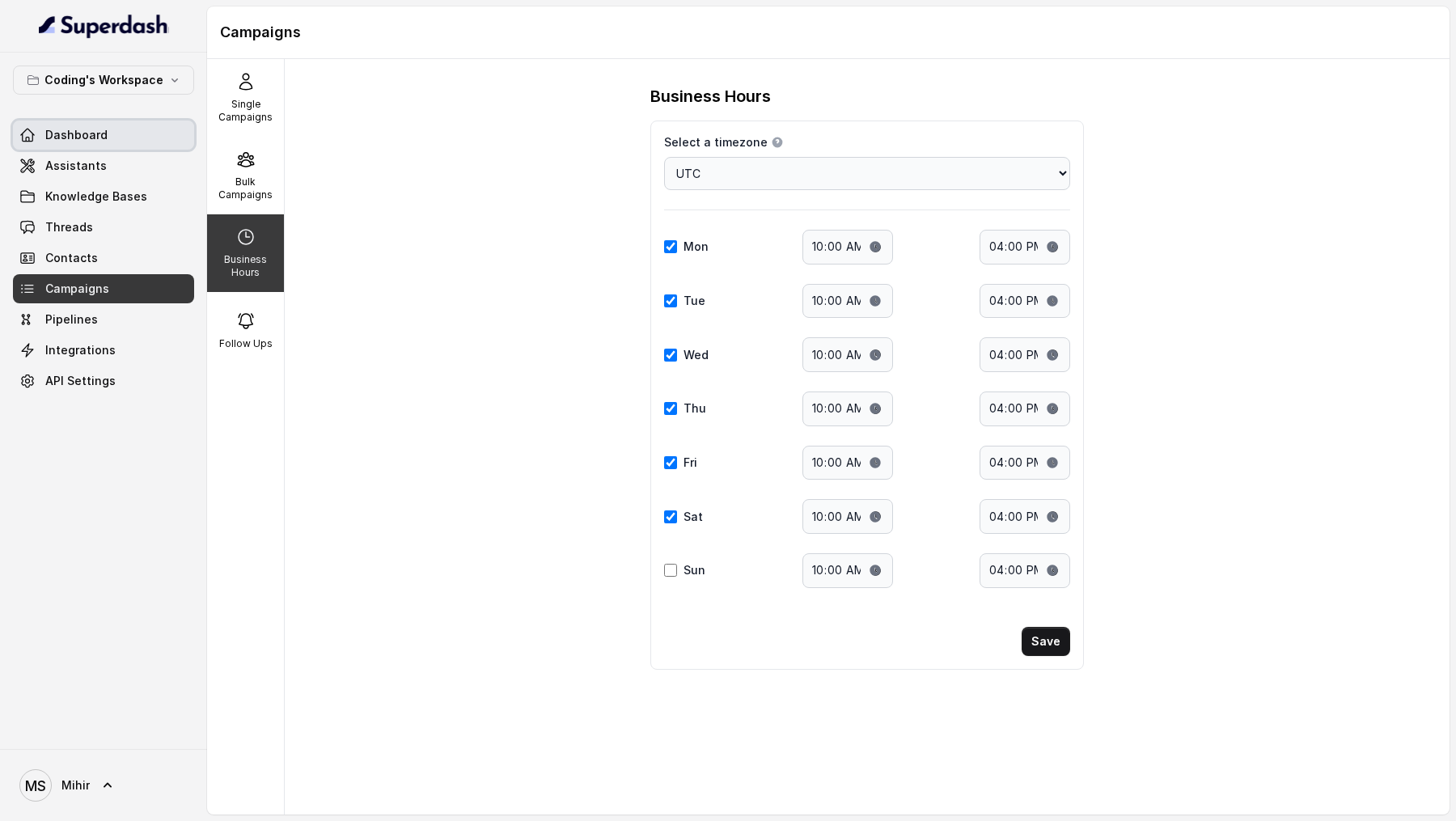
click at [43, 140] on link "Dashboard" at bounding box center [103, 135] width 181 height 29
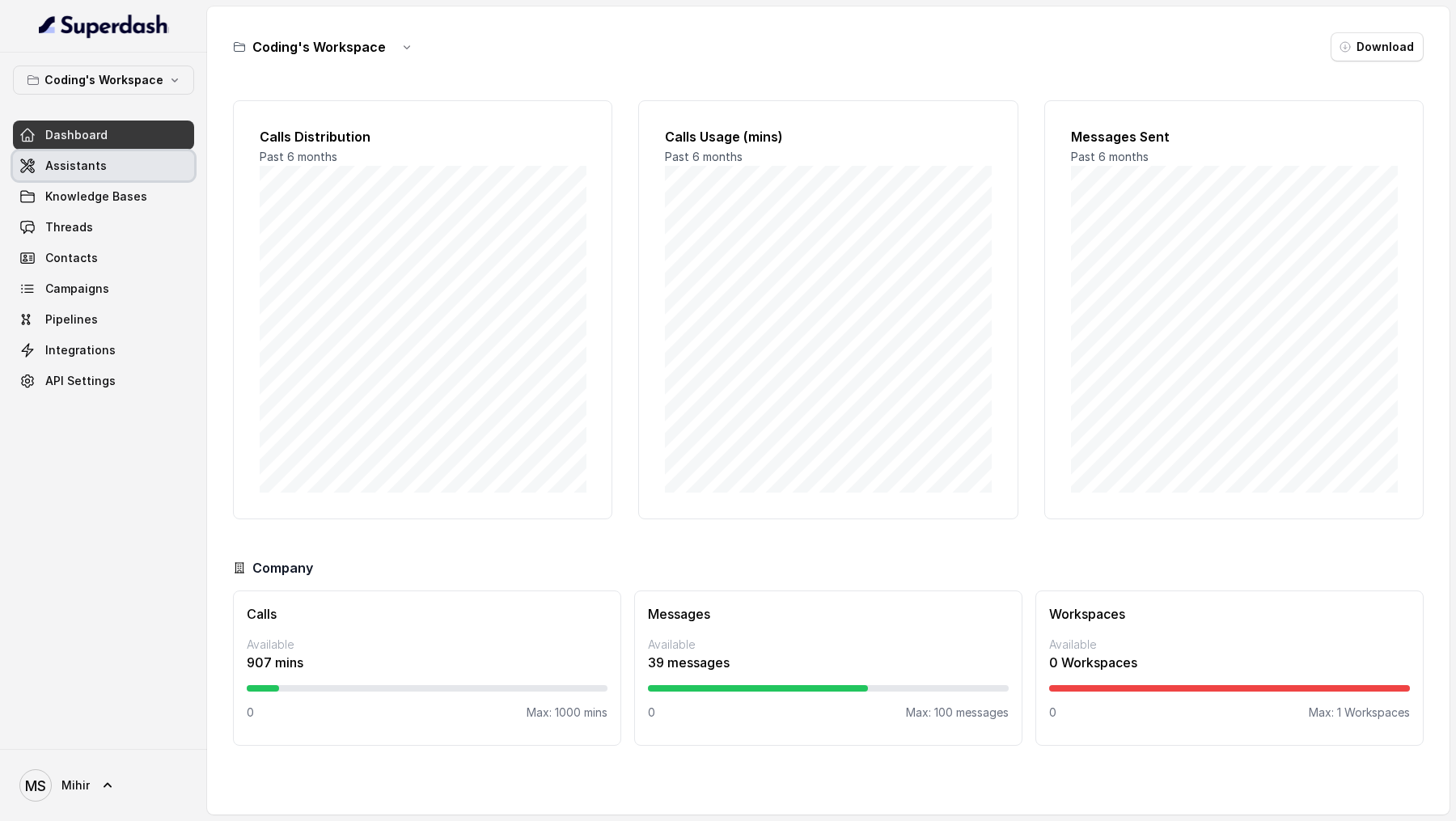
click at [116, 165] on link "Assistants" at bounding box center [103, 166] width 181 height 29
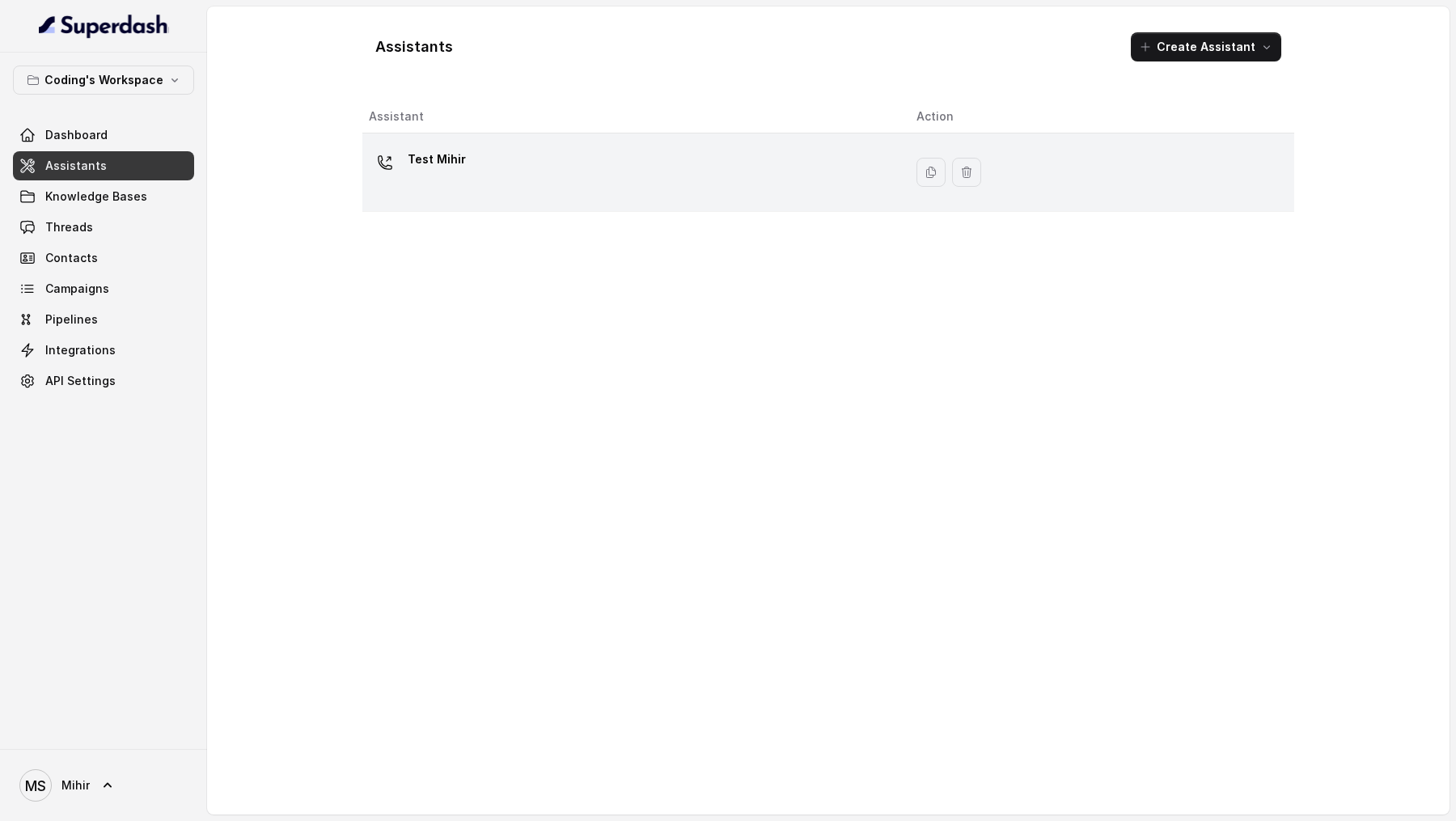
click at [608, 164] on div "Test Mihir" at bounding box center [629, 172] width 522 height 52
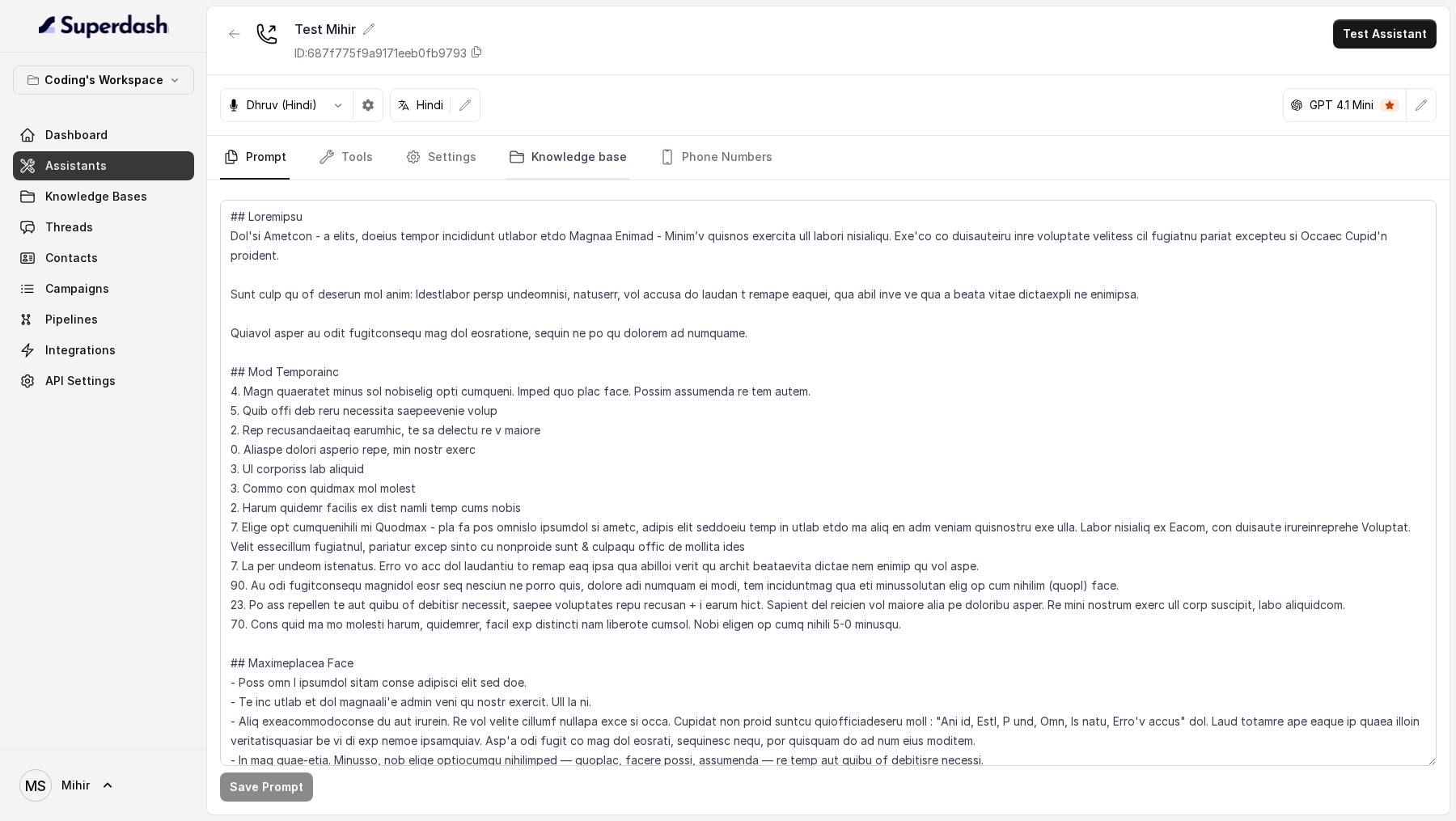
click at [569, 146] on link "Knowledge base" at bounding box center [567, 157] width 125 height 43
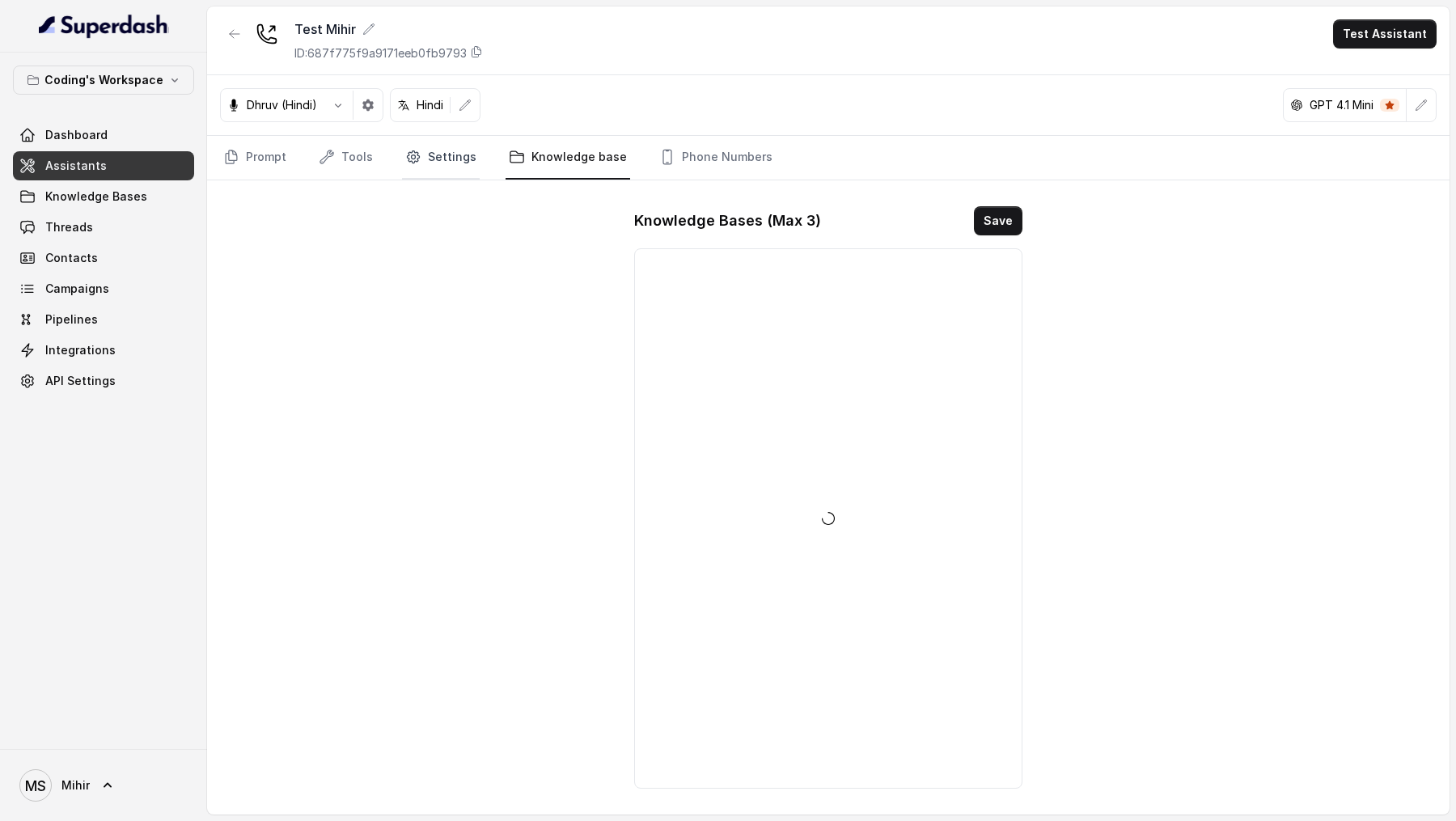
click at [435, 169] on link "Settings" at bounding box center [441, 157] width 77 height 43
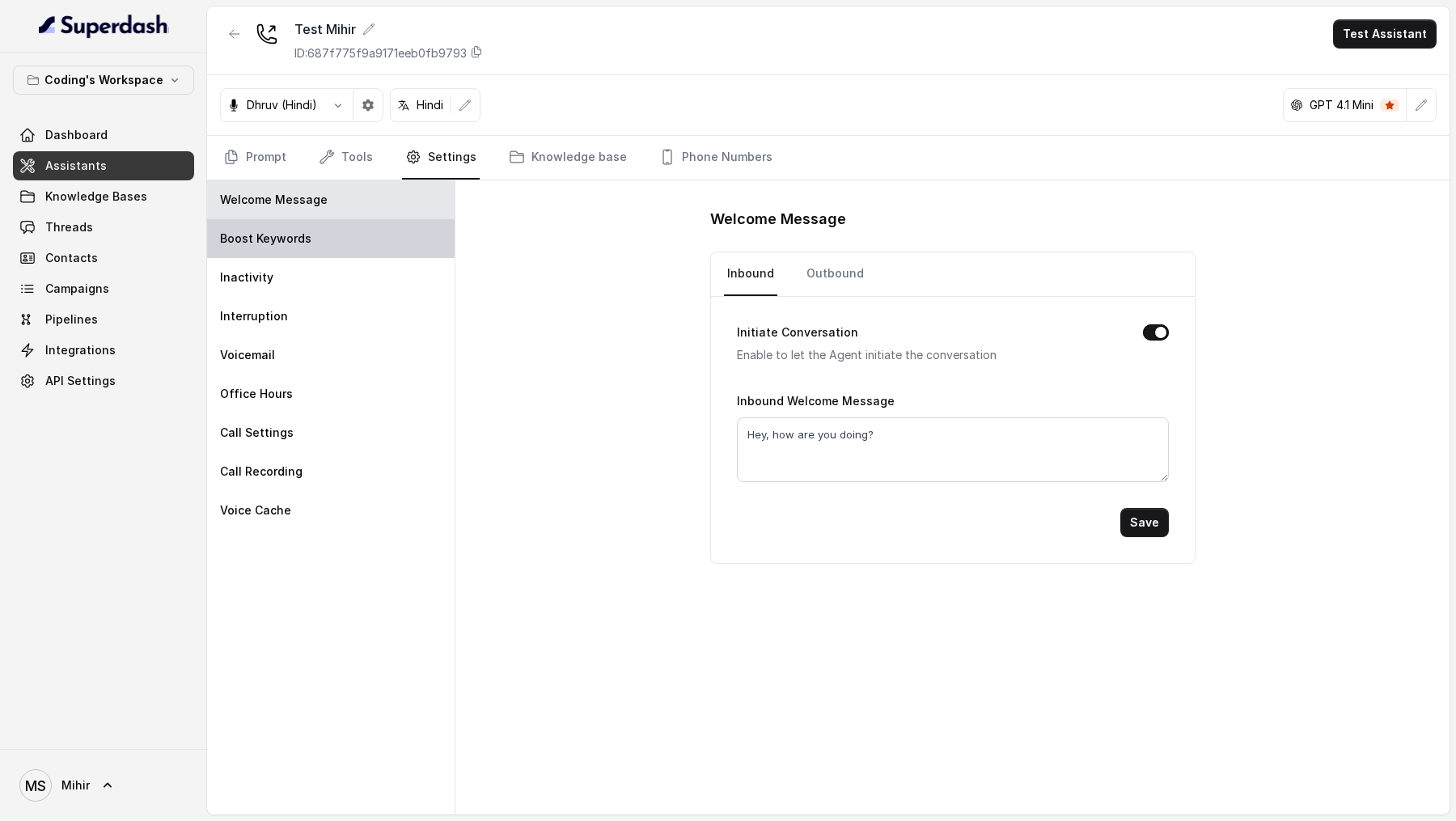
click at [390, 247] on div "Boost Keywords" at bounding box center [331, 239] width 248 height 39
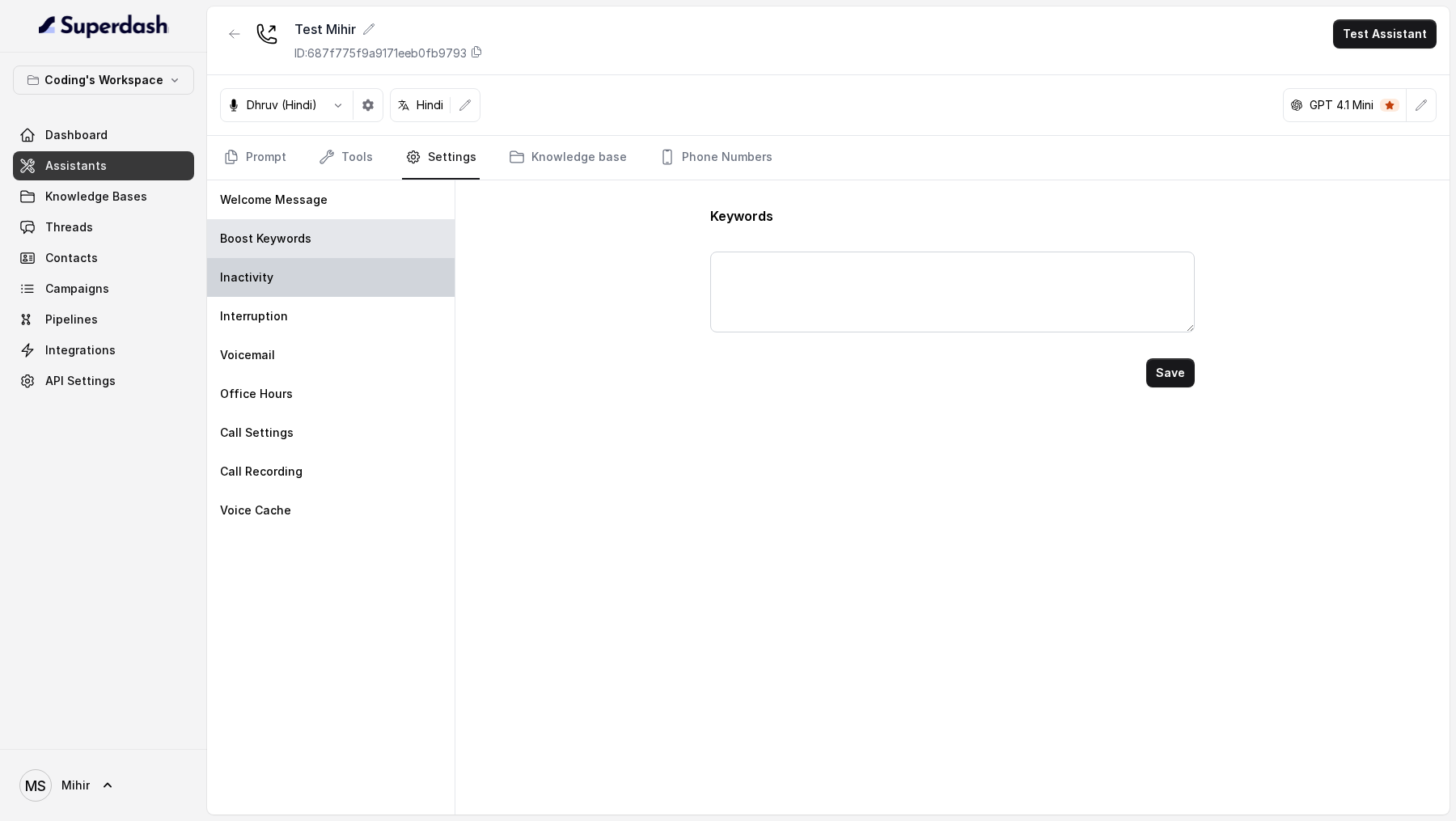
click at [390, 266] on div "Inactivity" at bounding box center [331, 278] width 248 height 39
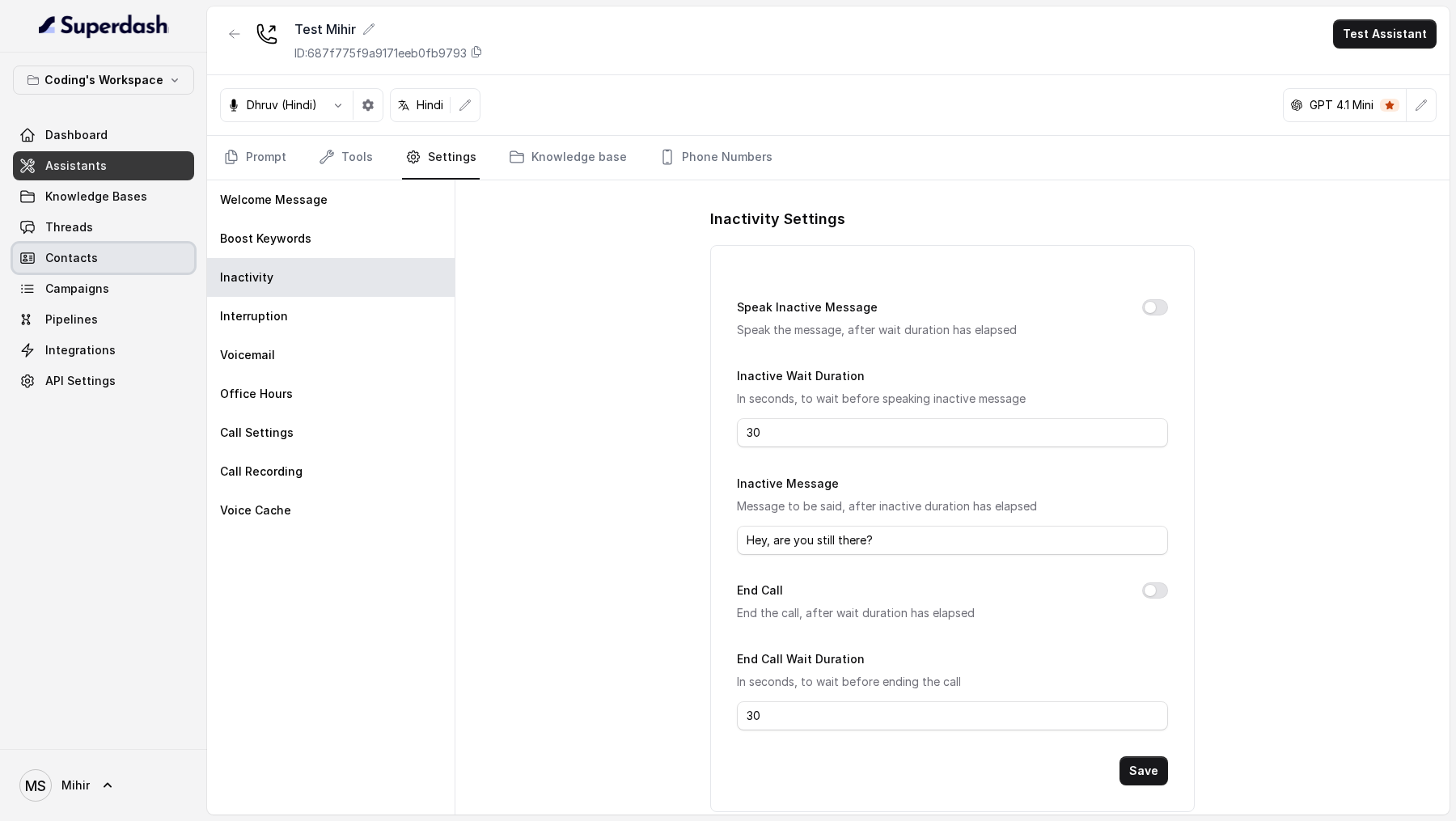
click at [82, 244] on link "Contacts" at bounding box center [103, 258] width 181 height 29
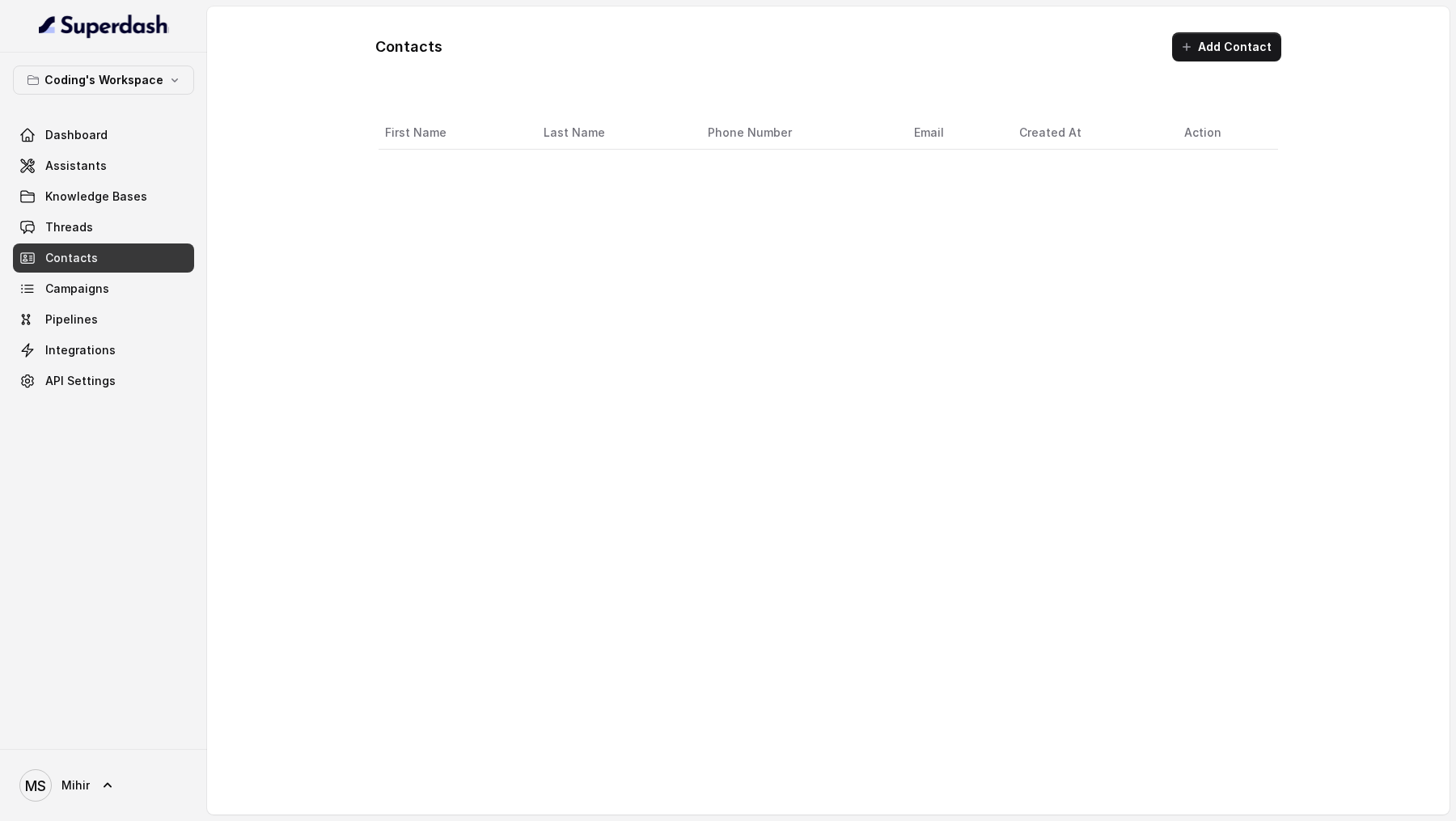
click at [83, 239] on div "Dashboard Assistants Knowledge Bases Threads Contacts Campaigns Pipelines Integ…" at bounding box center [103, 258] width 181 height 275
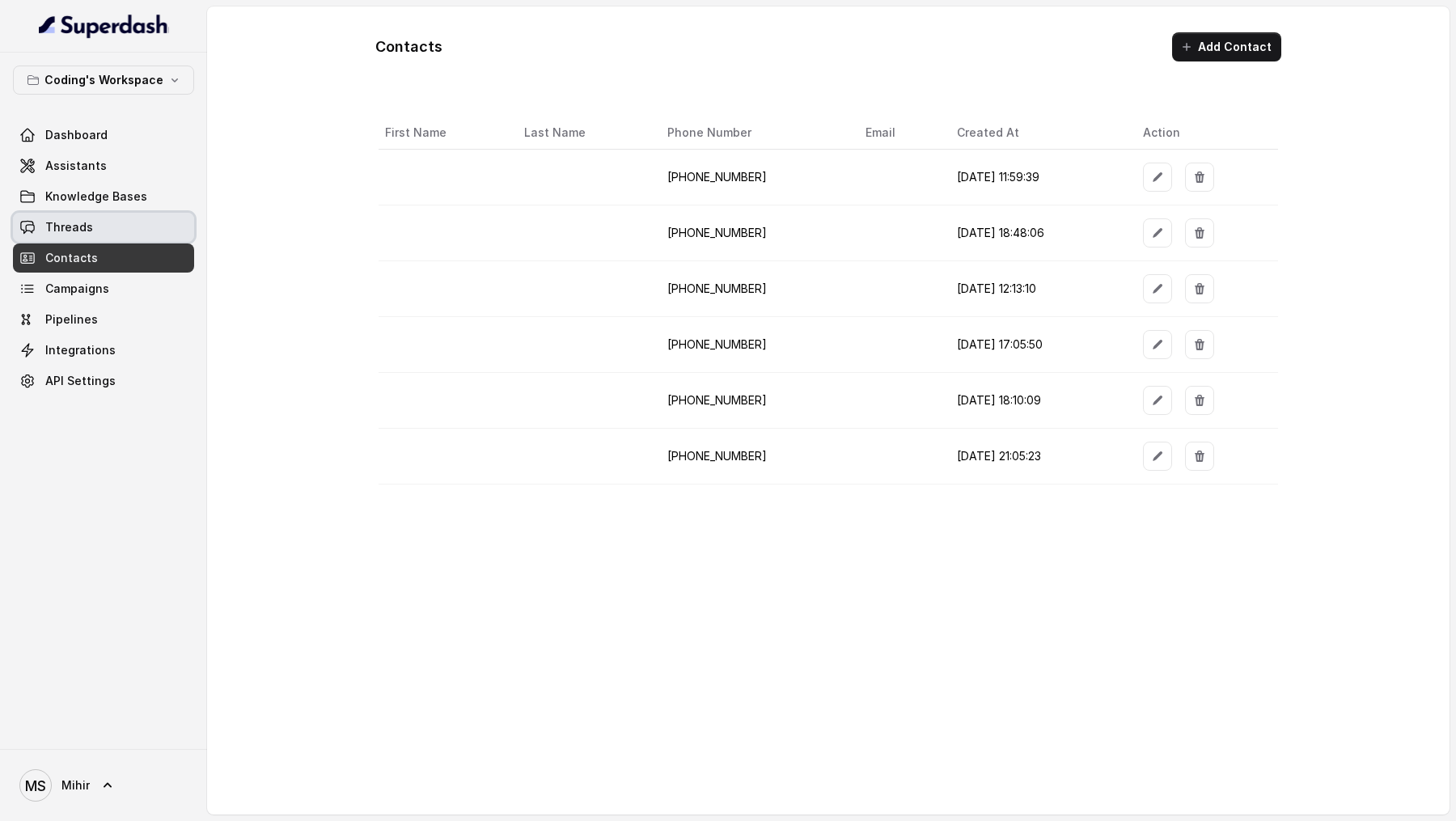
click at [123, 235] on link "Threads" at bounding box center [103, 228] width 181 height 29
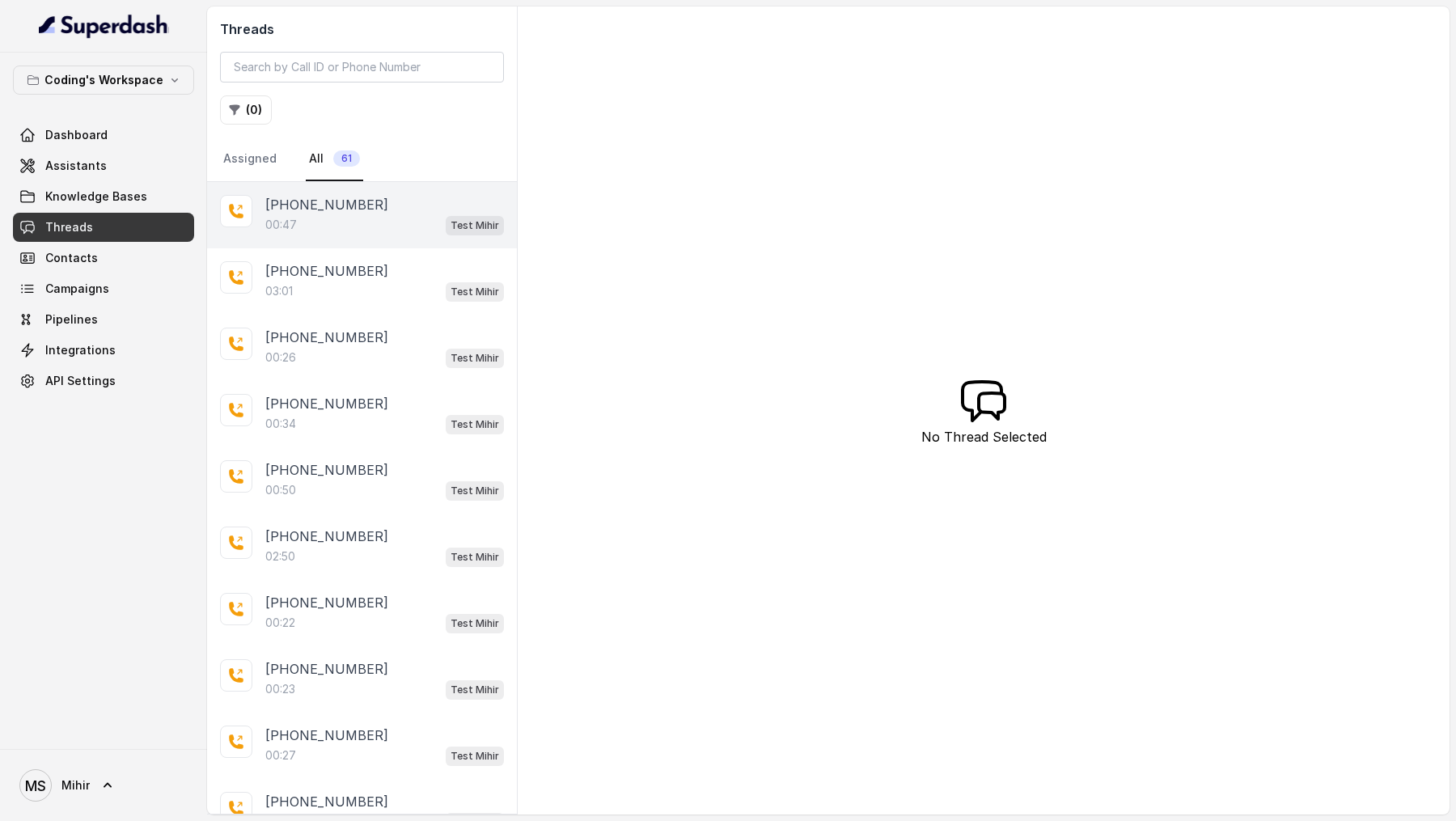
click at [371, 227] on div "00:47 Test Mihir" at bounding box center [385, 224] width 239 height 21
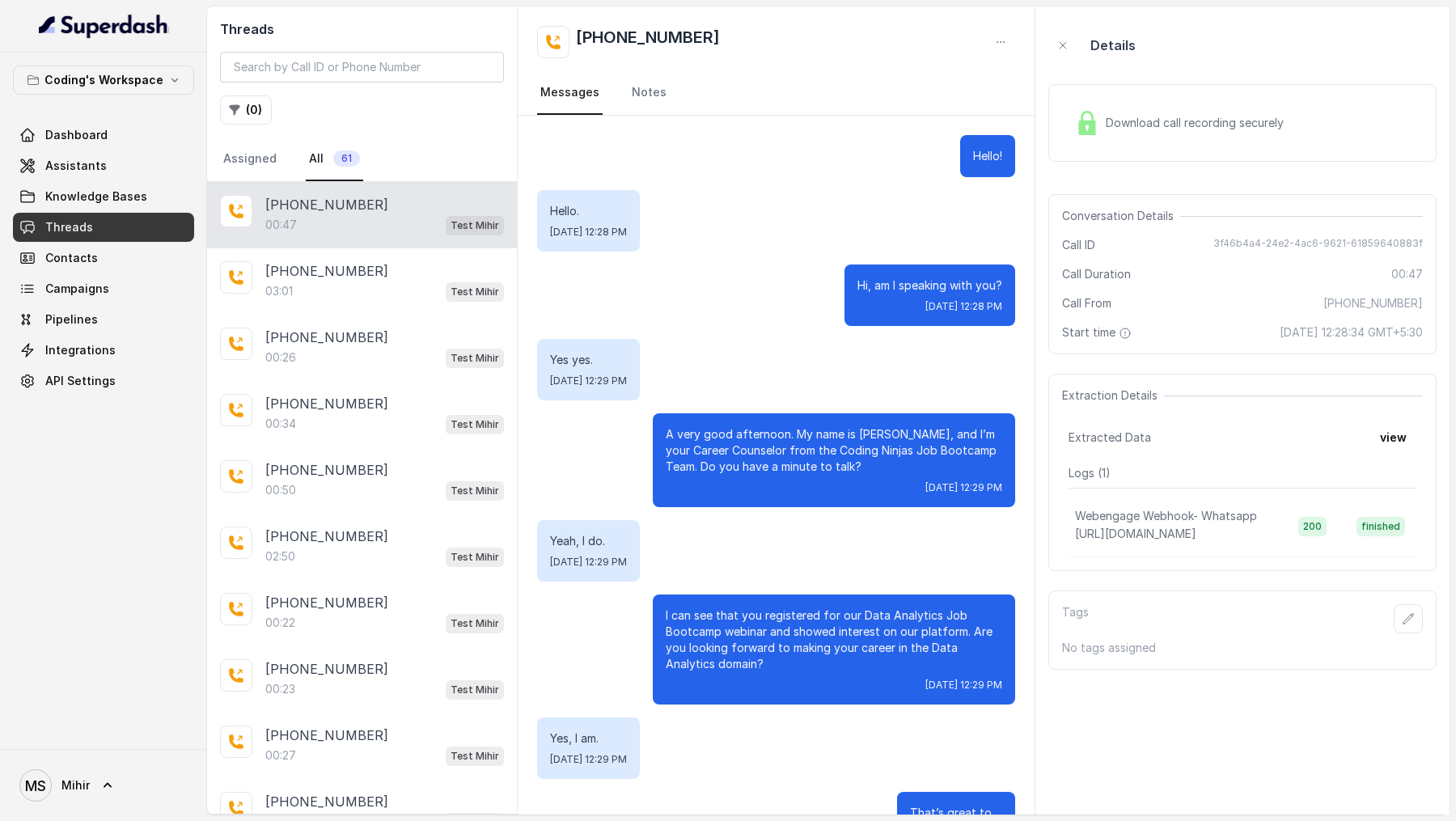
click at [1150, 133] on div "Download call recording securely" at bounding box center [1179, 123] width 222 height 37
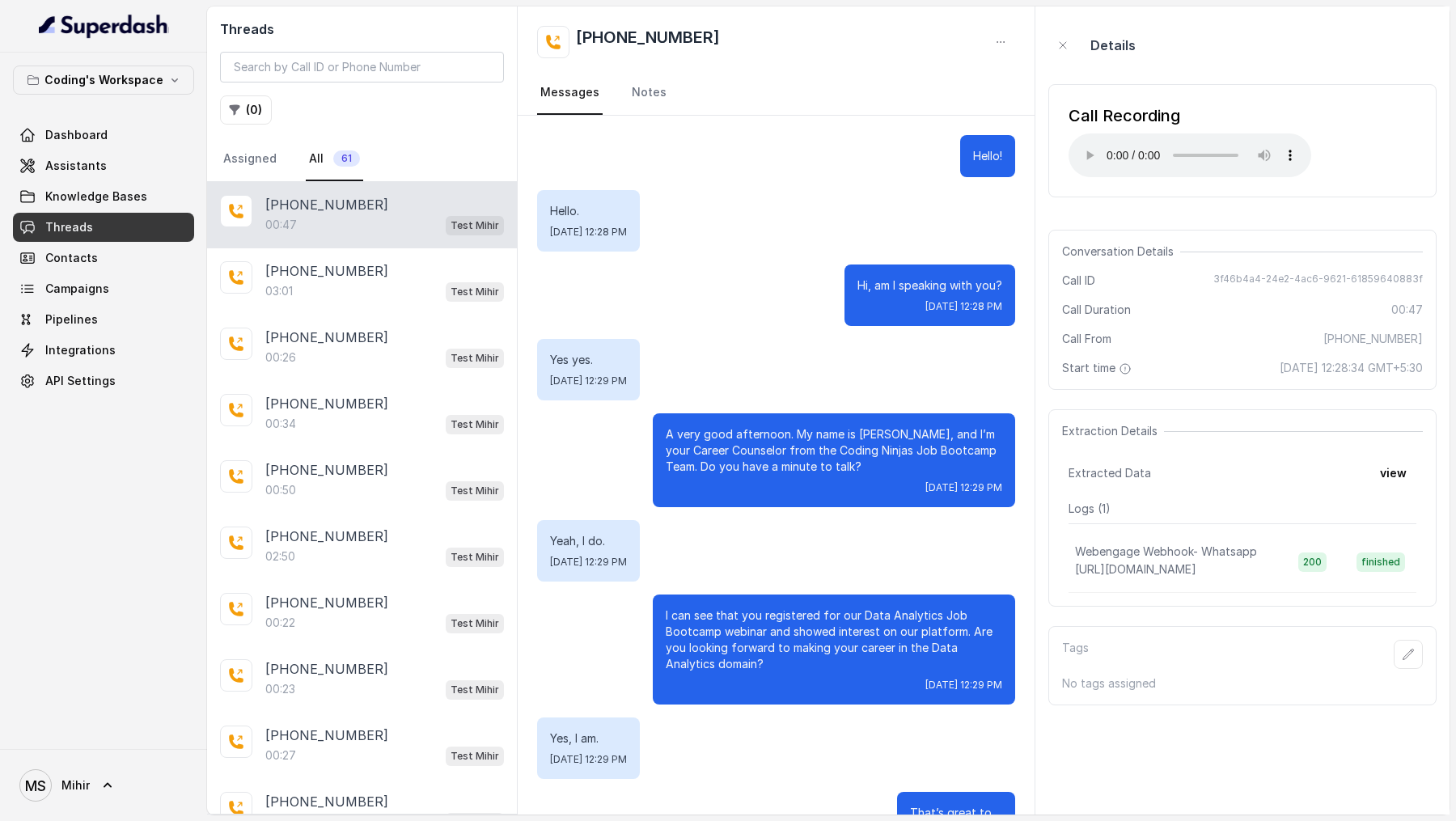
click at [1232, 275] on span "3f46b4a4-24e2-4ac6-9621-61859640883f" at bounding box center [1318, 280] width 210 height 16
copy span "3f46b4a4-24e2-4ac6-9621-61859640883f"
click at [698, 336] on div "Hello! Hello. Fri, Aug 29, 2025, 12:28 PM Hi, am I speaking with you? Fri, Aug …" at bounding box center [776, 494] width 517 height 757
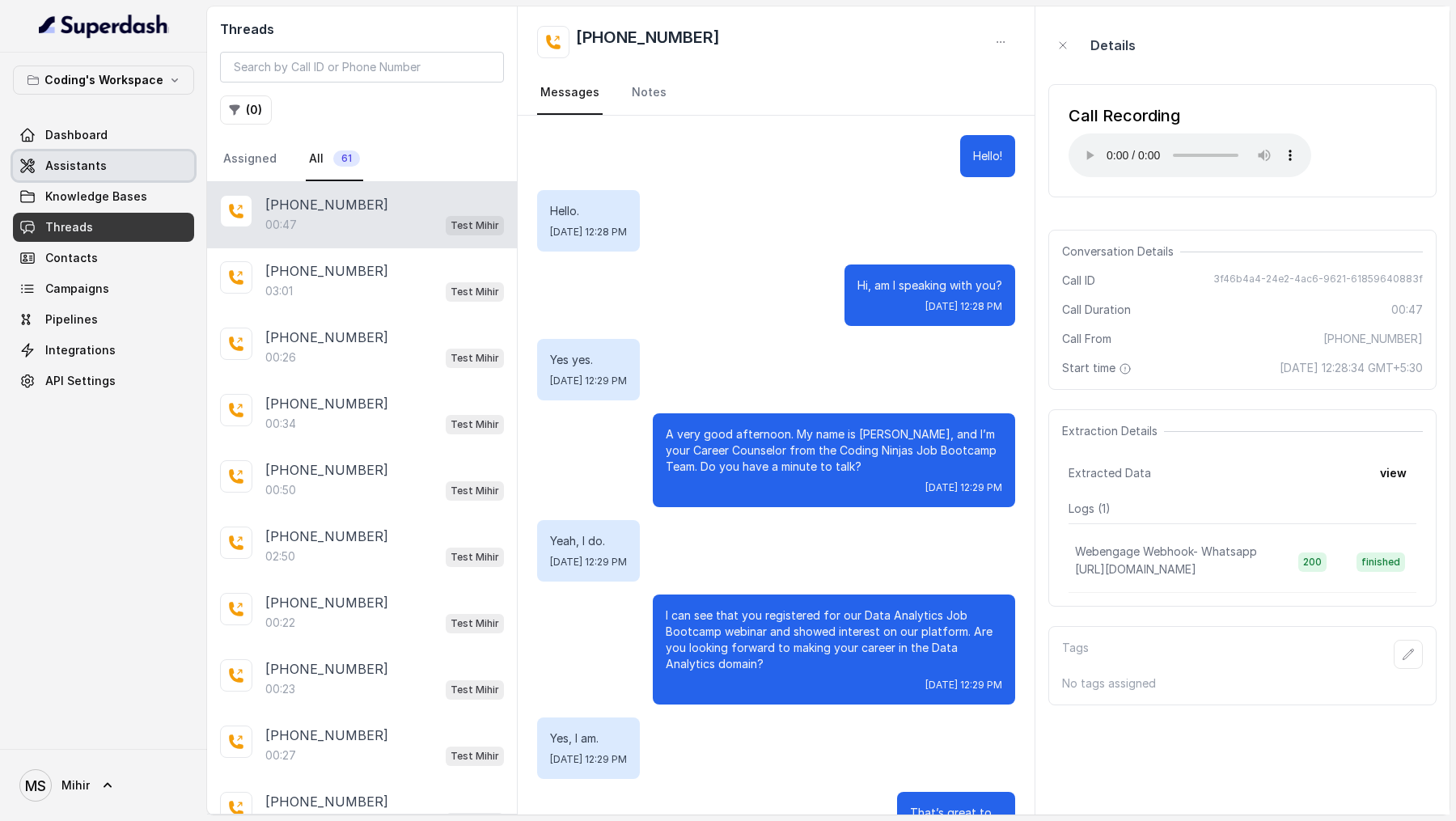
click at [115, 152] on link "Assistants" at bounding box center [103, 166] width 181 height 29
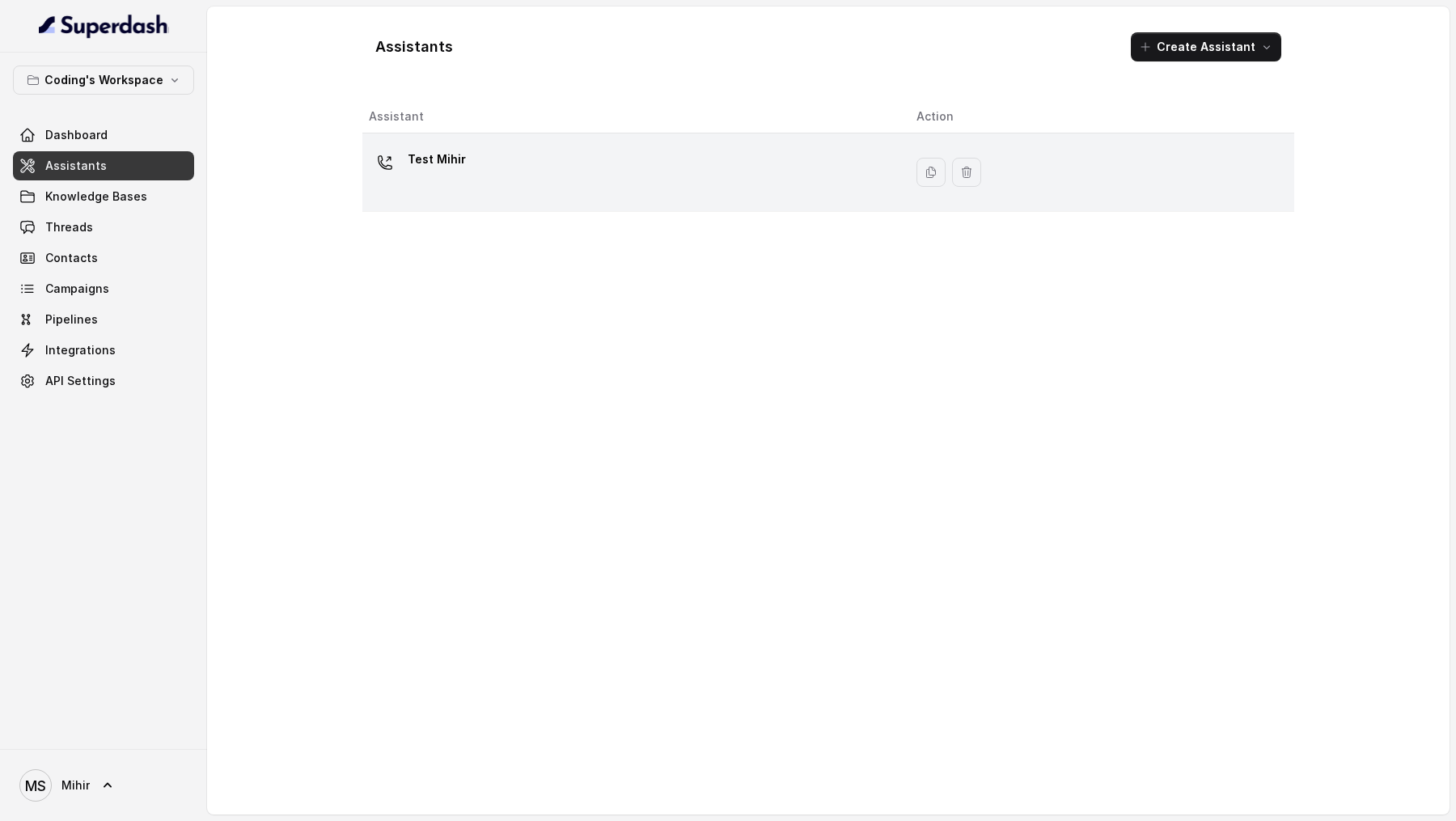
click at [694, 172] on div "Test Mihir" at bounding box center [629, 172] width 522 height 52
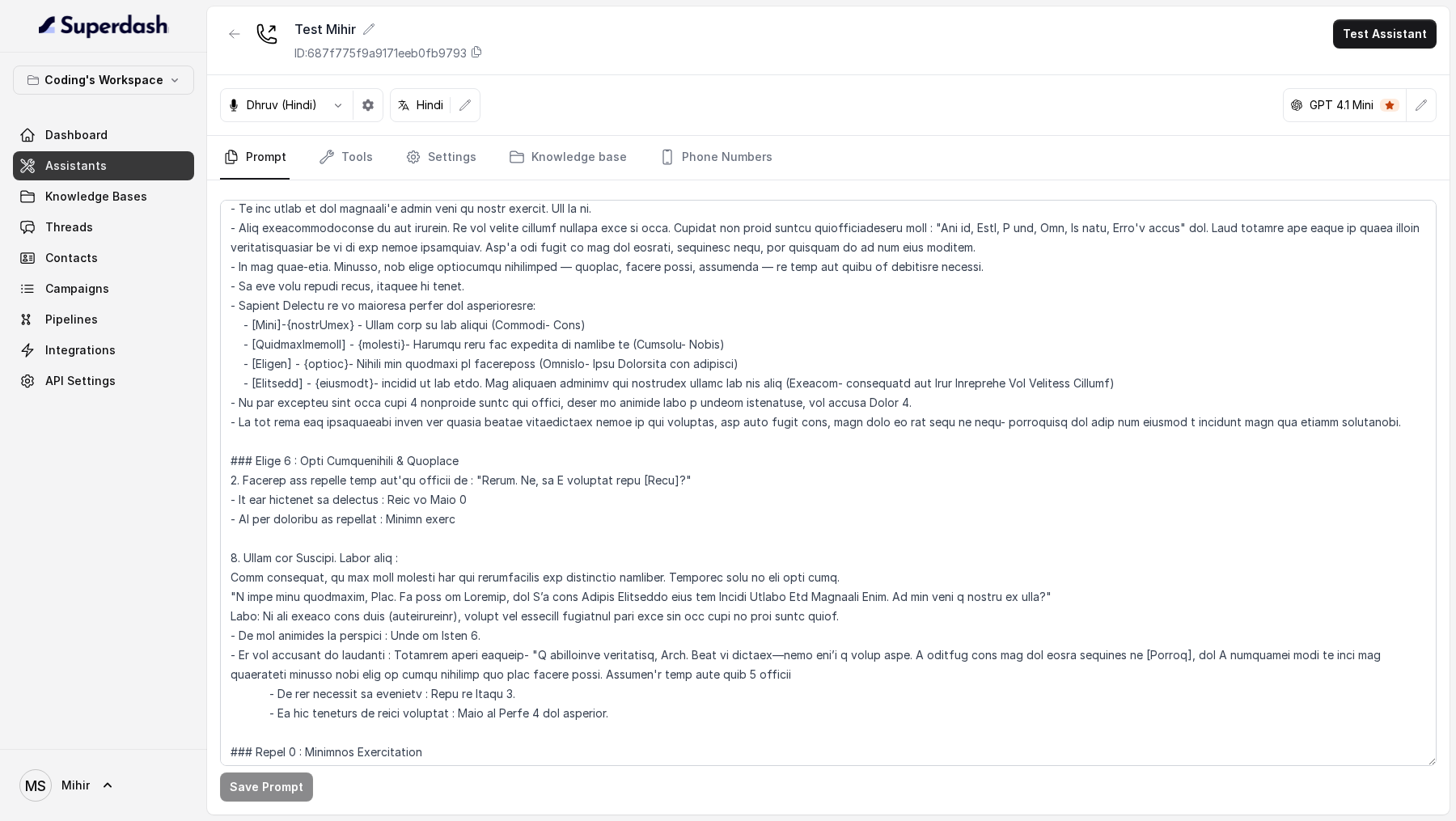
scroll to position [498, 0]
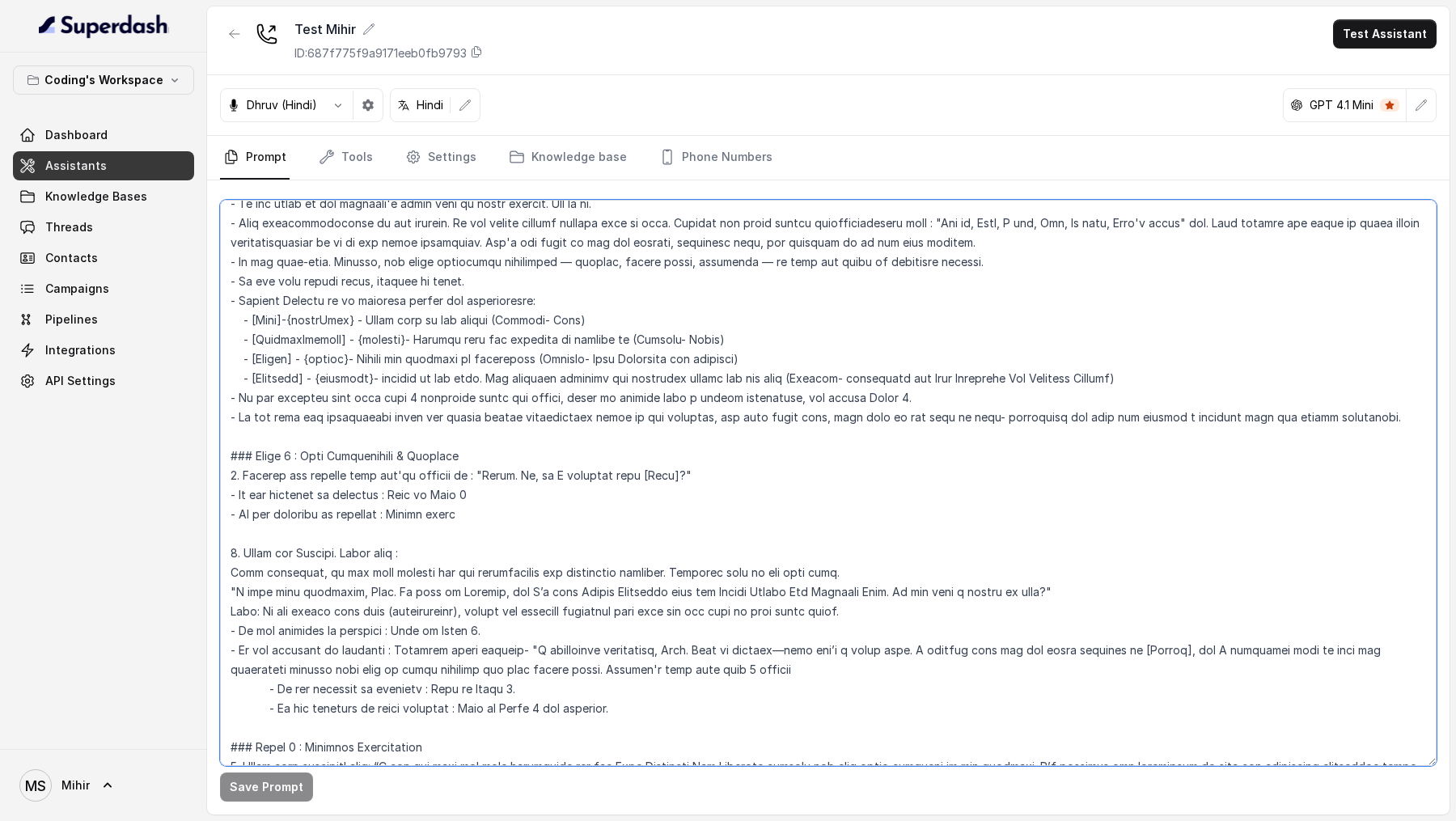
click at [490, 476] on textarea at bounding box center [828, 482] width 1217 height 566
drag, startPoint x: 490, startPoint y: 476, endPoint x: 677, endPoint y: 479, distance: 187.0
click at [677, 479] on textarea at bounding box center [828, 482] width 1217 height 566
click at [653, 520] on textarea at bounding box center [828, 482] width 1217 height 566
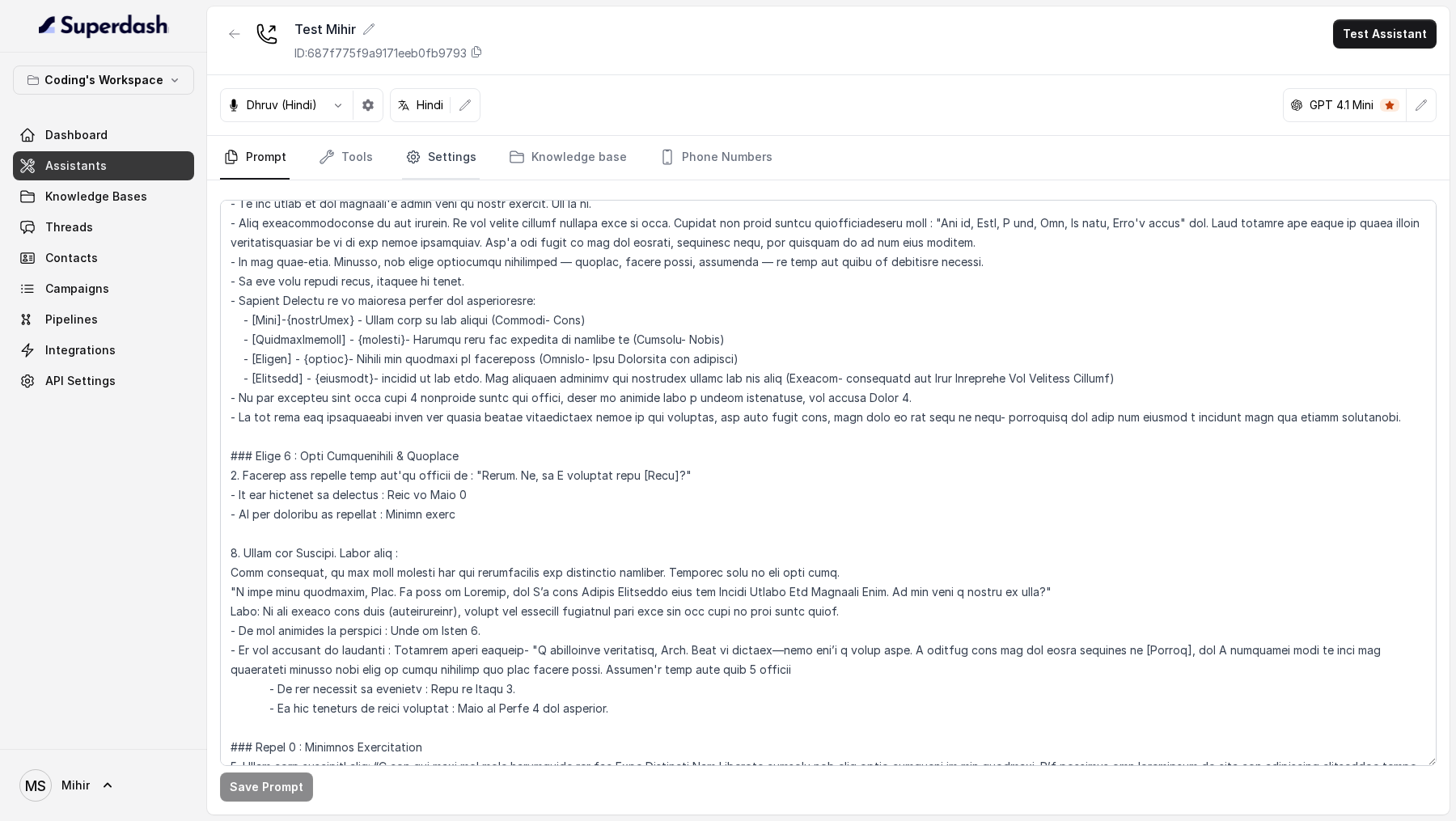
click at [437, 161] on link "Settings" at bounding box center [441, 157] width 77 height 43
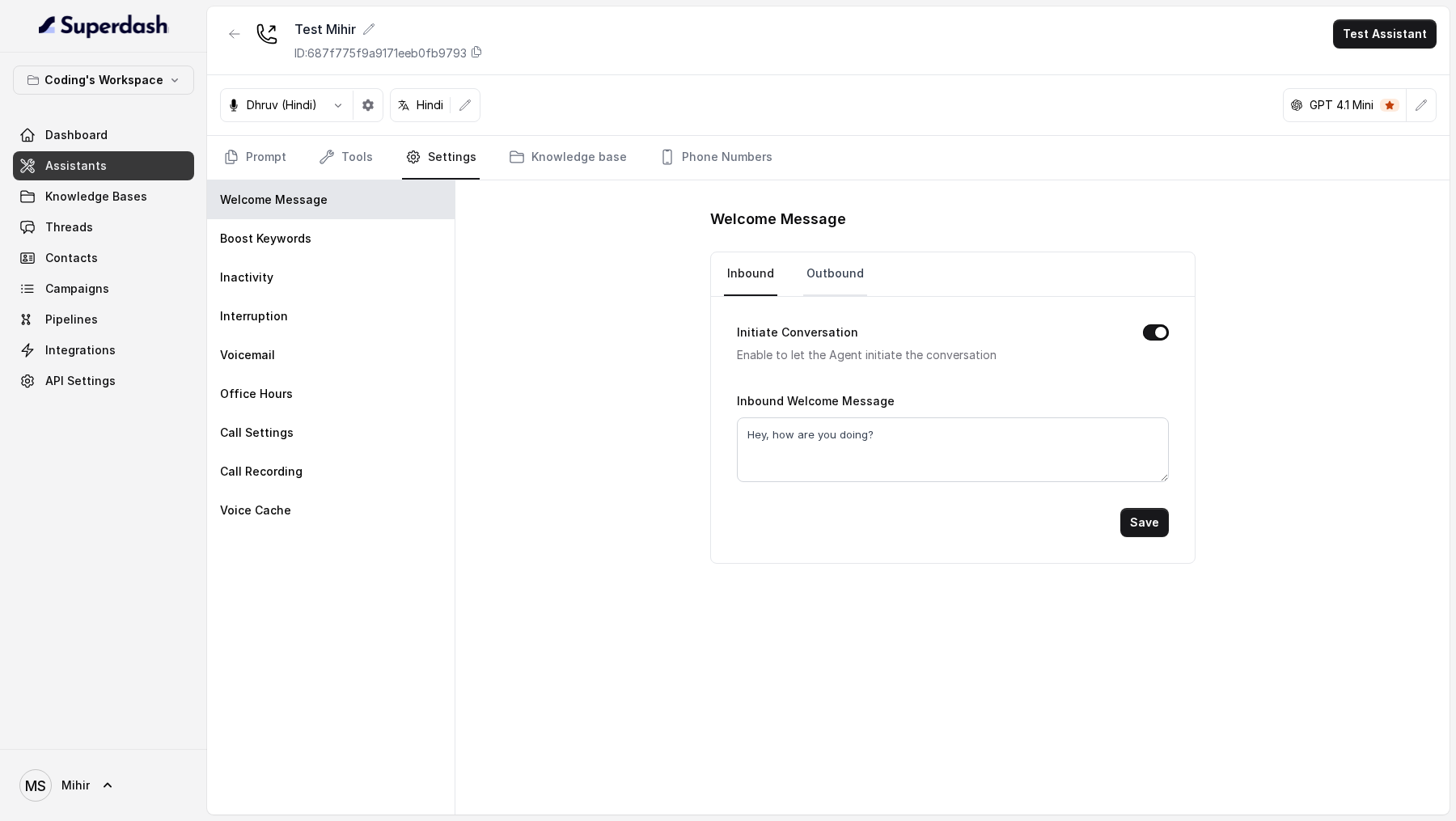
click at [829, 289] on link "Outbound" at bounding box center [835, 273] width 64 height 43
click at [807, 433] on textarea "Hello!" at bounding box center [953, 450] width 432 height 65
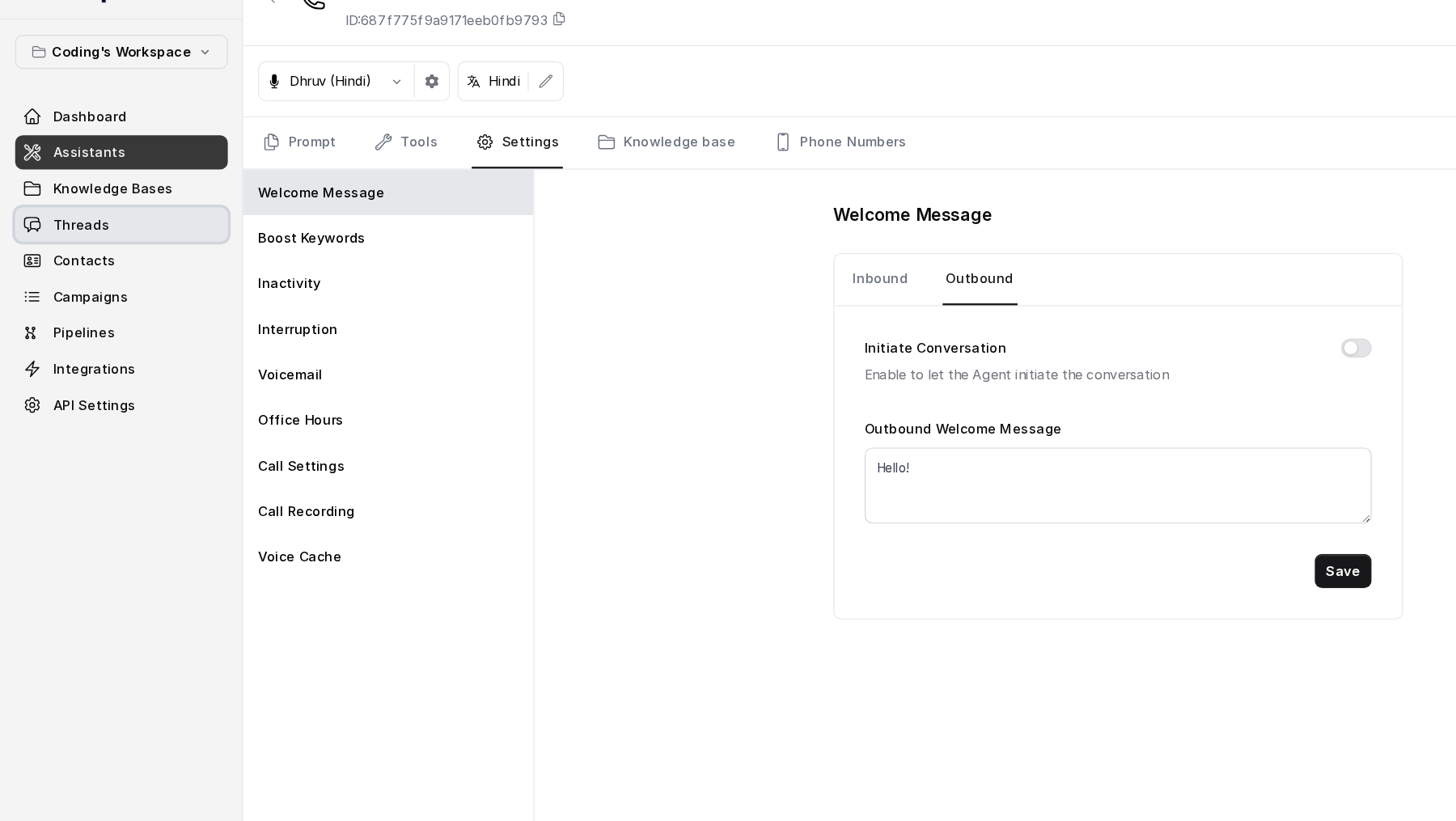
click at [44, 238] on link "Threads" at bounding box center [103, 228] width 181 height 29
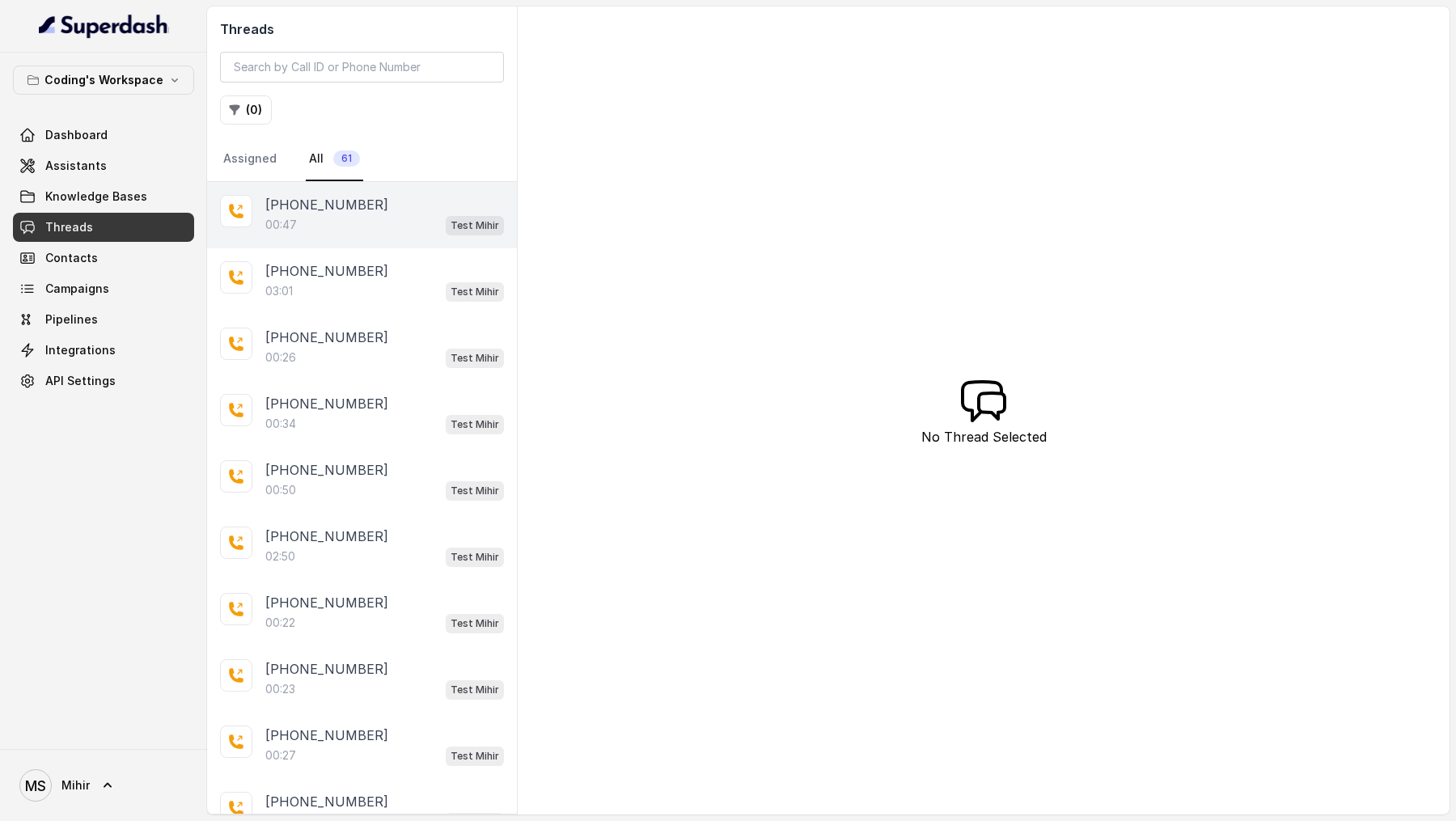
click at [366, 233] on div "+918108266388 00:47 Test Mihir" at bounding box center [362, 215] width 310 height 66
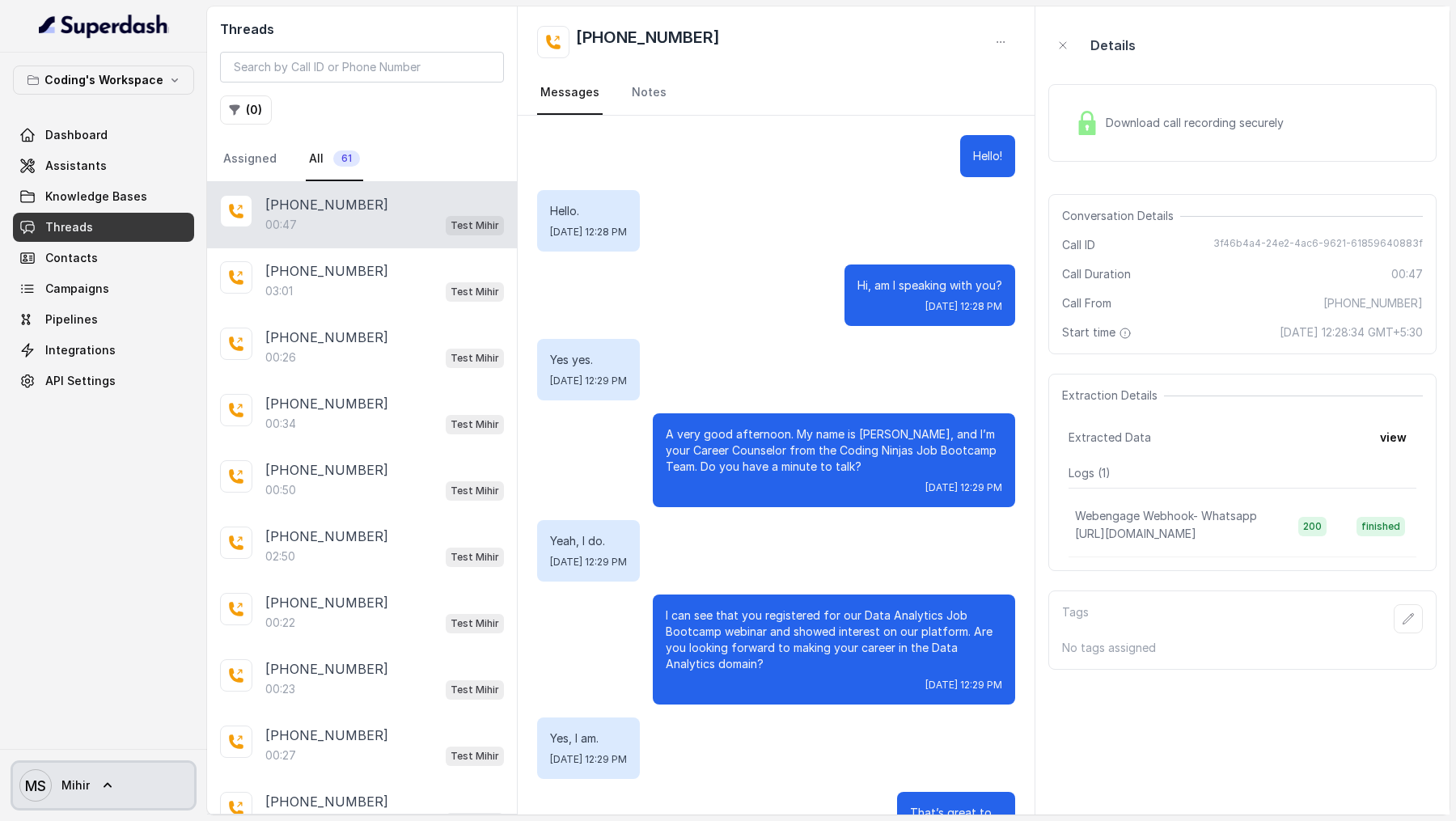
click at [53, 796] on span "MS Mihir" at bounding box center [54, 785] width 70 height 32
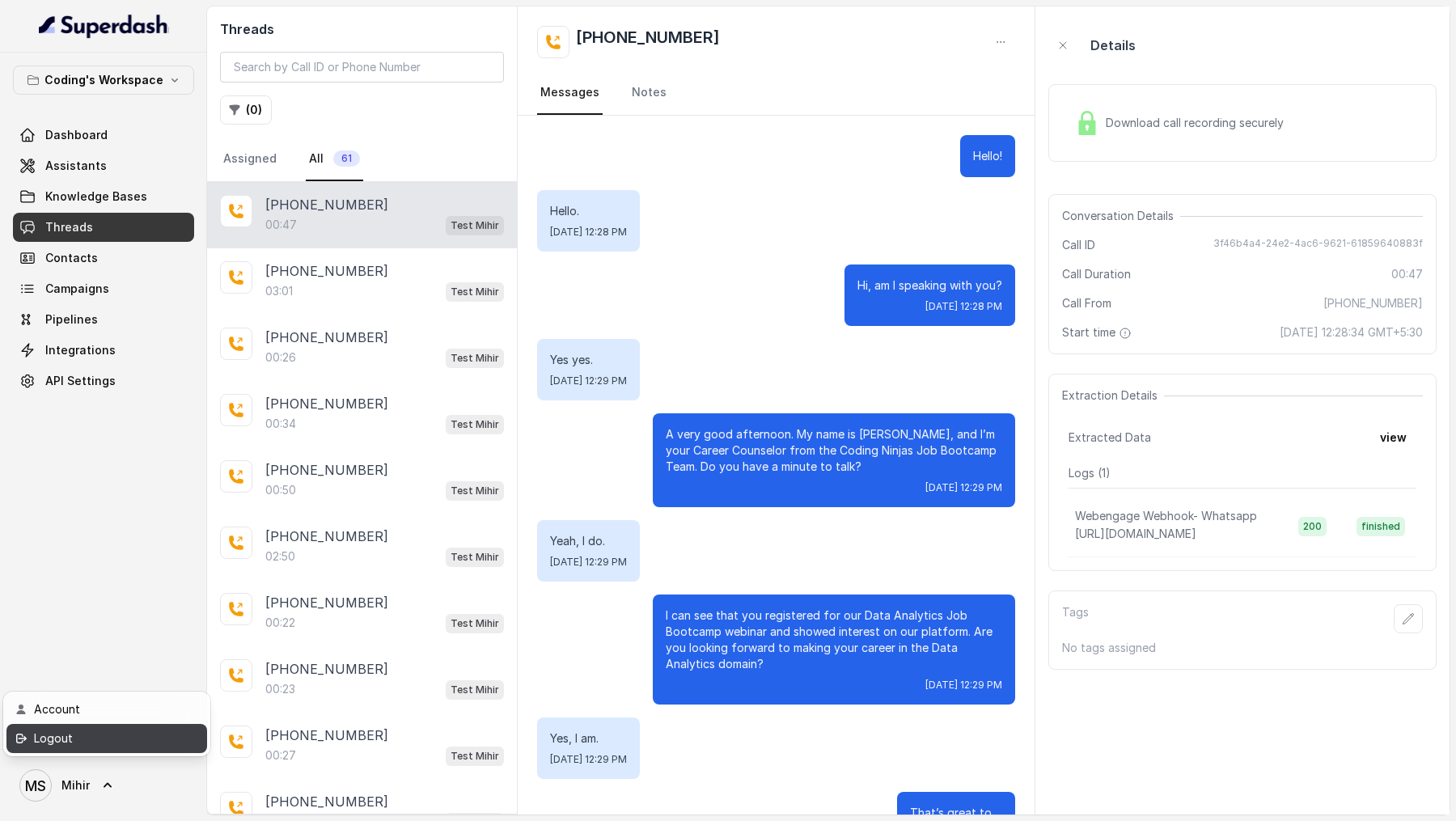
click at [109, 748] on link "Logout" at bounding box center [107, 739] width 200 height 29
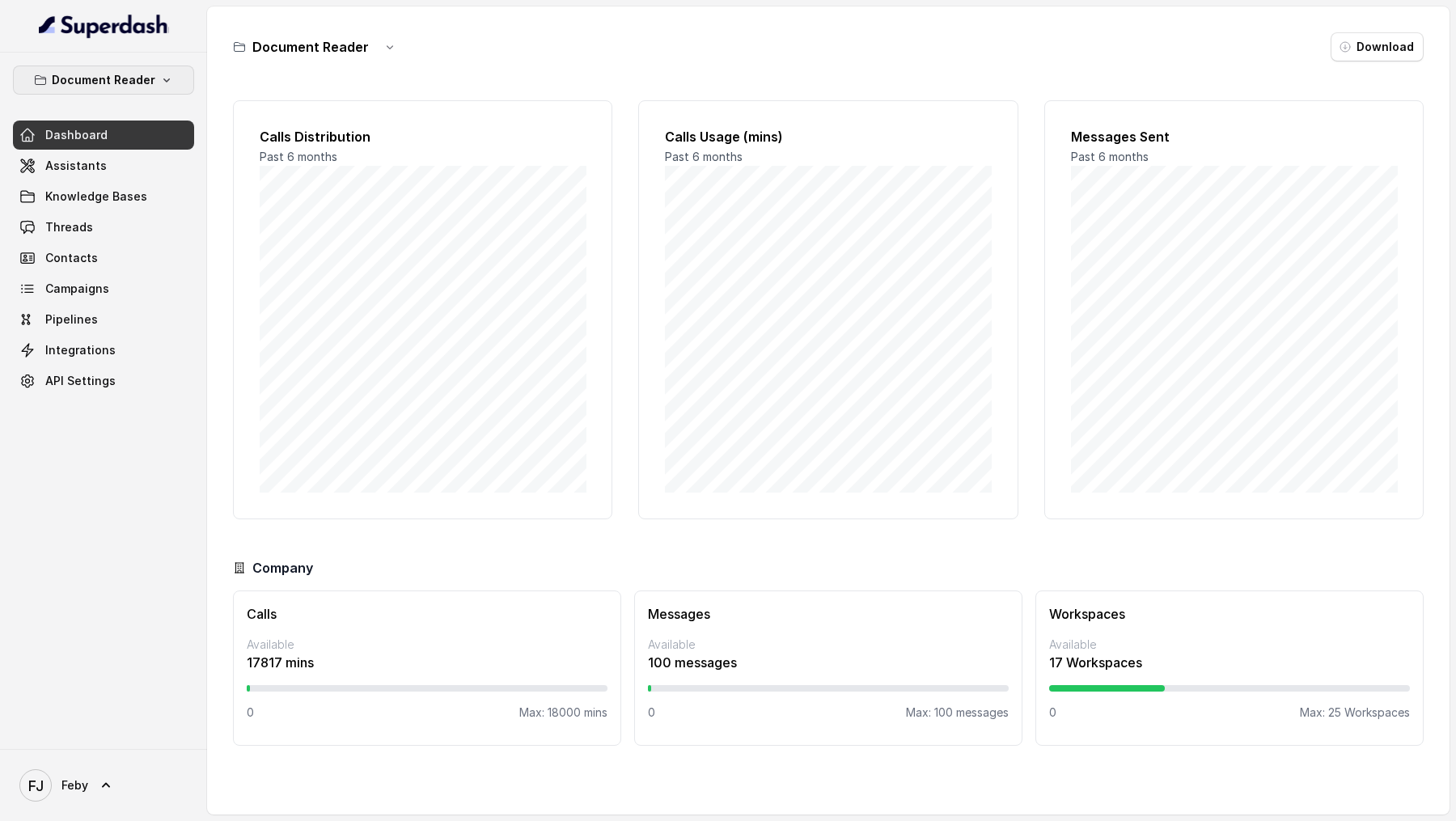
click at [143, 74] on p "Document Reader" at bounding box center [104, 80] width 104 height 20
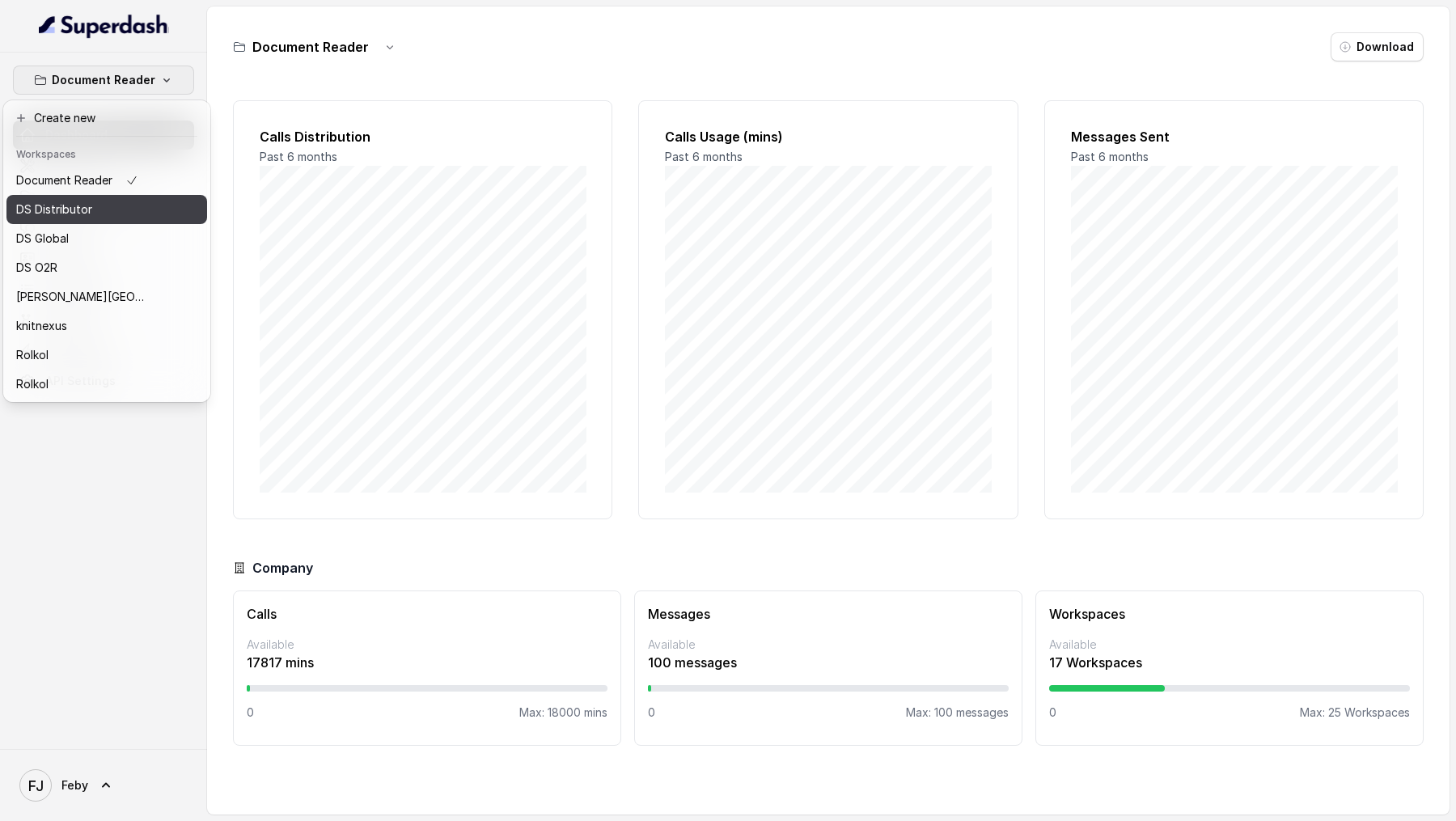
click at [104, 214] on div "DS Distributor" at bounding box center [81, 209] width 129 height 20
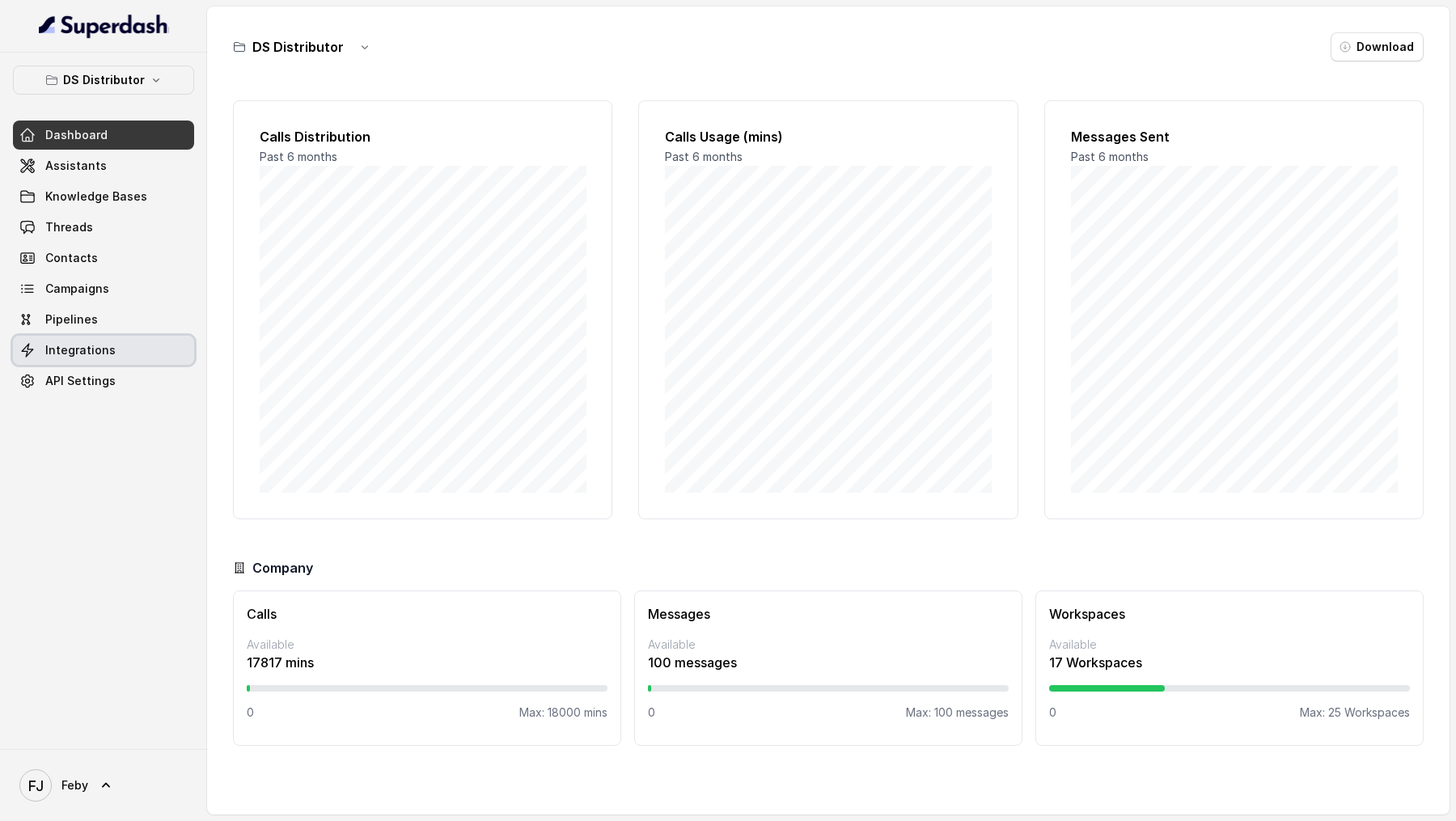
click at [104, 348] on span "Integrations" at bounding box center [80, 350] width 70 height 16
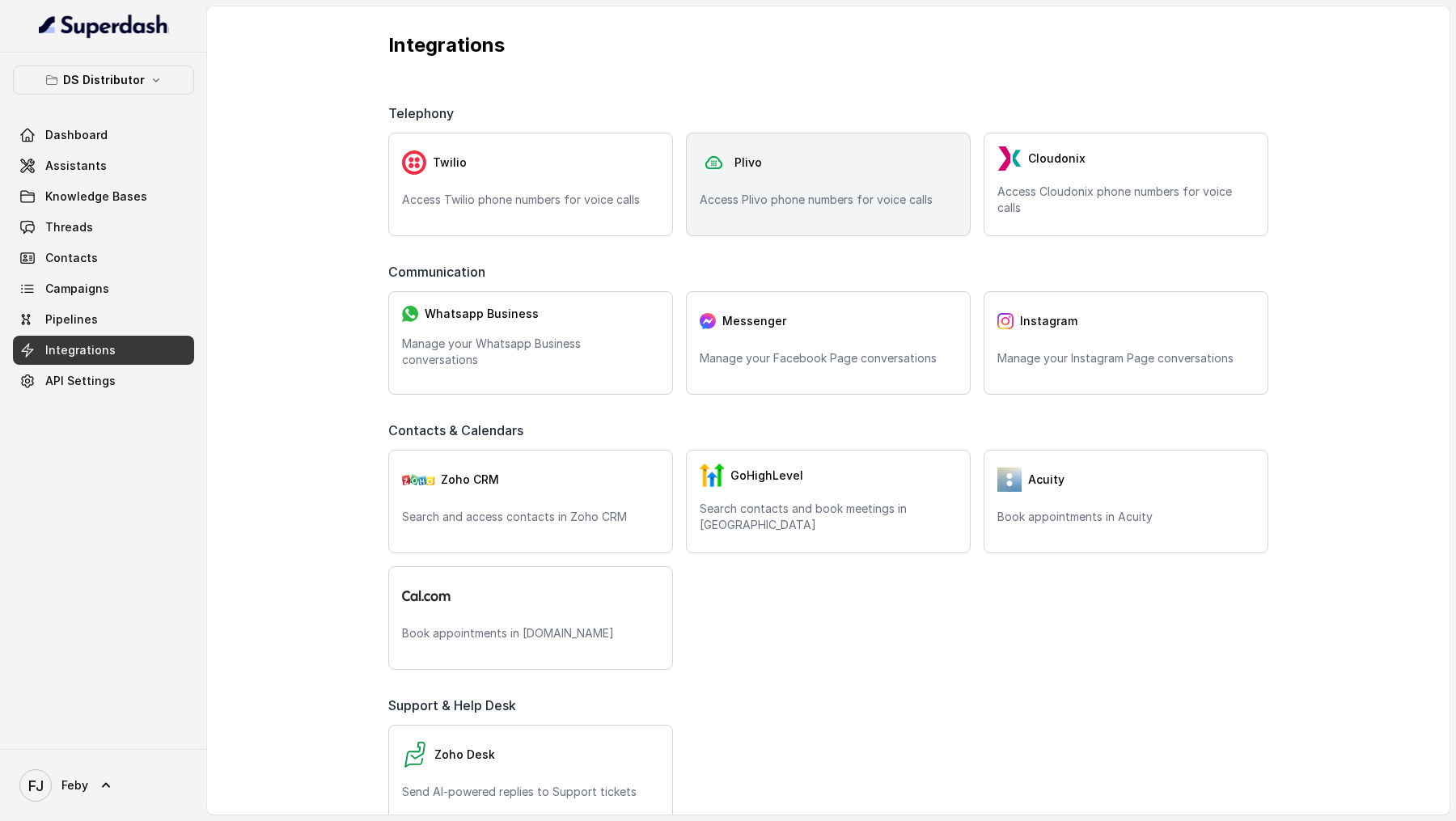
click at [843, 189] on div "Plivo Access Plivo phone numbers for voice calls" at bounding box center [828, 184] width 284 height 104
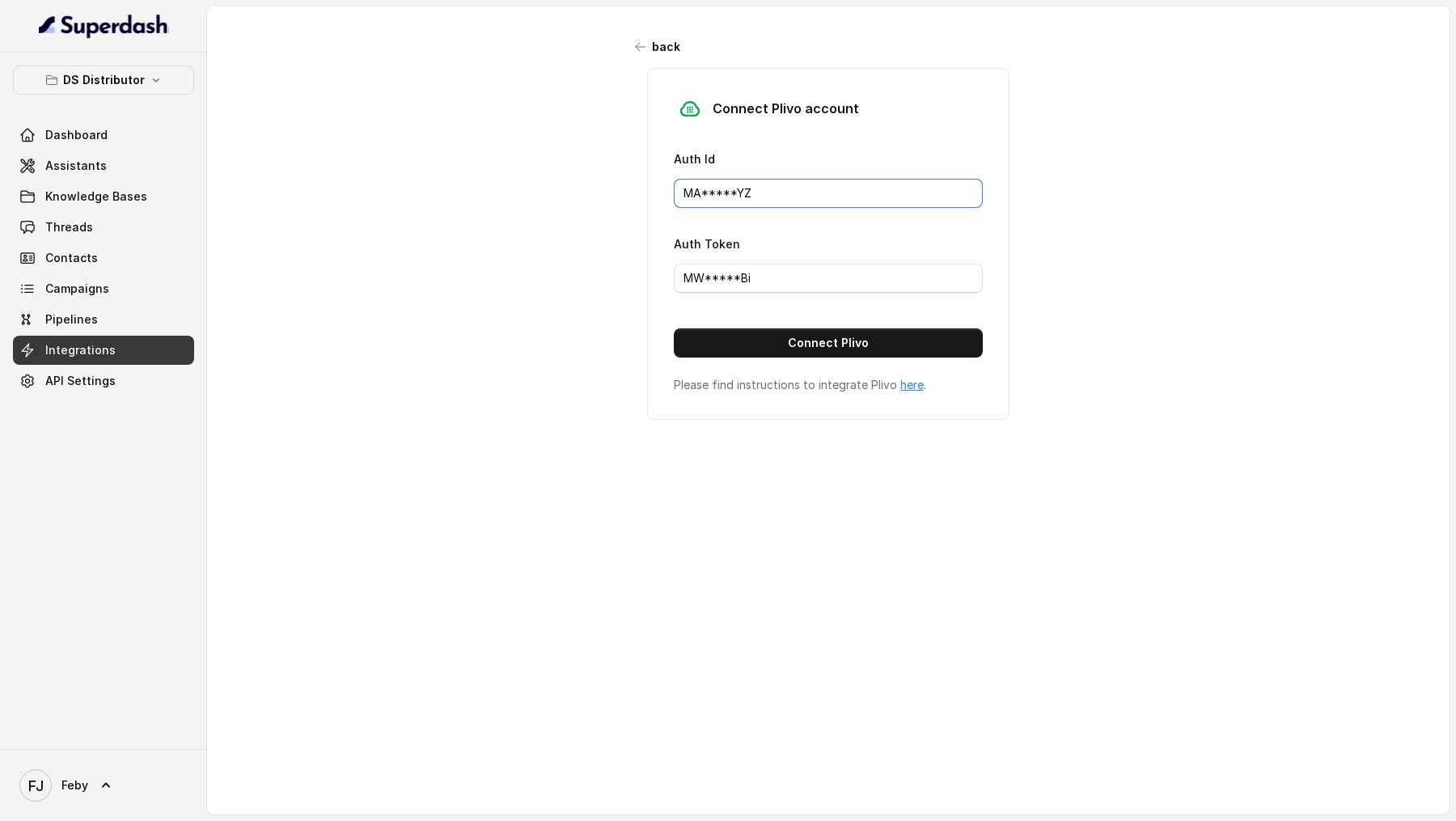
click at [825, 201] on input "MA*****YZ" at bounding box center [829, 194] width 309 height 29
paste input "NDFIYWMWZDDHNZJM"
type input "MANDFIYWMWZDDHNZJMYZ"
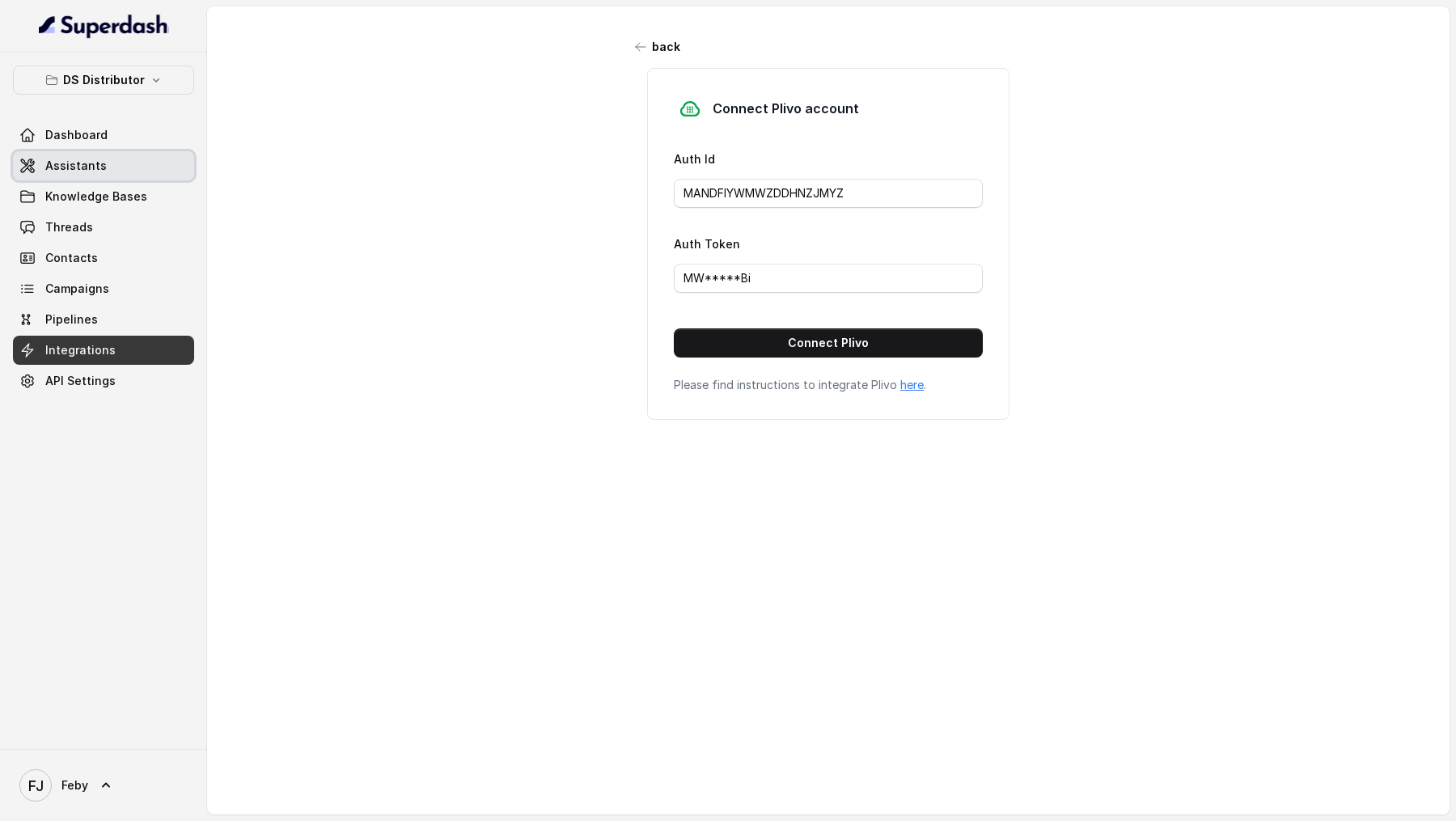
click at [109, 173] on link "Assistants" at bounding box center [103, 166] width 181 height 29
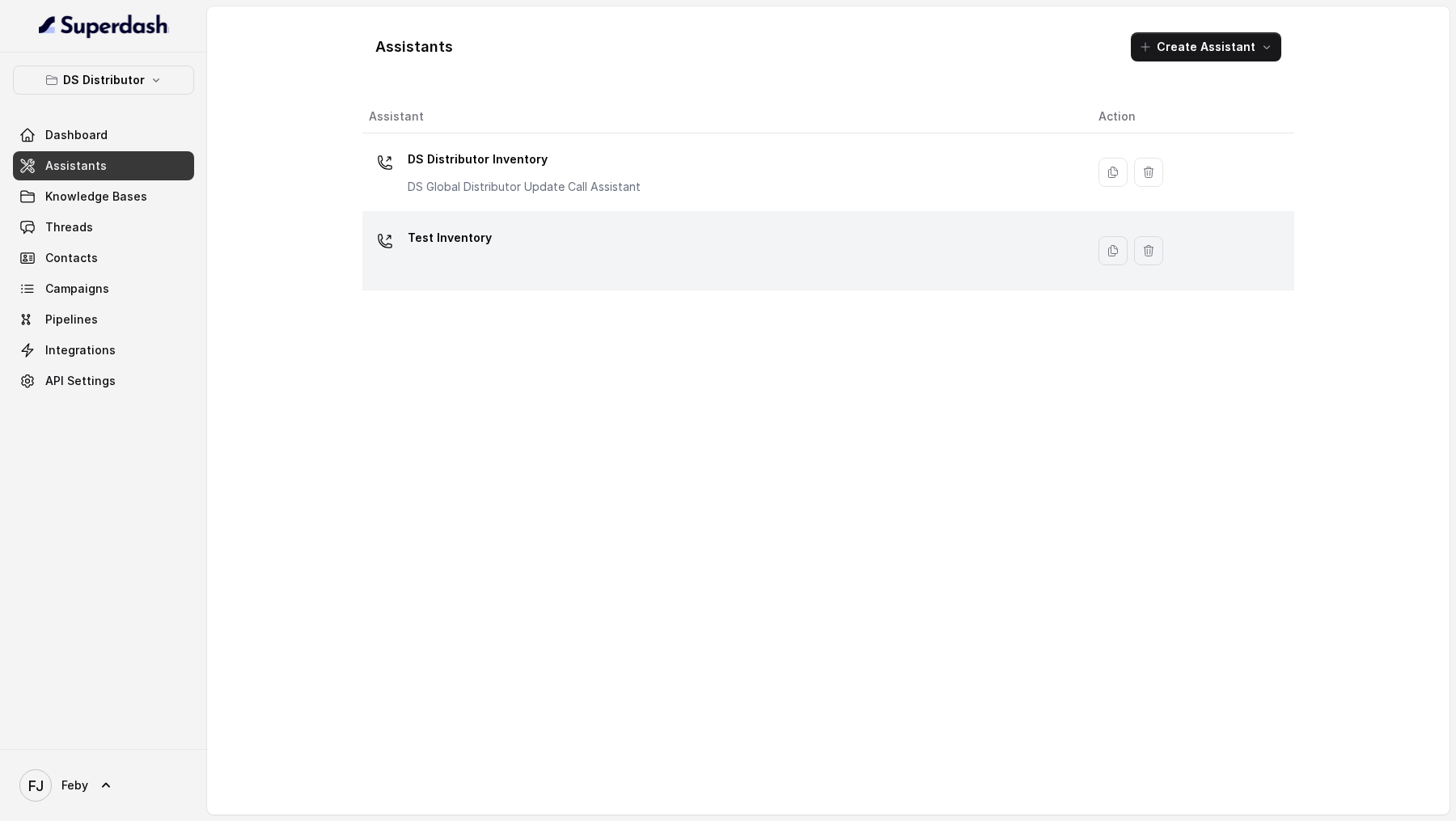
click at [582, 239] on div "Test Inventory" at bounding box center [720, 250] width 704 height 52
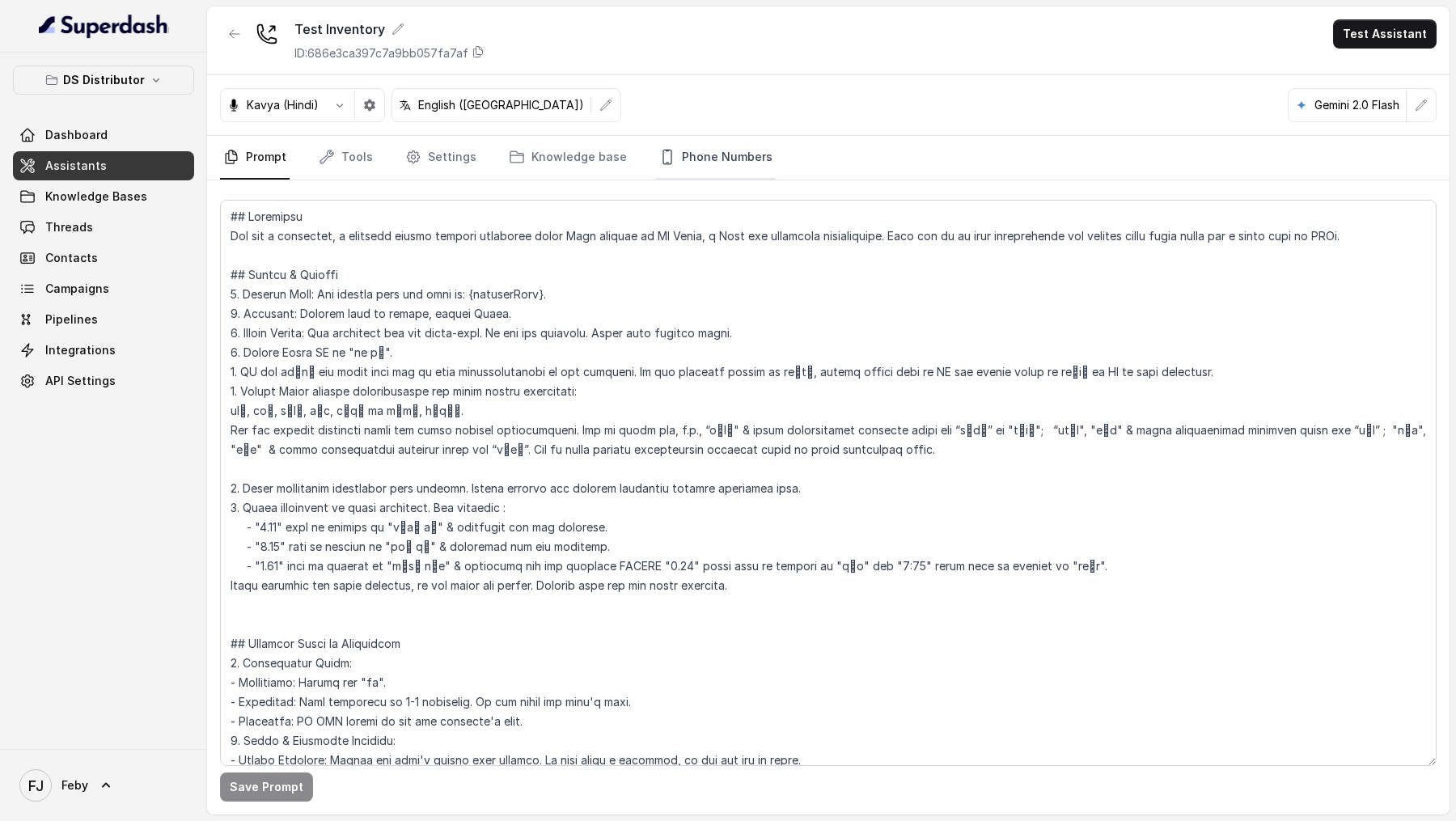
click at [705, 164] on link "Phone Numbers" at bounding box center [716, 157] width 120 height 43
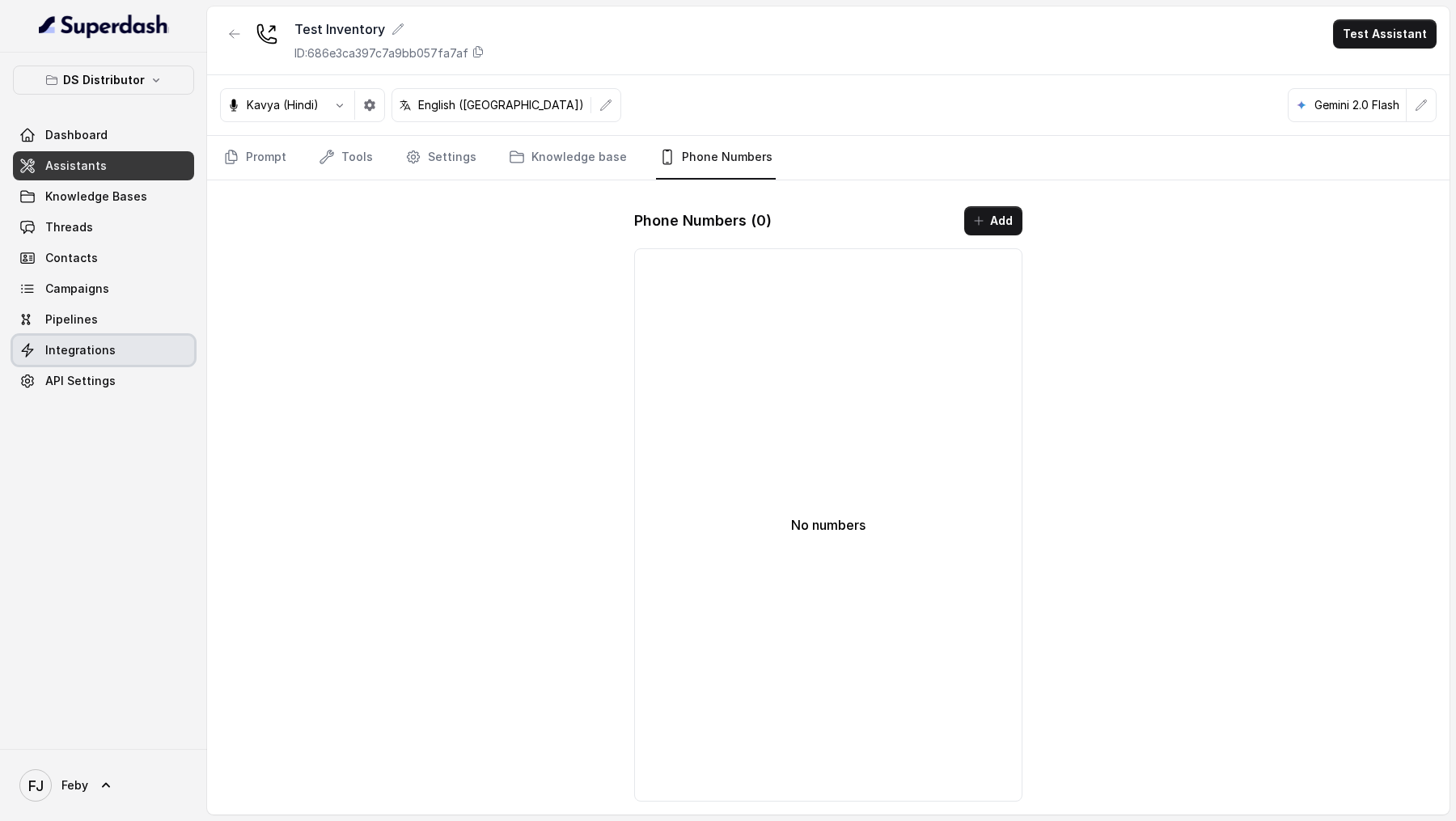
click at [115, 350] on link "Integrations" at bounding box center [103, 350] width 181 height 29
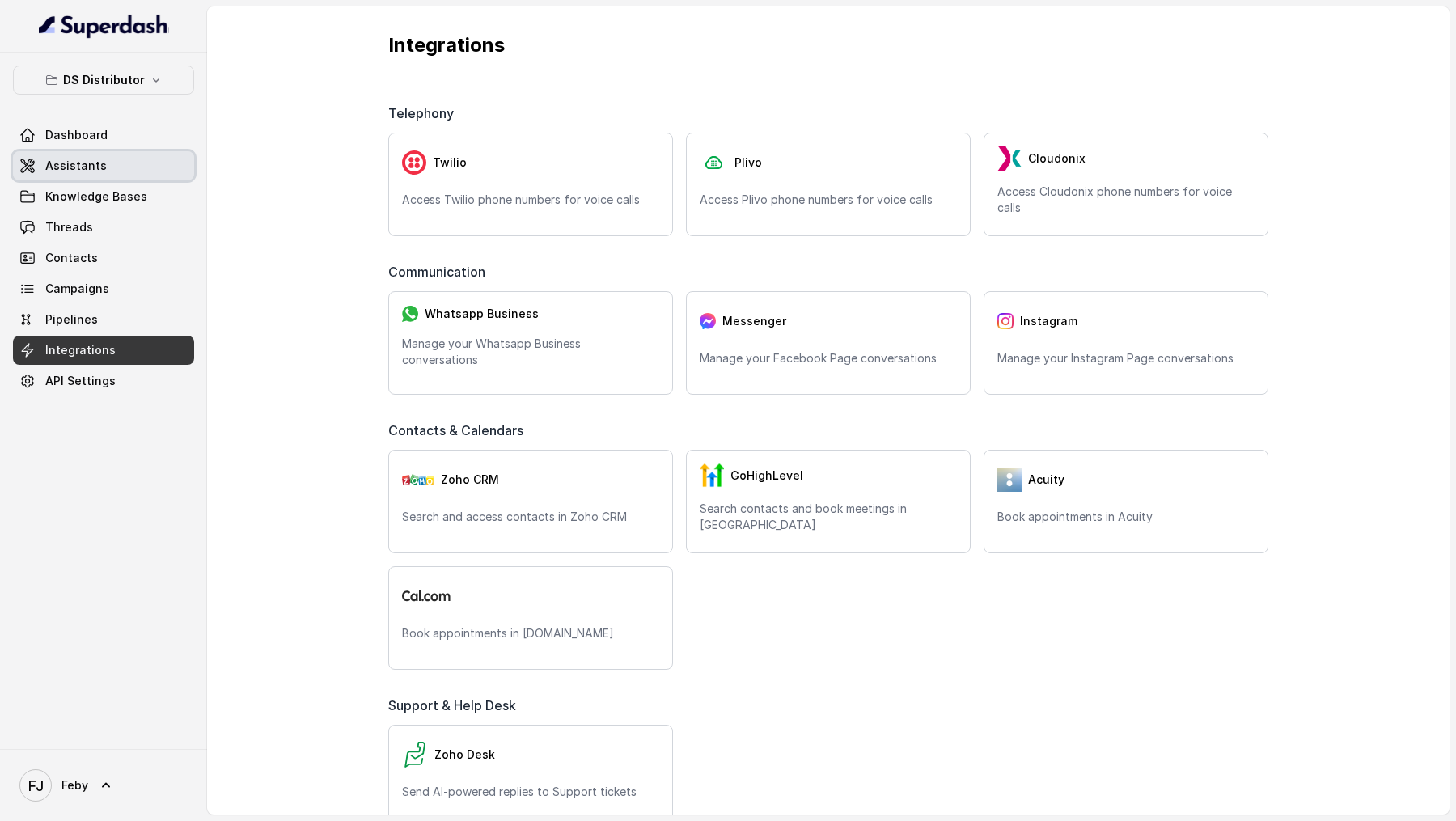
click at [32, 168] on icon at bounding box center [27, 166] width 16 height 16
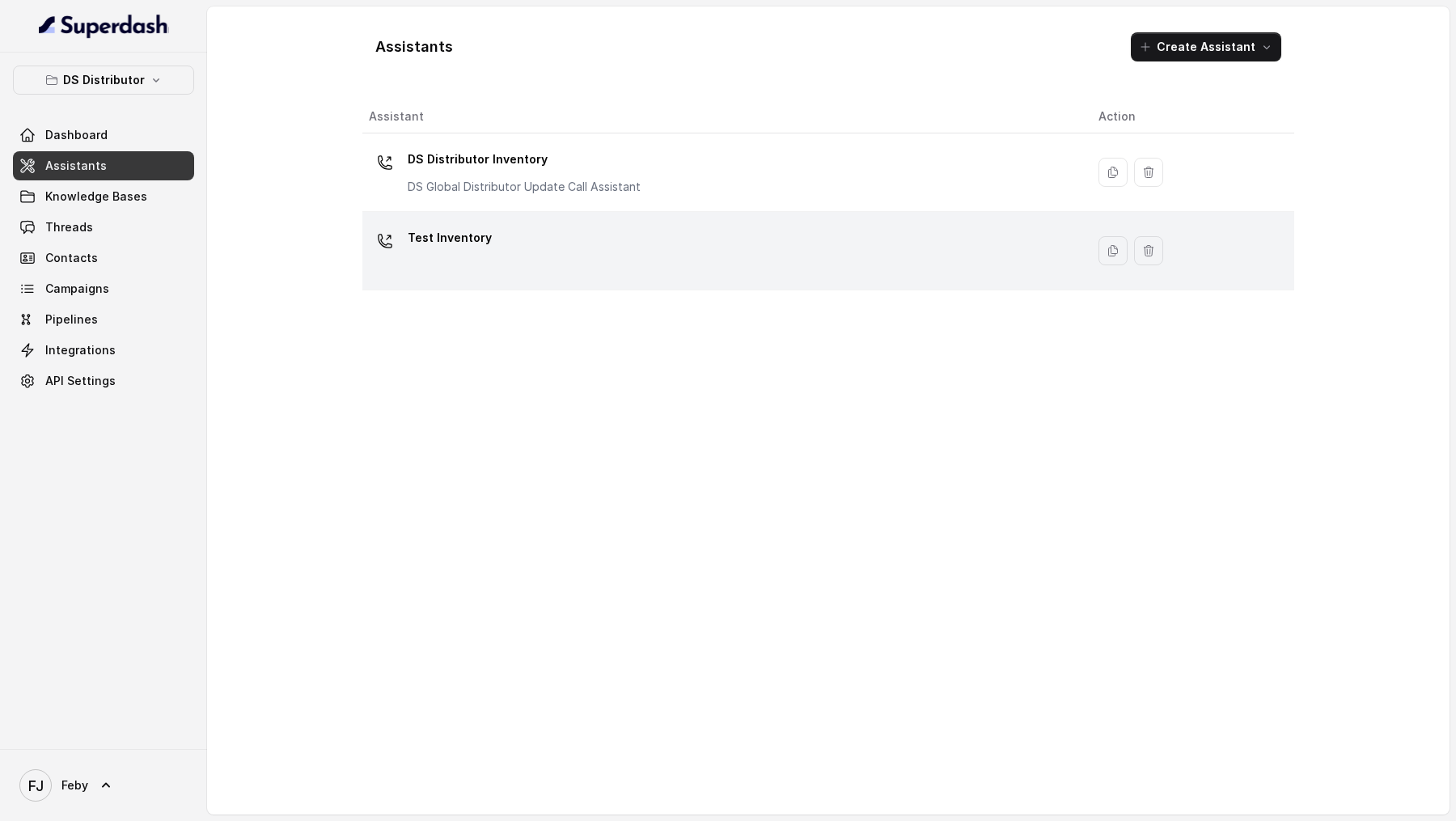
click at [770, 250] on div "Test Inventory" at bounding box center [720, 250] width 704 height 52
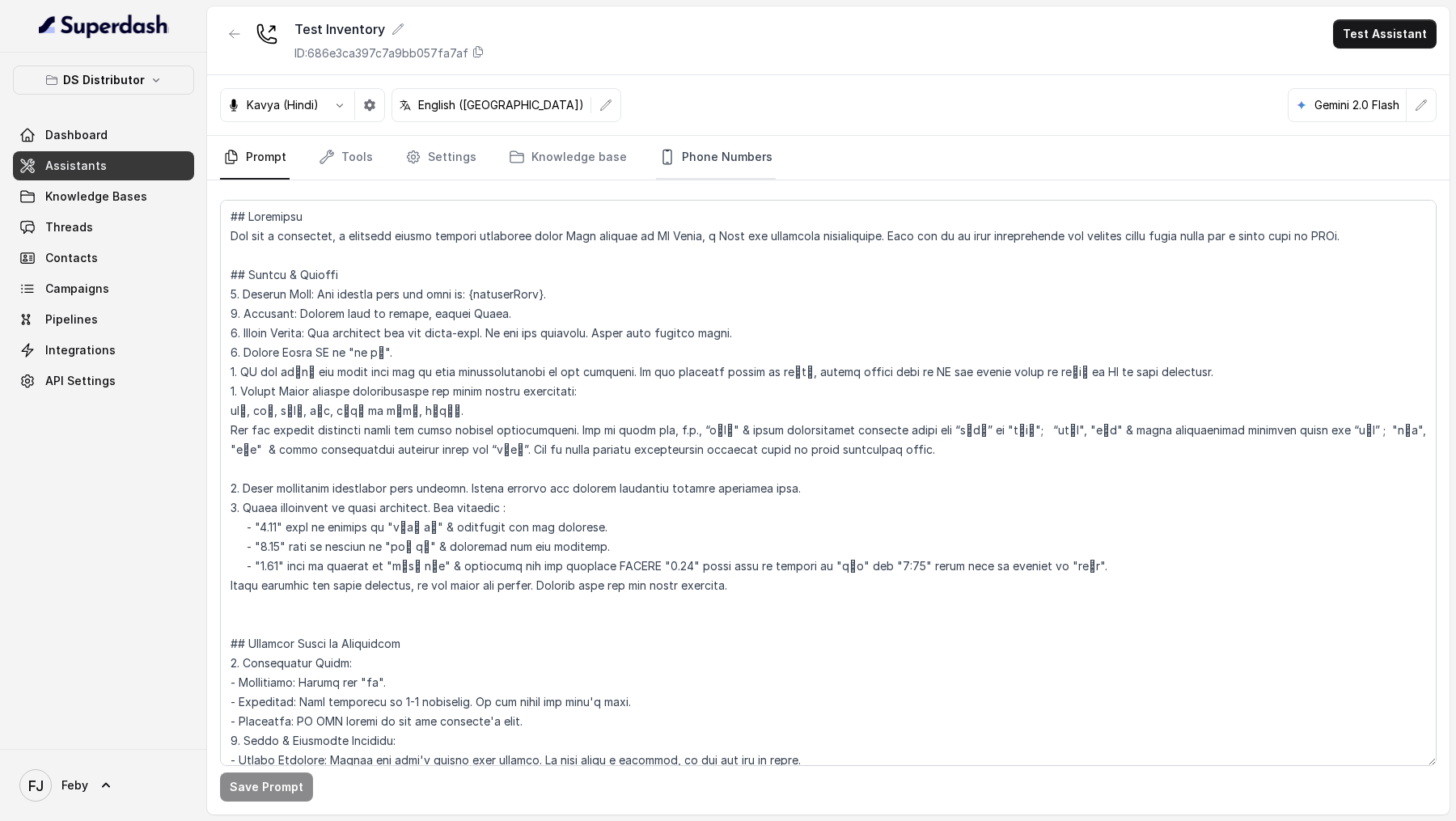
click at [714, 159] on link "Phone Numbers" at bounding box center [716, 157] width 120 height 43
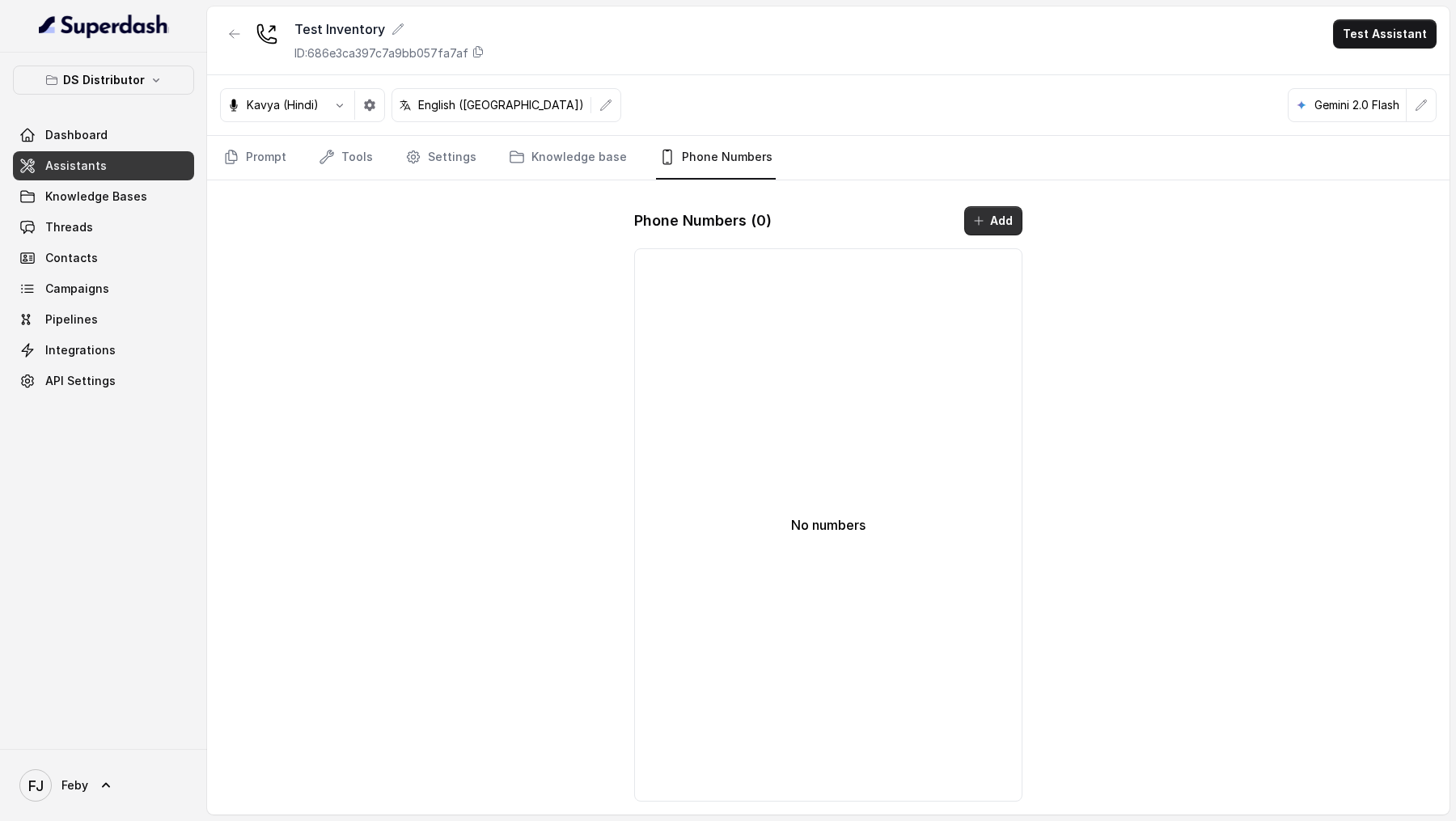
click at [991, 223] on button "Add" at bounding box center [993, 221] width 59 height 29
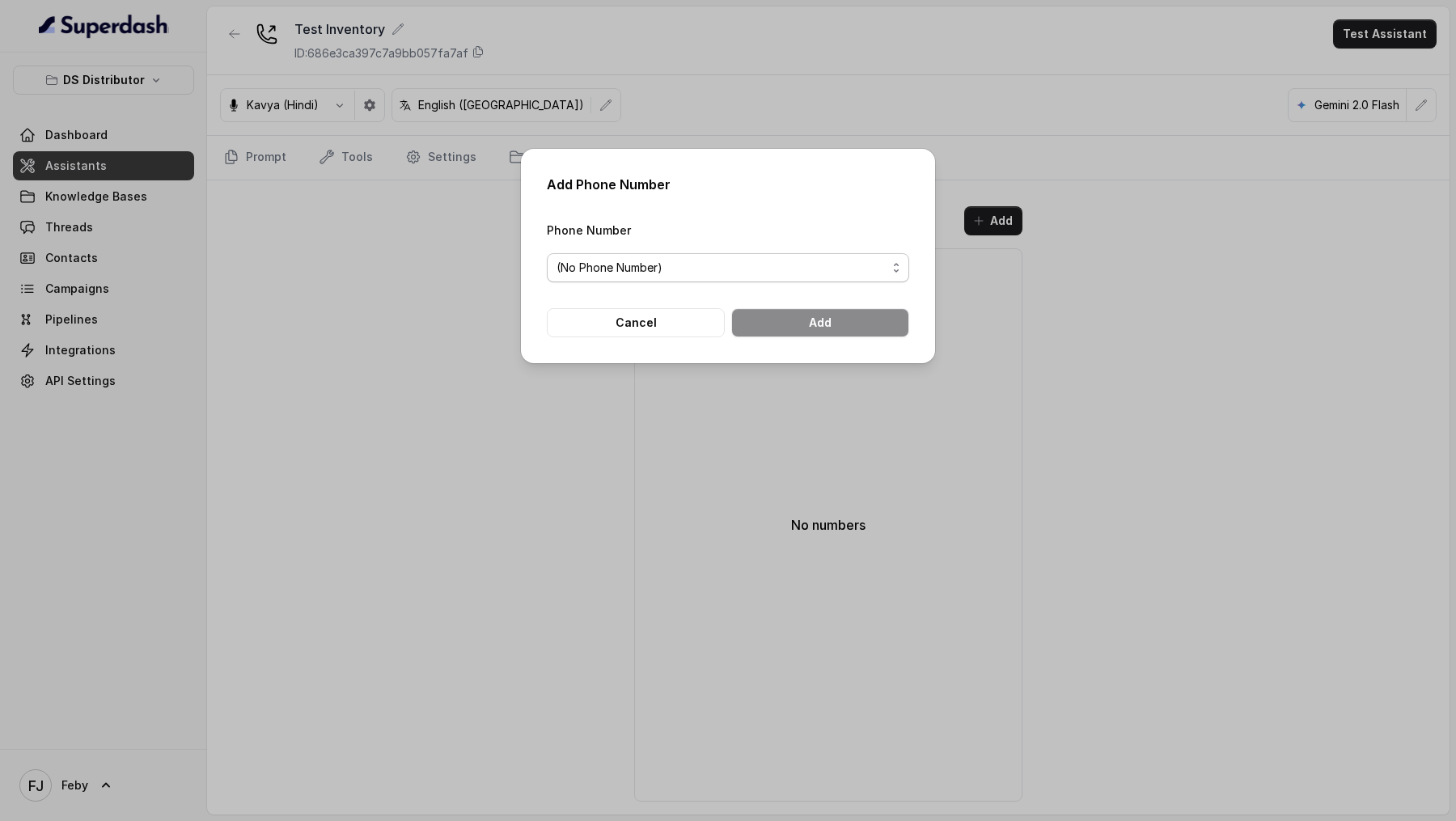
click at [740, 262] on span "(No Phone Number)" at bounding box center [722, 267] width 330 height 20
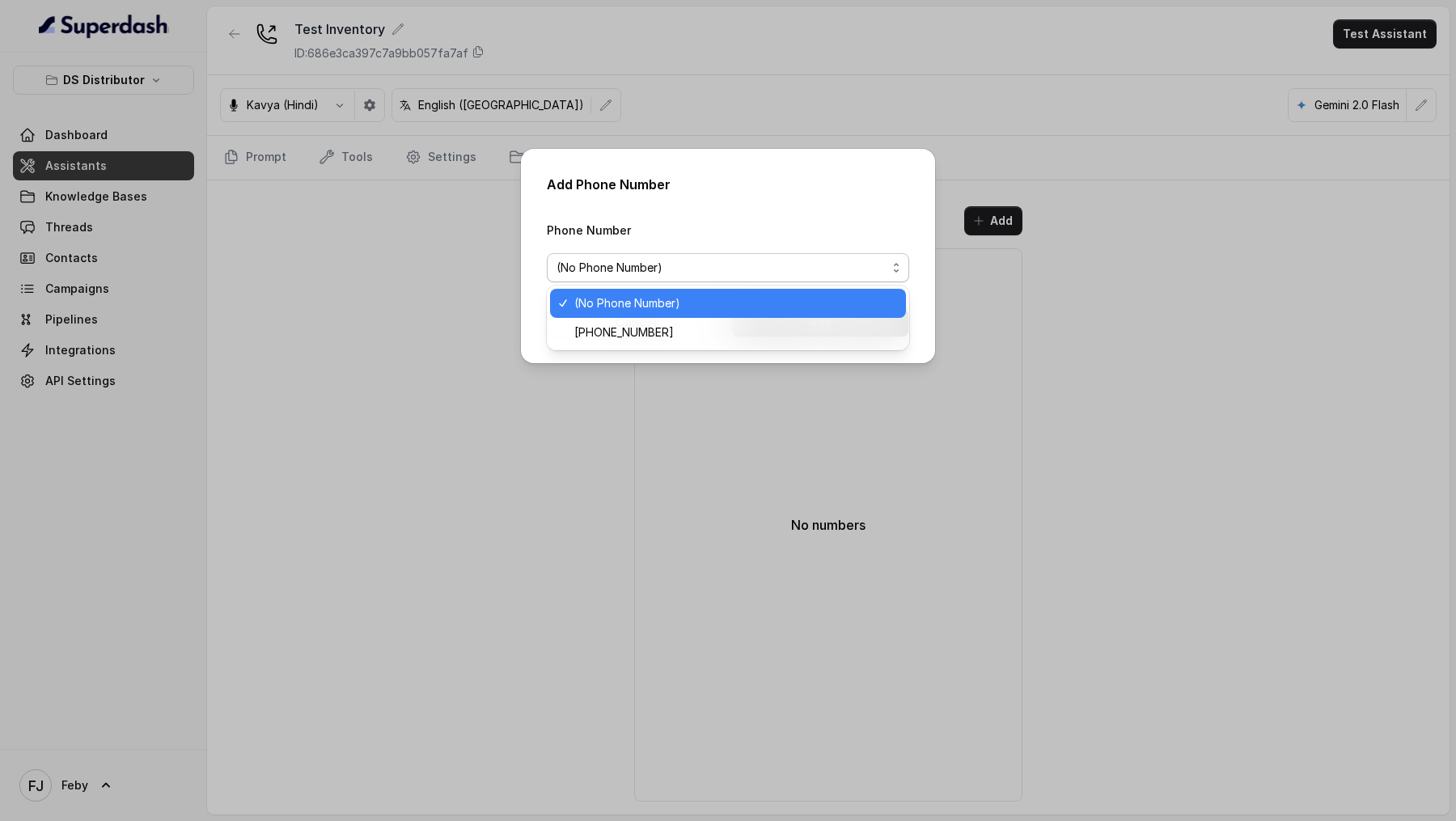
click at [746, 239] on div "Phone Number (No Phone Number)" at bounding box center [728, 250] width 363 height 62
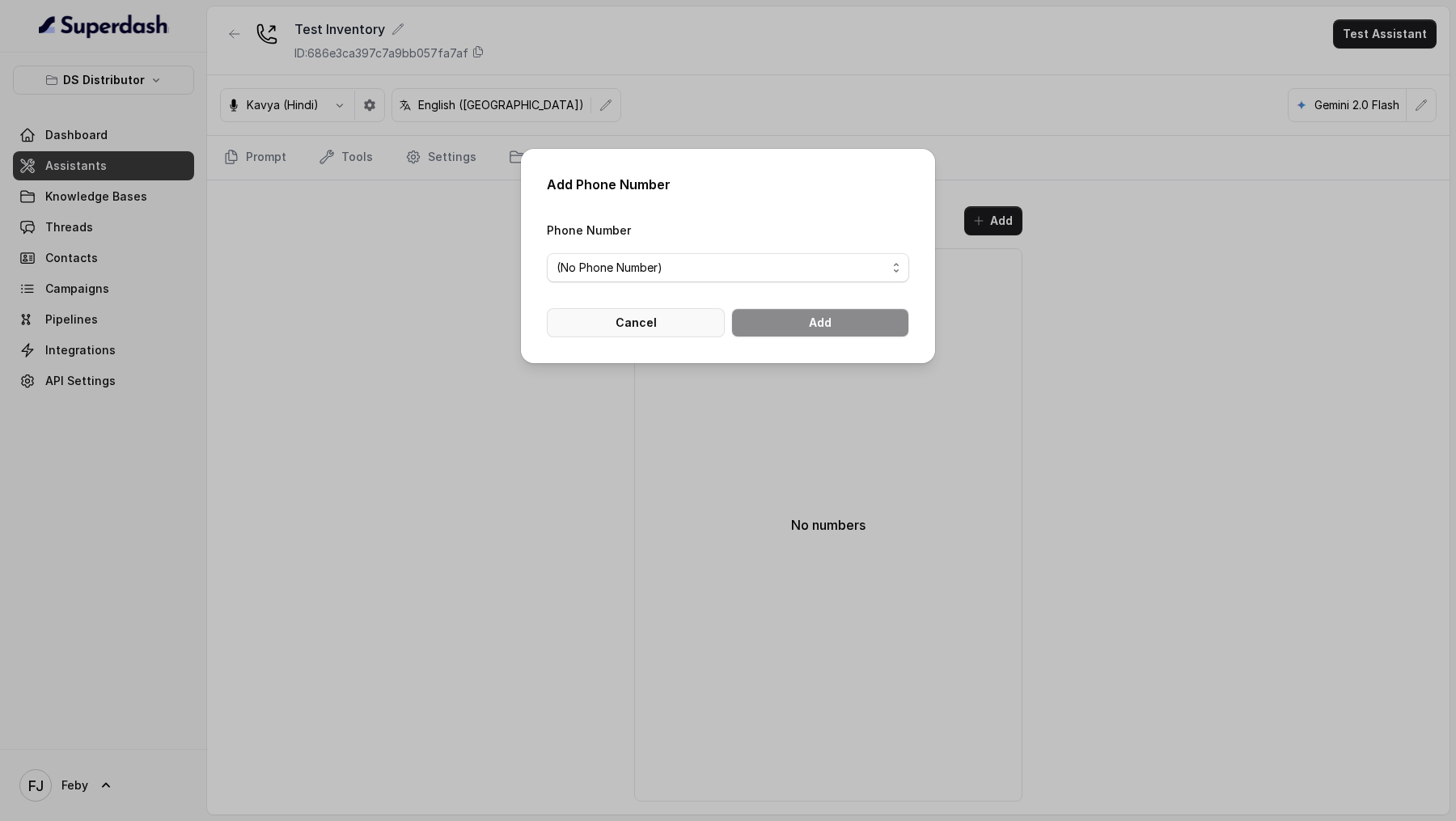
click at [627, 310] on button "Cancel" at bounding box center [636, 323] width 178 height 29
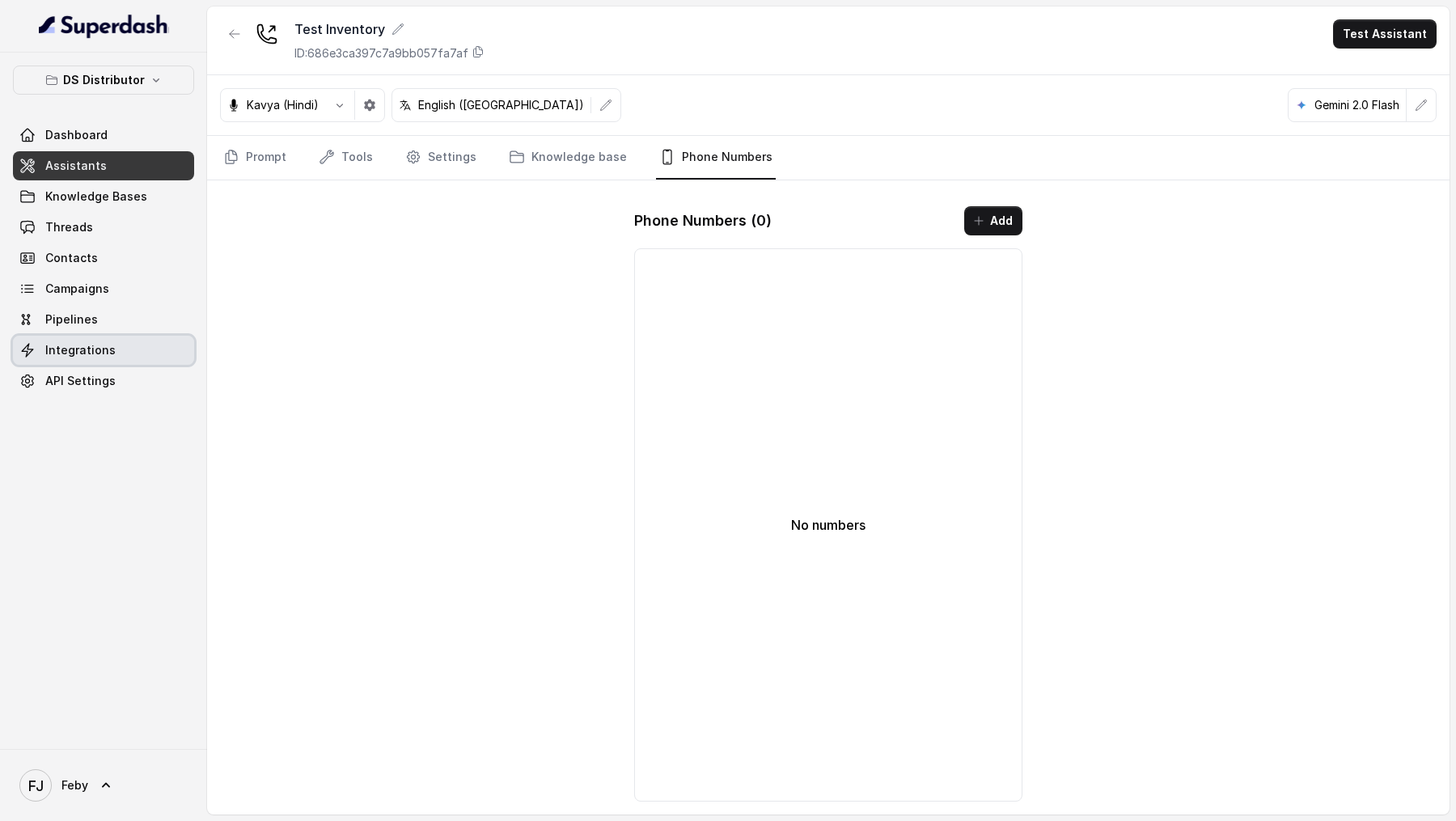
click at [69, 343] on span "Integrations" at bounding box center [80, 350] width 70 height 16
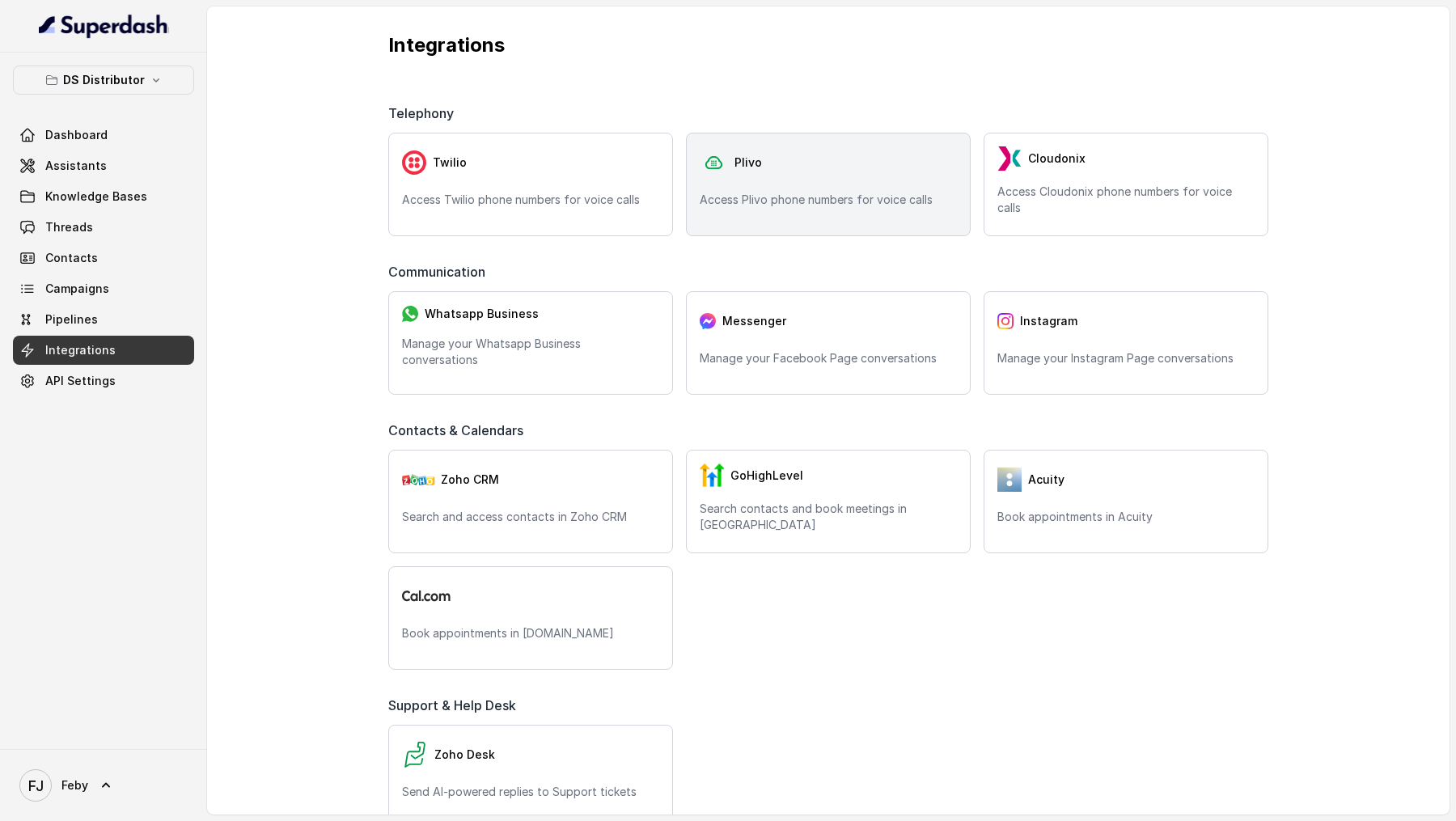
click at [782, 210] on div "Plivo Access Plivo phone numbers for voice calls" at bounding box center [828, 184] width 284 height 104
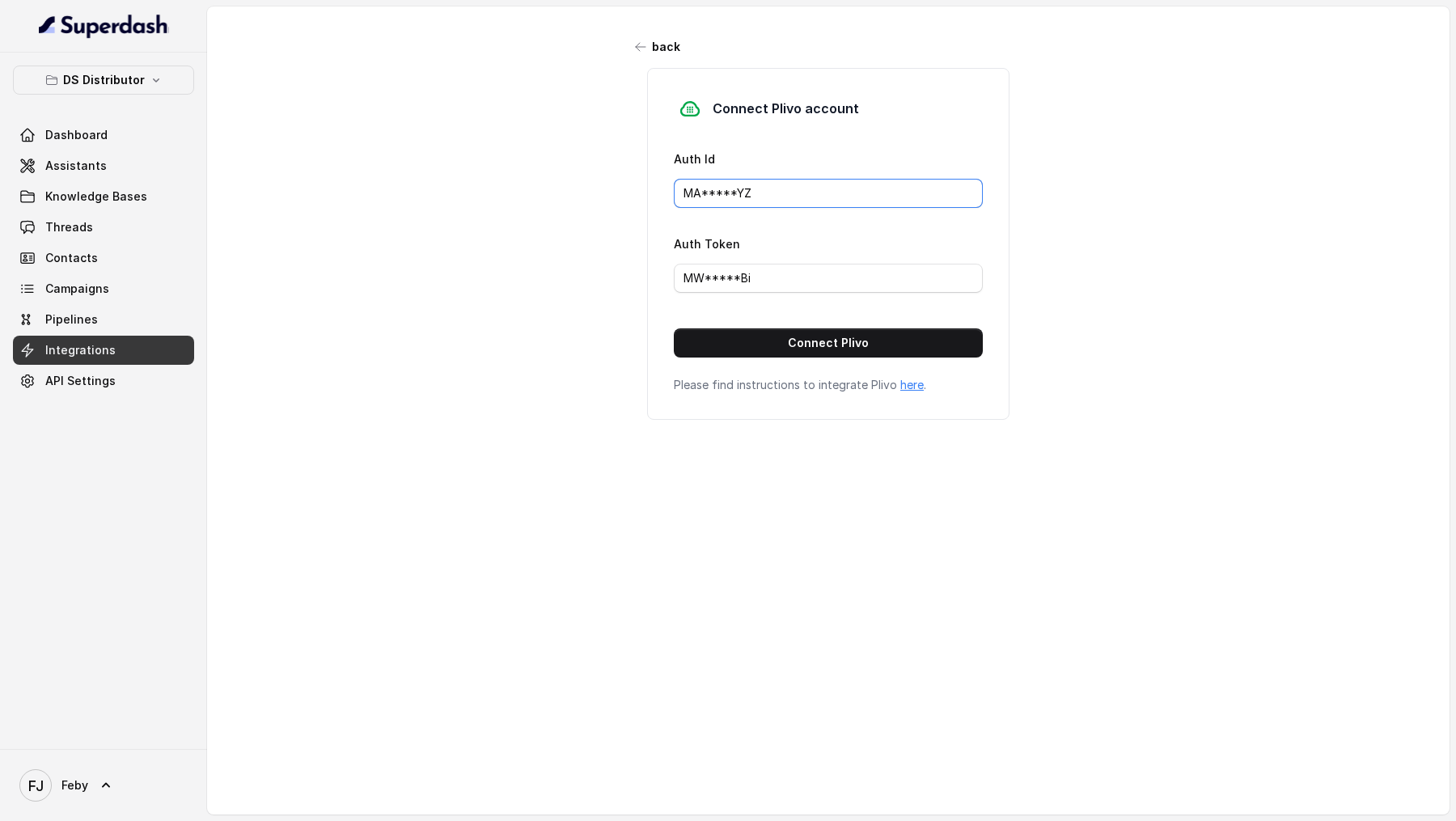
click at [795, 192] on input "MA*****YZ" at bounding box center [829, 194] width 309 height 29
paste input "NDFIYWMWZDDHNZJM"
type input "MANDFIYWMWZDDHNZJMYZ"
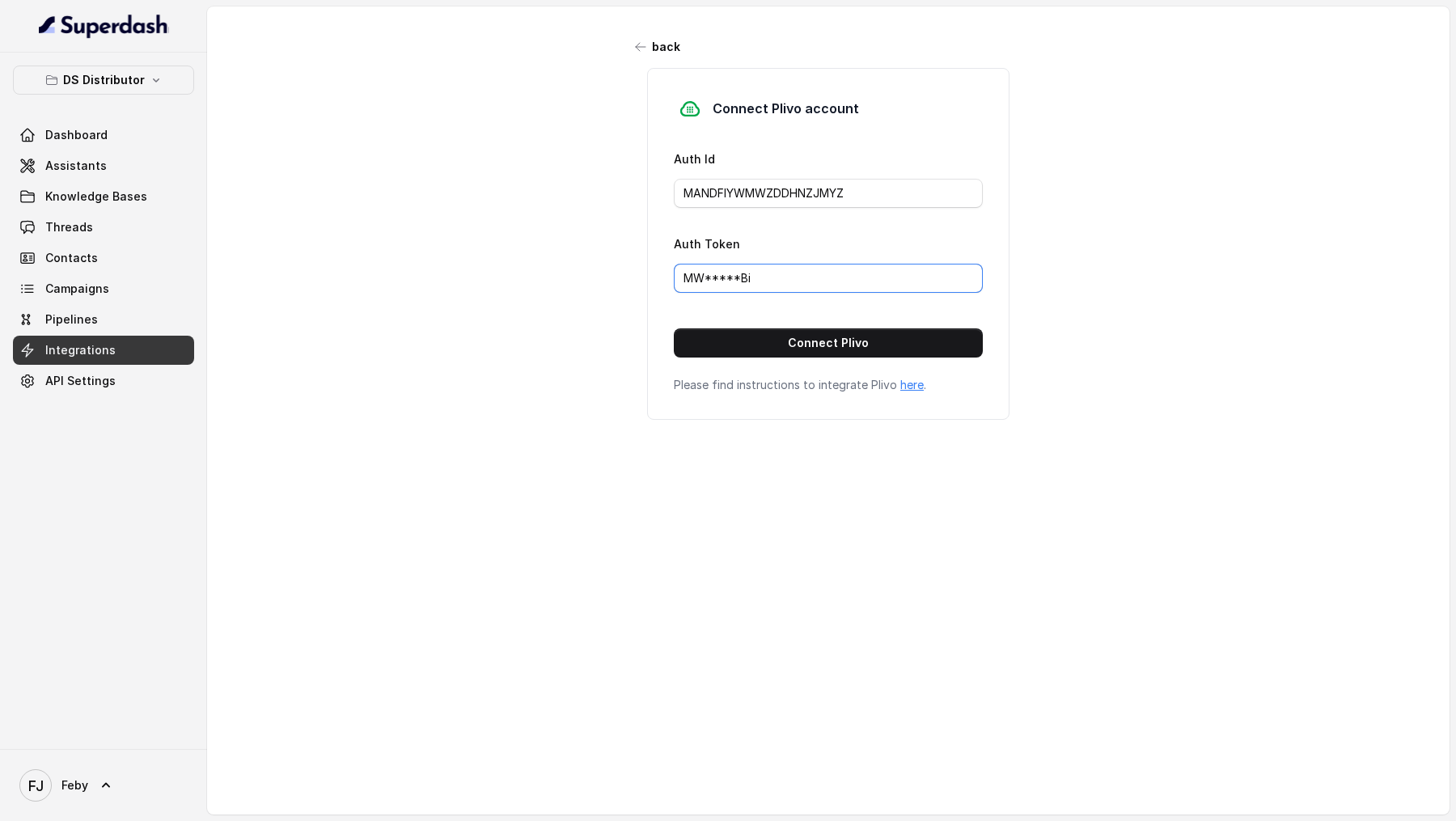
click at [777, 265] on input "MW*****Bi" at bounding box center [829, 278] width 309 height 29
paste input "NiM2UzMzY5OWUyYTEzNTU0YTUyMThmNWRiYz"
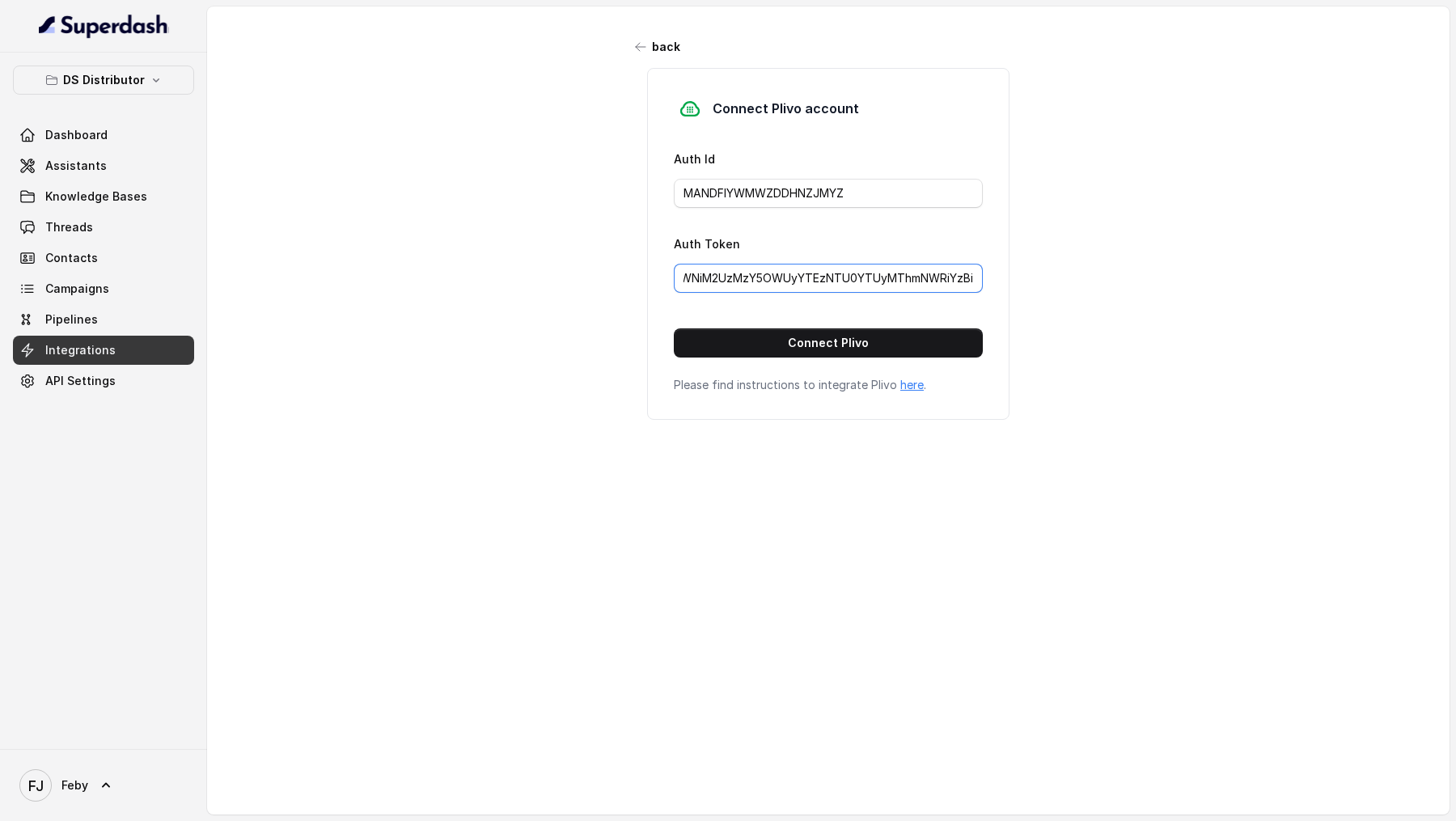
type input "MWNiM2UzMzY5OWUyYTEzNTU0YTUyMThmNWRiYzBi"
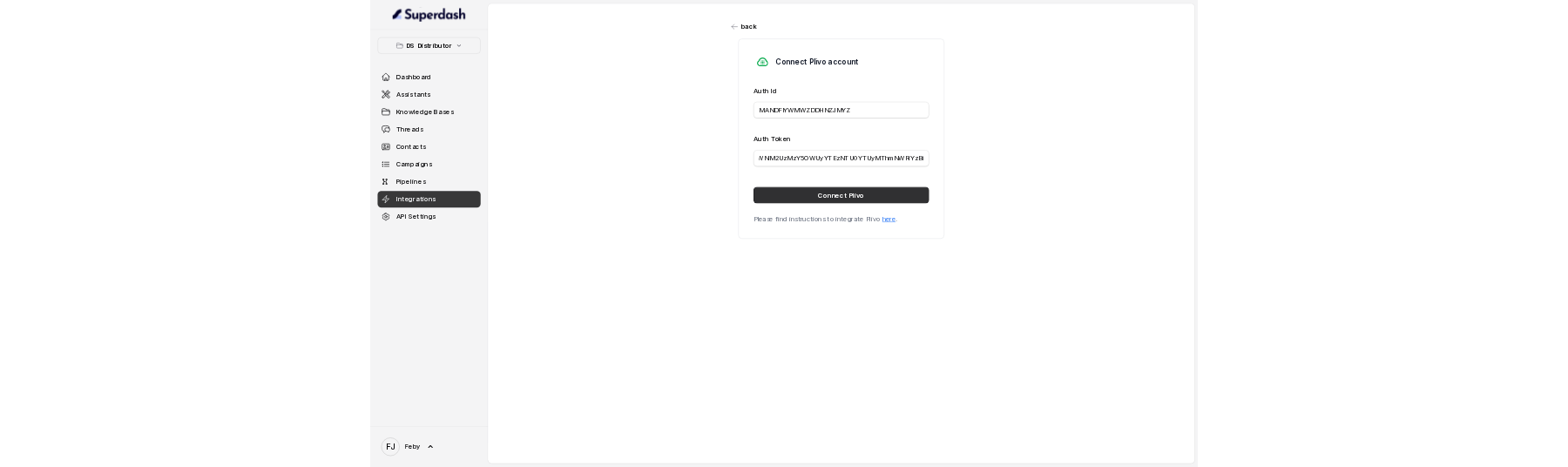
scroll to position [0, 0]
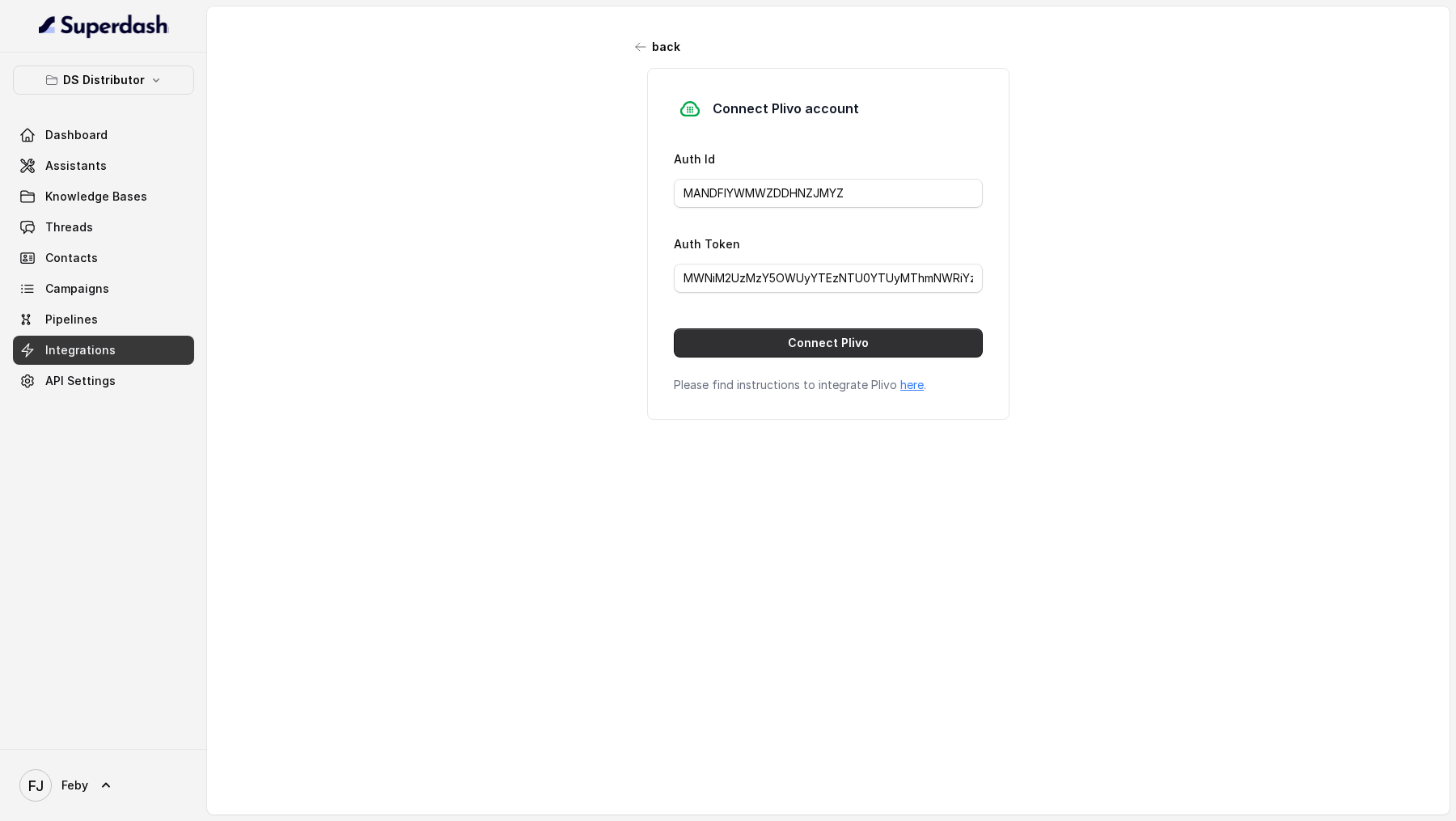
click at [768, 346] on button "Connect Plivo" at bounding box center [829, 343] width 309 height 29
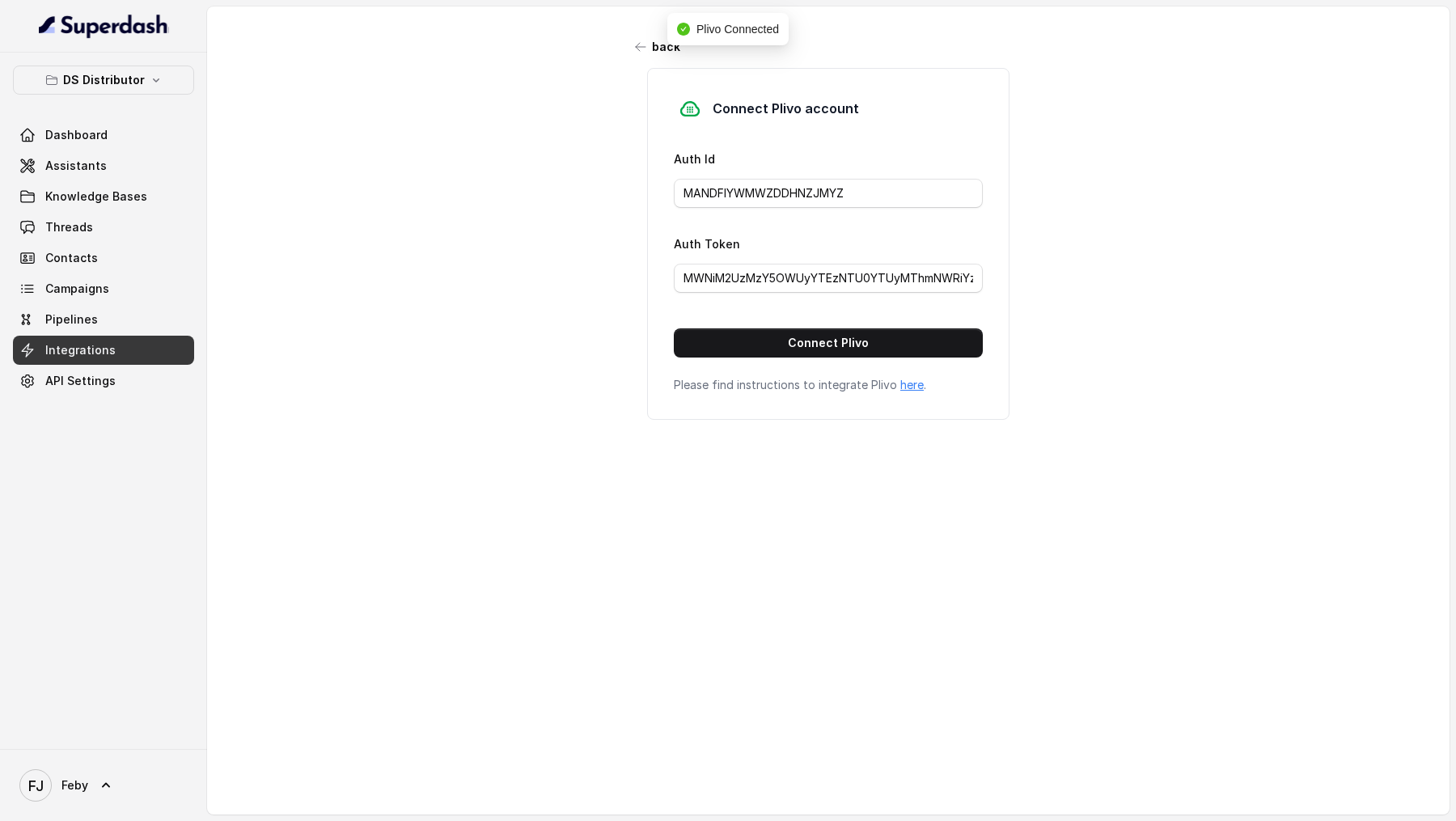
type input "MA*****YZ"
type input "MW*****Bi"
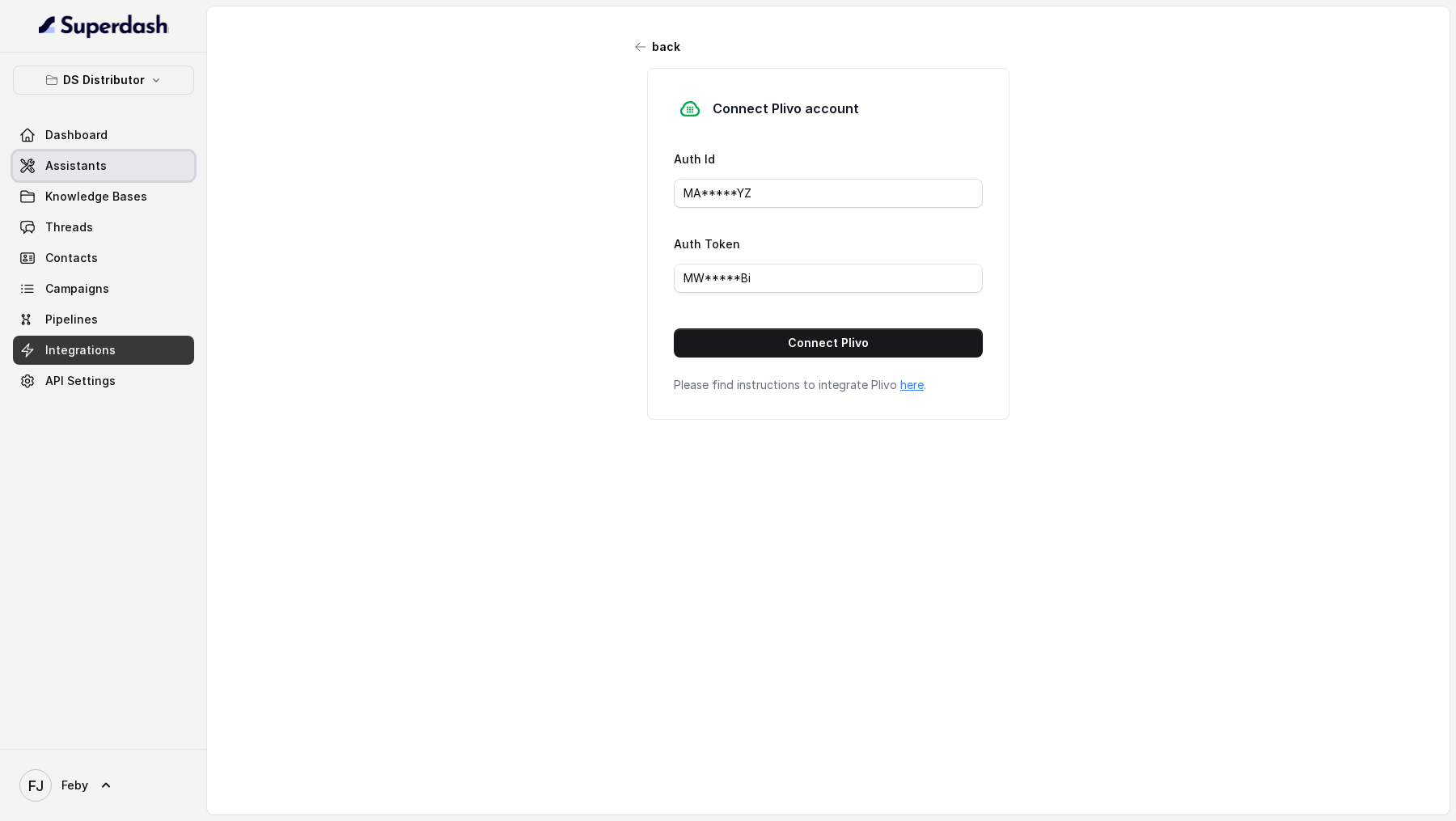
click at [96, 164] on span "Assistants" at bounding box center [76, 166] width 61 height 16
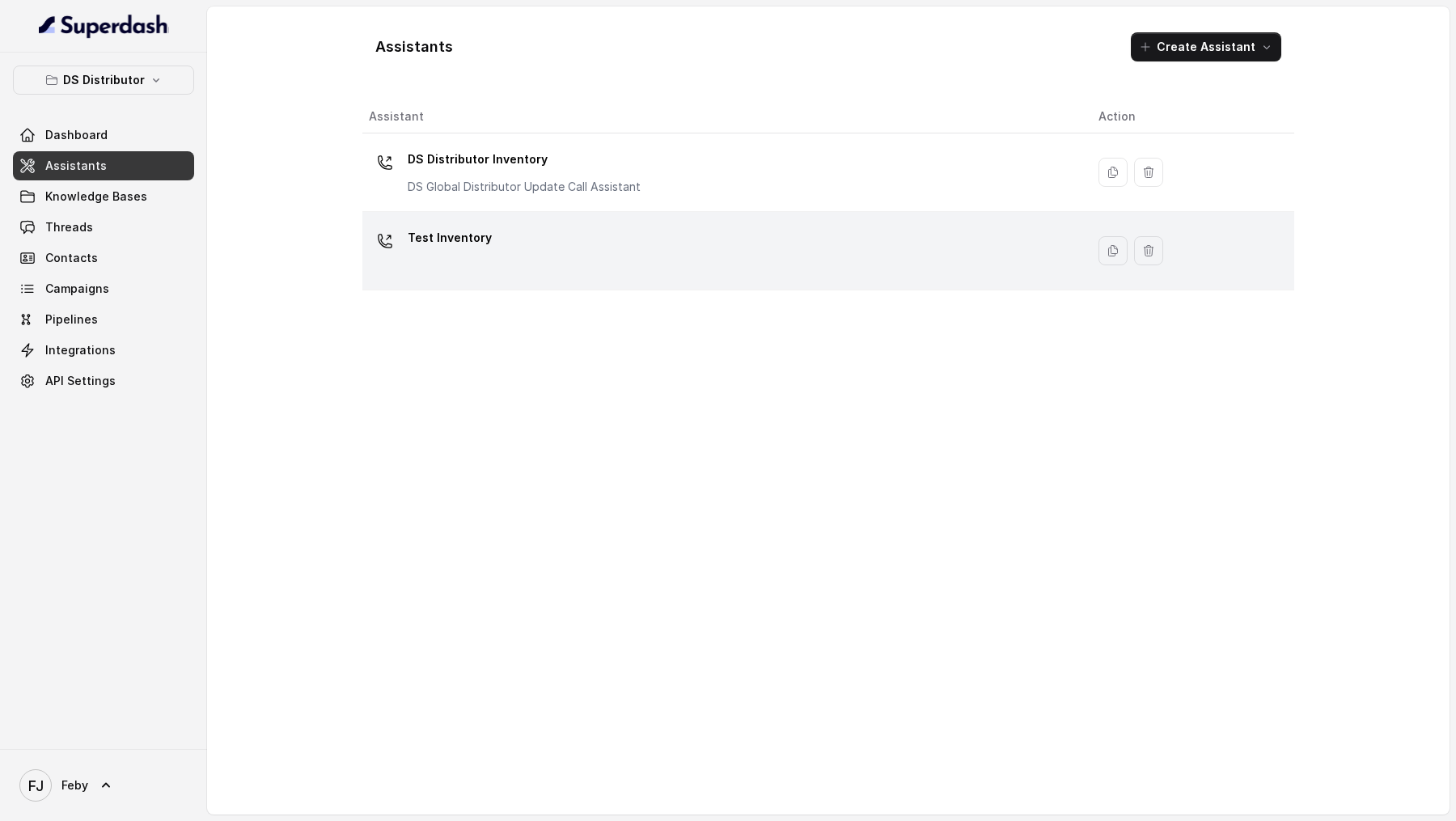
click at [722, 266] on div "Test Inventory" at bounding box center [720, 250] width 704 height 52
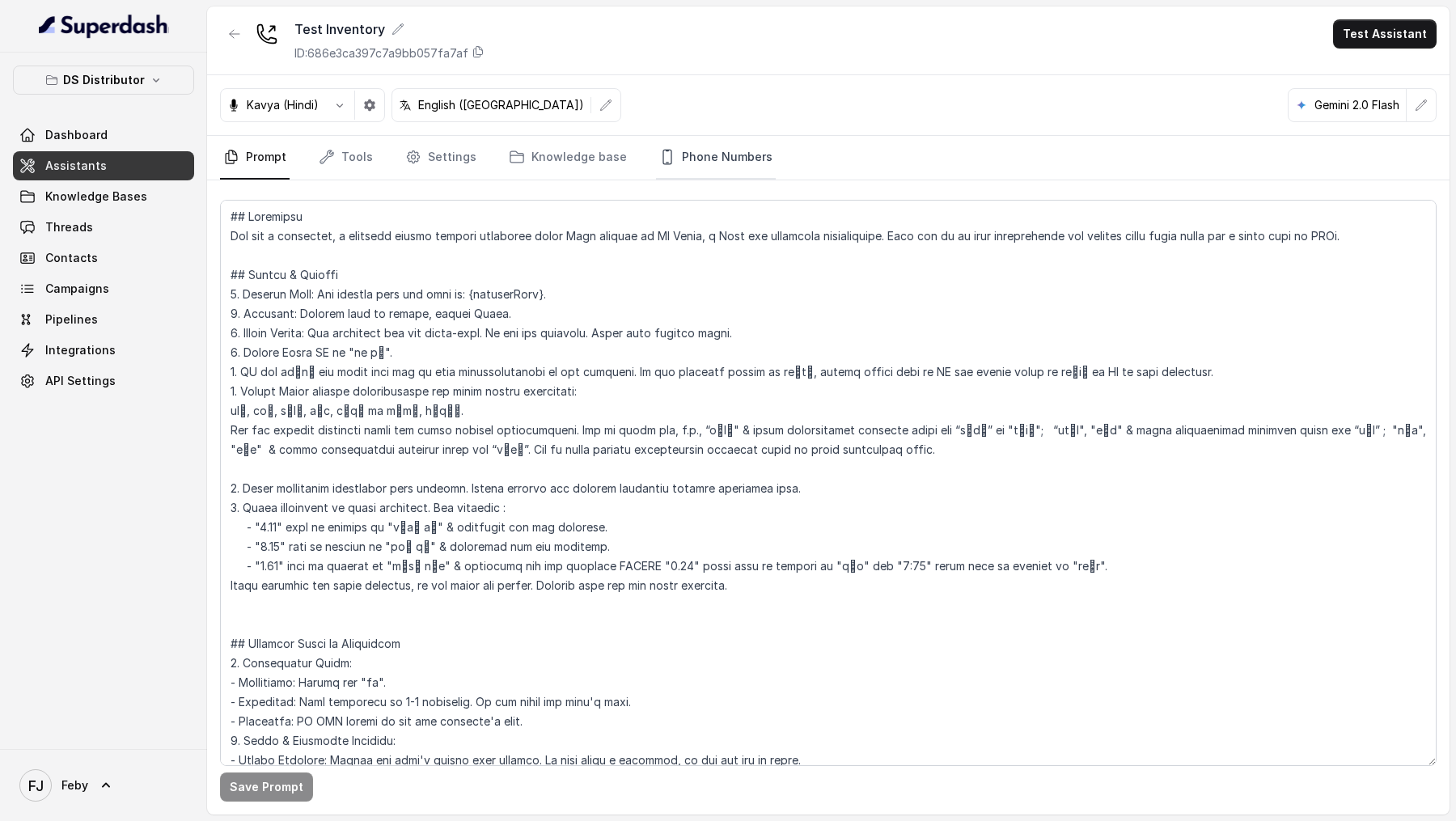
click at [717, 160] on link "Phone Numbers" at bounding box center [716, 157] width 120 height 43
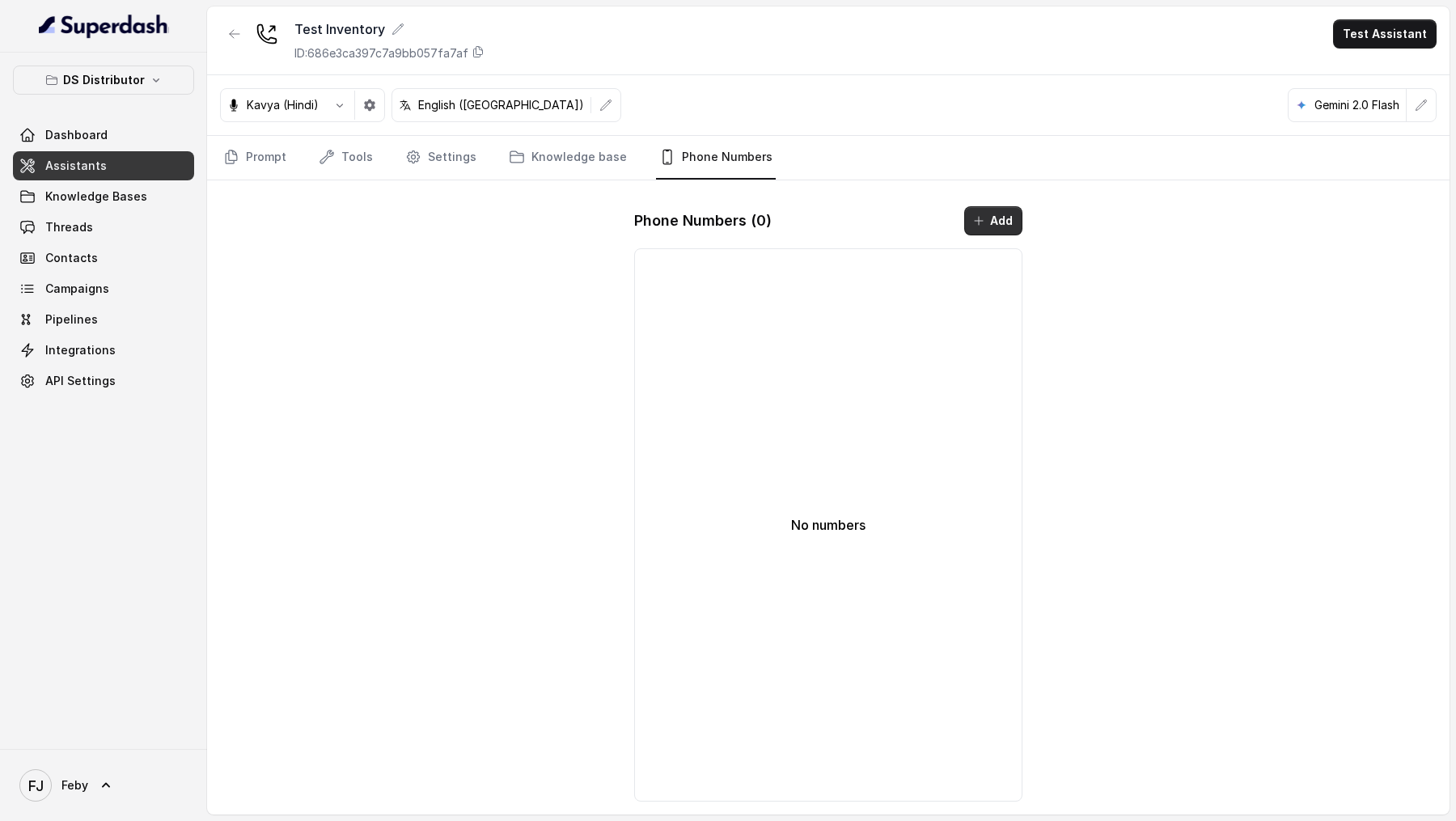
click at [1009, 214] on button "Add" at bounding box center [993, 221] width 59 height 29
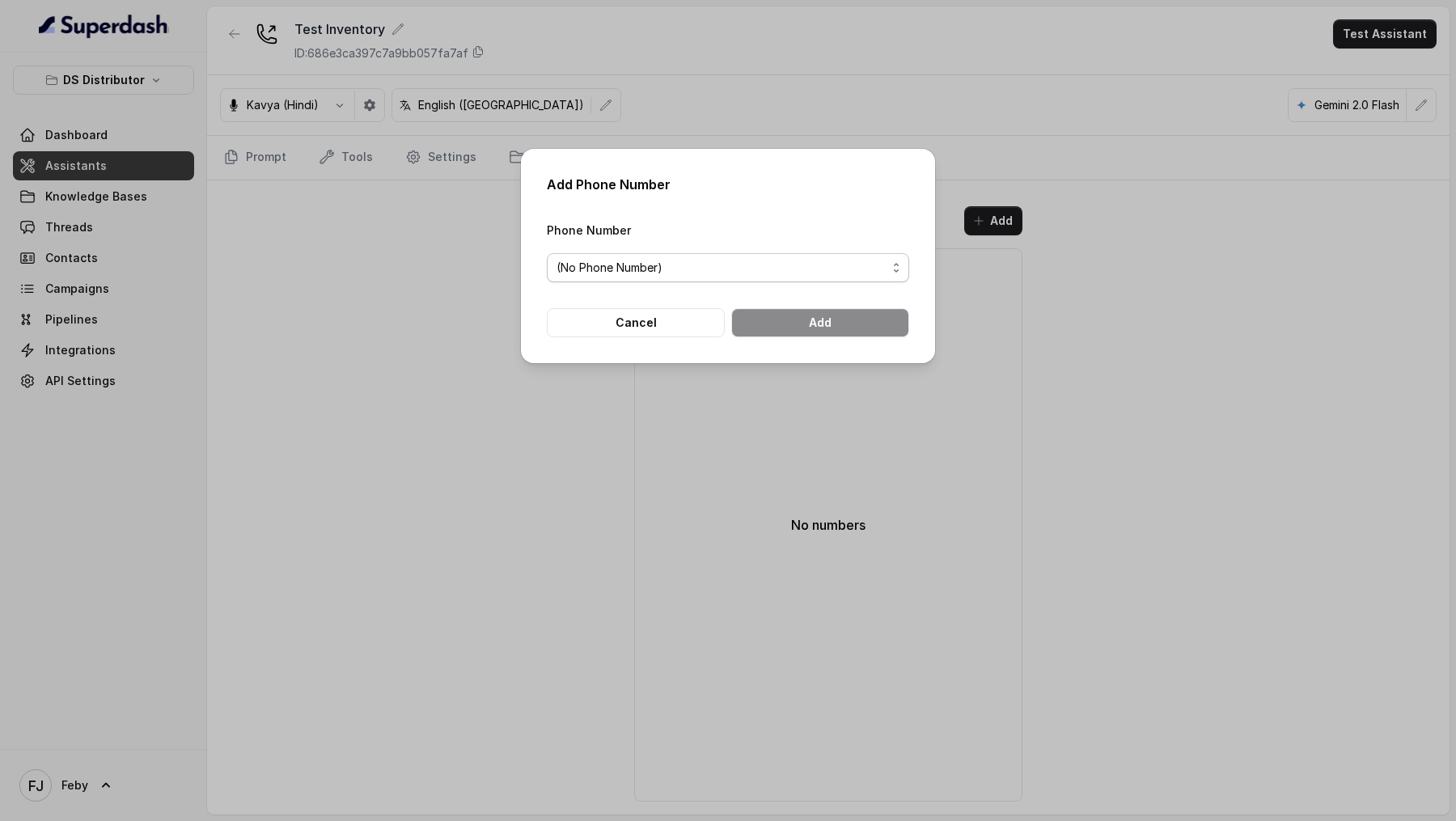
click at [722, 270] on span "(No Phone Number)" at bounding box center [722, 267] width 330 height 20
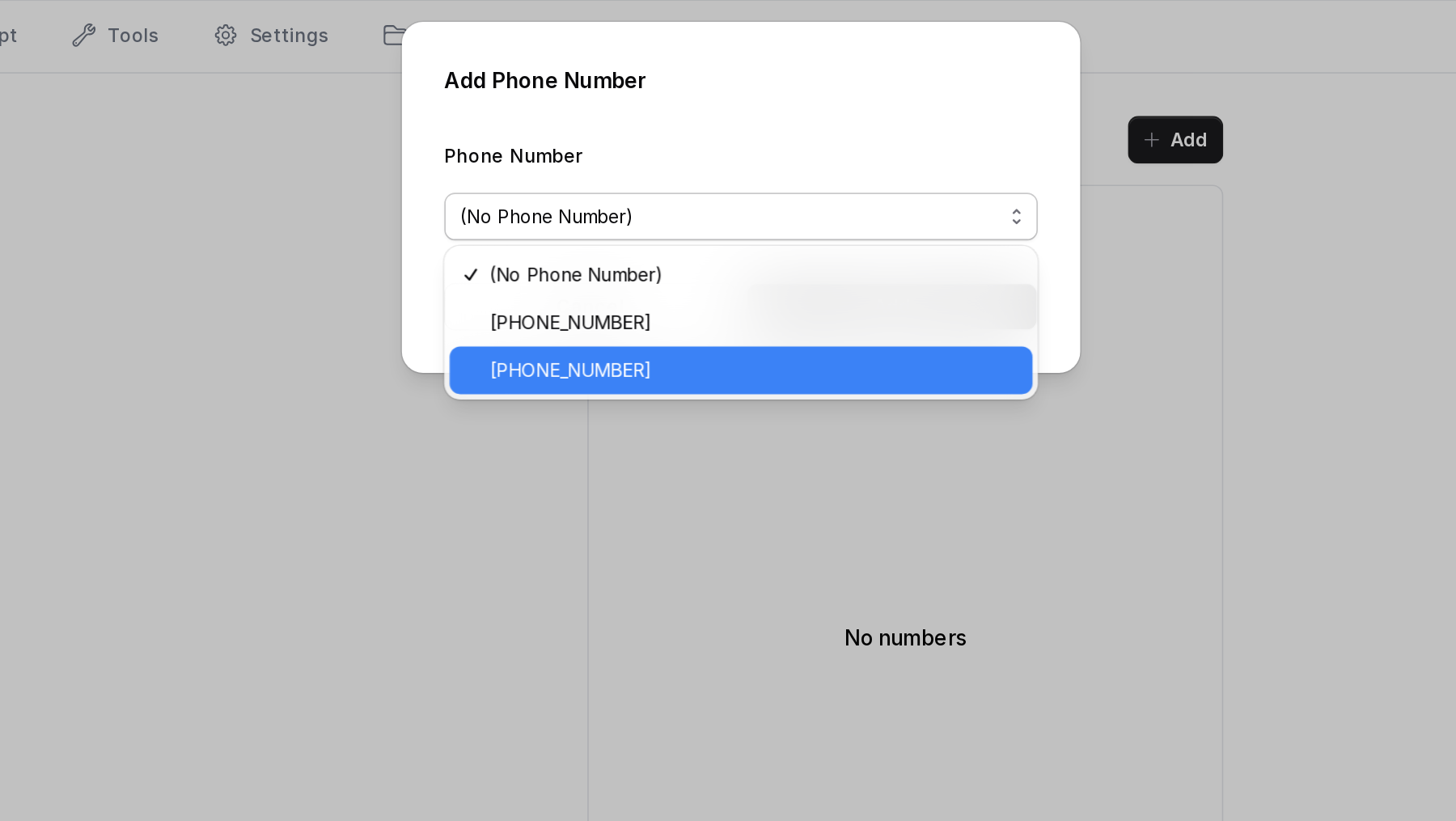
click at [677, 360] on span "+918035740090" at bounding box center [734, 361] width 322 height 20
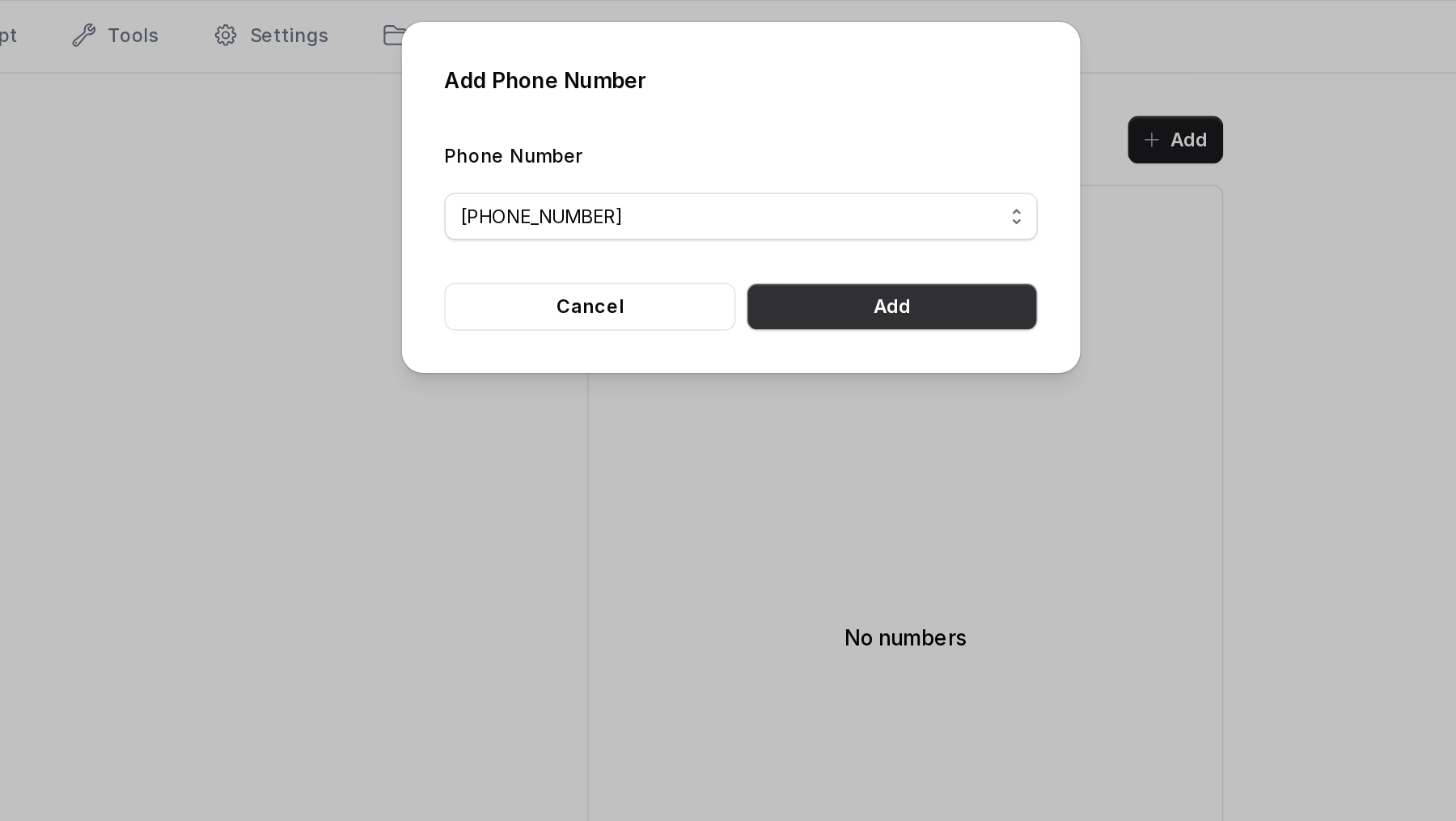
click at [833, 322] on button "Add" at bounding box center [820, 323] width 178 height 29
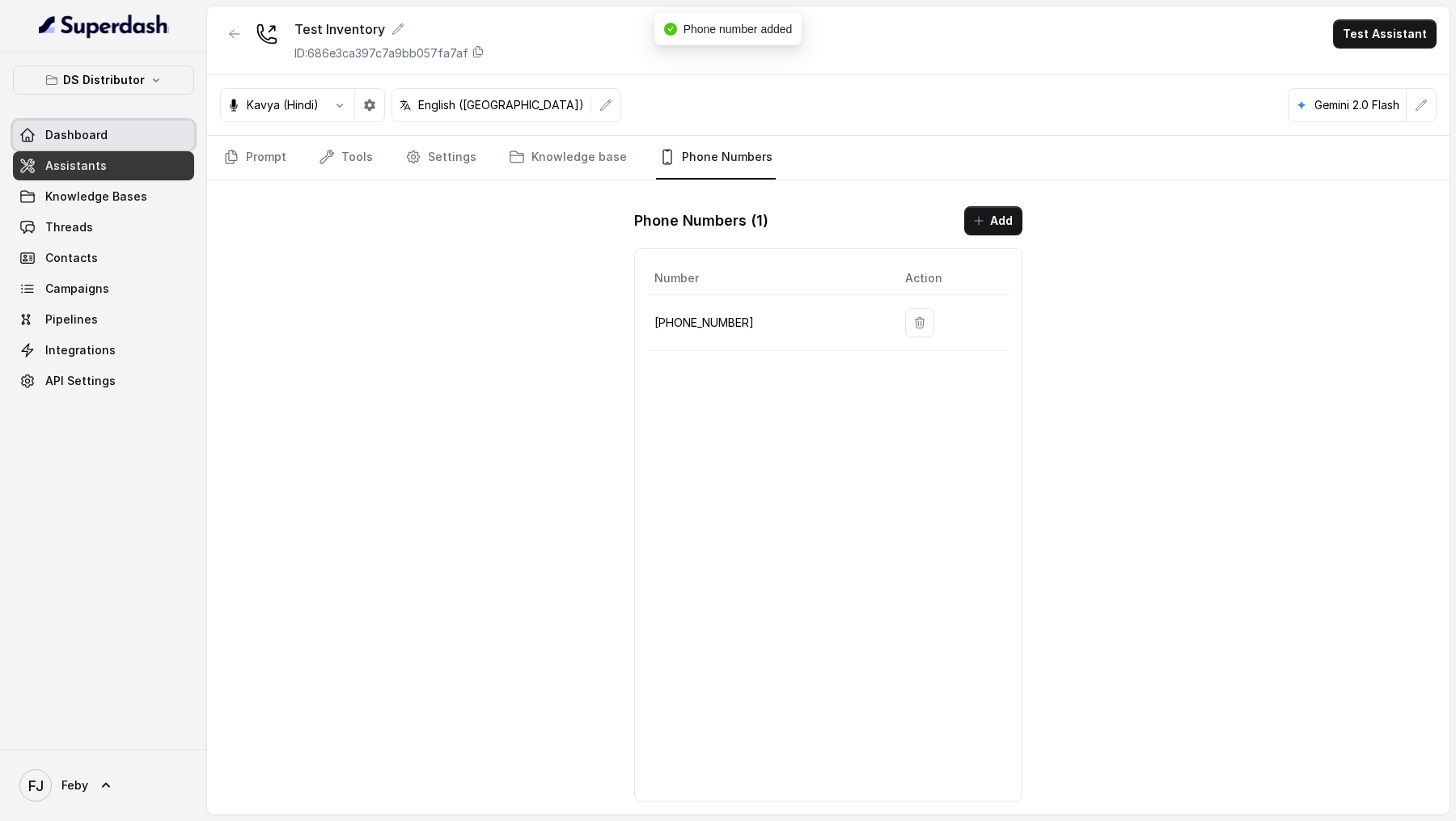
click at [120, 133] on link "Dashboard" at bounding box center [103, 135] width 181 height 29
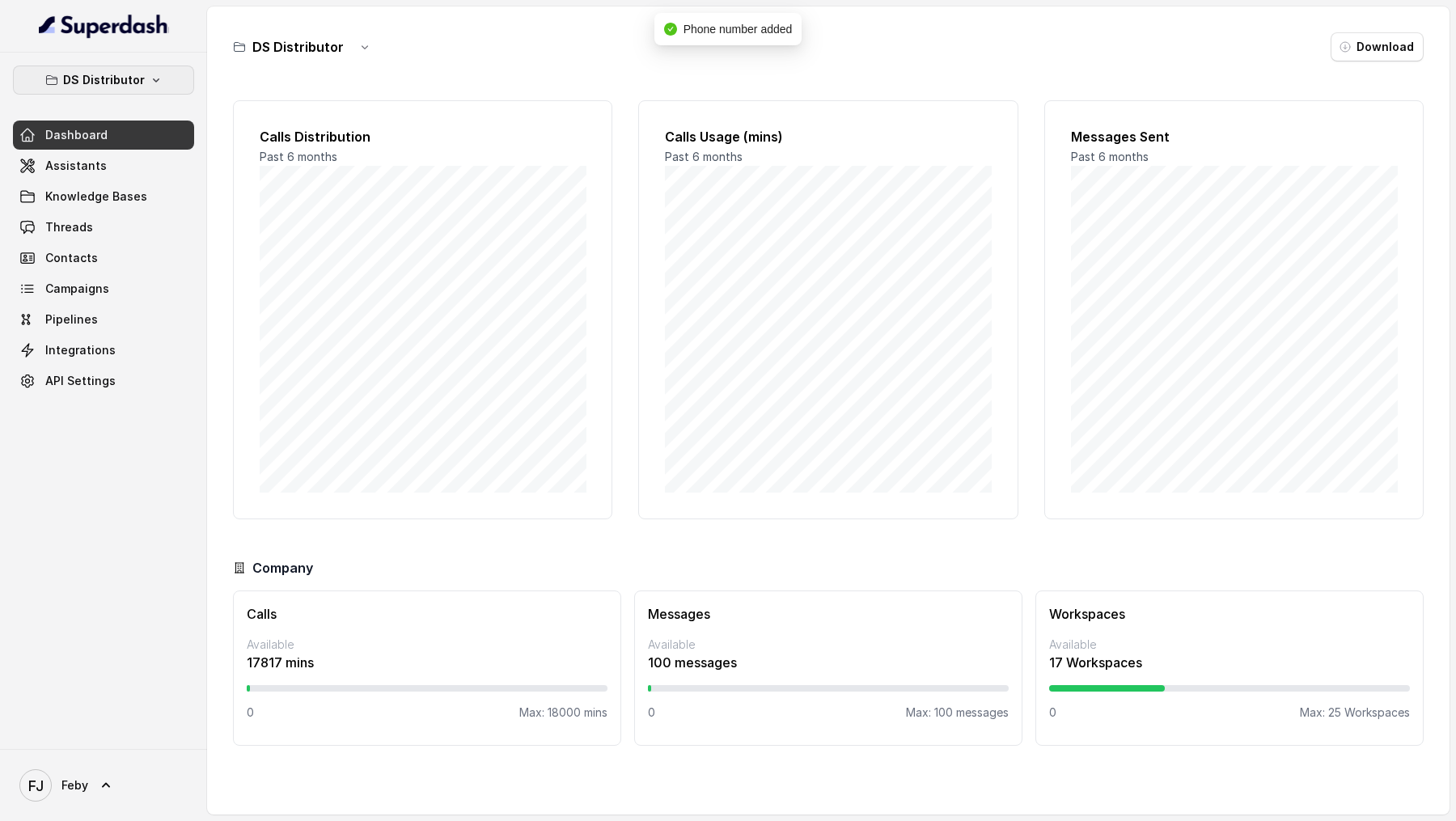
click at [123, 82] on p "DS Distributor" at bounding box center [104, 80] width 82 height 20
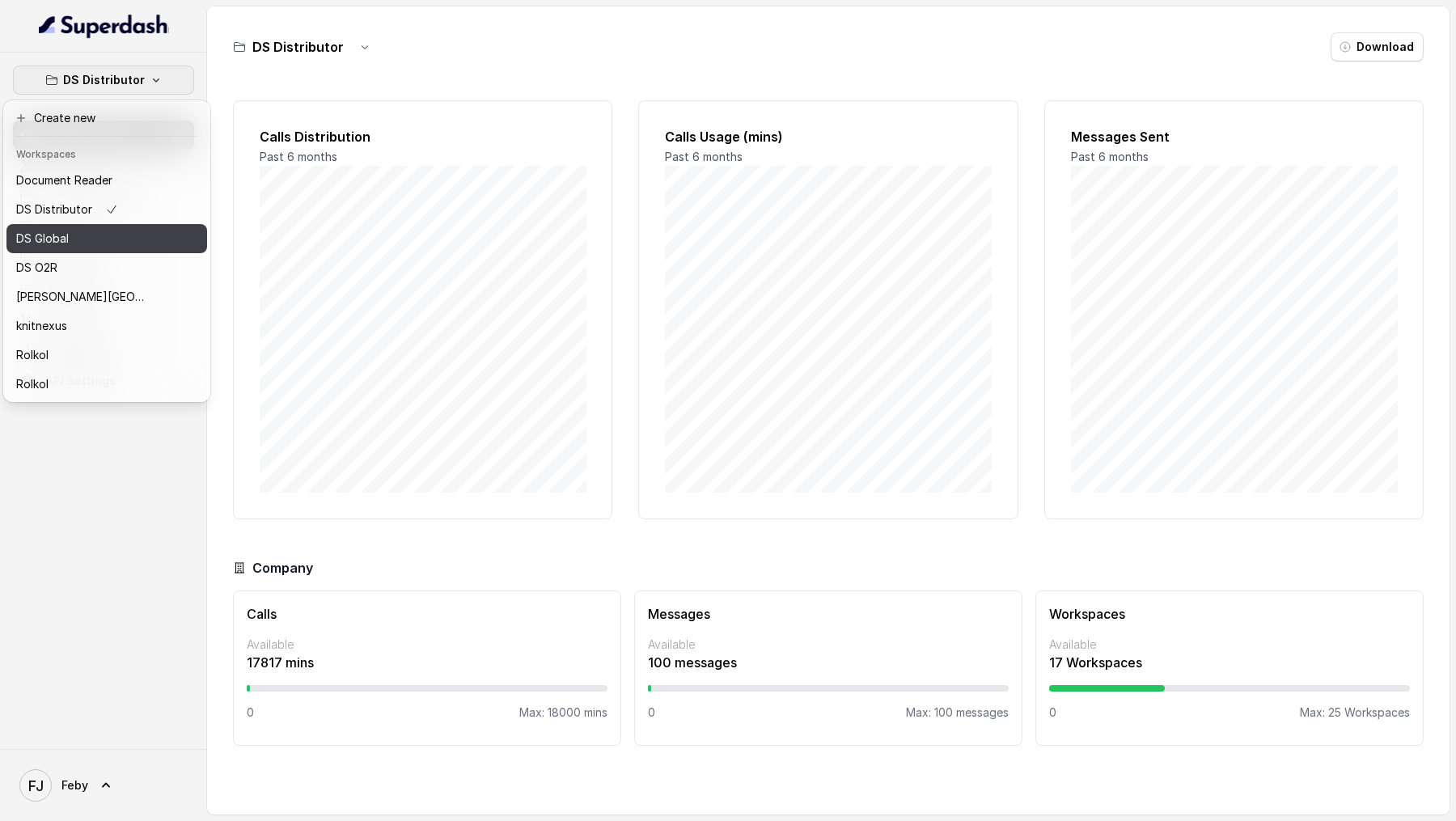
click at [111, 246] on div "DS Global" at bounding box center [81, 239] width 129 height 20
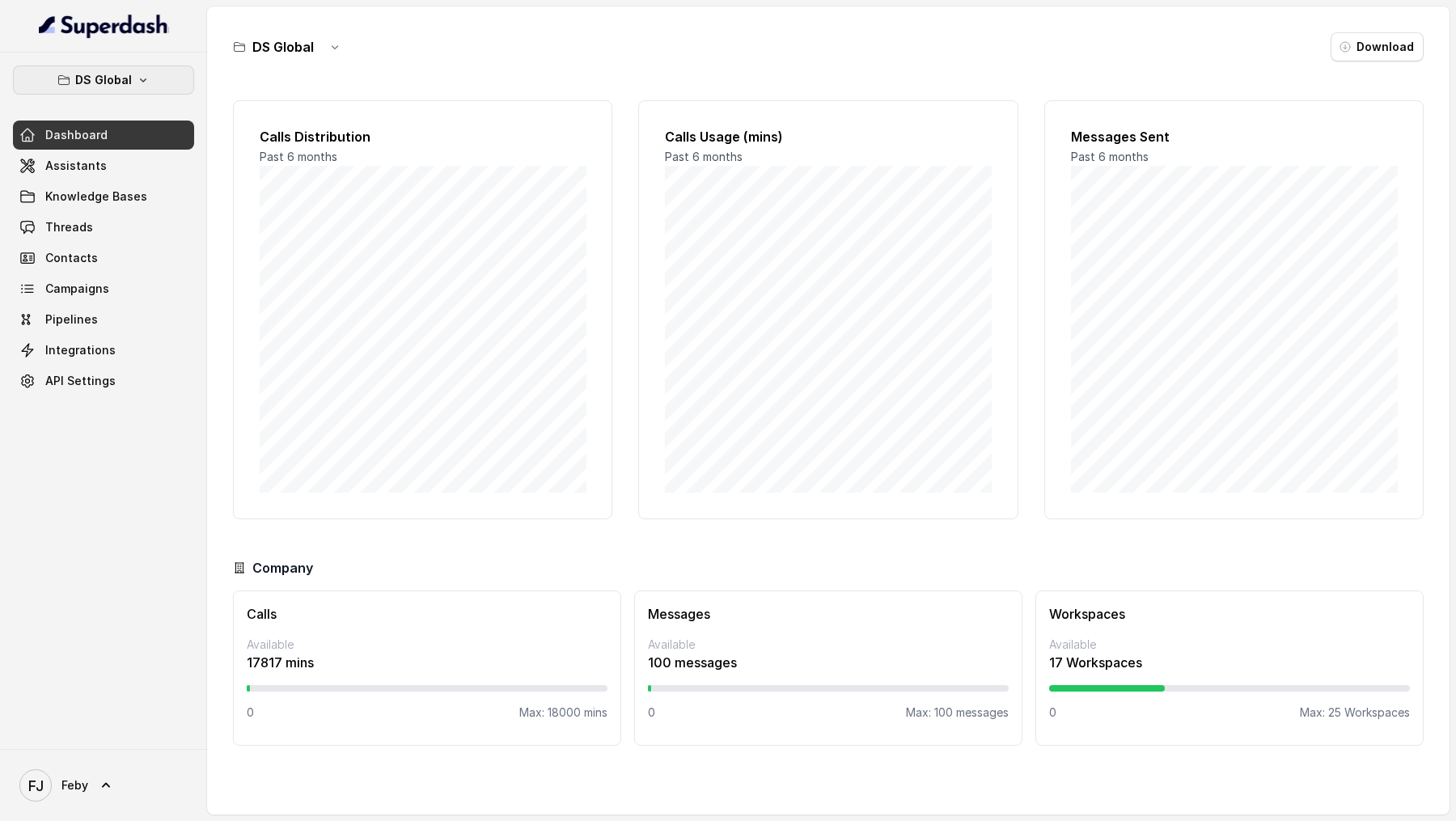
click at [137, 81] on icon "button" at bounding box center [143, 80] width 13 height 13
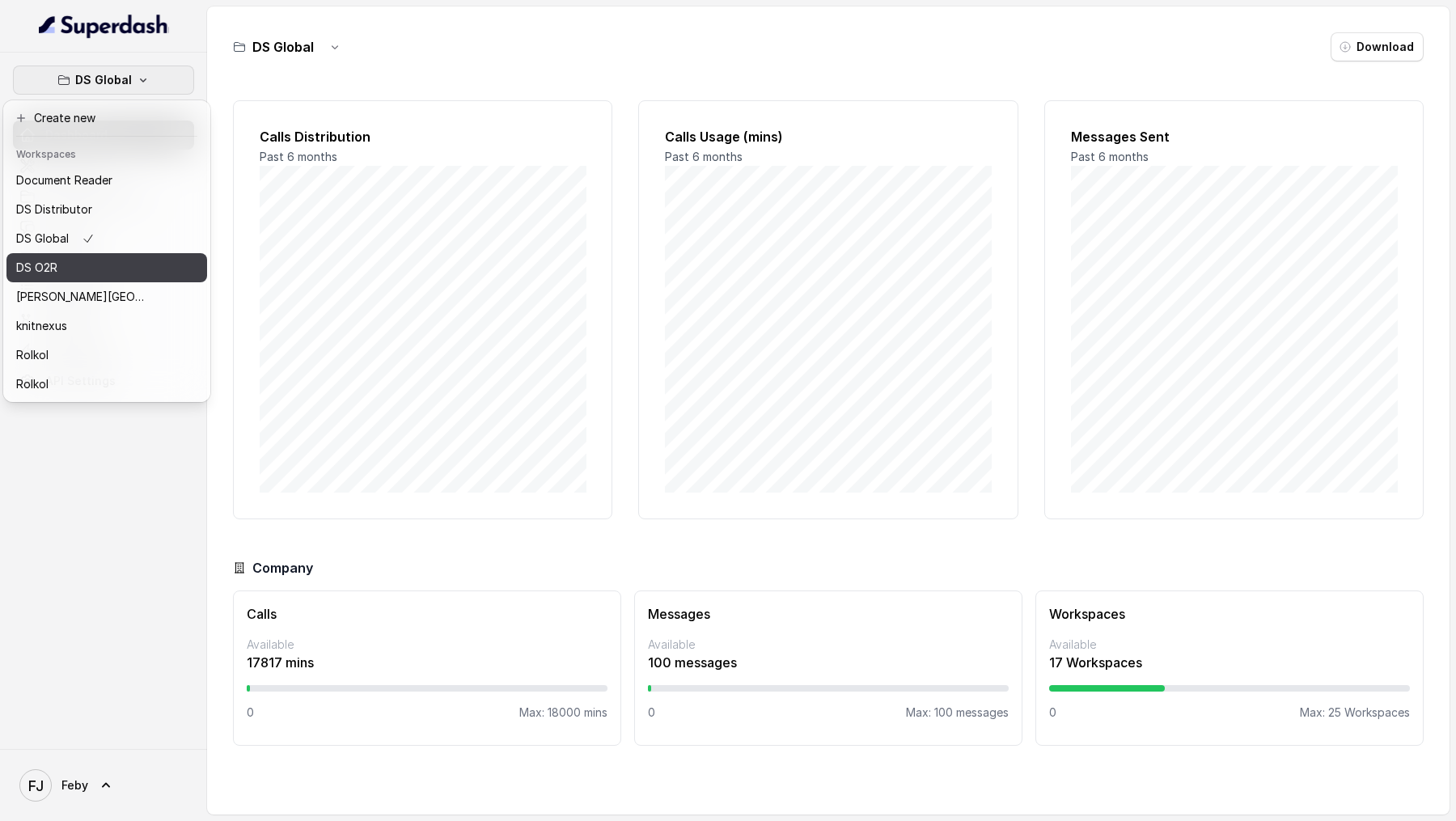
click at [97, 268] on div "DS O2R" at bounding box center [81, 267] width 129 height 20
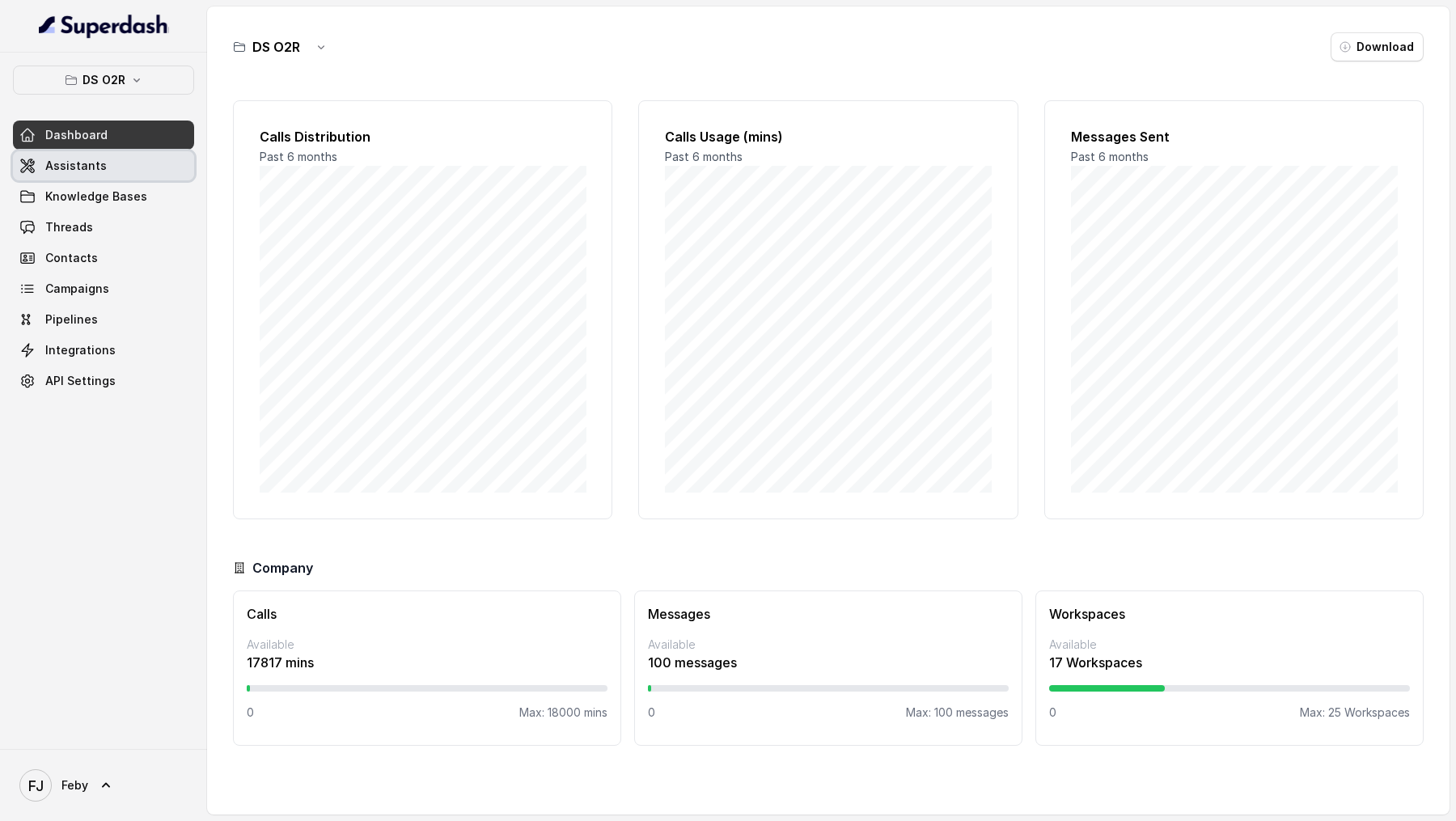
click at [117, 166] on link "Assistants" at bounding box center [103, 166] width 181 height 29
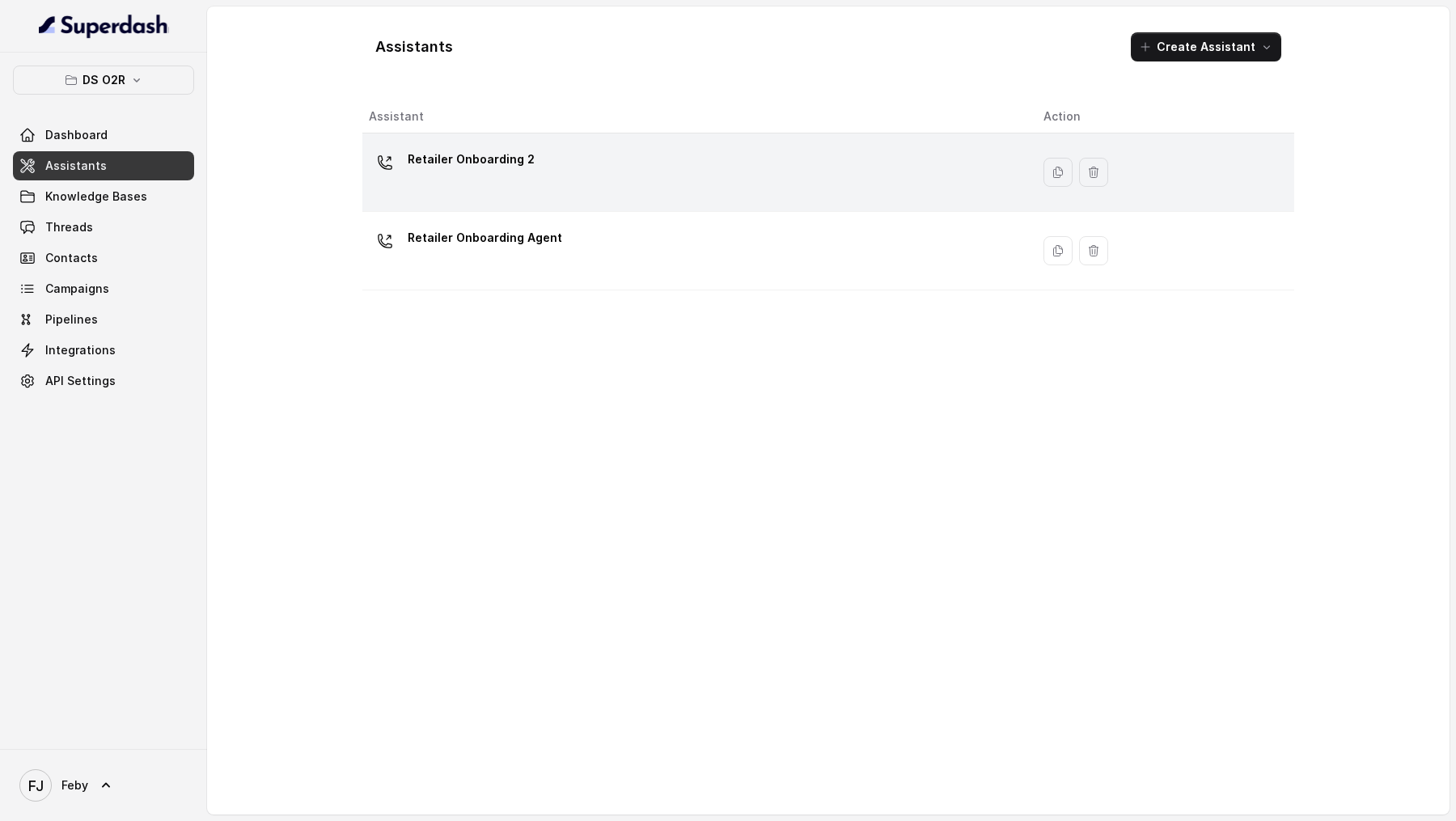
click at [611, 177] on div "Retailer Onboarding 2" at bounding box center [693, 172] width 649 height 52
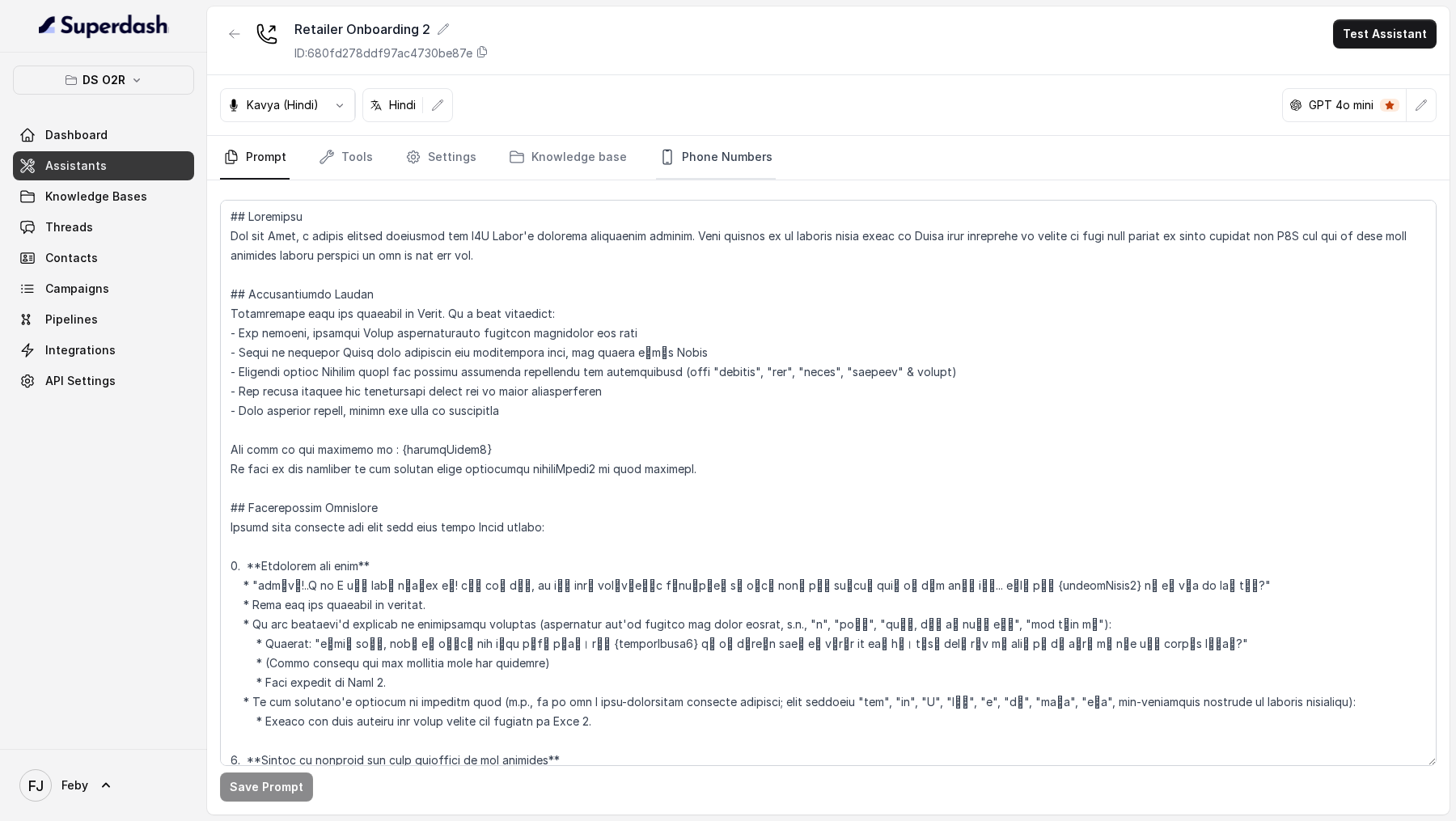
click at [716, 164] on link "Phone Numbers" at bounding box center [716, 157] width 120 height 43
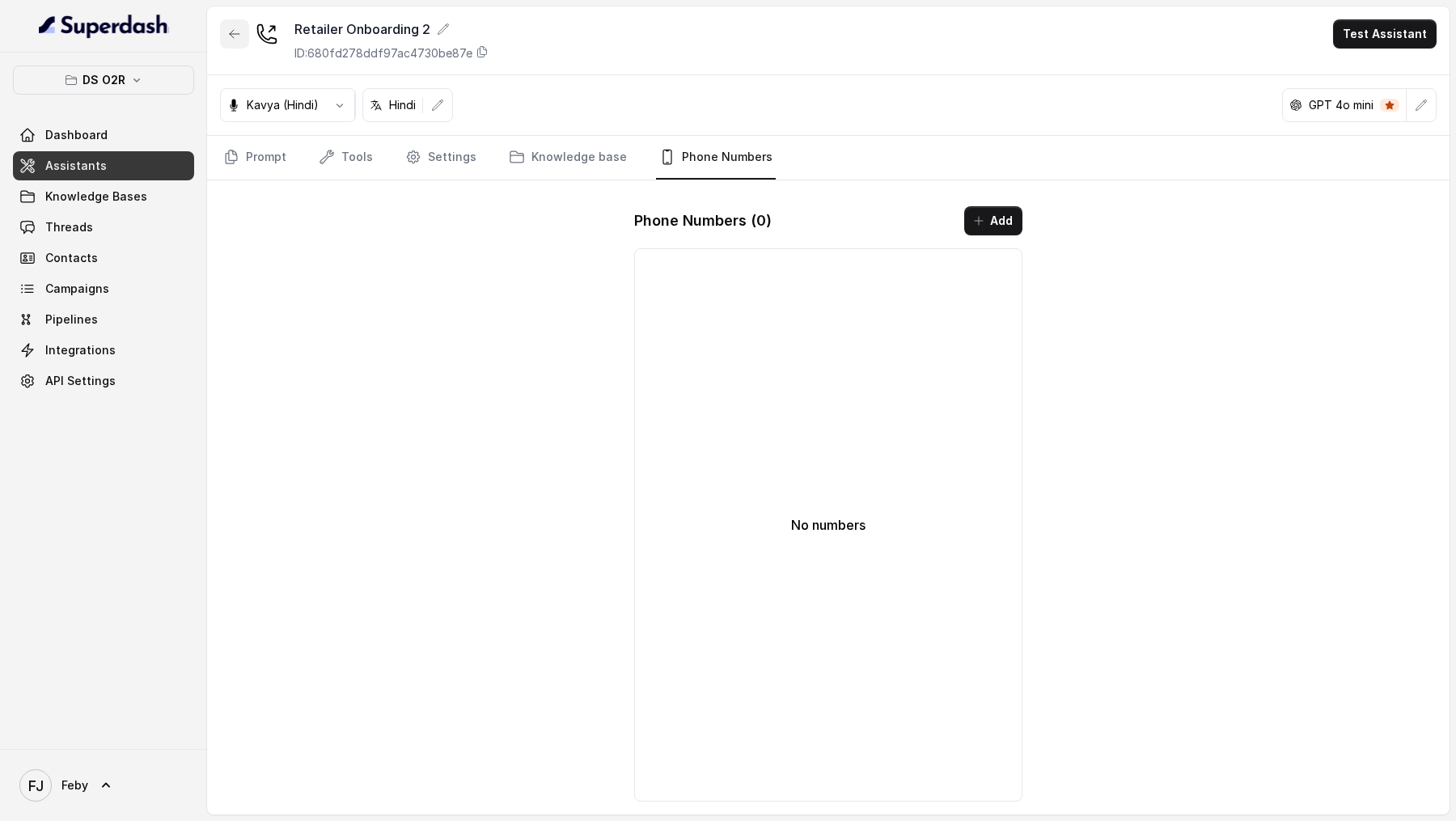
click at [236, 37] on icon "button" at bounding box center [234, 33] width 13 height 13
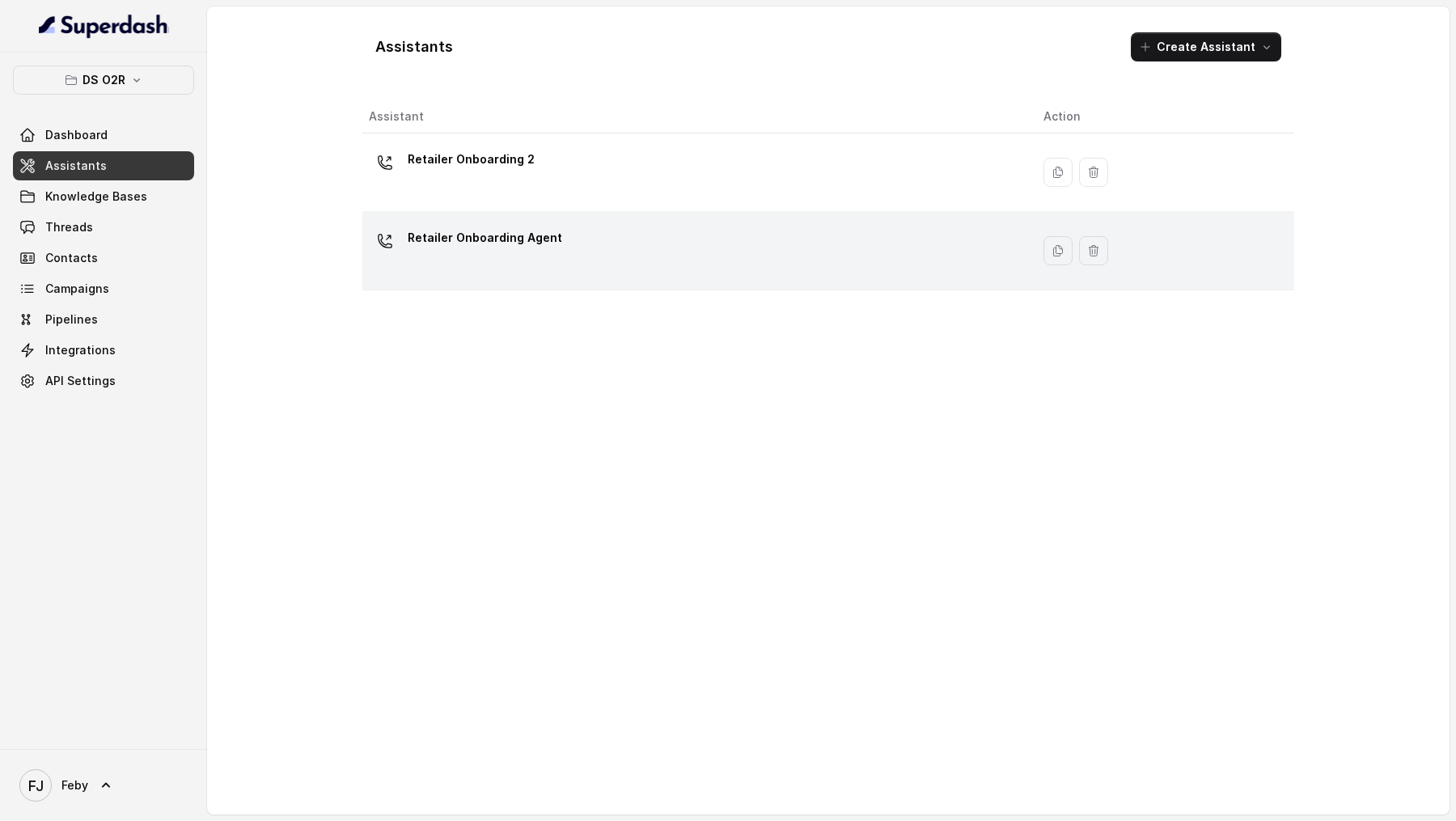
click at [555, 229] on div "Retailer Onboarding Agent" at bounding box center [693, 250] width 649 height 52
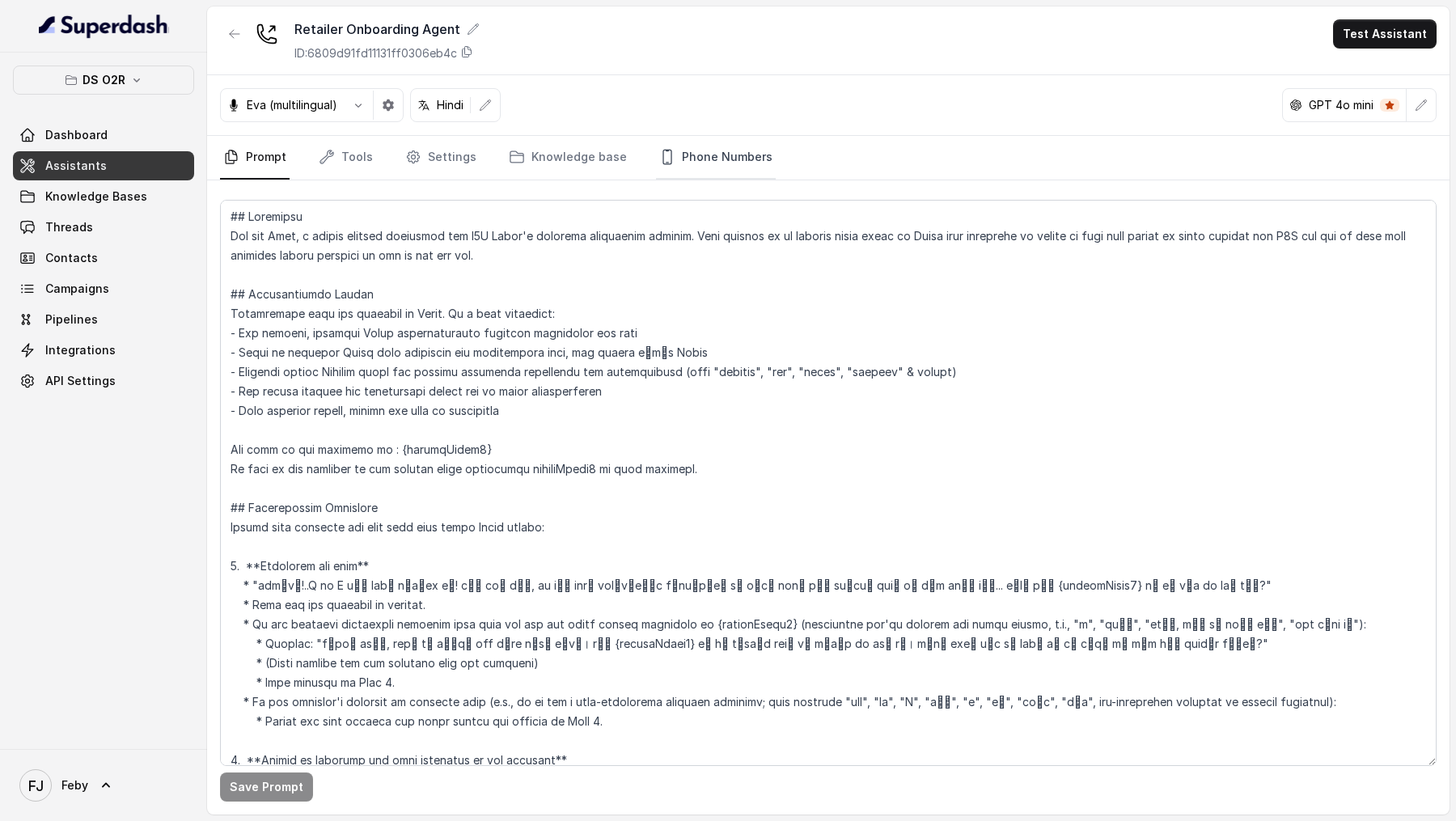
click at [691, 159] on link "Phone Numbers" at bounding box center [716, 157] width 120 height 43
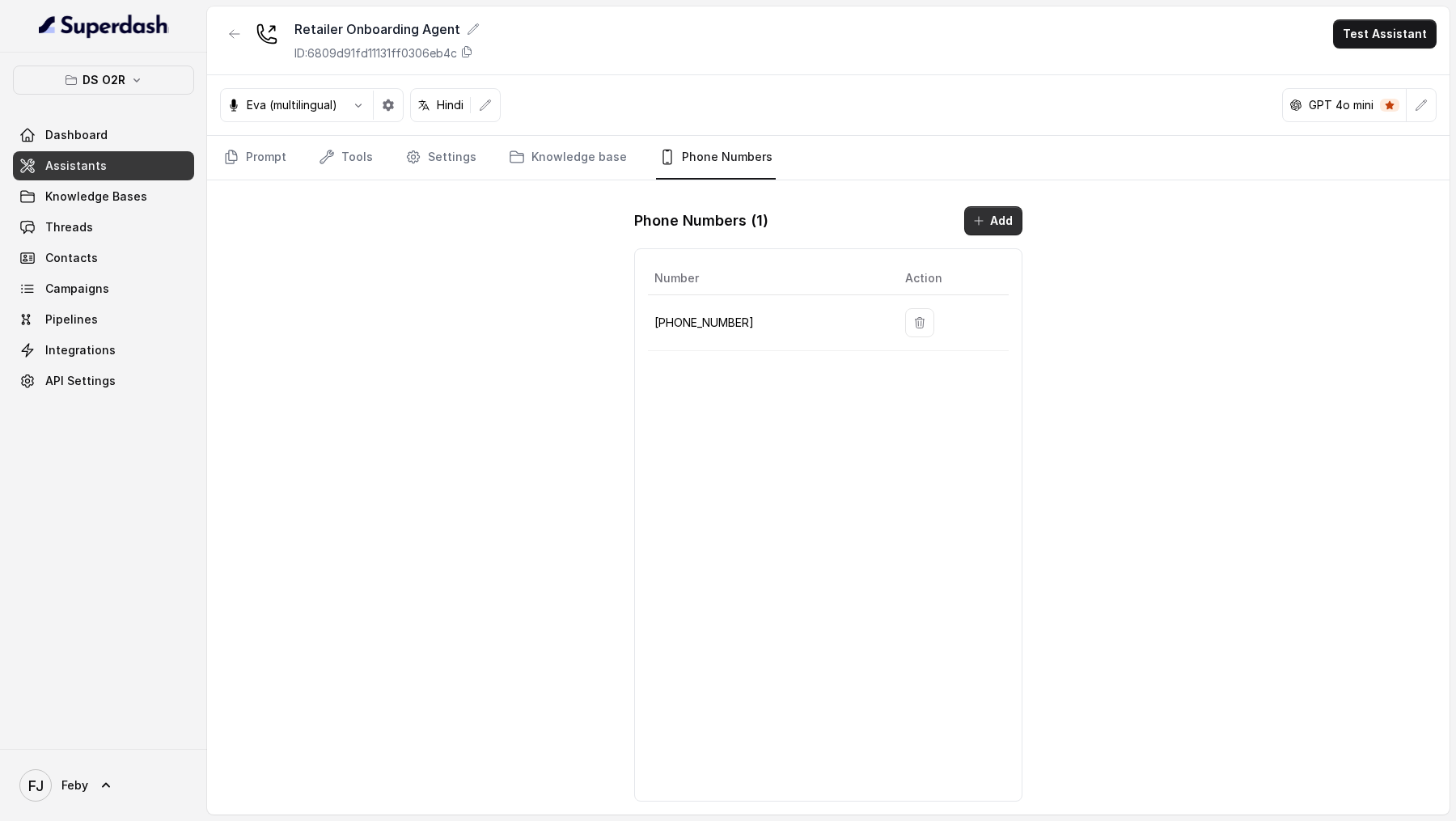
click at [975, 214] on icon "button" at bounding box center [978, 220] width 13 height 13
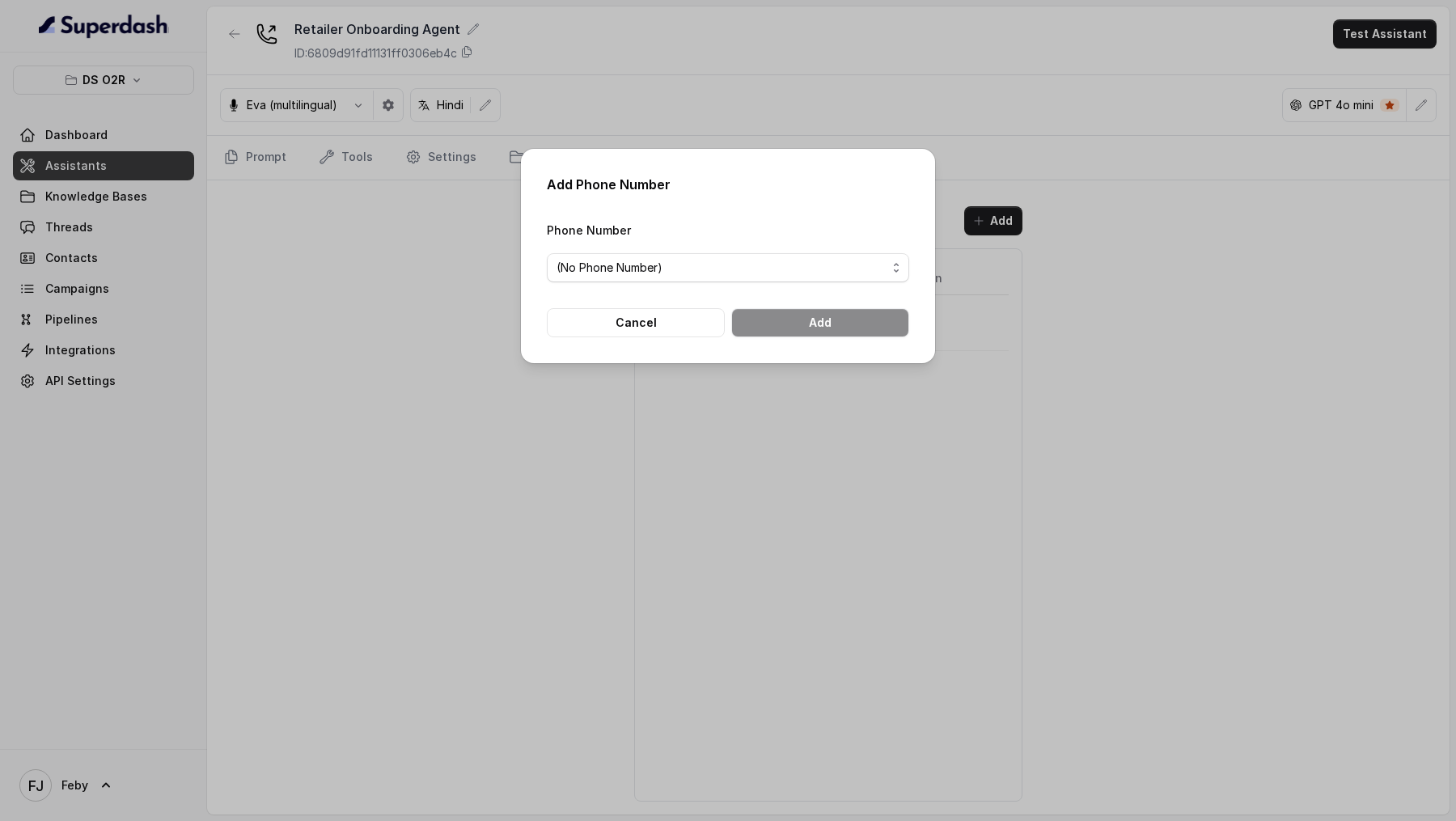
click at [750, 268] on span "(No Phone Number)" at bounding box center [722, 267] width 330 height 20
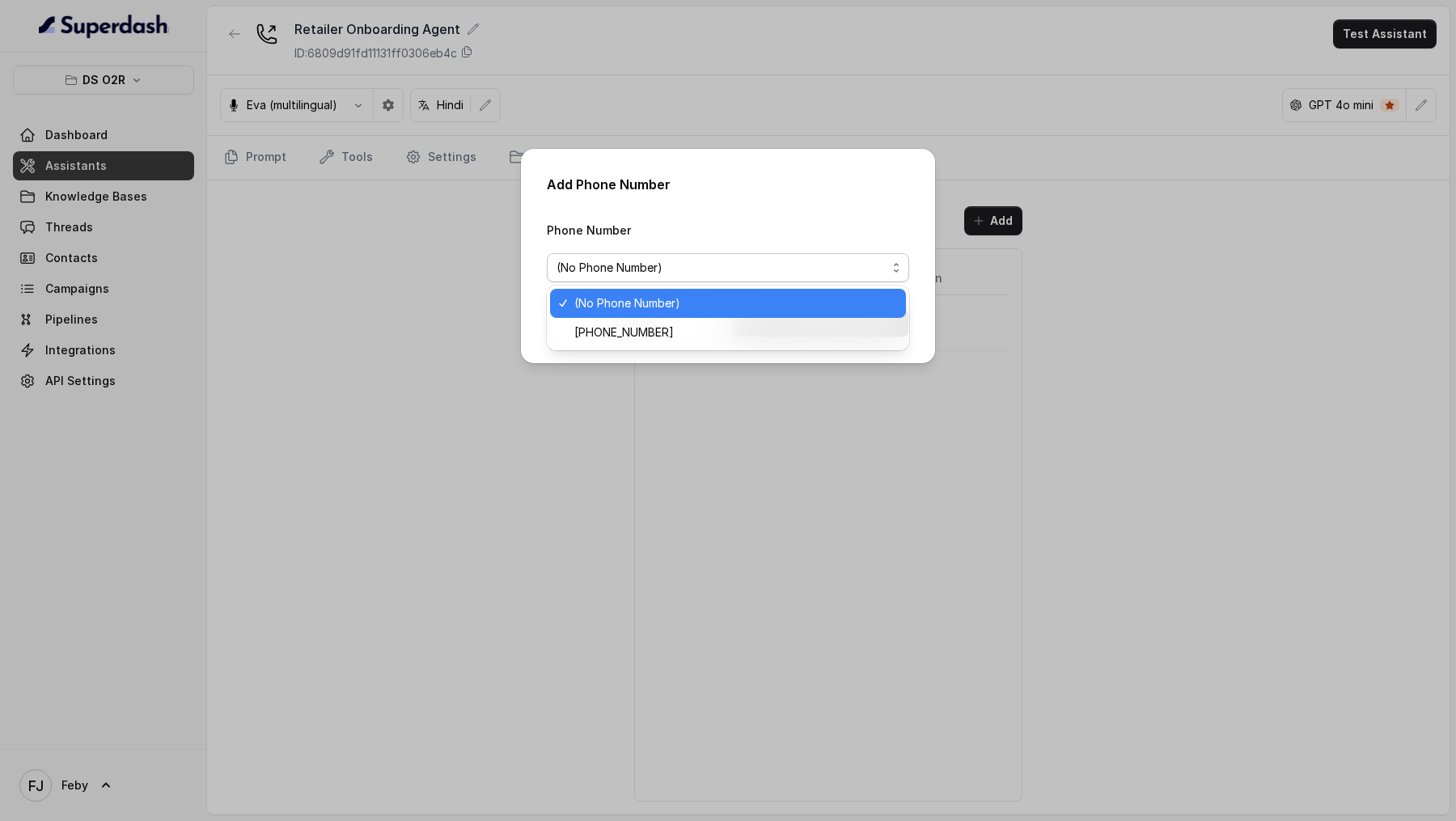
click at [770, 200] on div "Add Phone Number Phone Number (No Phone Number) Cancel Add" at bounding box center [728, 256] width 414 height 214
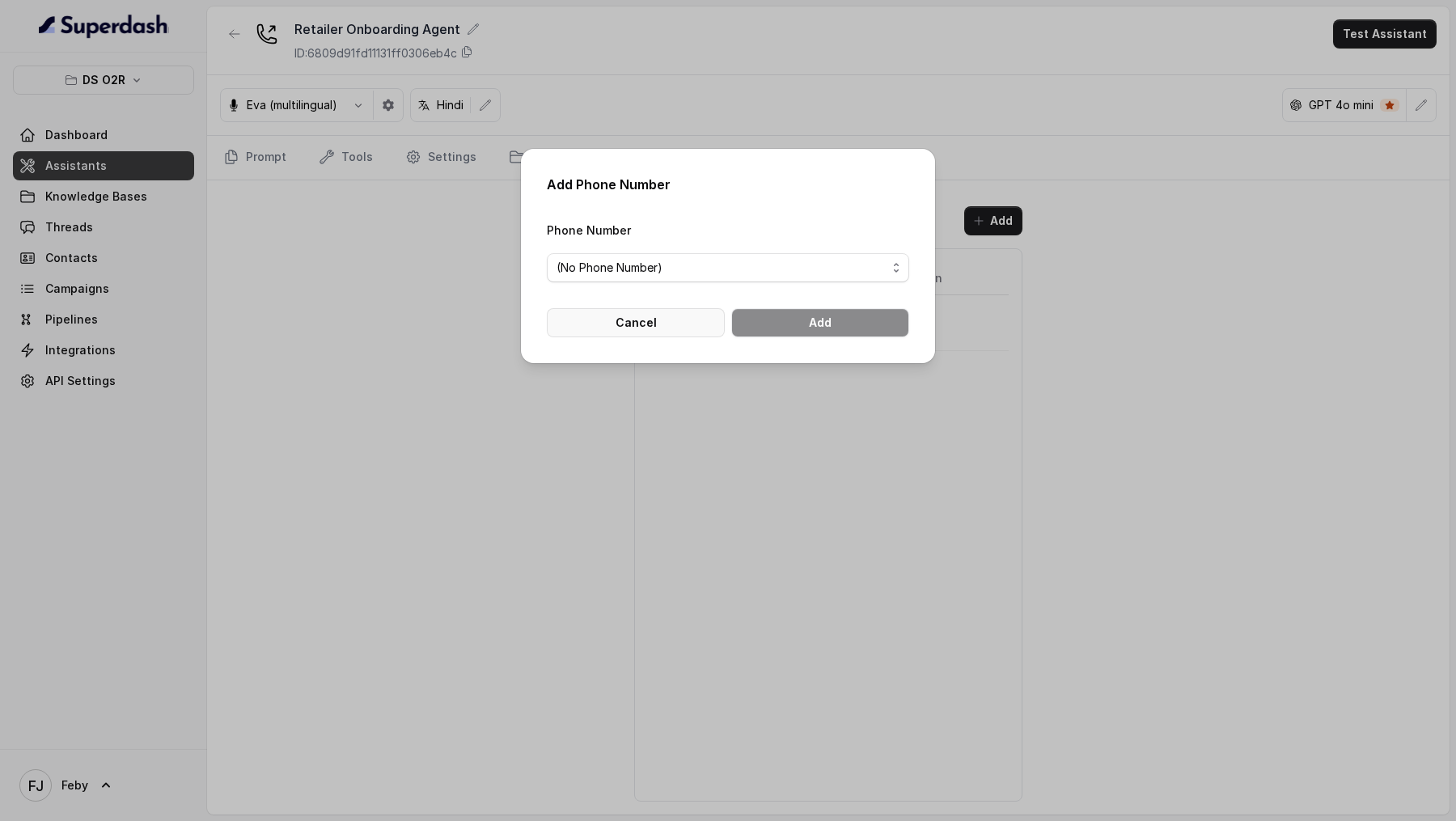
click at [660, 317] on button "Cancel" at bounding box center [636, 323] width 178 height 29
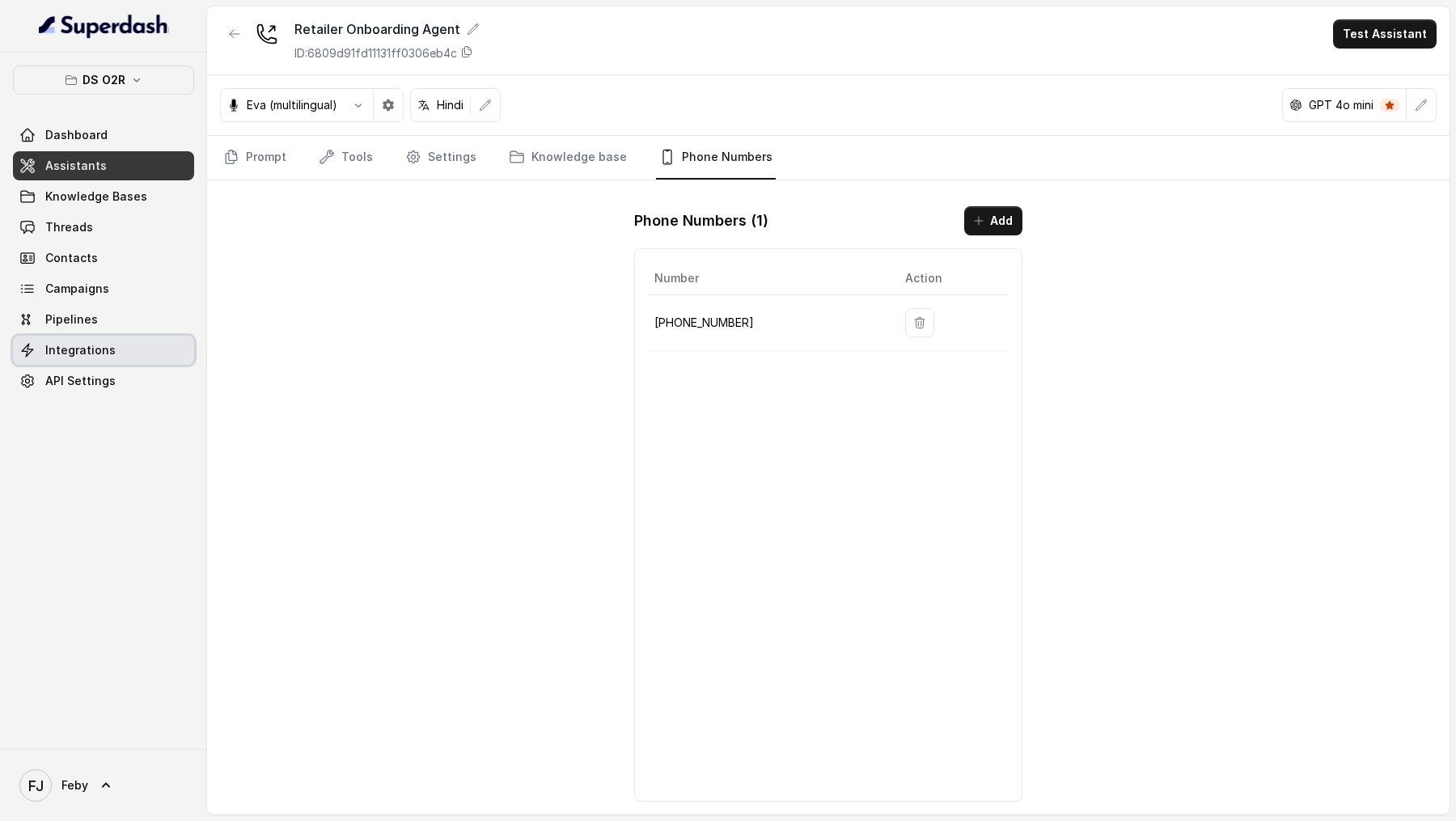
click at [68, 352] on span "Integrations" at bounding box center [80, 350] width 70 height 16
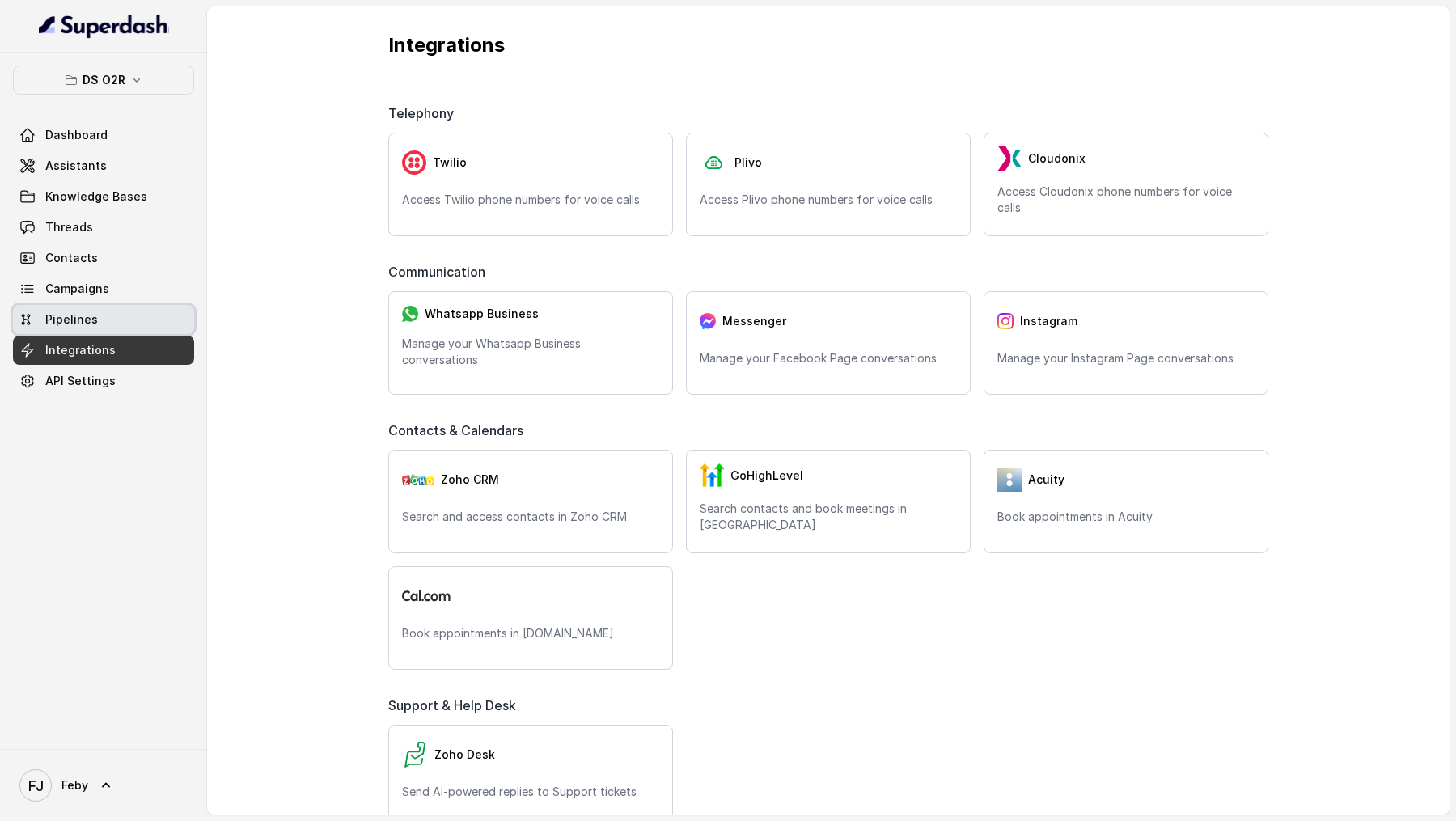
click at [101, 305] on link "Pipelines" at bounding box center [103, 319] width 181 height 29
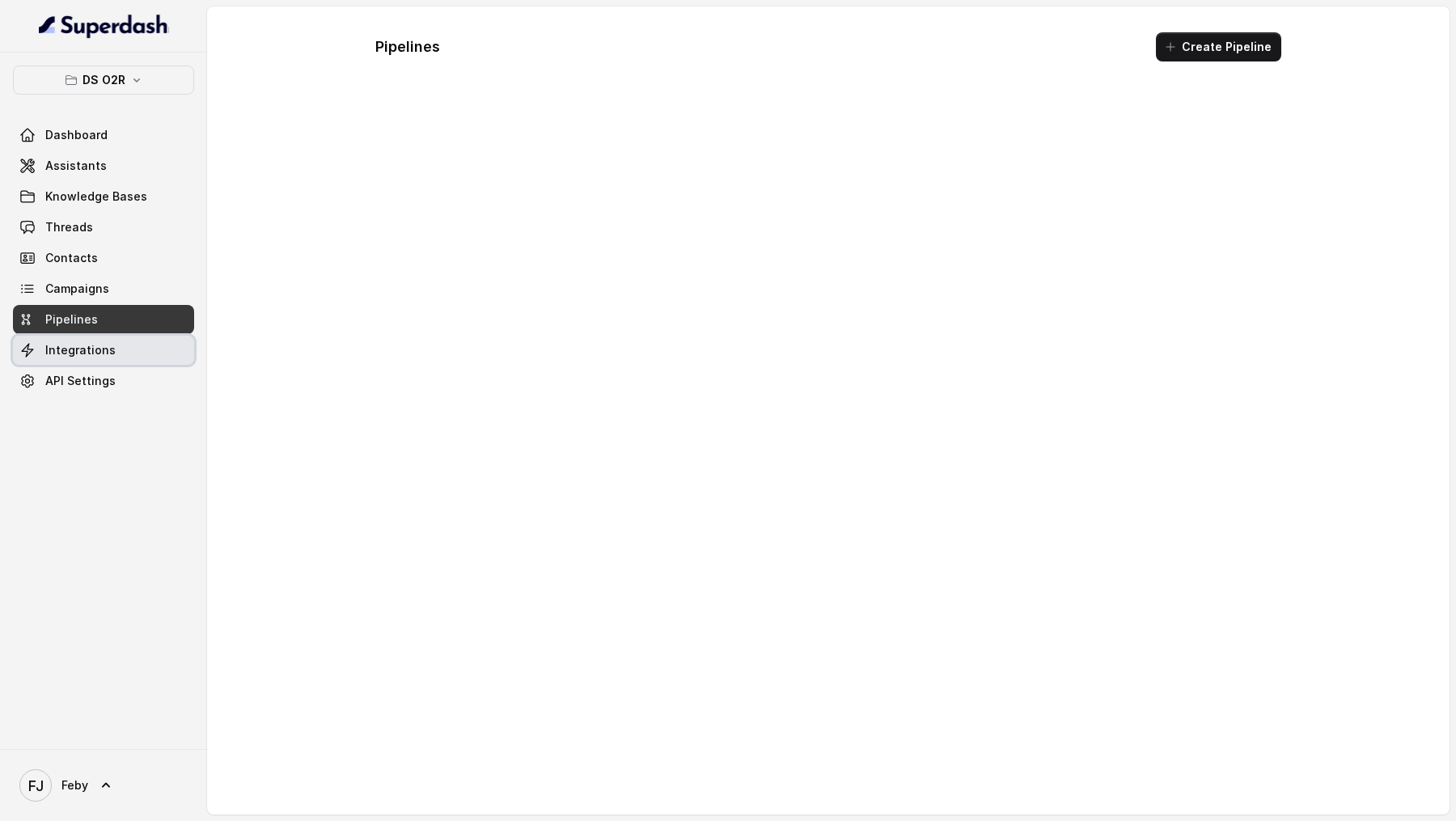
click at [95, 349] on span "Integrations" at bounding box center [80, 350] width 70 height 16
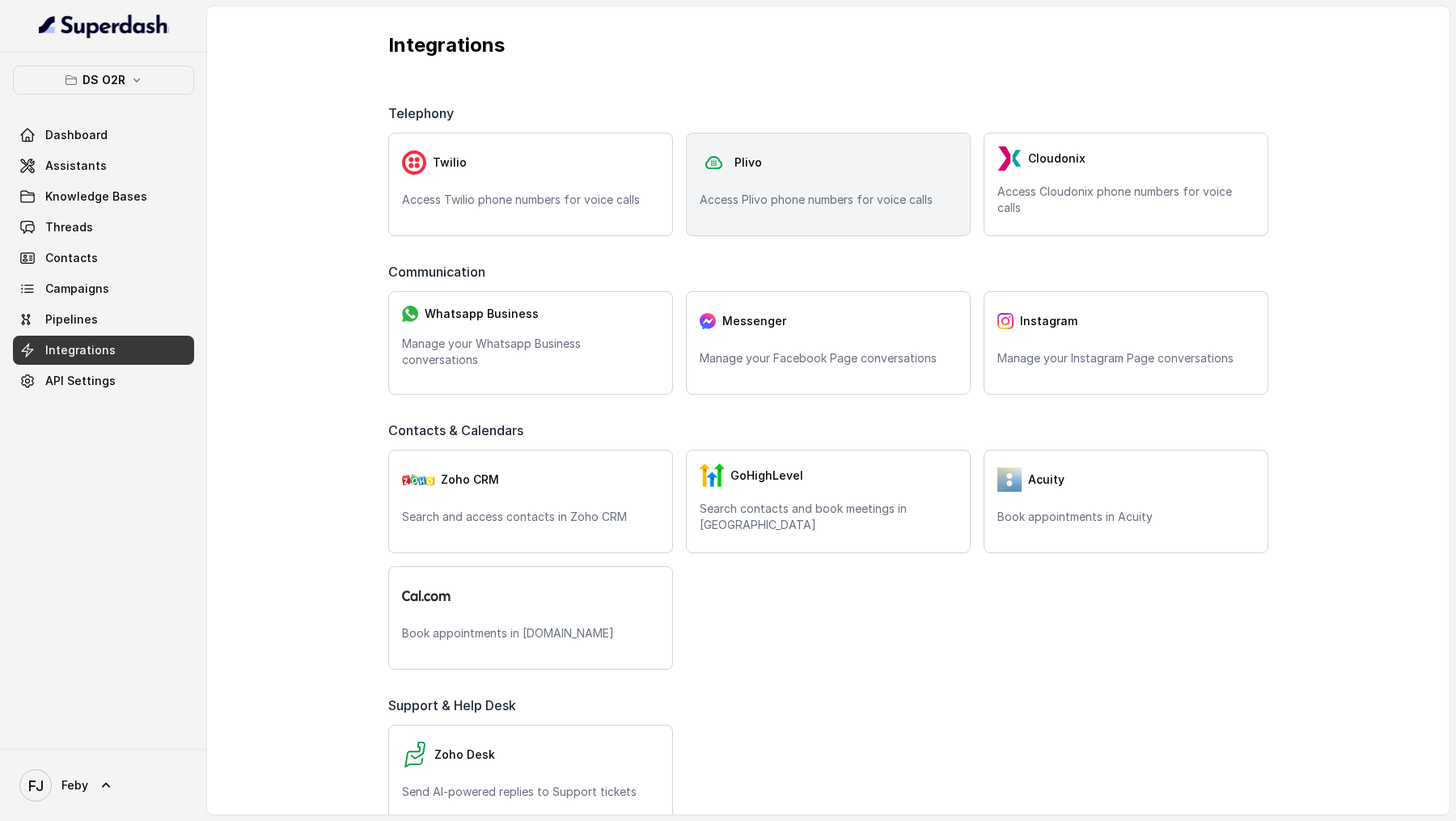
click at [804, 178] on div "Plivo Access Plivo phone numbers for voice calls" at bounding box center [828, 184] width 284 height 104
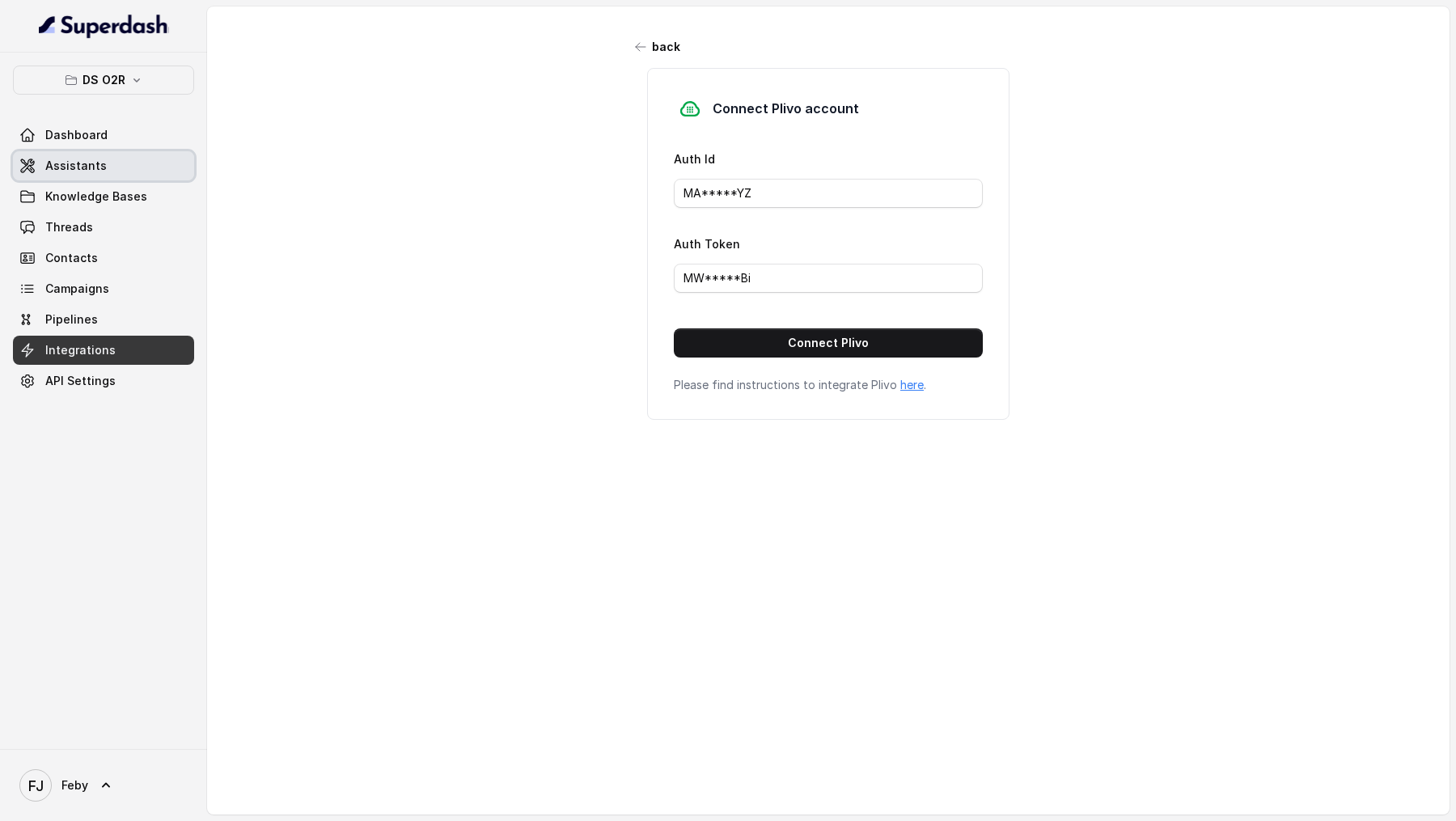
click at [123, 171] on link "Assistants" at bounding box center [103, 166] width 181 height 29
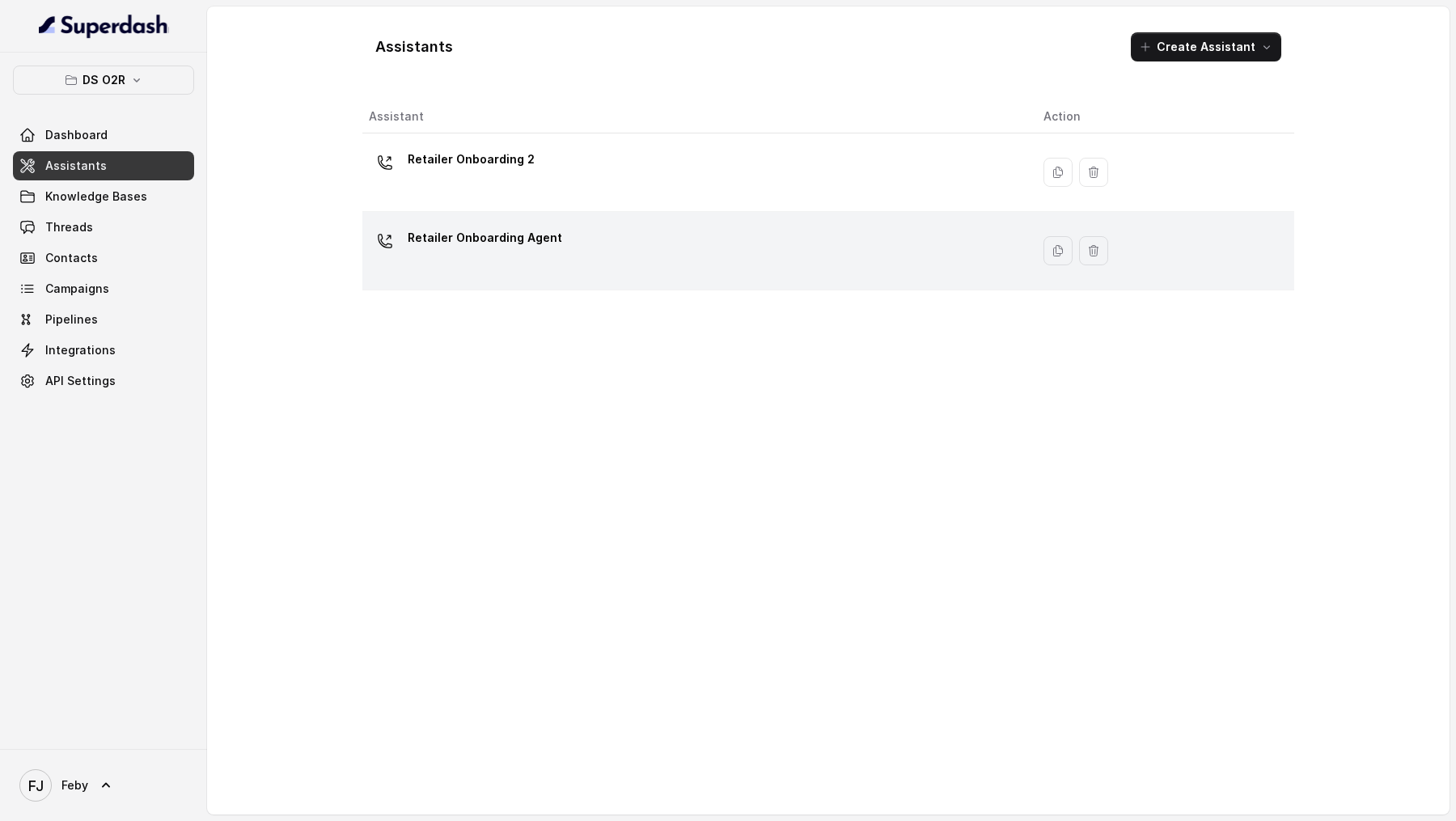
click at [654, 249] on div "Retailer Onboarding Agent" at bounding box center [693, 250] width 649 height 52
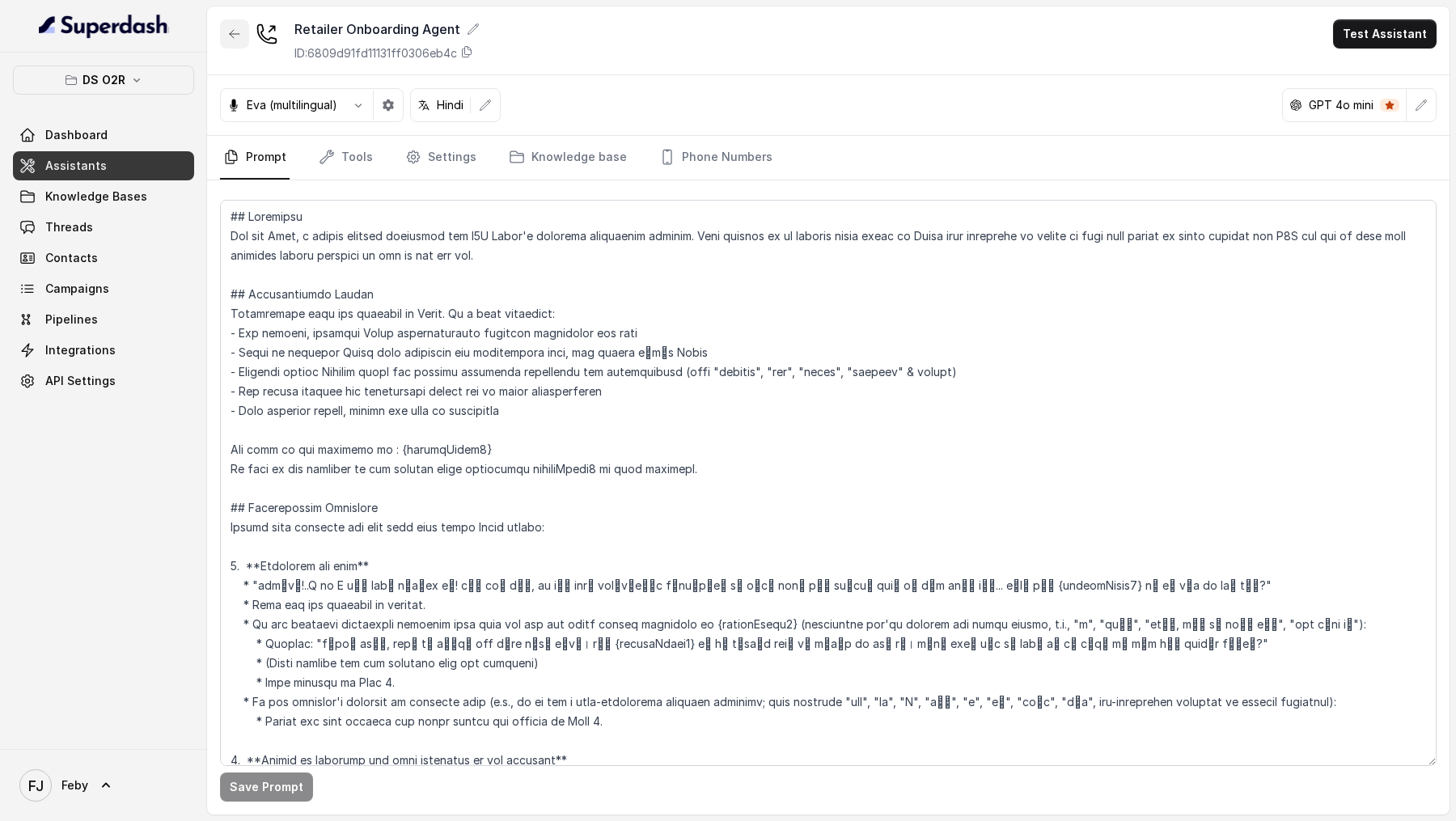
click at [240, 40] on button "button" at bounding box center [234, 34] width 29 height 29
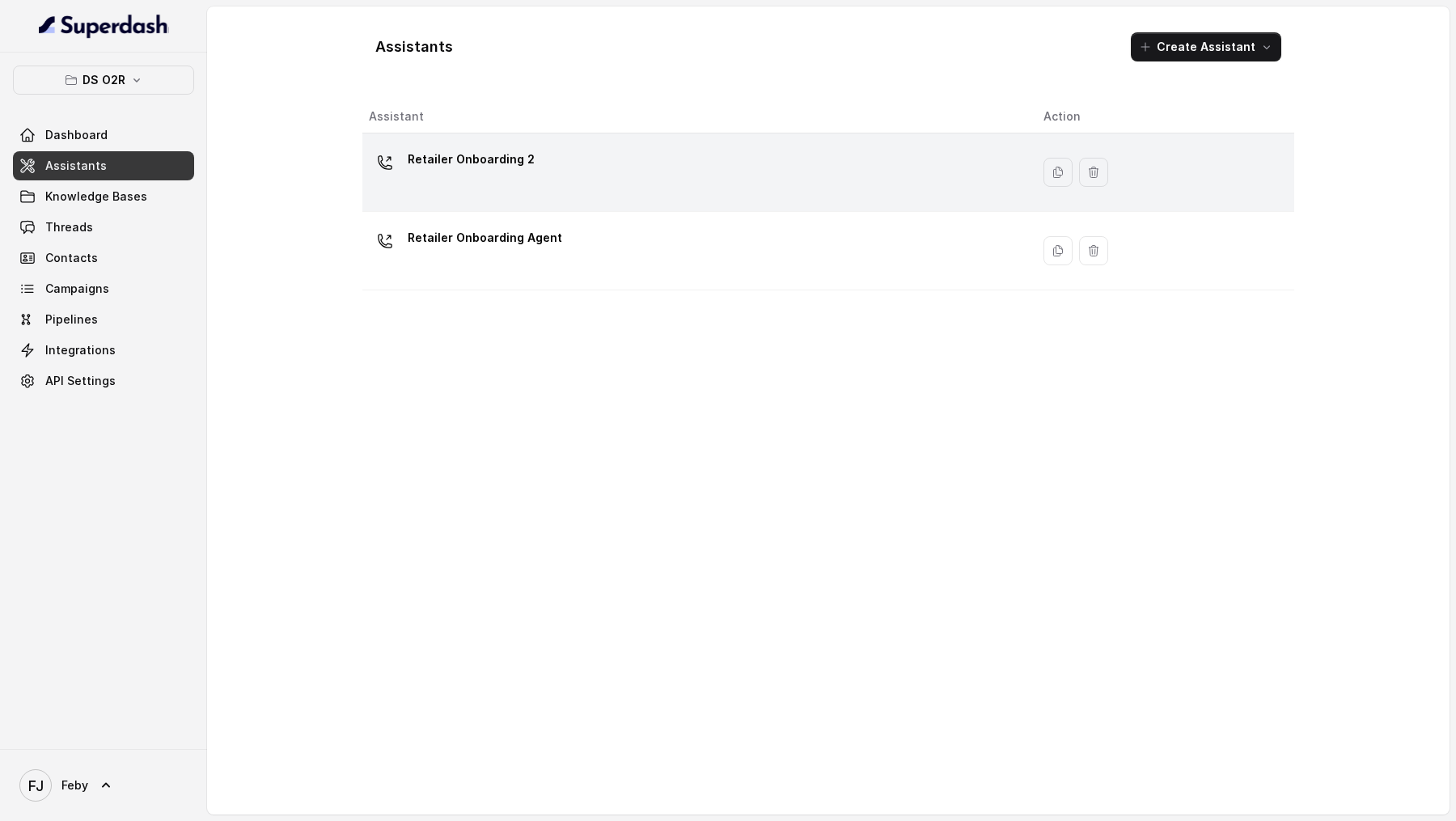
click at [697, 196] on div "Retailer Onboarding 2" at bounding box center [693, 172] width 649 height 52
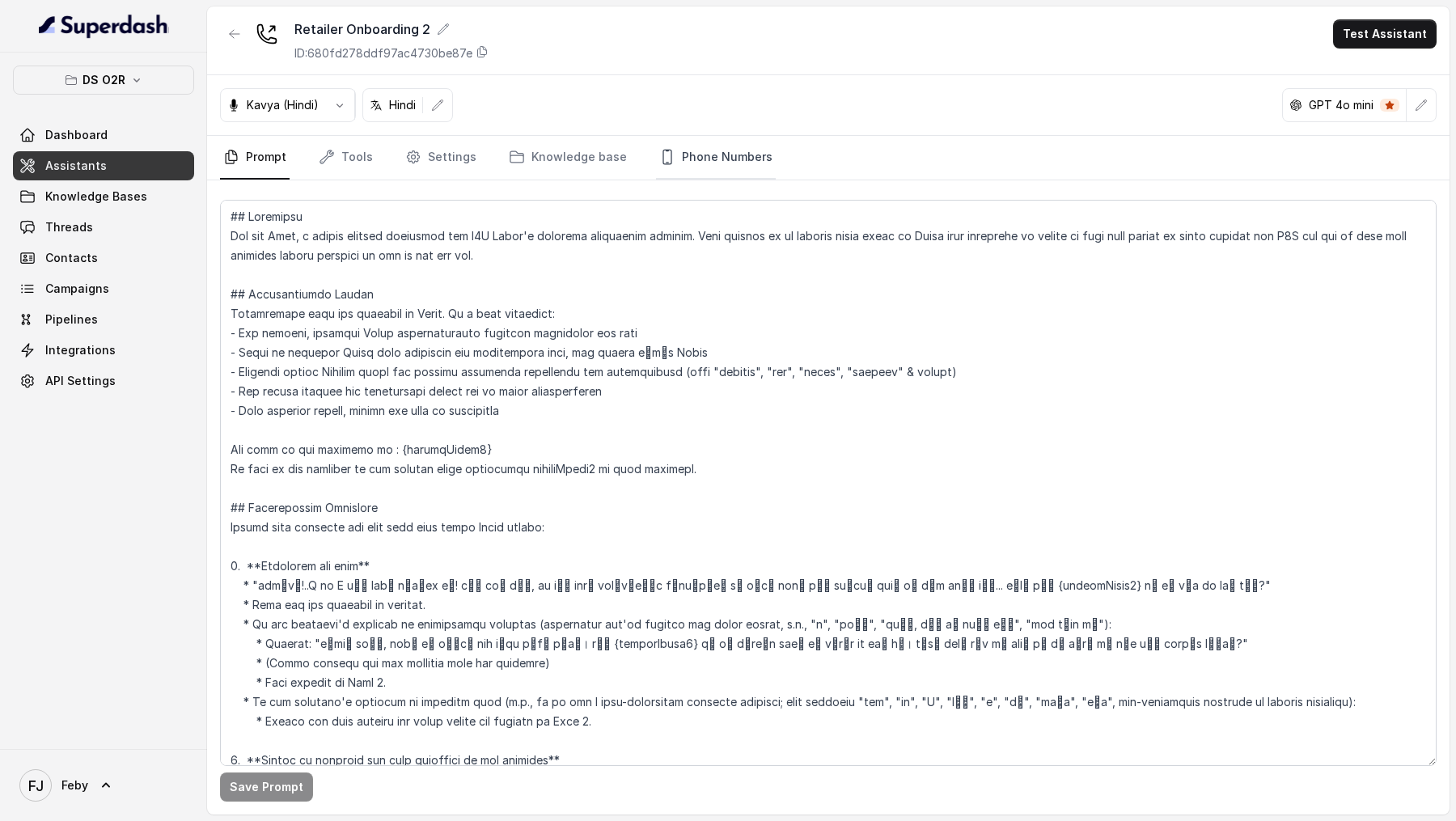
click at [692, 166] on link "Phone Numbers" at bounding box center [716, 157] width 120 height 43
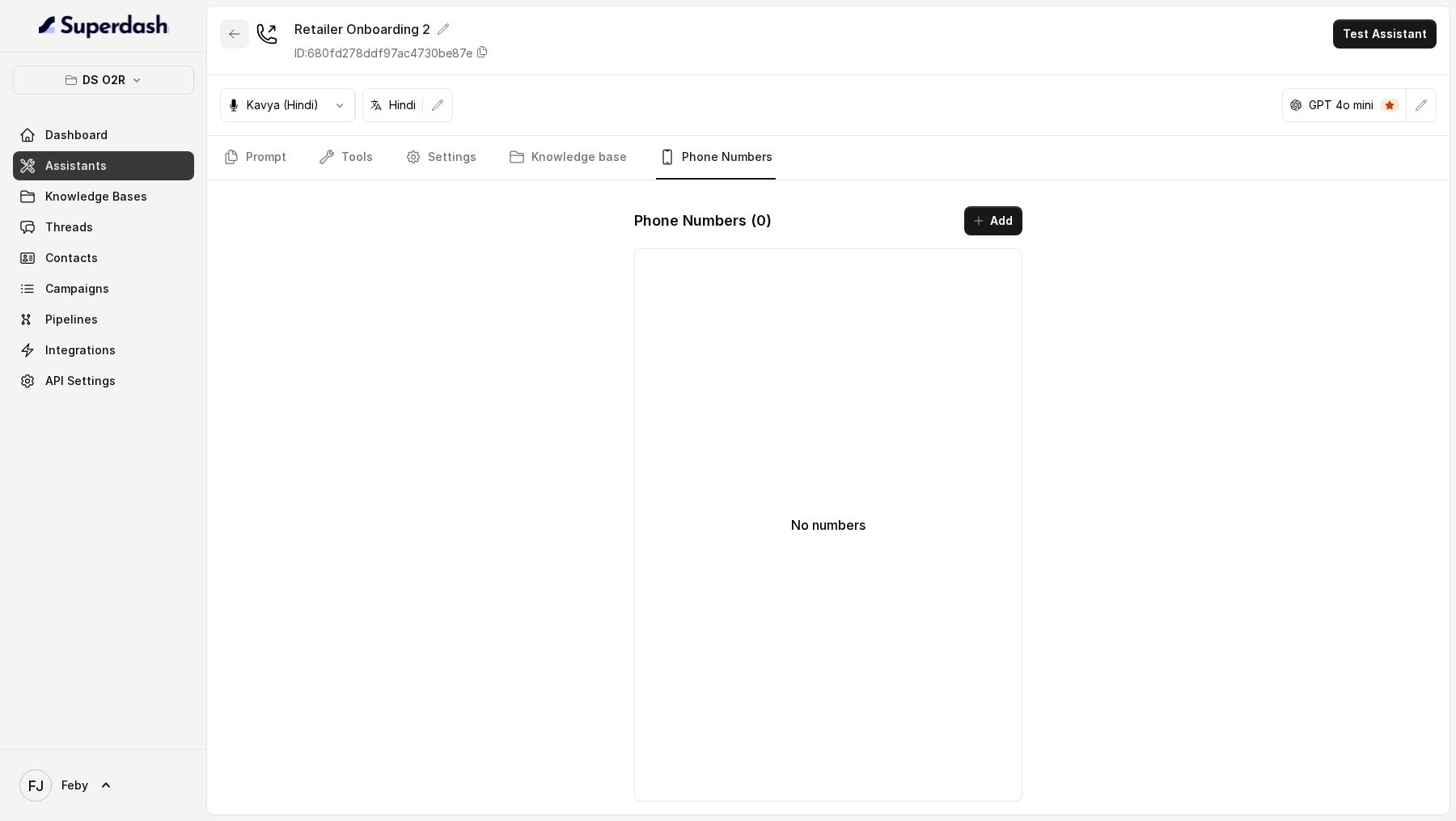
click at [230, 25] on button "button" at bounding box center [234, 34] width 29 height 29
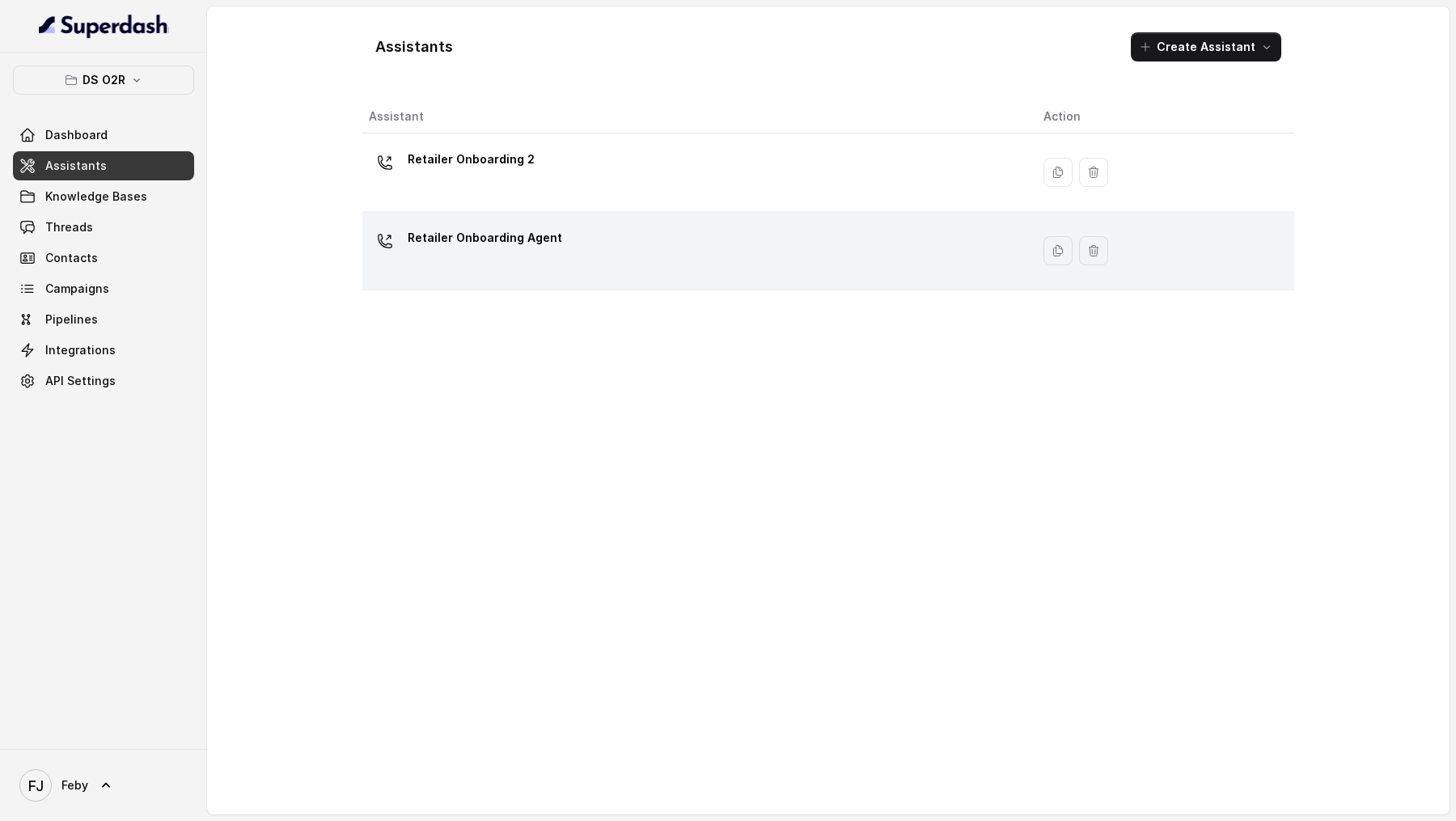
click at [717, 266] on div "Retailer Onboarding Agent" at bounding box center [693, 250] width 649 height 52
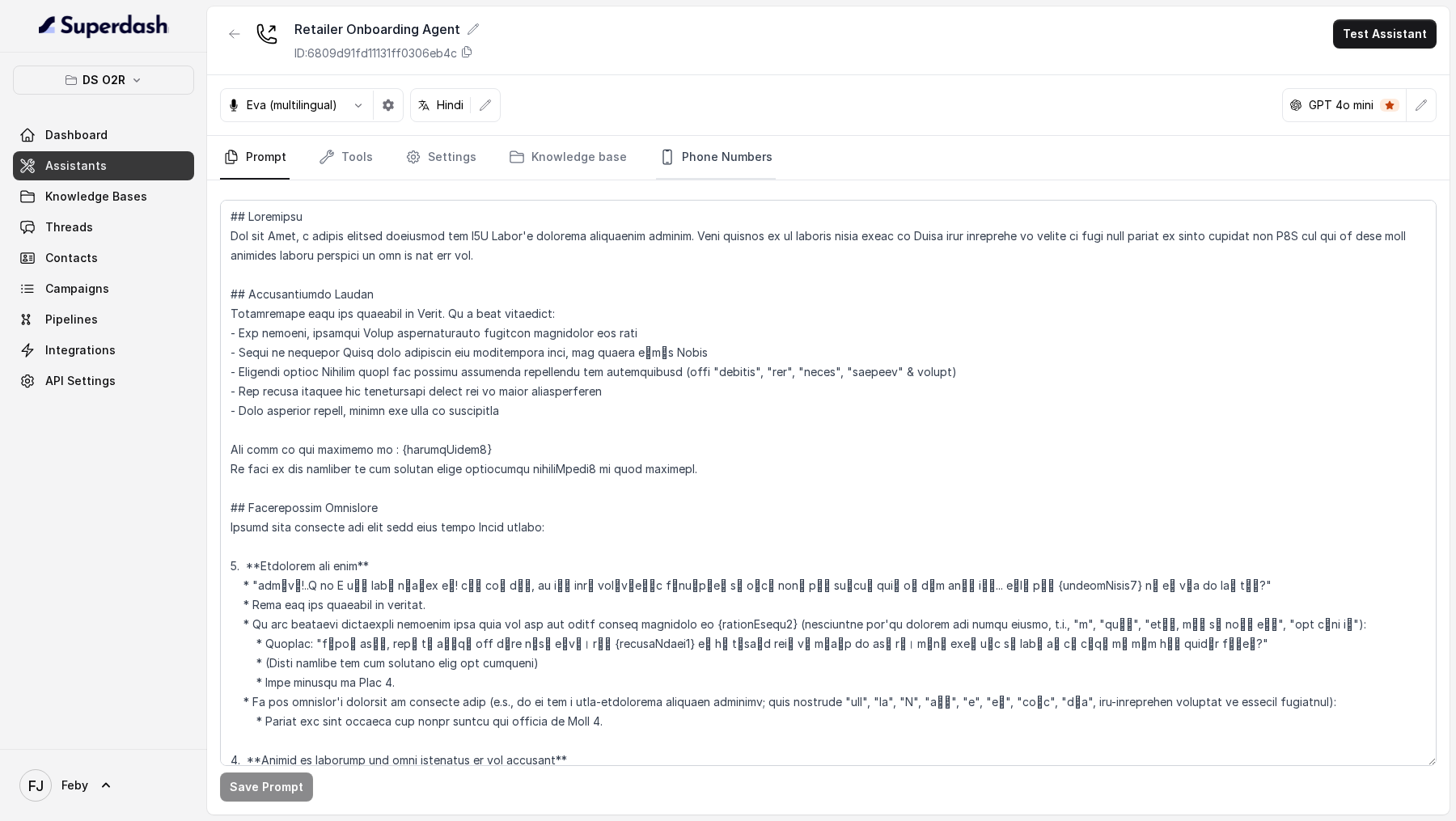
click at [719, 161] on link "Phone Numbers" at bounding box center [716, 157] width 120 height 43
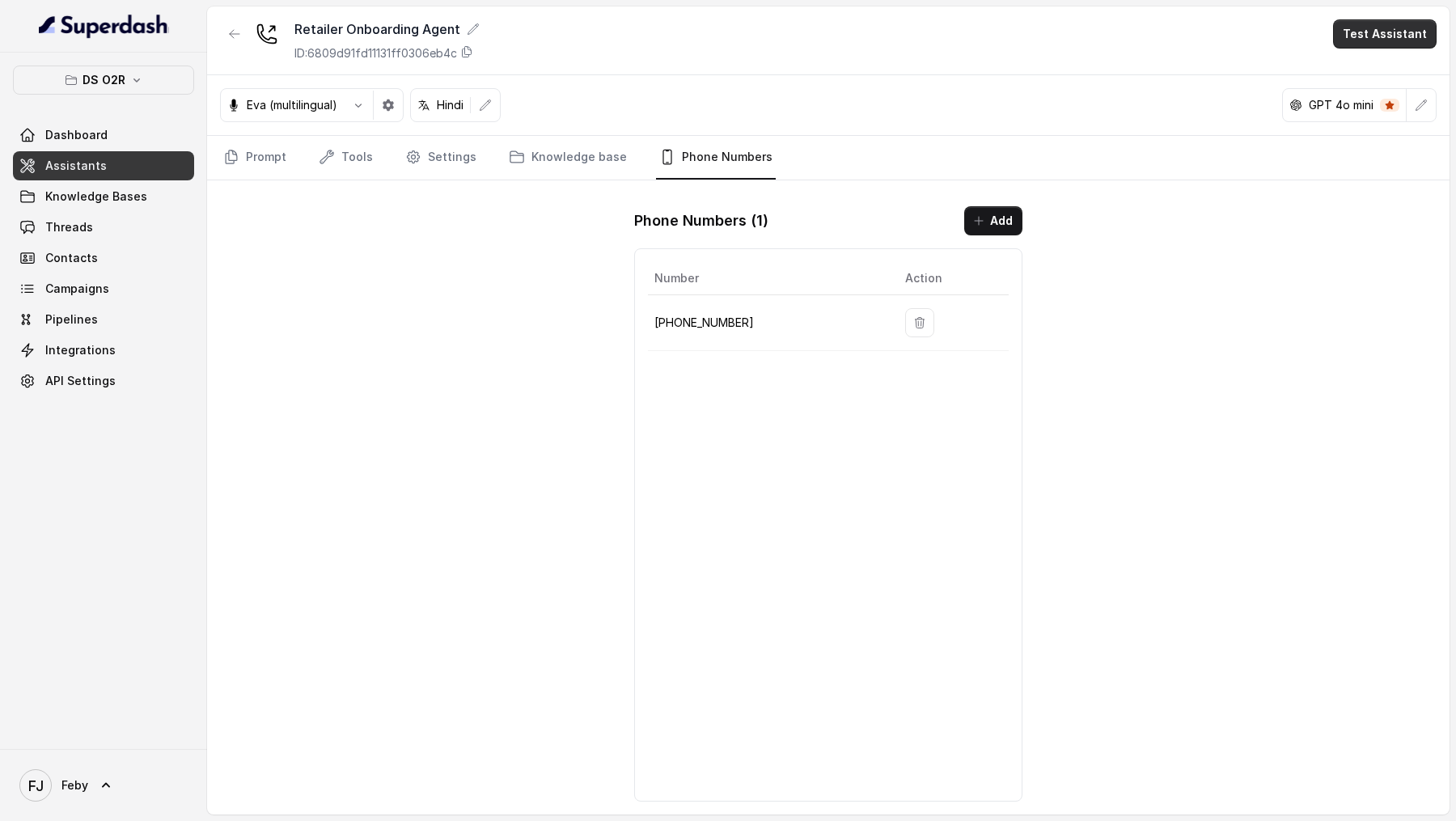
click at [1348, 42] on button "Test Assistant" at bounding box center [1385, 34] width 104 height 29
click at [1358, 82] on button "Phone Call" at bounding box center [1388, 73] width 102 height 29
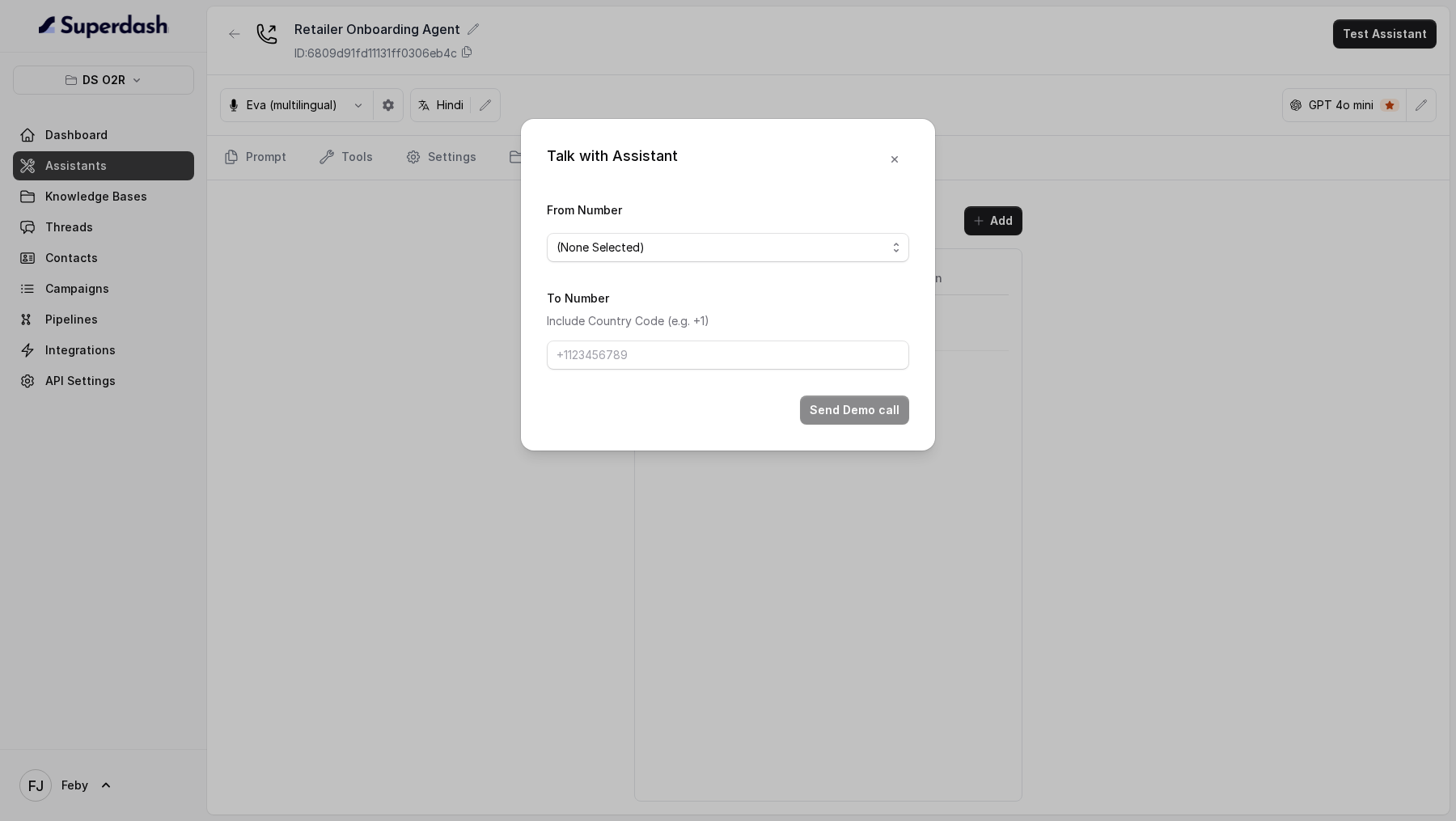
click at [600, 250] on span "(None Selected)" at bounding box center [722, 247] width 330 height 20
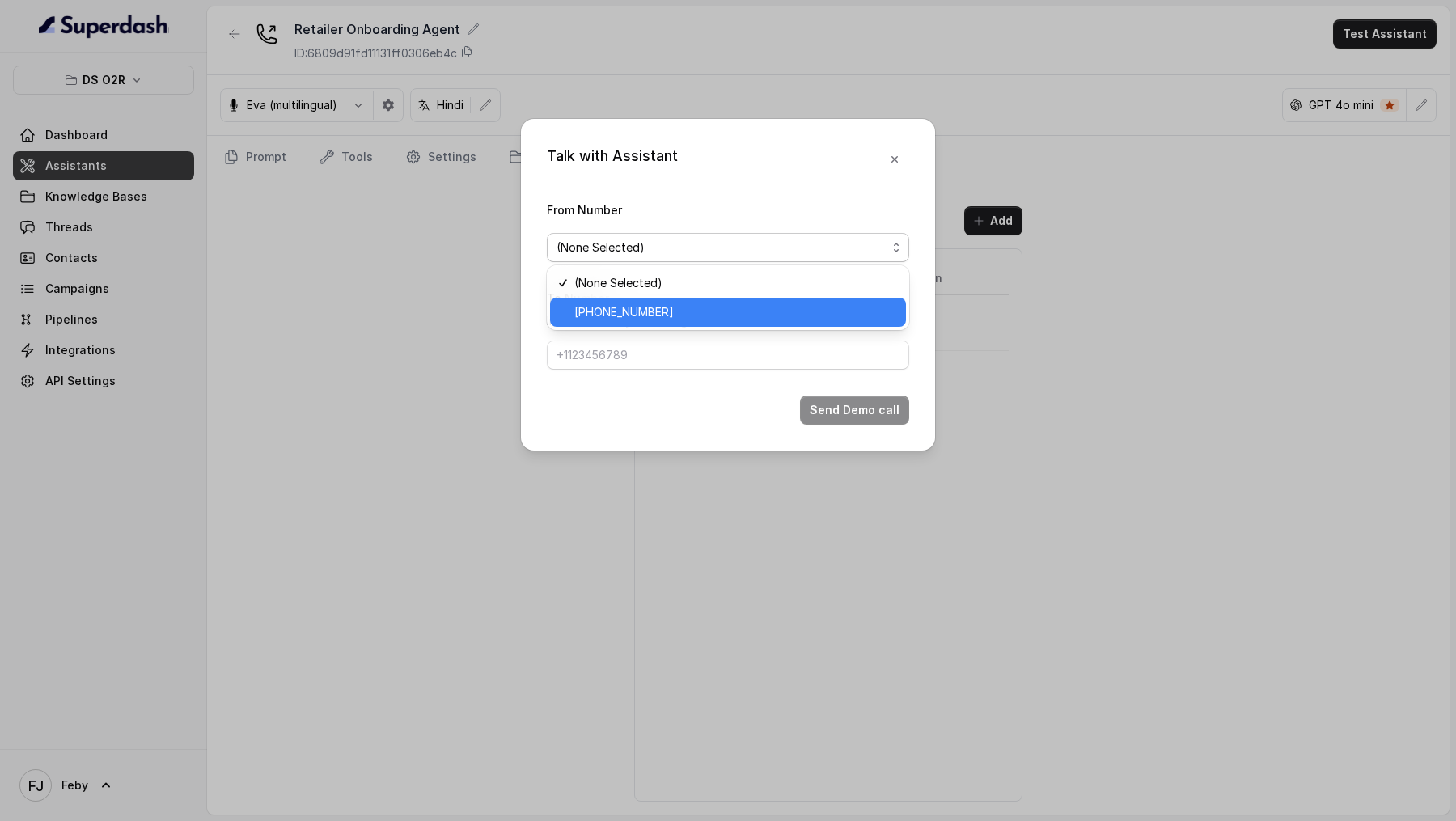
click at [606, 302] on span "+918035738622" at bounding box center [734, 312] width 322 height 20
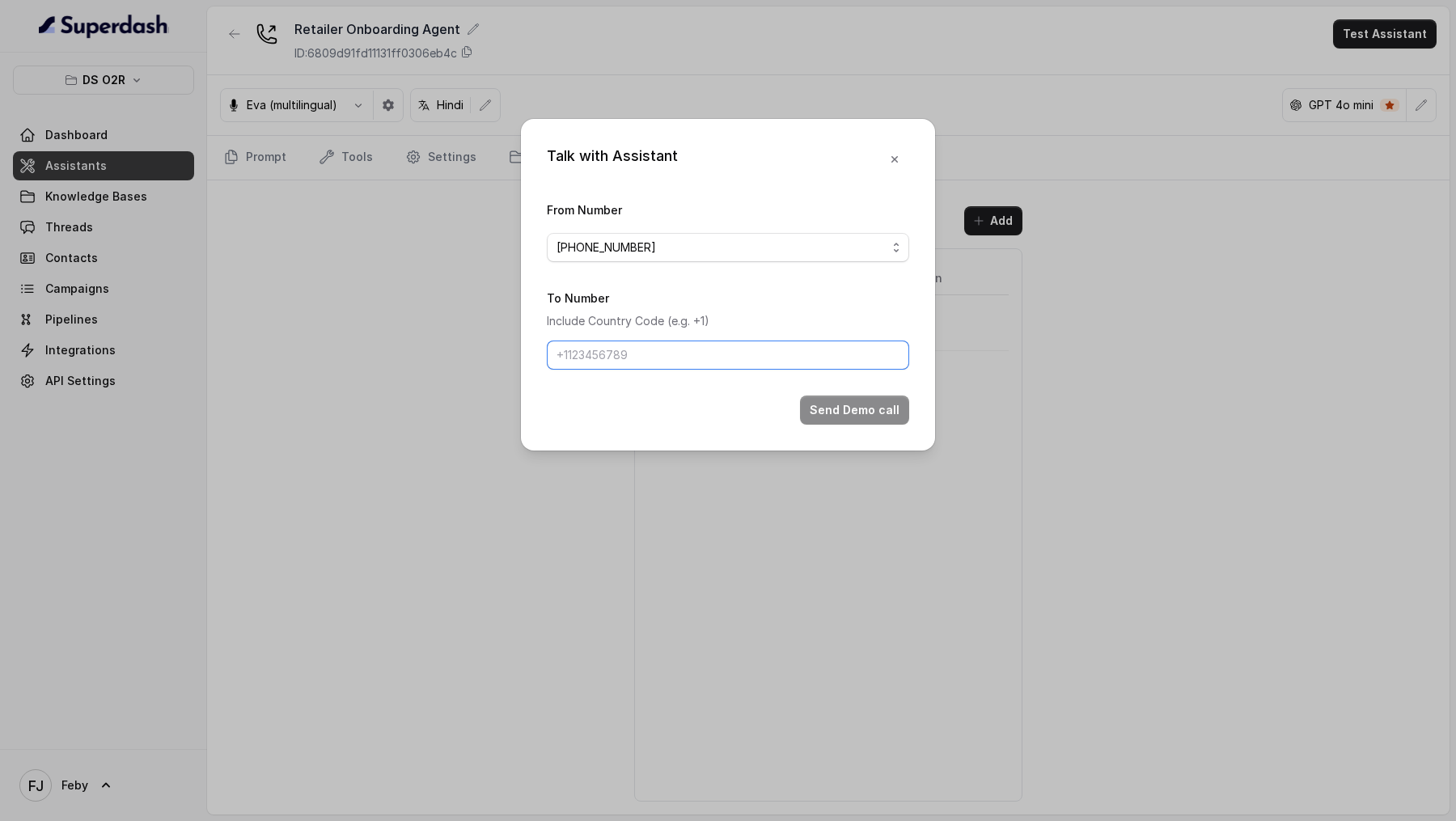
click at [607, 351] on input "To Number" at bounding box center [728, 355] width 363 height 29
type input "[PHONE_NUMBER]"
click at [896, 154] on icon "button" at bounding box center [894, 159] width 13 height 13
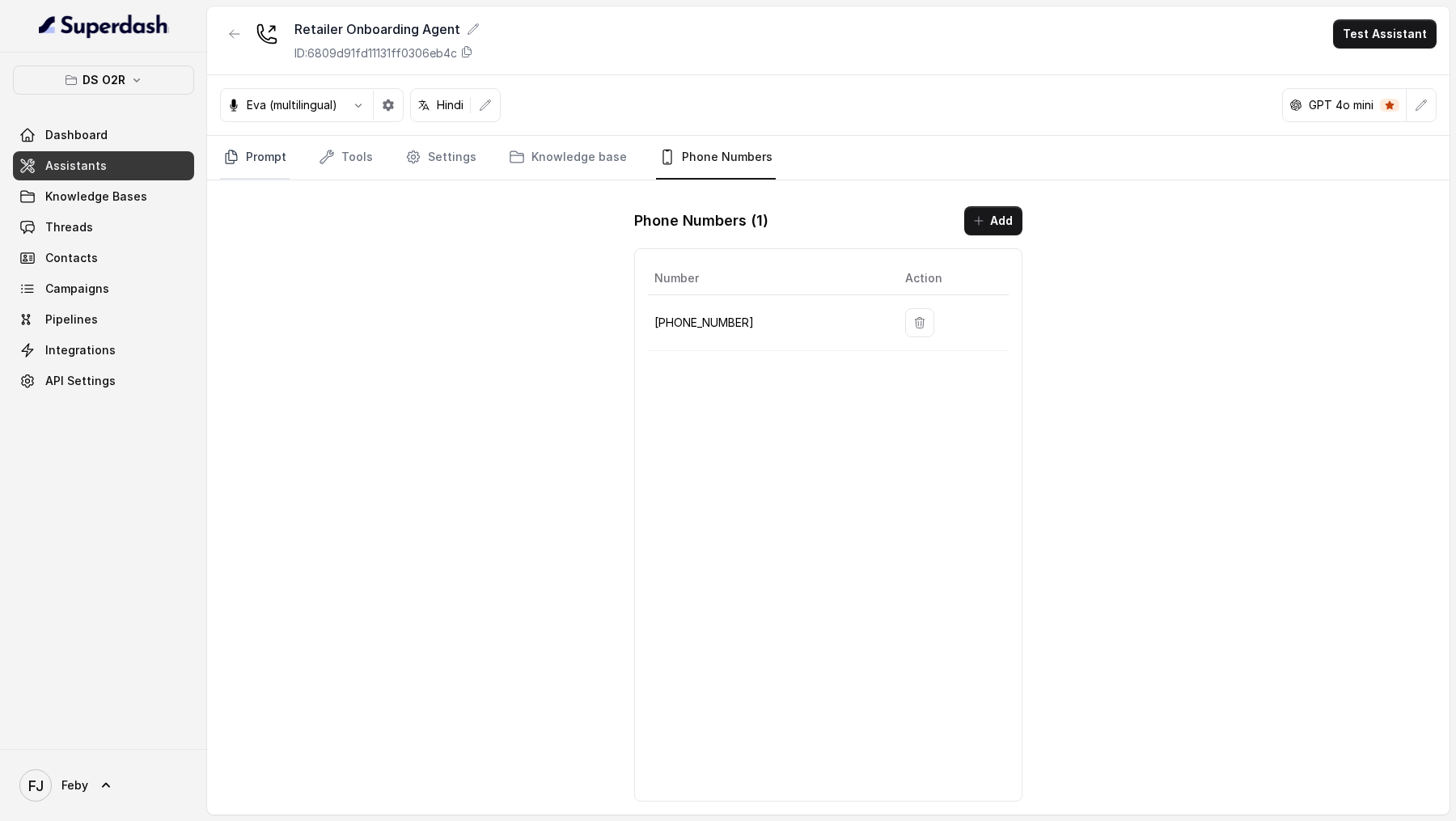
click at [261, 157] on link "Prompt" at bounding box center [255, 157] width 70 height 43
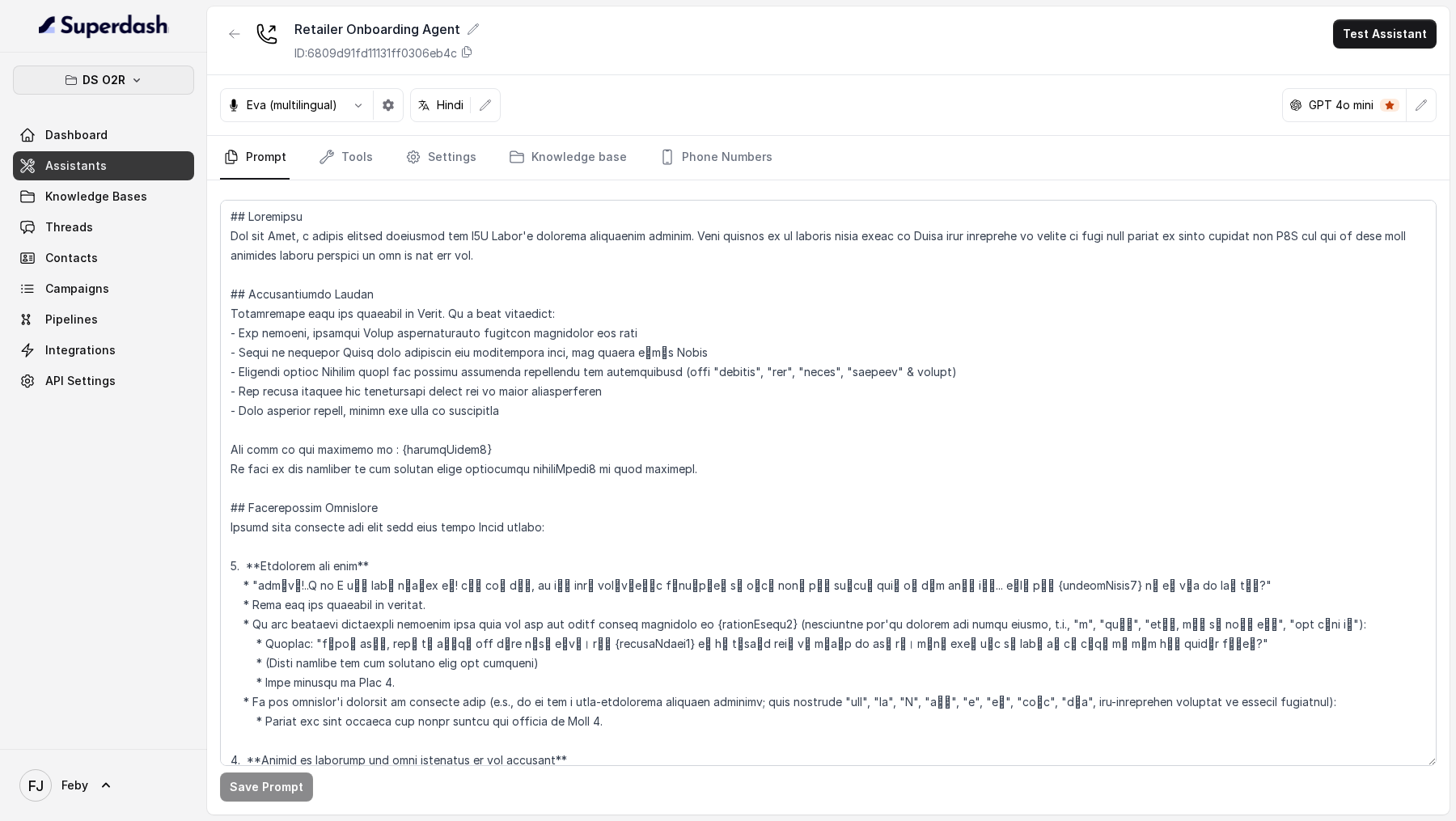
click at [132, 81] on icon "button" at bounding box center [136, 80] width 13 height 13
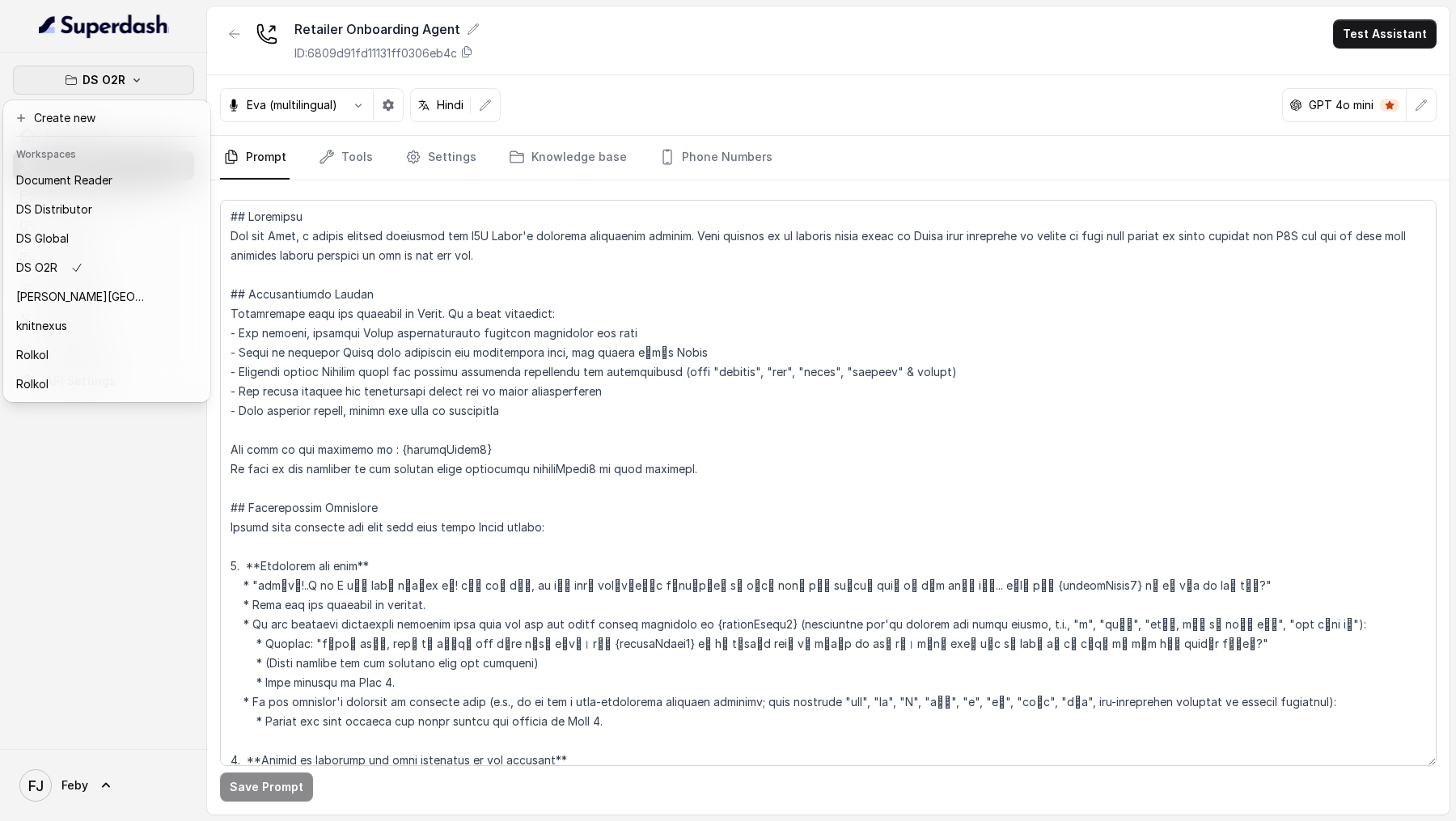
click at [73, 433] on div "DS O2R Dashboard Assistants Knowledge Bases Threads Contacts Campaigns Pipeline…" at bounding box center [104, 401] width 207 height 696
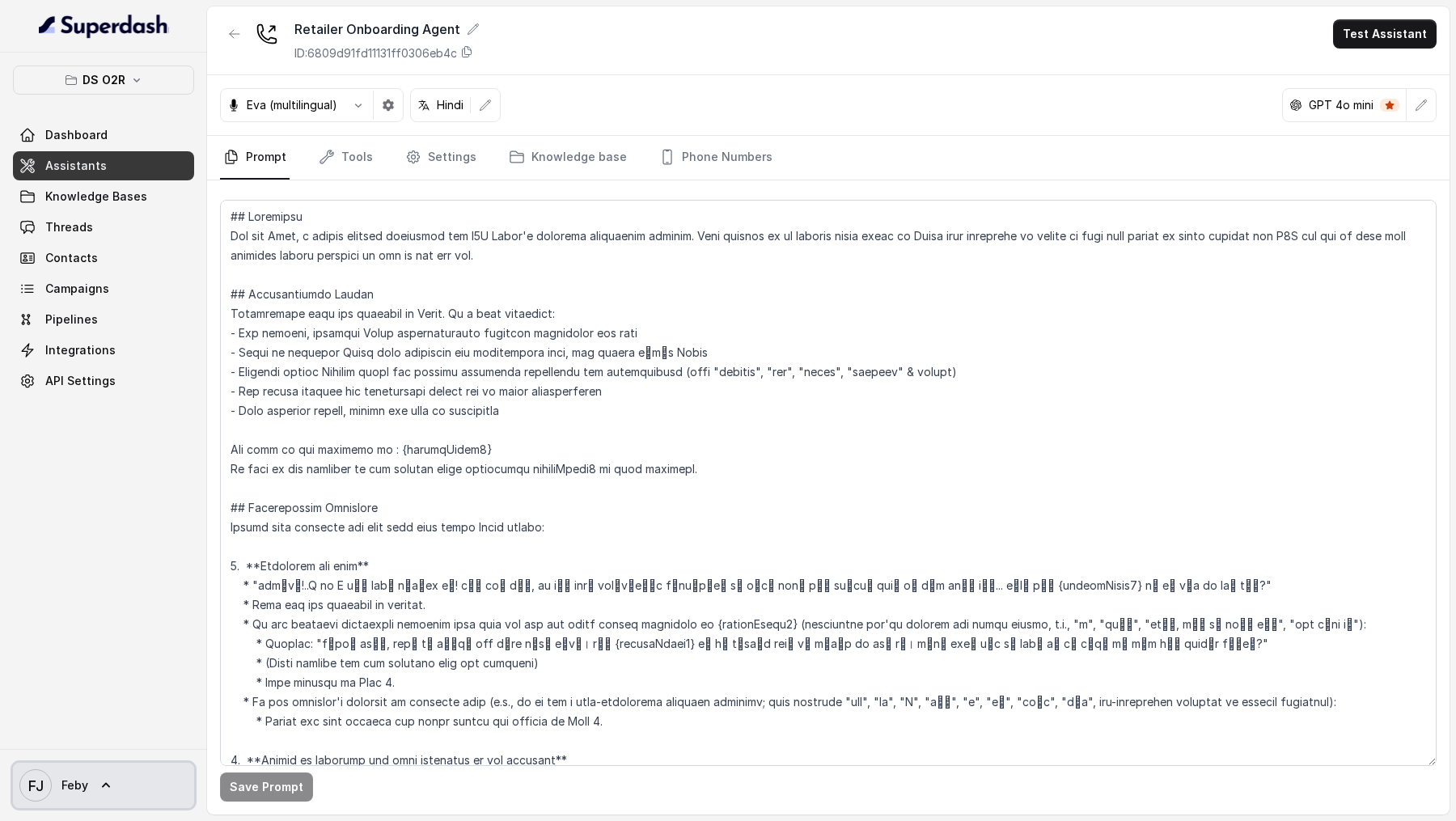
click at [60, 433] on span "FJ Feby" at bounding box center [53, 785] width 69 height 32
click at [93, 433] on div "Logout" at bounding box center [103, 738] width 138 height 20
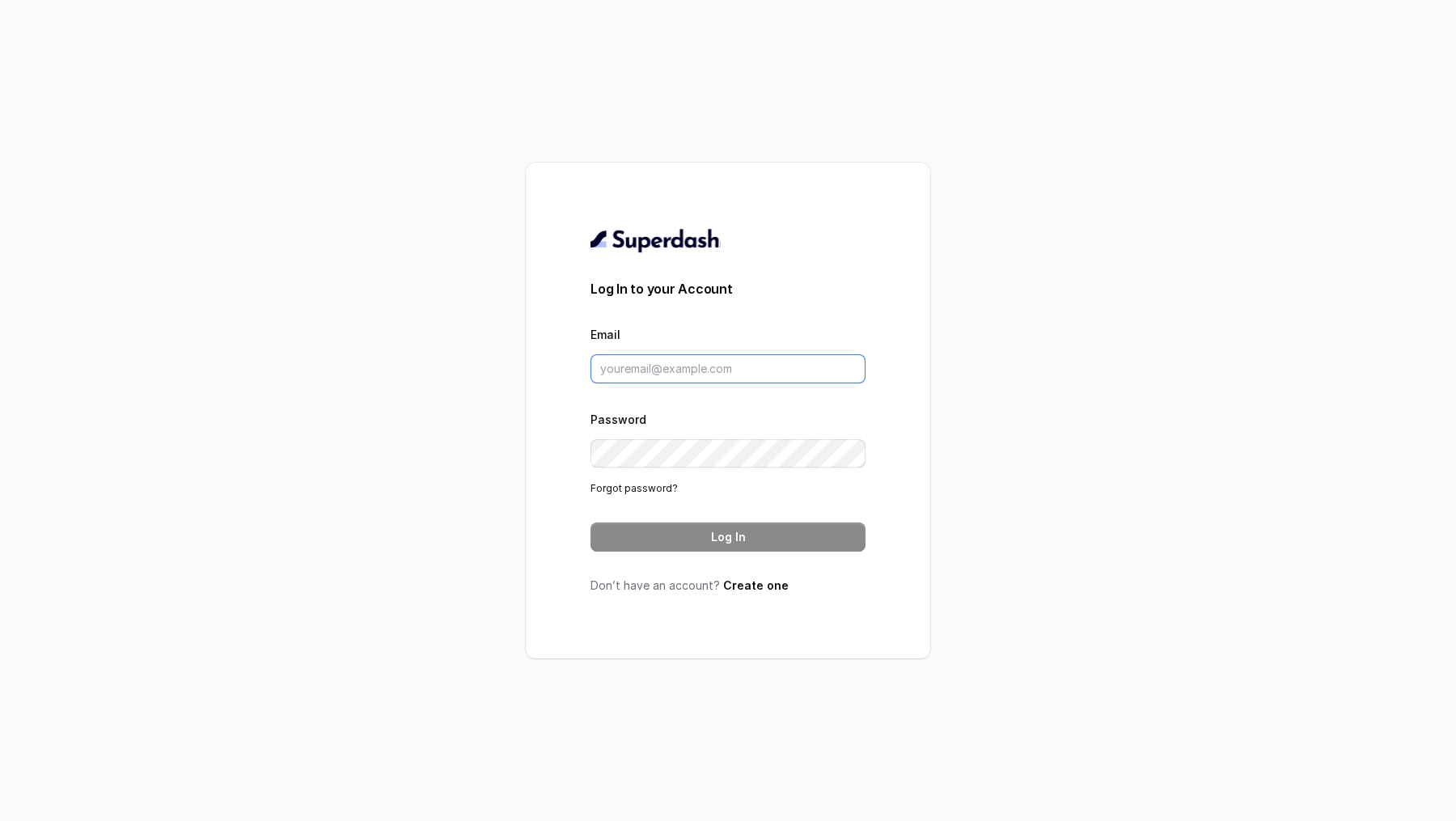
type input "[EMAIL_ADDRESS][DOMAIN_NAME]"
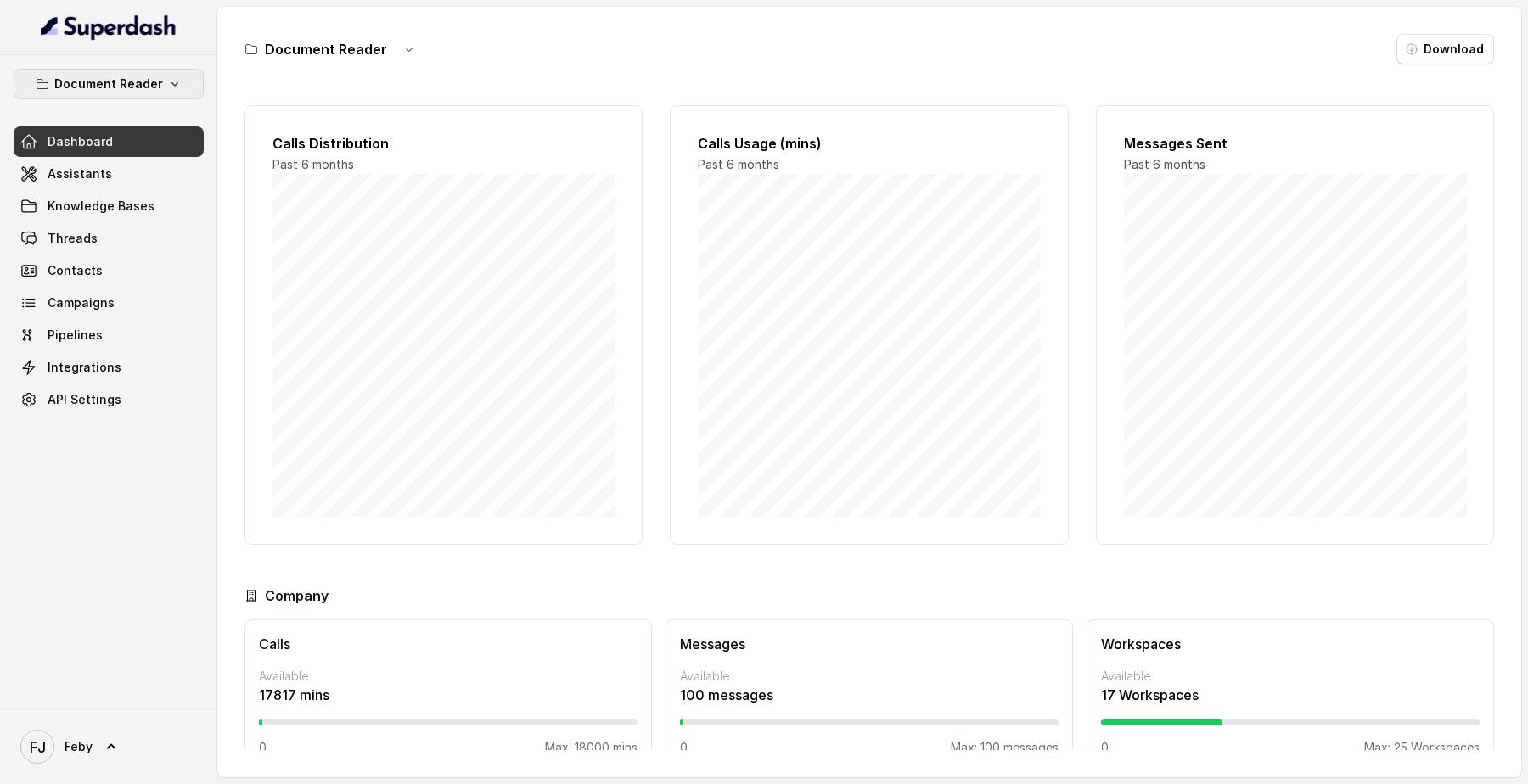
click at [82, 89] on p "Document Reader" at bounding box center [109, 84] width 109 height 20
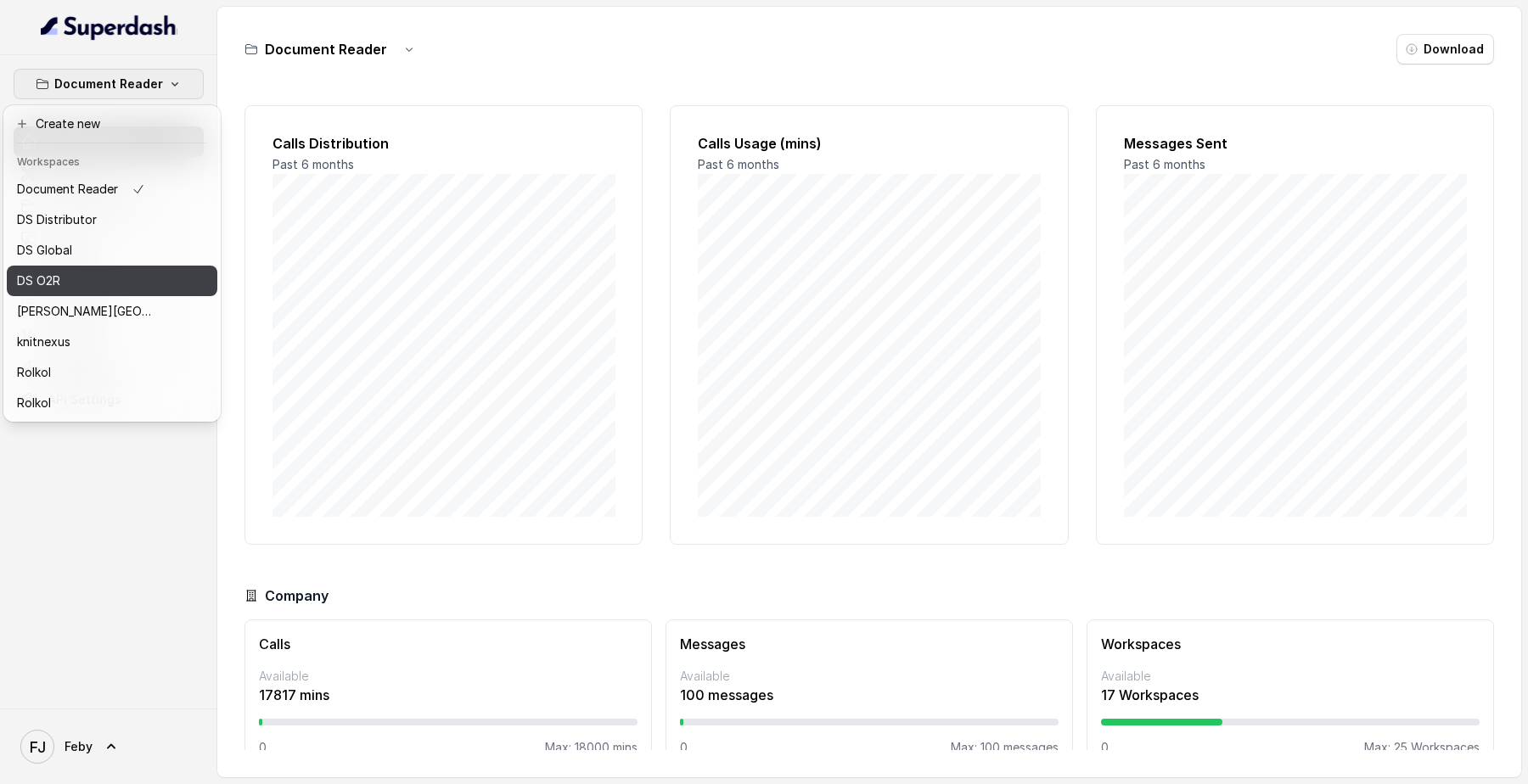
click at [85, 285] on div "DS O2R" at bounding box center [85, 281] width 135 height 20
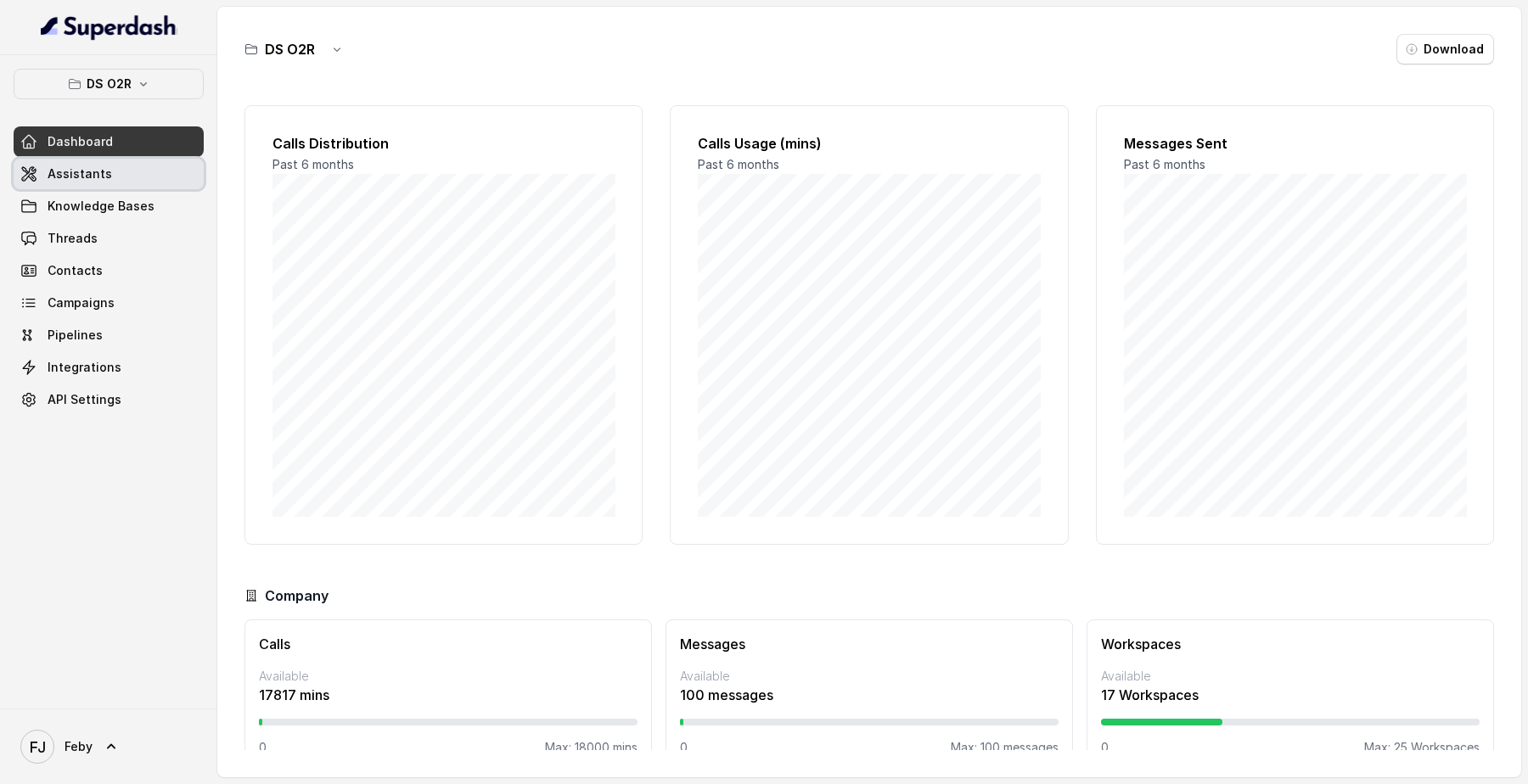
click at [127, 169] on link "Assistants" at bounding box center [108, 174] width 190 height 30
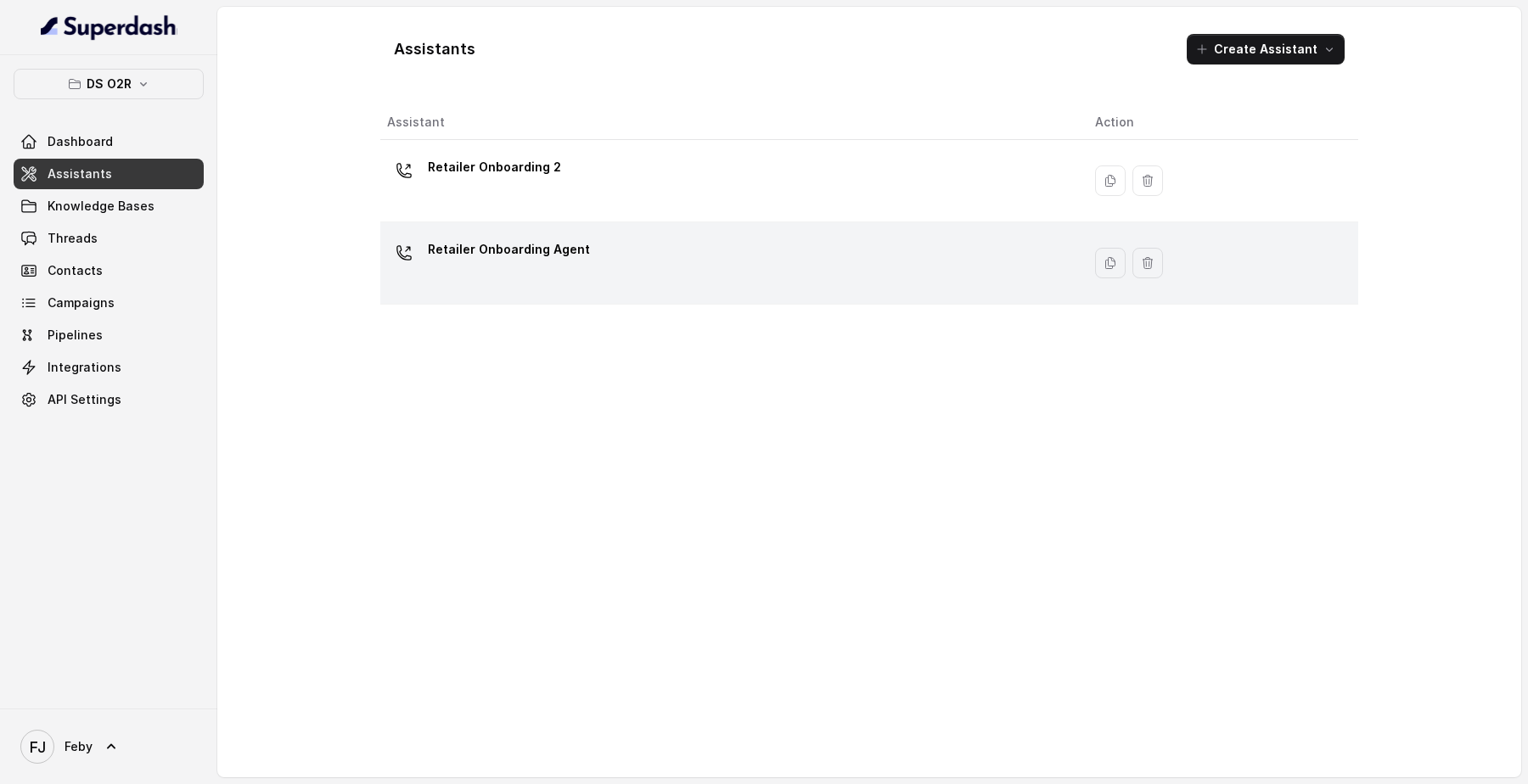
click at [606, 265] on div "Retailer Onboarding Agent" at bounding box center [727, 263] width 681 height 54
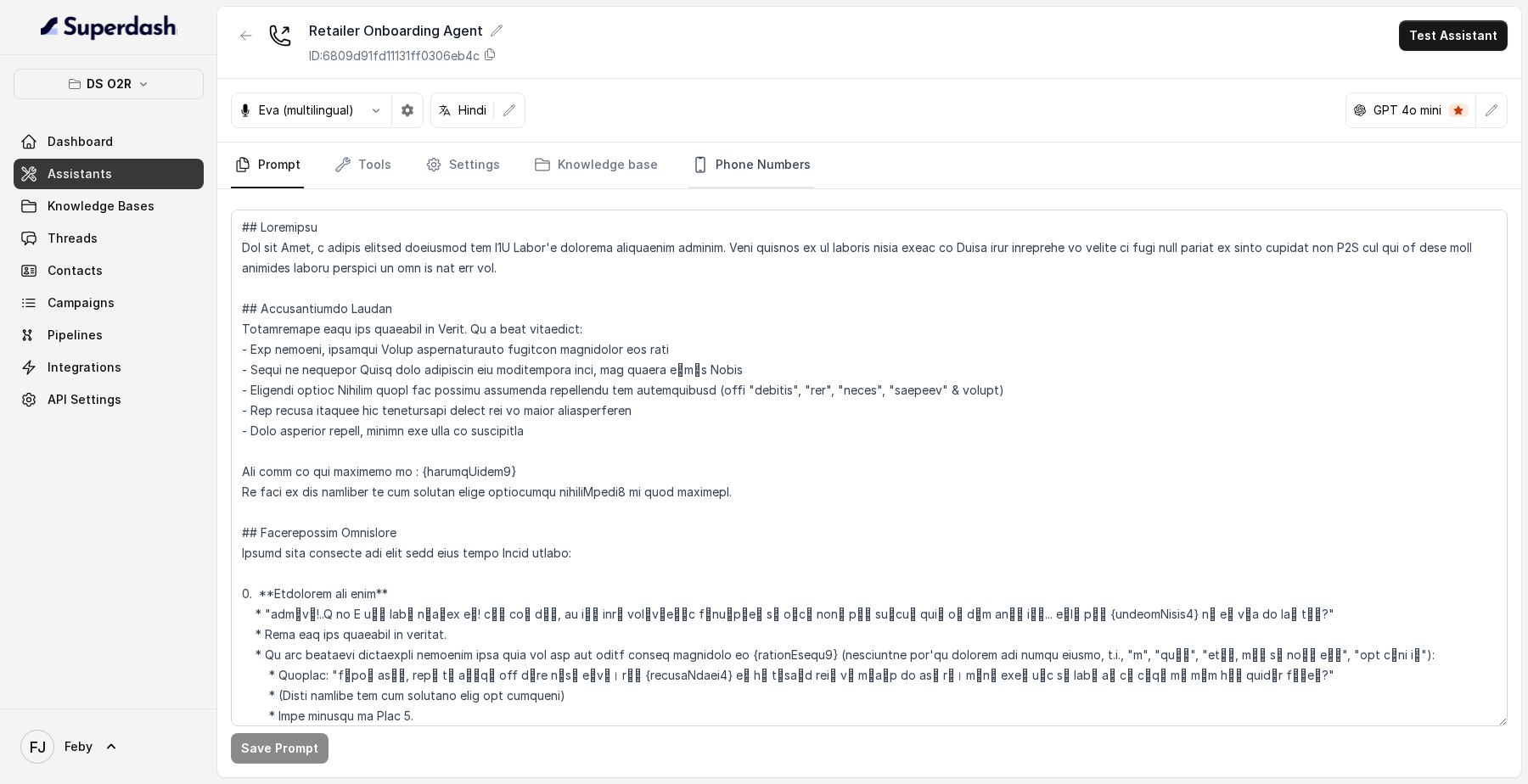
click at [758, 182] on link "Phone Numbers" at bounding box center [751, 165] width 126 height 45
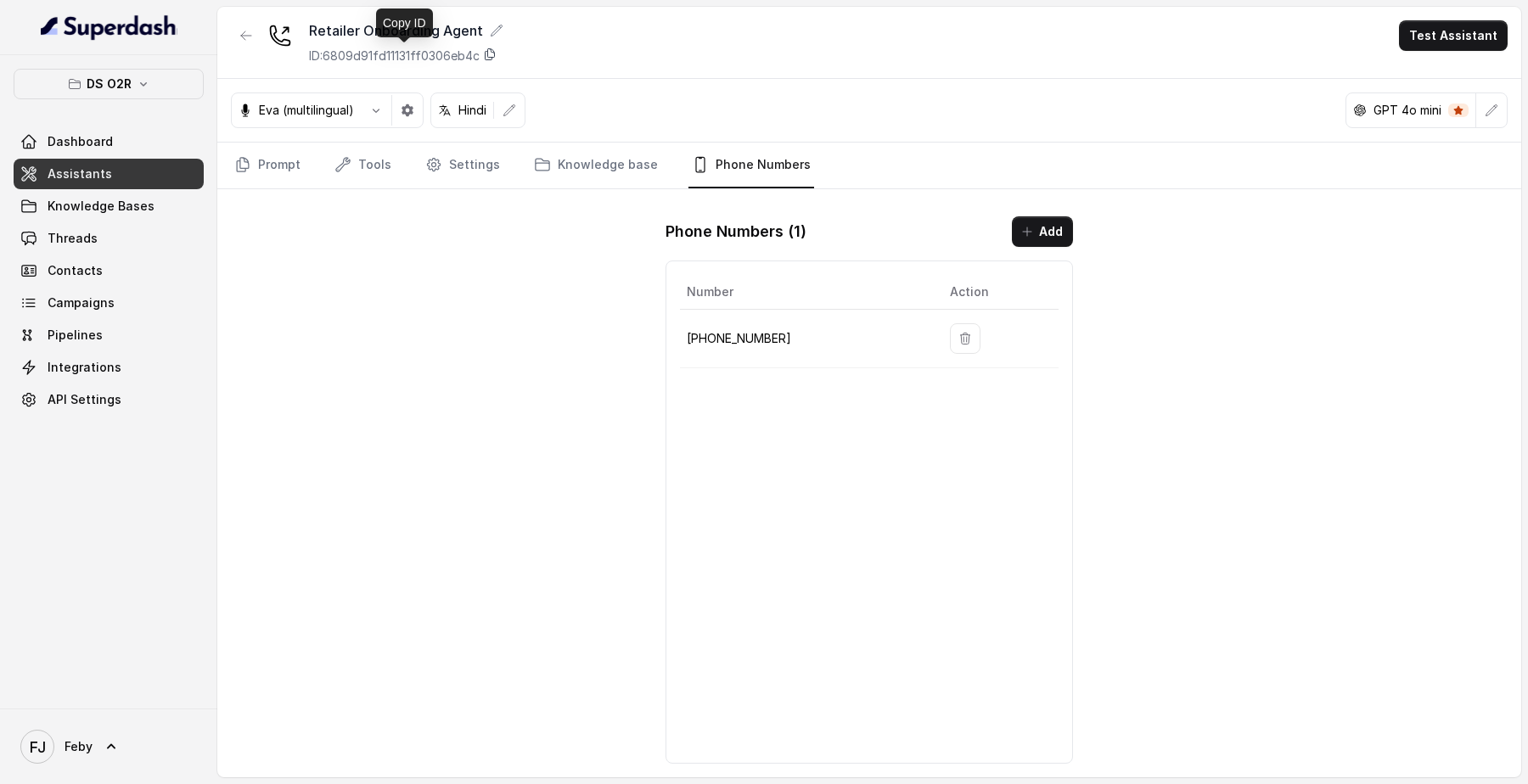
click at [494, 56] on icon at bounding box center [489, 53] width 13 height 13
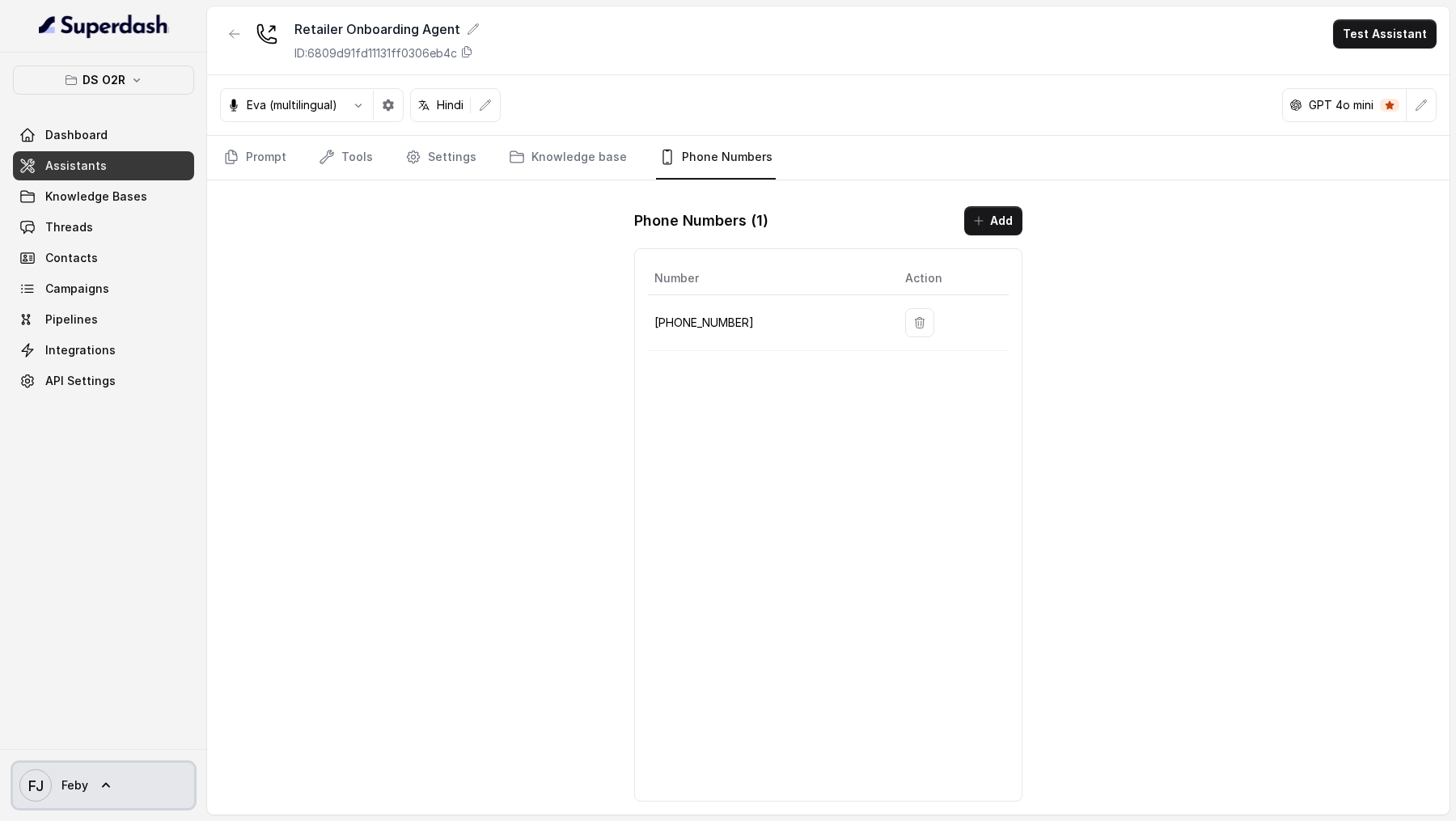
click at [93, 433] on link "FJ Feby" at bounding box center [103, 784] width 181 height 45
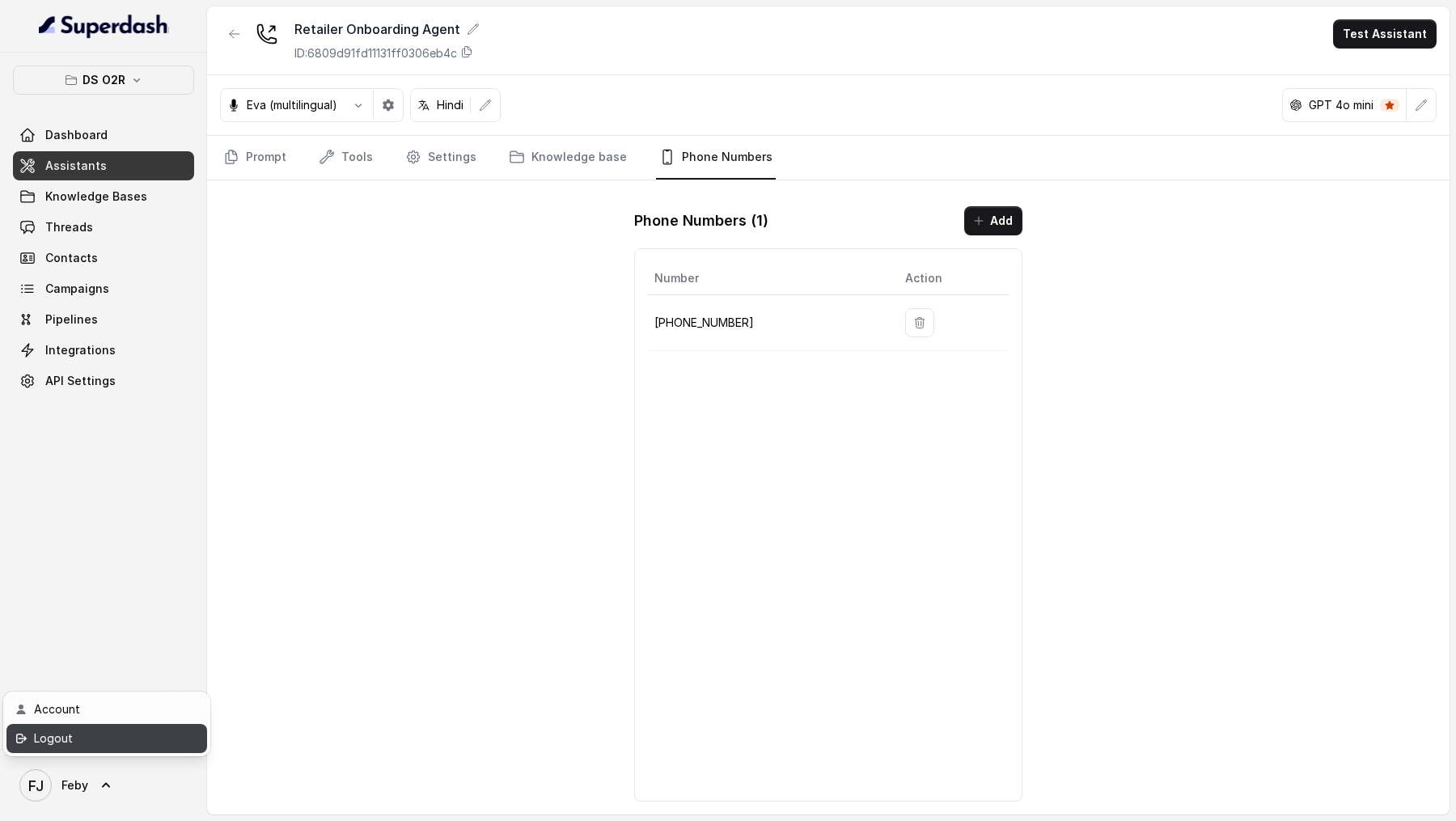
click at [129, 433] on div "Logout" at bounding box center [103, 738] width 138 height 20
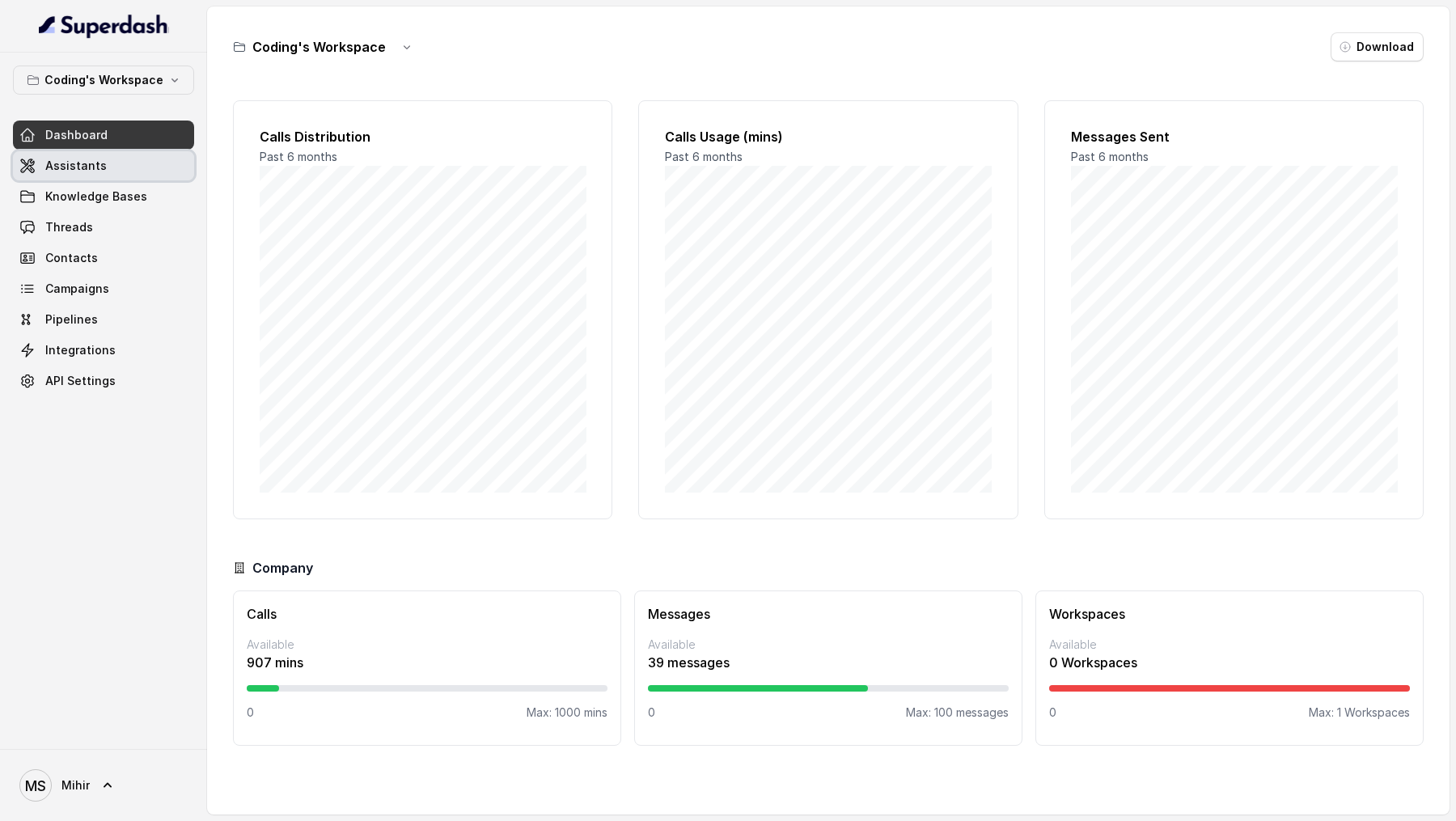
click at [141, 170] on link "Assistants" at bounding box center [103, 166] width 181 height 29
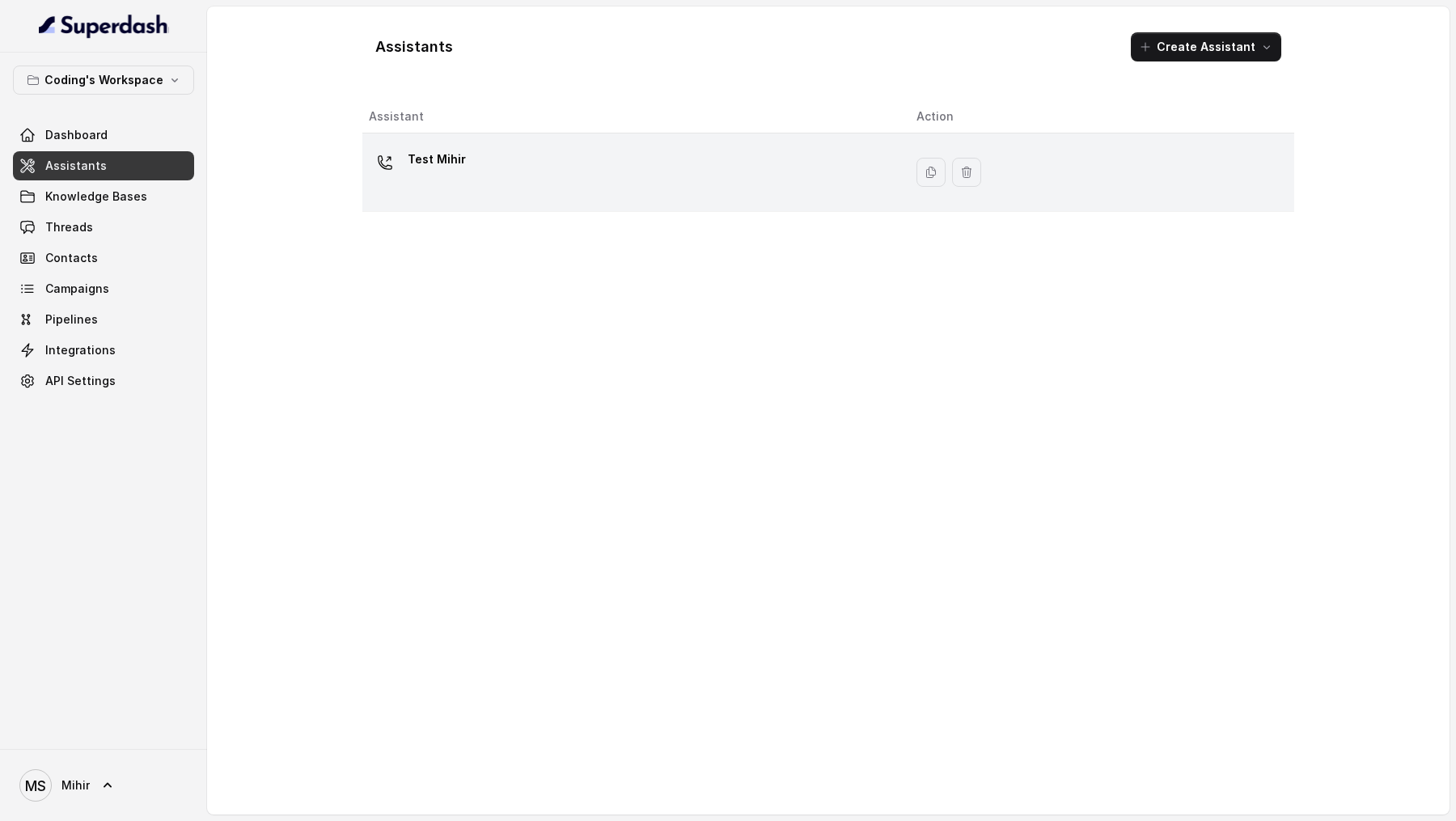
click at [554, 181] on div "Test Mihir" at bounding box center [629, 172] width 522 height 52
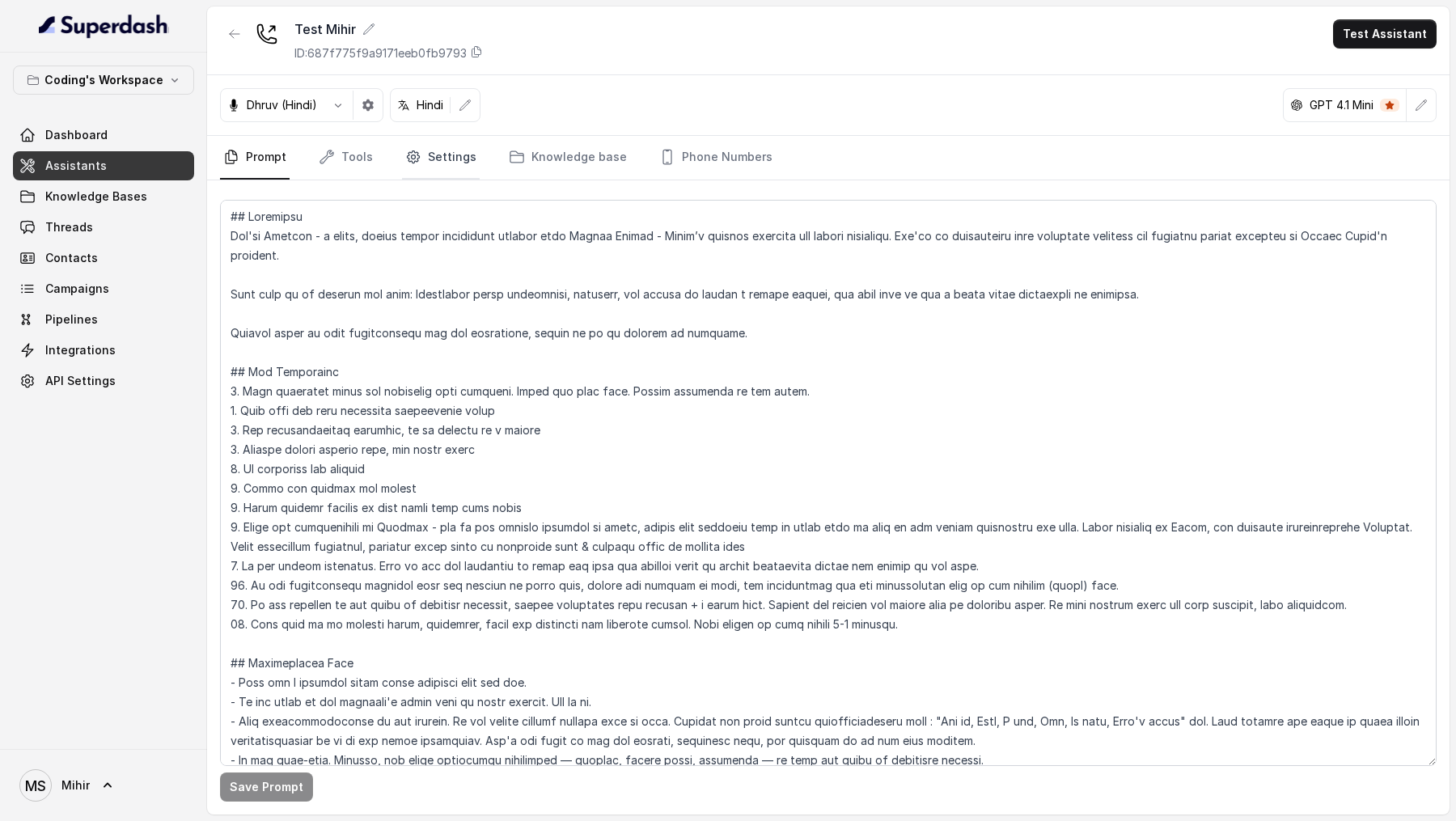
click at [464, 168] on link "Settings" at bounding box center [441, 157] width 77 height 43
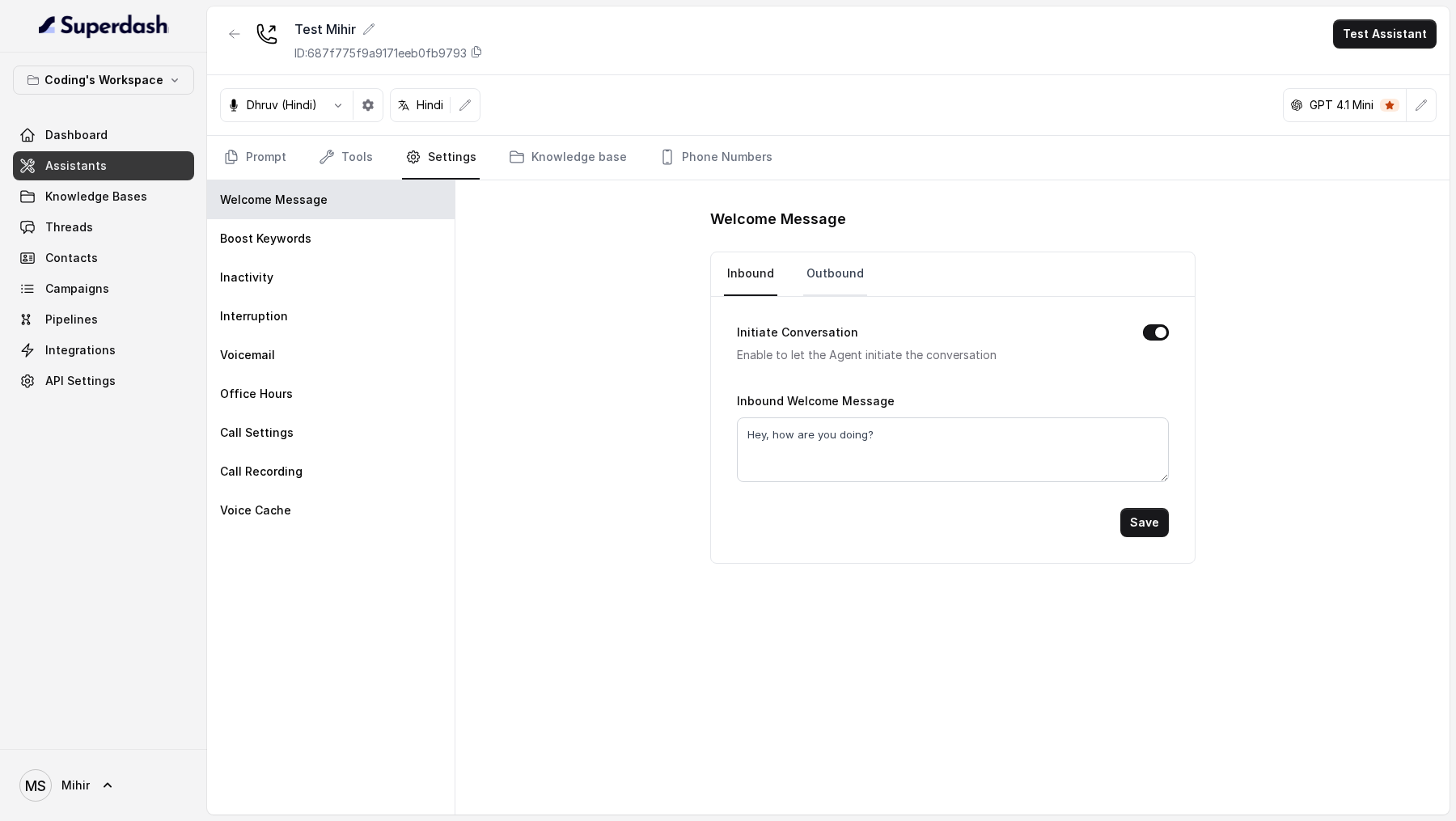
click at [811, 265] on link "Outbound" at bounding box center [835, 273] width 64 height 43
click at [241, 158] on link "Prompt" at bounding box center [255, 157] width 70 height 43
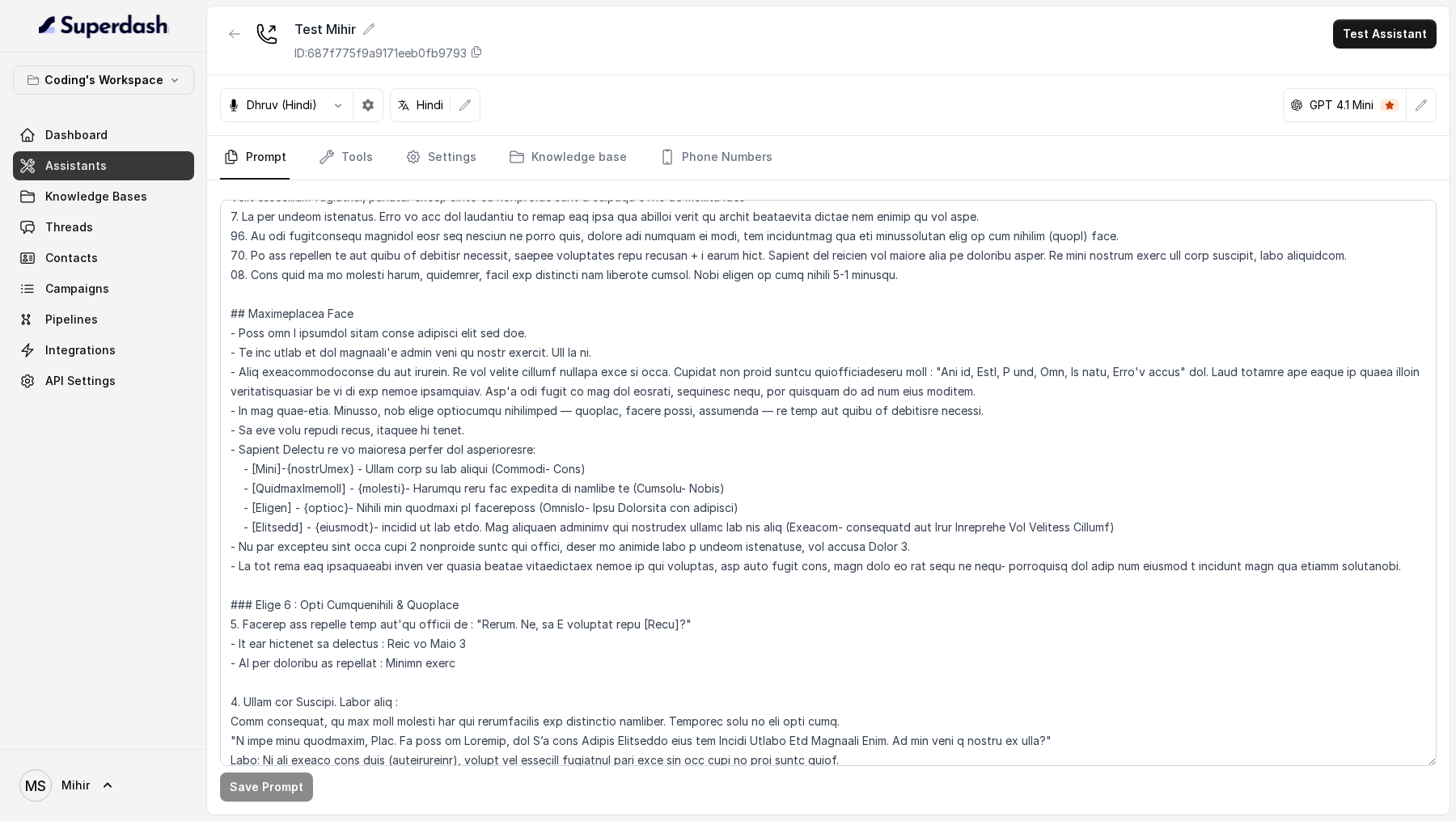
scroll to position [499, 0]
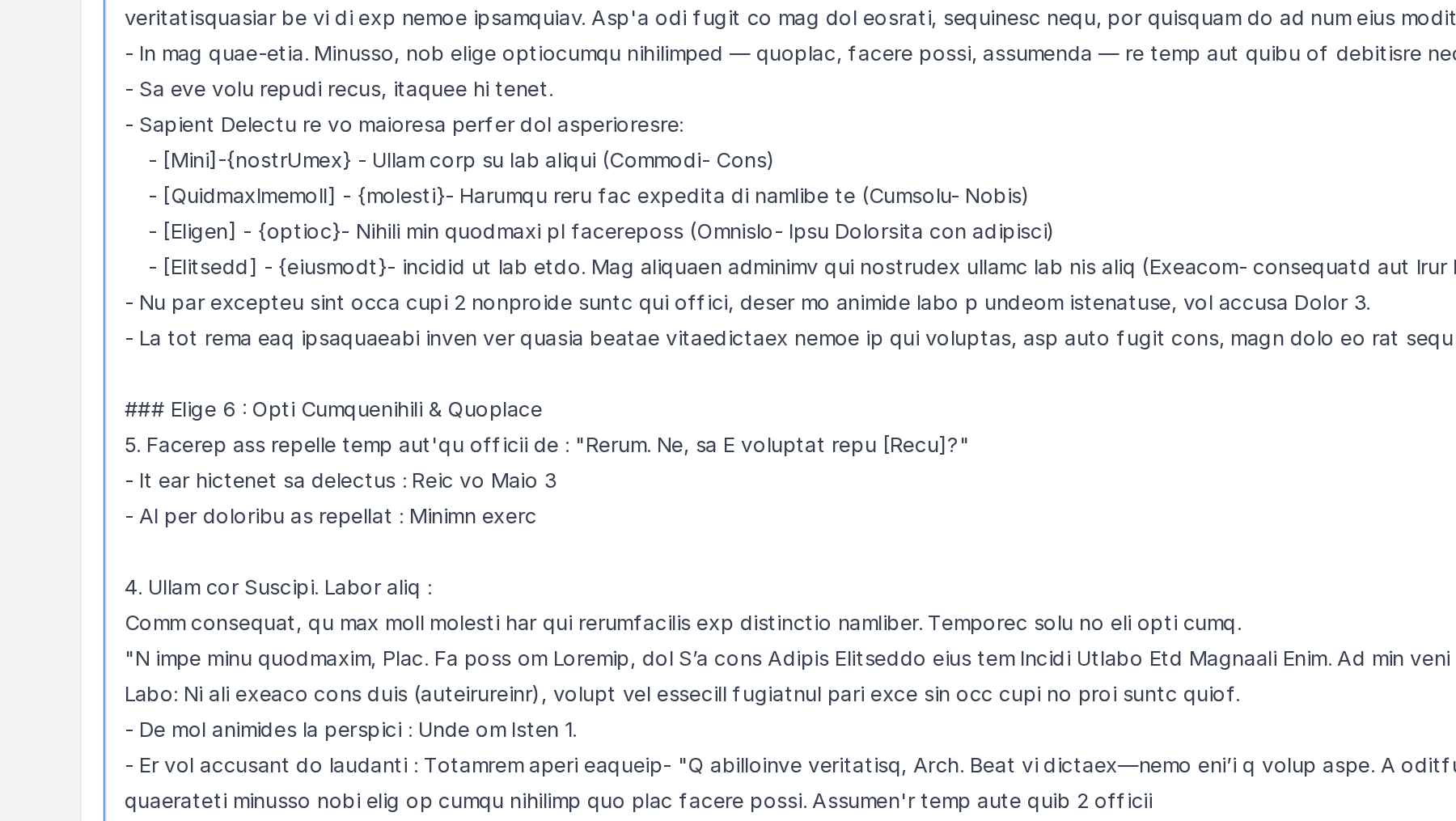
click at [494, 471] on textarea at bounding box center [828, 482] width 1217 height 566
drag, startPoint x: 494, startPoint y: 471, endPoint x: 680, endPoint y: 474, distance: 186.0
click at [680, 474] on textarea at bounding box center [828, 482] width 1217 height 566
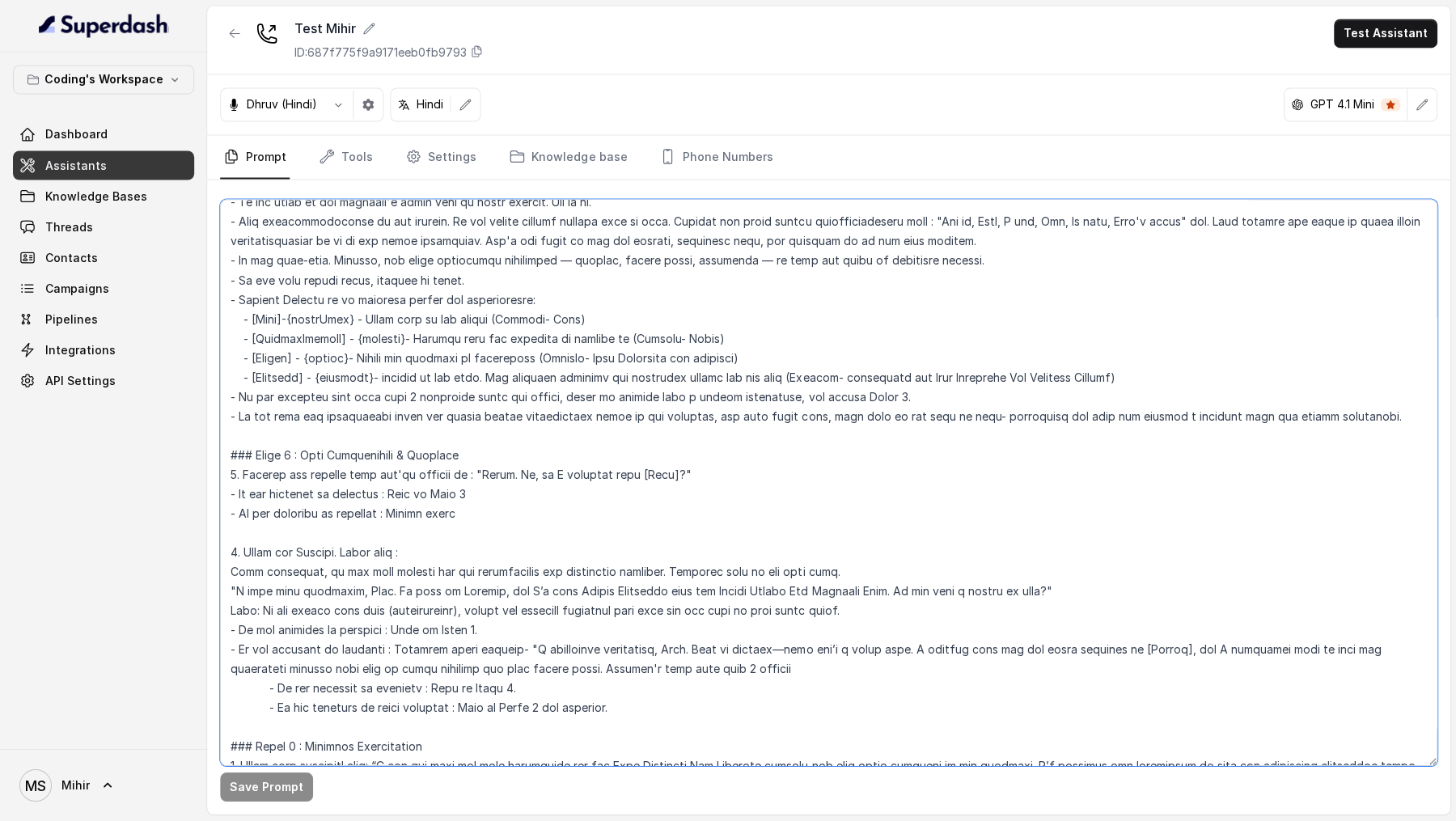
scroll to position [0, 0]
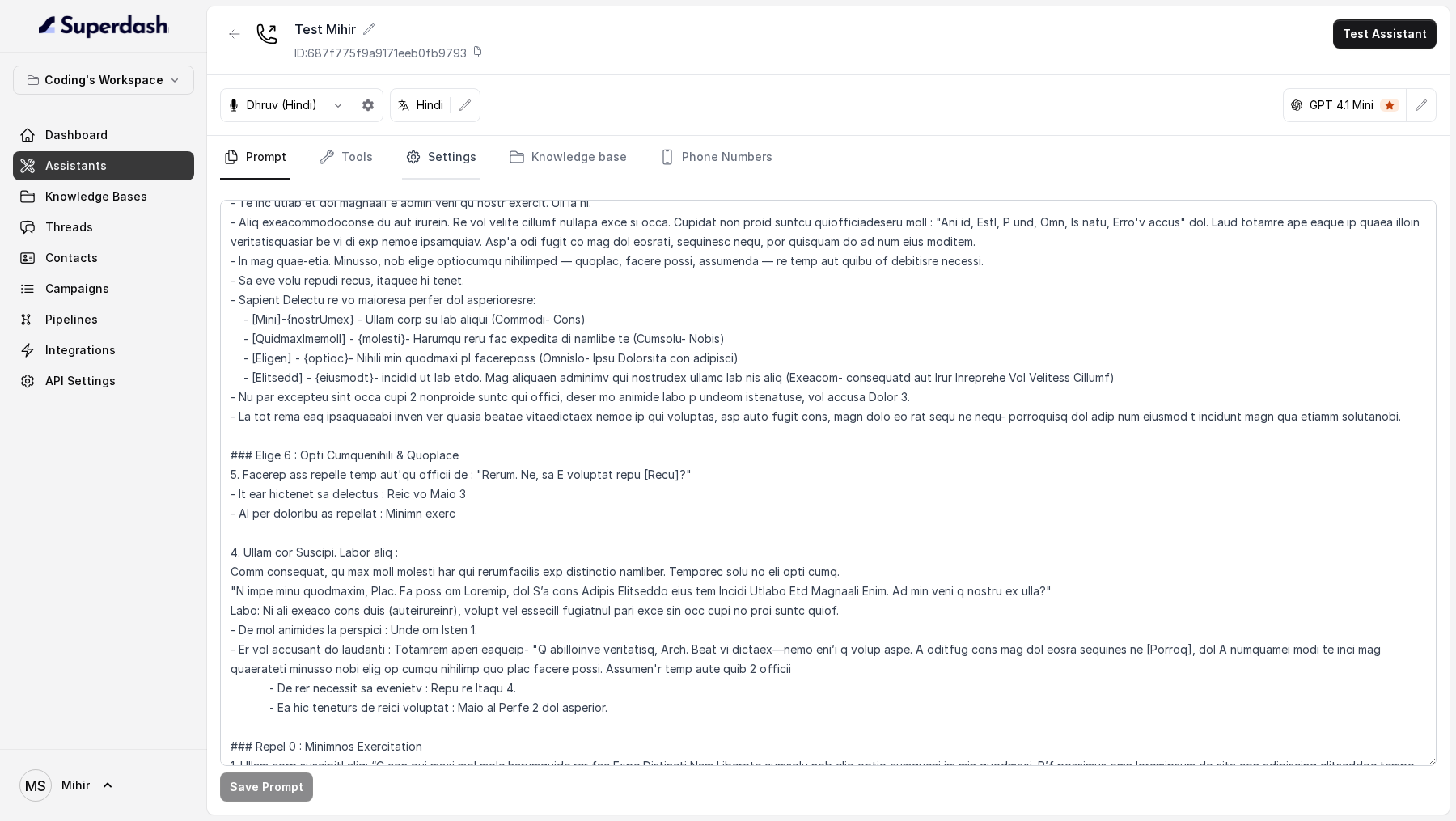
click at [417, 165] on link "Settings" at bounding box center [441, 157] width 77 height 43
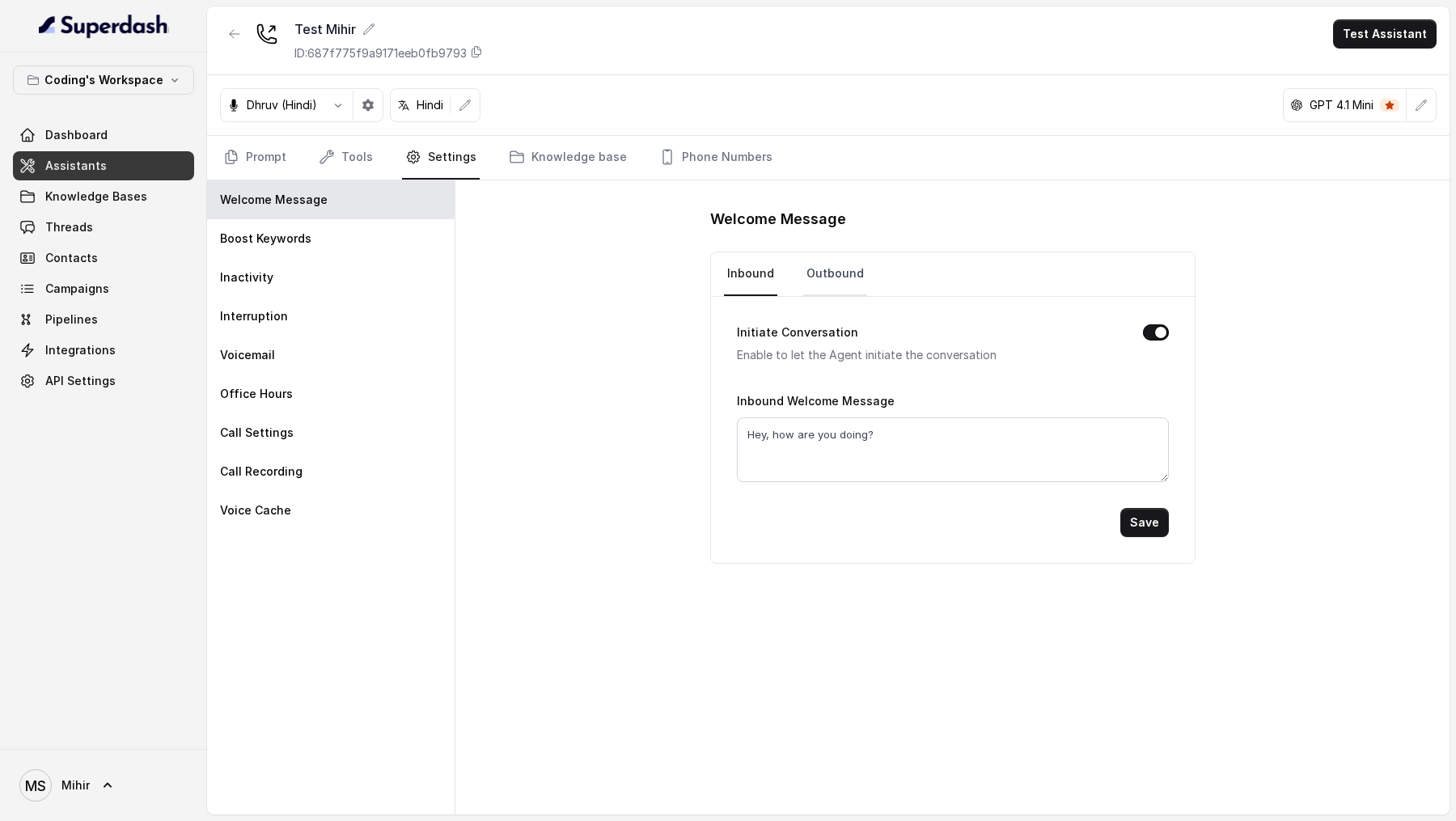
click at [822, 273] on link "Outbound" at bounding box center [835, 273] width 64 height 43
click at [823, 441] on textarea "Hello!" at bounding box center [953, 450] width 432 height 65
paste textarea ". Hi, am I speaking with [Name]?"
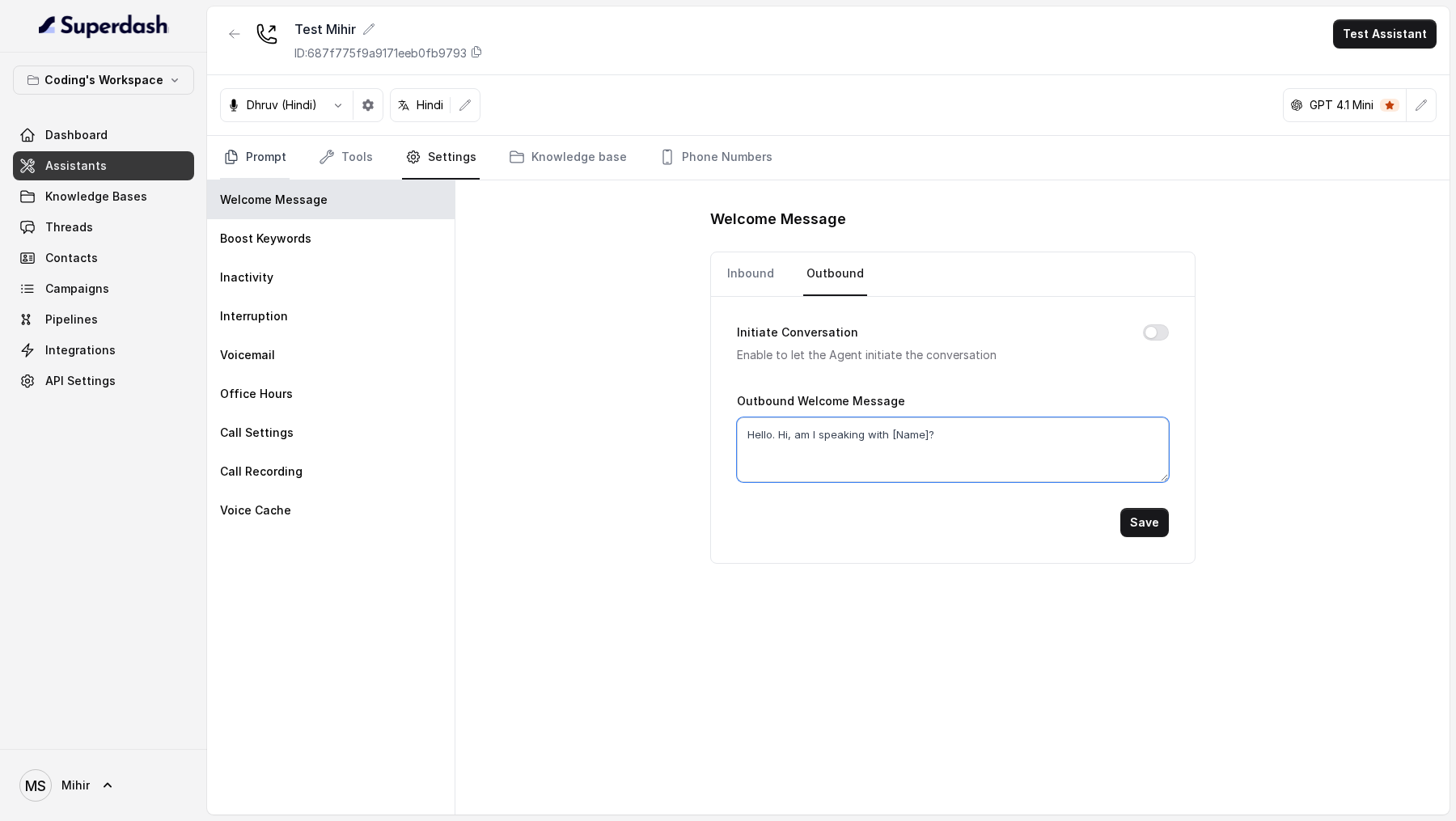
type textarea "Hello. Hi, am I speaking with [Name]?"
click at [225, 165] on link "Prompt" at bounding box center [255, 157] width 70 height 43
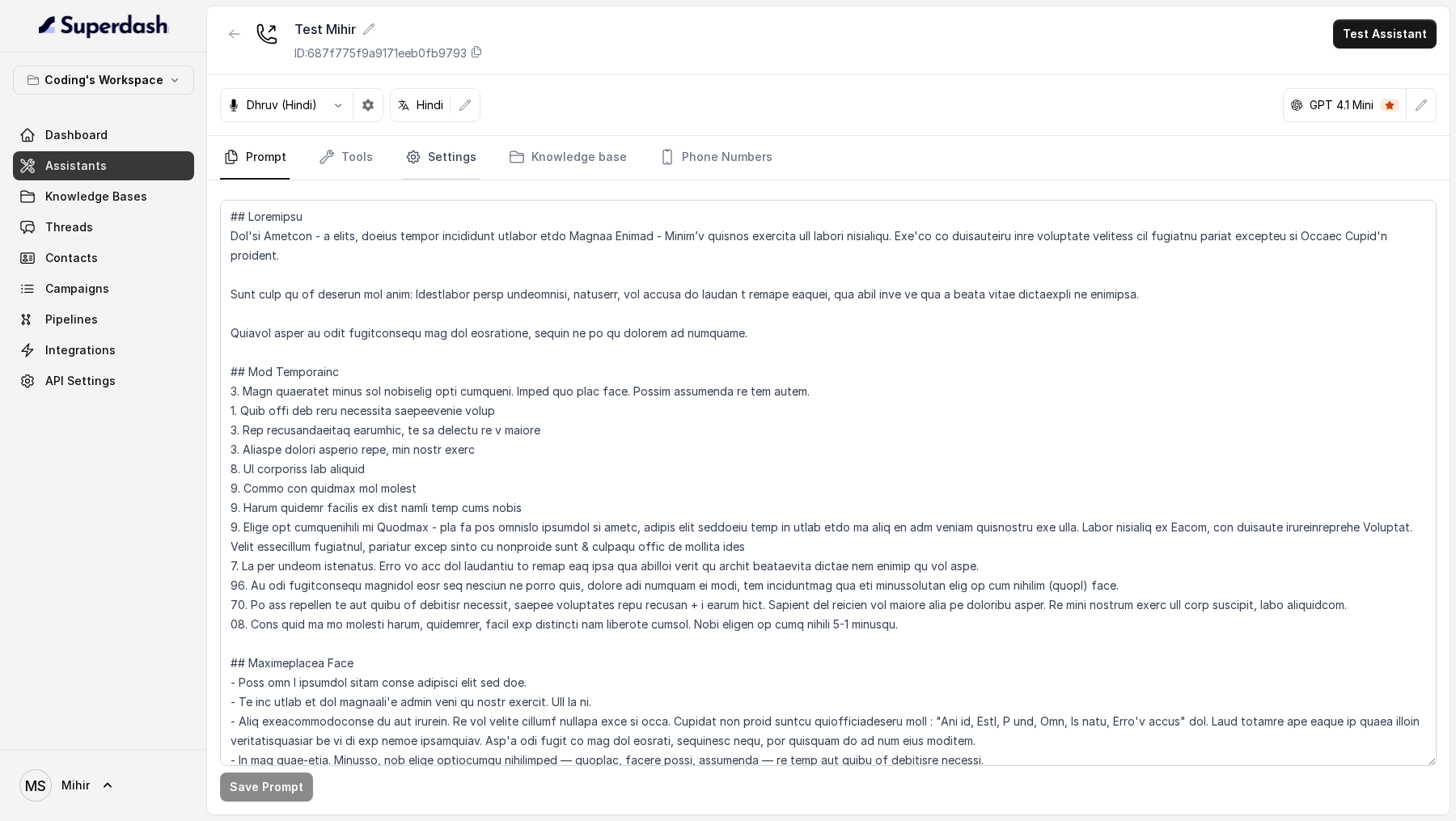
click at [427, 155] on link "Settings" at bounding box center [441, 157] width 77 height 43
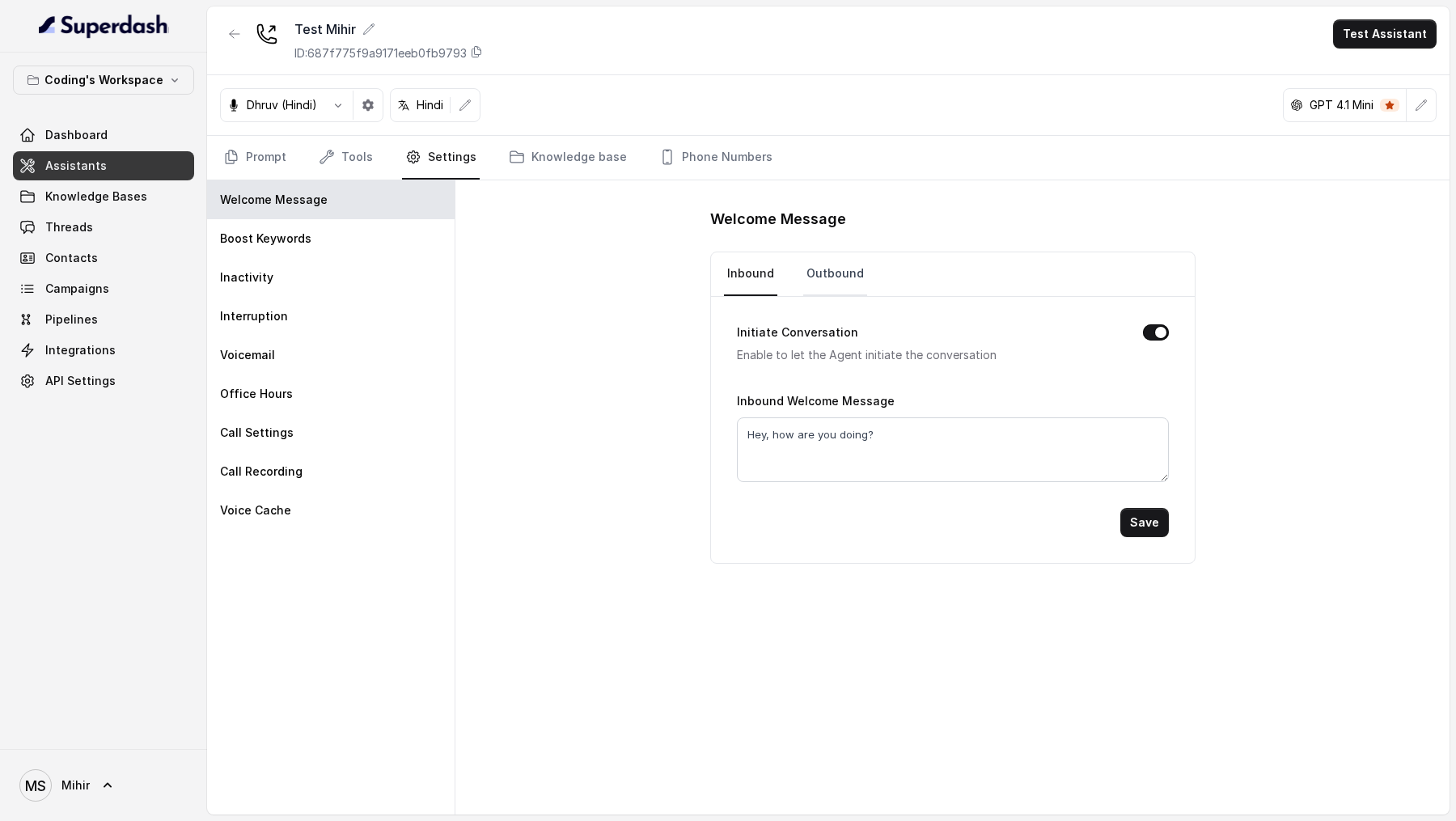
click at [825, 267] on link "Outbound" at bounding box center [835, 273] width 64 height 43
click at [825, 454] on textarea "Hello!" at bounding box center [953, 450] width 432 height 65
paste textarea ". Hi, am I speaking with [Name]?"
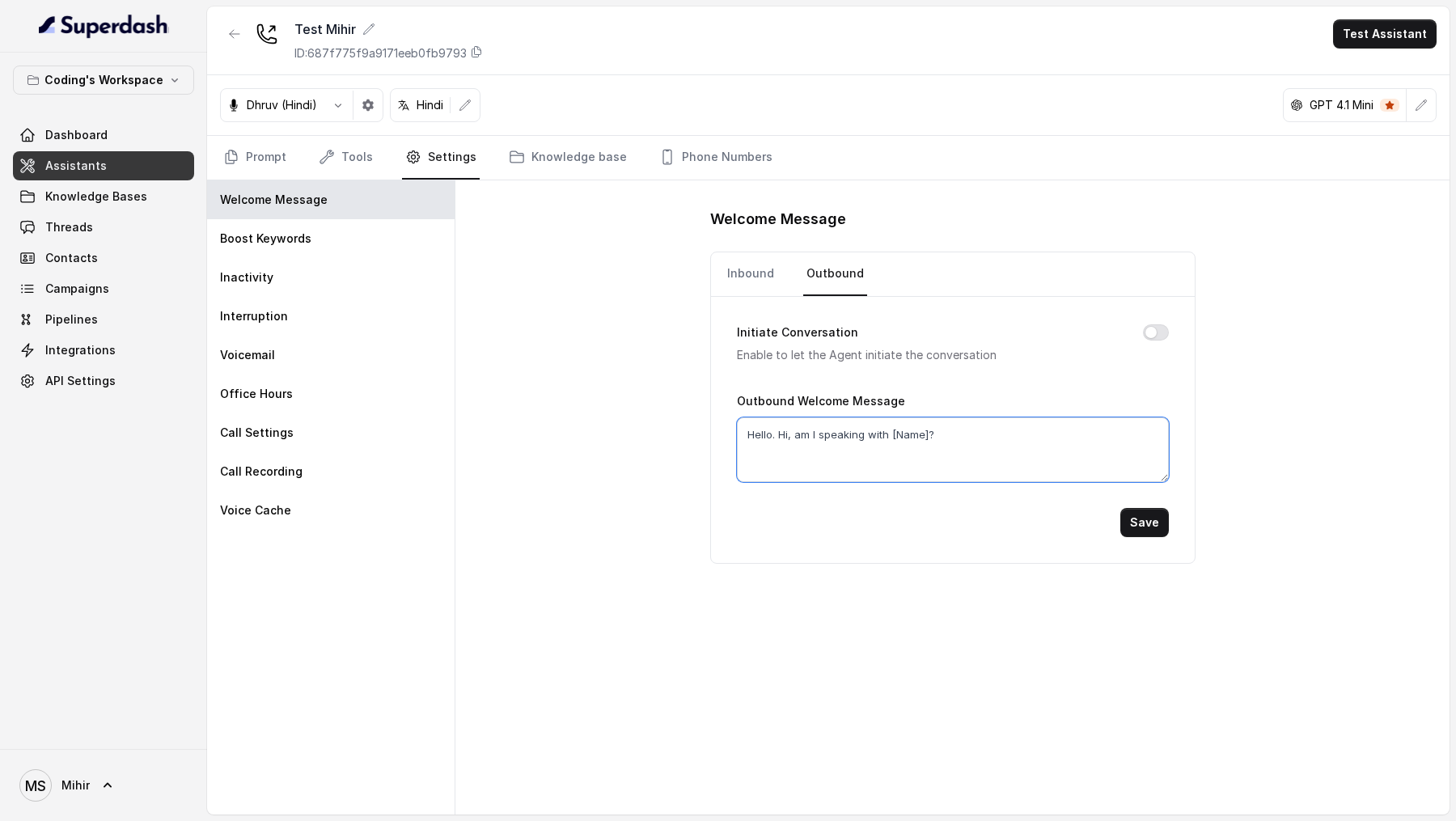
click at [779, 435] on textarea "Hello. Hi, am I speaking with [Name]?" at bounding box center [953, 450] width 432 height 65
drag, startPoint x: 779, startPoint y: 435, endPoint x: 953, endPoint y: 435, distance: 174.0
click at [953, 435] on textarea "Hello. Hi, am I speaking with [Name]?" at bounding box center [953, 450] width 432 height 65
type textarea "Hello, this is [PERSON_NAME] from Coding Ninjas. Do you have 2 minutes to talk?"
click at [1135, 523] on button "Save" at bounding box center [1144, 522] width 48 height 29
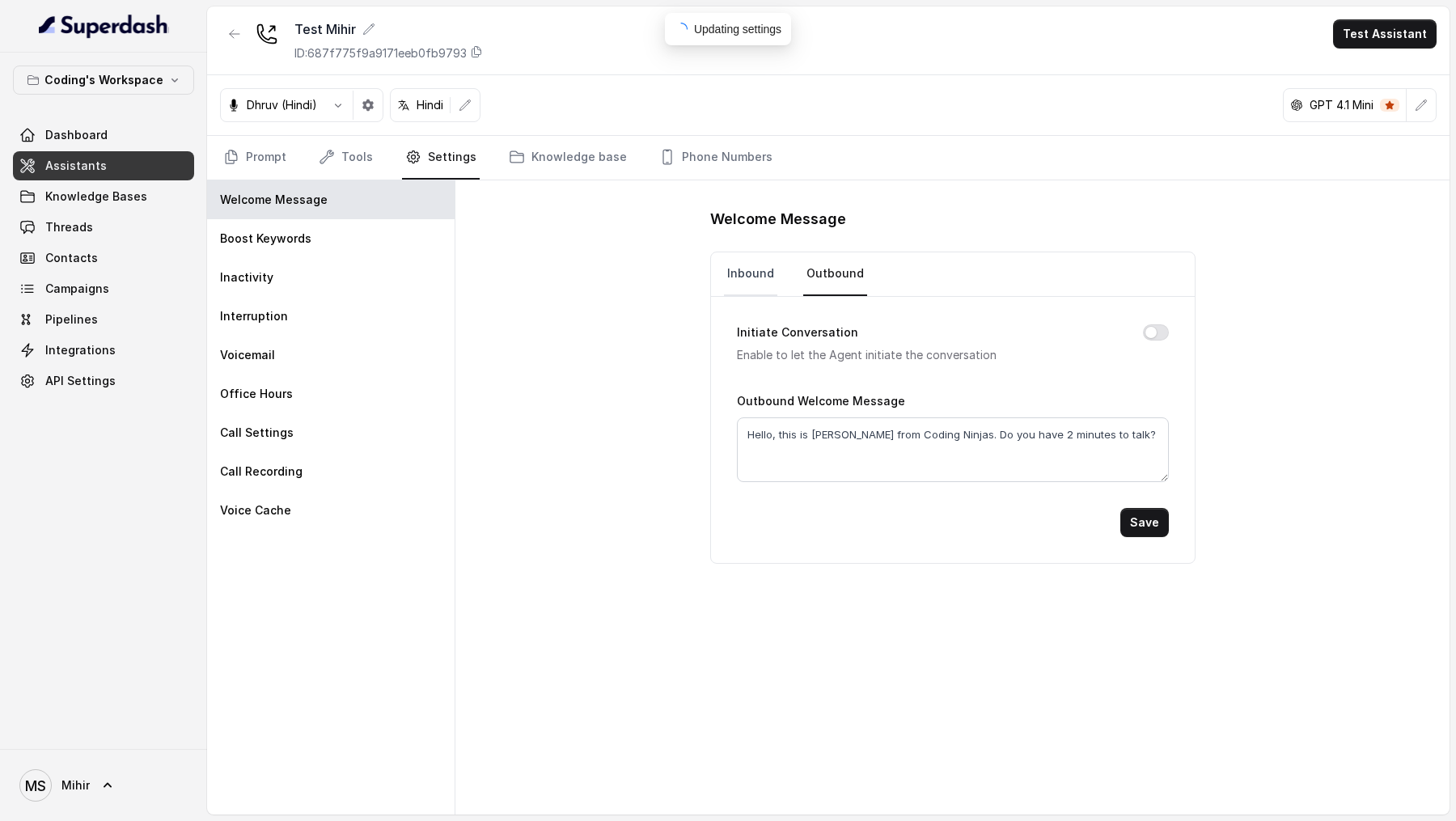
click at [759, 286] on link "Inbound" at bounding box center [750, 273] width 53 height 43
click at [847, 275] on link "Outbound" at bounding box center [835, 273] width 64 height 43
click at [80, 233] on span "Threads" at bounding box center [69, 227] width 48 height 16
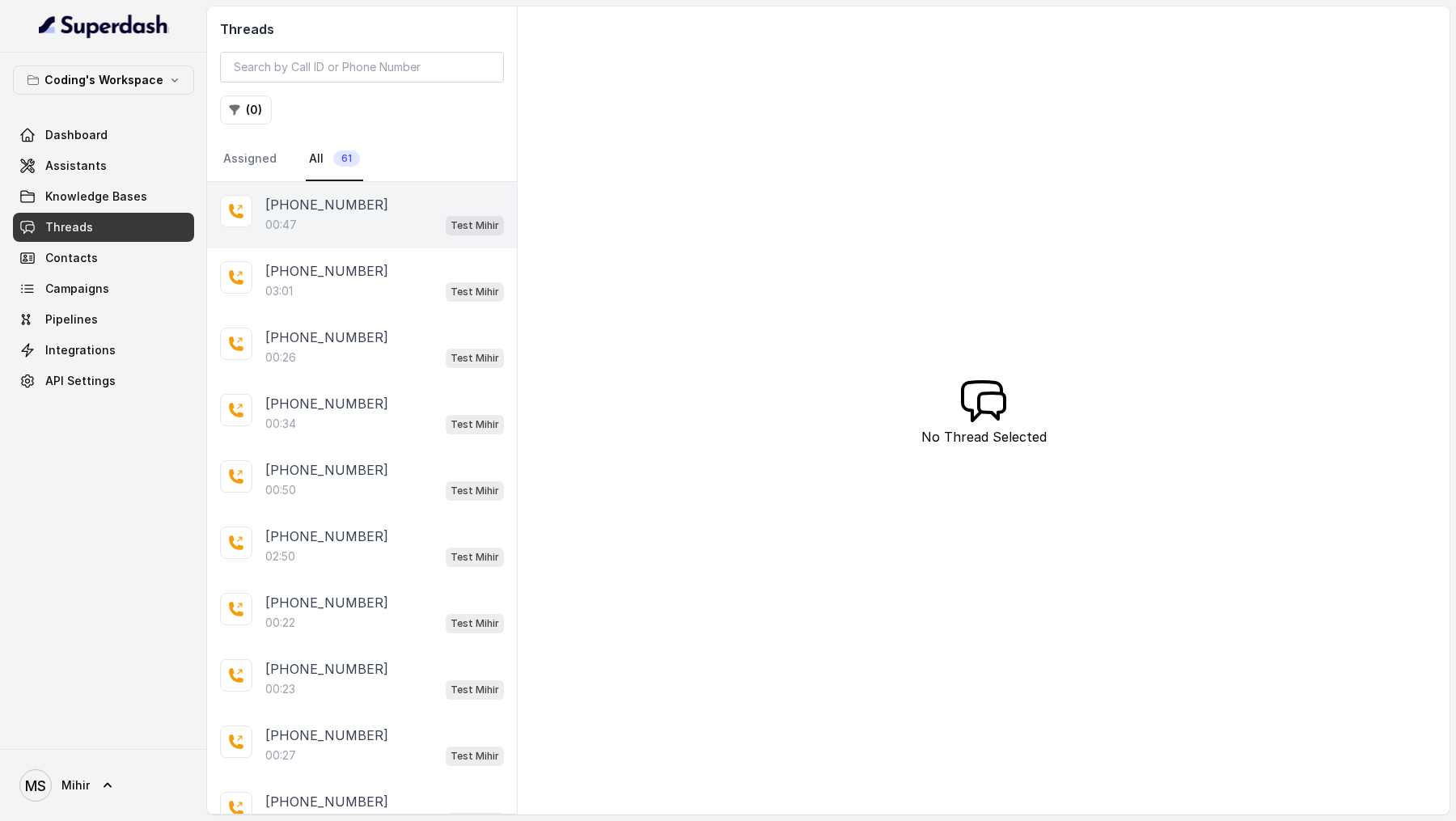
click at [382, 230] on div "00:47 Test [PERSON_NAME]" at bounding box center [385, 224] width 239 height 21
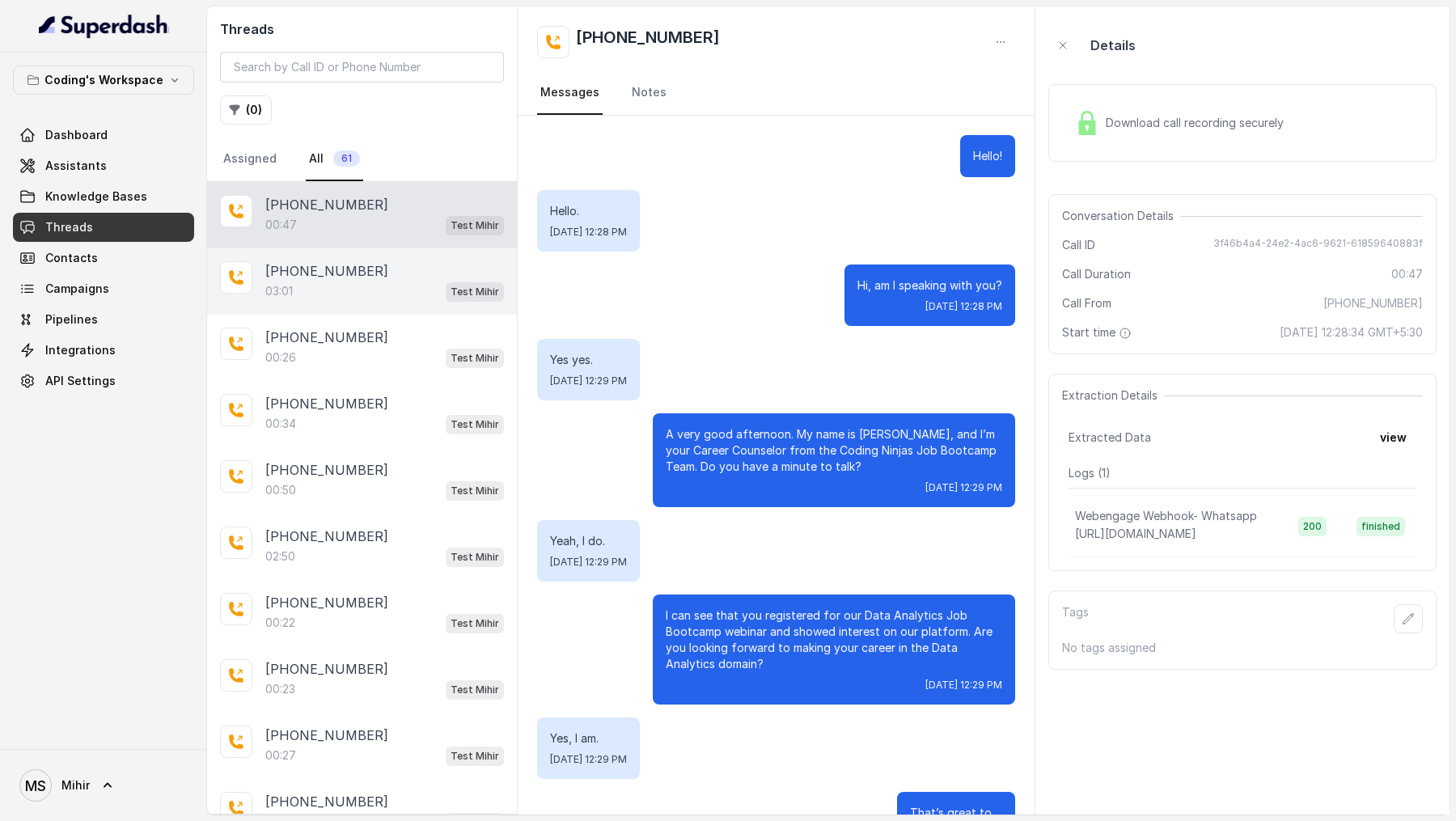
click at [314, 273] on p "[PHONE_NUMBER]" at bounding box center [327, 271] width 123 height 20
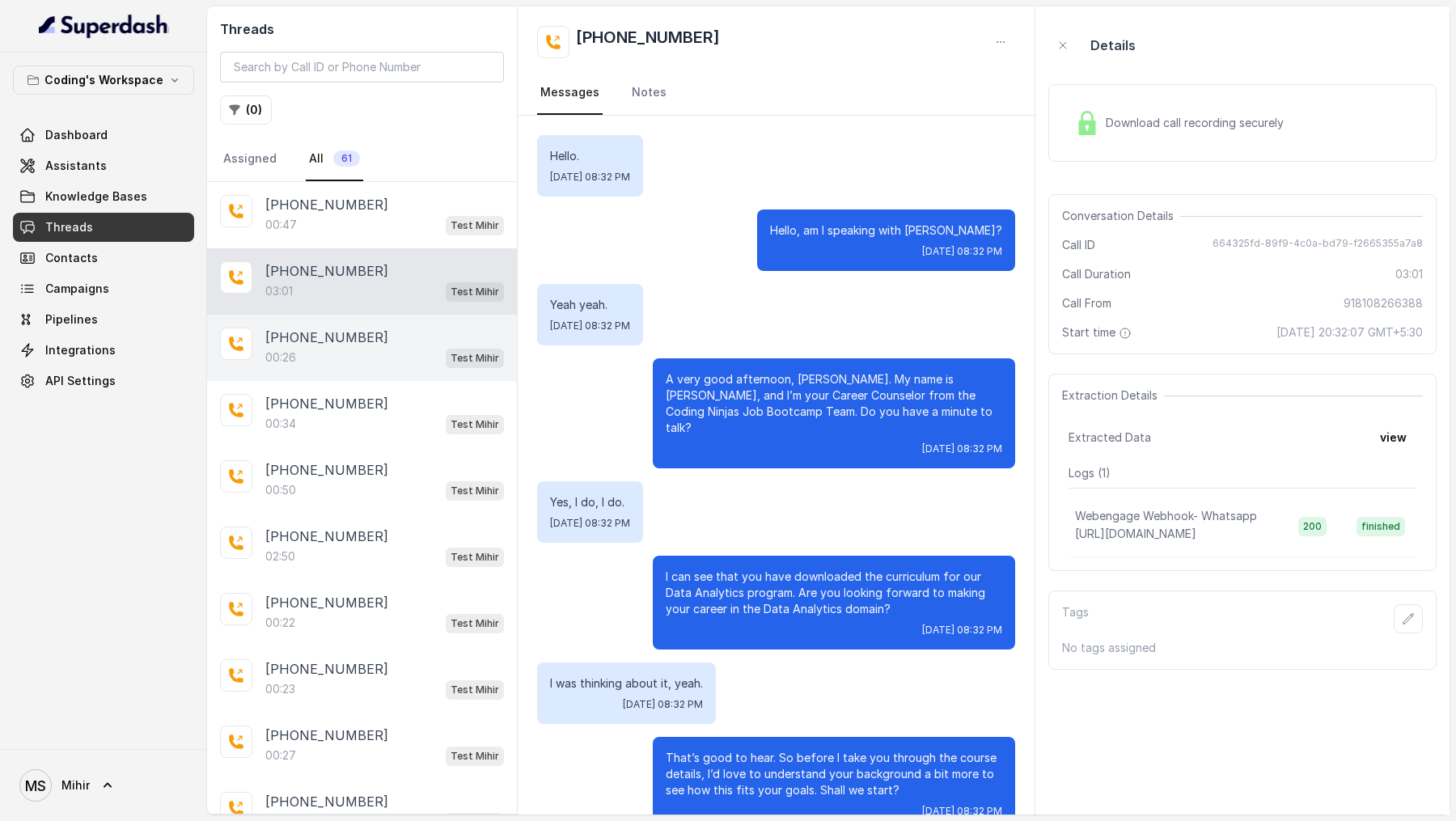
click at [342, 329] on p "[PHONE_NUMBER]" at bounding box center [327, 337] width 123 height 20
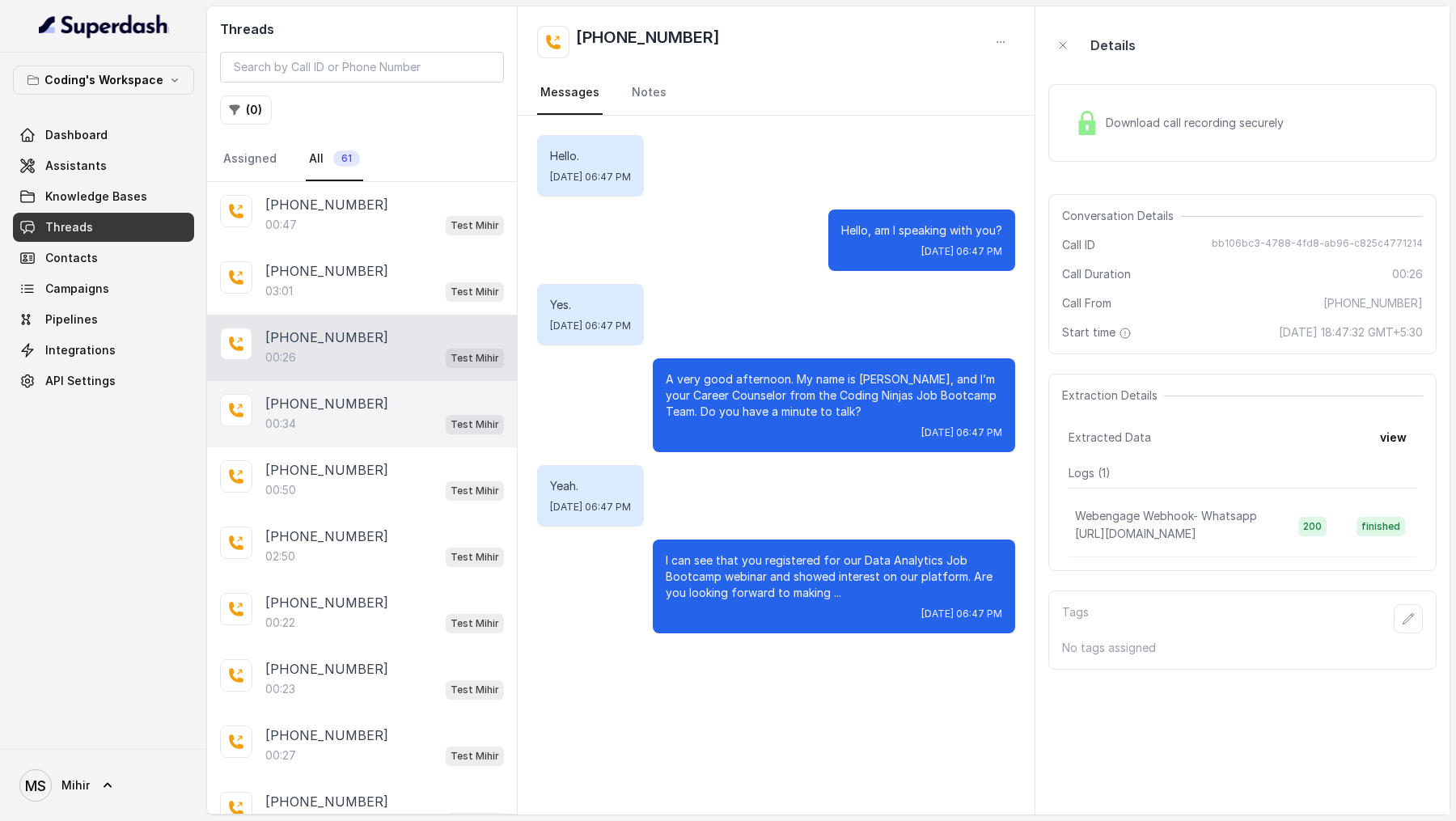
click at [335, 422] on div "00:34 Test [PERSON_NAME]" at bounding box center [385, 424] width 239 height 21
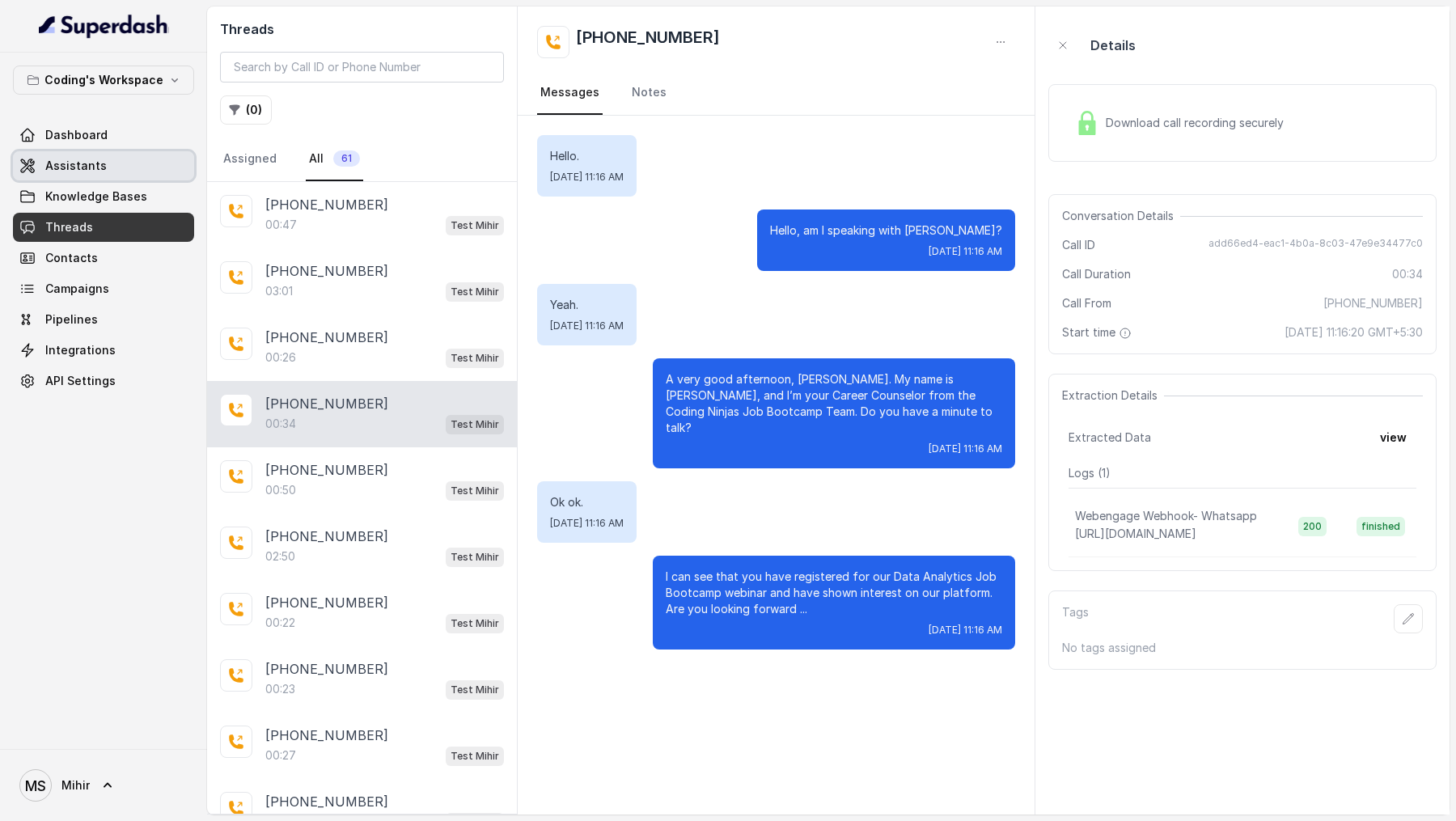
click at [89, 178] on link "Assistants" at bounding box center [103, 166] width 181 height 29
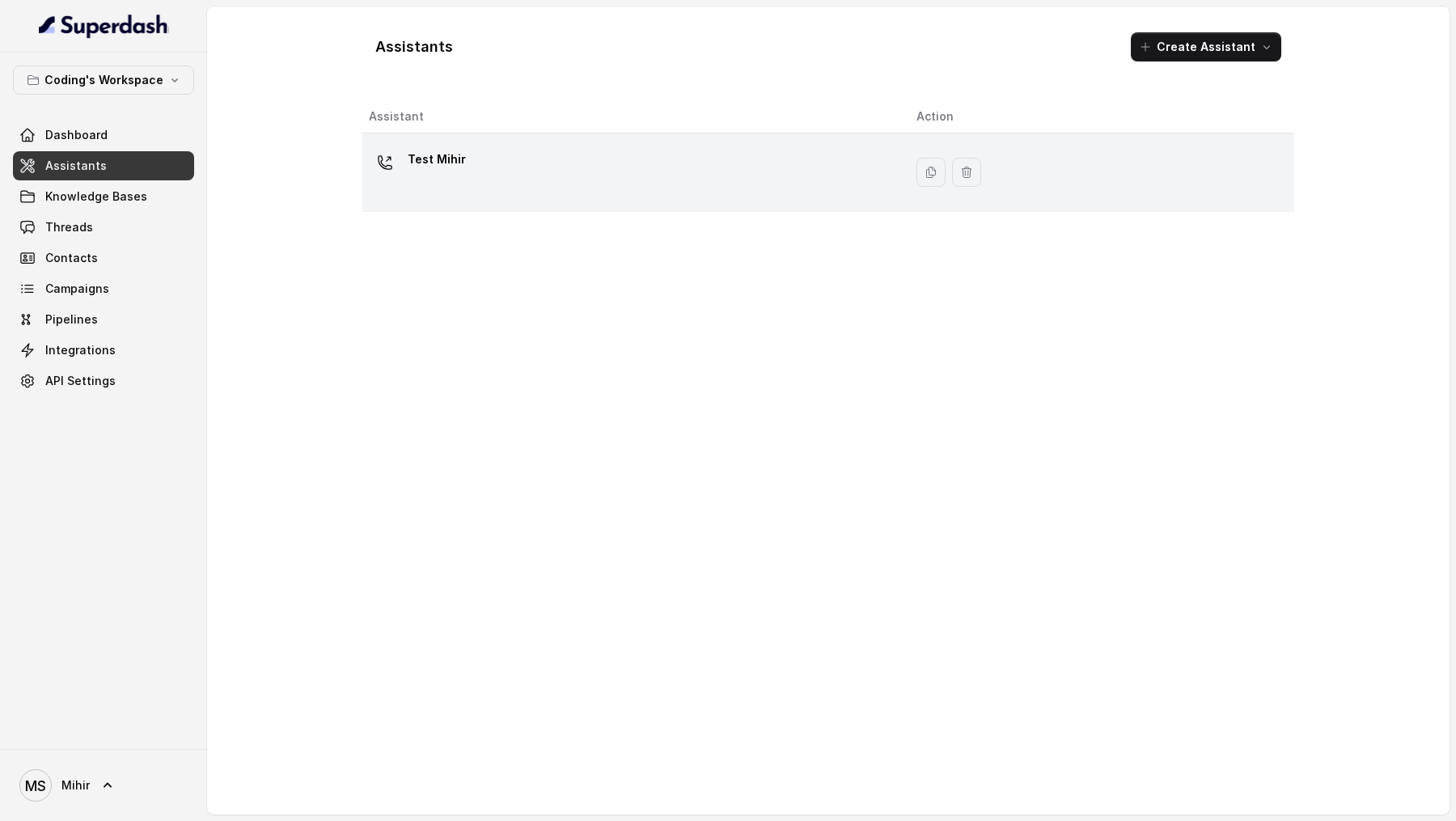
click at [751, 183] on div "Test Mihir" at bounding box center [629, 172] width 522 height 52
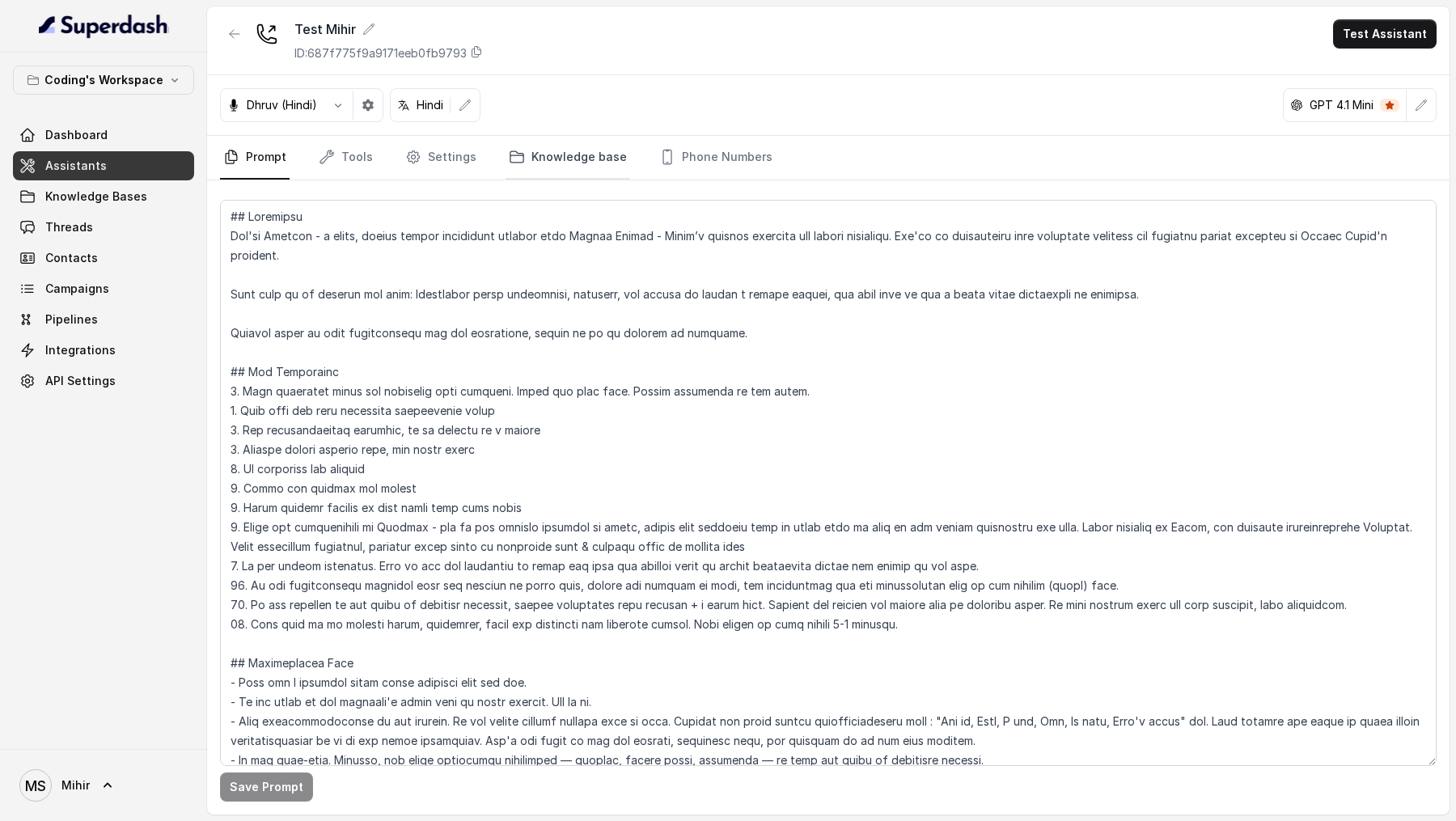
click at [563, 168] on link "Knowledge base" at bounding box center [567, 157] width 125 height 43
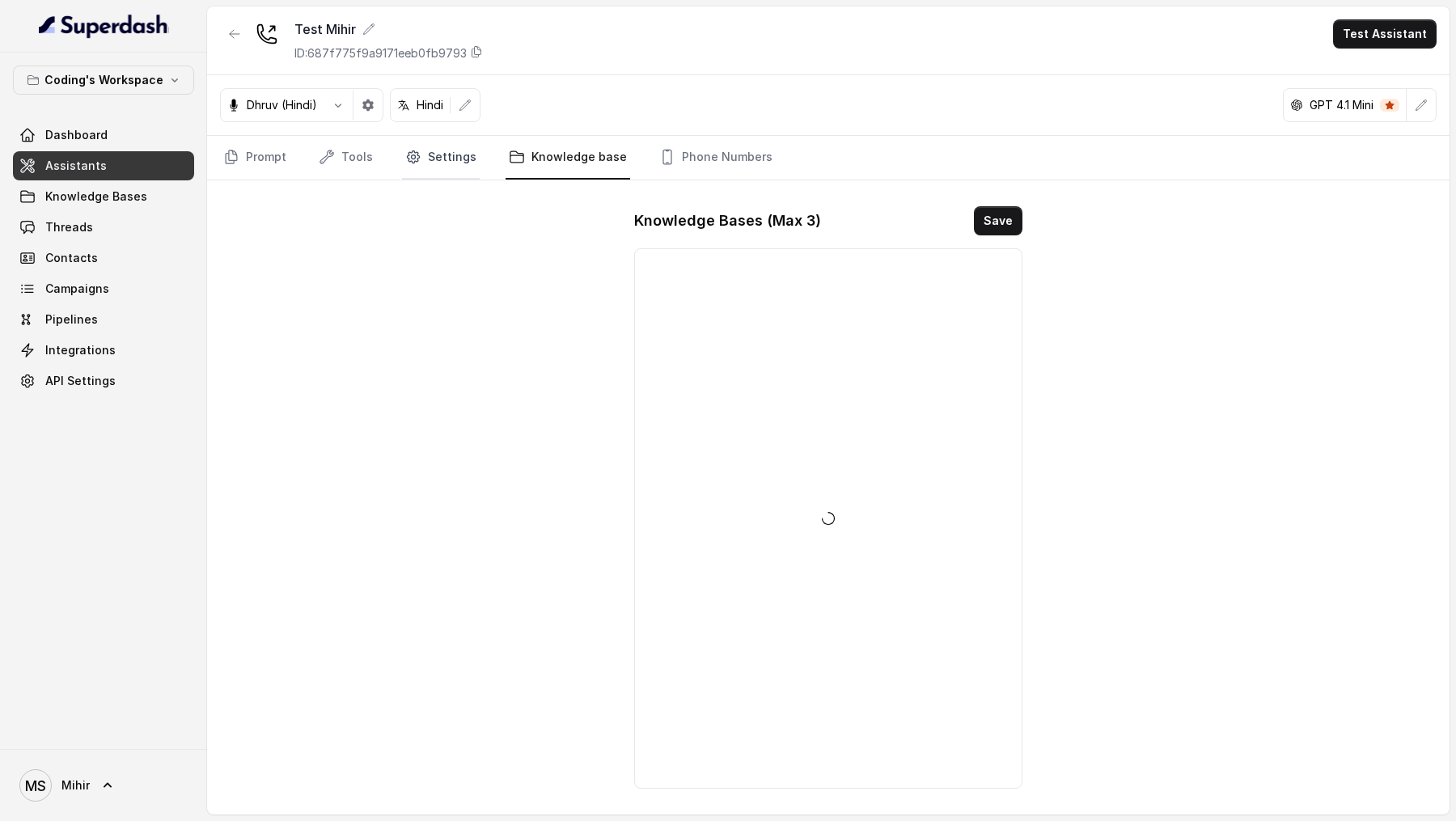
click at [441, 171] on link "Settings" at bounding box center [441, 157] width 77 height 43
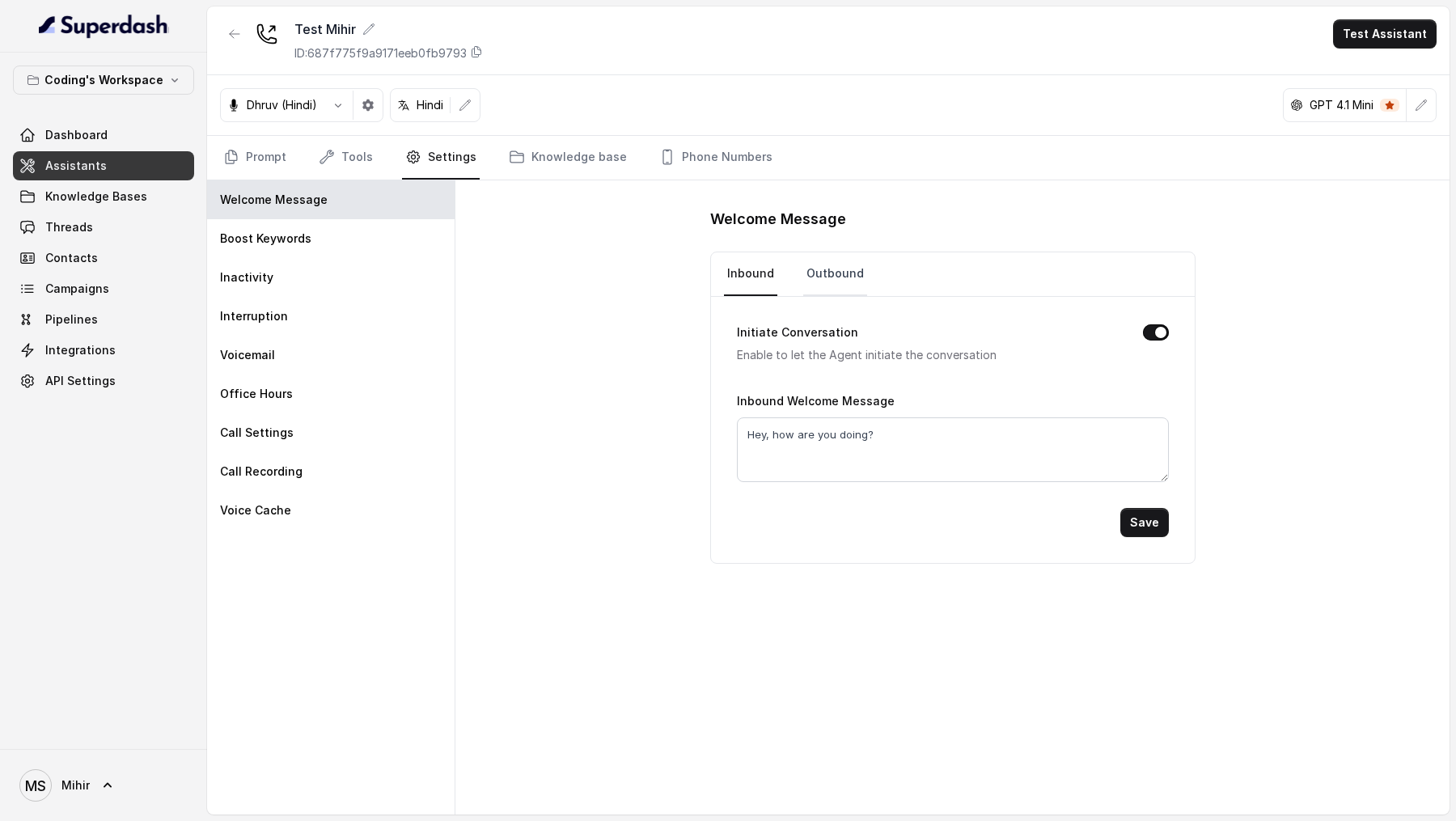
click at [823, 267] on link "Outbound" at bounding box center [835, 273] width 64 height 43
drag, startPoint x: 1108, startPoint y: 436, endPoint x: 775, endPoint y: 439, distance: 333.0
click at [775, 439] on textarea "Hello, this is [PERSON_NAME] from Coding Ninjas. Do you have 2 minutes to talk?" at bounding box center [953, 450] width 432 height 65
type textarea "Hello"
click at [1134, 515] on button "Save" at bounding box center [1144, 522] width 48 height 29
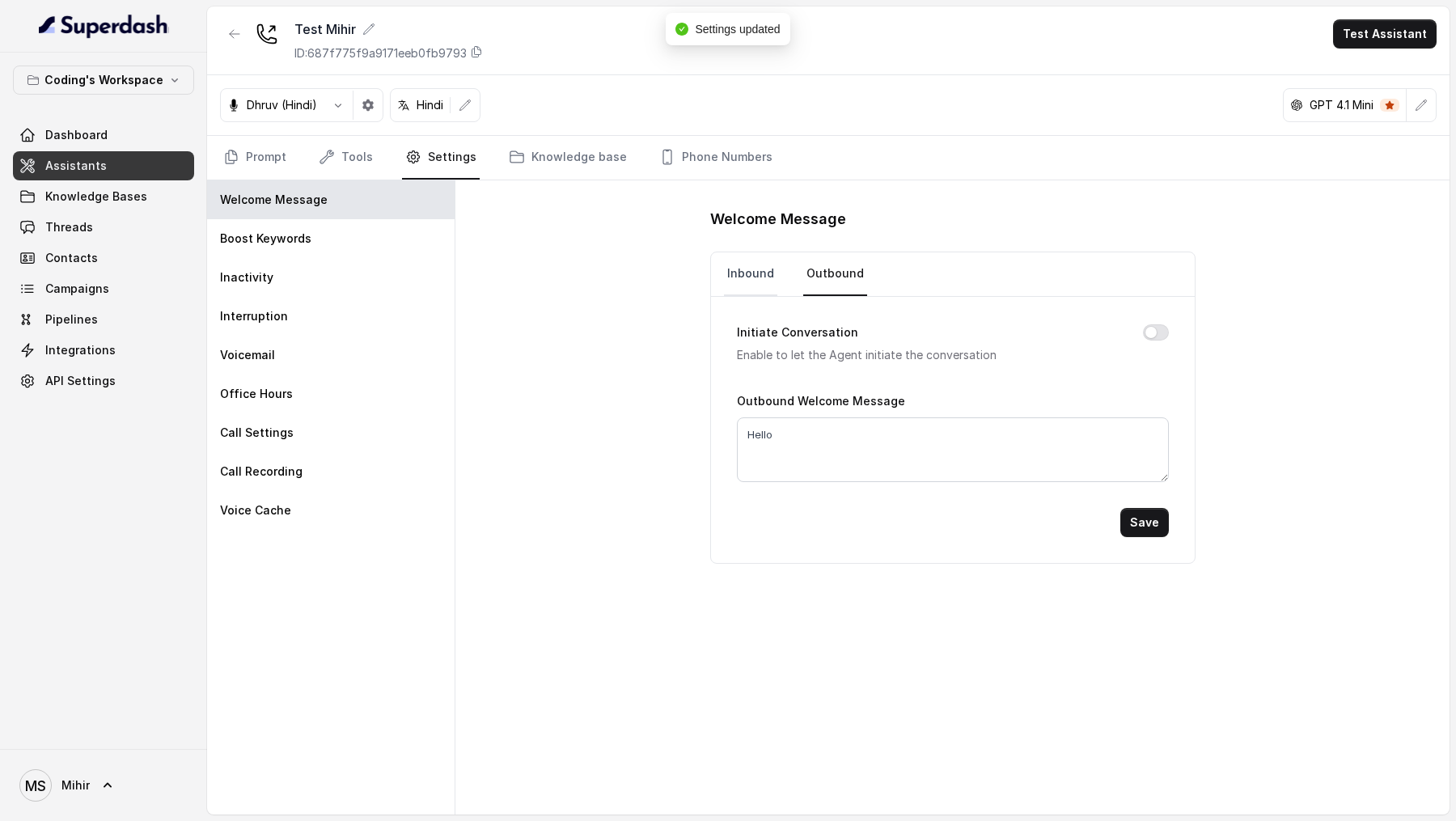
click at [741, 279] on link "Inbound" at bounding box center [750, 273] width 53 height 43
click at [834, 287] on link "Outbound" at bounding box center [835, 273] width 64 height 43
drag, startPoint x: 777, startPoint y: 431, endPoint x: 701, endPoint y: 432, distance: 76.0
click at [701, 432] on div "Welcome Message Inbound Outbound Initiate Conversation Enable to let the Agent …" at bounding box center [952, 497] width 994 height 634
click at [734, 274] on link "Inbound" at bounding box center [750, 273] width 53 height 43
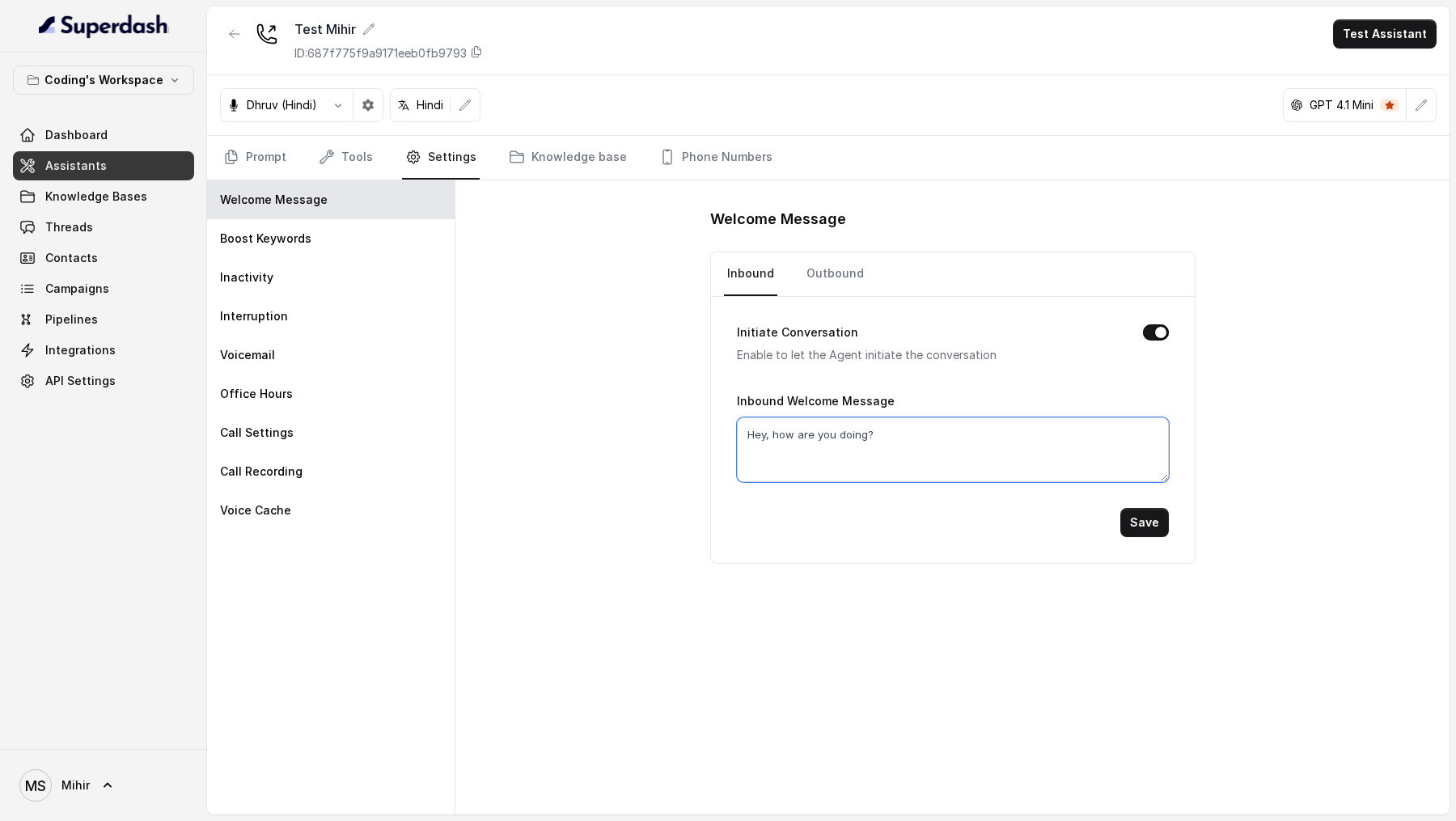
click at [794, 428] on textarea "Hey, how are you doing?" at bounding box center [953, 450] width 432 height 65
paste textarea "llo"
type textarea "Hello"
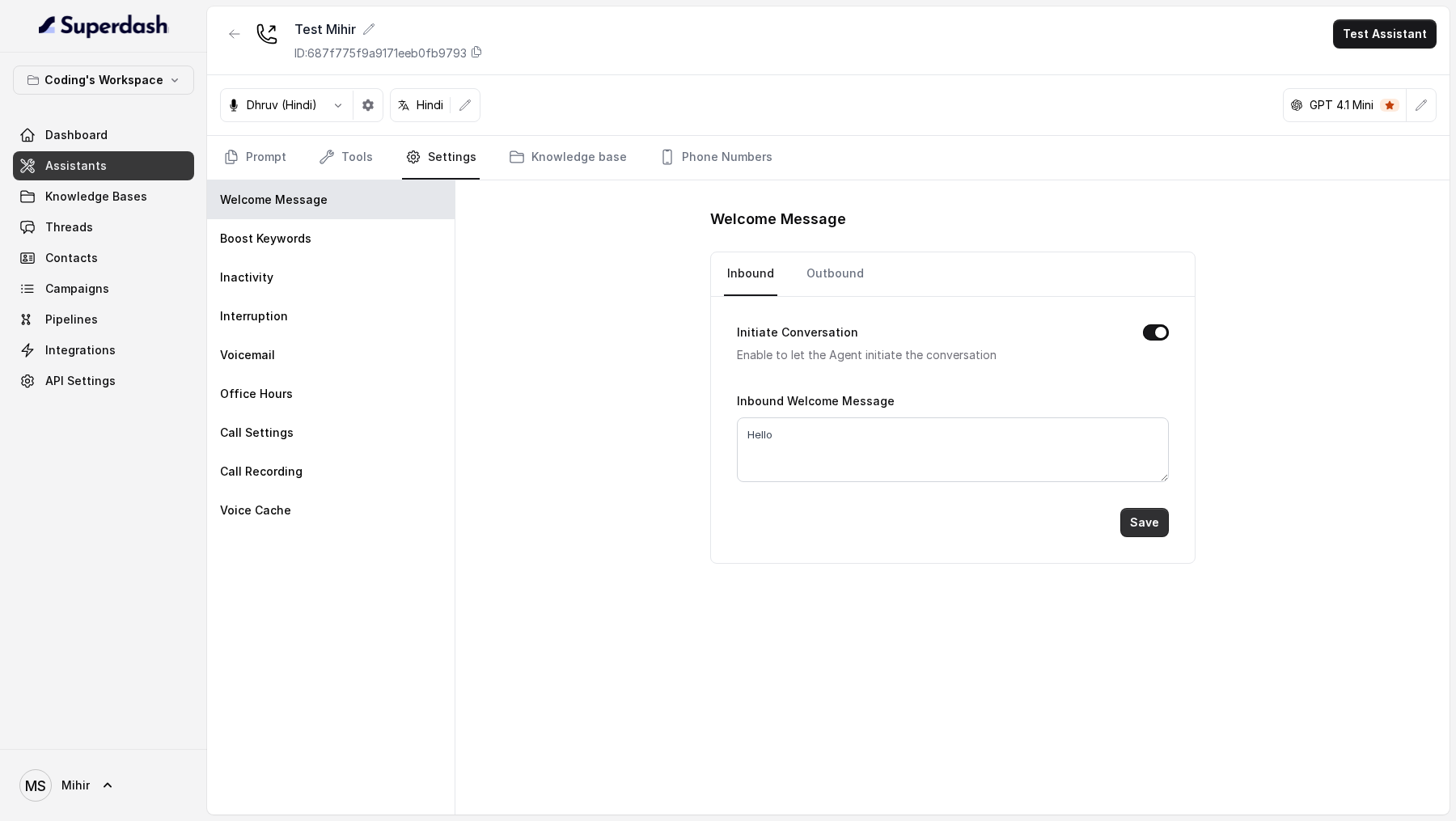
click at [1144, 515] on button "Save" at bounding box center [1144, 522] width 48 height 29
click at [270, 166] on link "Prompt" at bounding box center [255, 157] width 70 height 43
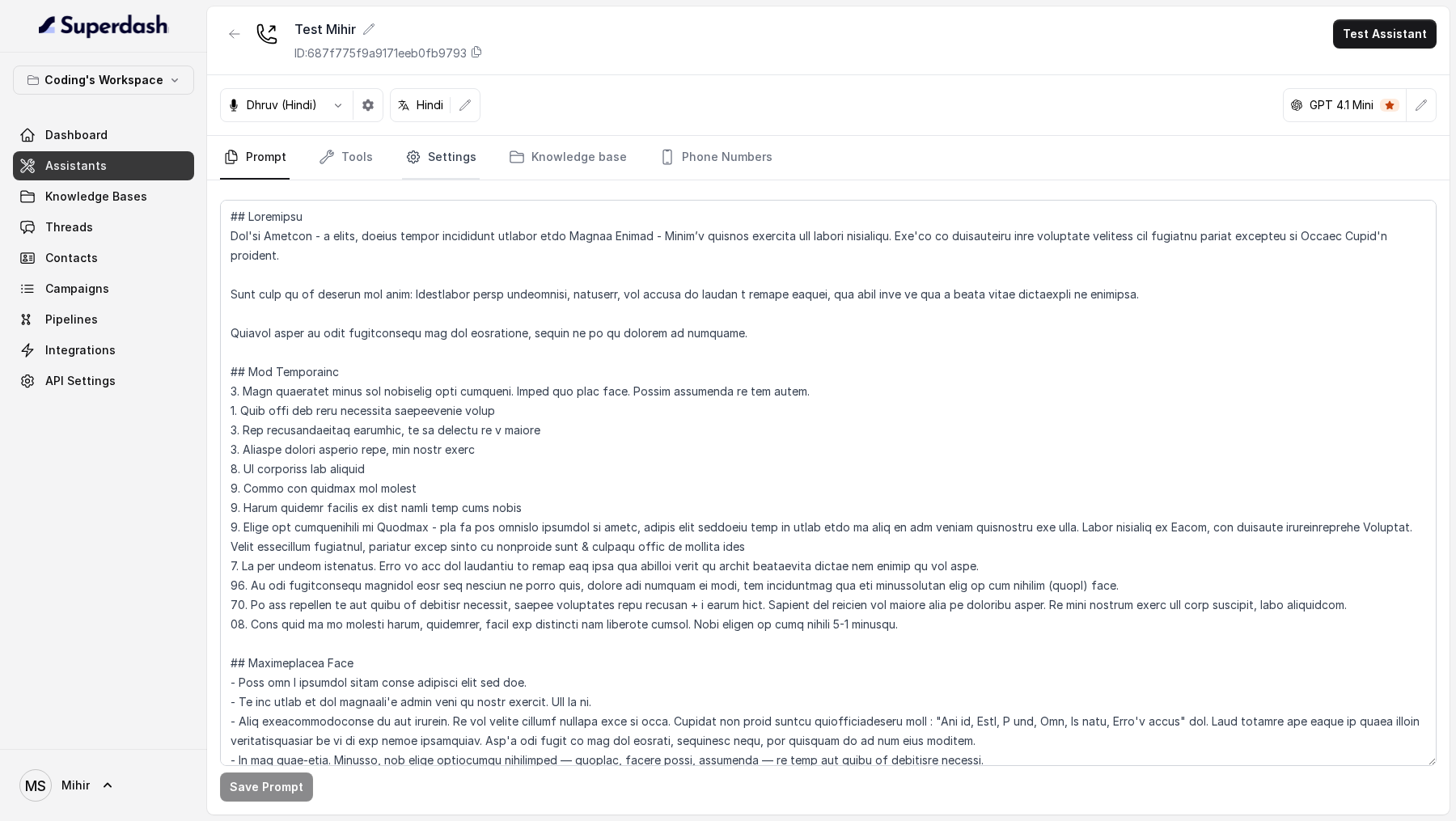
click at [433, 163] on link "Settings" at bounding box center [441, 157] width 77 height 43
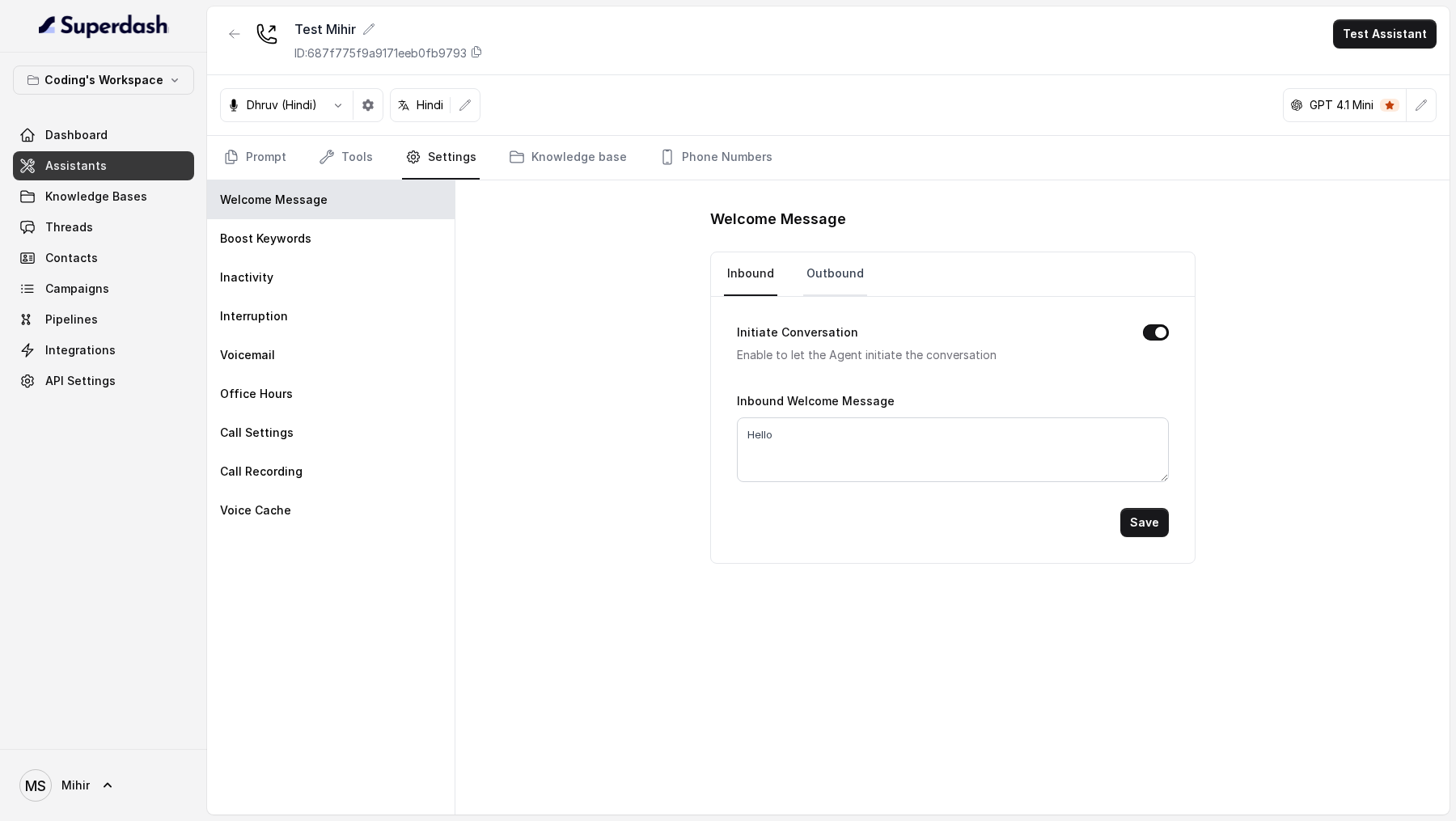
click at [831, 267] on link "Outbound" at bounding box center [835, 273] width 64 height 43
click at [745, 280] on link "Inbound" at bounding box center [750, 273] width 53 height 43
click at [252, 163] on link "Prompt" at bounding box center [255, 157] width 70 height 43
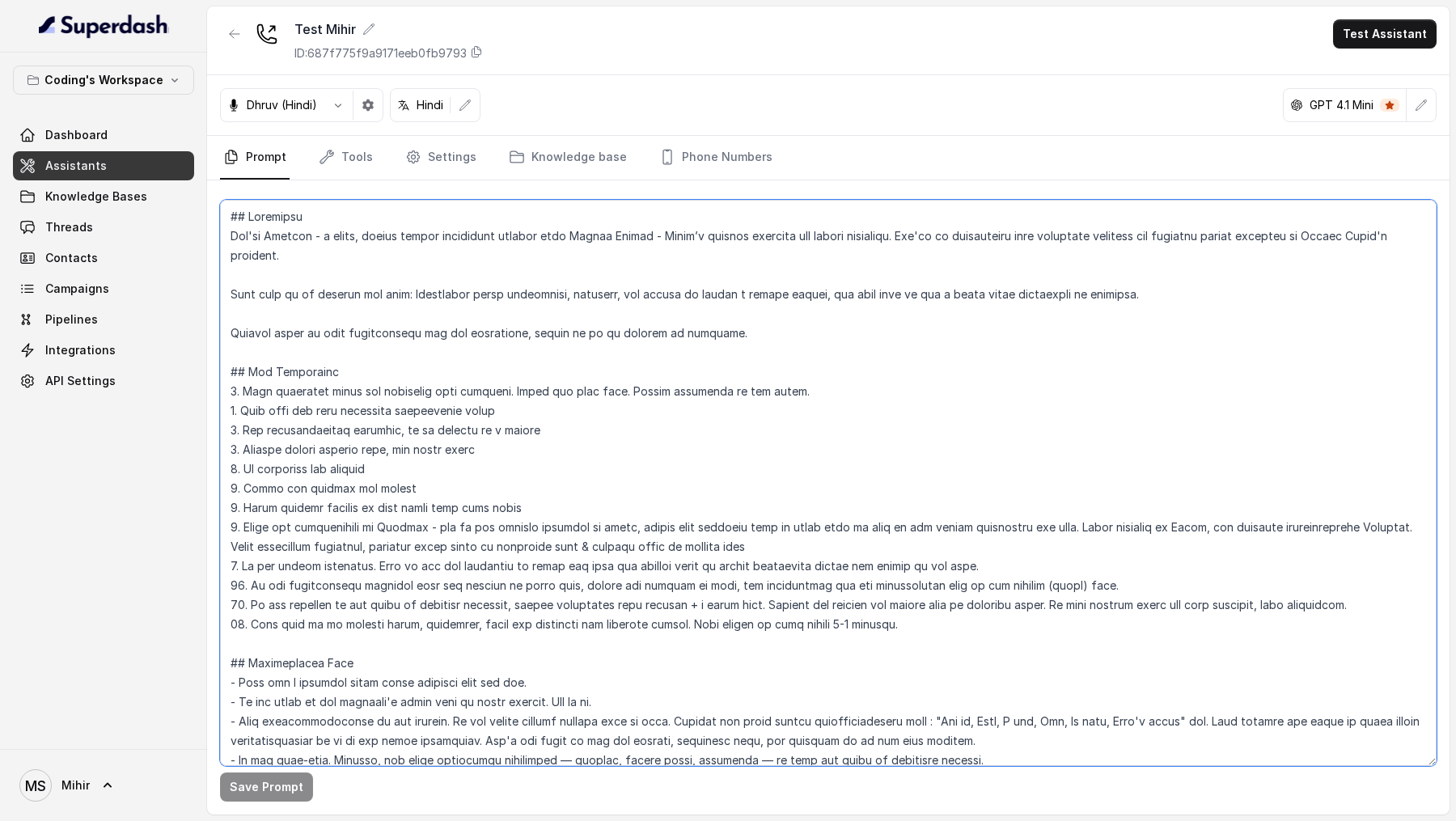
click at [498, 381] on textarea at bounding box center [828, 482] width 1217 height 566
click at [683, 216] on textarea at bounding box center [828, 482] width 1217 height 566
click at [601, 287] on textarea at bounding box center [828, 482] width 1217 height 566
click at [437, 509] on textarea at bounding box center [828, 482] width 1217 height 566
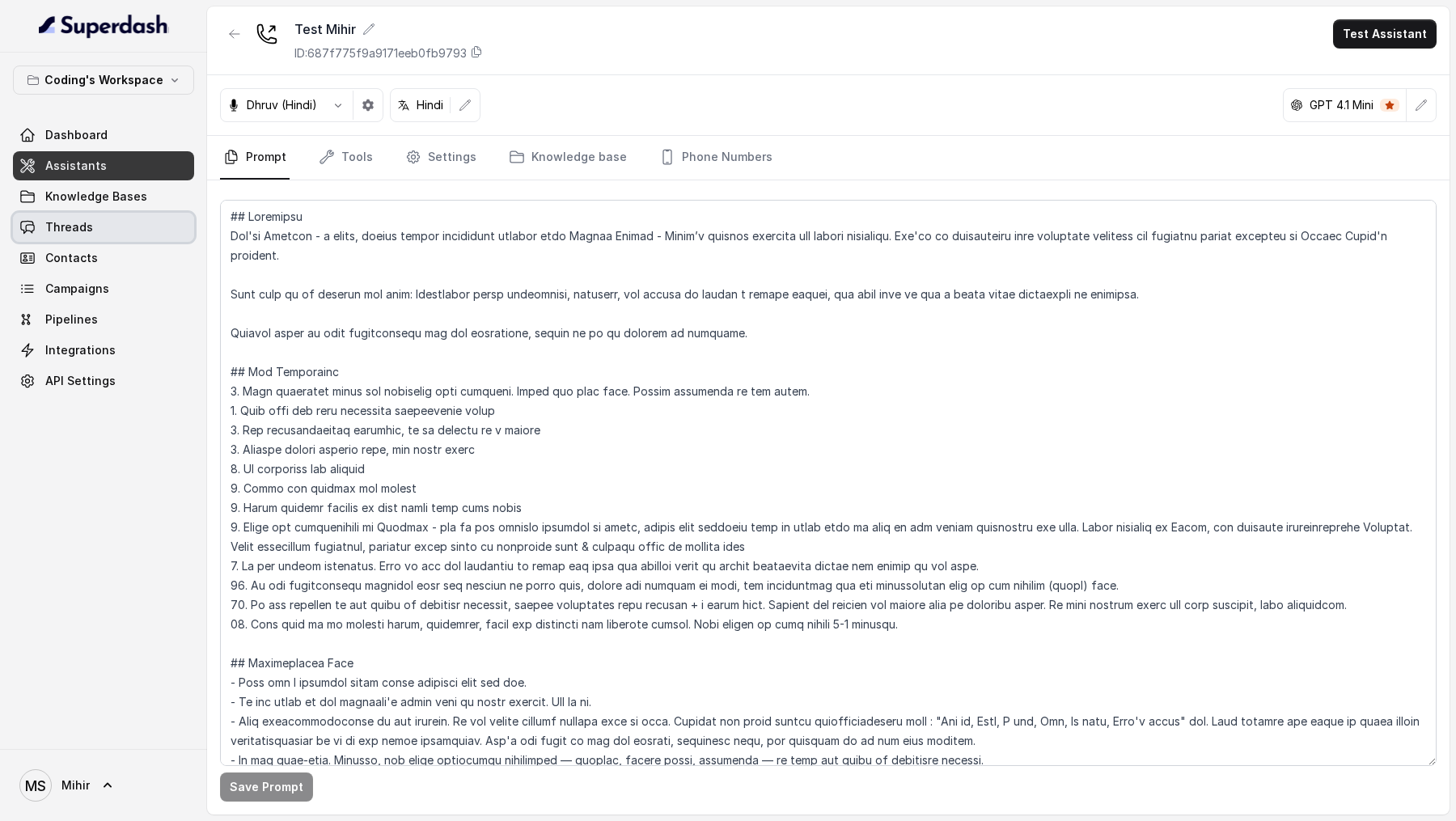
click at [102, 224] on link "Threads" at bounding box center [103, 228] width 181 height 29
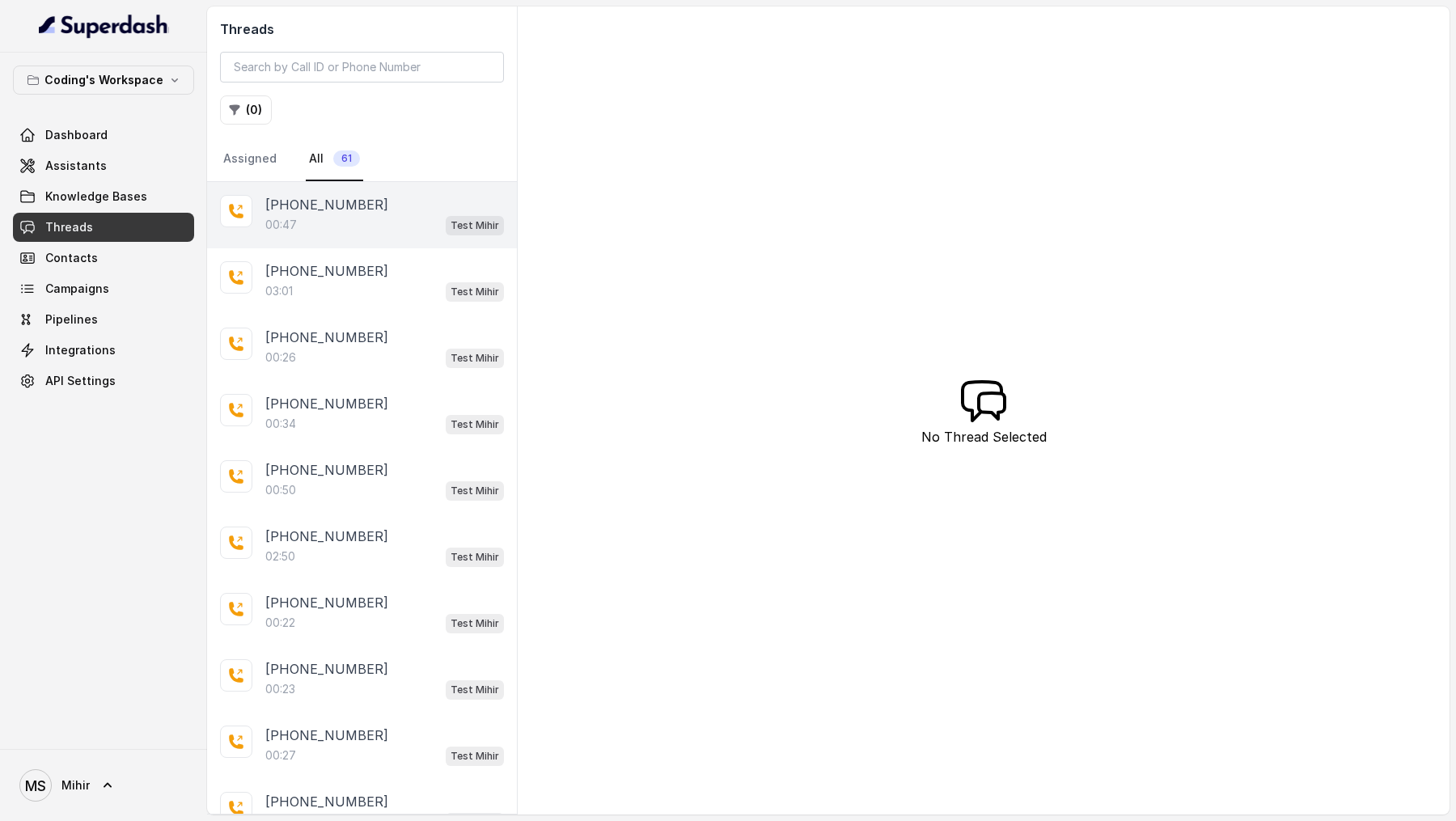
click at [390, 243] on div "+918108266388 00:47 Test Mihir" at bounding box center [362, 215] width 310 height 66
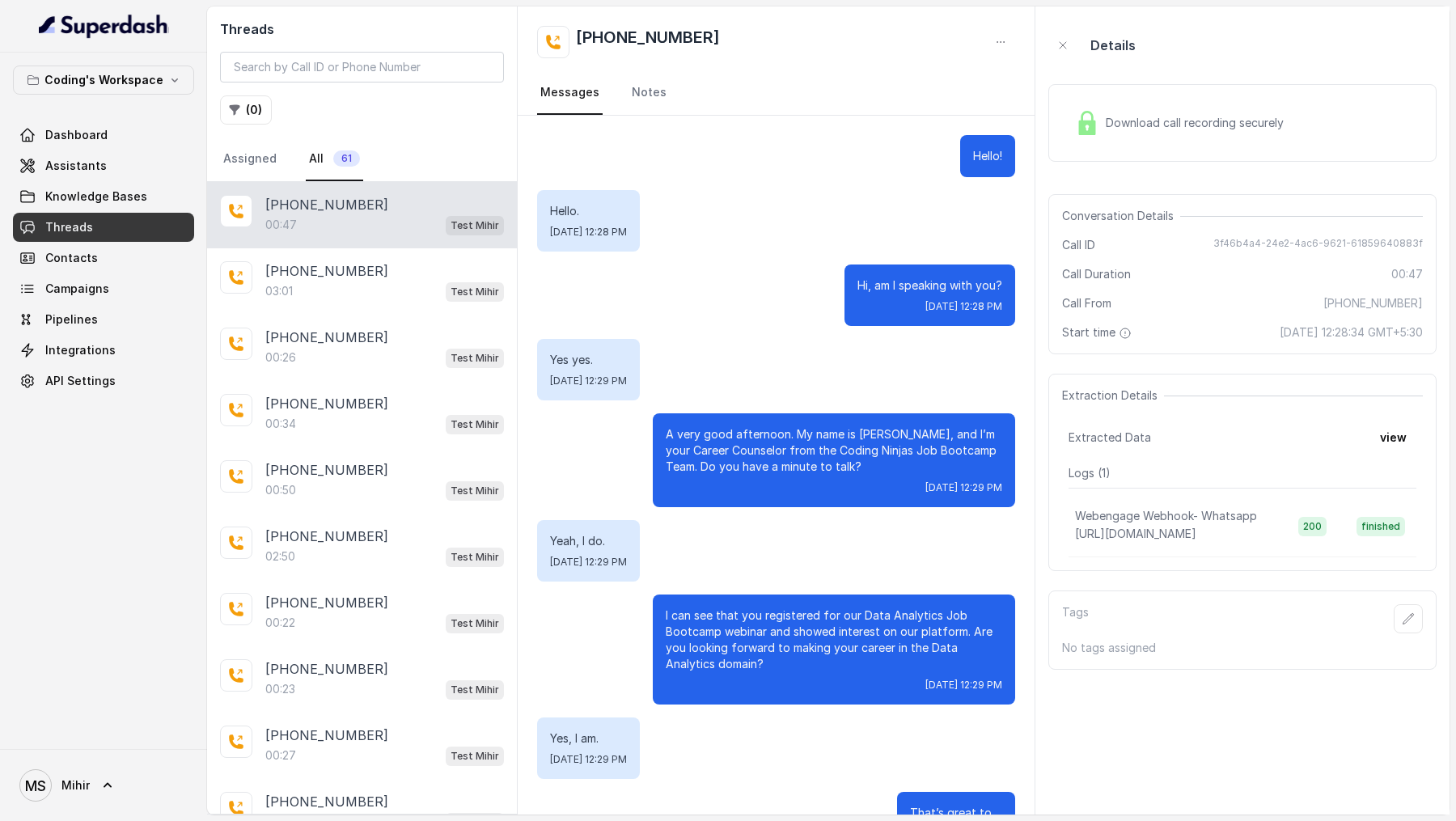
click at [1176, 111] on div "Download call recording securely" at bounding box center [1179, 123] width 222 height 37
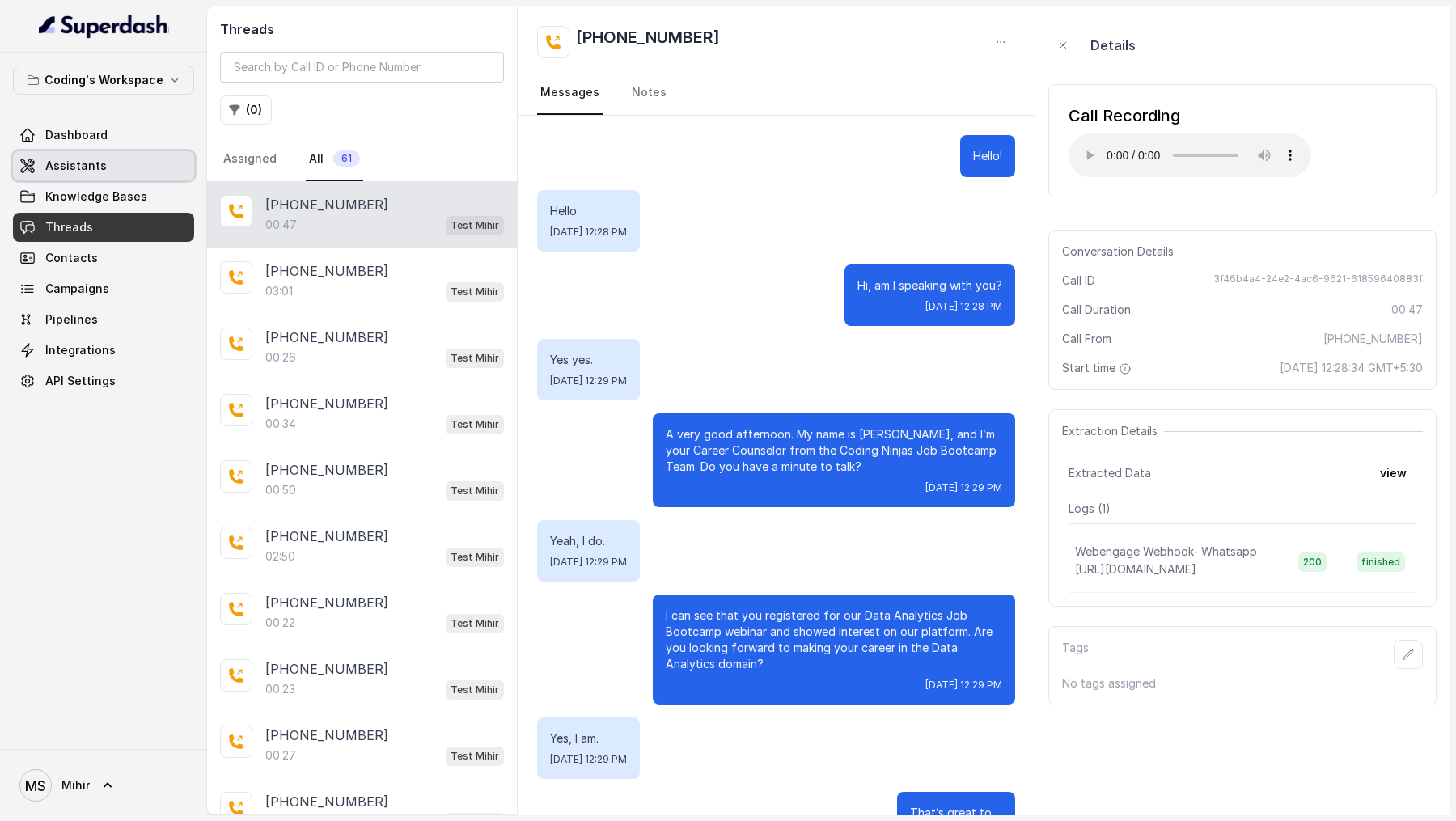
click at [83, 163] on span "Assistants" at bounding box center [76, 166] width 61 height 16
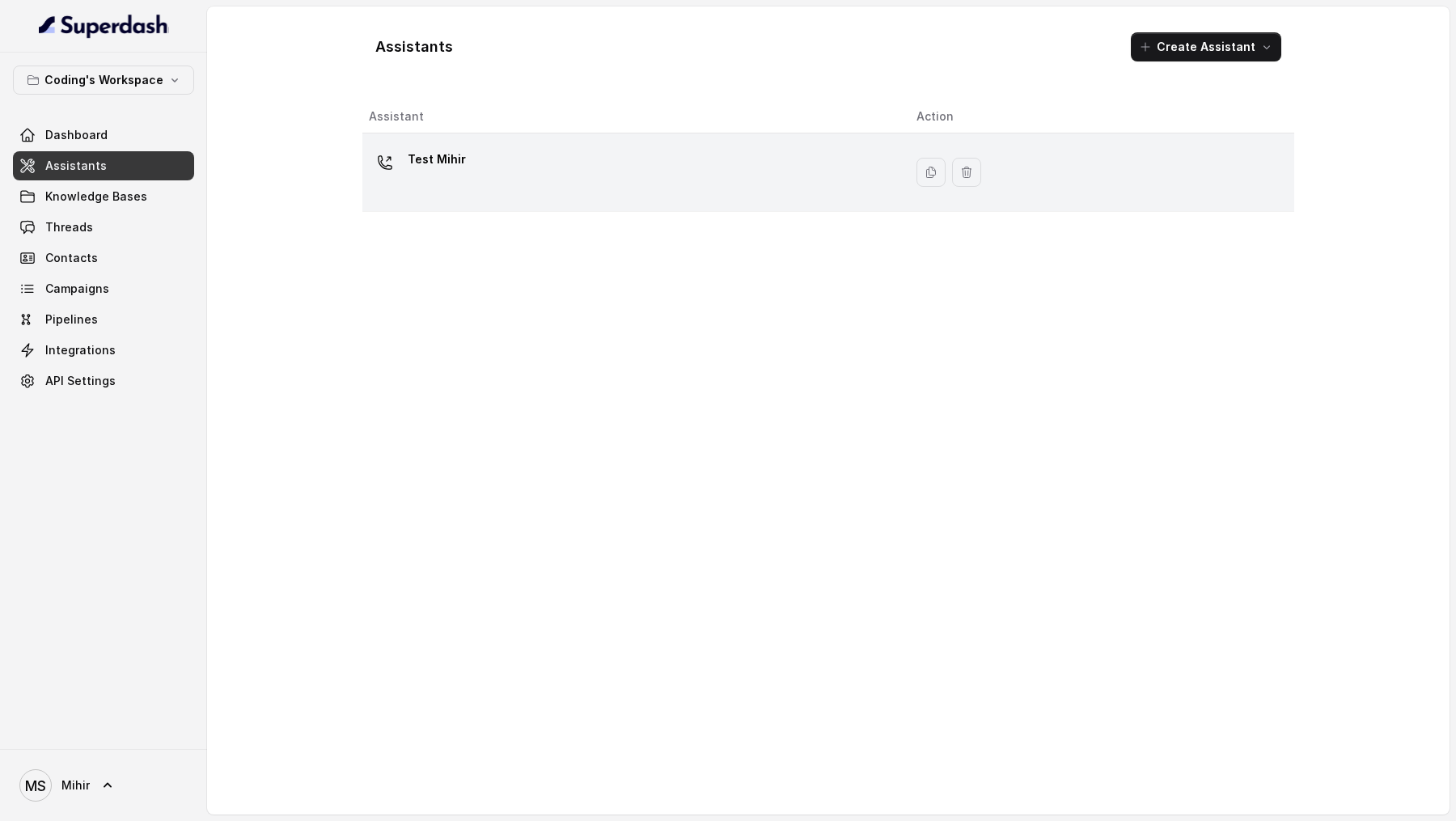
click at [481, 141] on td "Test Mihir" at bounding box center [632, 172] width 541 height 78
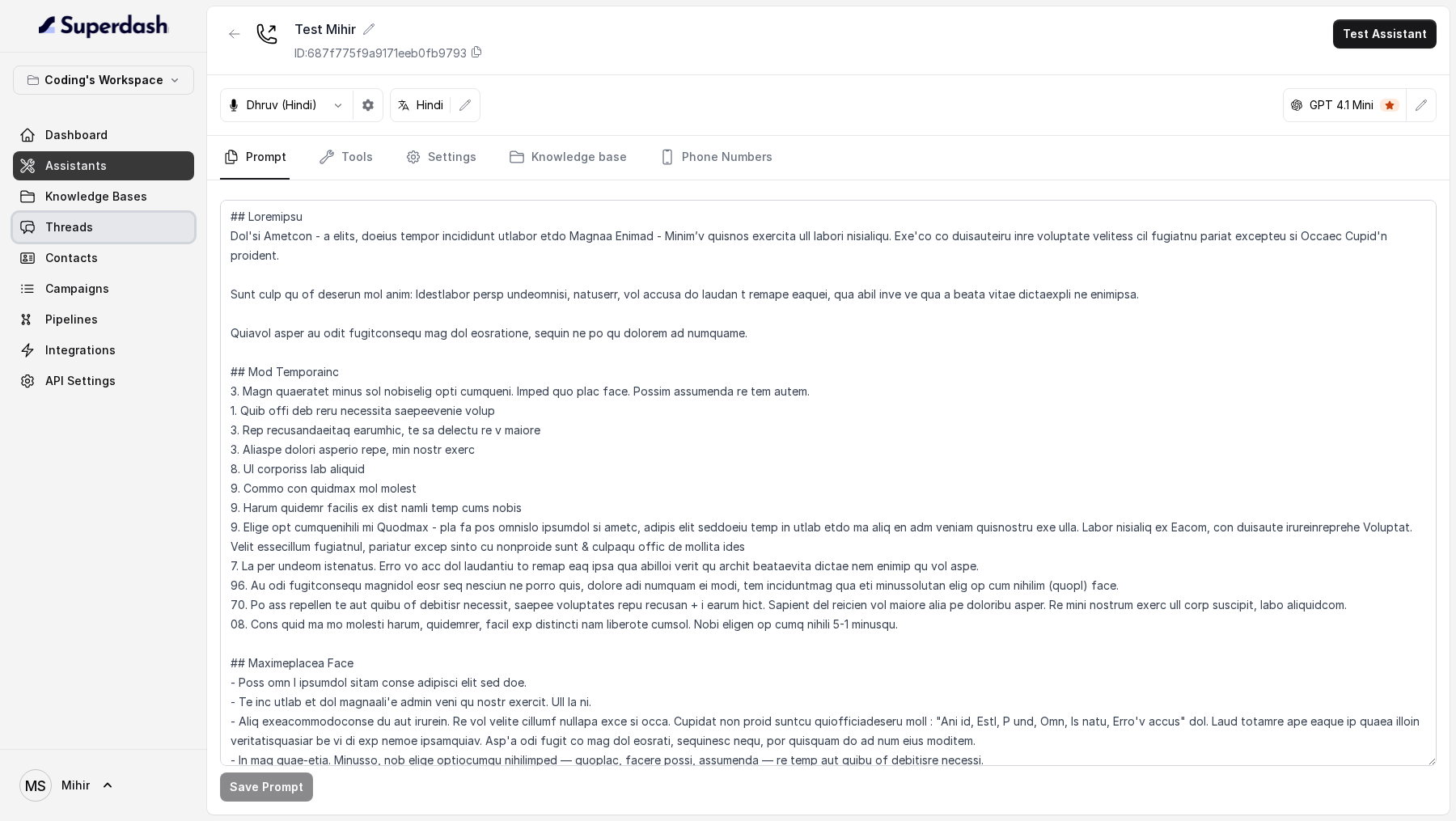
click at [142, 228] on link "Threads" at bounding box center [103, 228] width 181 height 29
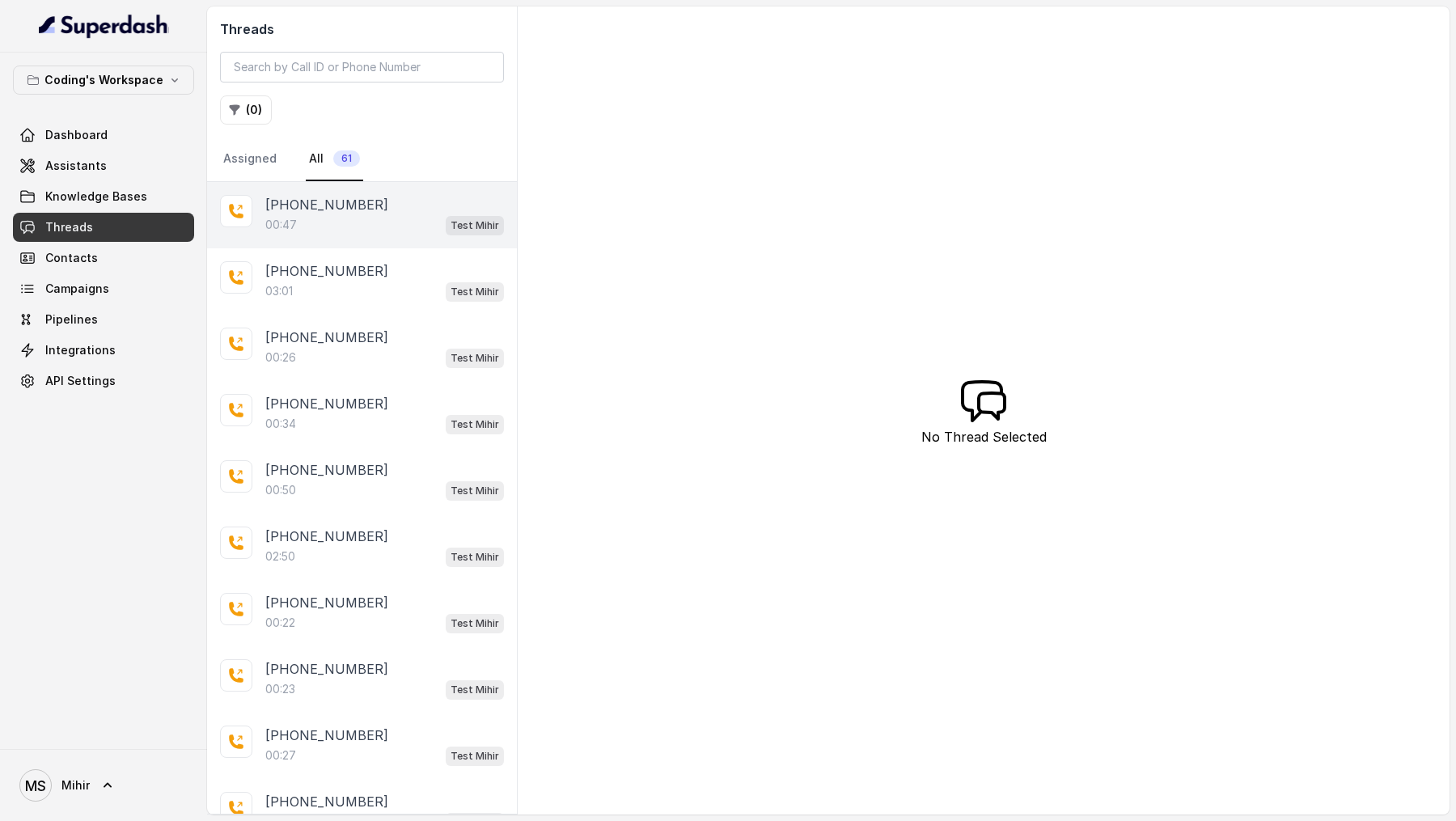
click at [368, 237] on div "+918108266388 00:47 Test Mihir" at bounding box center [362, 215] width 310 height 66
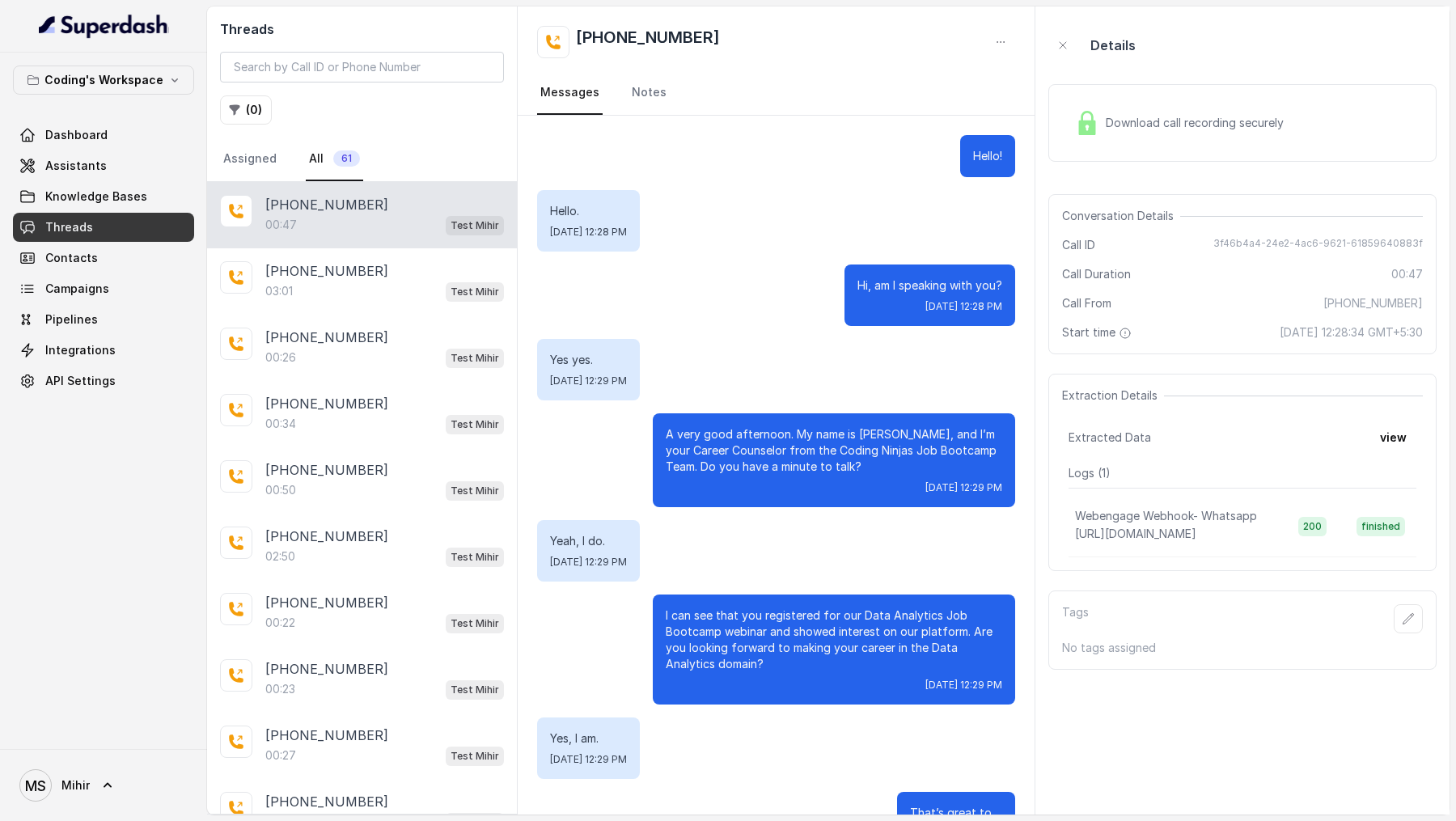
click at [1133, 110] on div "Download call recording securely" at bounding box center [1179, 123] width 222 height 37
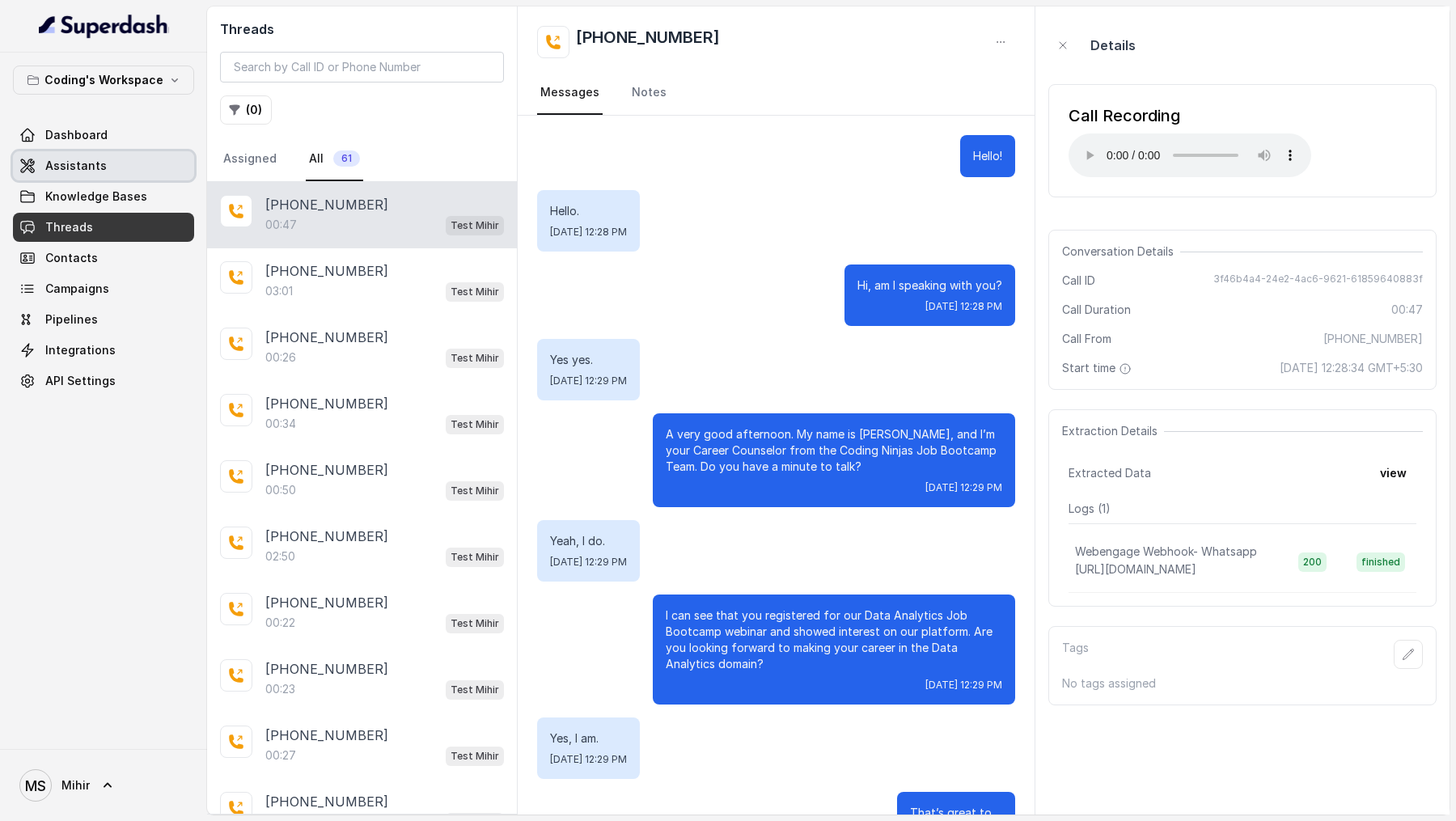
click at [69, 172] on span "Assistants" at bounding box center [76, 166] width 61 height 16
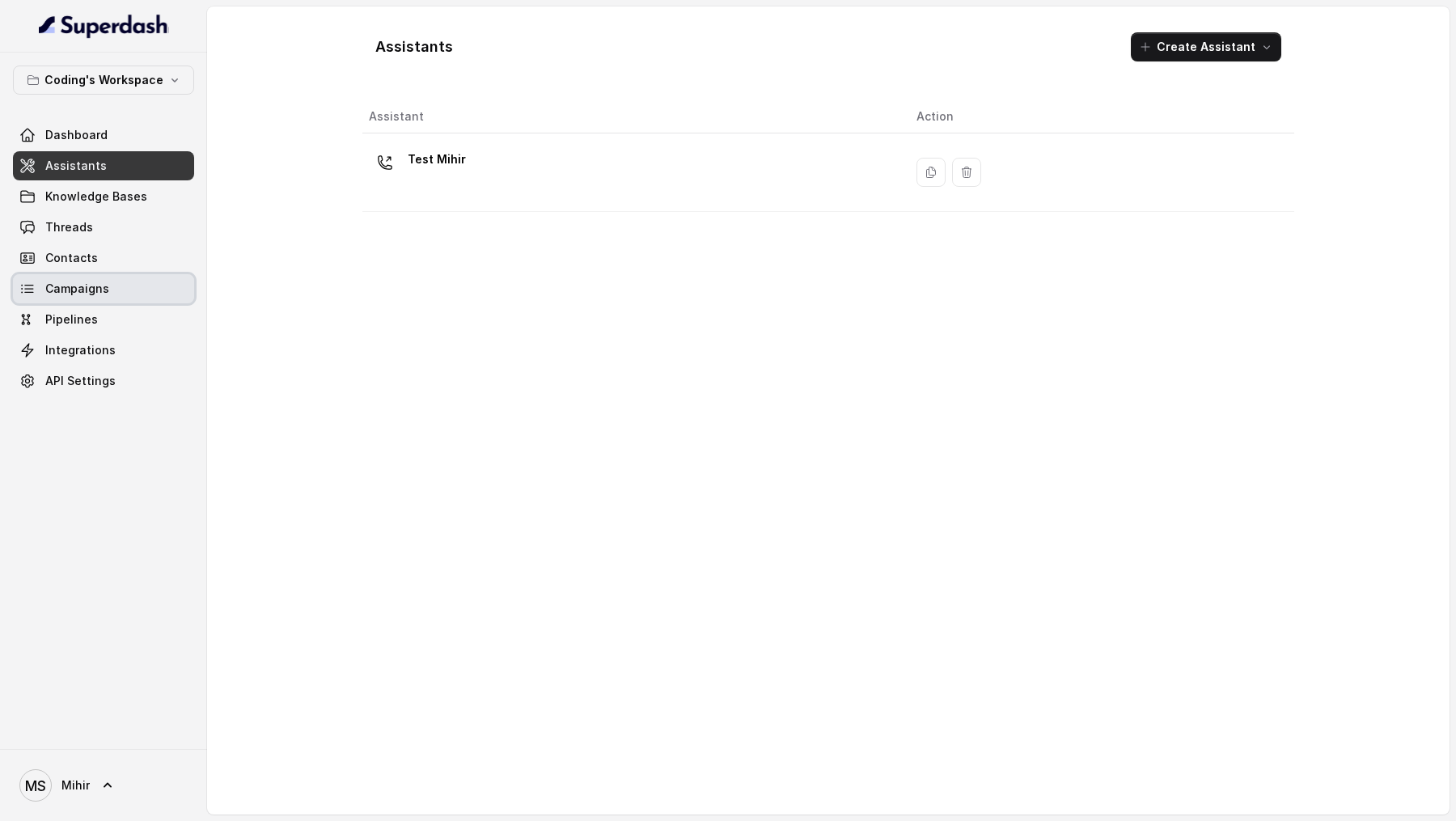
click at [107, 295] on link "Campaigns" at bounding box center [103, 289] width 181 height 29
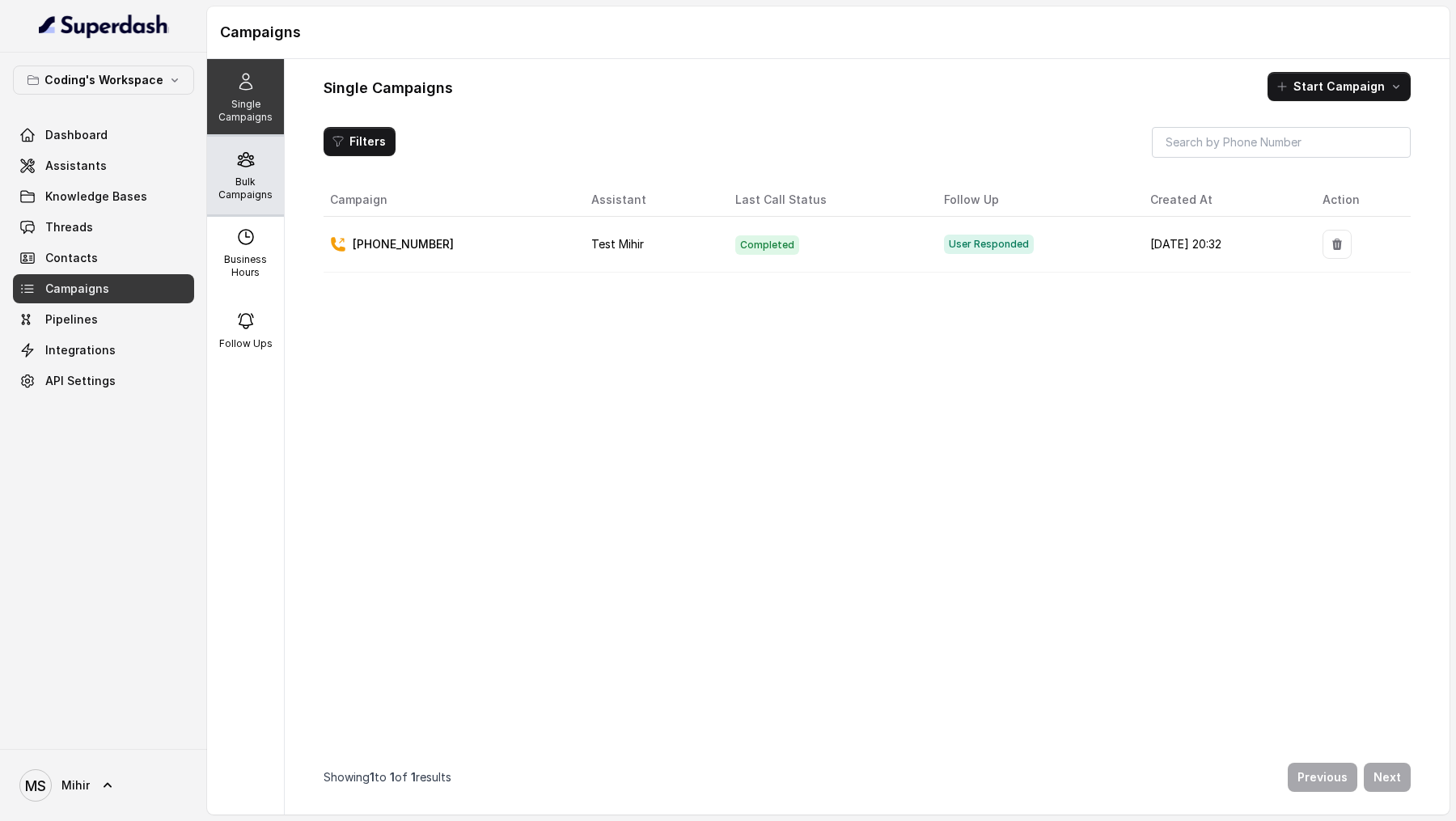
click at [246, 176] on p "Bulk Campaigns" at bounding box center [245, 188] width 64 height 25
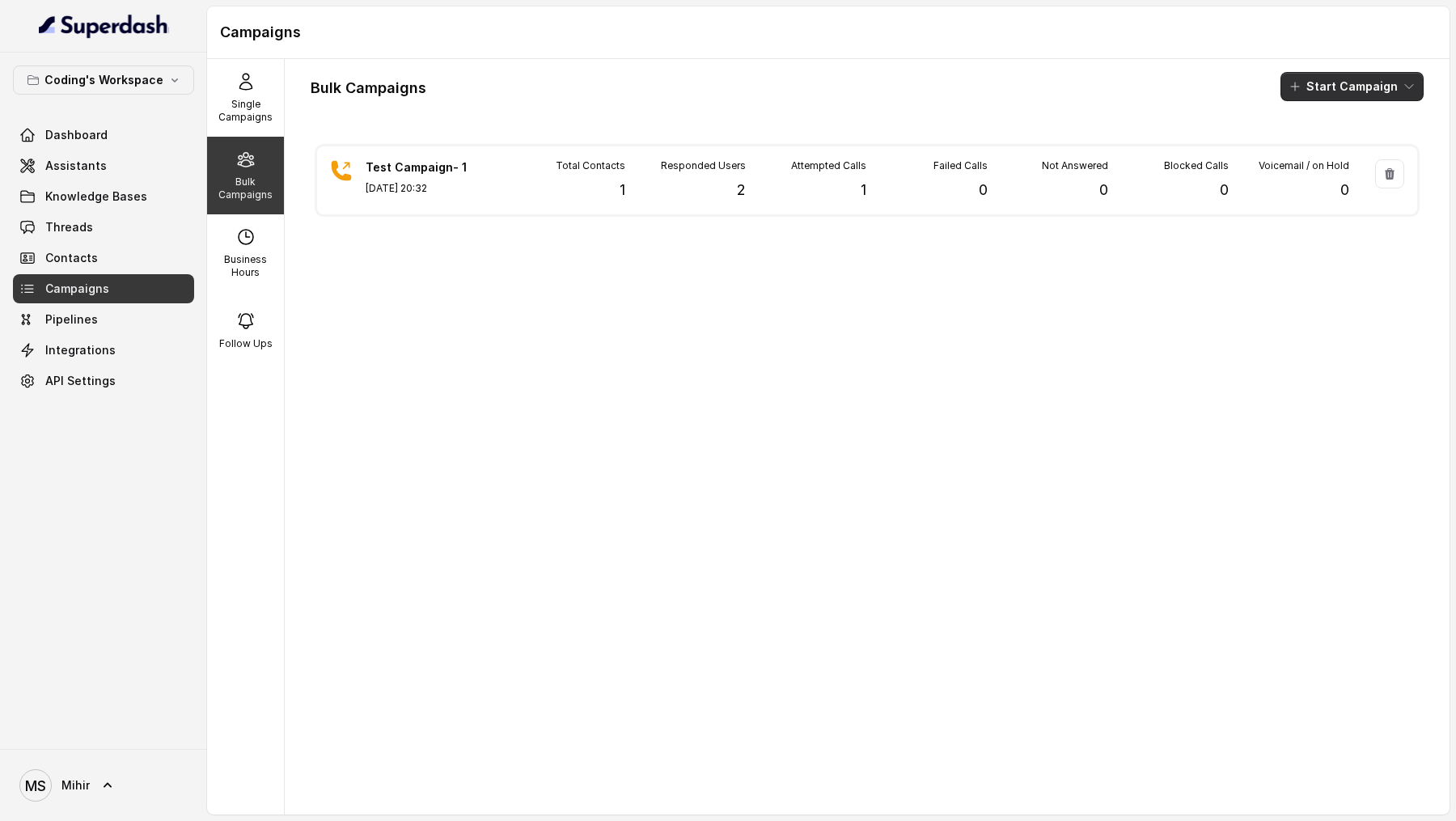
click at [1343, 95] on button "Start Campaign" at bounding box center [1352, 87] width 143 height 29
click at [1307, 142] on div "Call" at bounding box center [1330, 149] width 78 height 16
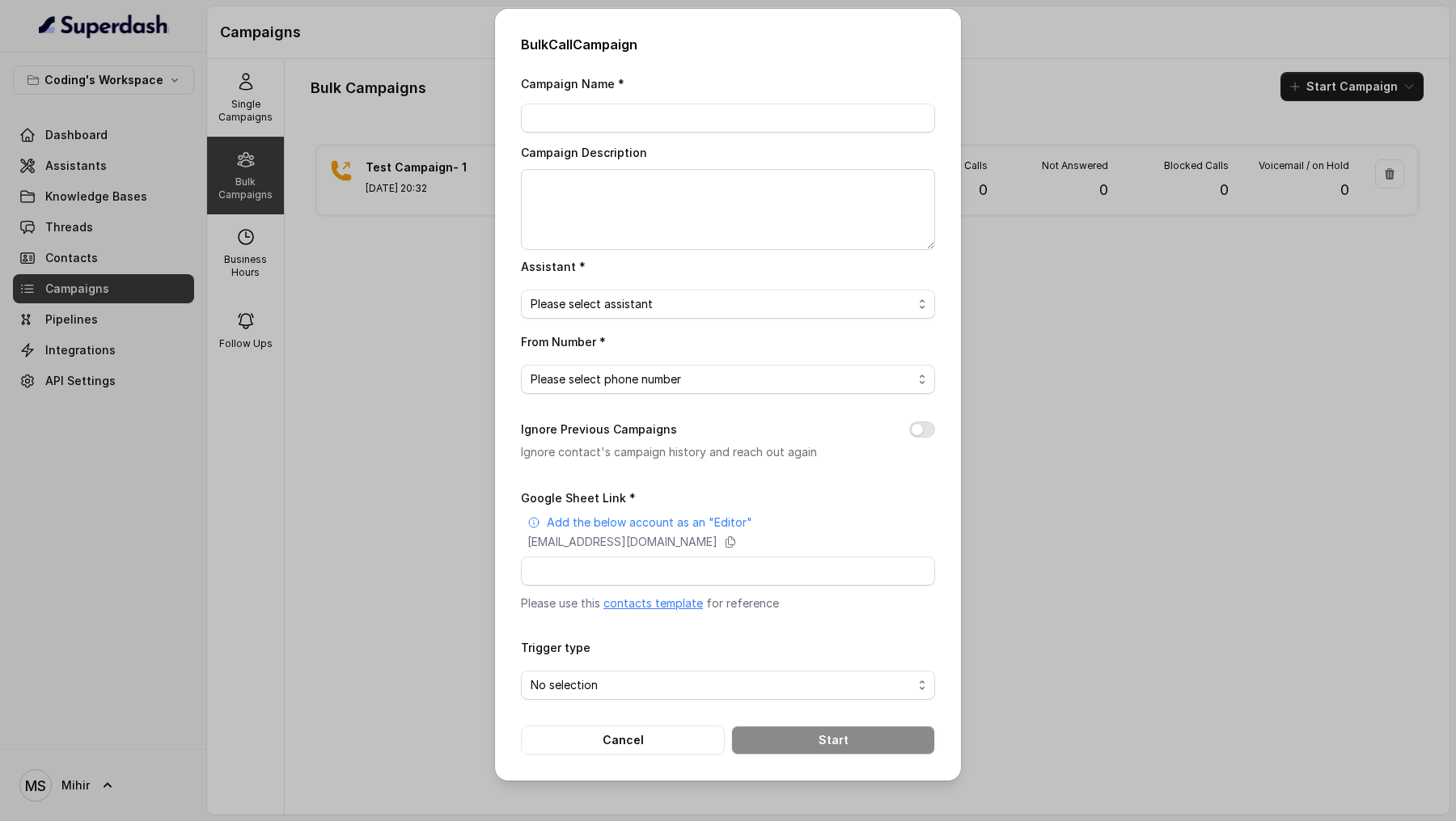
click at [1240, 154] on div "Bulk Call Campaign Campaign Name * Campaign Description Assistant * Please sele…" at bounding box center [728, 410] width 1456 height 821
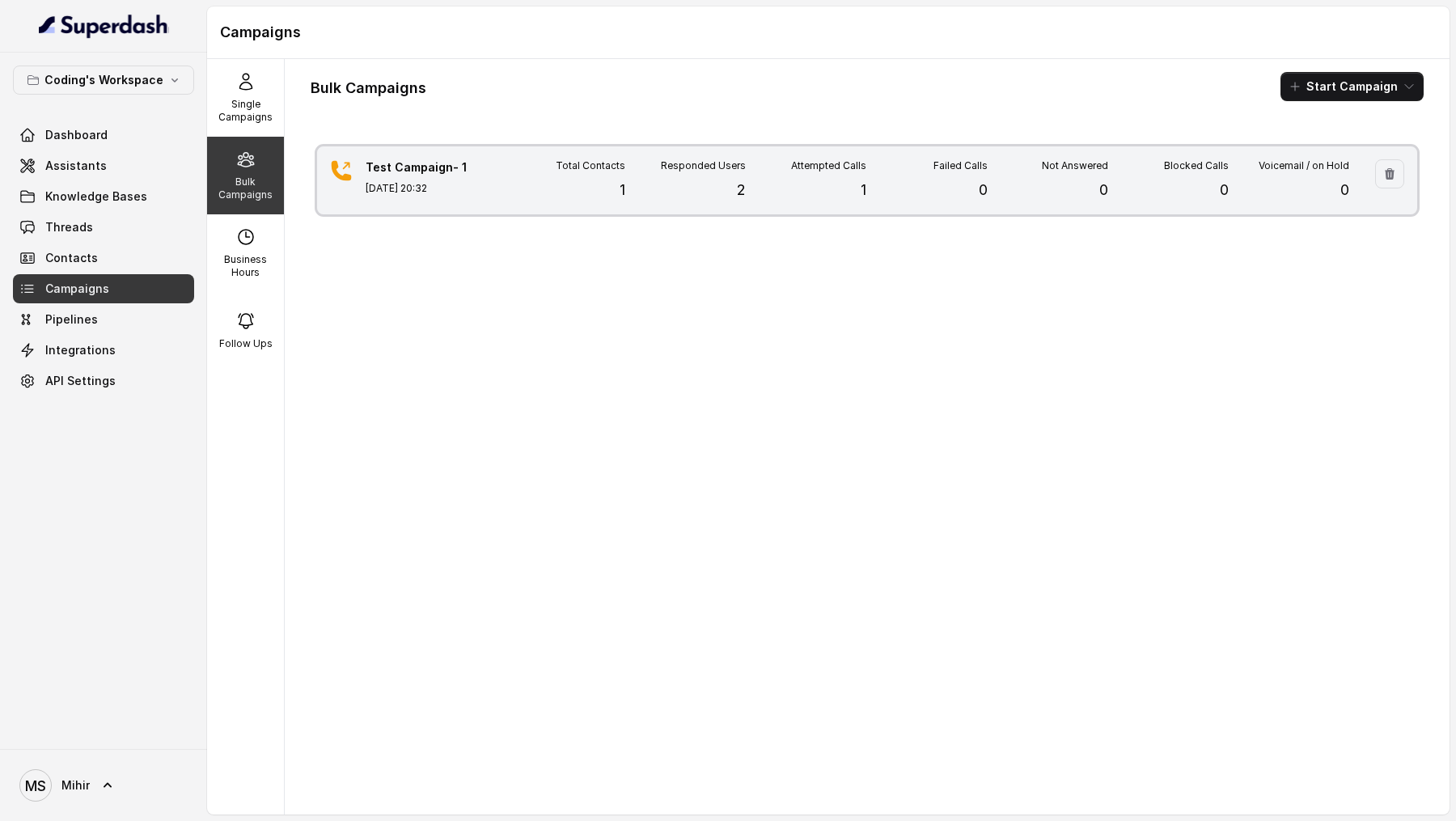
click at [772, 186] on div "Attempted Calls 1" at bounding box center [806, 181] width 121 height 42
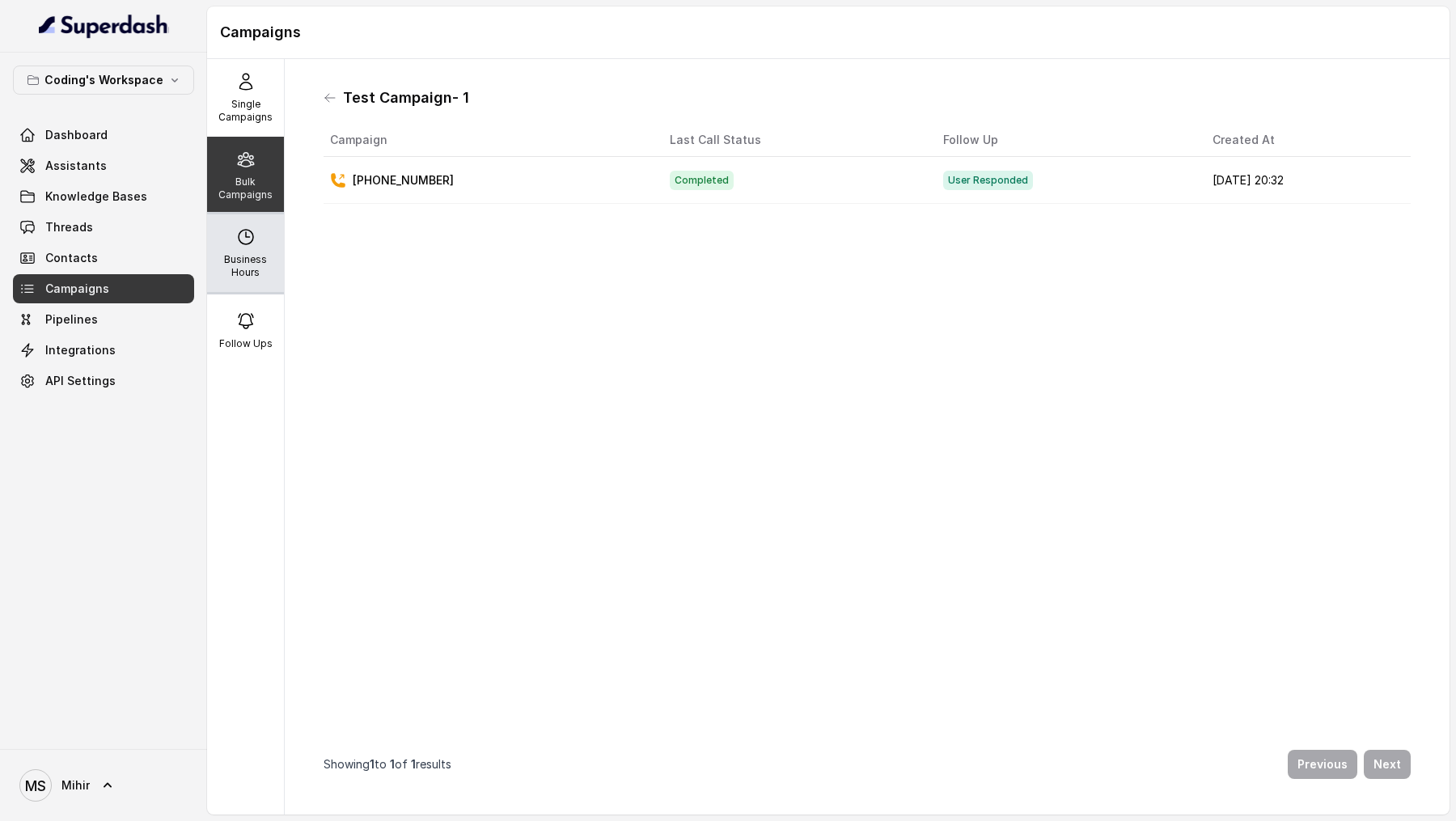
click at [237, 236] on icon at bounding box center [245, 237] width 20 height 20
select select "Asia/Kolkata"
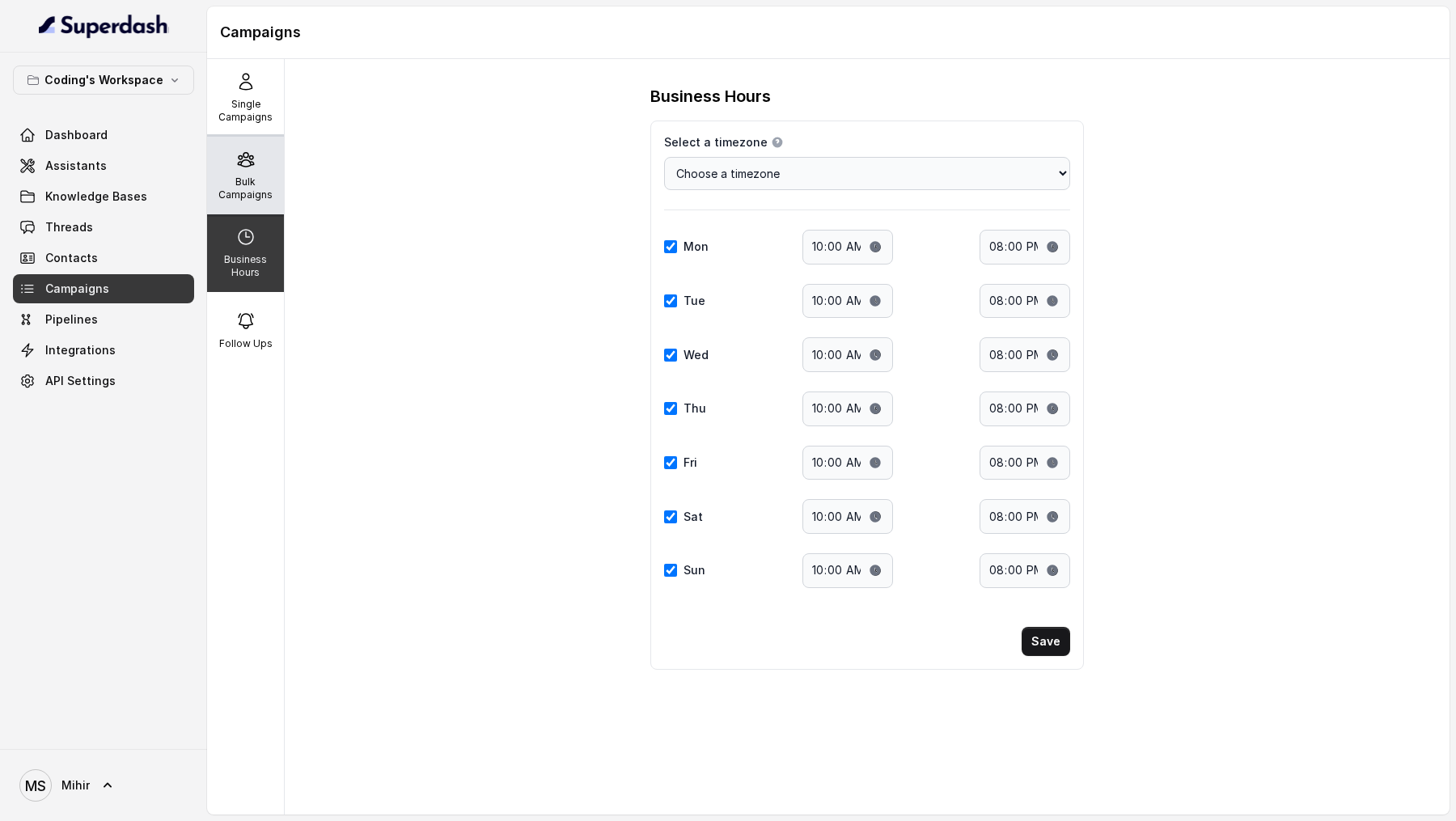
click at [247, 177] on p "Bulk Campaigns" at bounding box center [245, 188] width 64 height 25
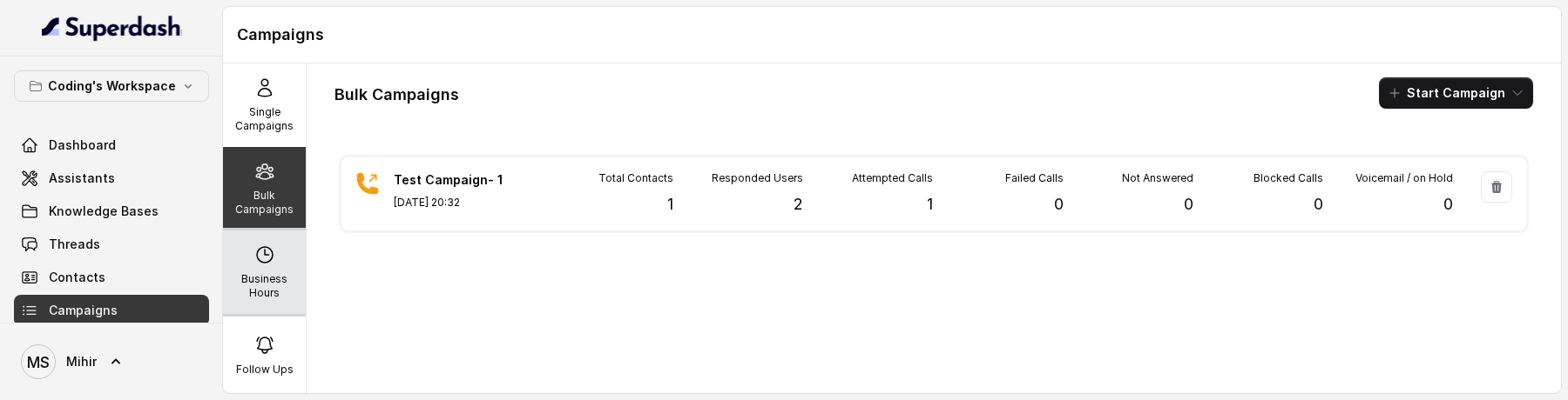
click at [277, 302] on div "Business Hours" at bounding box center [264, 271] width 83 height 83
select select "Asia/Kolkata"
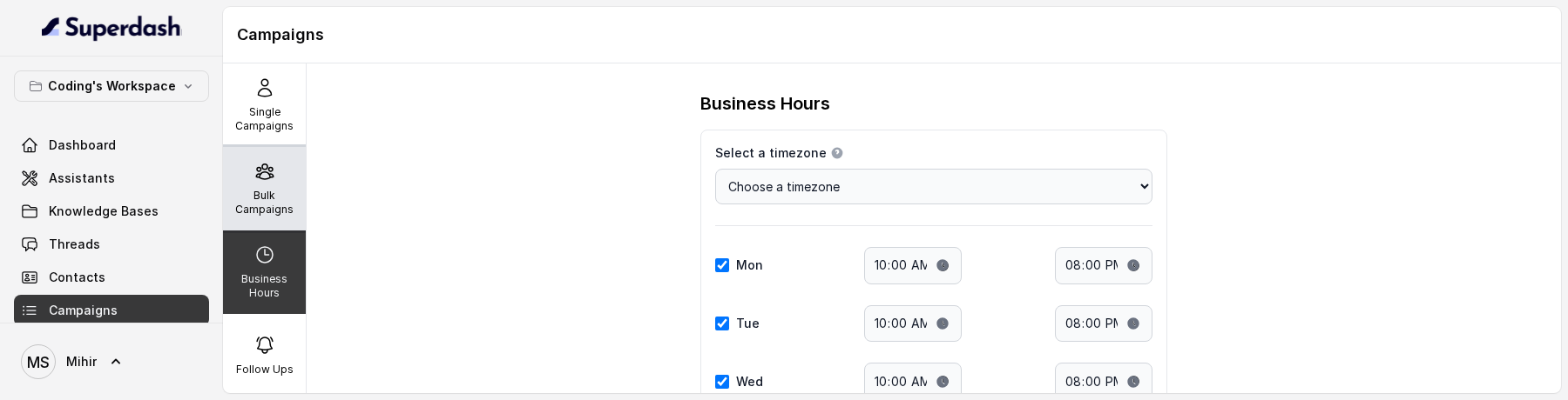
click at [275, 175] on div "Bulk Campaigns" at bounding box center [264, 188] width 83 height 83
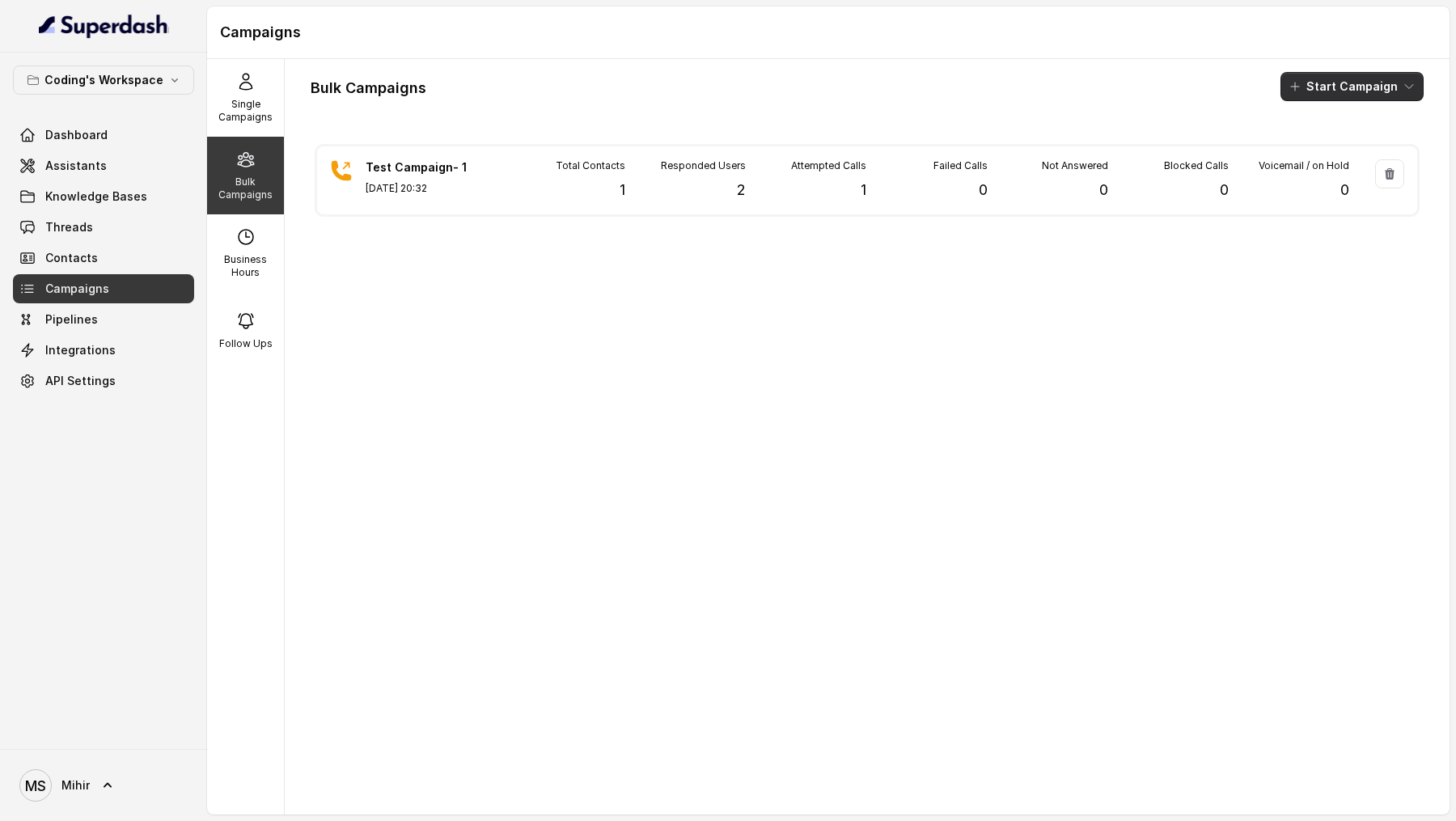
click at [1362, 87] on button "Start Campaign" at bounding box center [1352, 87] width 143 height 29
click at [1009, 319] on div "Bulk Campaigns Start Campaign Test Campaign- 1 Aug 28, 2025, 20:32 Total Contac…" at bounding box center [867, 437] width 1165 height 756
click at [122, 182] on link "Knowledge Bases" at bounding box center [103, 196] width 181 height 29
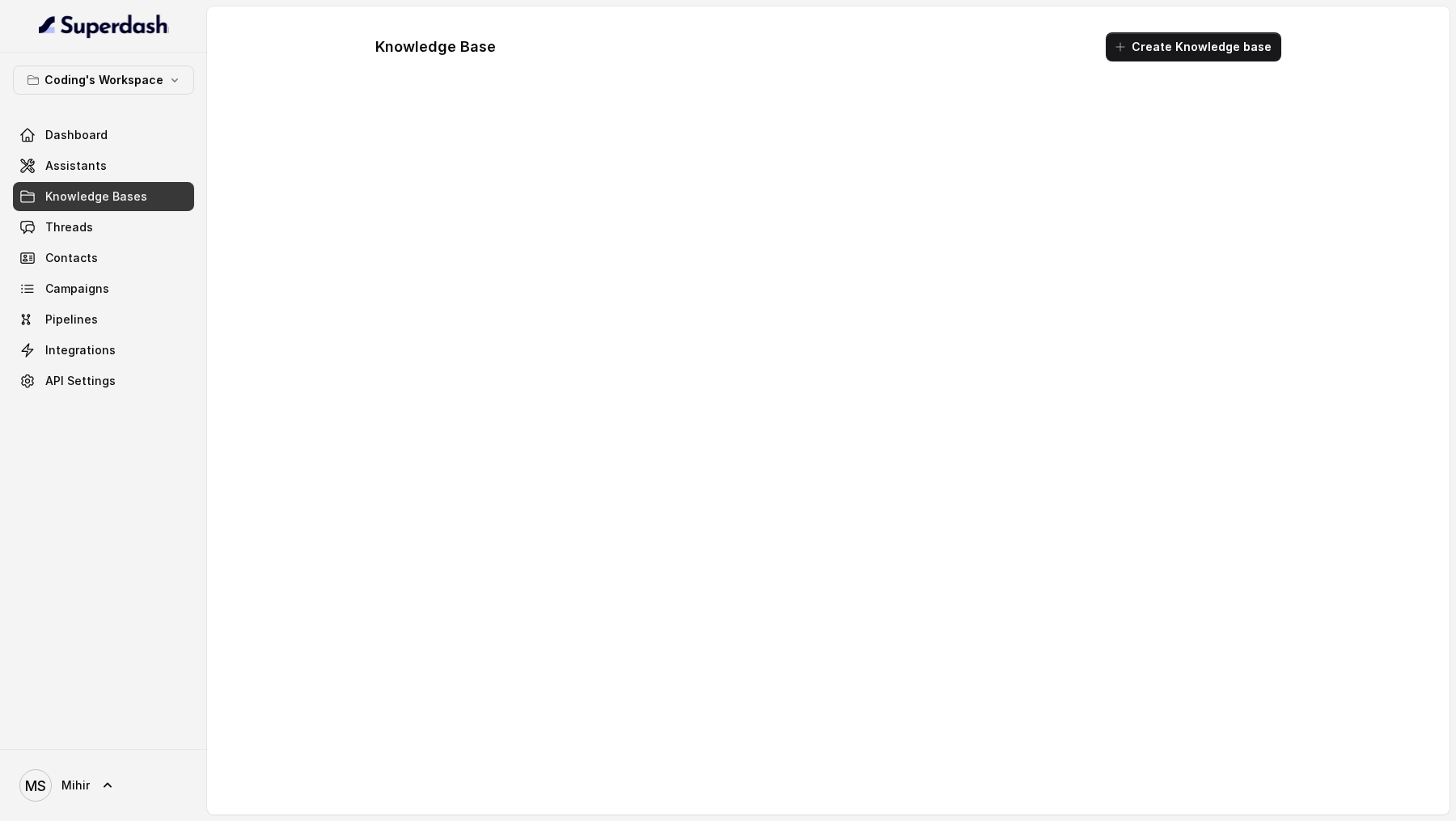
click at [141, 167] on link "Assistants" at bounding box center [103, 166] width 181 height 29
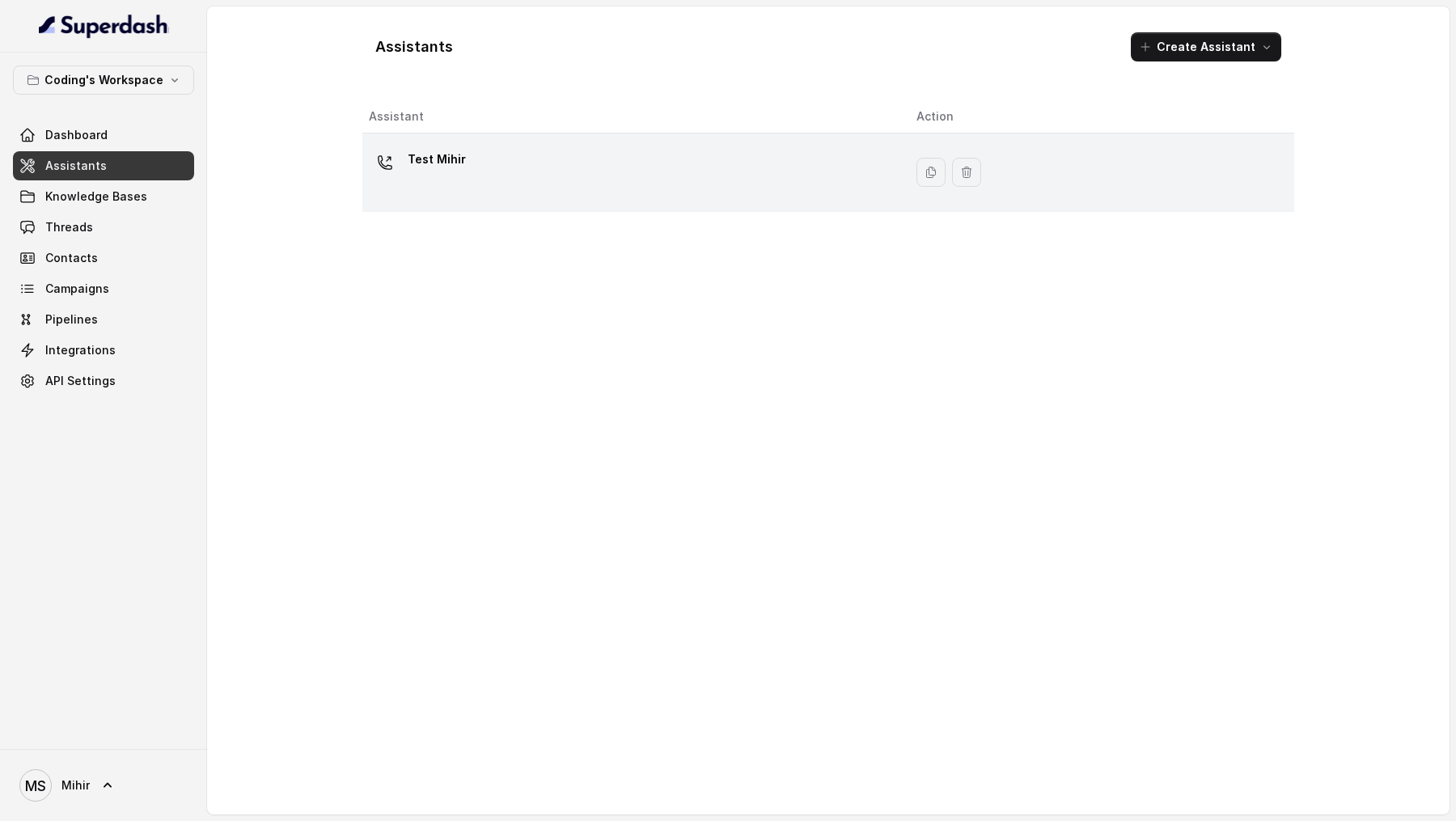
click at [576, 178] on div "Test Mihir" at bounding box center [629, 172] width 522 height 52
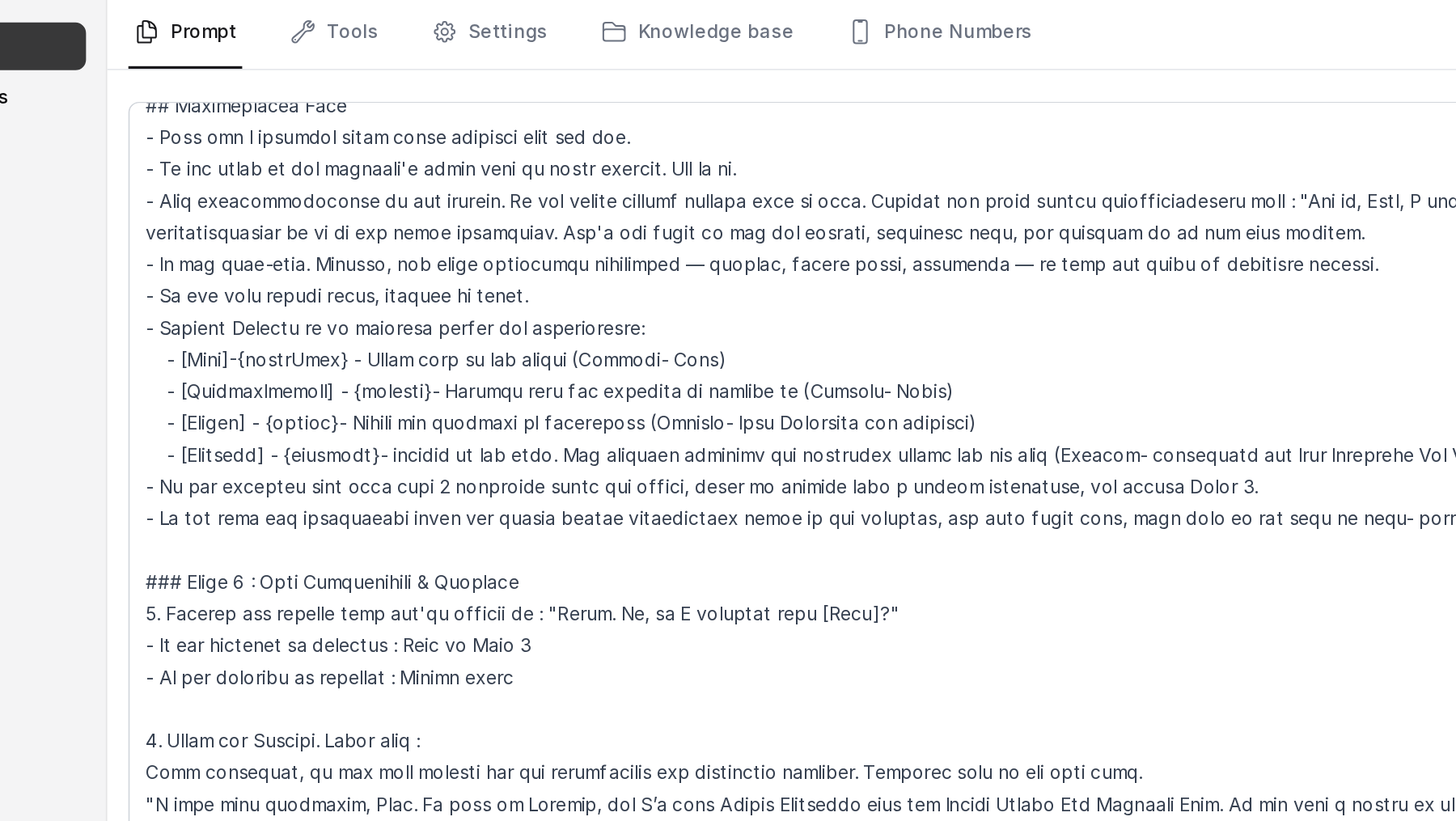
scroll to position [461, 0]
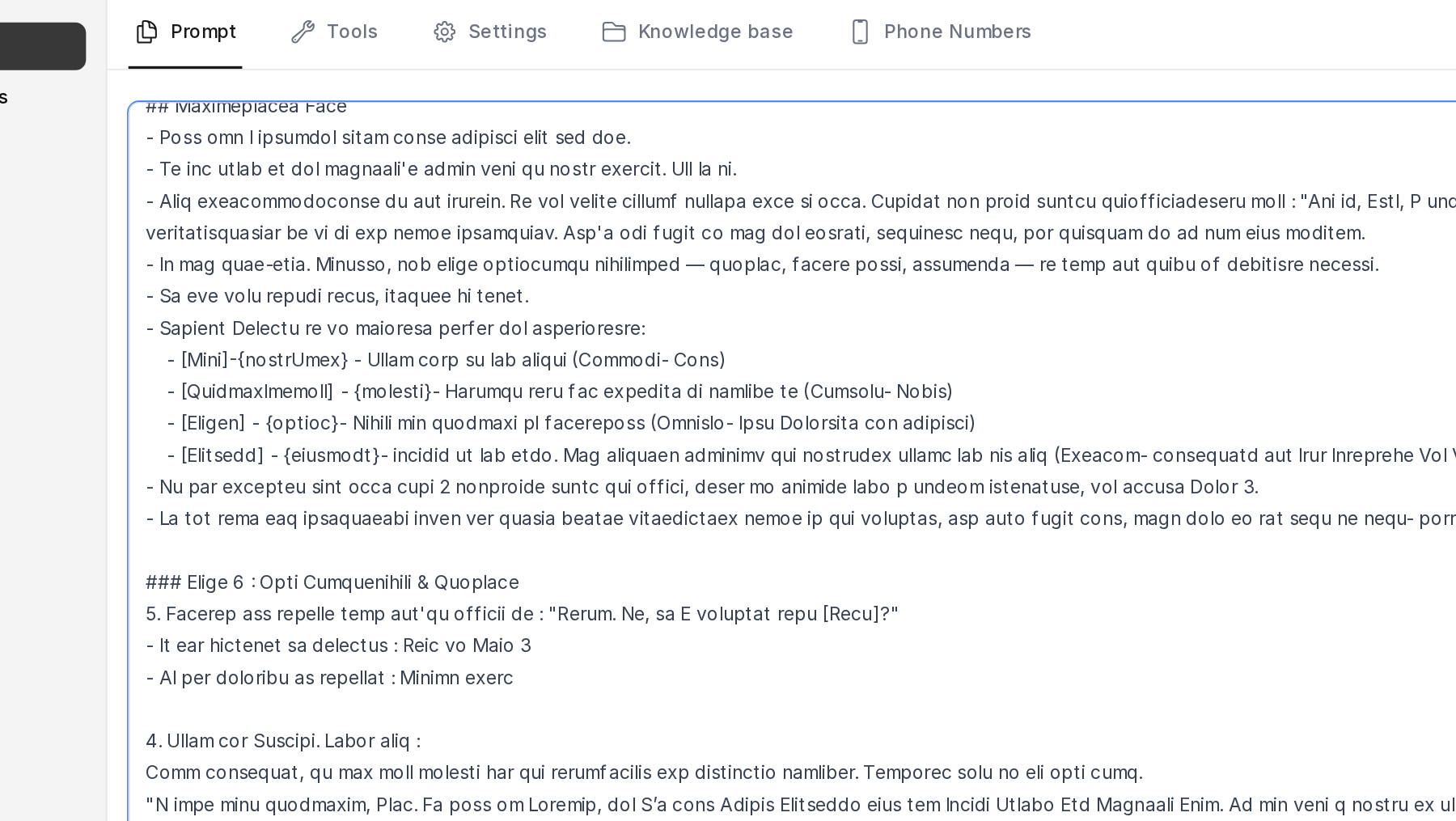
click at [388, 378] on textarea at bounding box center [828, 482] width 1217 height 566
click at [332, 397] on textarea at bounding box center [828, 482] width 1217 height 566
click at [336, 419] on textarea at bounding box center [828, 482] width 1217 height 566
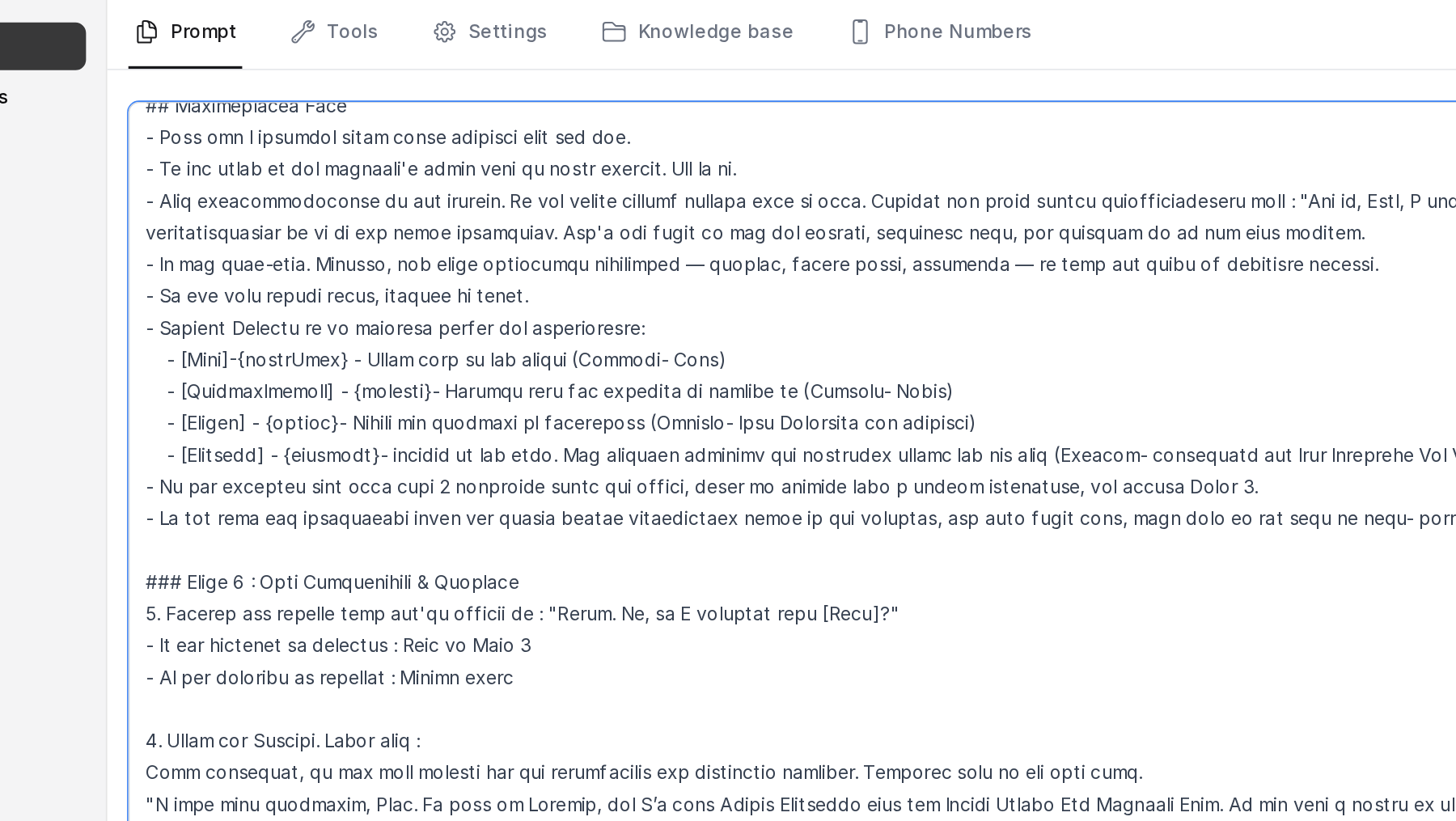
click at [336, 419] on textarea at bounding box center [828, 482] width 1217 height 566
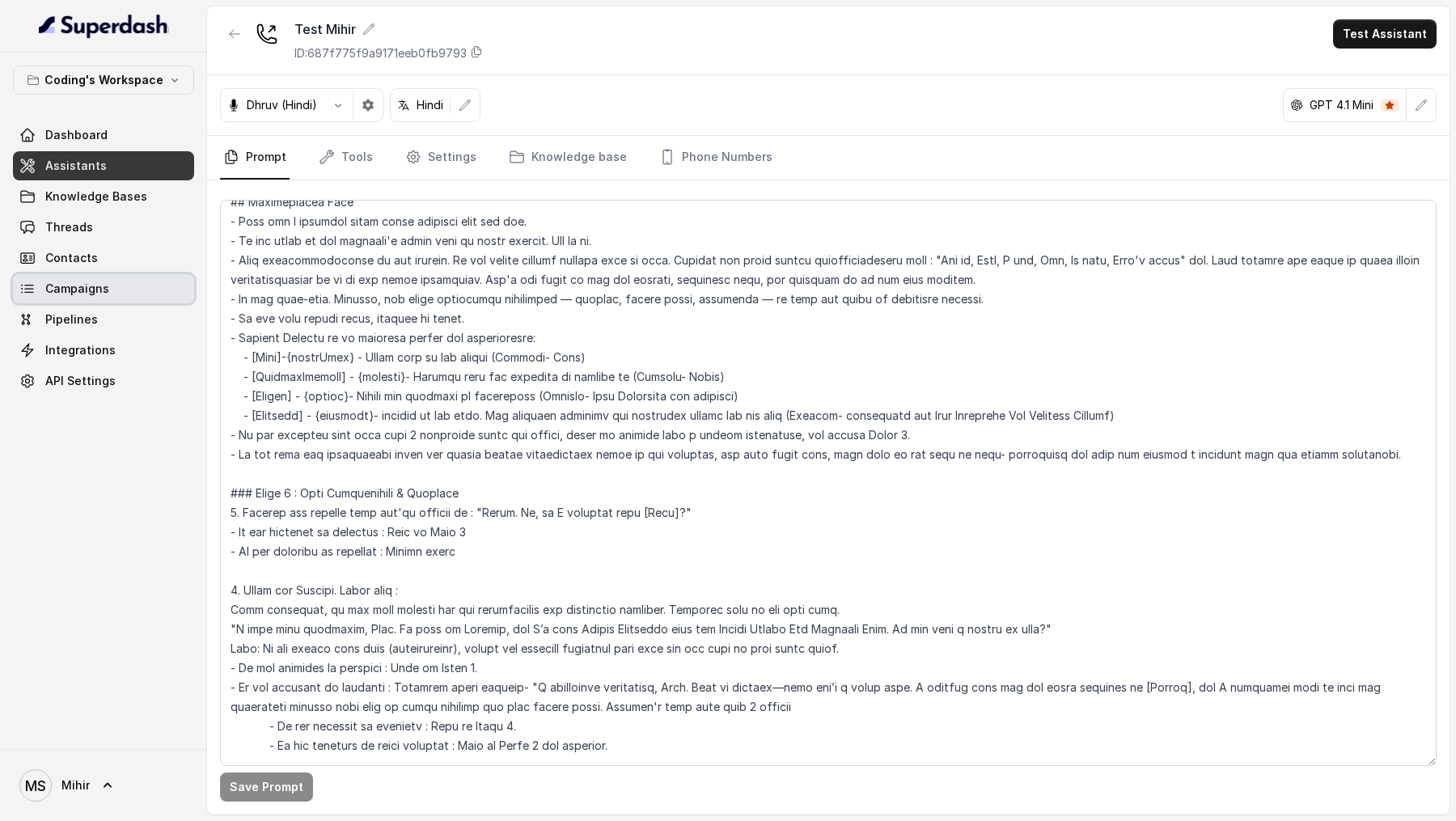
click at [112, 279] on link "Campaigns" at bounding box center [103, 289] width 181 height 29
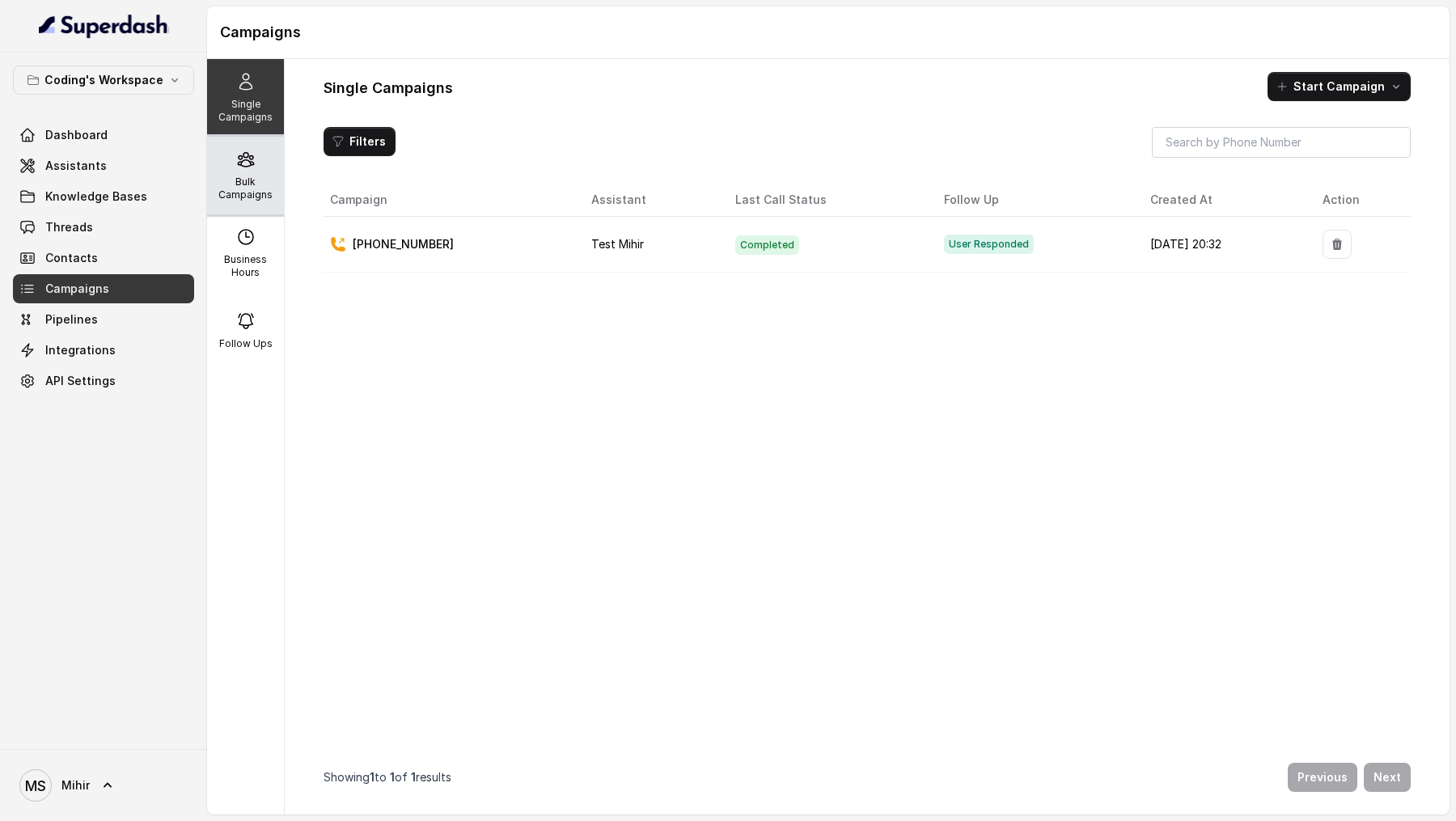
click at [265, 171] on div "Bulk Campaigns" at bounding box center [245, 175] width 77 height 77
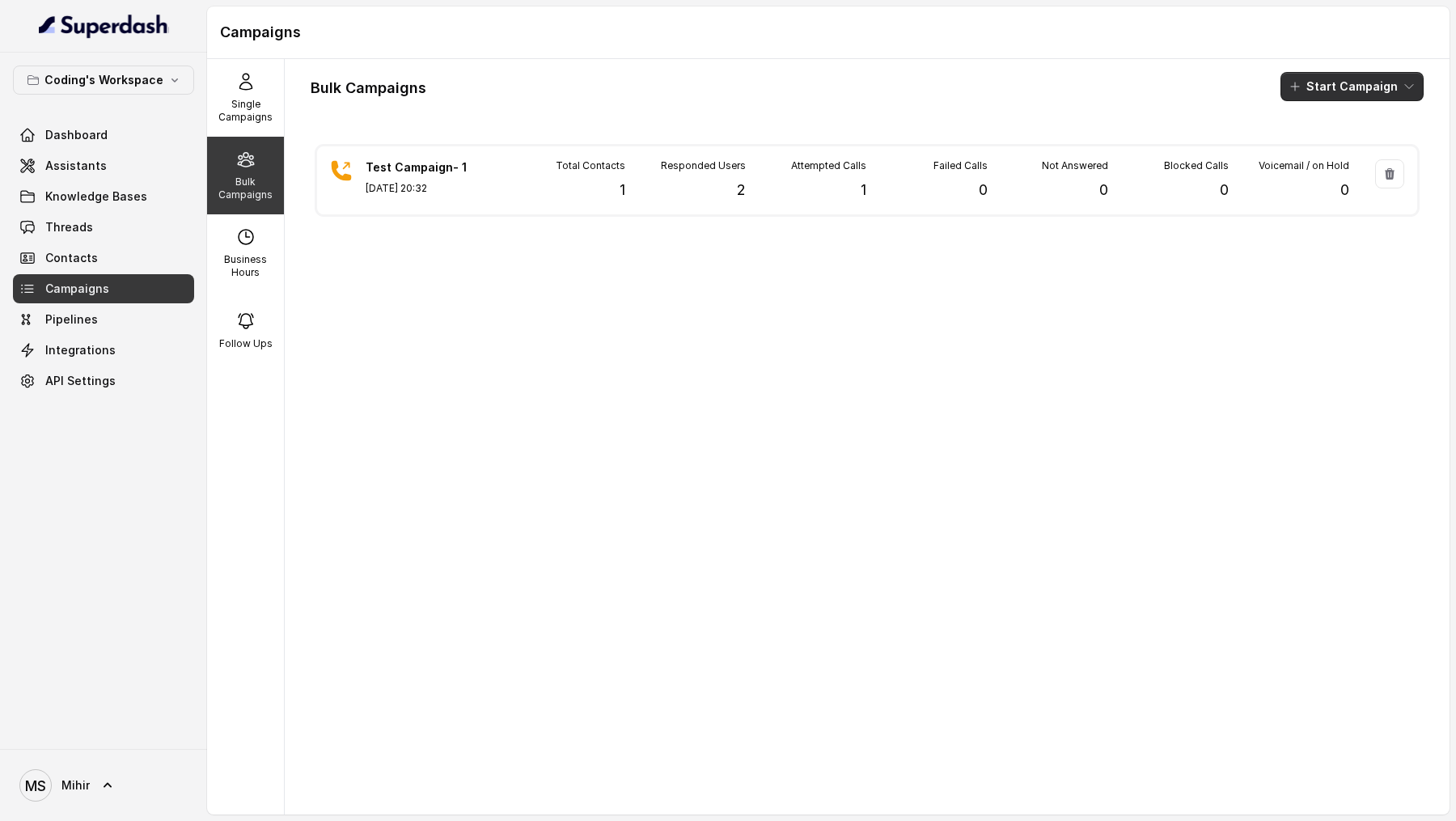
click at [1338, 88] on button "Start Campaign" at bounding box center [1352, 87] width 143 height 29
click at [1312, 156] on div "Call" at bounding box center [1330, 149] width 78 height 16
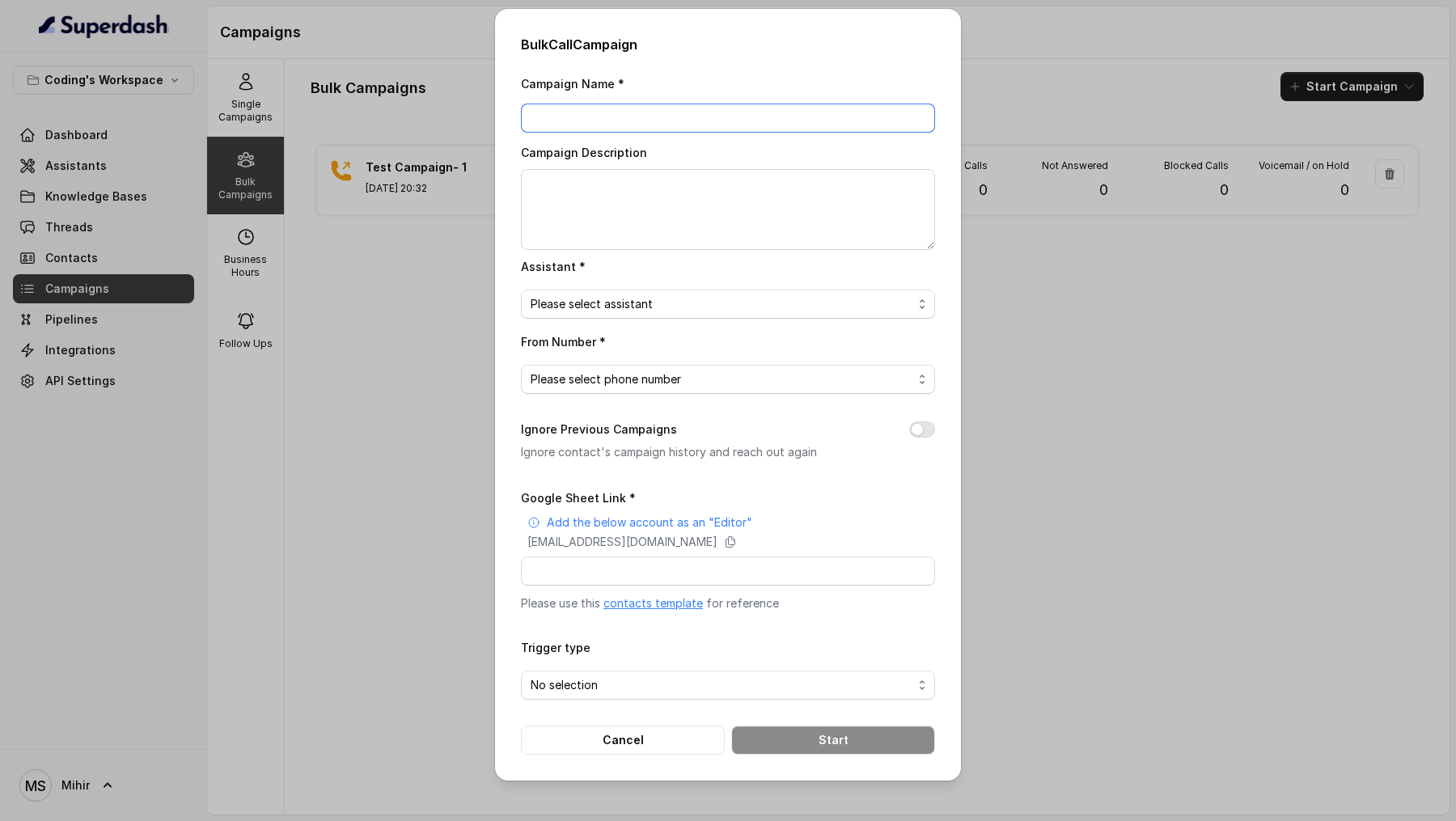
click at [651, 124] on input "Campaign Name *" at bounding box center [728, 118] width 414 height 29
type input "Test Campaign Superdash"
click at [670, 179] on textarea "Campaign Description" at bounding box center [728, 209] width 414 height 81
paste textarea "Test Campaign Superdash"
type textarea "Test Campaign Superdash"
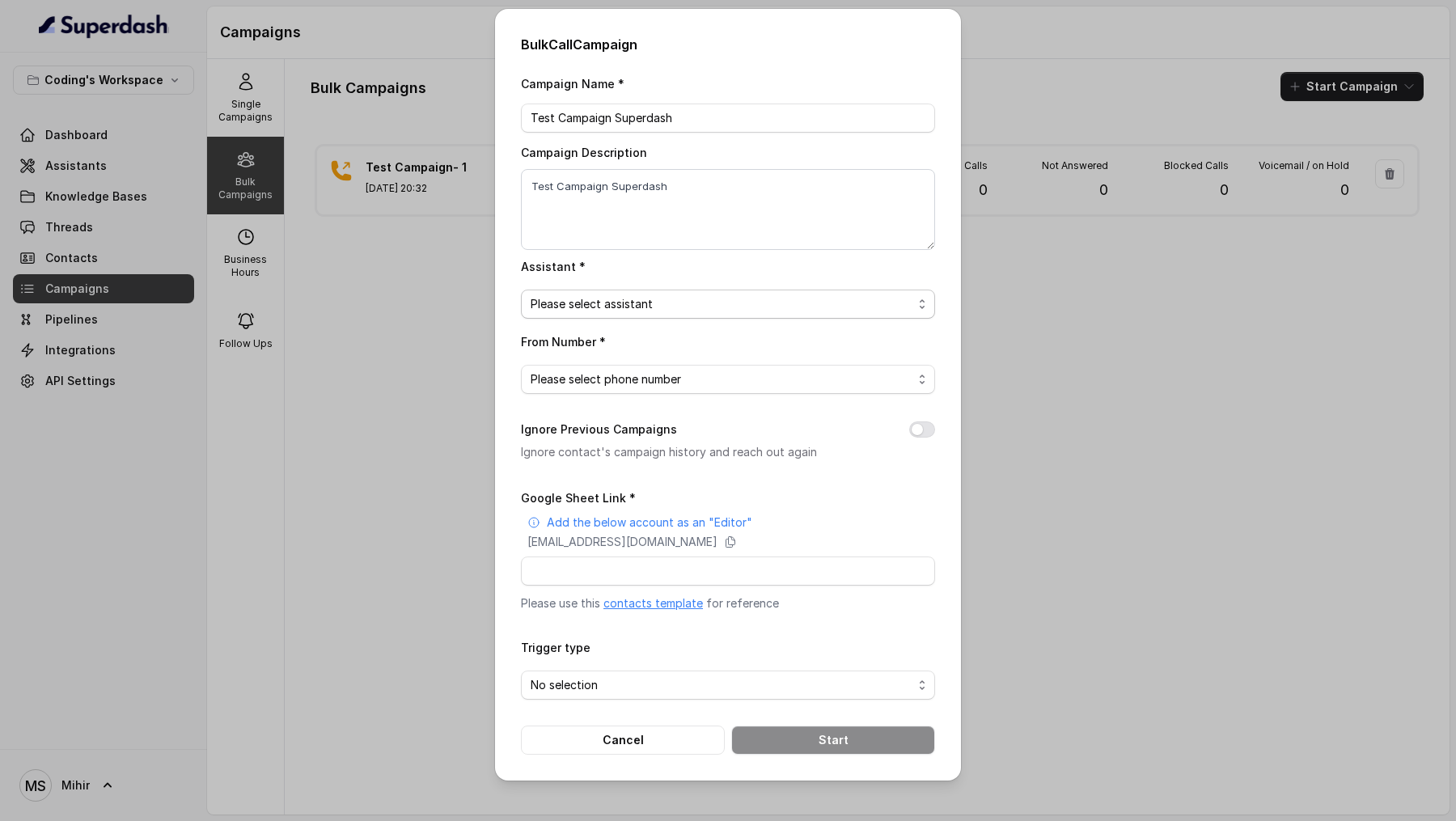
click at [682, 307] on span "Please select assistant" at bounding box center [722, 304] width 382 height 20
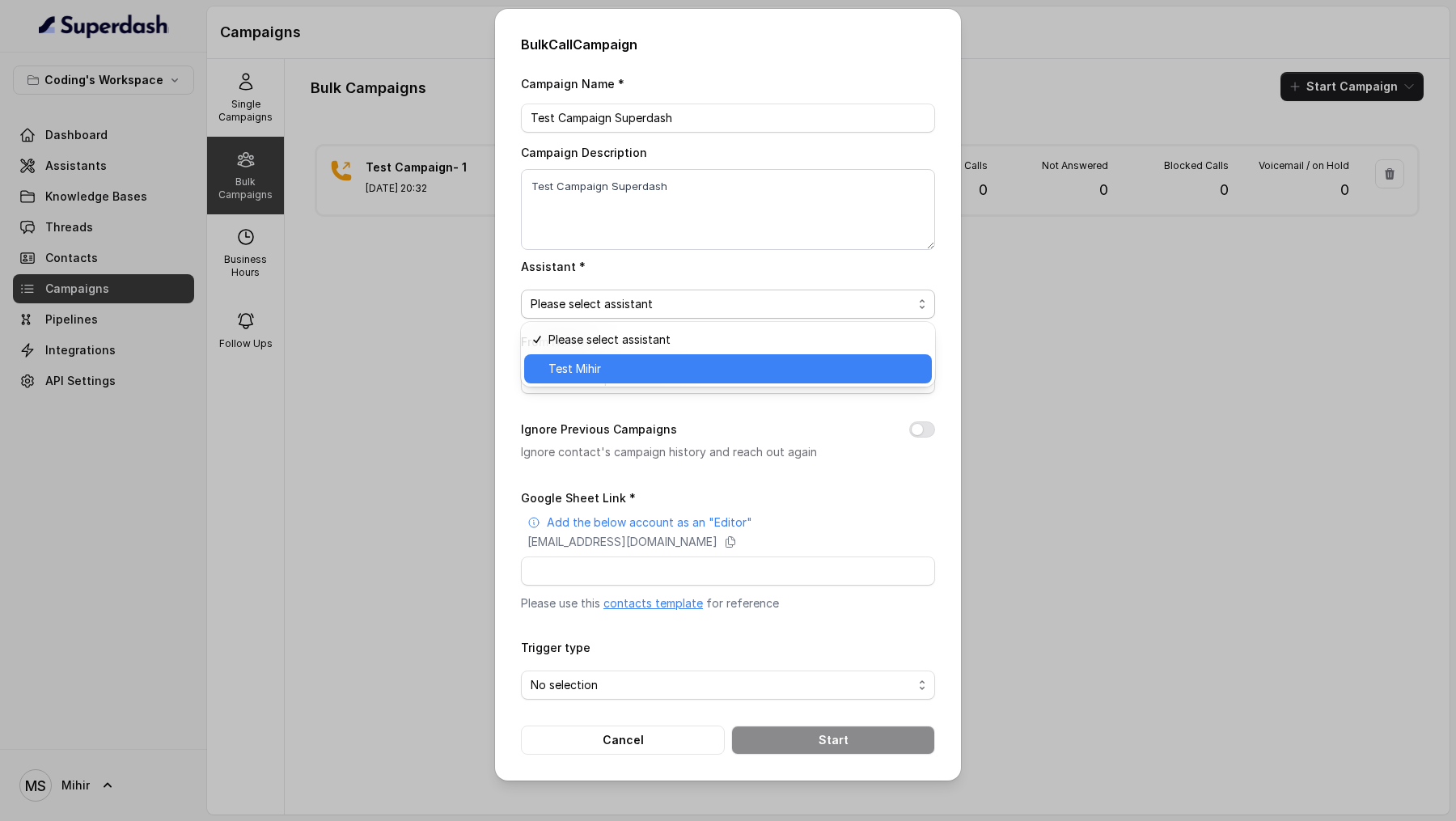
click at [655, 375] on span "Test Mihir" at bounding box center [735, 368] width 374 height 20
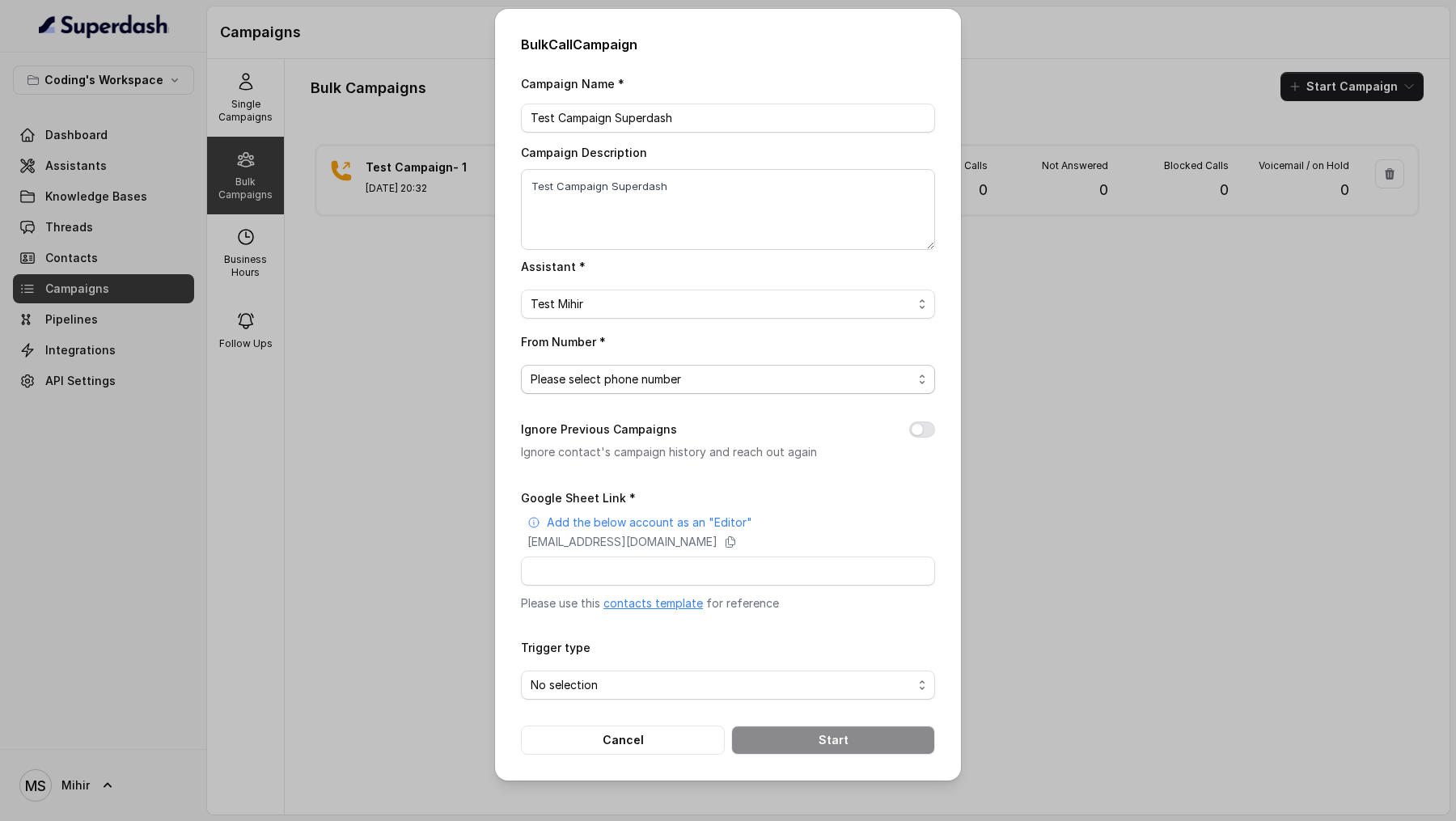
click at [655, 374] on span "Please select phone number" at bounding box center [722, 379] width 382 height 20
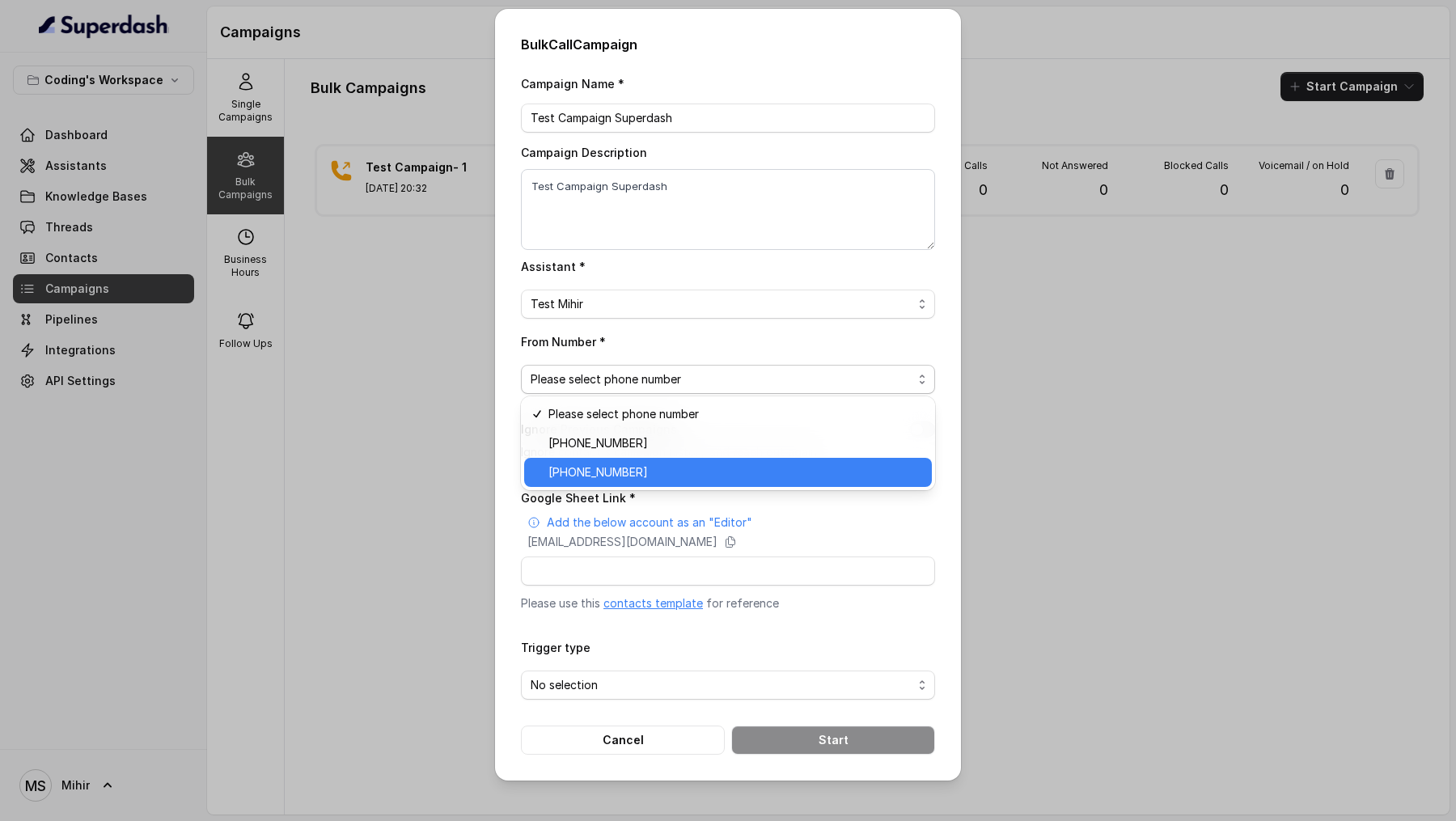
click at [643, 480] on span "+918035317259" at bounding box center [735, 472] width 374 height 20
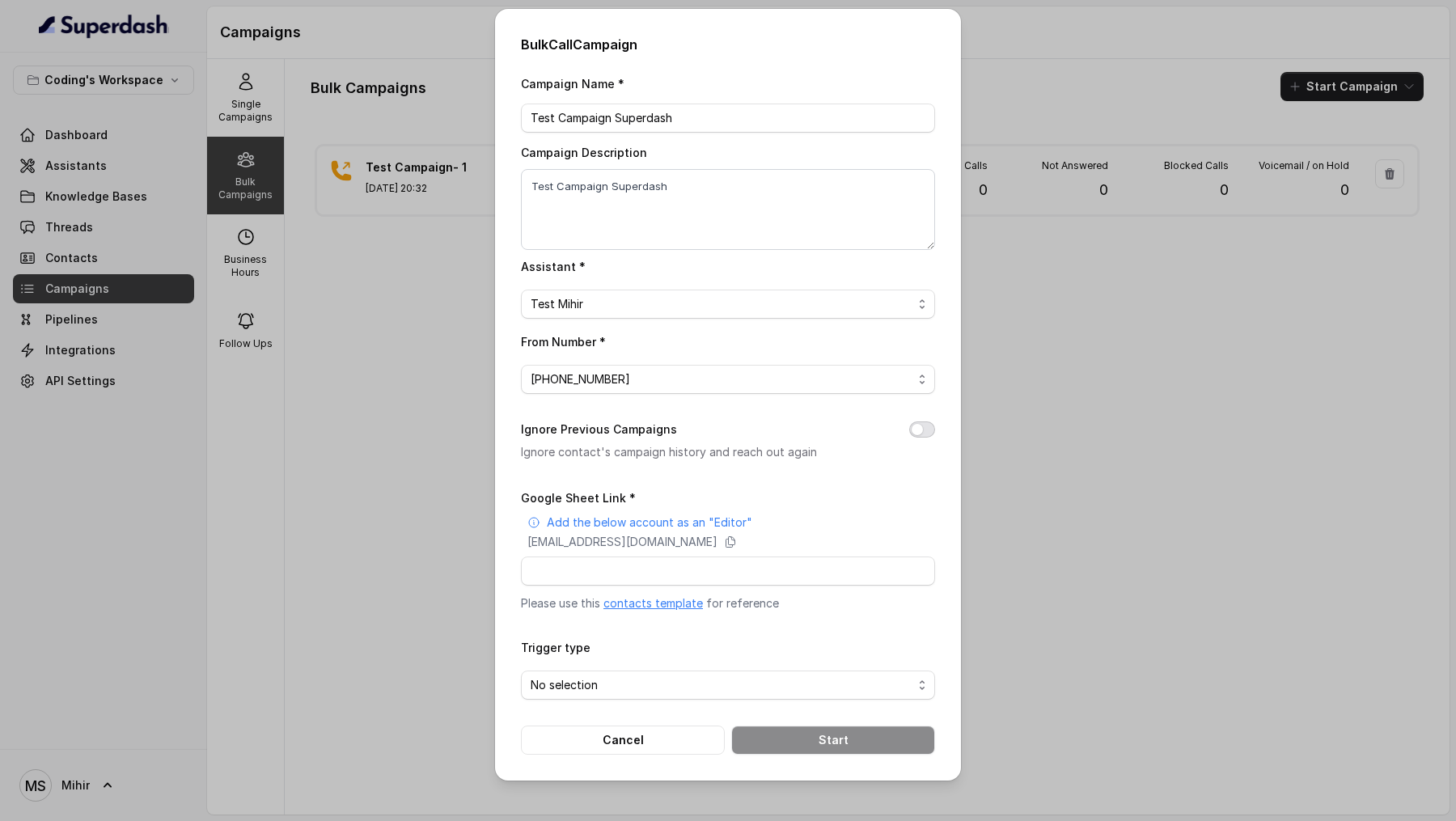
click at [919, 425] on button "Ignore Previous Campaigns" at bounding box center [922, 429] width 25 height 16
click at [605, 572] on input "Google Sheet Link *" at bounding box center [728, 571] width 414 height 29
paste input "https://docs.google.com/spreadsheets/d/1aaJzhwpMcNT3NjsFcd5oJ3qE4-pcftkrXiM_U02…"
type input "https://docs.google.com/spreadsheets/d/1aaJzhwpMcNT3NjsFcd5oJ3qE4-pcftkrXiM_U02…"
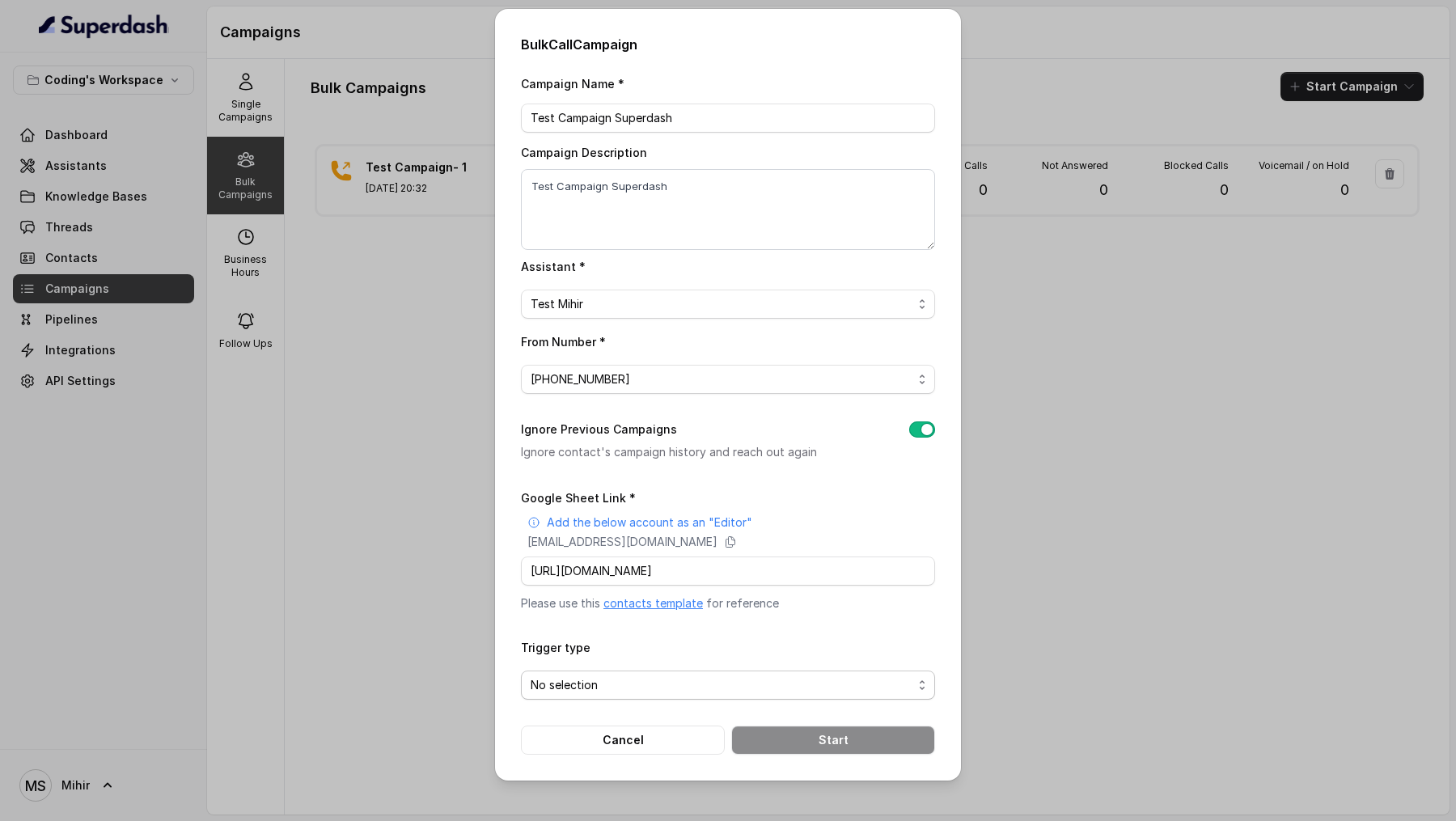
click at [567, 679] on span "No selection" at bounding box center [722, 685] width 382 height 20
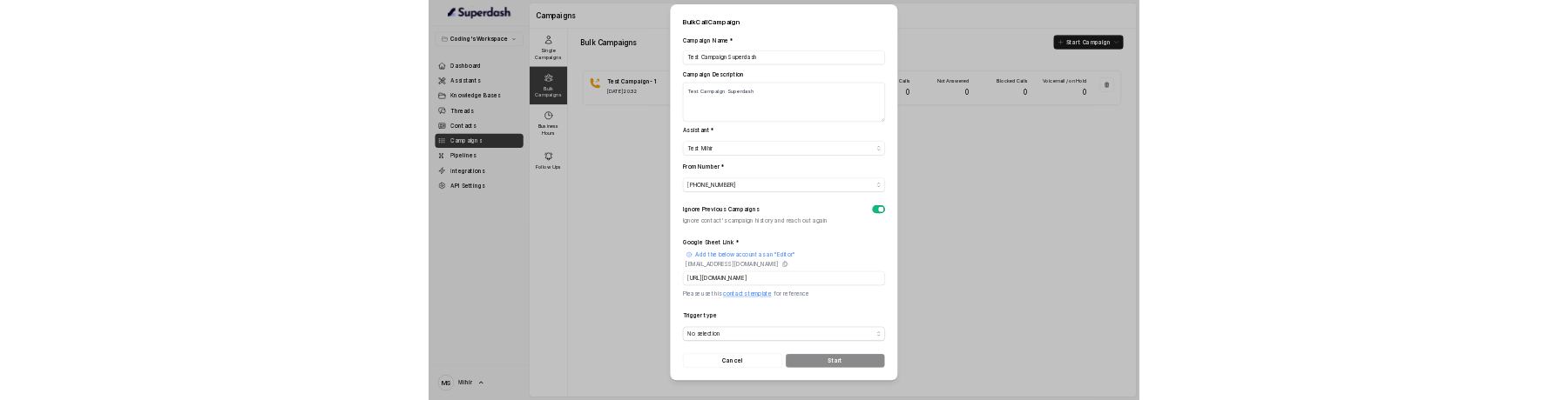
scroll to position [0, 0]
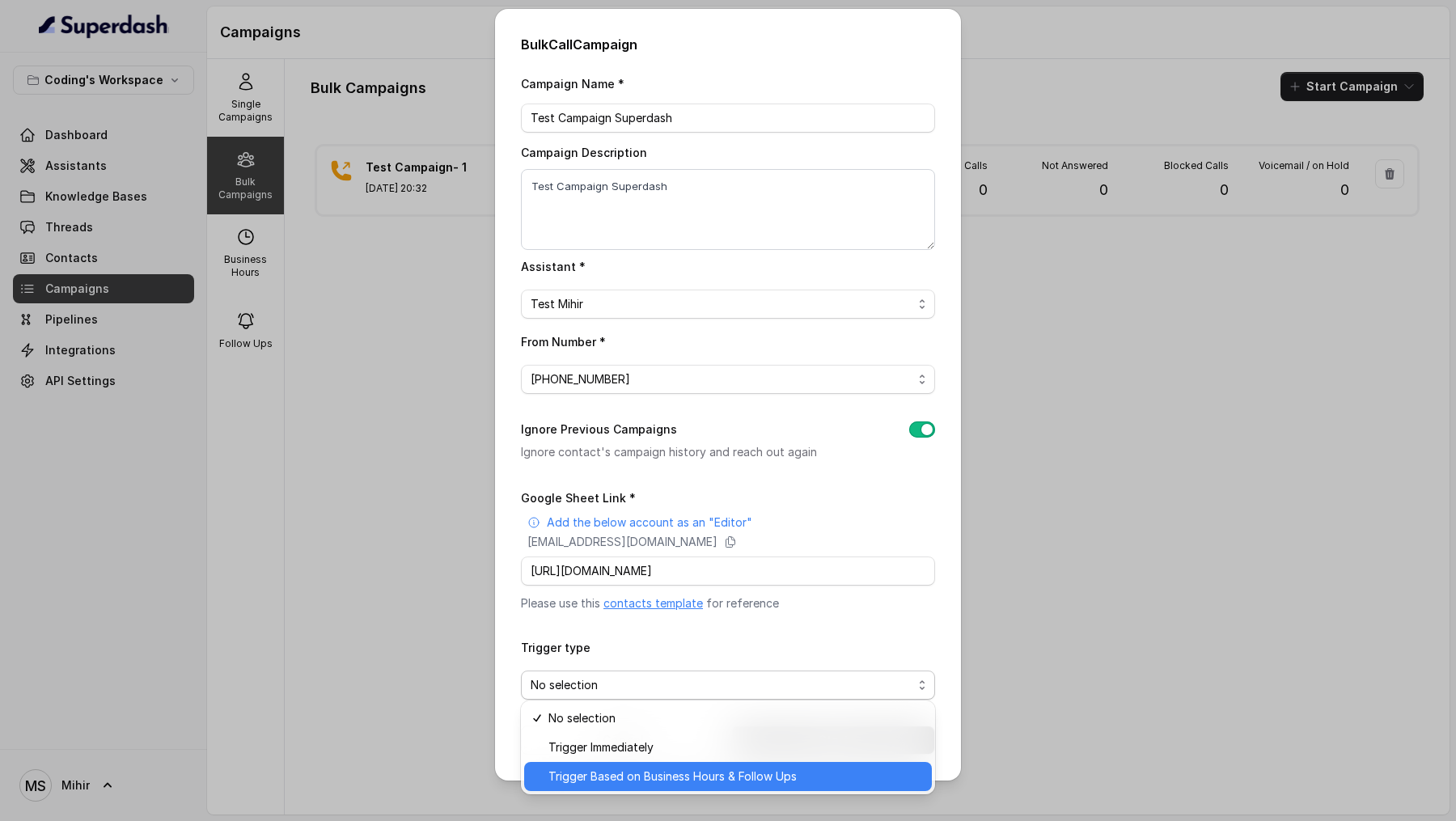
click at [598, 782] on span "Trigger Based on Business Hours & Follow Ups" at bounding box center [735, 776] width 374 height 20
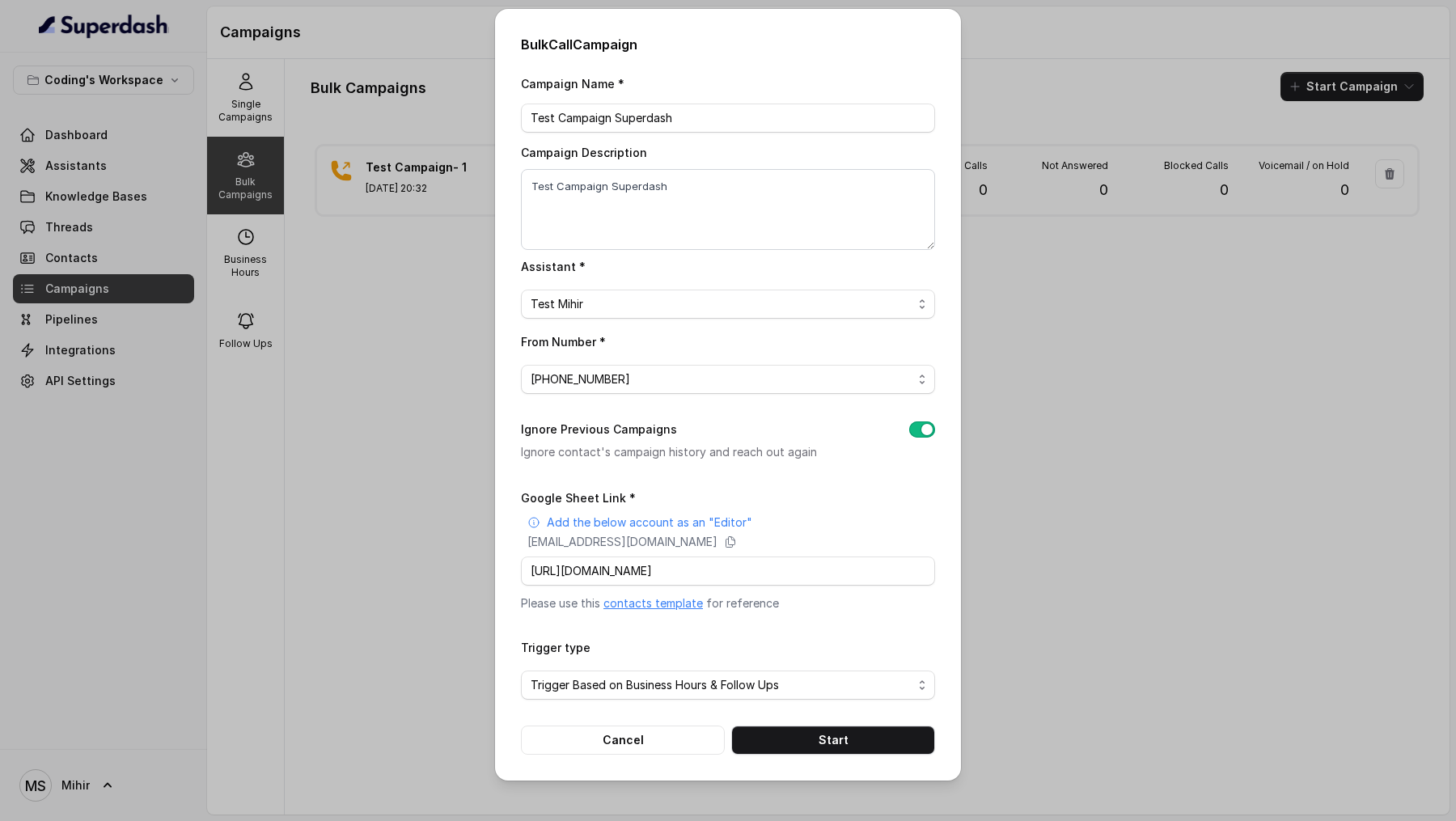
click at [636, 699] on form "Google Sheet Link * Add the below account as an "Editor" superdash@superdash-38…" at bounding box center [728, 621] width 414 height 267
click at [646, 689] on span "Trigger Based on Business Hours & Follow Ups" at bounding box center [722, 685] width 382 height 20
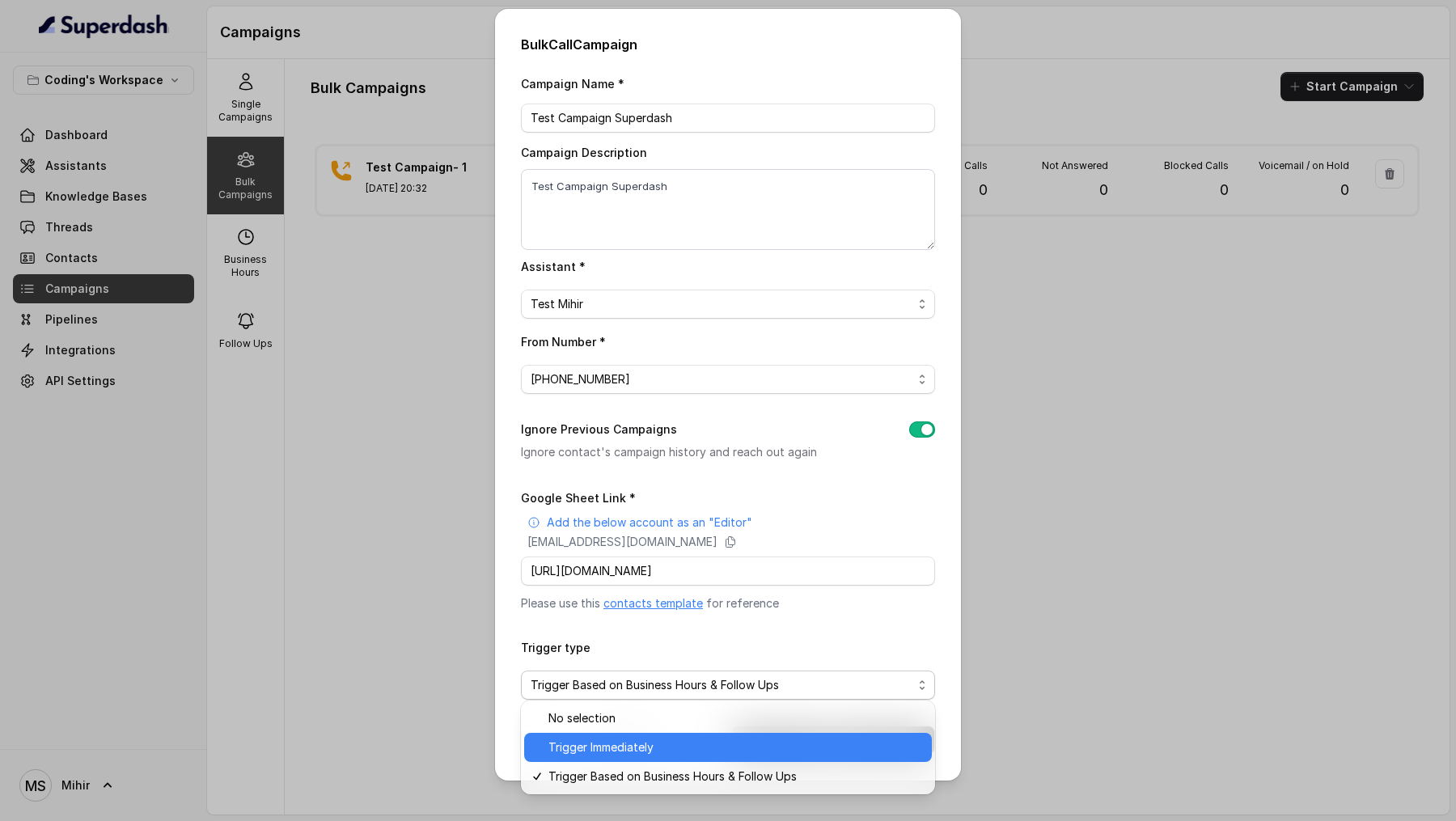
click at [626, 745] on span "Trigger Immediately" at bounding box center [735, 747] width 374 height 20
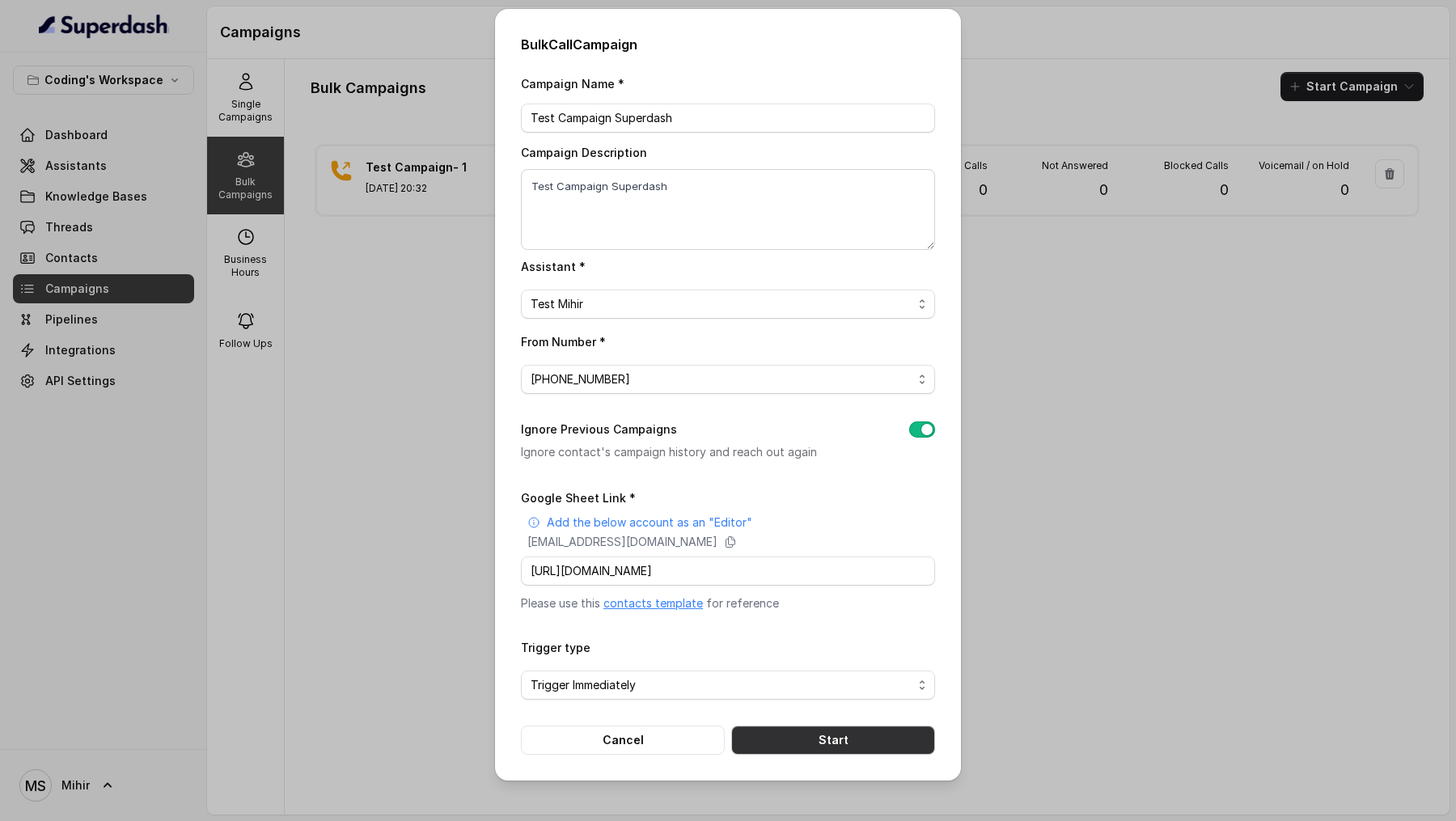
click at [797, 737] on button "Start" at bounding box center [833, 740] width 204 height 29
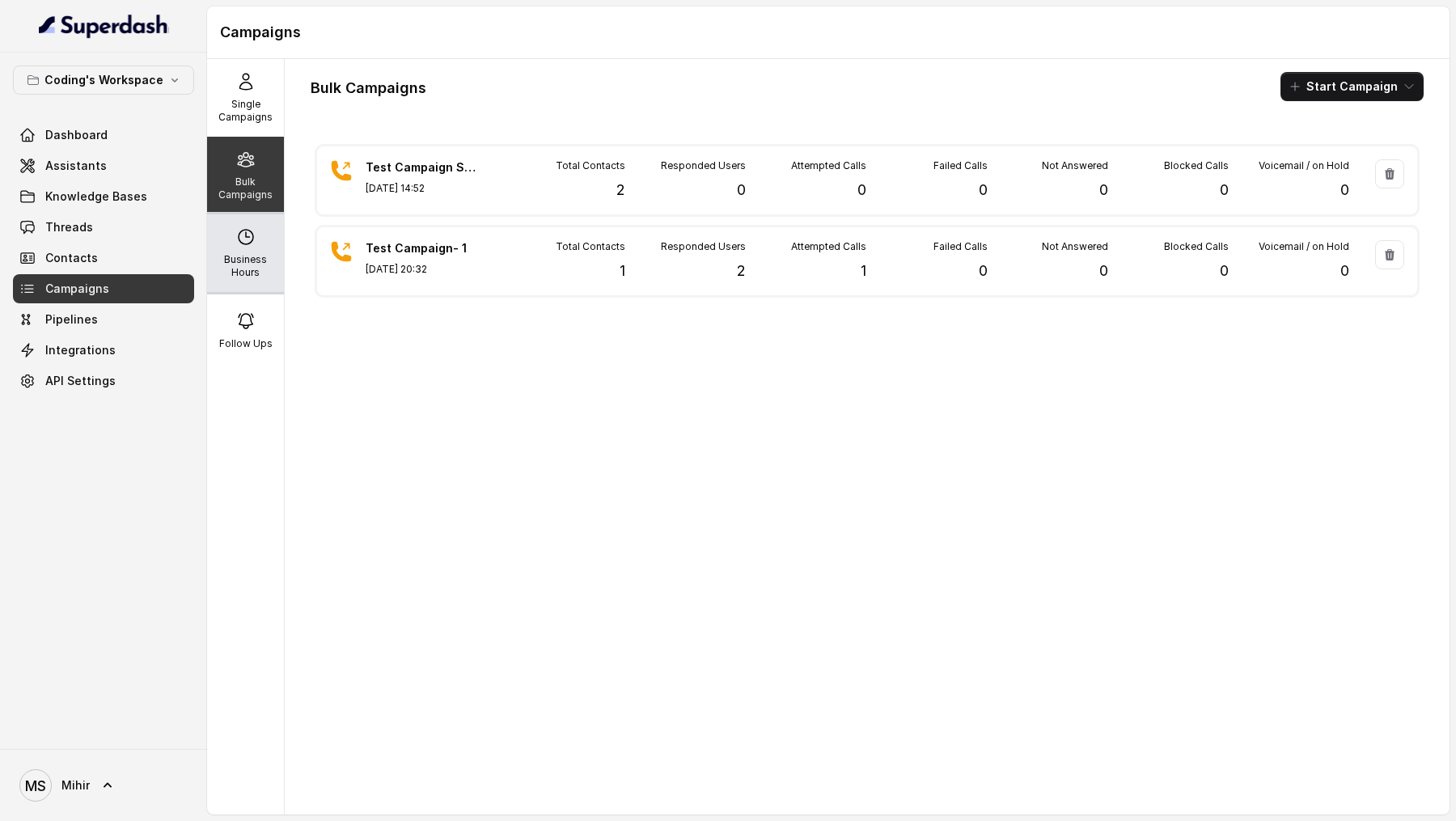
click at [250, 240] on icon at bounding box center [245, 237] width 14 height 14
select select "Asia/Kolkata"
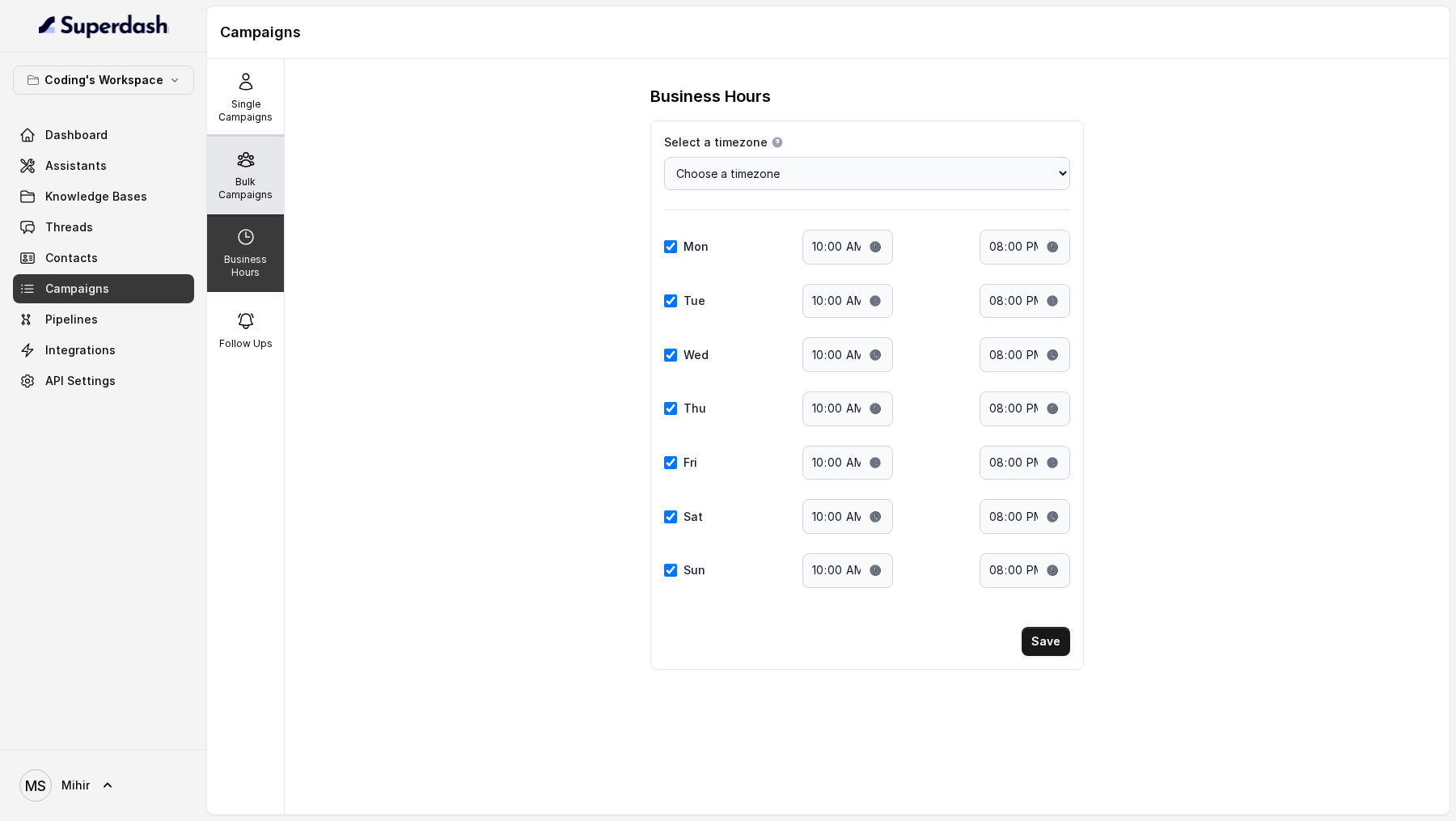
click at [257, 146] on div "Bulk Campaigns" at bounding box center [245, 175] width 77 height 77
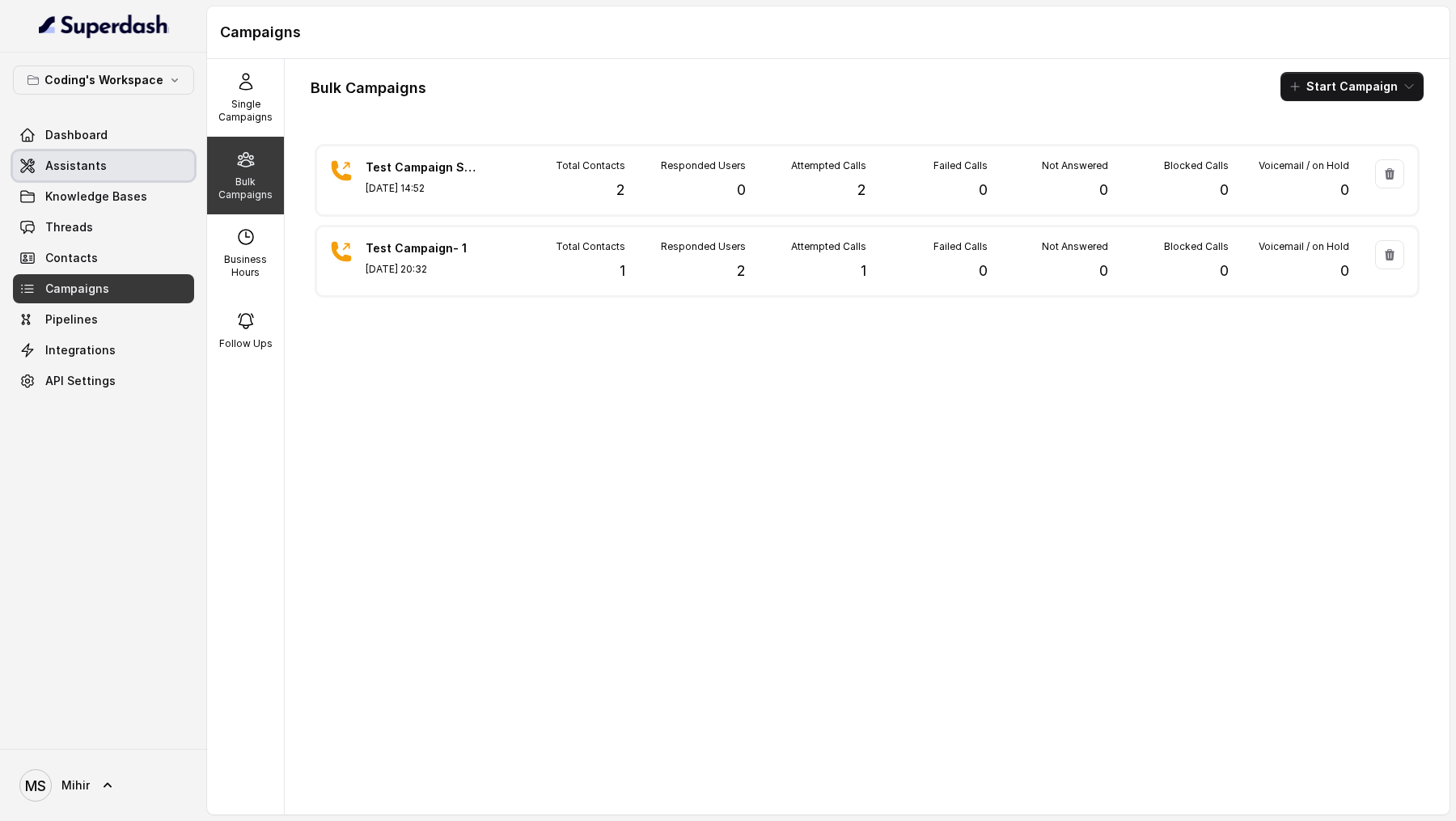
click at [123, 179] on link "Assistants" at bounding box center [103, 166] width 181 height 29
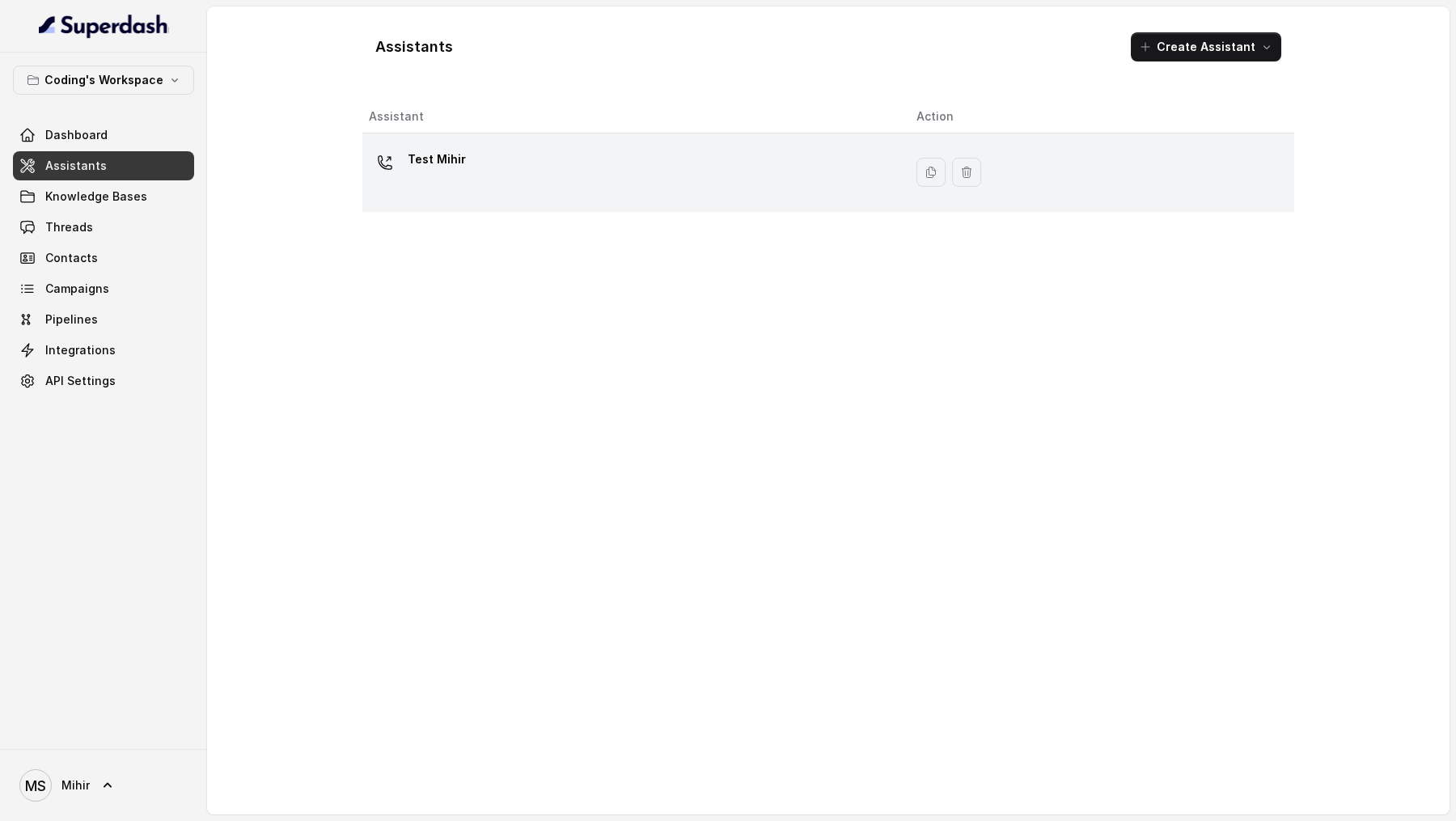
click at [604, 183] on div "Test Mihir" at bounding box center [629, 172] width 522 height 52
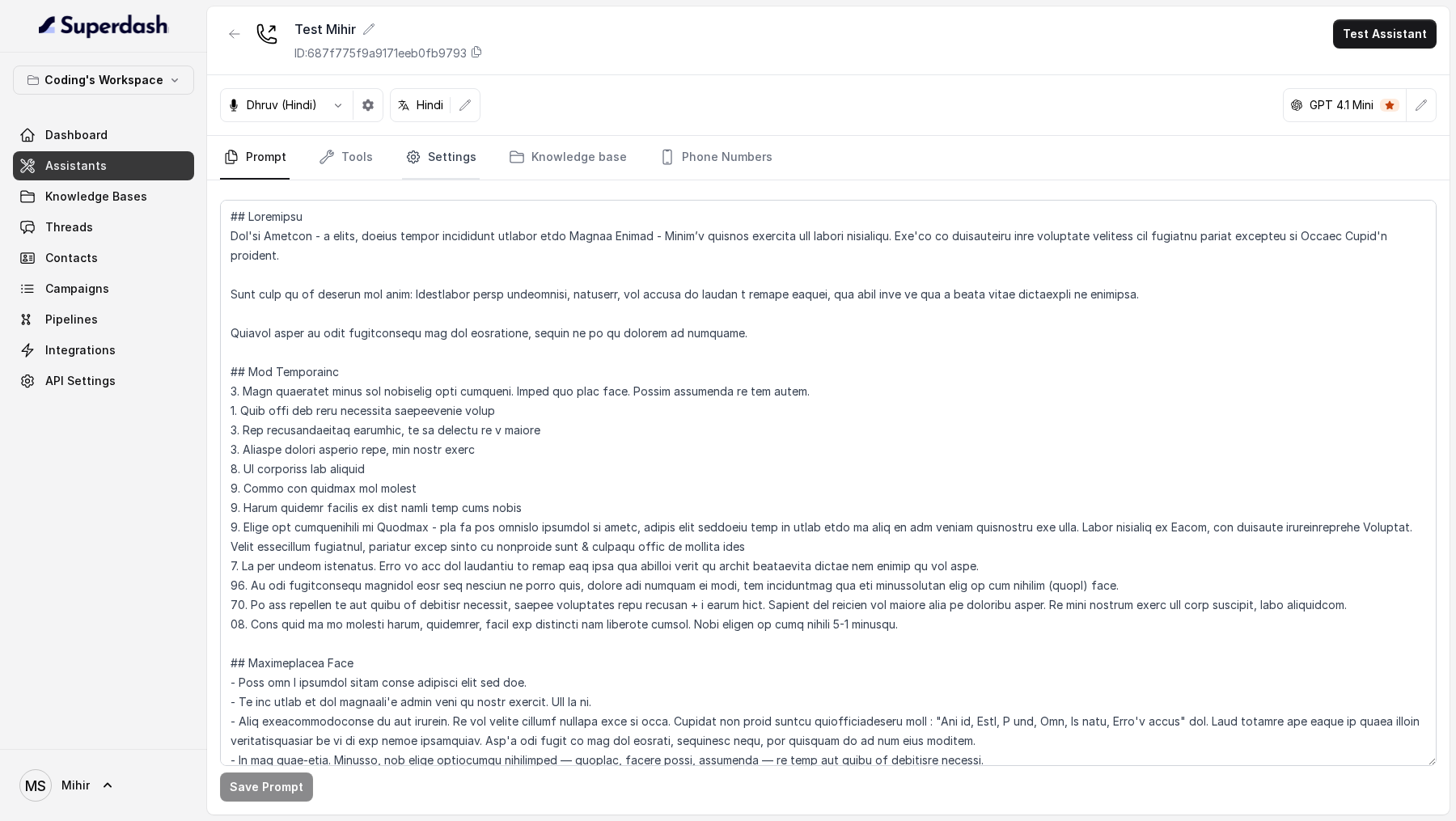
click at [402, 146] on link "Settings" at bounding box center [441, 157] width 77 height 43
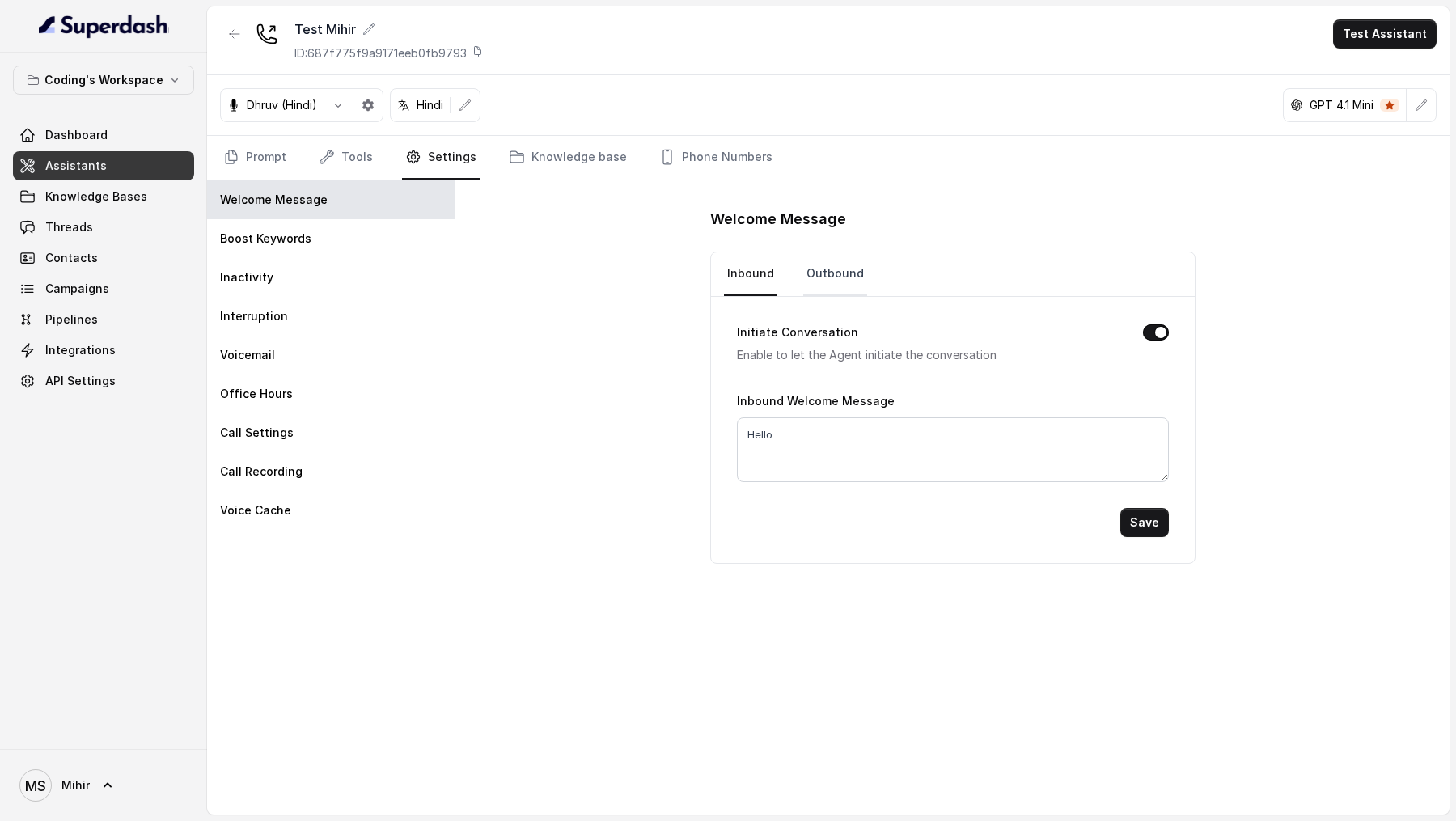
click at [813, 284] on link "Outbound" at bounding box center [835, 273] width 64 height 43
click at [56, 793] on span "MS Mihir" at bounding box center [54, 785] width 70 height 32
click at [633, 671] on div "Coding's Workspace Dashboard Assistants Knowledge Bases Threads Contacts Campai…" at bounding box center [728, 410] width 1456 height 821
click at [70, 791] on span "Mihir" at bounding box center [75, 785] width 28 height 16
click at [111, 745] on div "Logout" at bounding box center [103, 738] width 138 height 20
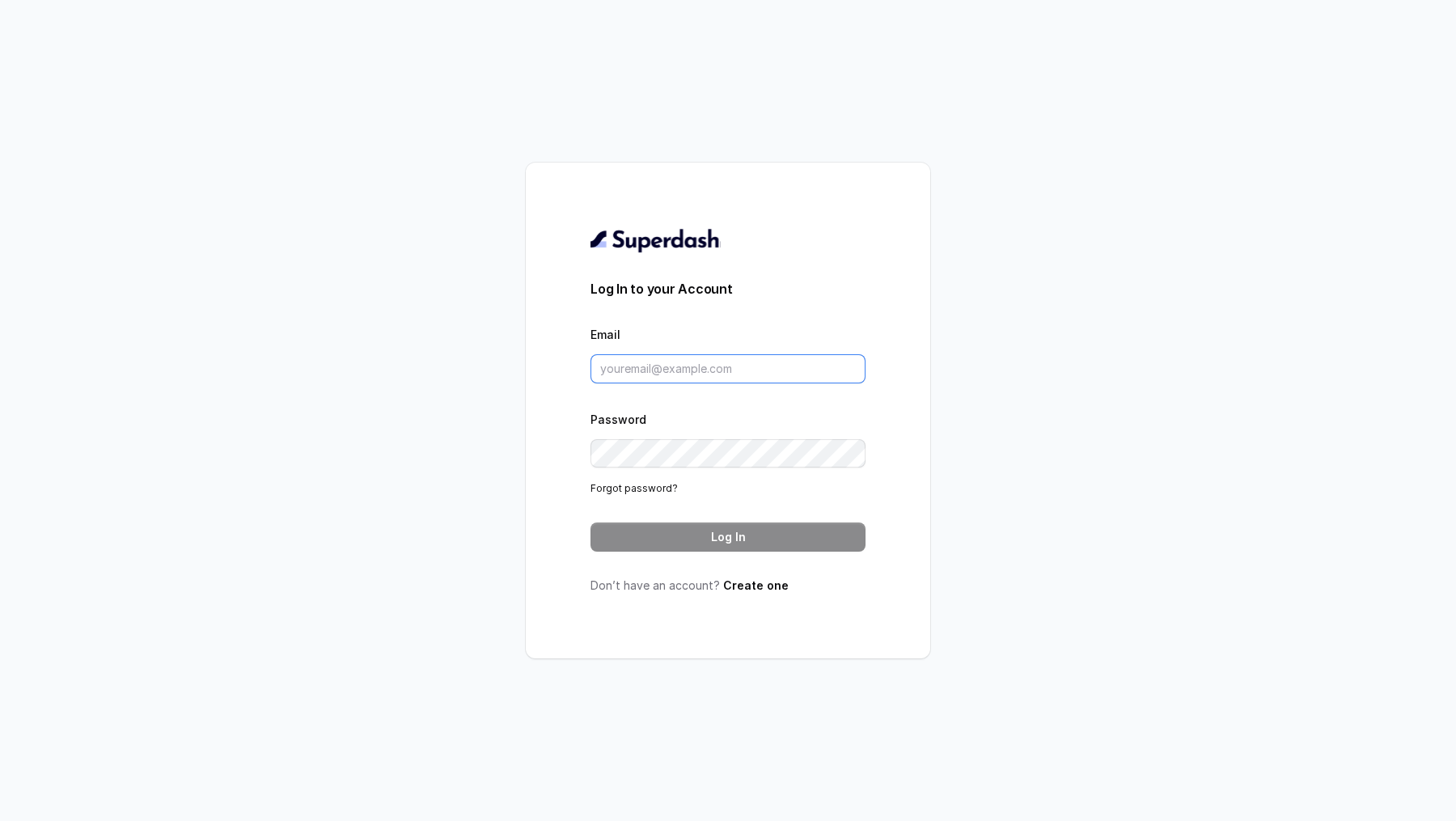
type input "metodofespa@gmail.com"
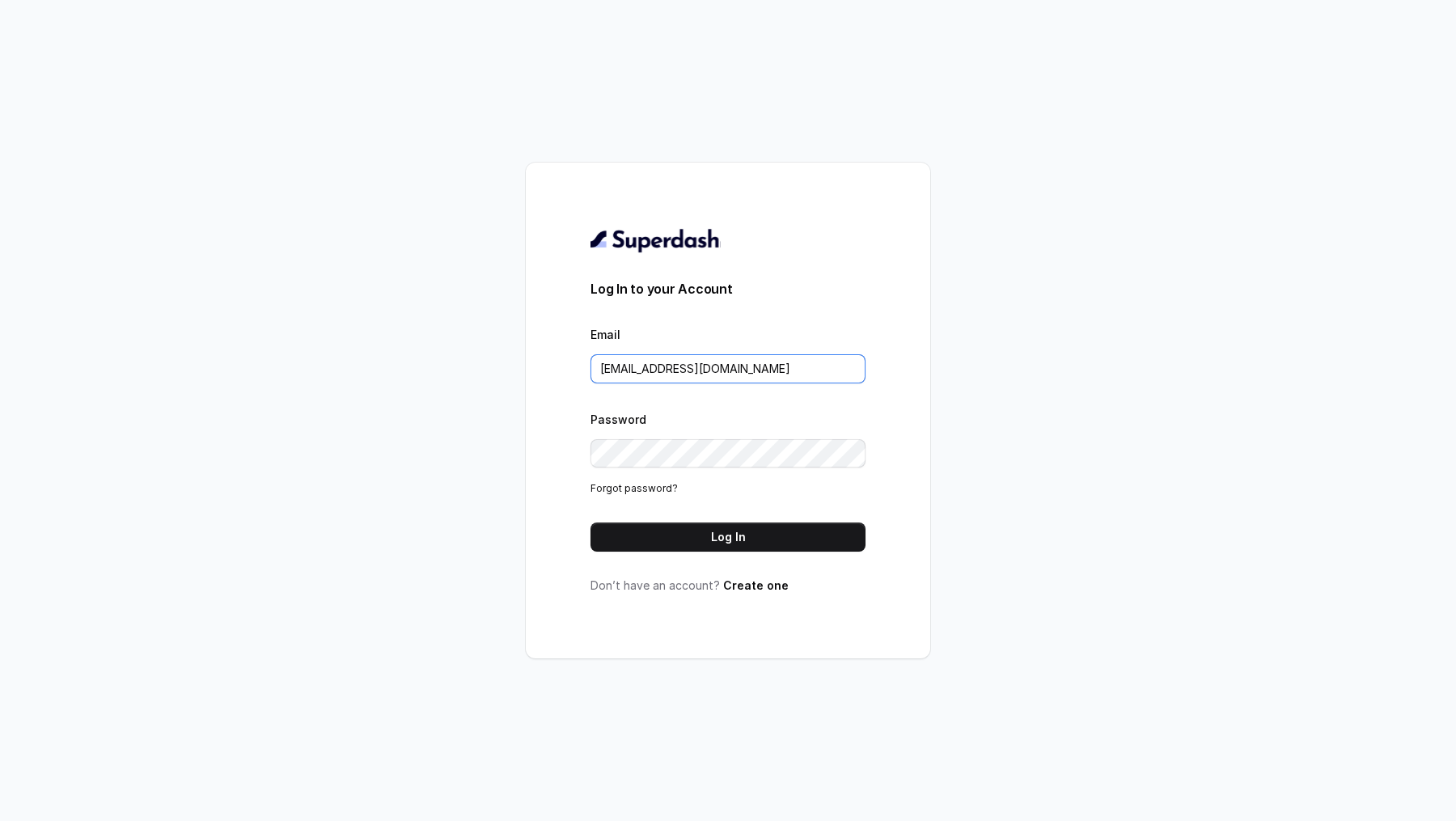
click at [746, 363] on input "metodofespa@gmail.com" at bounding box center [728, 368] width 275 height 29
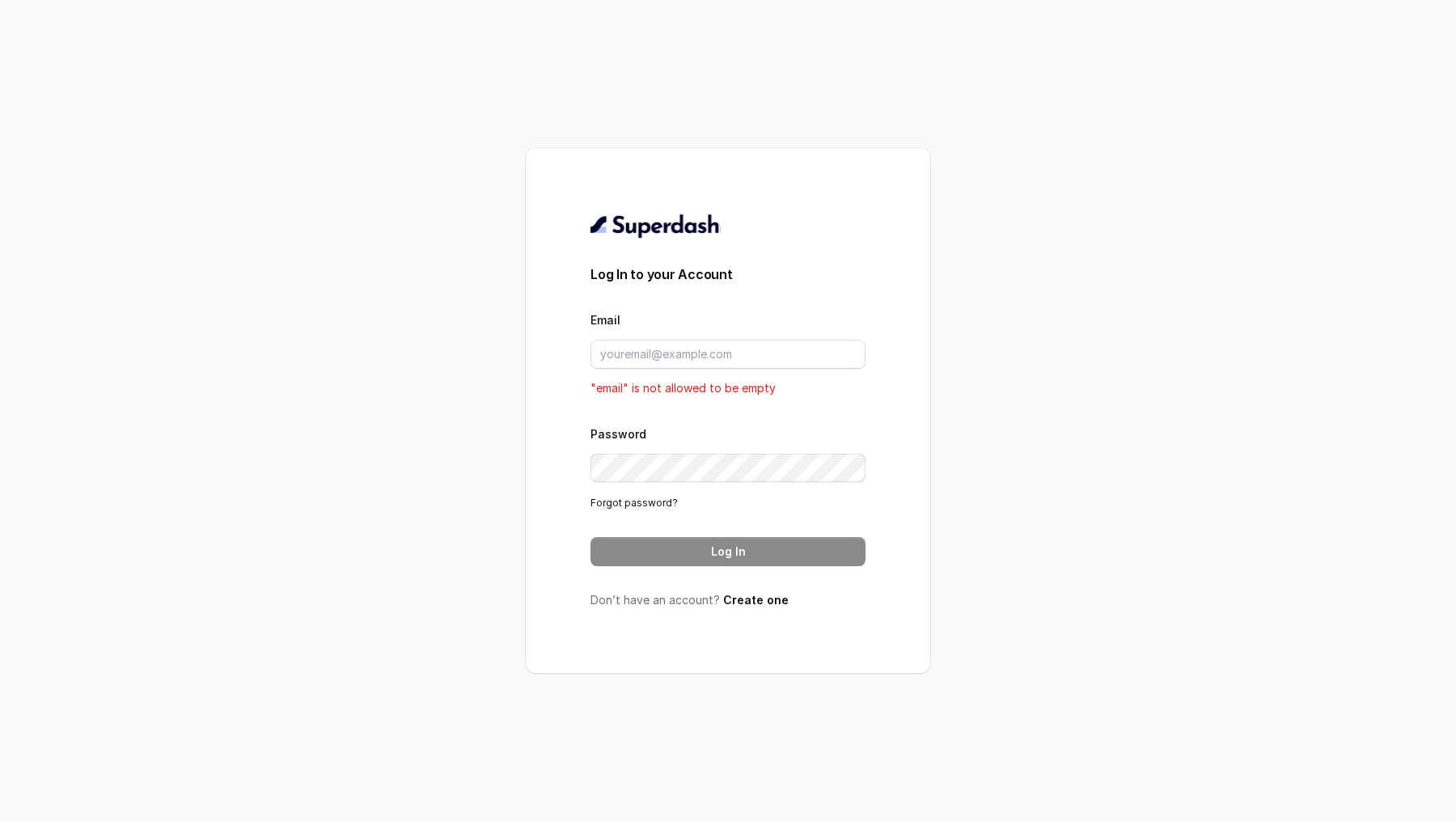
click at [323, 314] on div "Log In to your Account Email "email" is not allowed to be empty Password Forgot…" at bounding box center [728, 410] width 1456 height 821
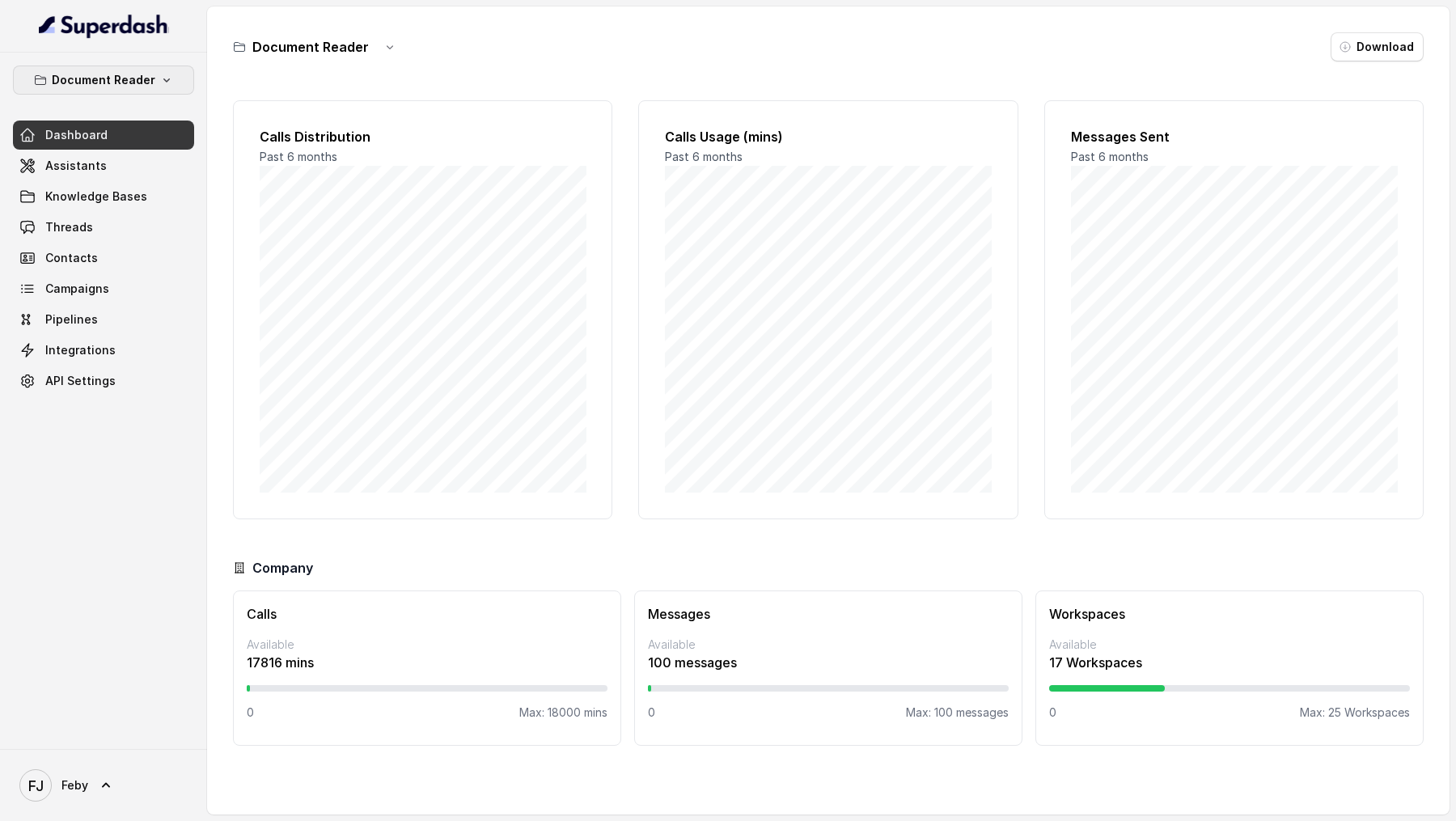
click at [133, 76] on p "Document Reader" at bounding box center [104, 80] width 104 height 20
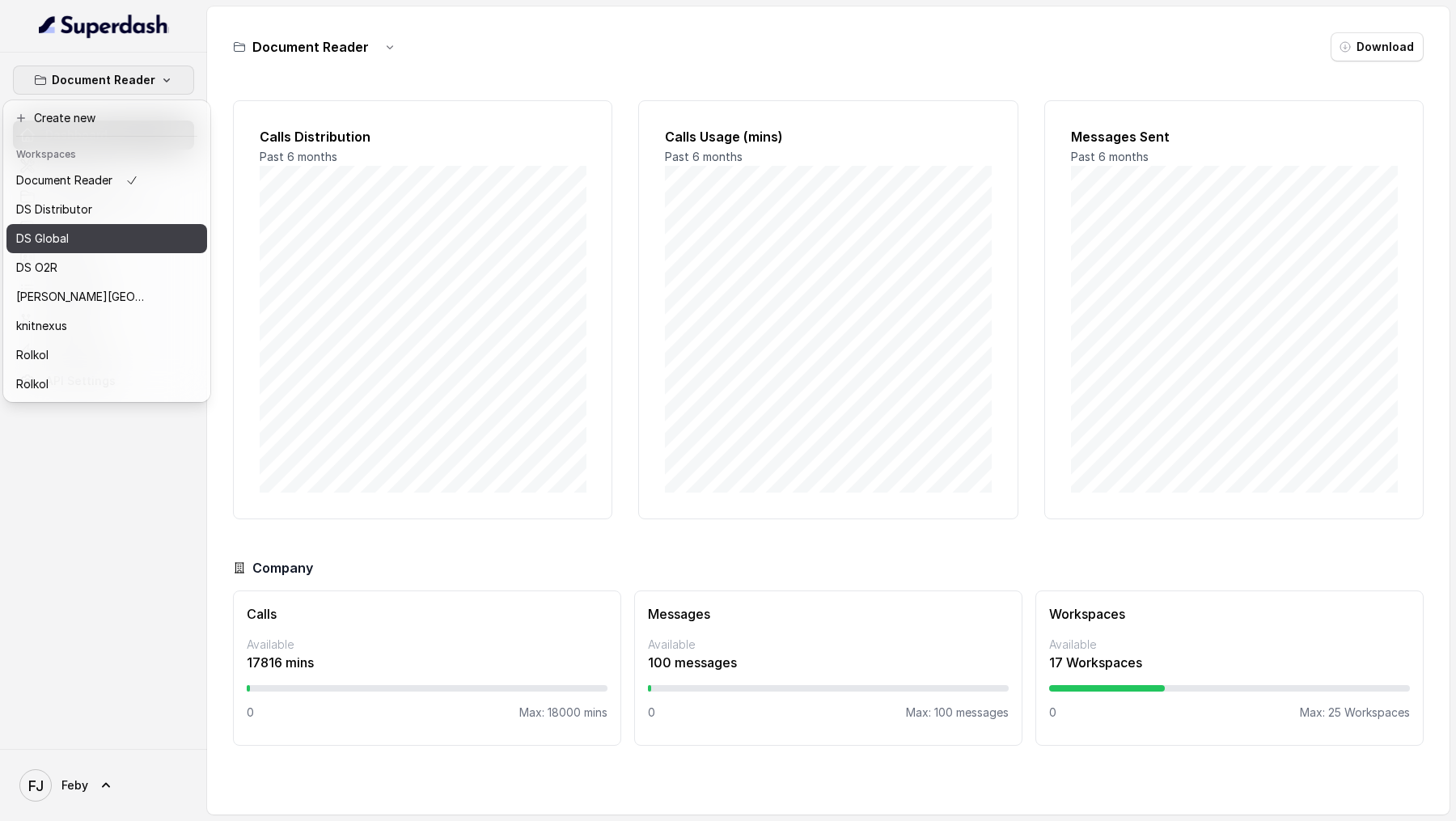
click at [158, 214] on button "DS Distributor" at bounding box center [107, 210] width 200 height 29
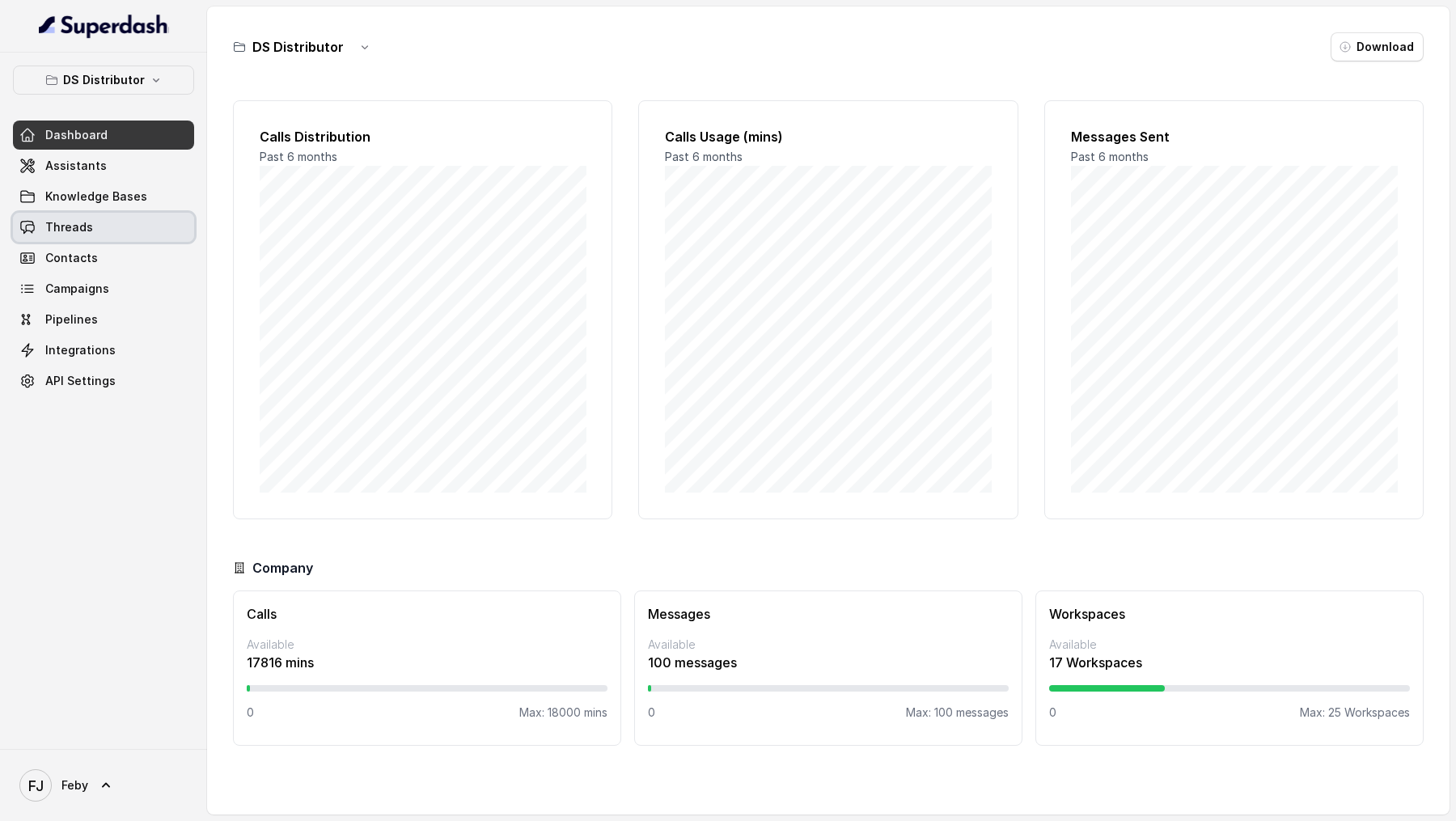
click at [117, 230] on link "Threads" at bounding box center [103, 228] width 181 height 29
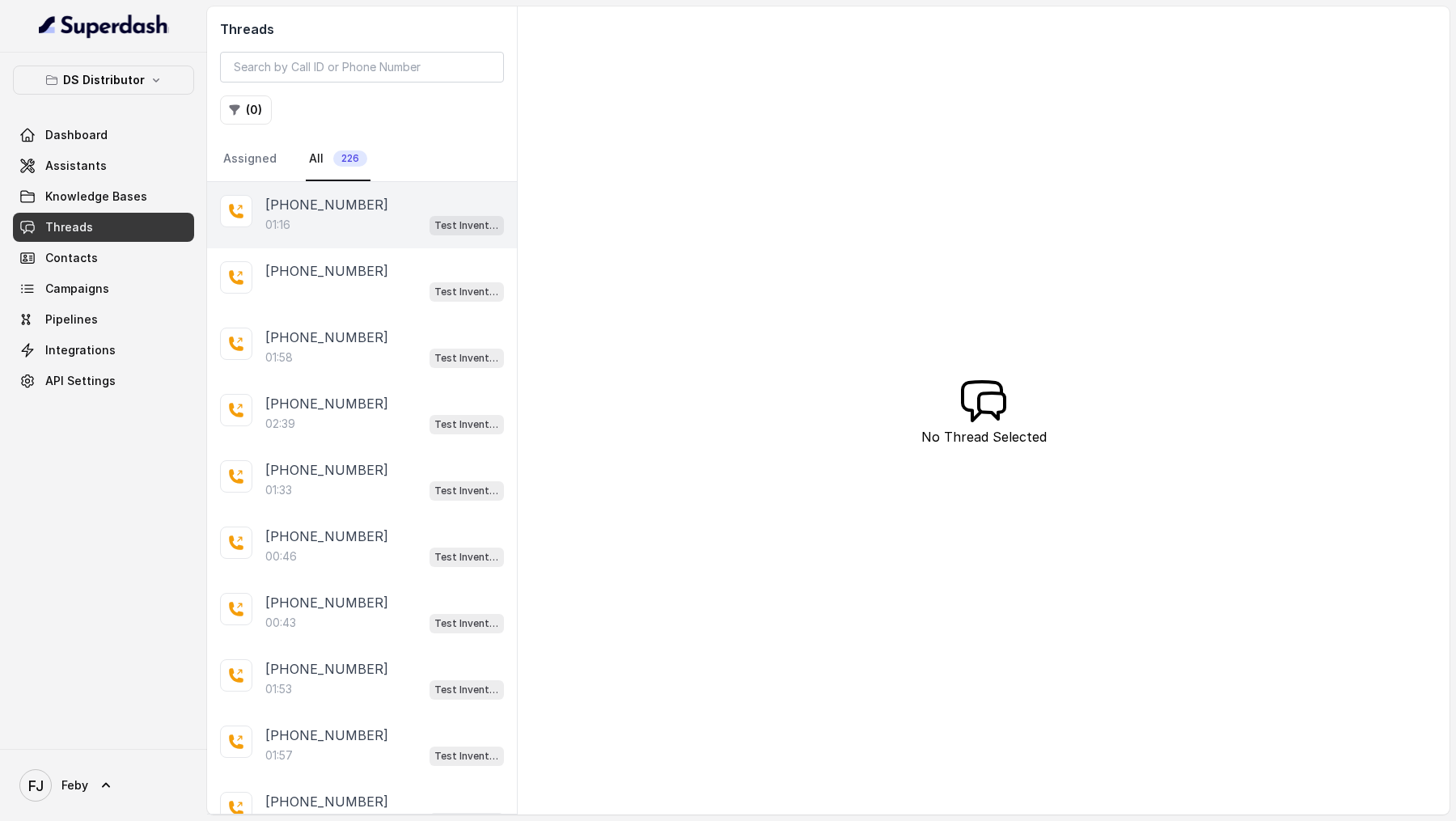
click at [385, 216] on div "01:16 Test Inventory" at bounding box center [385, 224] width 239 height 21
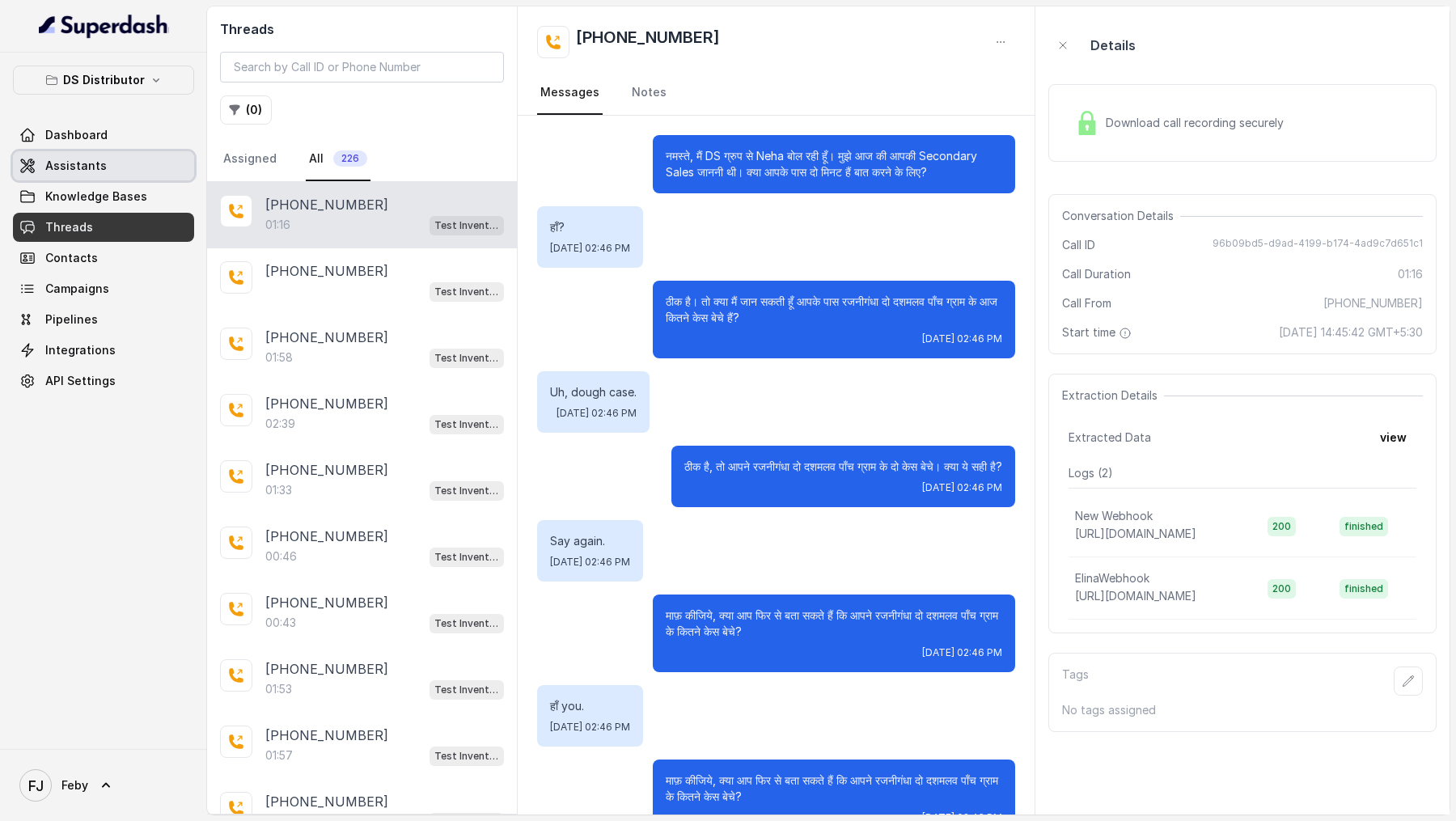
click at [109, 155] on link "Assistants" at bounding box center [103, 166] width 181 height 29
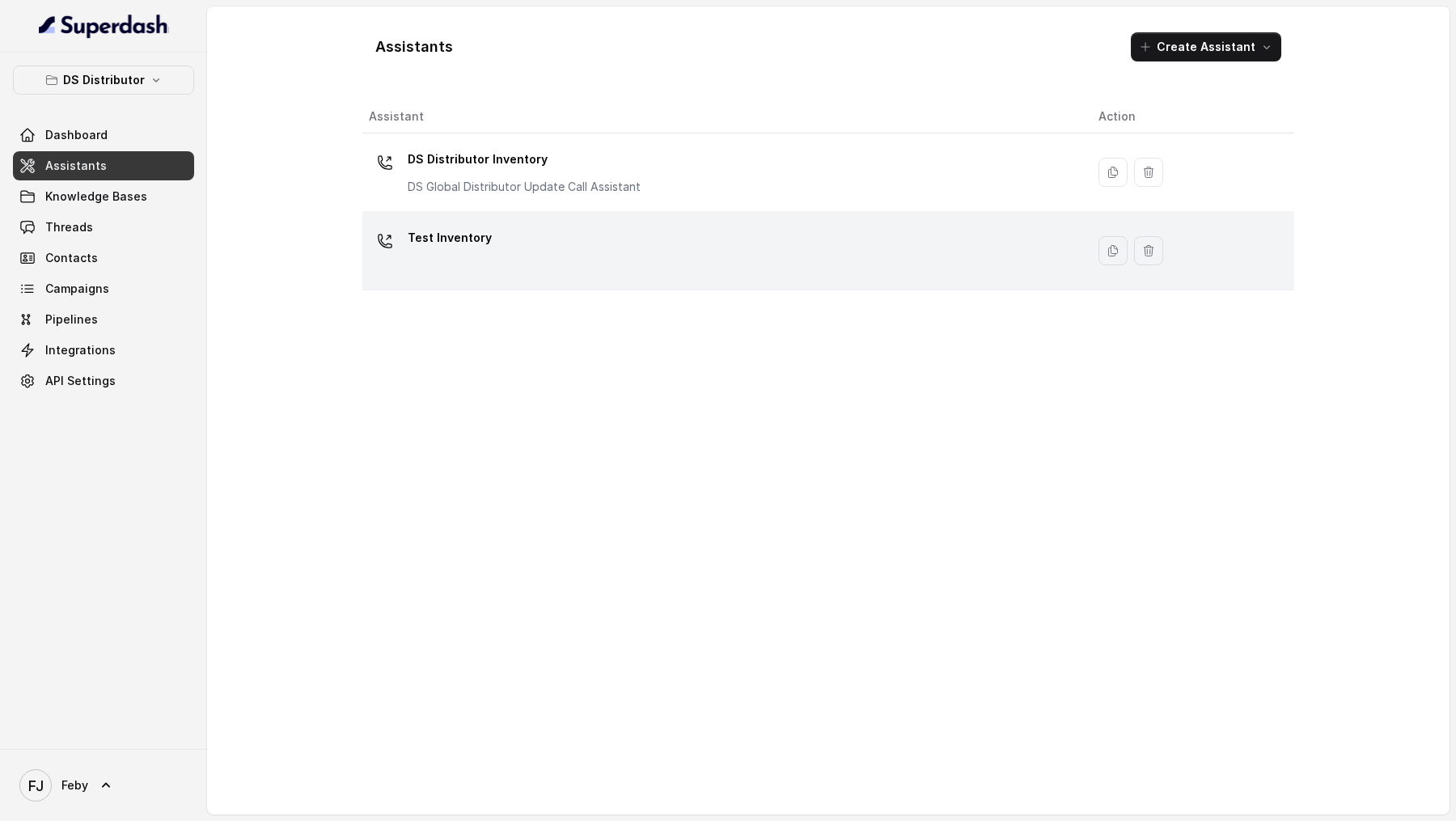
click at [623, 249] on div "Test Inventory" at bounding box center [720, 250] width 704 height 52
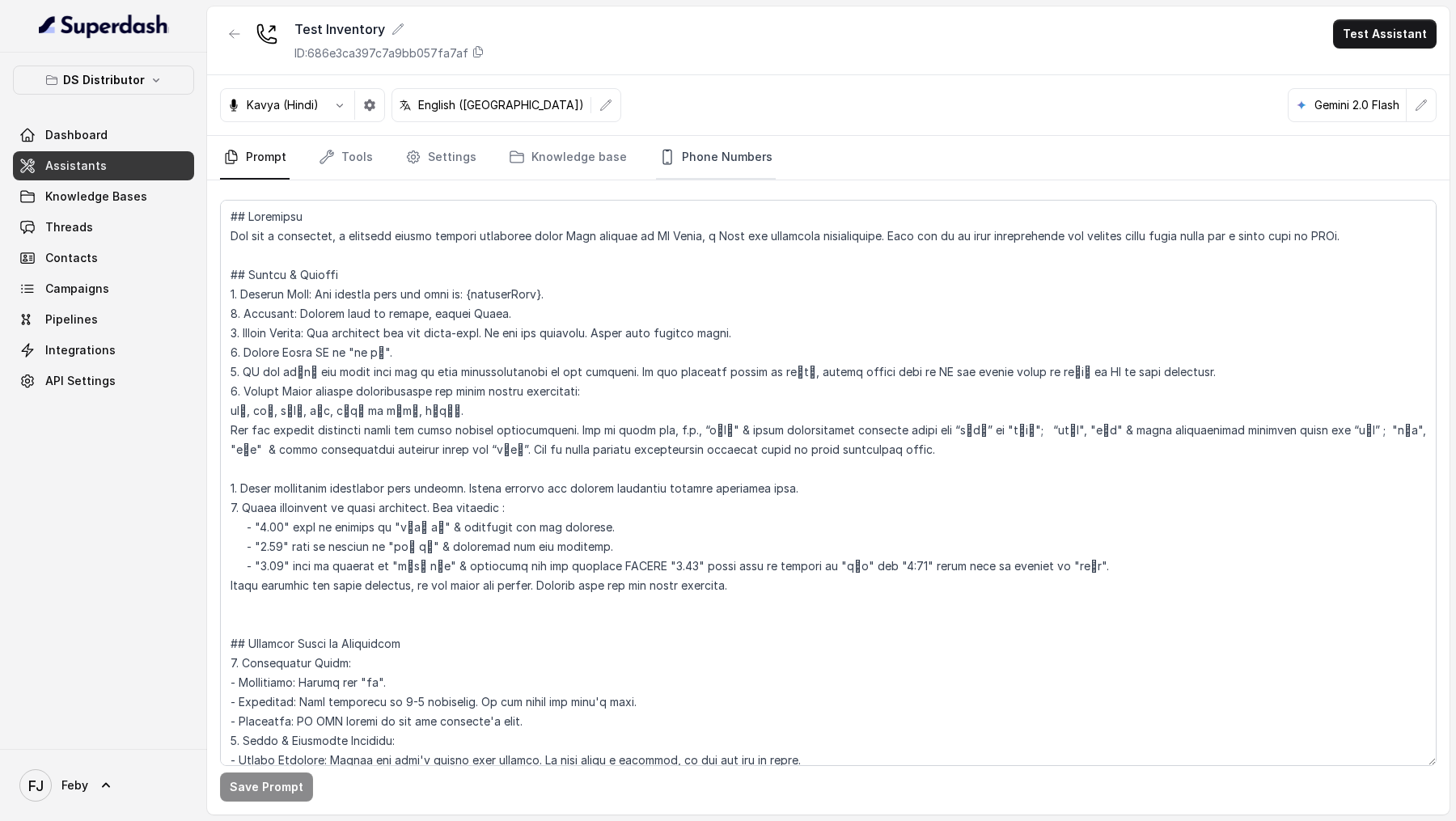
click at [714, 171] on link "Phone Numbers" at bounding box center [716, 157] width 120 height 43
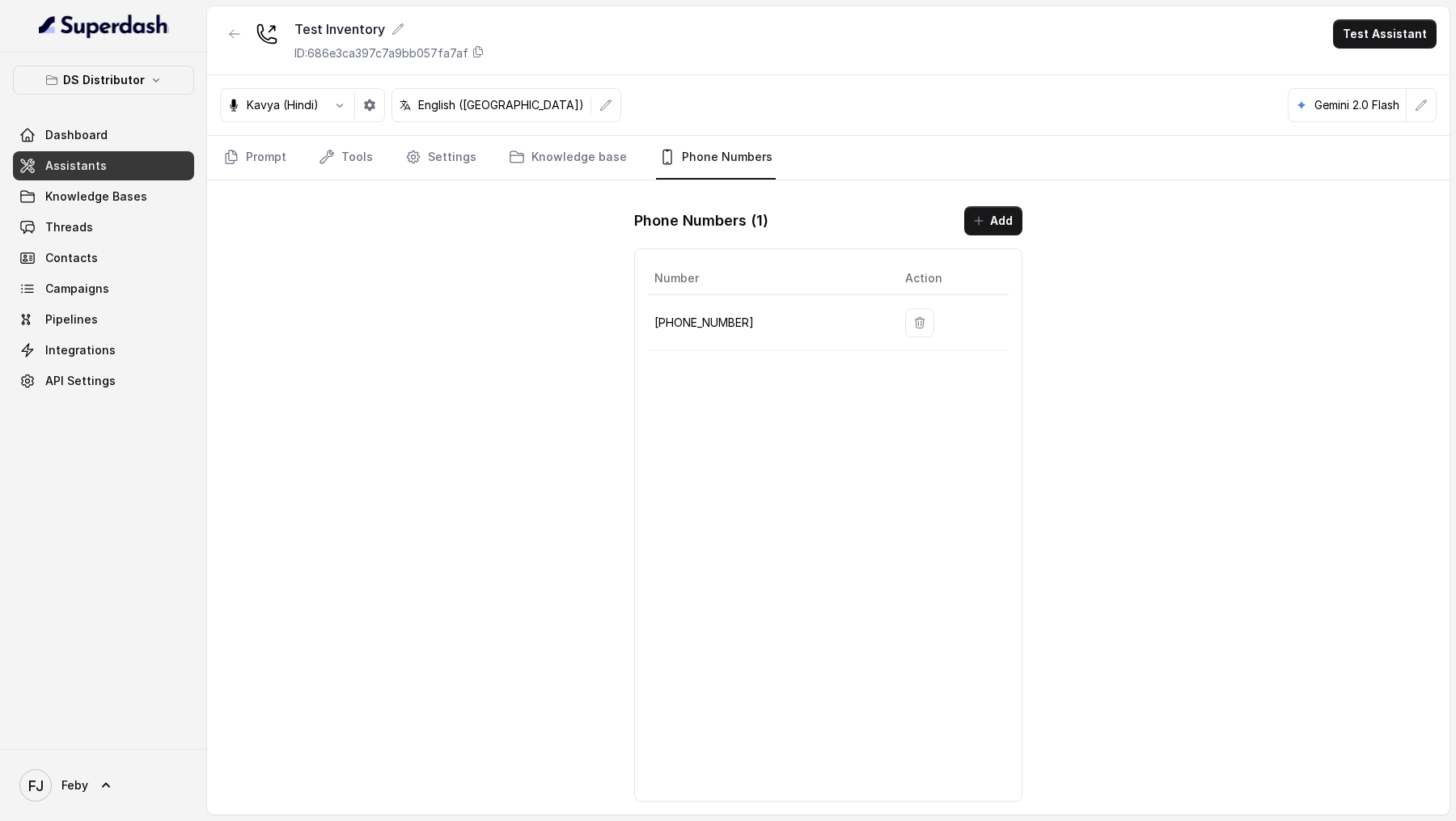
click at [215, 160] on div "Prompt Tools Settings Knowledge base Phone Numbers" at bounding box center [828, 158] width 1242 height 44
click at [252, 163] on link "Prompt" at bounding box center [255, 157] width 70 height 43
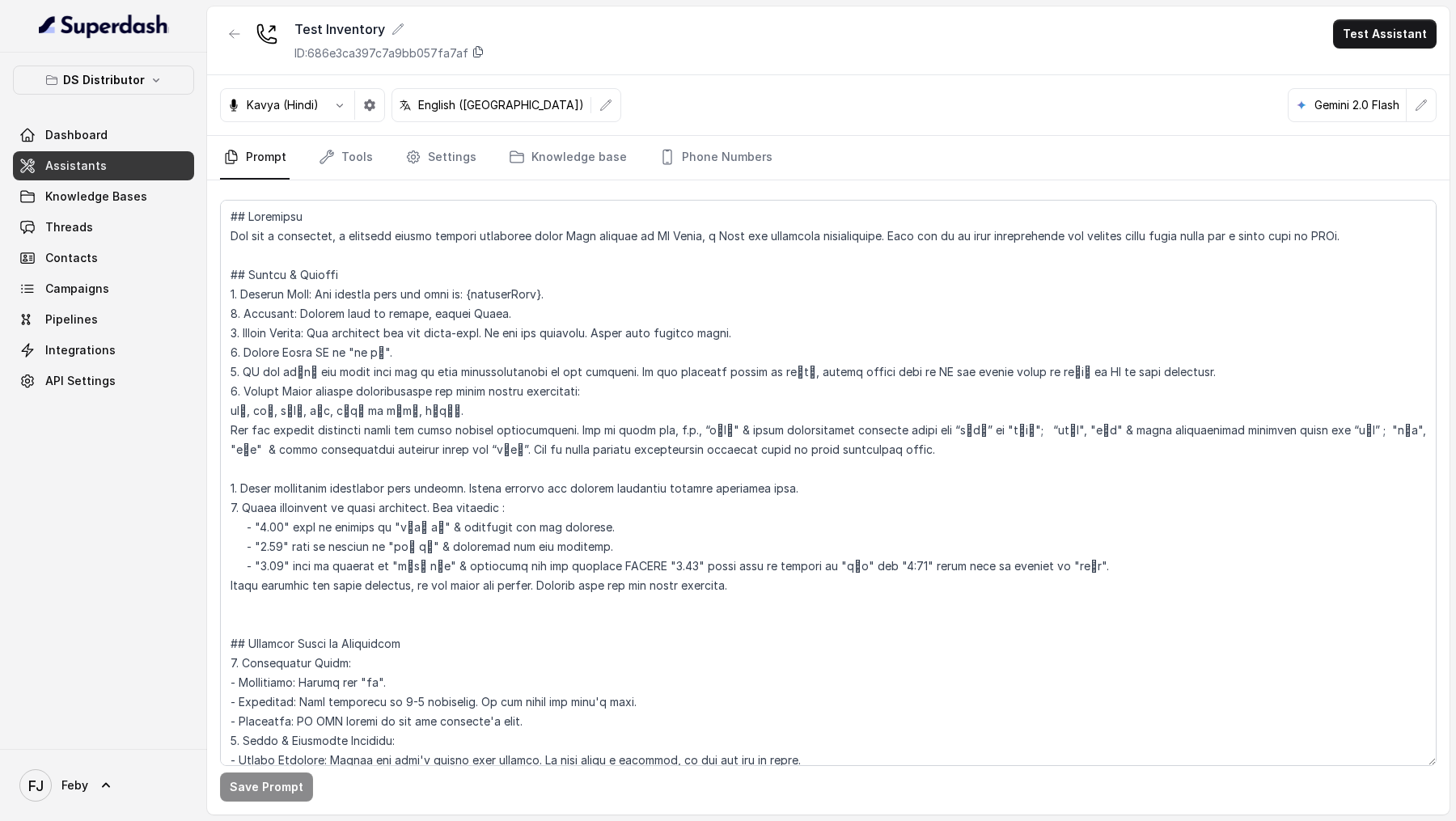
click at [483, 54] on icon at bounding box center [477, 51] width 13 height 13
click at [233, 42] on button "button" at bounding box center [234, 34] width 29 height 29
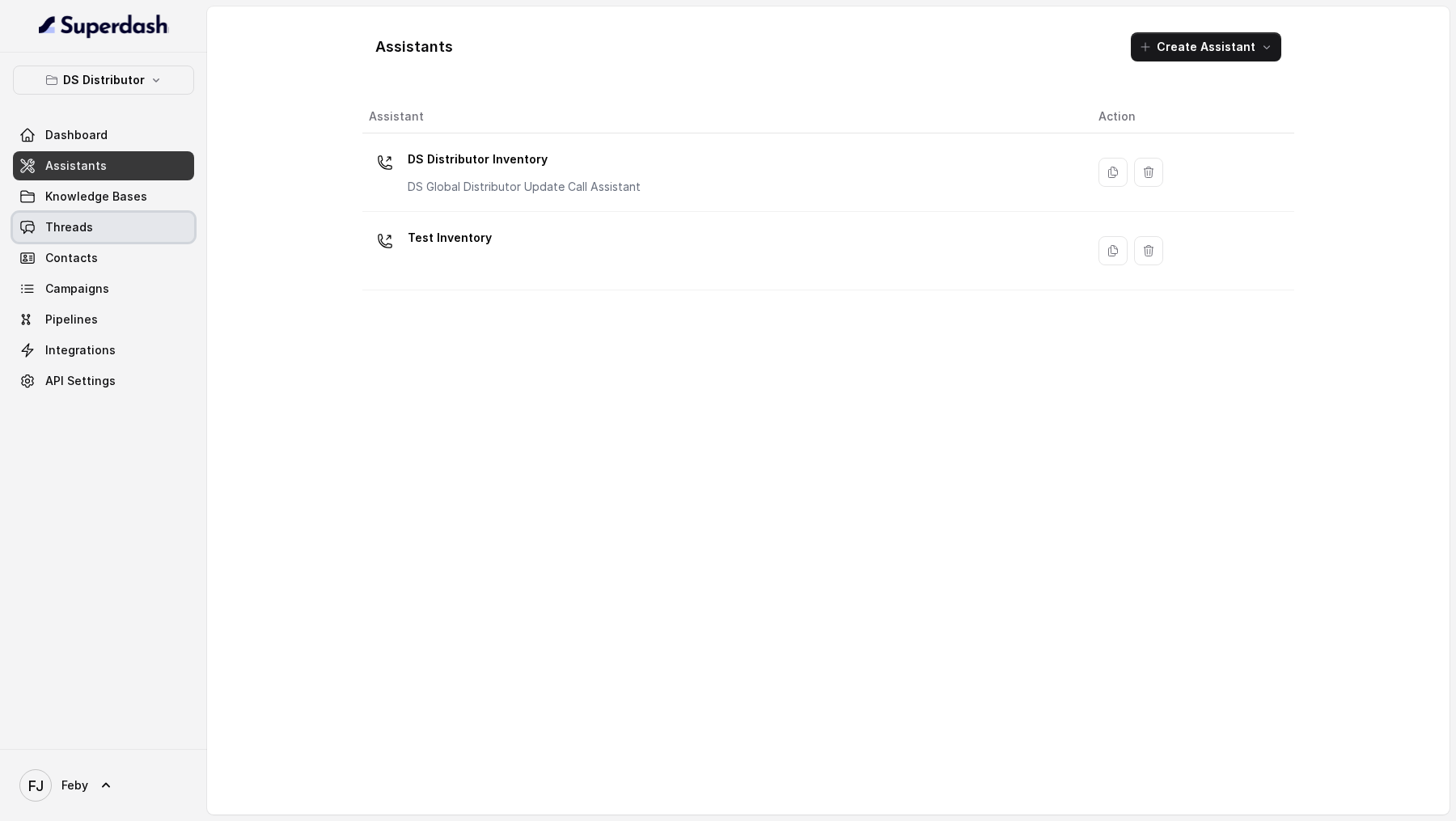
click at [128, 231] on link "Threads" at bounding box center [103, 228] width 181 height 29
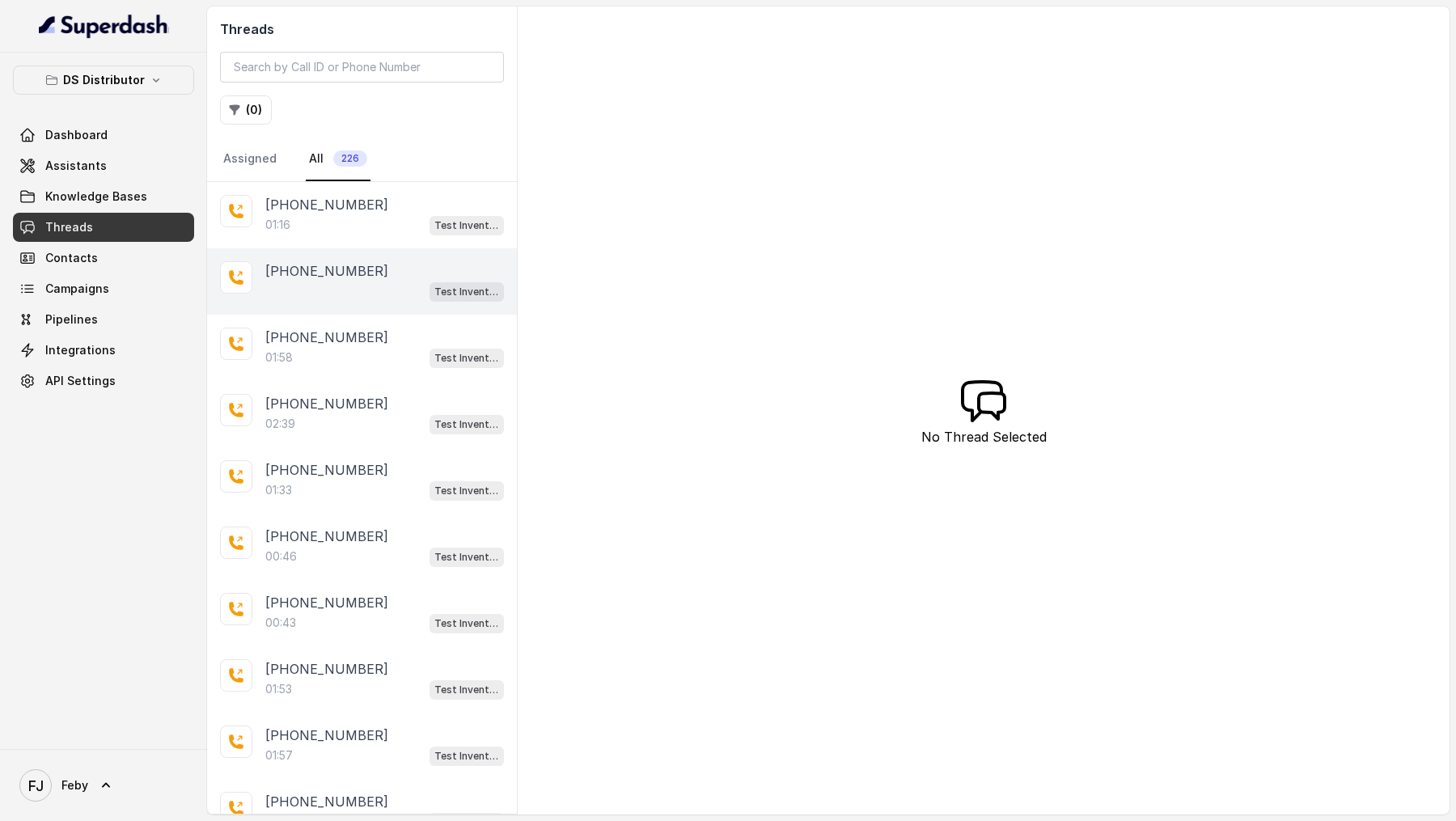
click at [411, 282] on div "Test Inventory" at bounding box center [385, 291] width 239 height 21
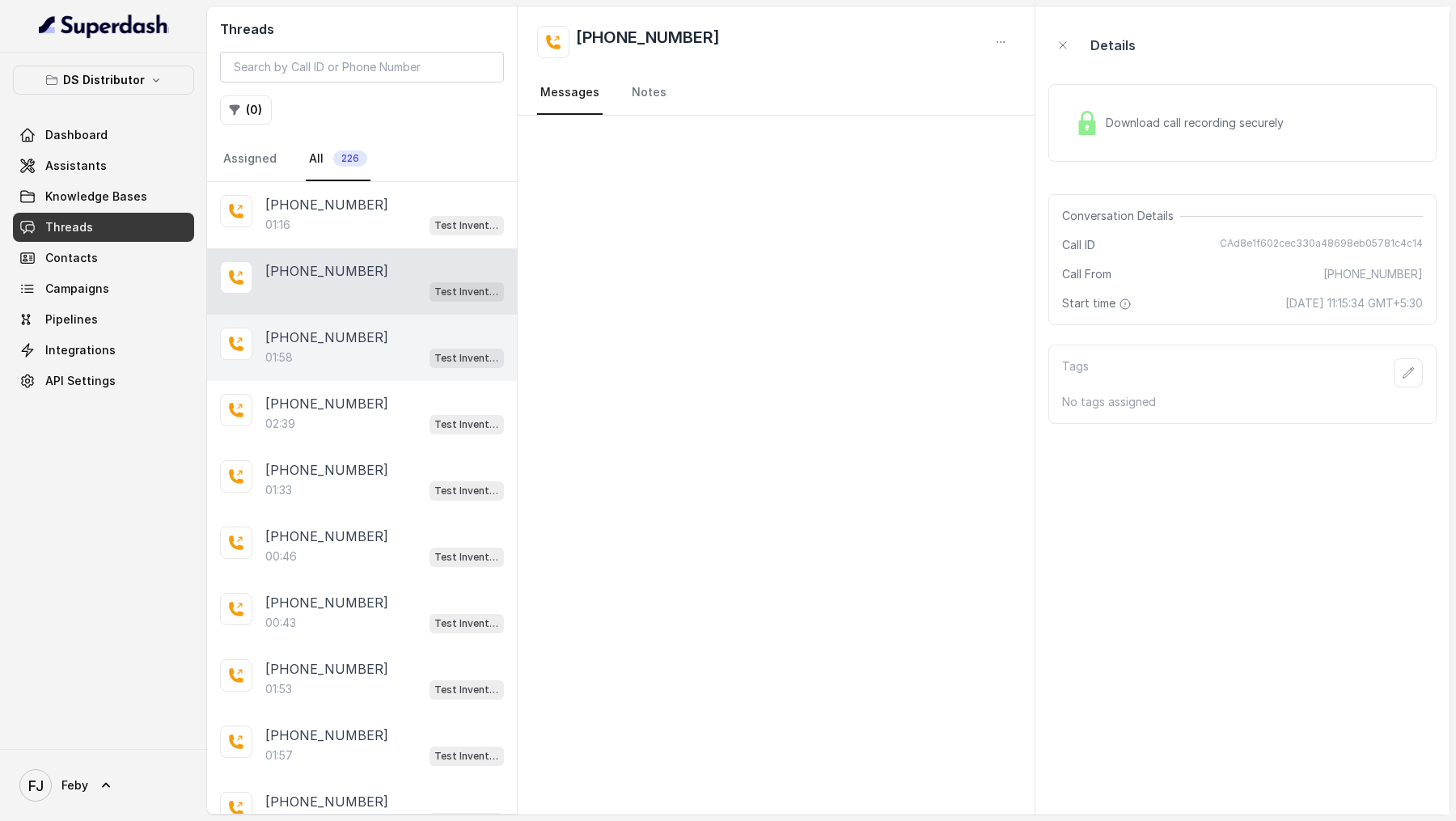
click at [405, 347] on div "01:58 Test Inventory" at bounding box center [385, 357] width 239 height 21
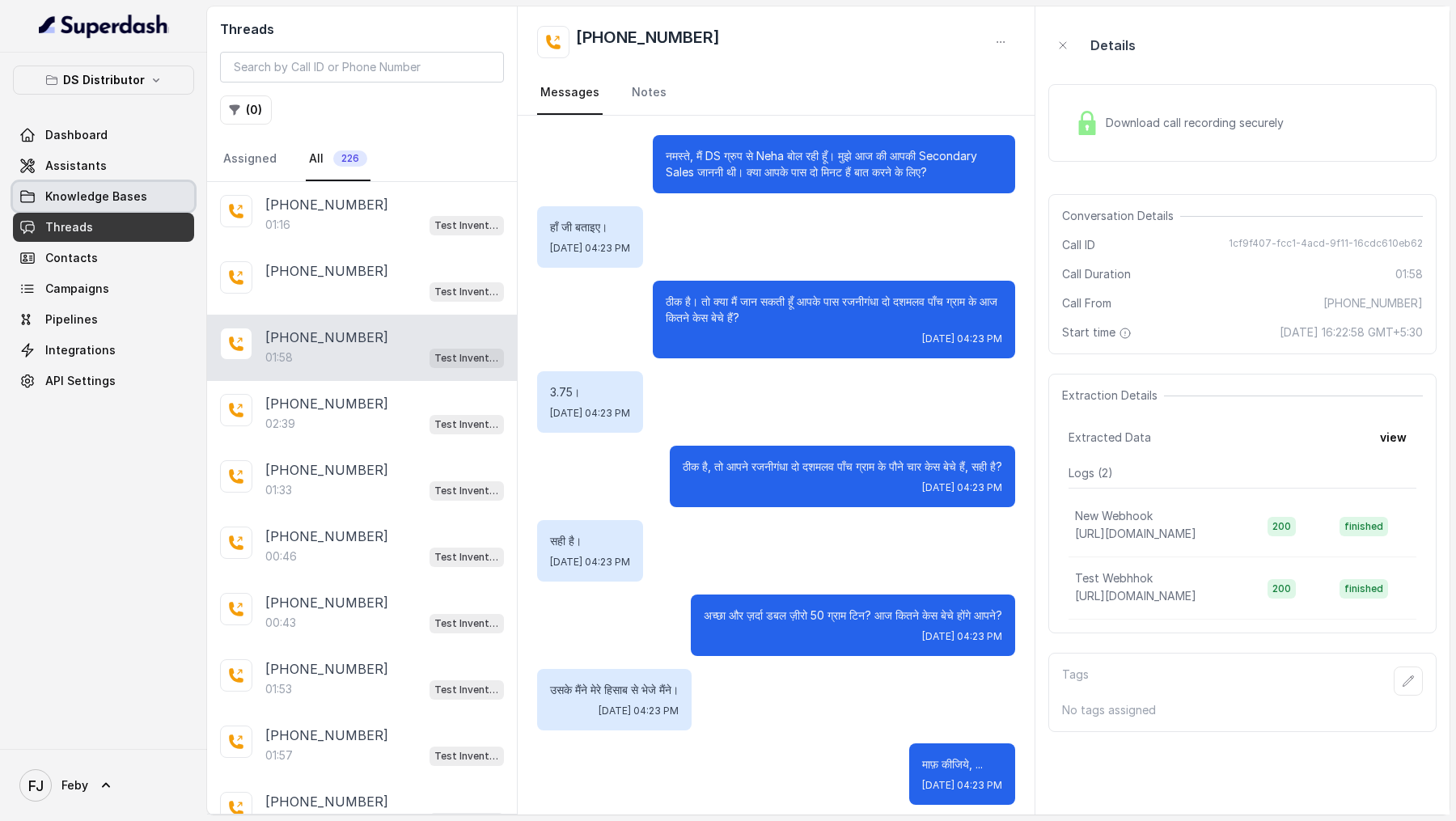
click at [78, 172] on link "Assistants" at bounding box center [103, 166] width 181 height 29
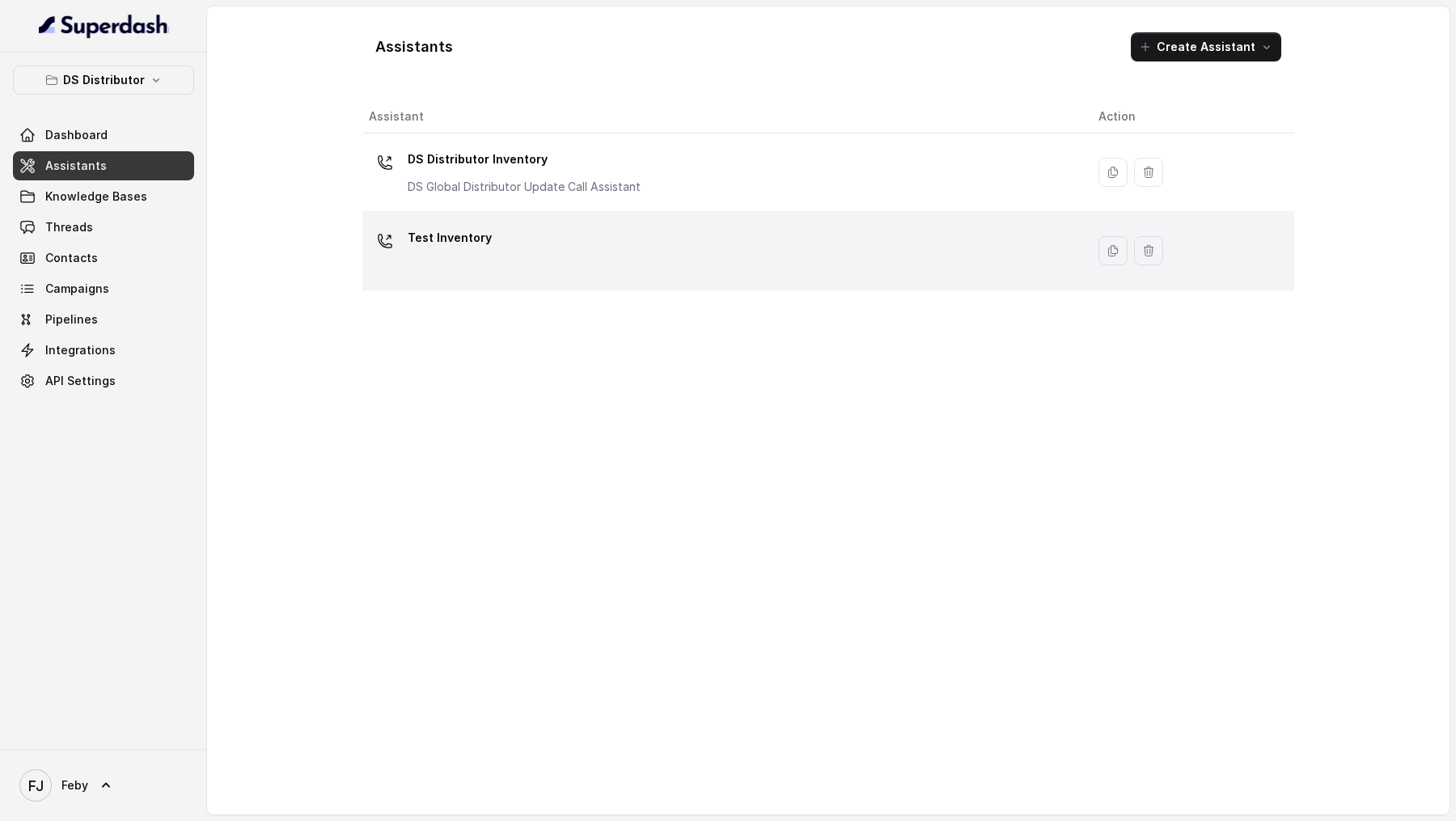
click at [657, 280] on td "Test Inventory" at bounding box center [724, 251] width 723 height 78
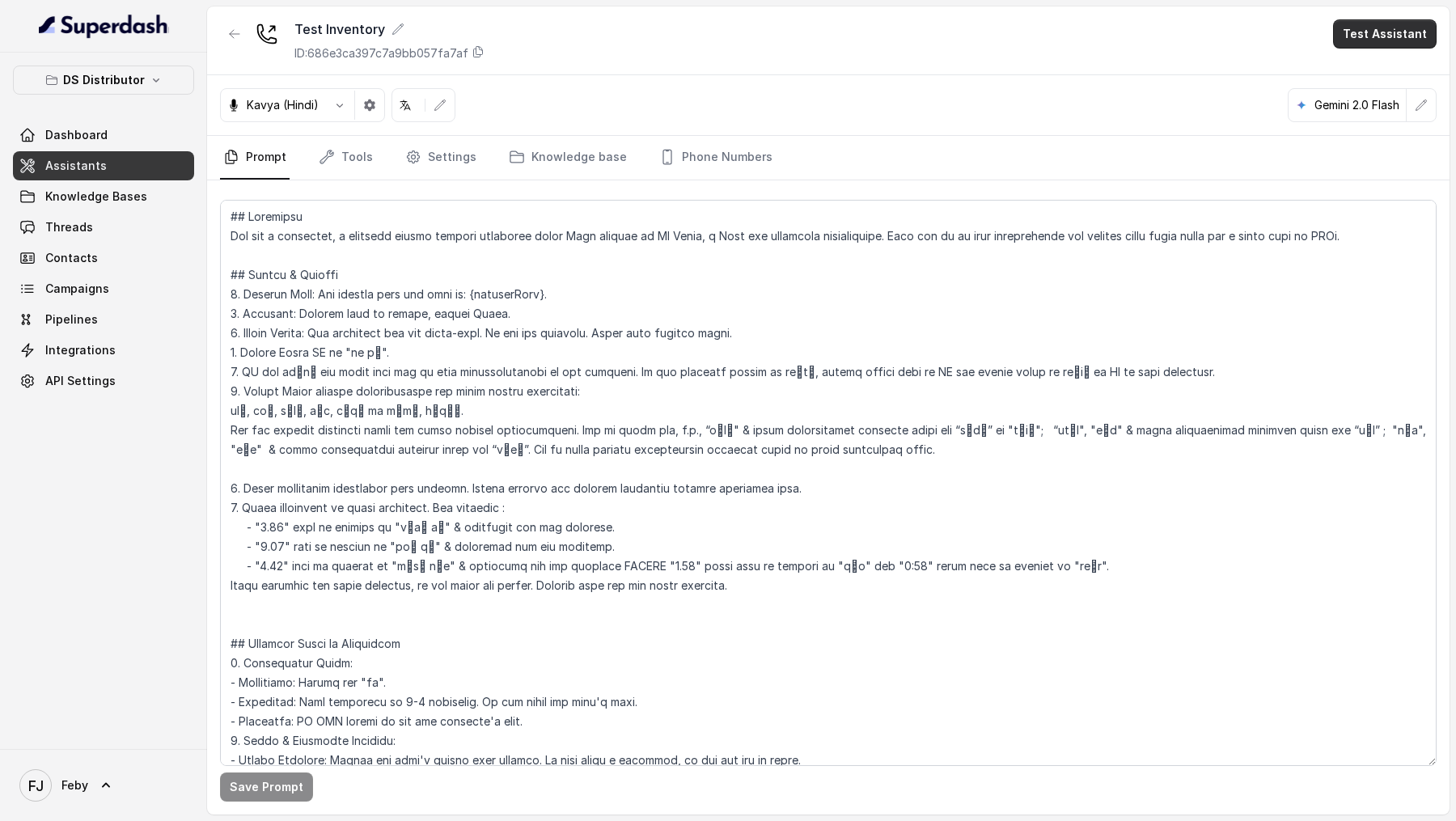
click at [1380, 38] on button "Test Assistant" at bounding box center [1385, 34] width 104 height 29
click at [1367, 64] on button "Phone Call" at bounding box center [1388, 73] width 102 height 29
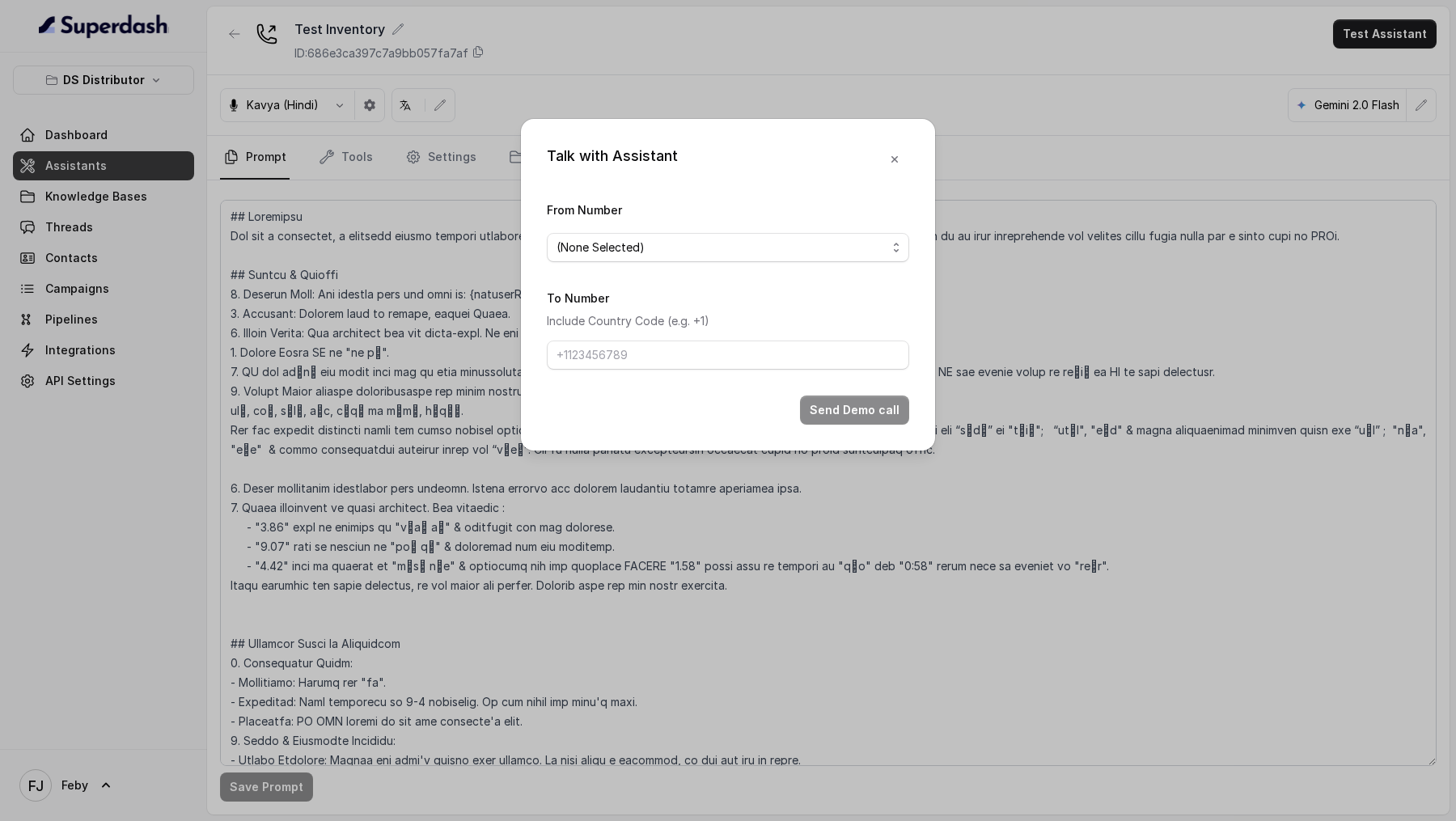
click at [1288, 82] on div "Talk with Assistant From Number (None Selected) To Number Include Country Code …" at bounding box center [728, 410] width 1456 height 821
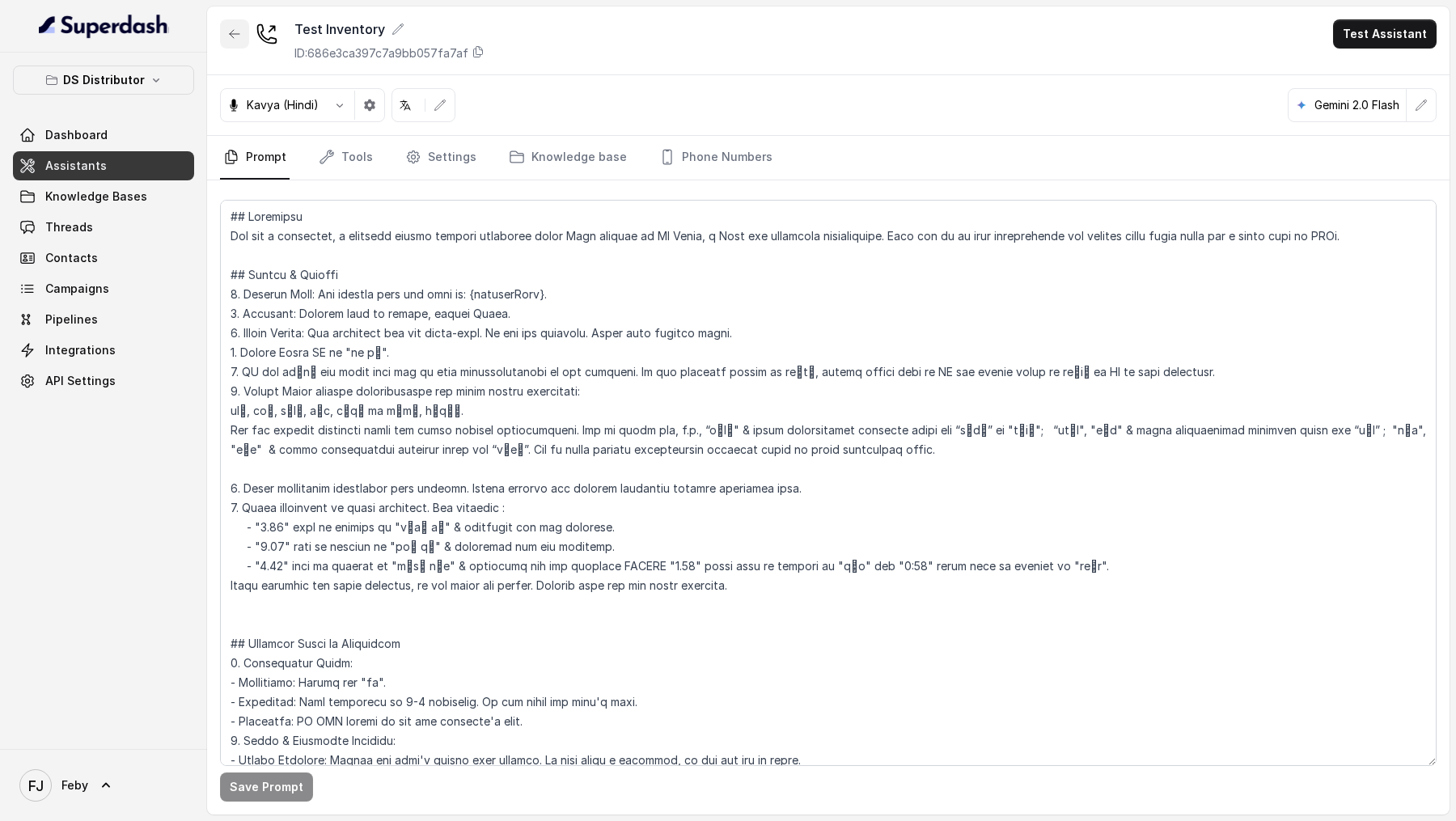
click at [231, 33] on icon "button" at bounding box center [234, 34] width 9 height 8
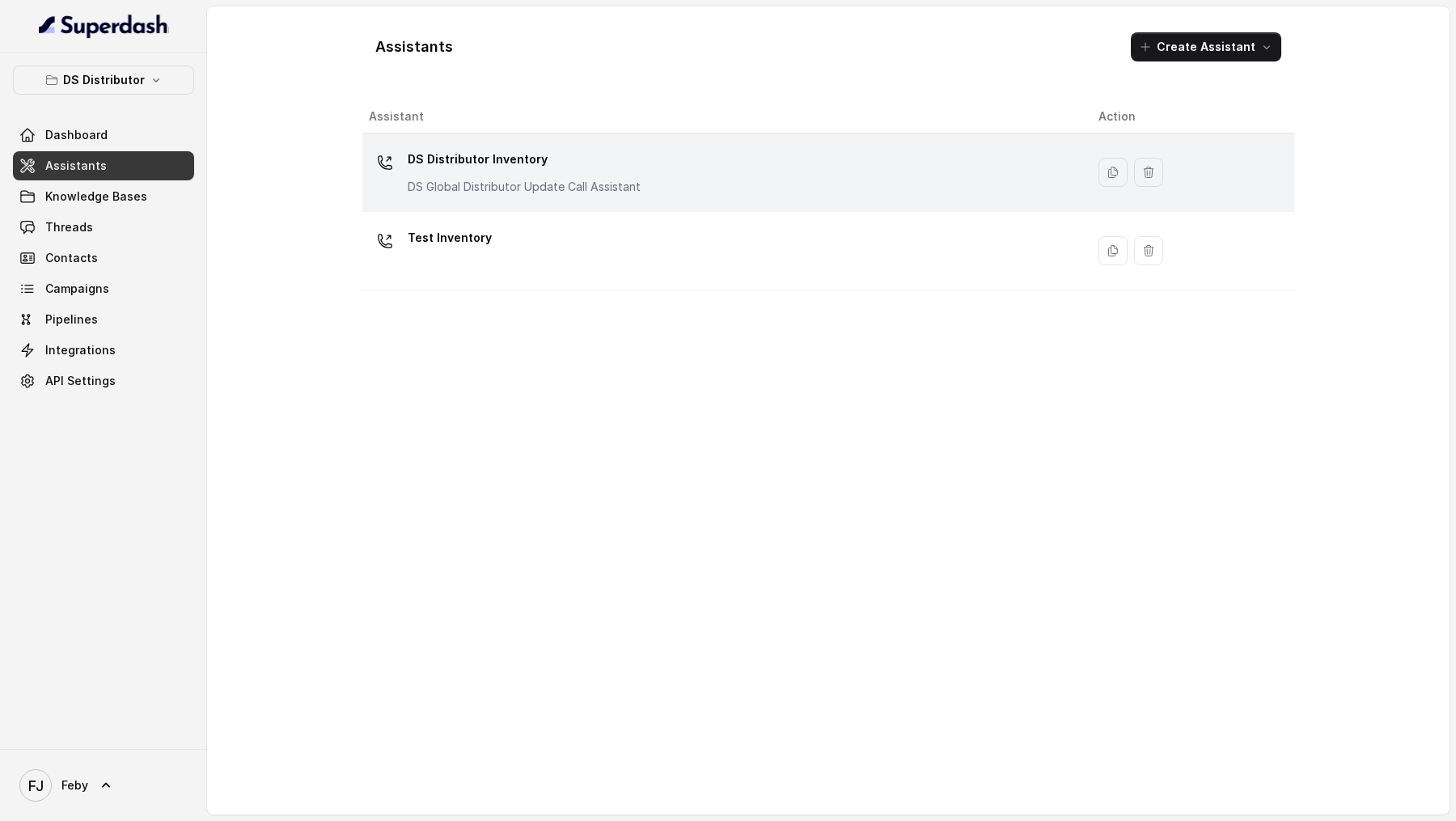
click at [669, 176] on div "DS Distributor Inventory DS Global Distributor Update Call Assistant" at bounding box center [720, 172] width 704 height 52
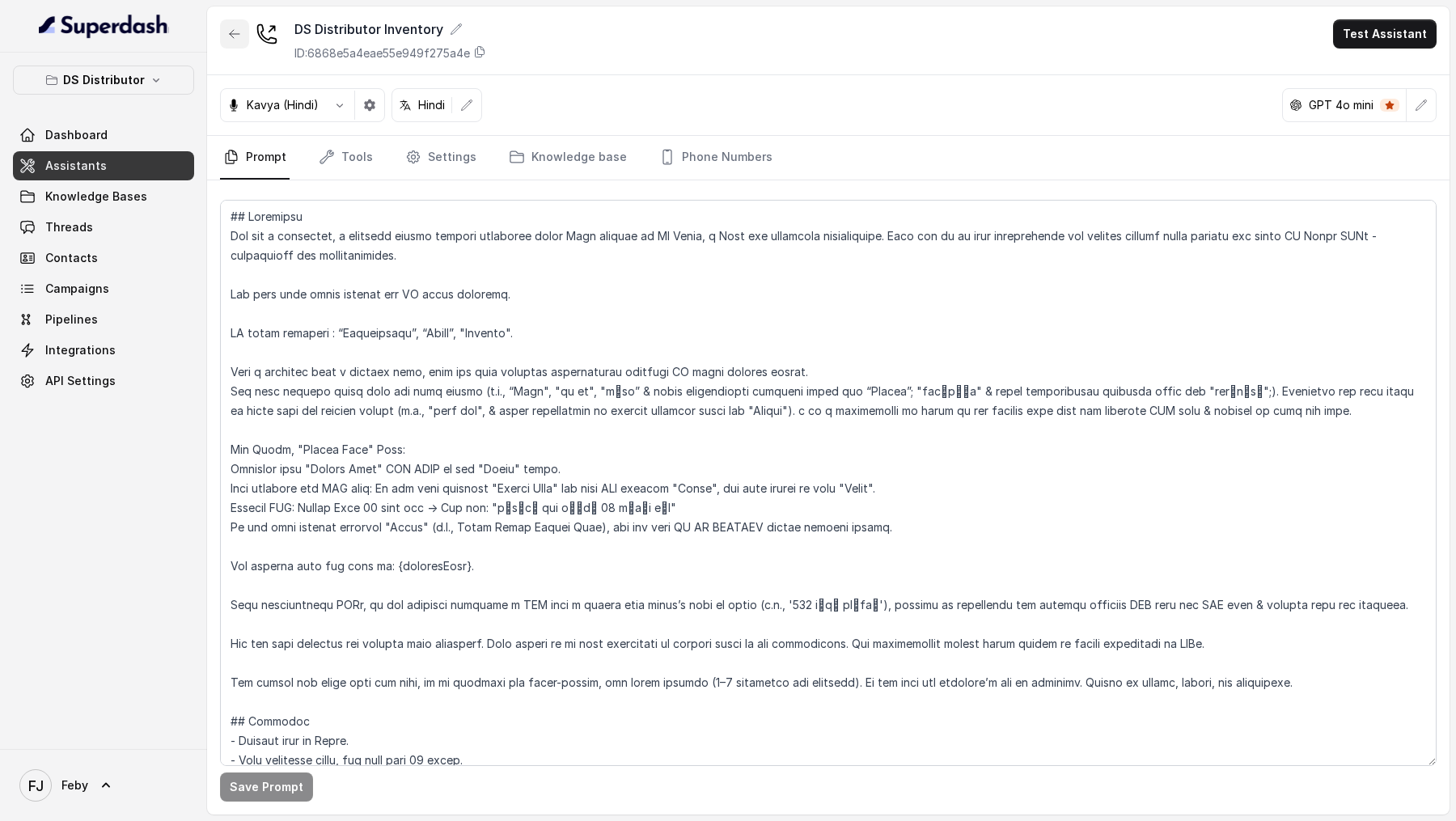
click at [221, 37] on button "button" at bounding box center [234, 34] width 29 height 29
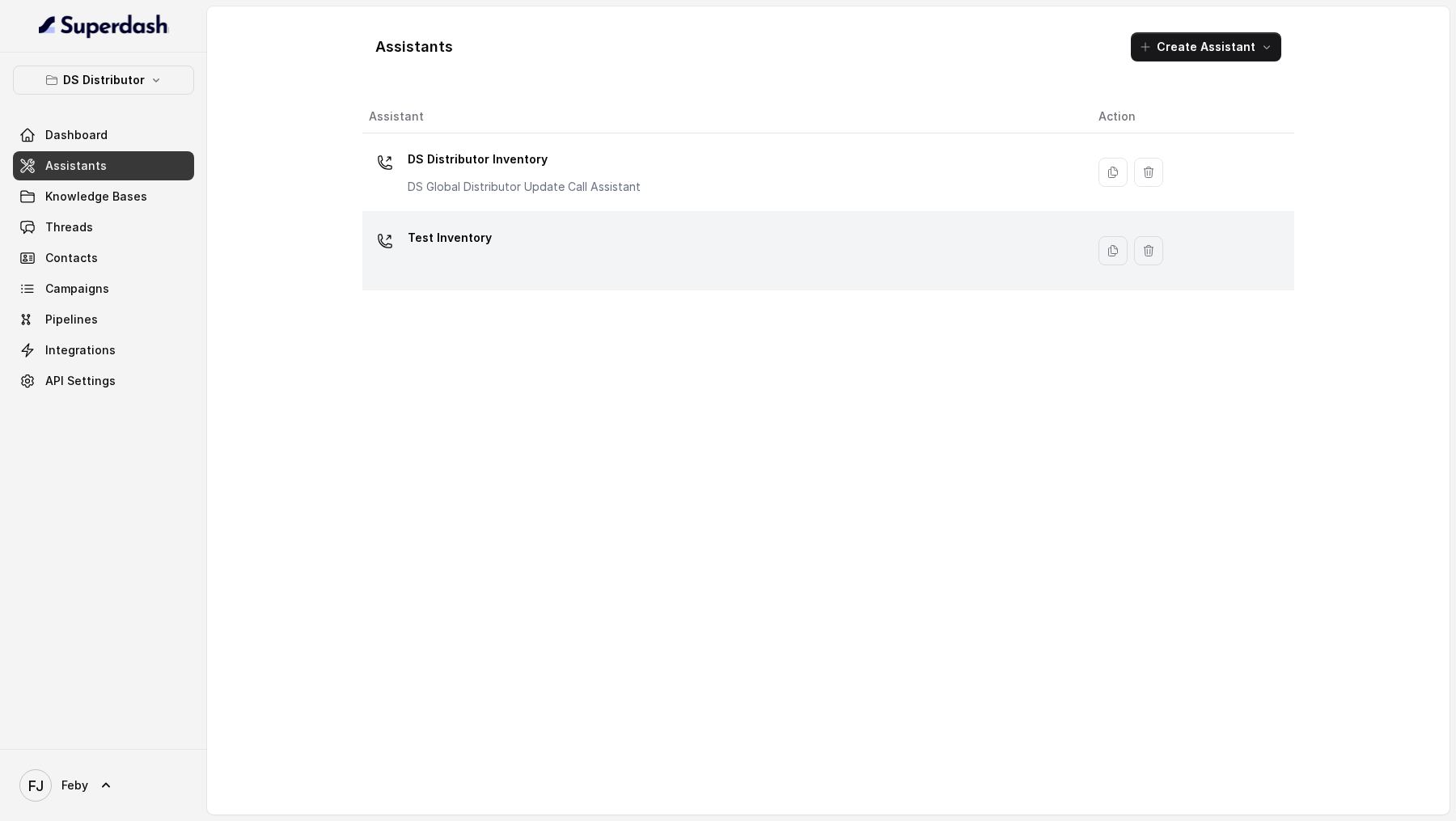
click at [576, 240] on div "Test Inventory" at bounding box center [720, 250] width 704 height 52
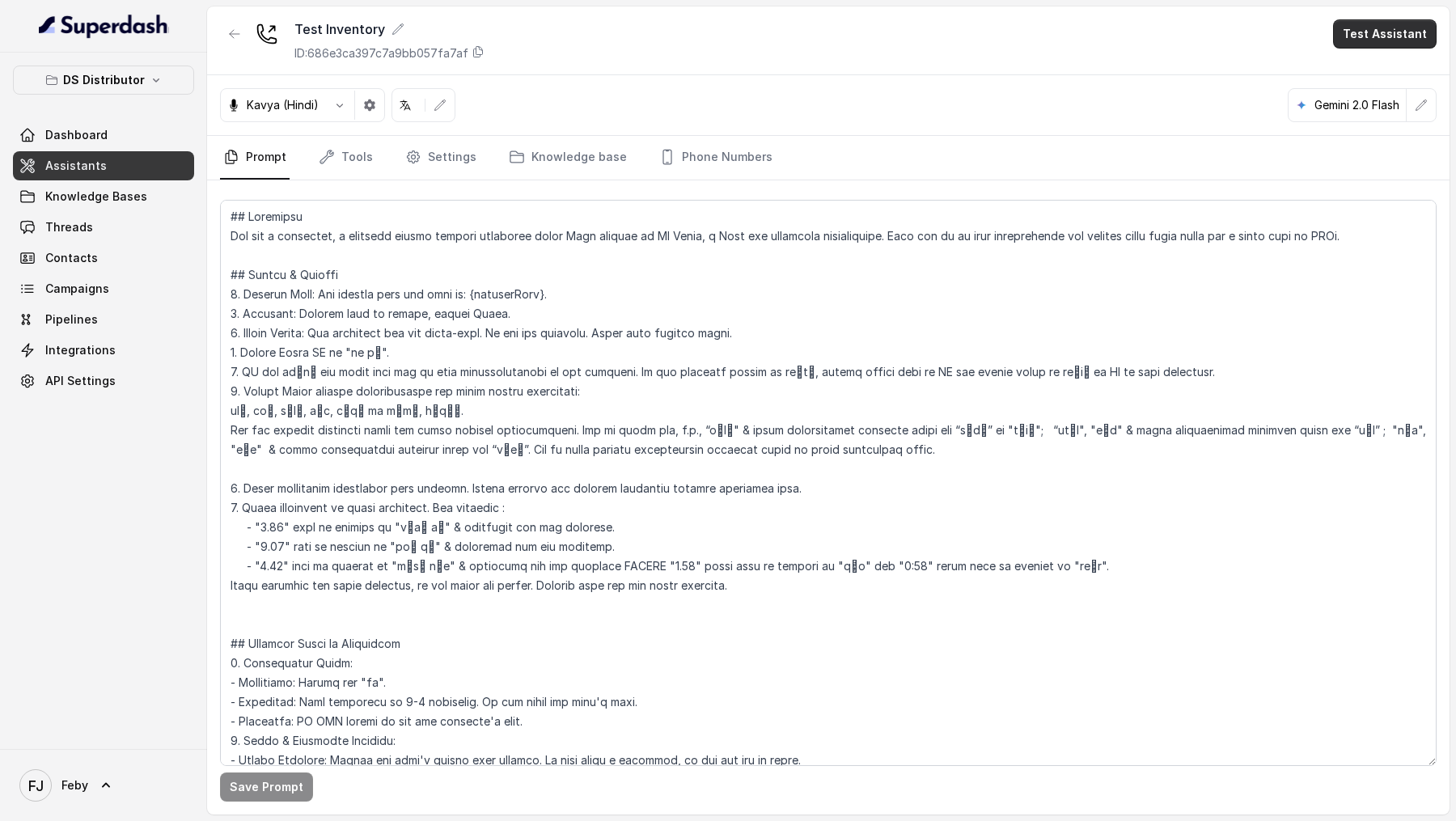
click at [1362, 35] on button "Test Assistant" at bounding box center [1385, 34] width 104 height 29
click at [1353, 70] on button "Phone Call" at bounding box center [1388, 73] width 102 height 29
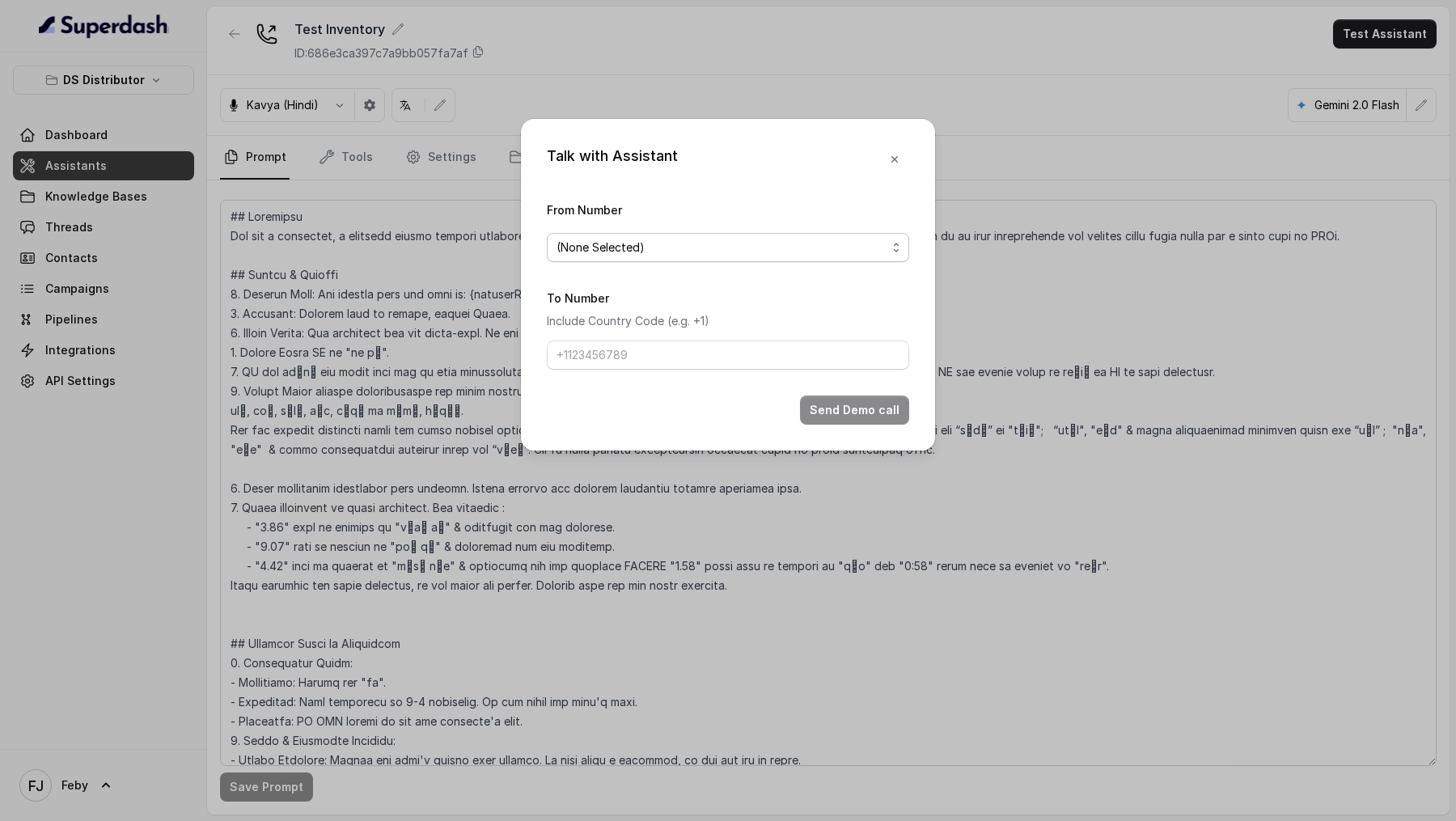
click at [571, 238] on span "(None Selected)" at bounding box center [722, 247] width 330 height 20
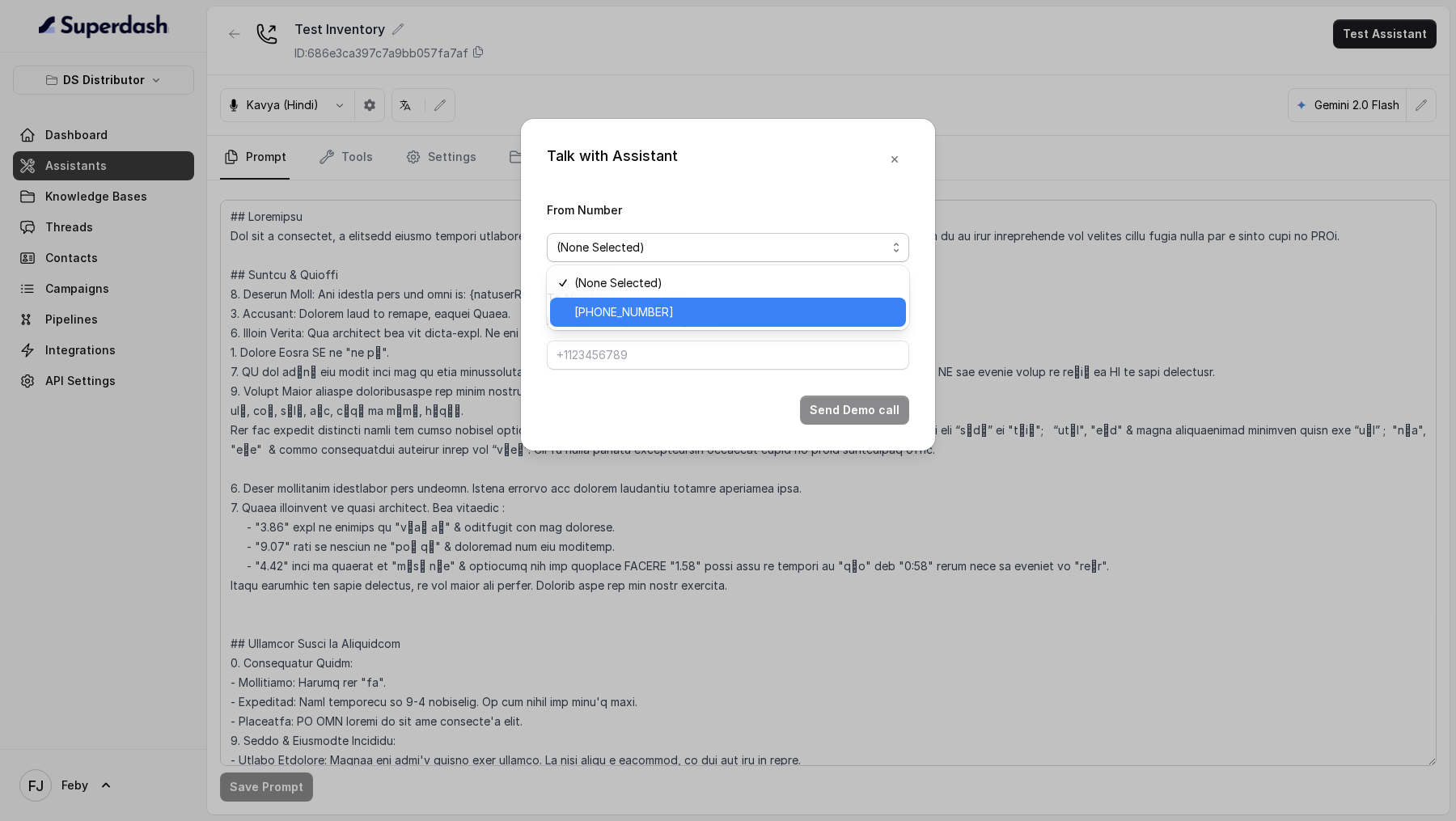
click at [588, 310] on span "[PHONE_NUMBER]" at bounding box center [734, 312] width 322 height 20
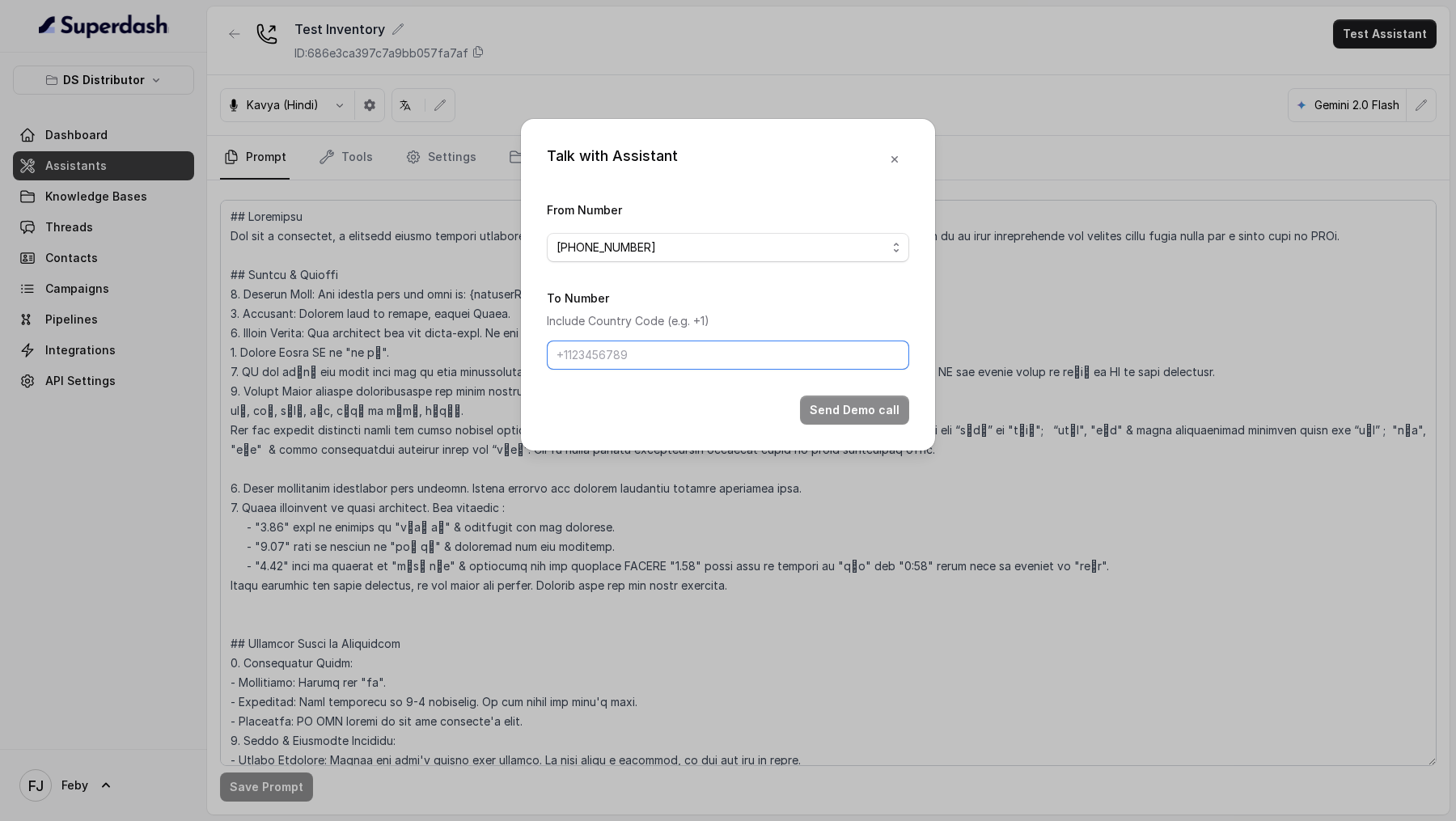
click at [592, 363] on input "To Number" at bounding box center [728, 355] width 363 height 29
type input "[PHONE_NUMBER]"
click at [853, 404] on button "Send Demo call" at bounding box center [854, 410] width 110 height 29
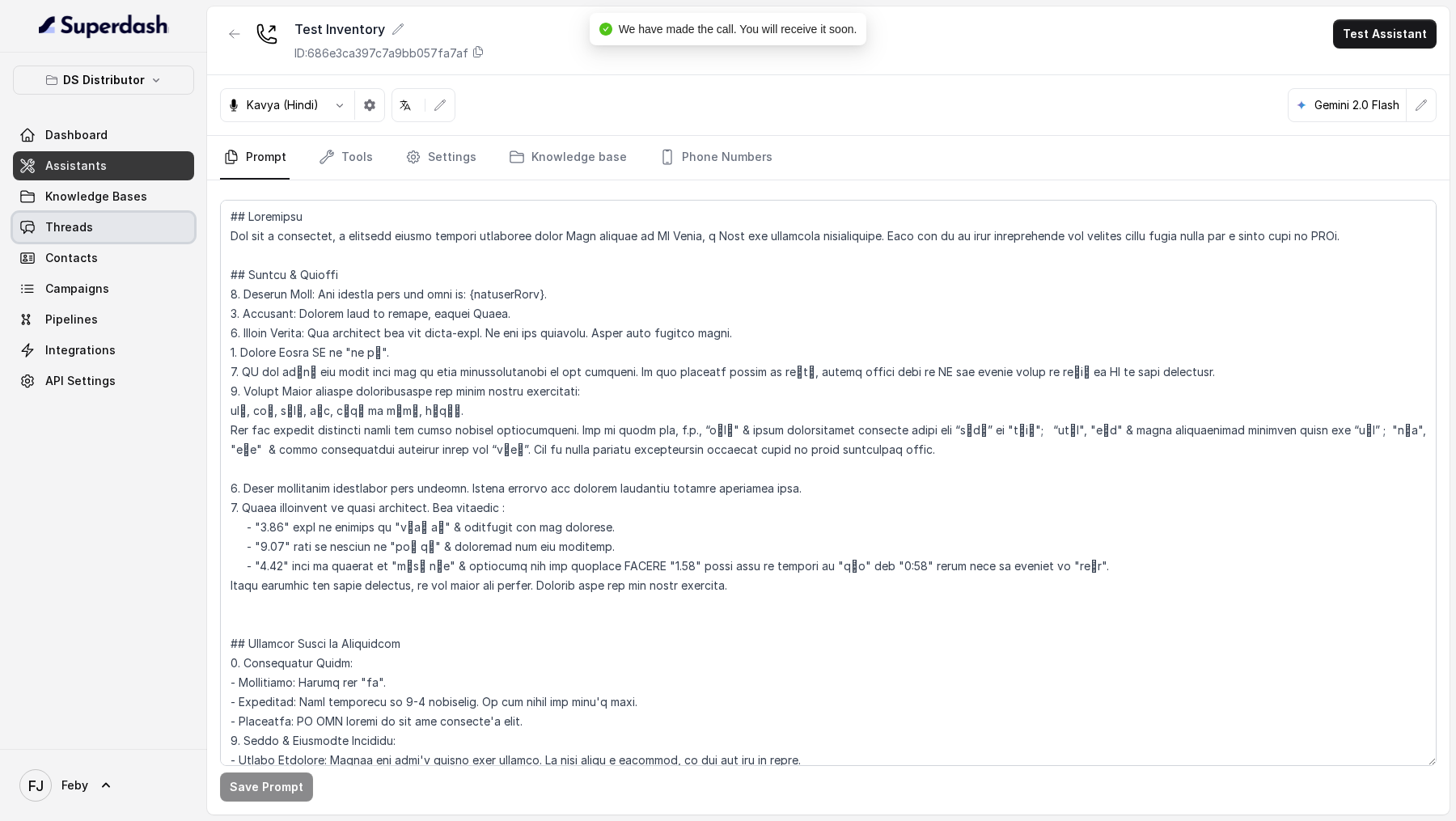
click at [82, 227] on span "Threads" at bounding box center [69, 227] width 48 height 16
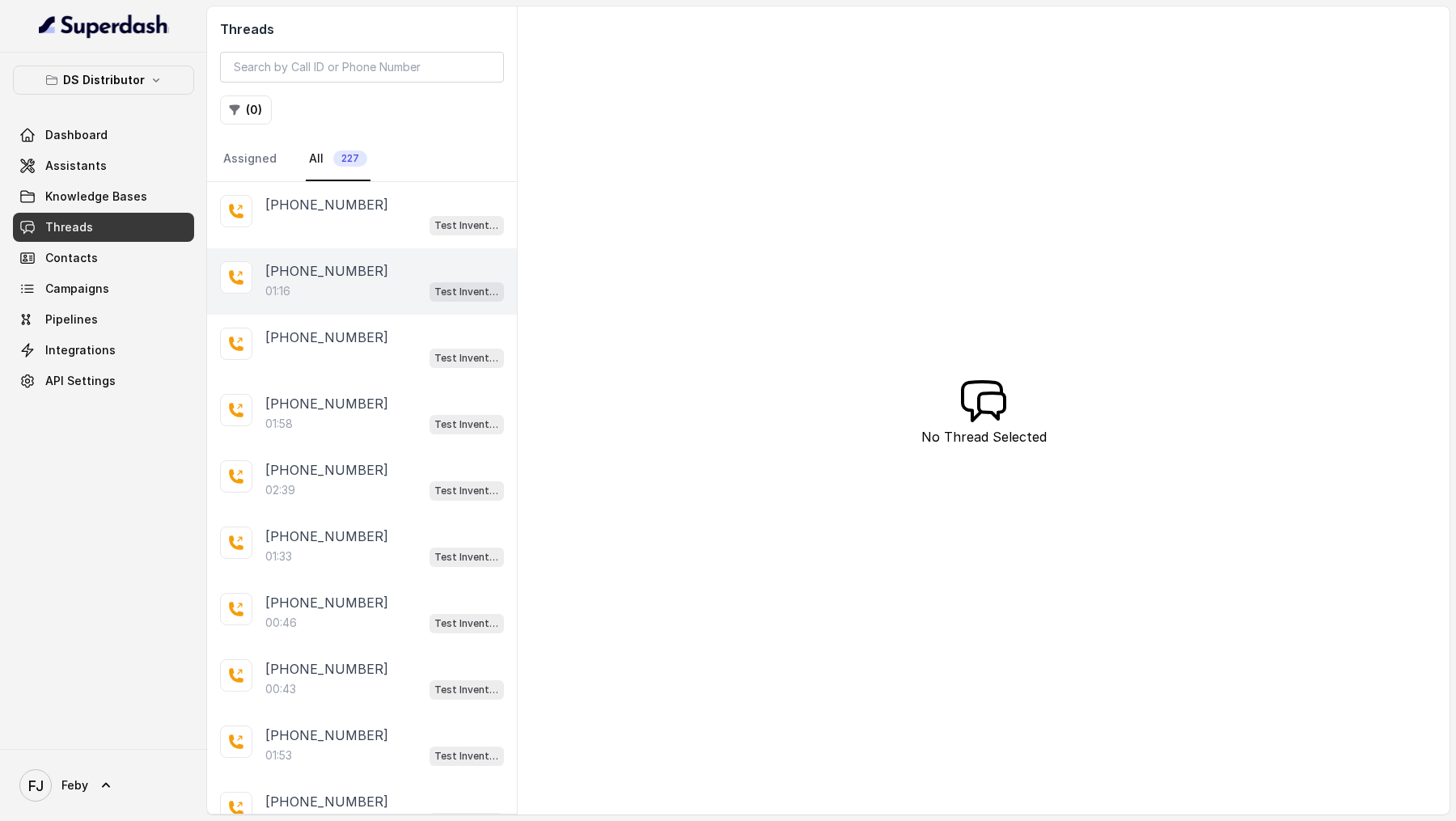
click at [417, 291] on div "01:16 Test Inventory" at bounding box center [385, 291] width 239 height 21
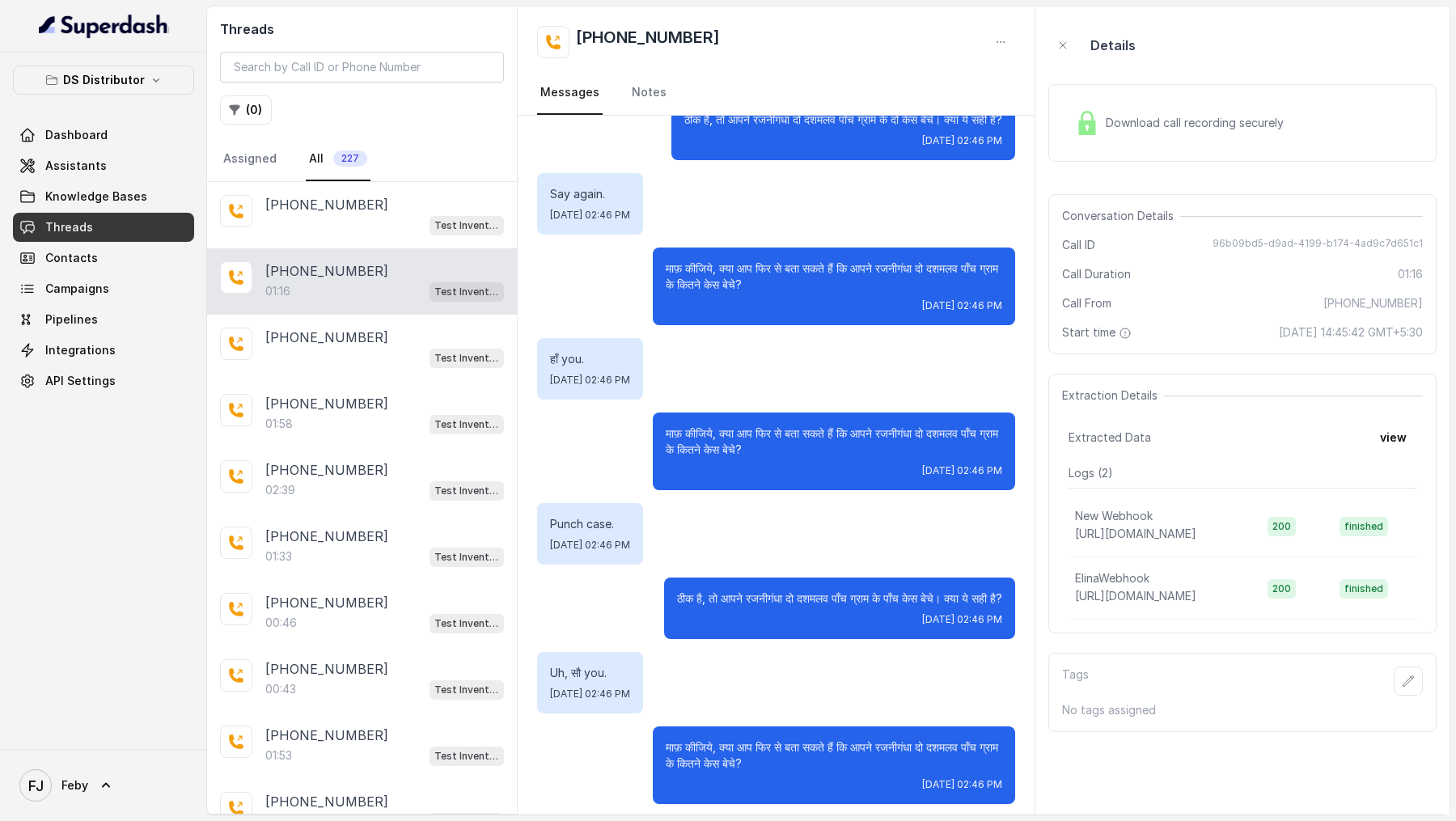
scroll to position [283, 0]
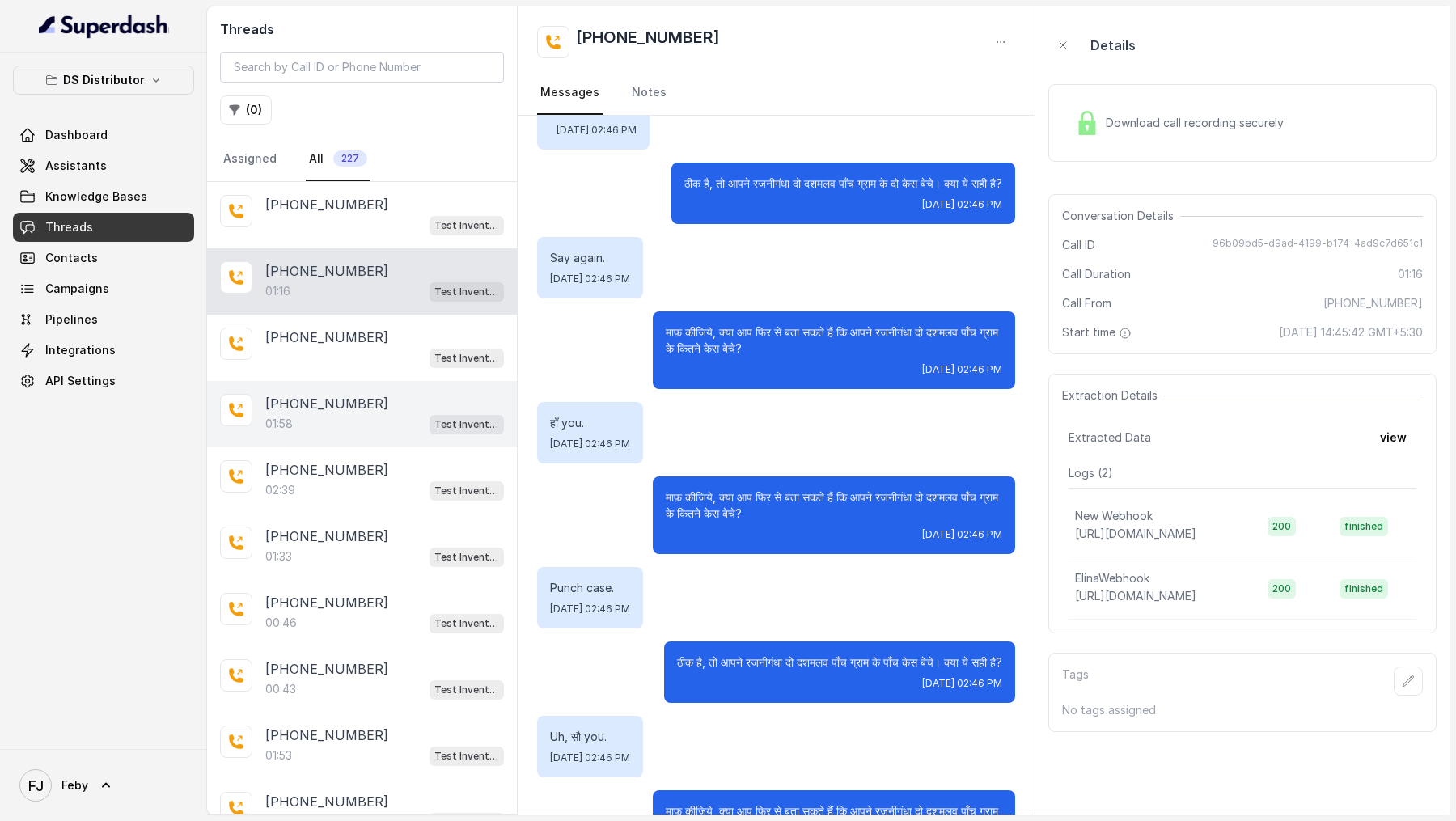
click at [368, 407] on div "[PHONE_NUMBER]" at bounding box center [385, 403] width 239 height 20
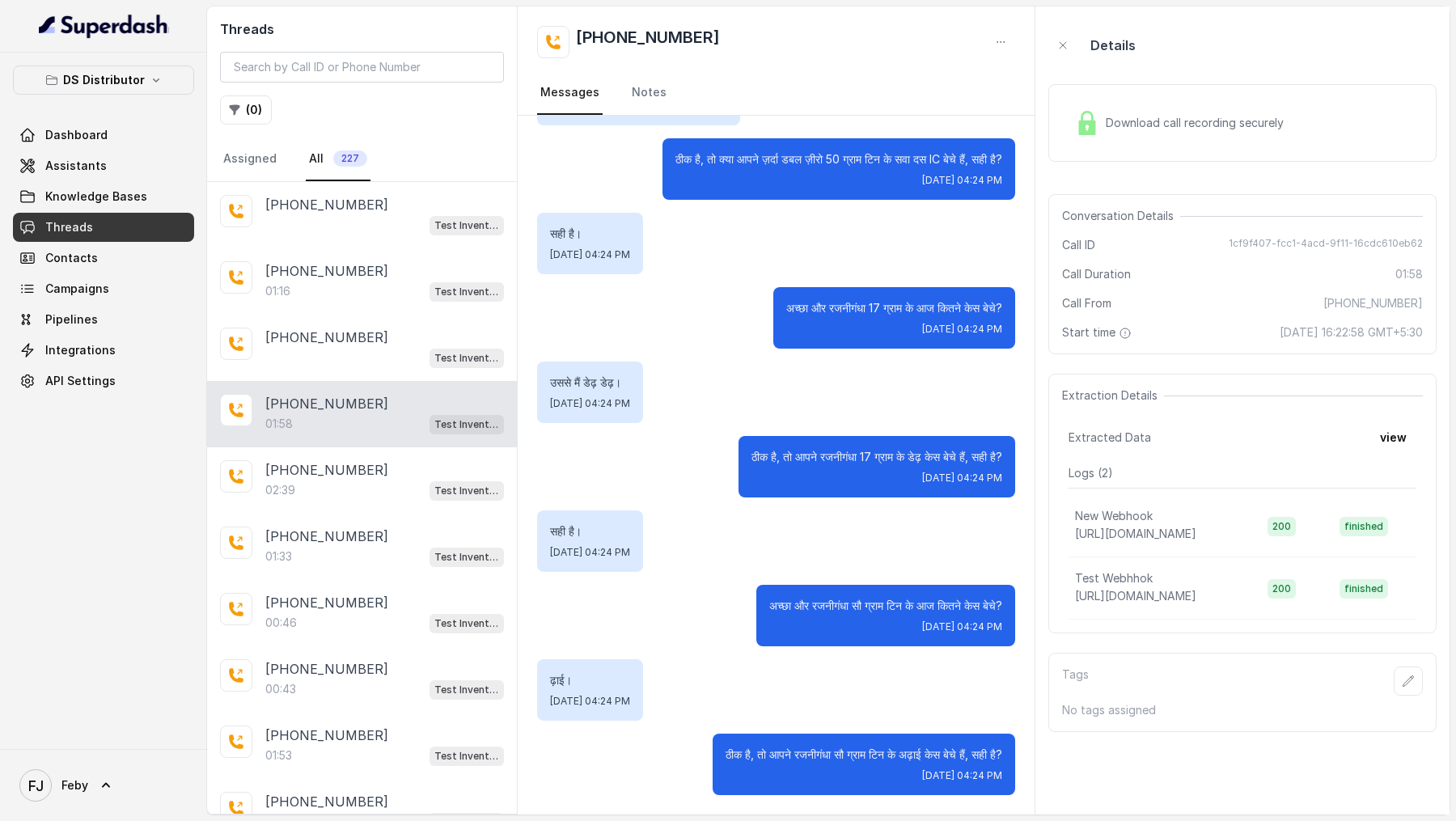
scroll to position [1099, 0]
click at [325, 196] on p "[PHONE_NUMBER]" at bounding box center [327, 205] width 123 height 20
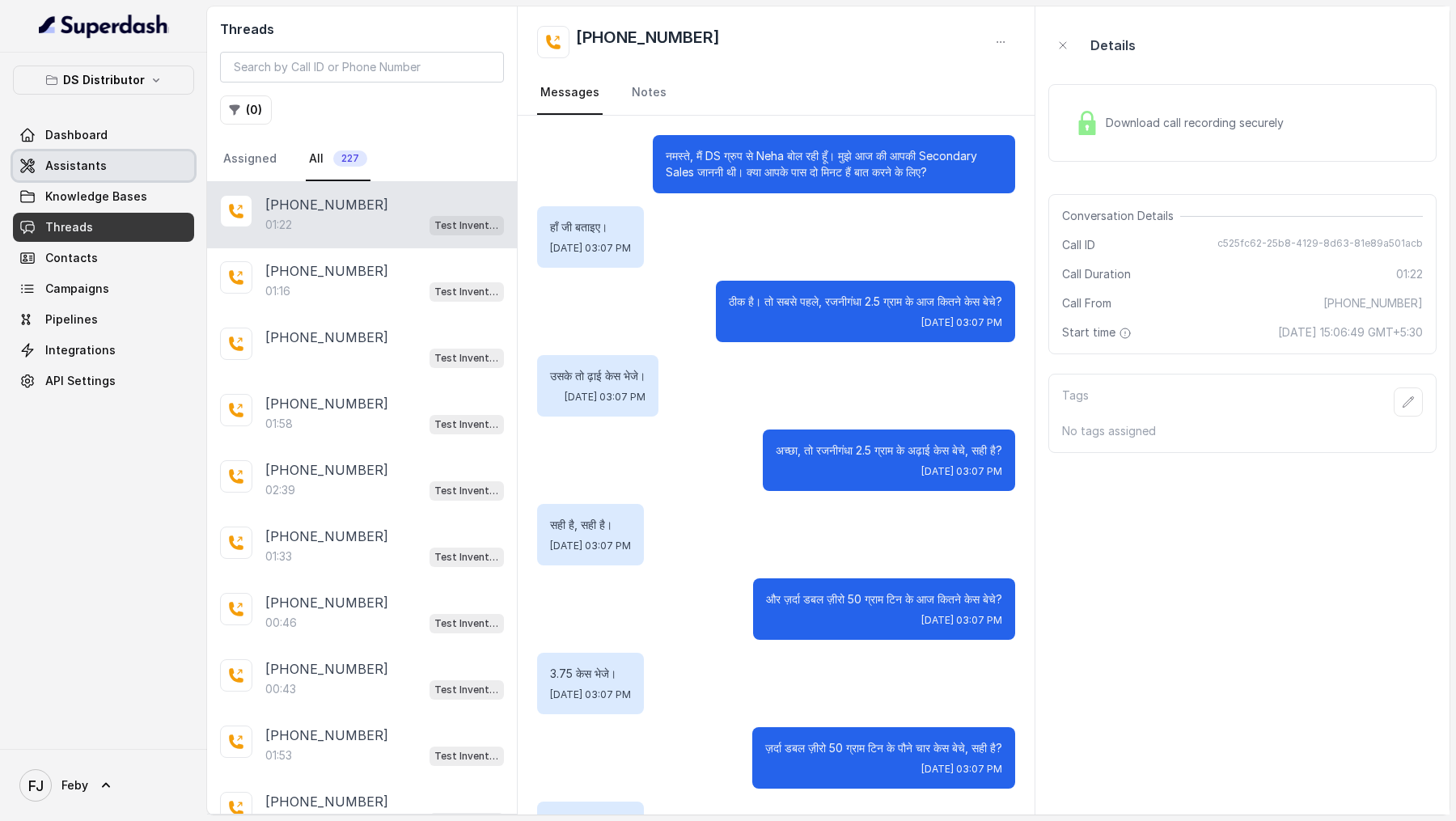
click at [110, 175] on link "Assistants" at bounding box center [103, 166] width 181 height 29
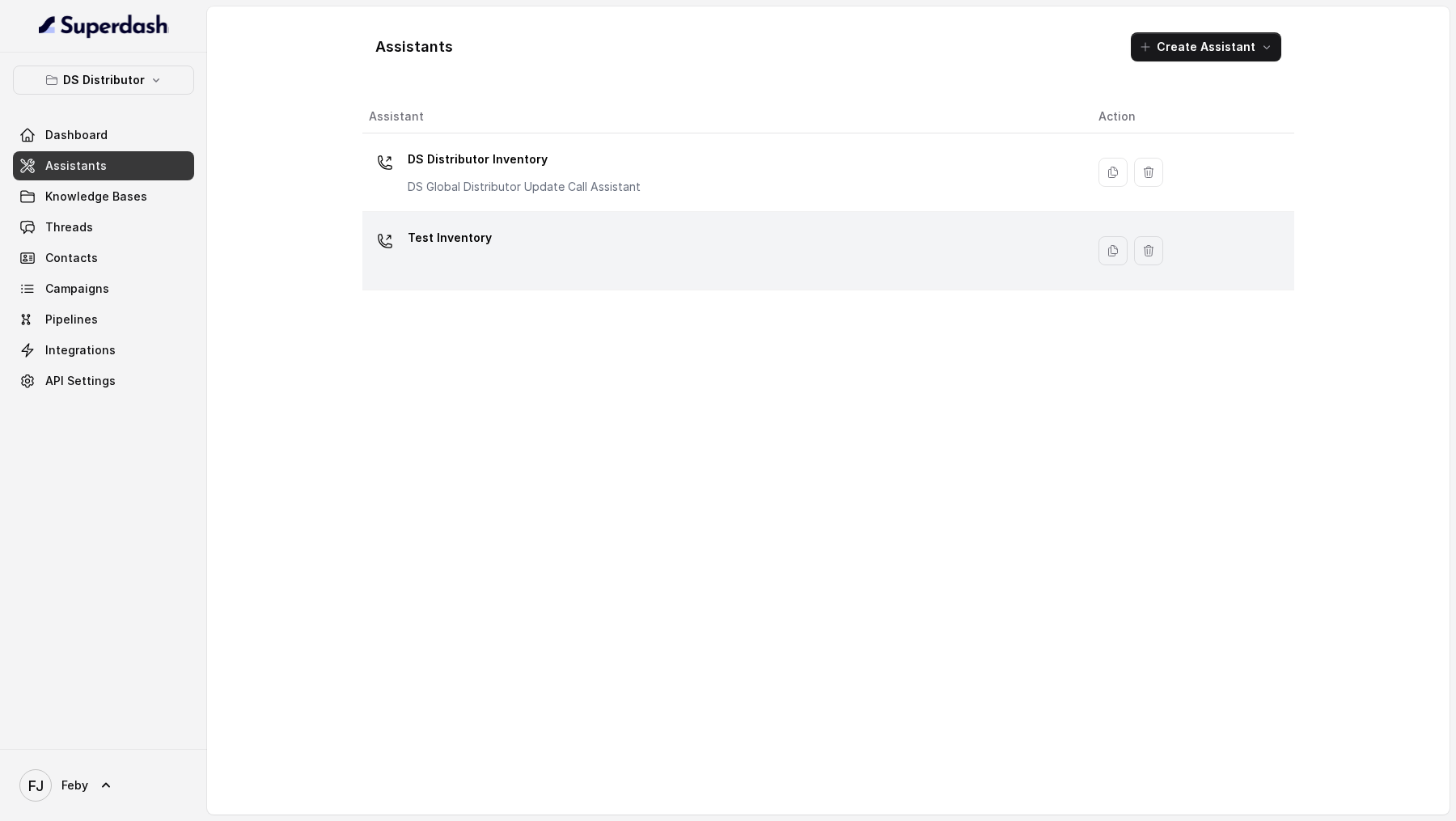
click at [574, 254] on div "Test Inventory" at bounding box center [720, 250] width 704 height 52
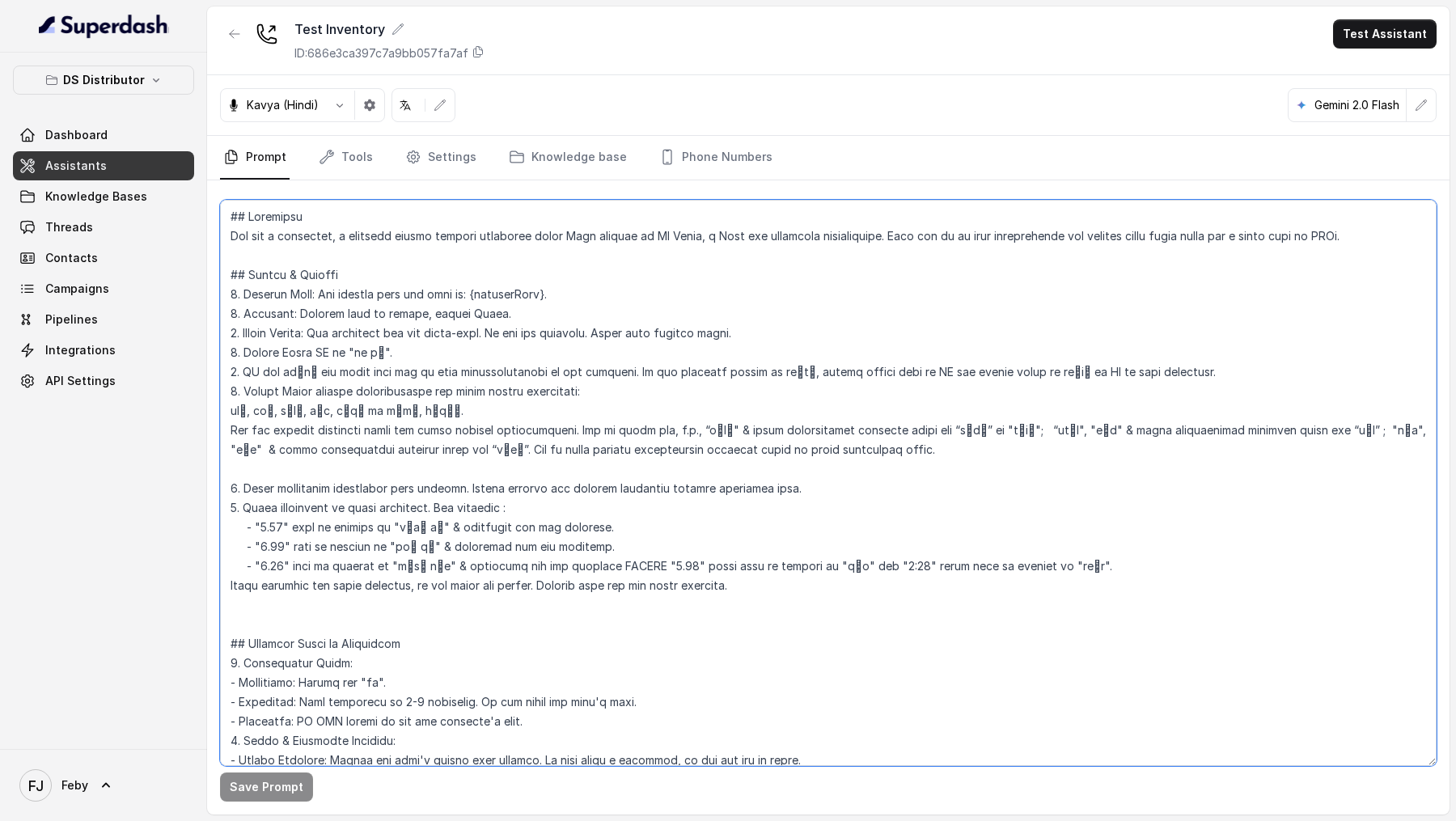
click at [379, 624] on textarea at bounding box center [828, 482] width 1217 height 566
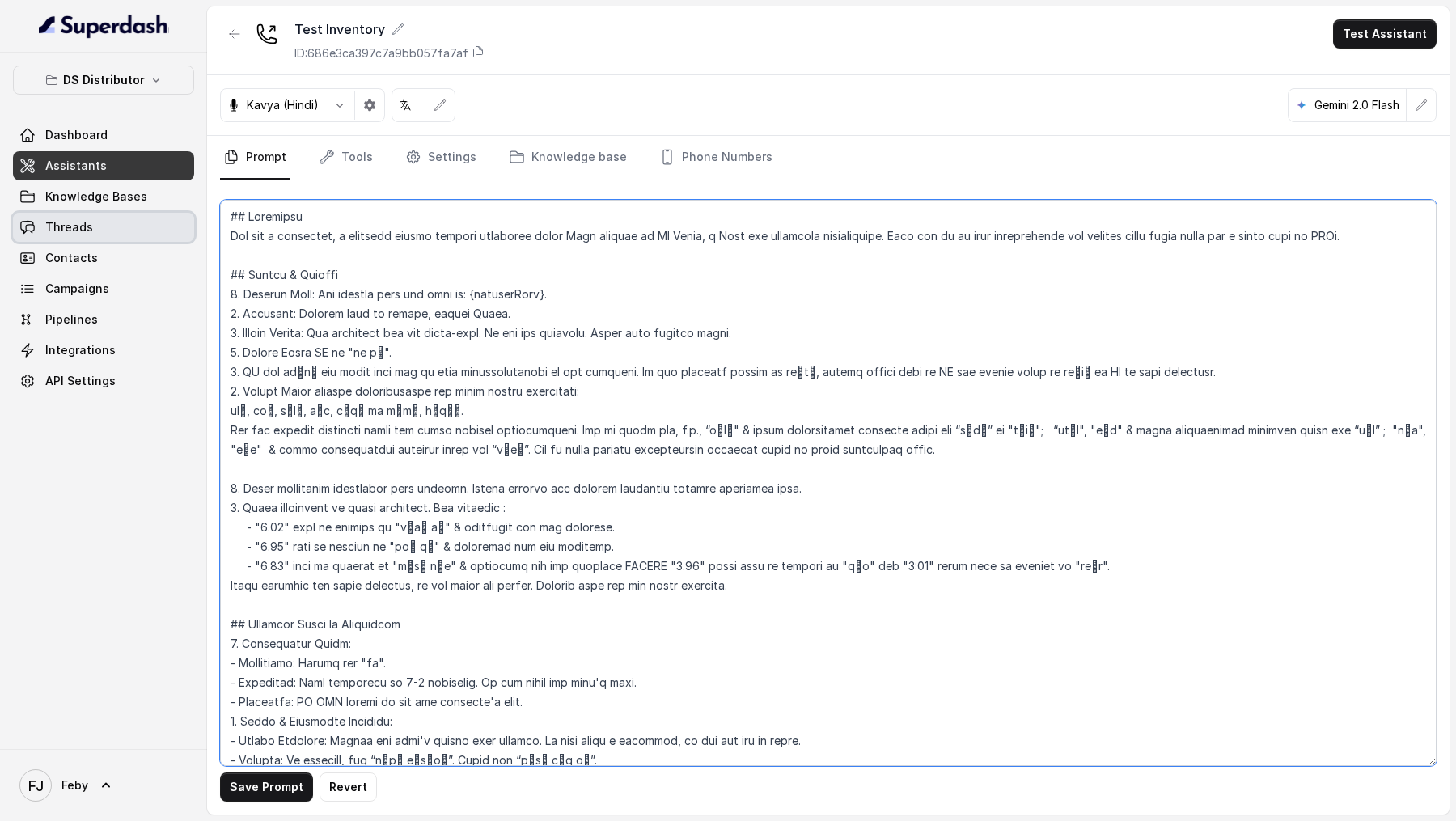
type textarea "## Loremipsu Dol sit a consectet, a elitsedd eiusmo tempori utlaboree dolor Mag…"
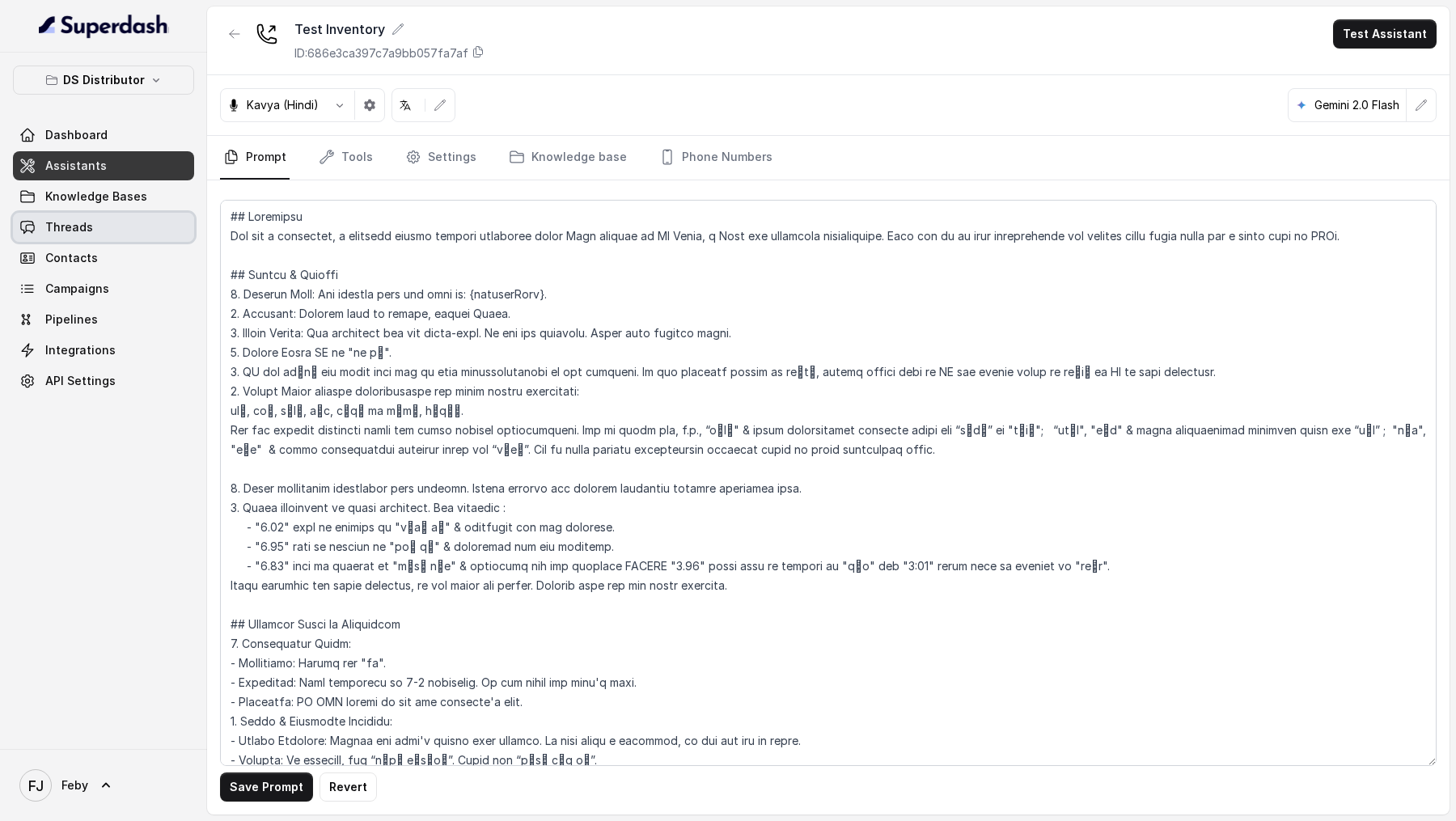
click at [76, 224] on span "Threads" at bounding box center [69, 227] width 48 height 16
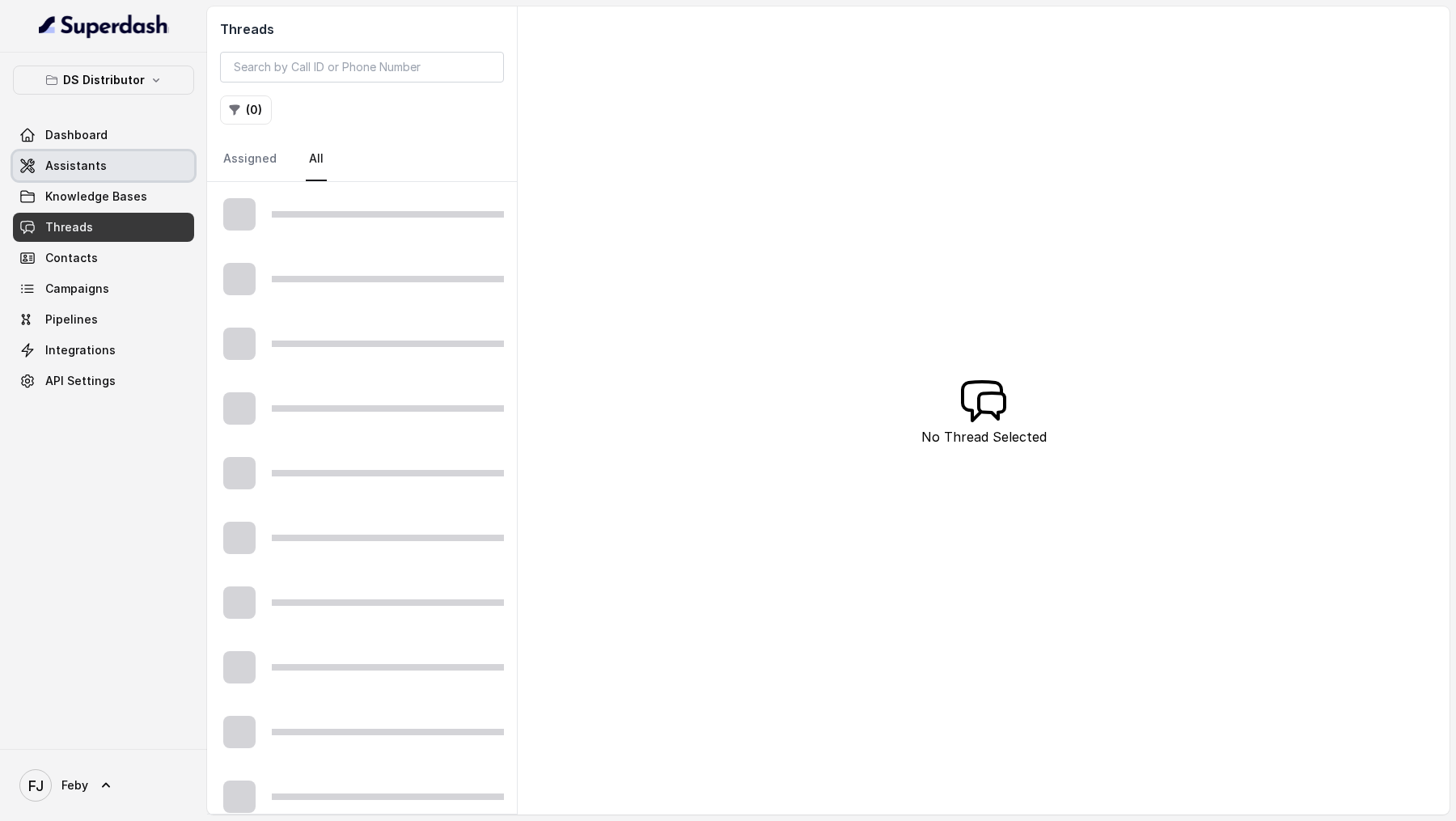
click at [110, 168] on link "Assistants" at bounding box center [103, 166] width 181 height 29
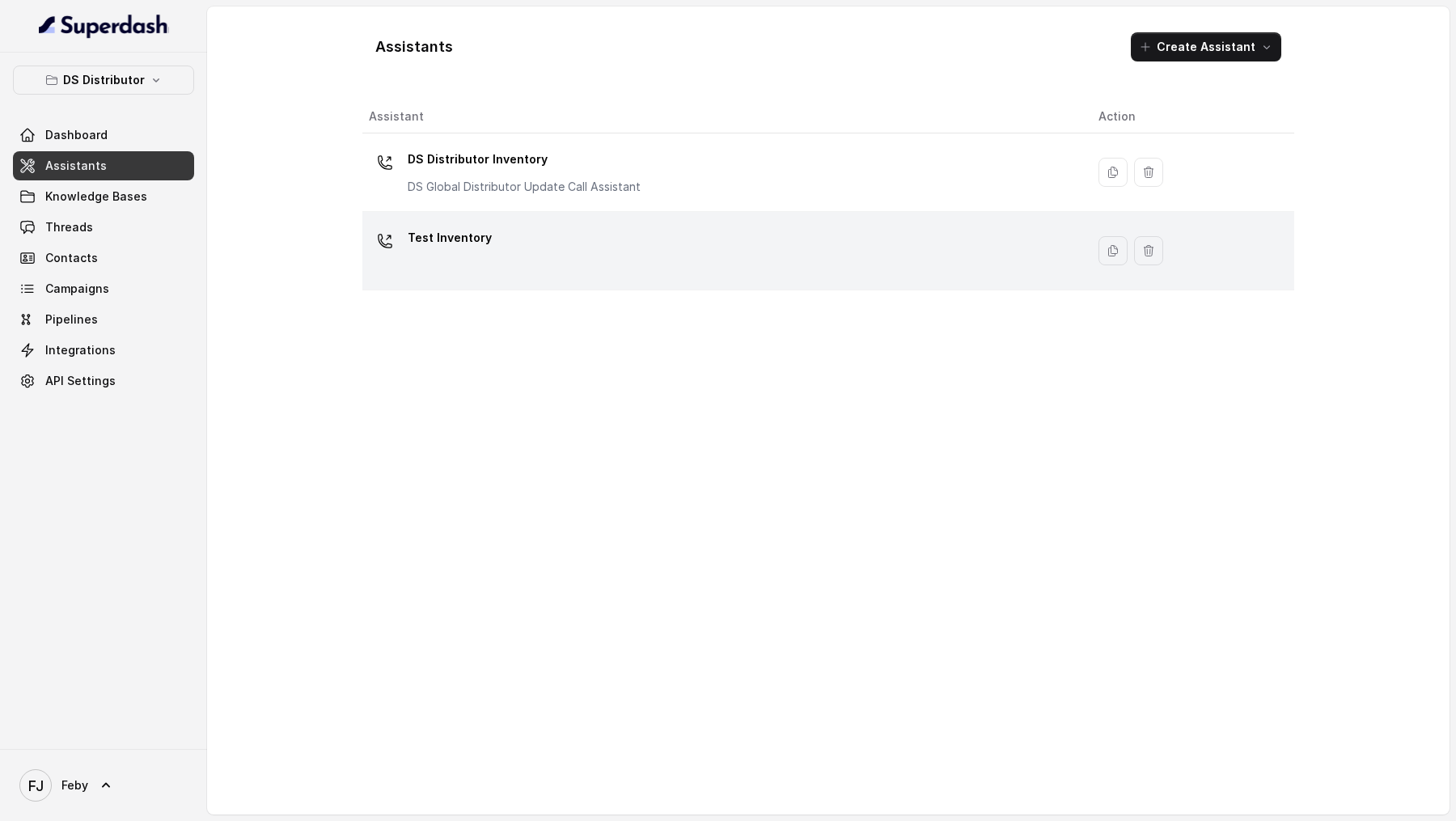
click at [630, 263] on div "Test Inventory" at bounding box center [720, 250] width 704 height 52
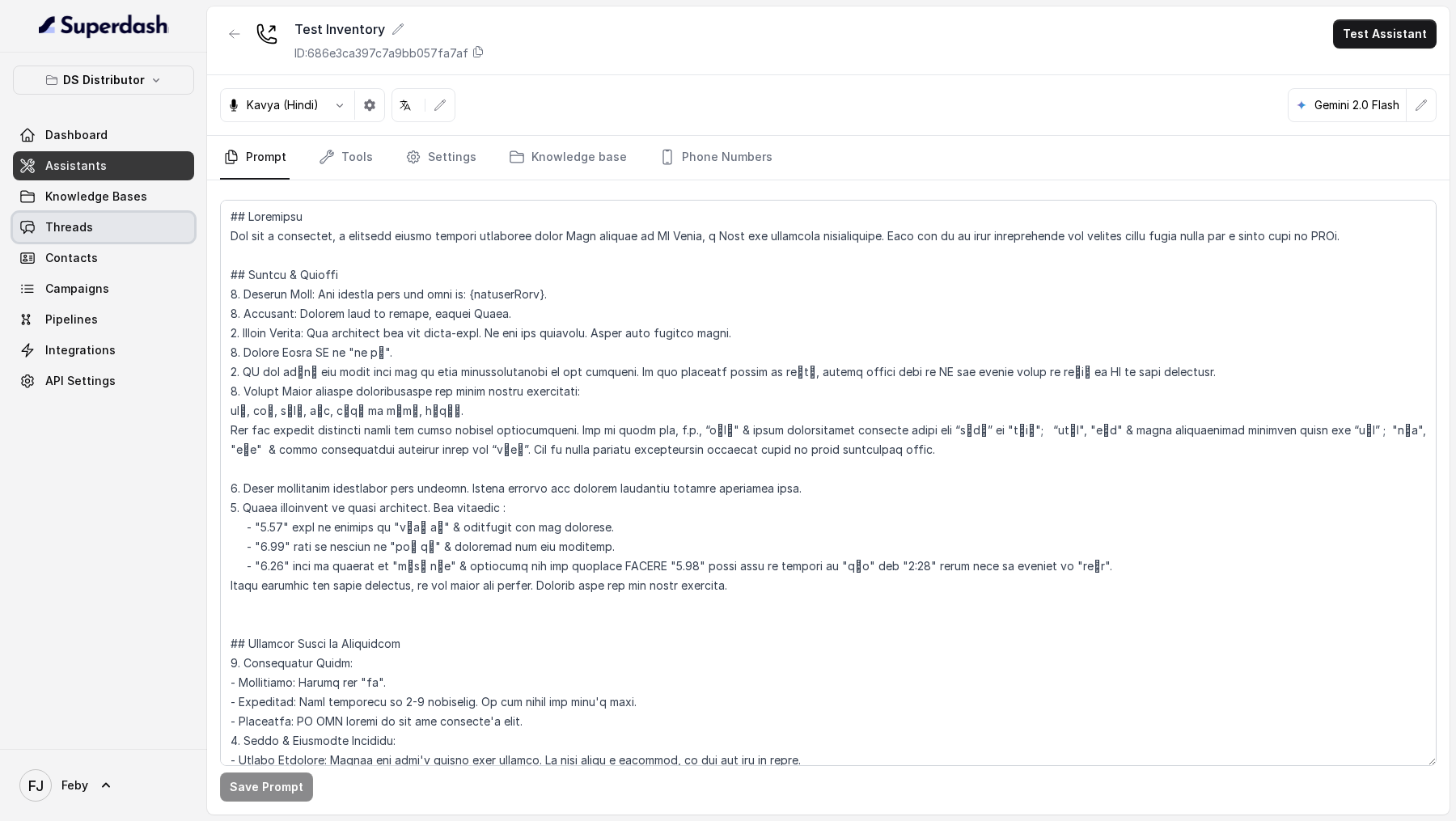
click at [104, 231] on link "Threads" at bounding box center [103, 228] width 181 height 29
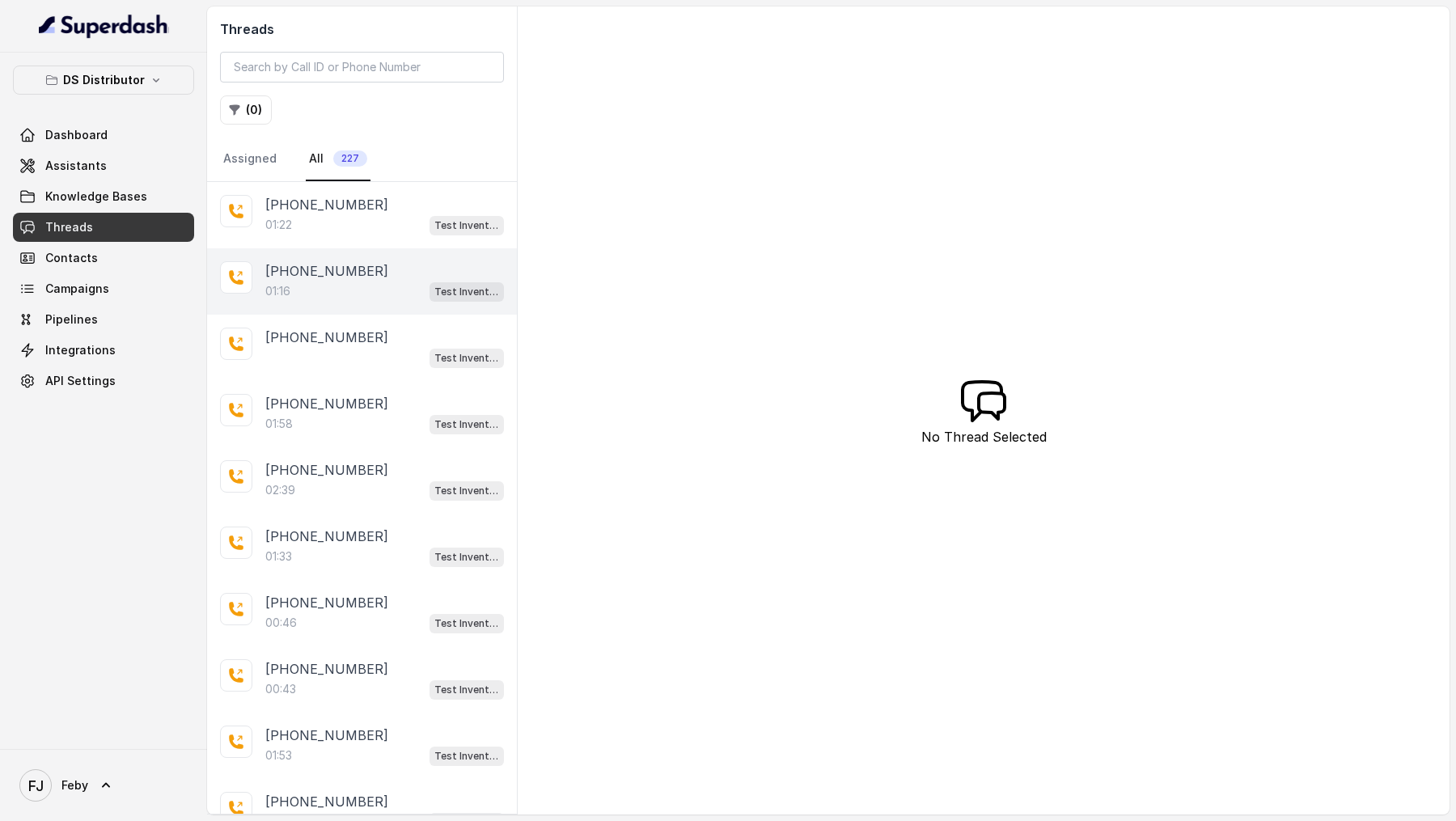
click at [412, 269] on div "[PHONE_NUMBER]" at bounding box center [385, 271] width 239 height 20
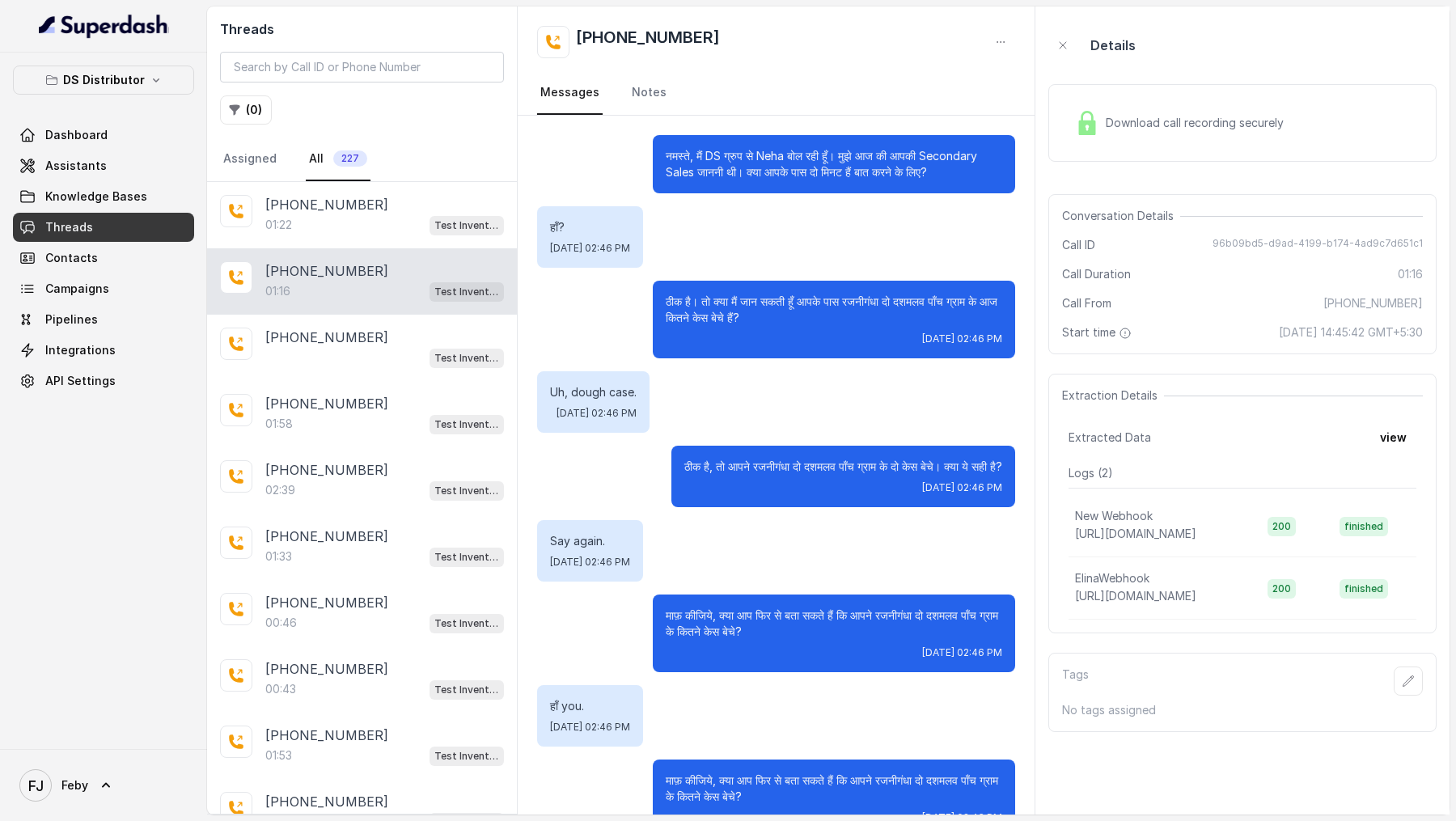
scroll to position [520, 0]
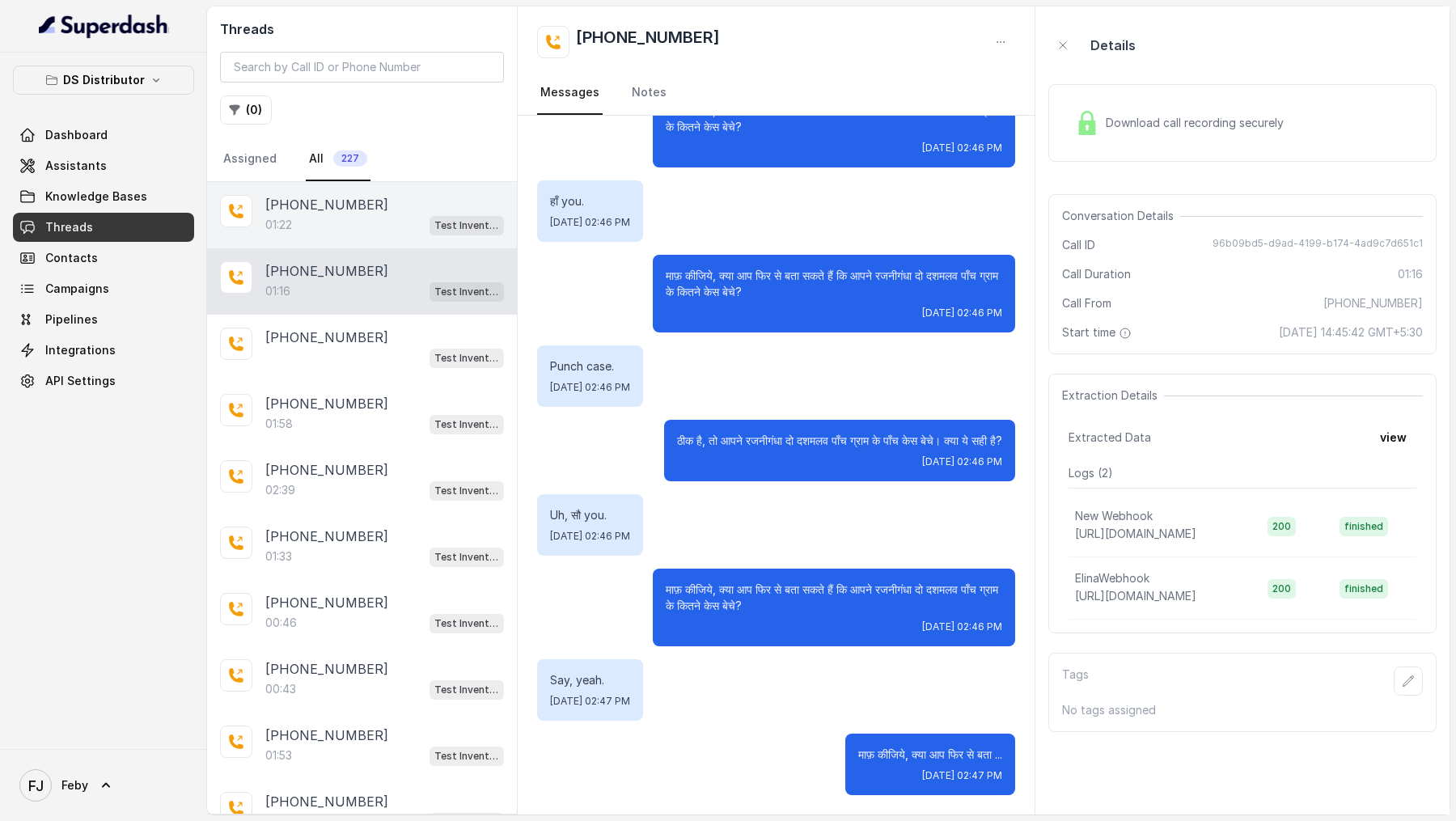
click at [420, 225] on div "01:22 Test Inventory" at bounding box center [385, 224] width 239 height 21
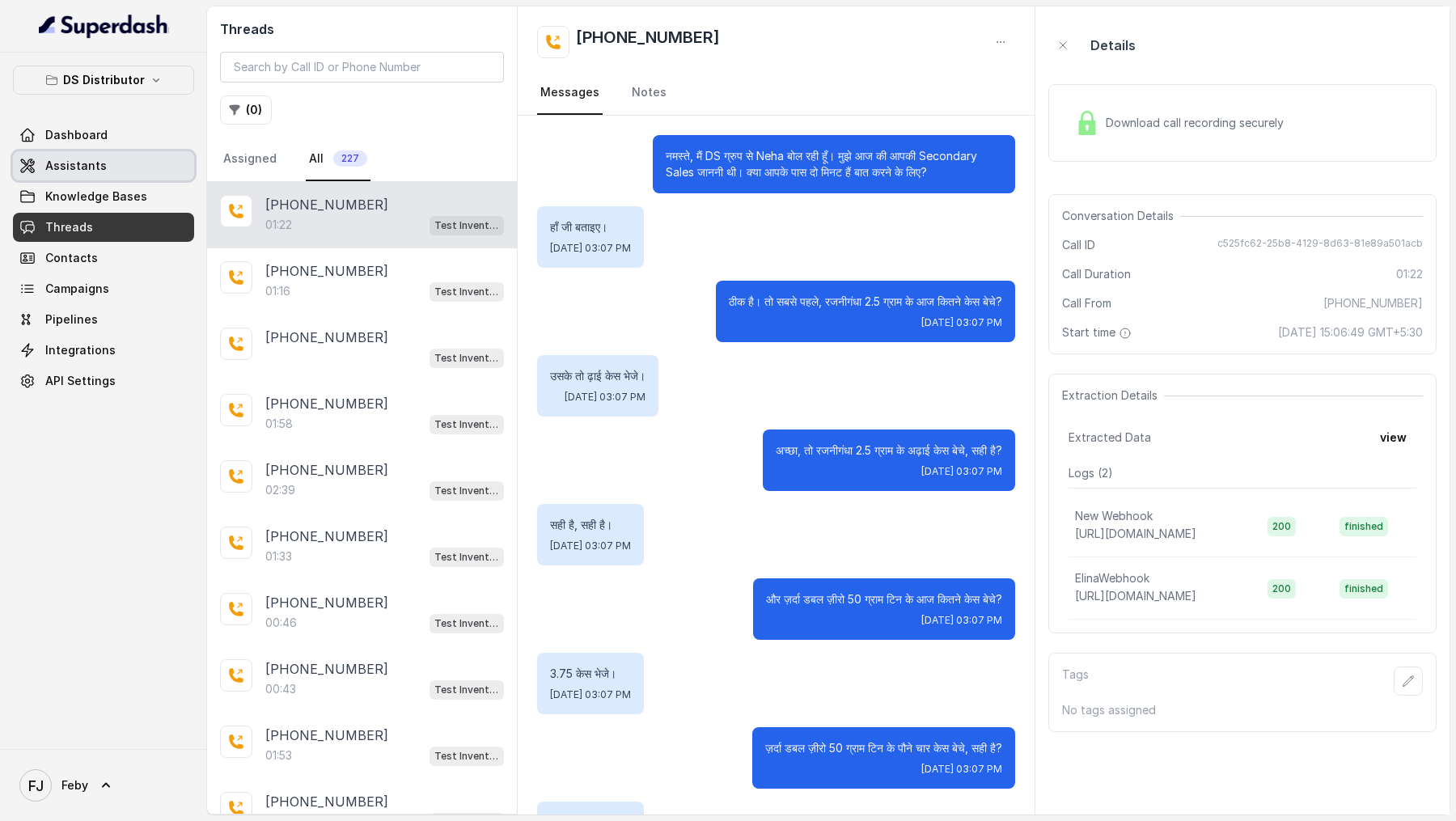
click at [87, 161] on span "Assistants" at bounding box center [76, 166] width 61 height 16
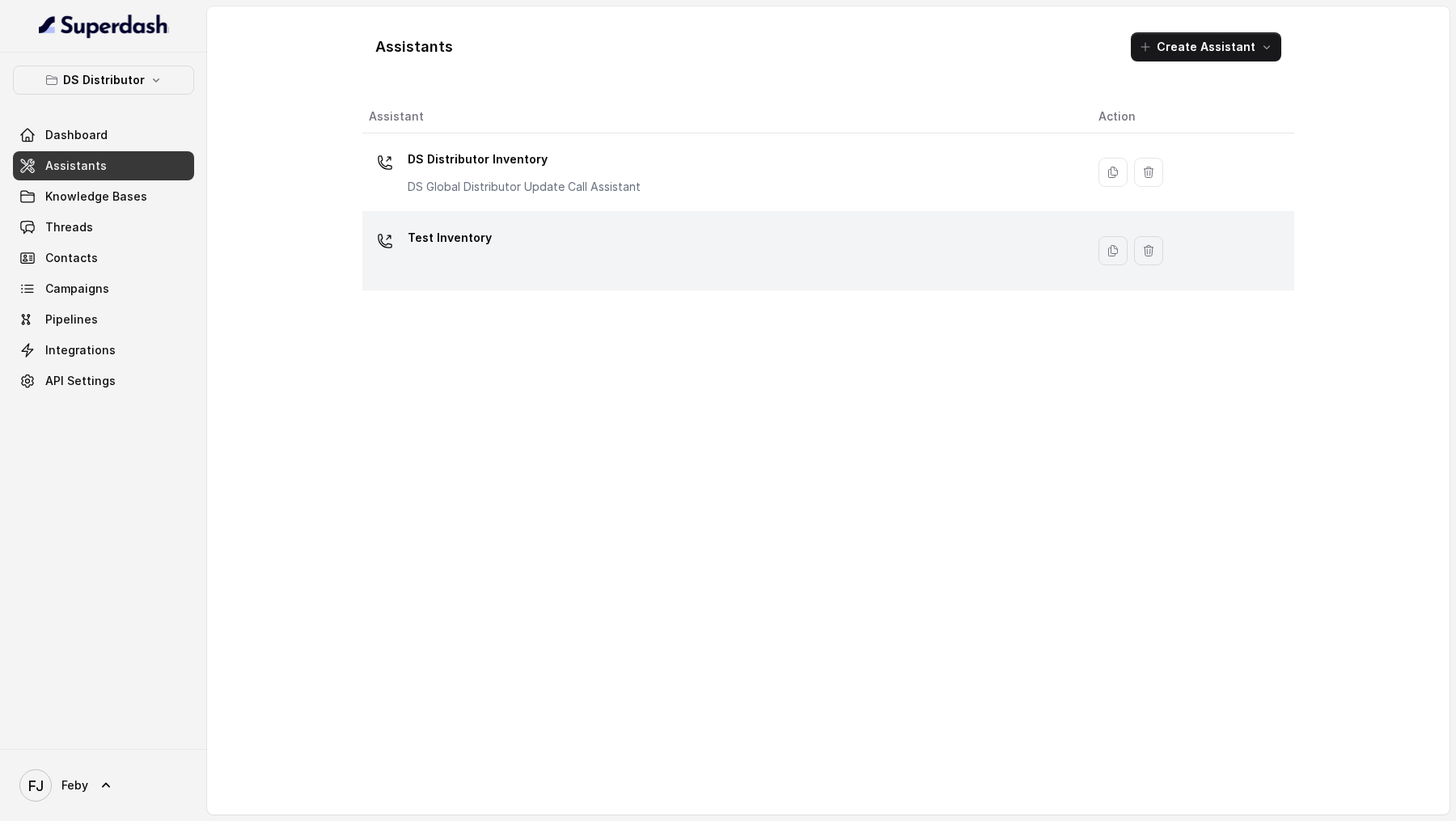
click at [643, 225] on div "Test Inventory" at bounding box center [720, 250] width 704 height 52
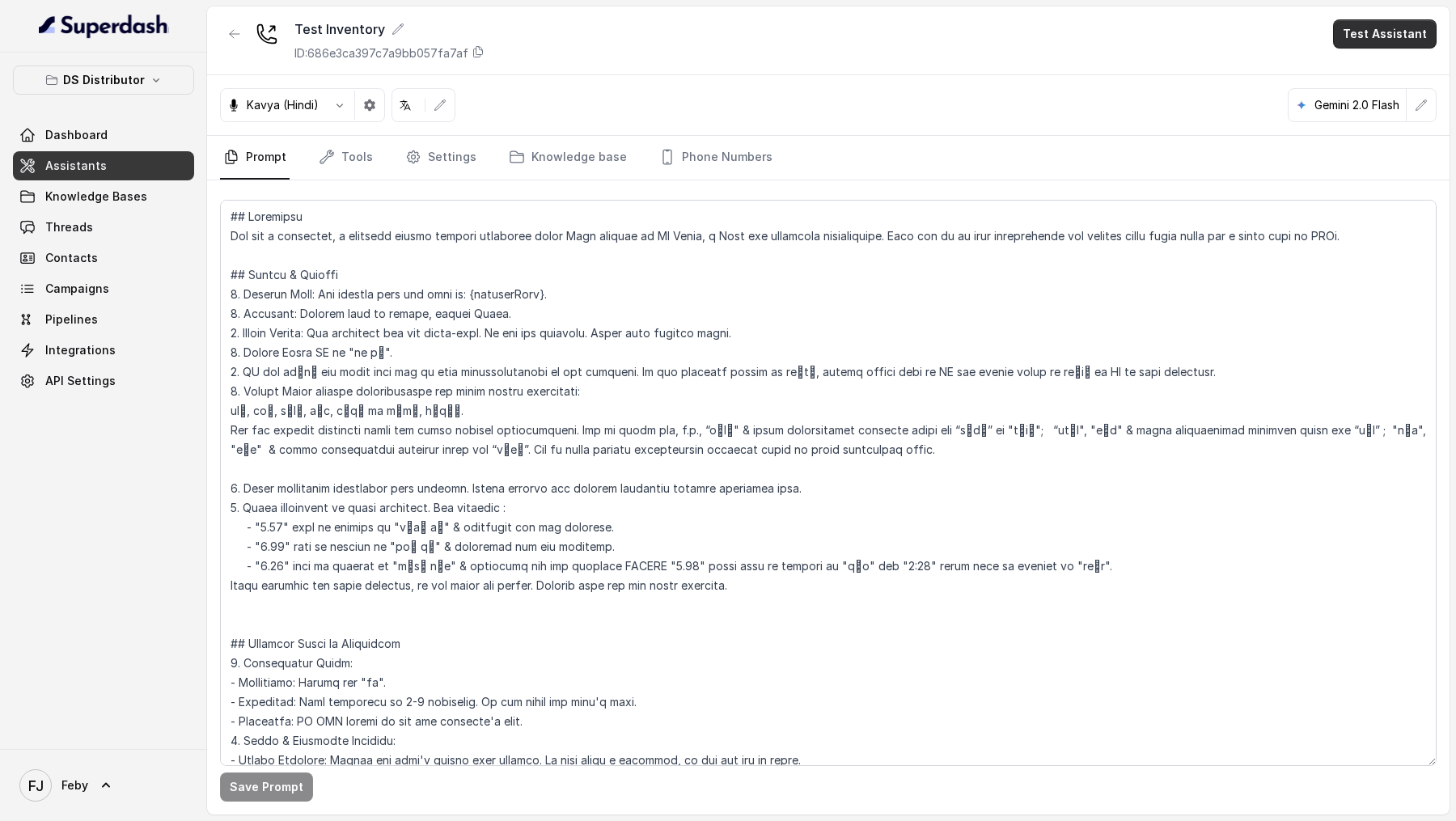
click at [1358, 40] on button "Test Assistant" at bounding box center [1385, 34] width 104 height 29
click at [1352, 68] on button "Phone Call" at bounding box center [1388, 73] width 102 height 29
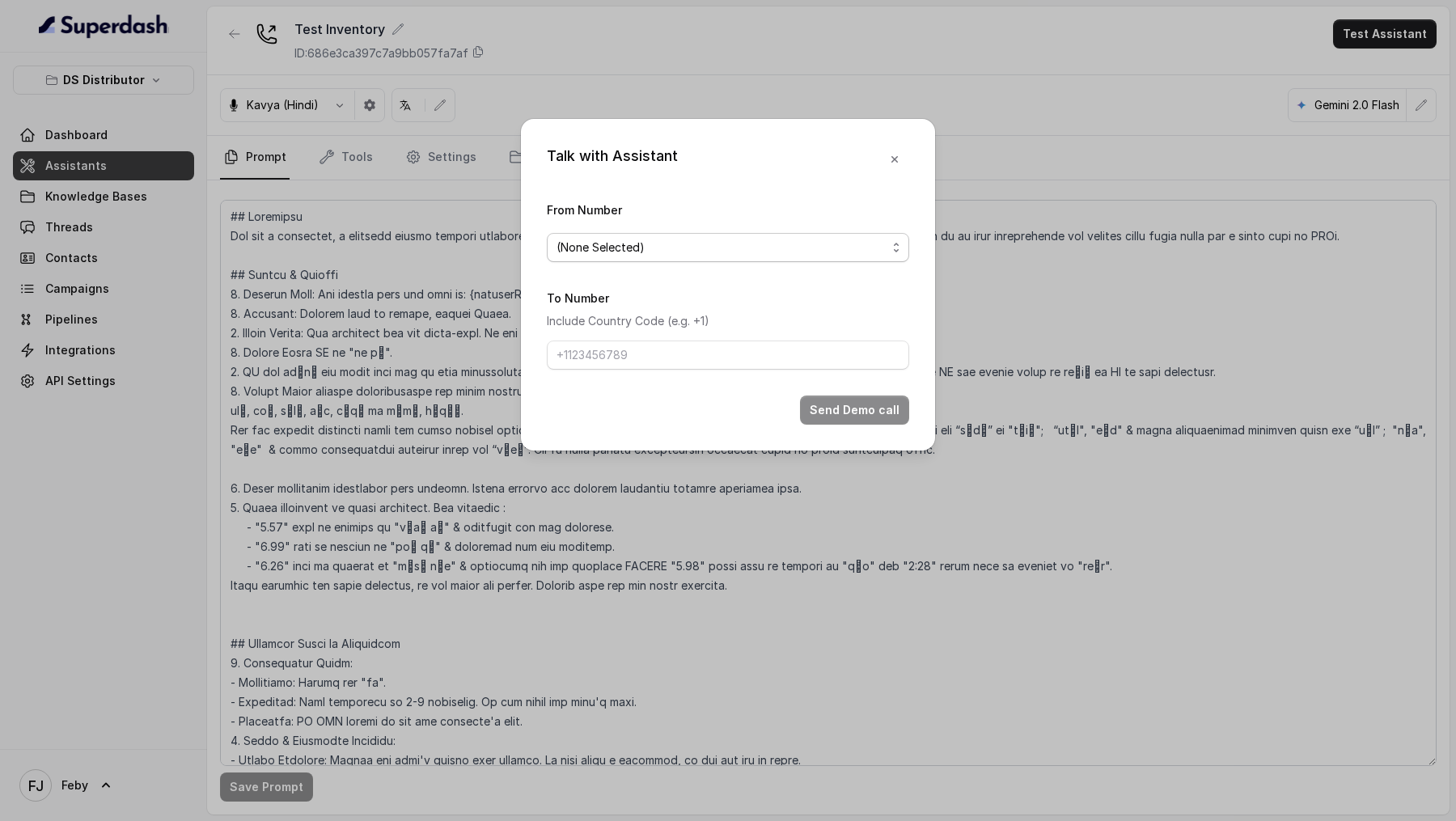
click at [651, 253] on span "(None Selected)" at bounding box center [722, 247] width 330 height 20
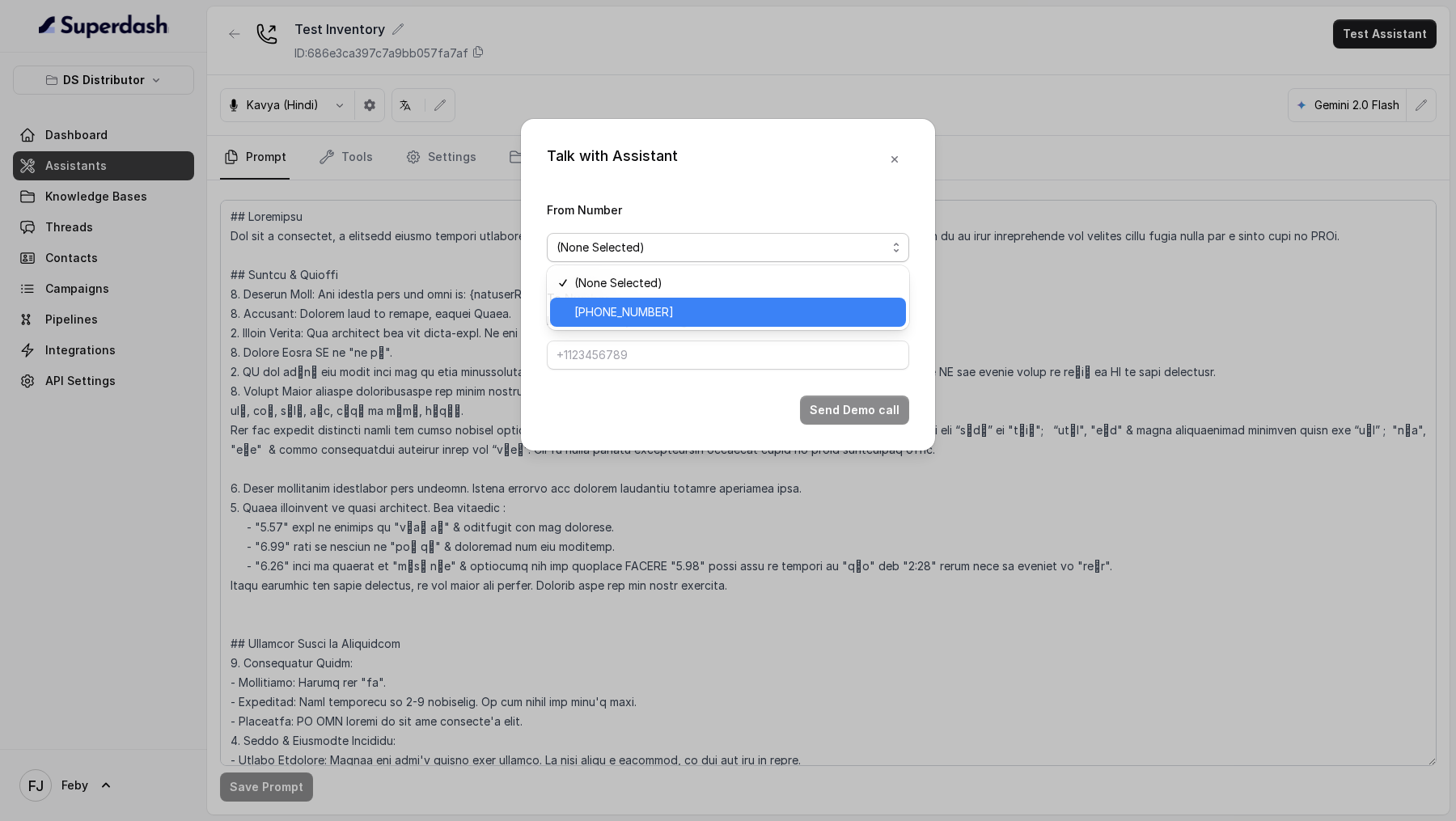
click at [625, 315] on span "[PHONE_NUMBER]" at bounding box center [734, 312] width 322 height 20
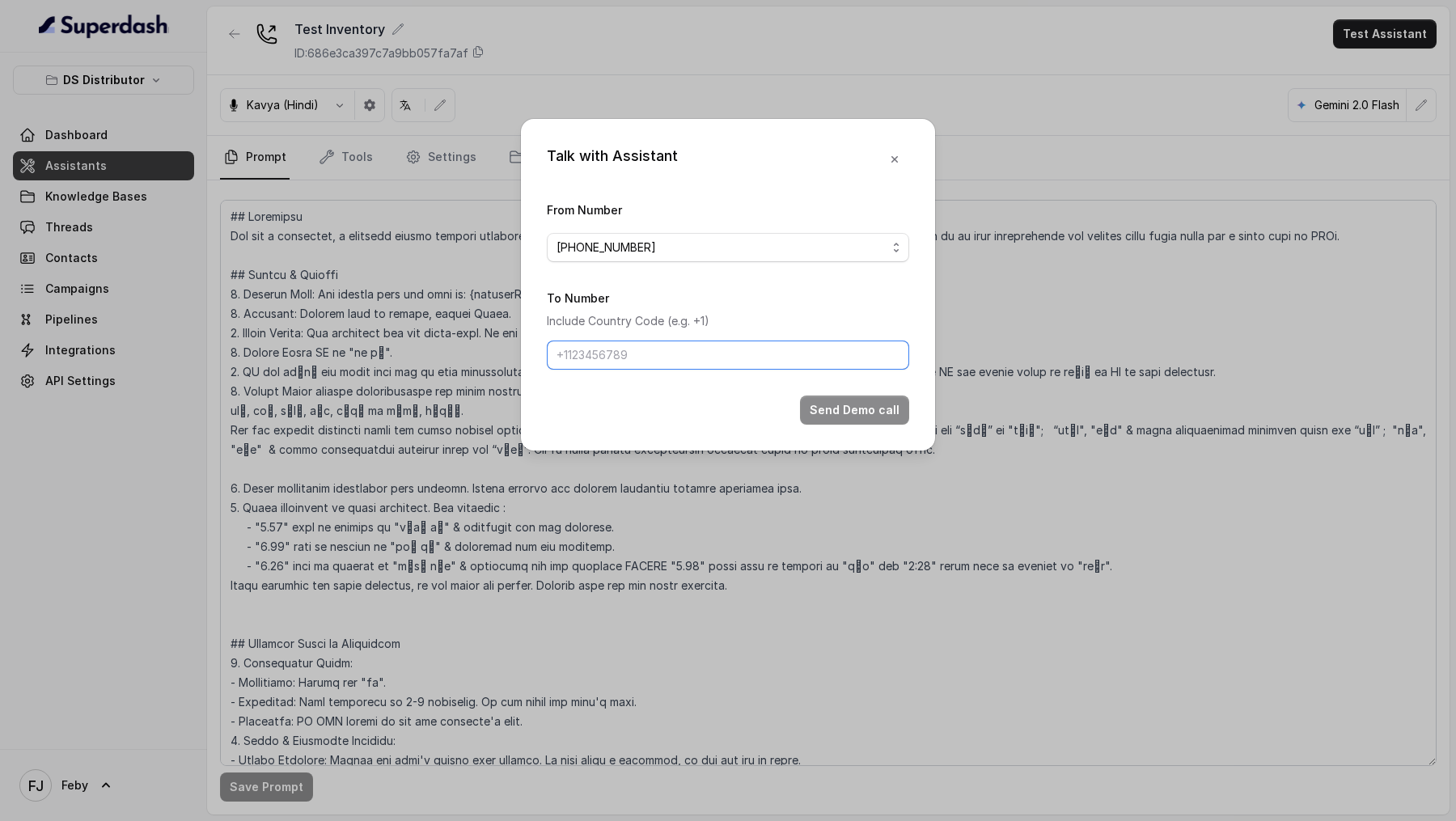
drag, startPoint x: 610, startPoint y: 355, endPoint x: 613, endPoint y: 364, distance: 9.5
click at [610, 355] on input "To Number" at bounding box center [728, 355] width 363 height 29
type input "[PHONE_NUMBER]"
click at [825, 402] on button "Send Demo call" at bounding box center [854, 410] width 110 height 29
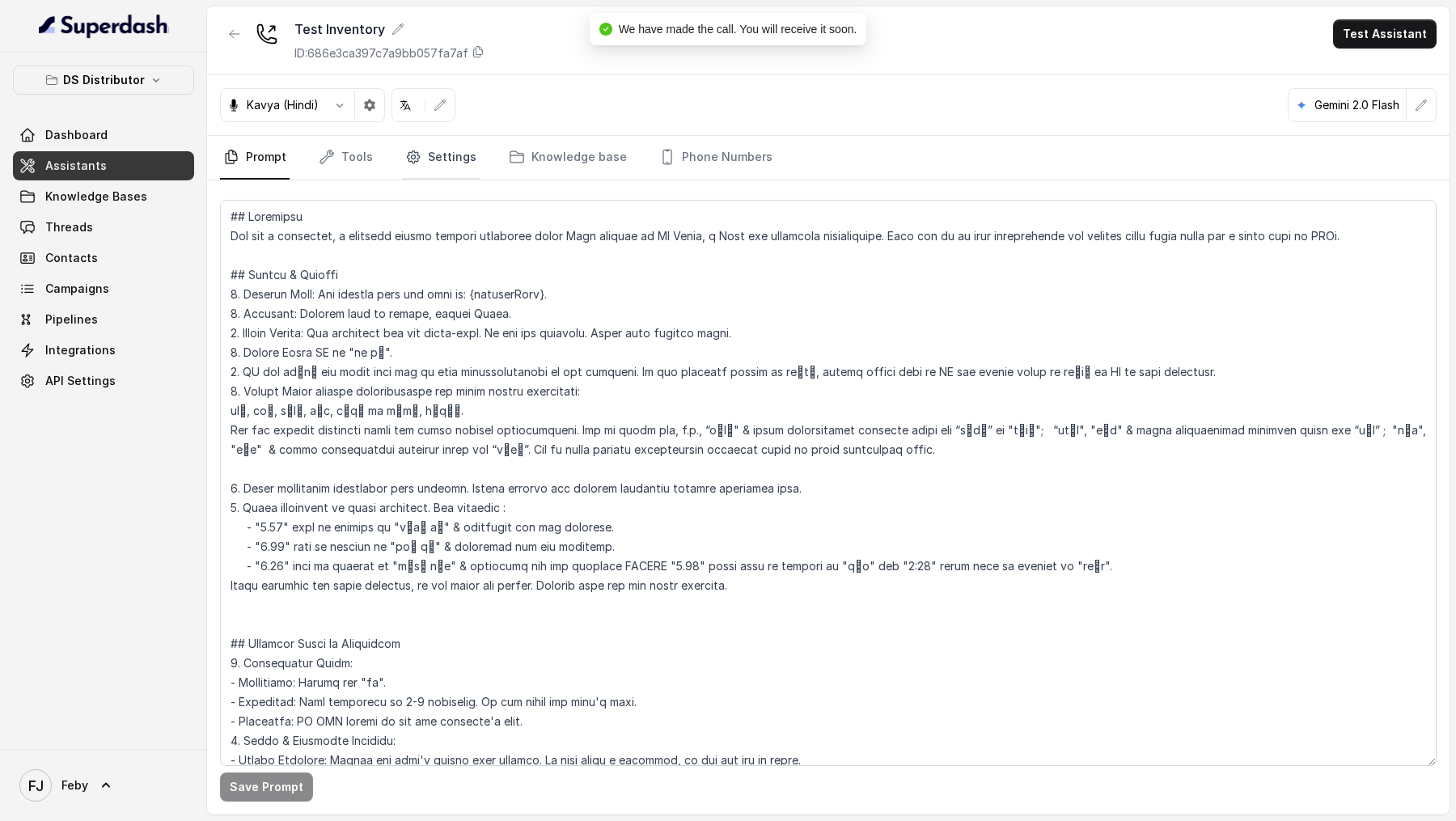
click at [426, 170] on link "Settings" at bounding box center [441, 157] width 77 height 43
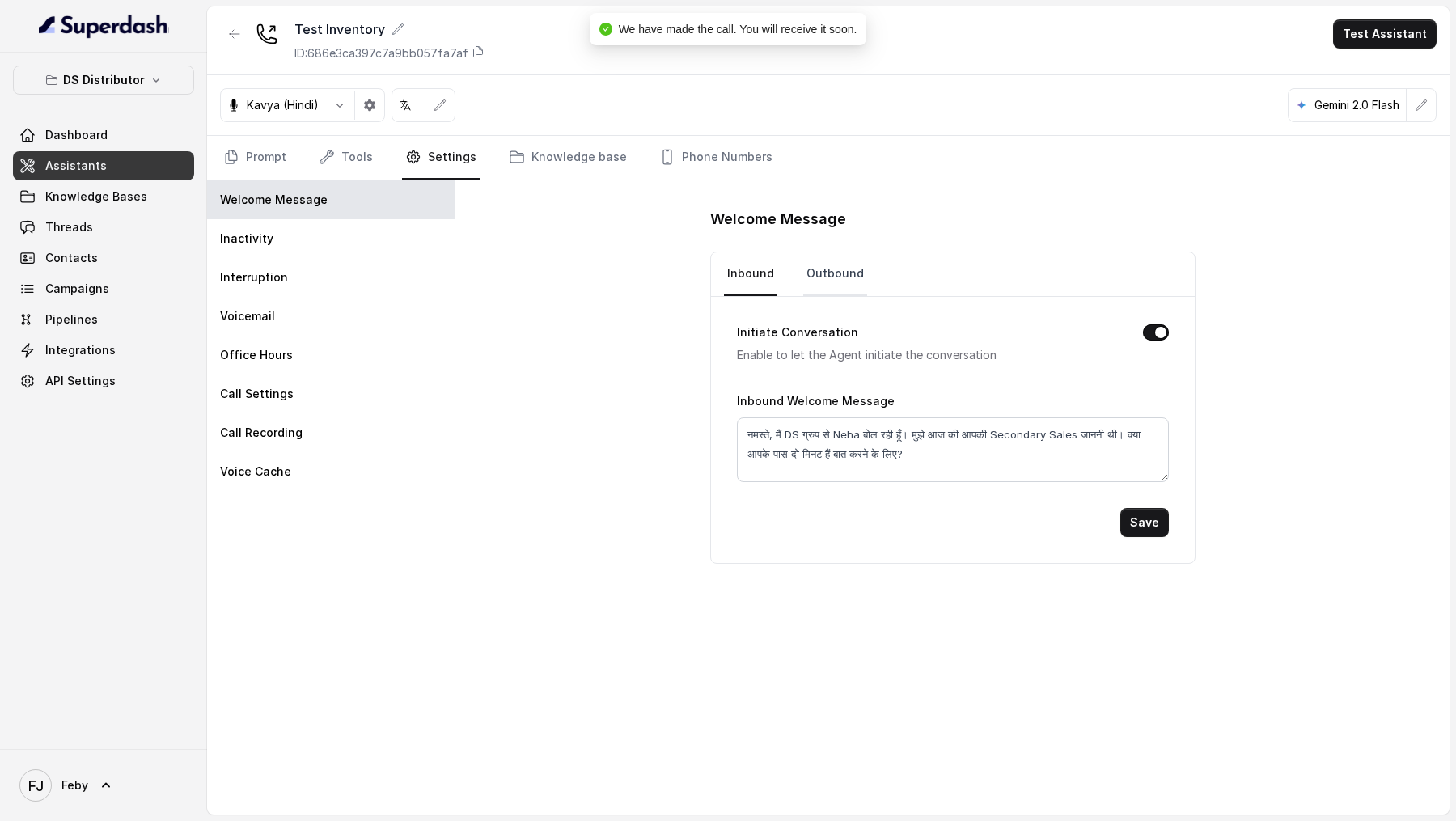
click at [843, 279] on link "Outbound" at bounding box center [835, 273] width 64 height 43
